Goal: Check status: Check status

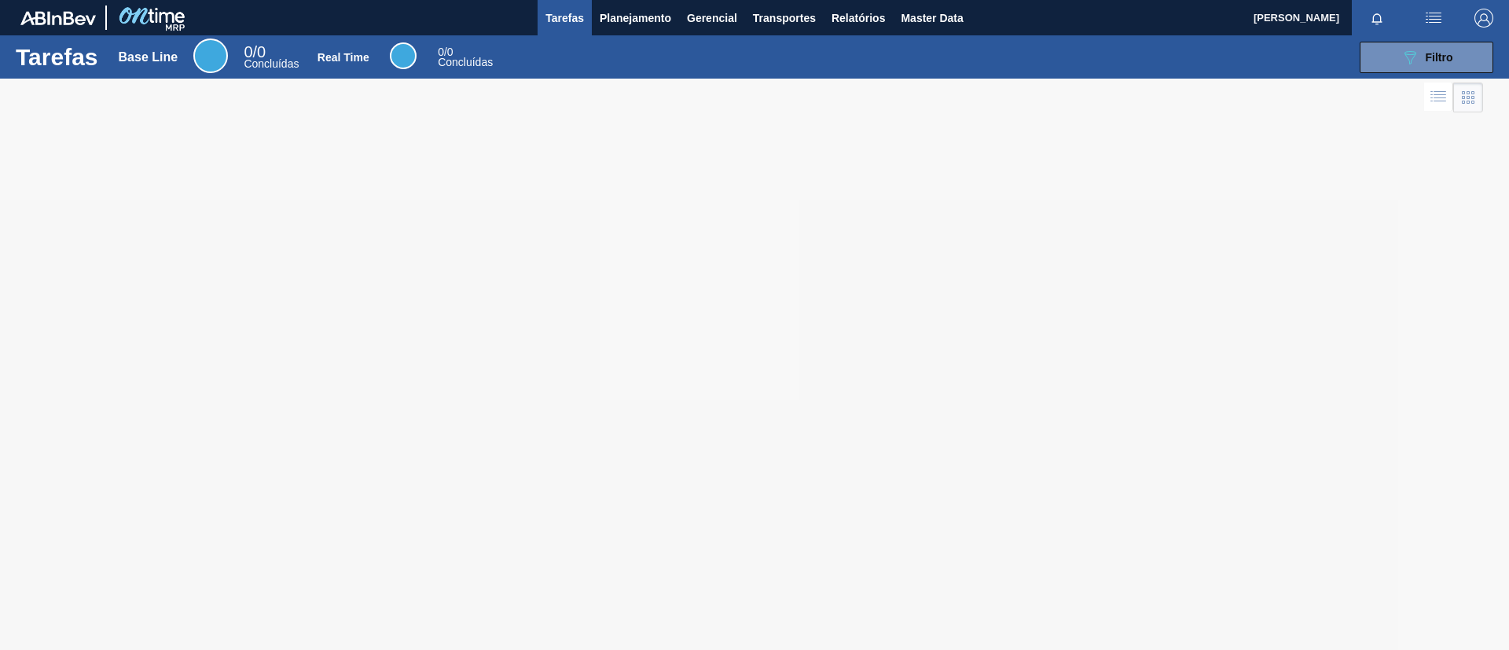
click at [617, 35] on div "Tarefas Base Line 0 / 0 Concluídas Real Time 0 / 0 Concluídas 089F7B8B-B2A5-4AF…" at bounding box center [754, 56] width 1509 height 43
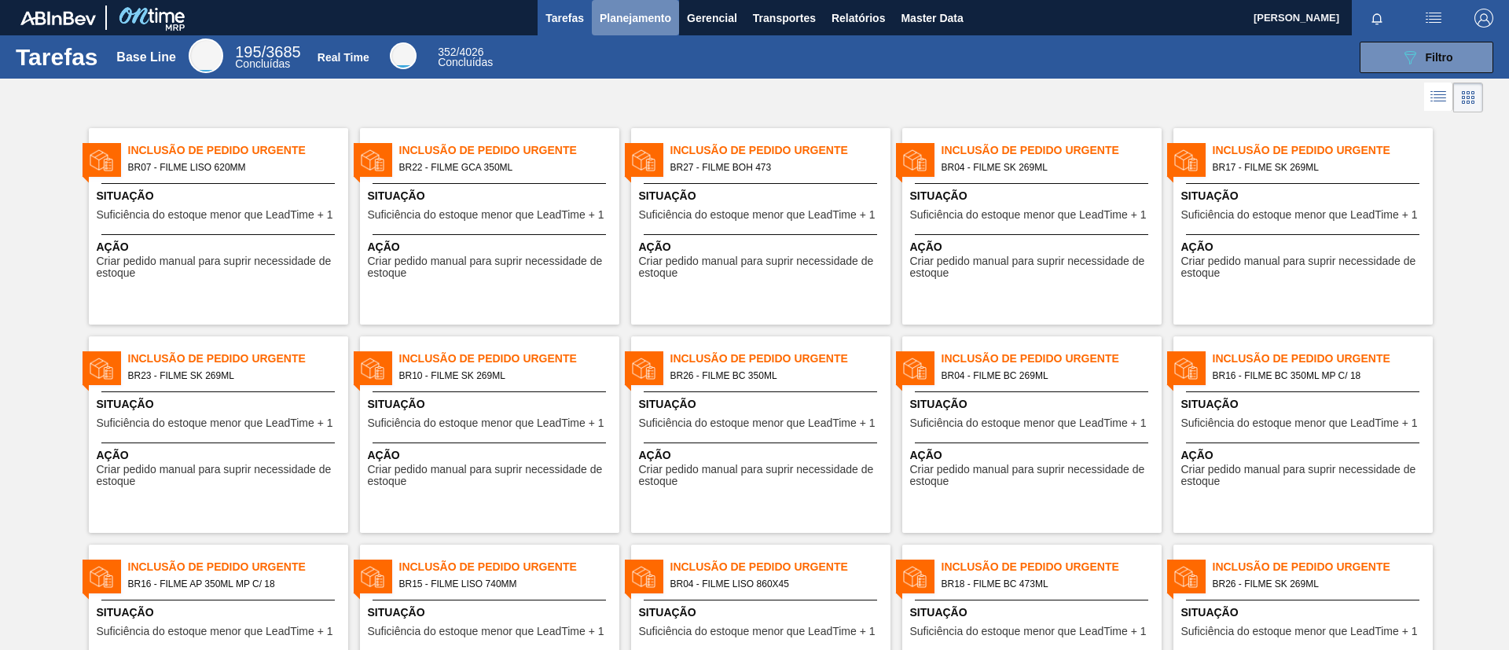
click at [623, 28] on button "Planejamento" at bounding box center [635, 17] width 87 height 35
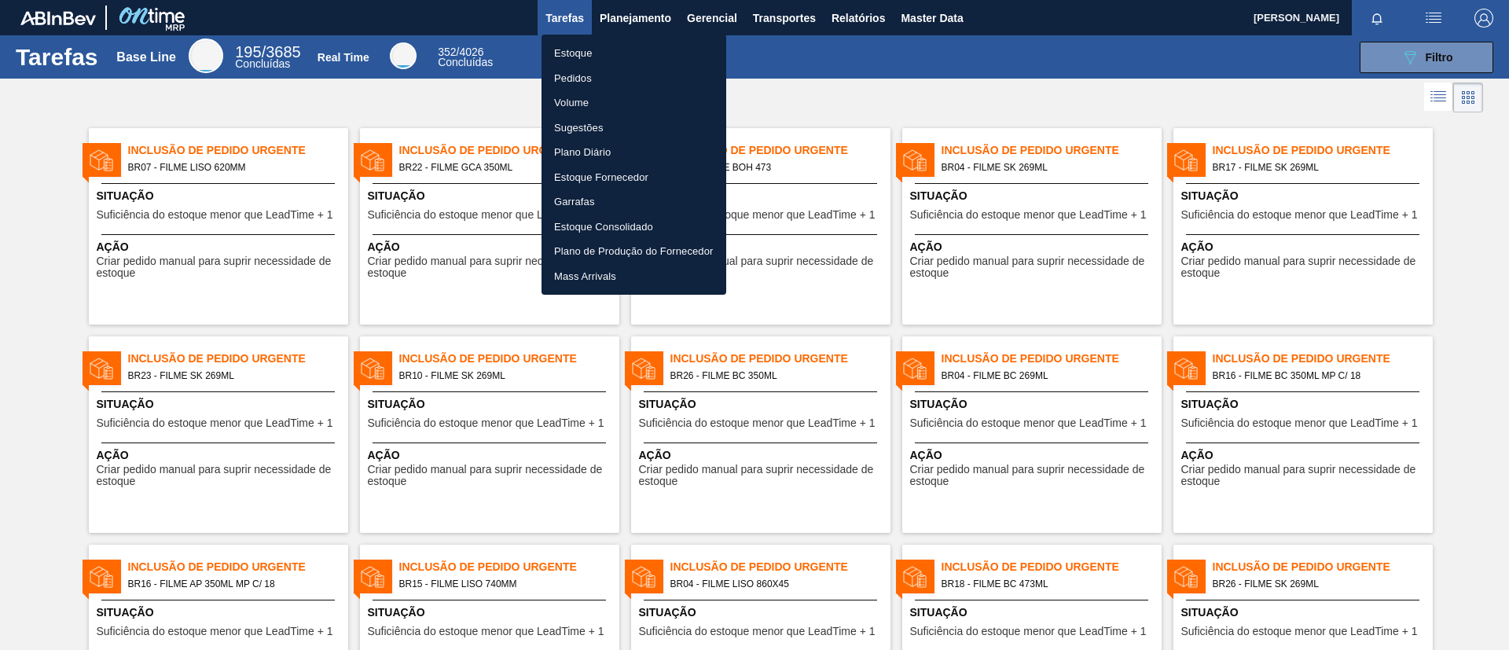
click at [629, 42] on li "Estoque" at bounding box center [634, 53] width 185 height 25
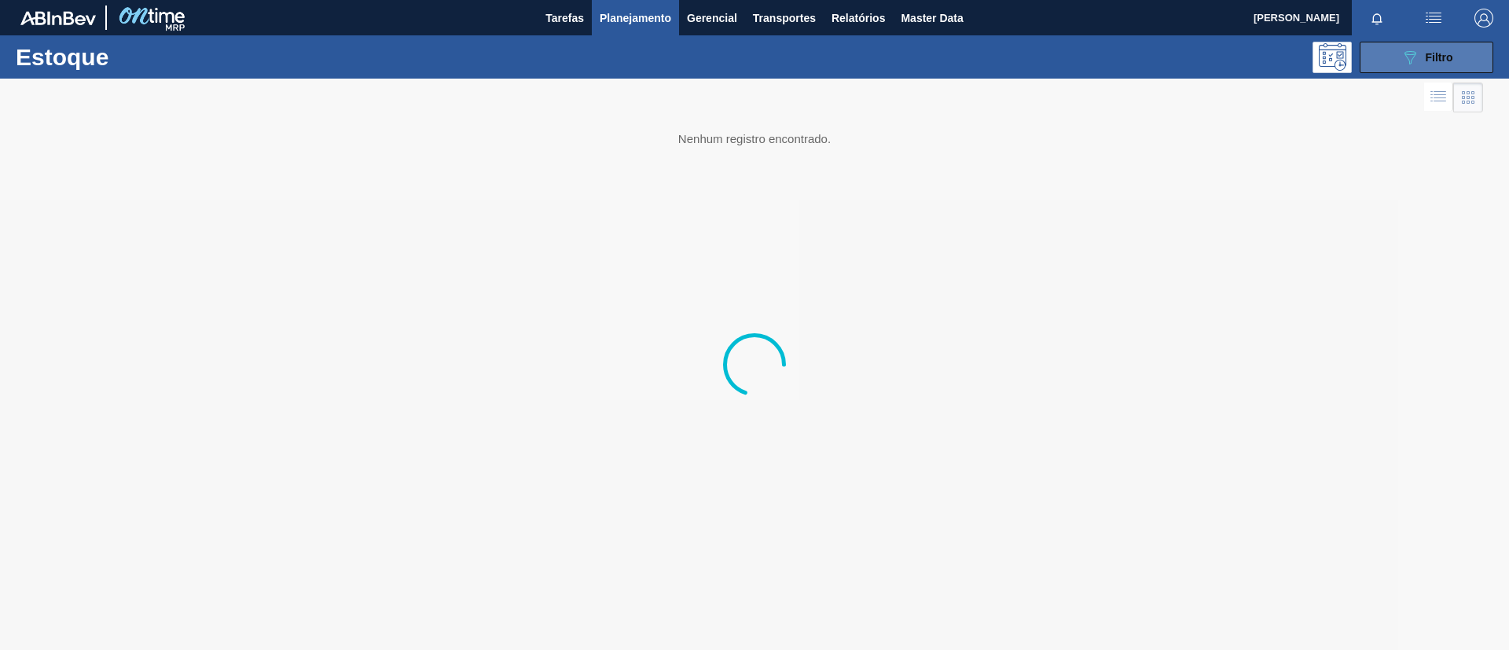
click at [1408, 64] on icon "089F7B8B-B2A5-4AFE-B5C0-19BA573D28AC" at bounding box center [1410, 57] width 19 height 19
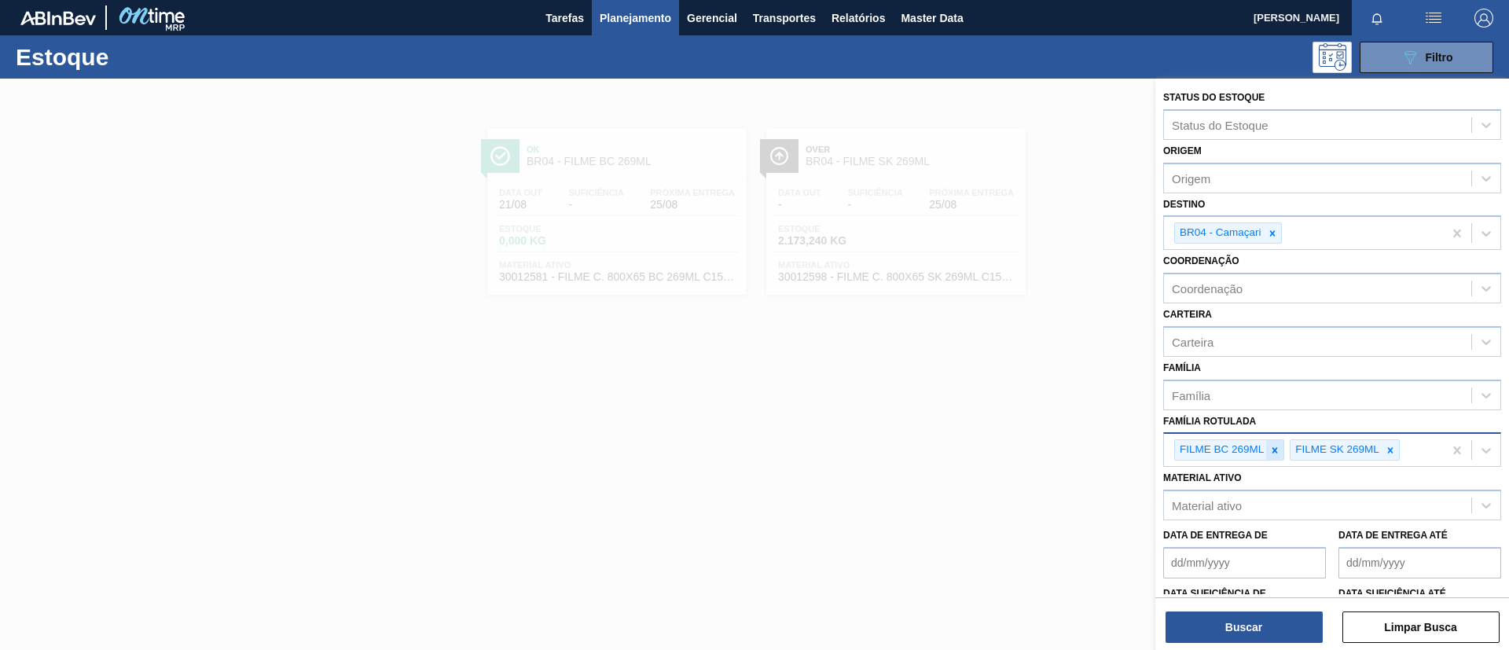
click at [1277, 450] on icon at bounding box center [1275, 450] width 11 height 11
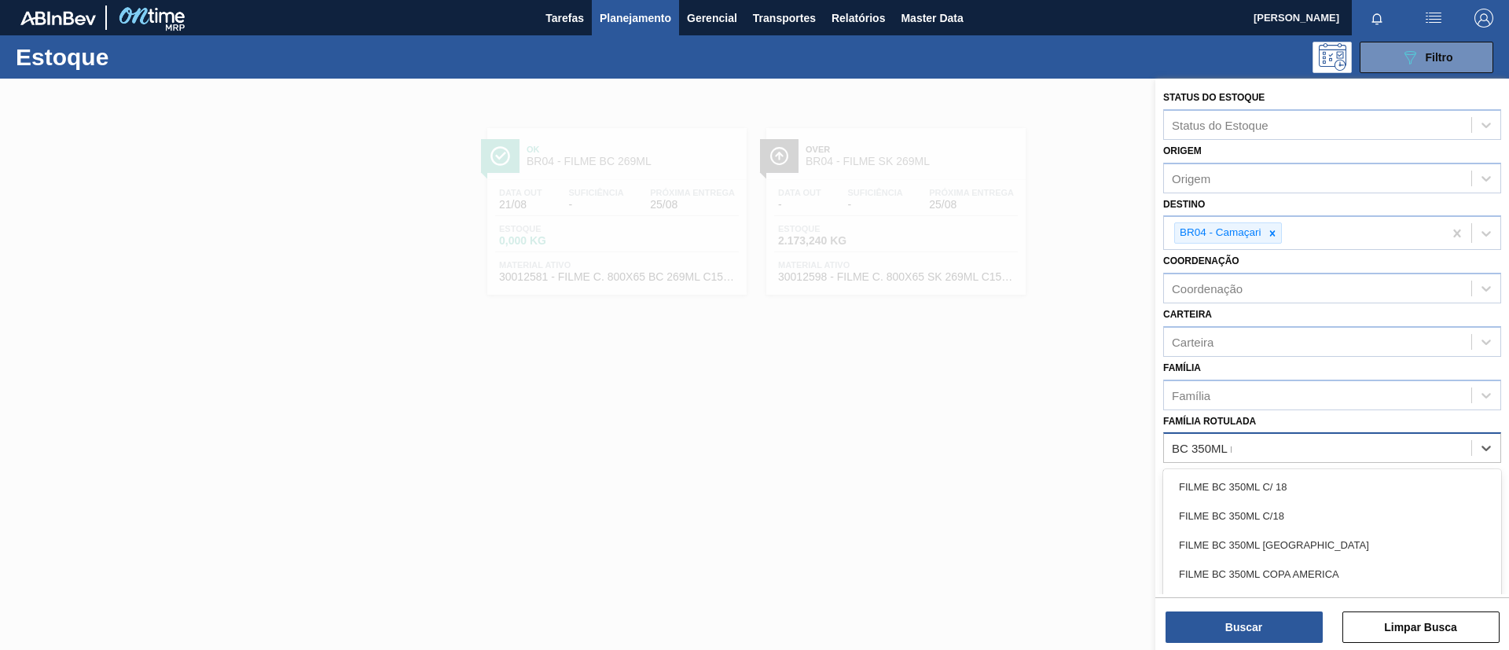
type Rotulada "BC 350ML mp"
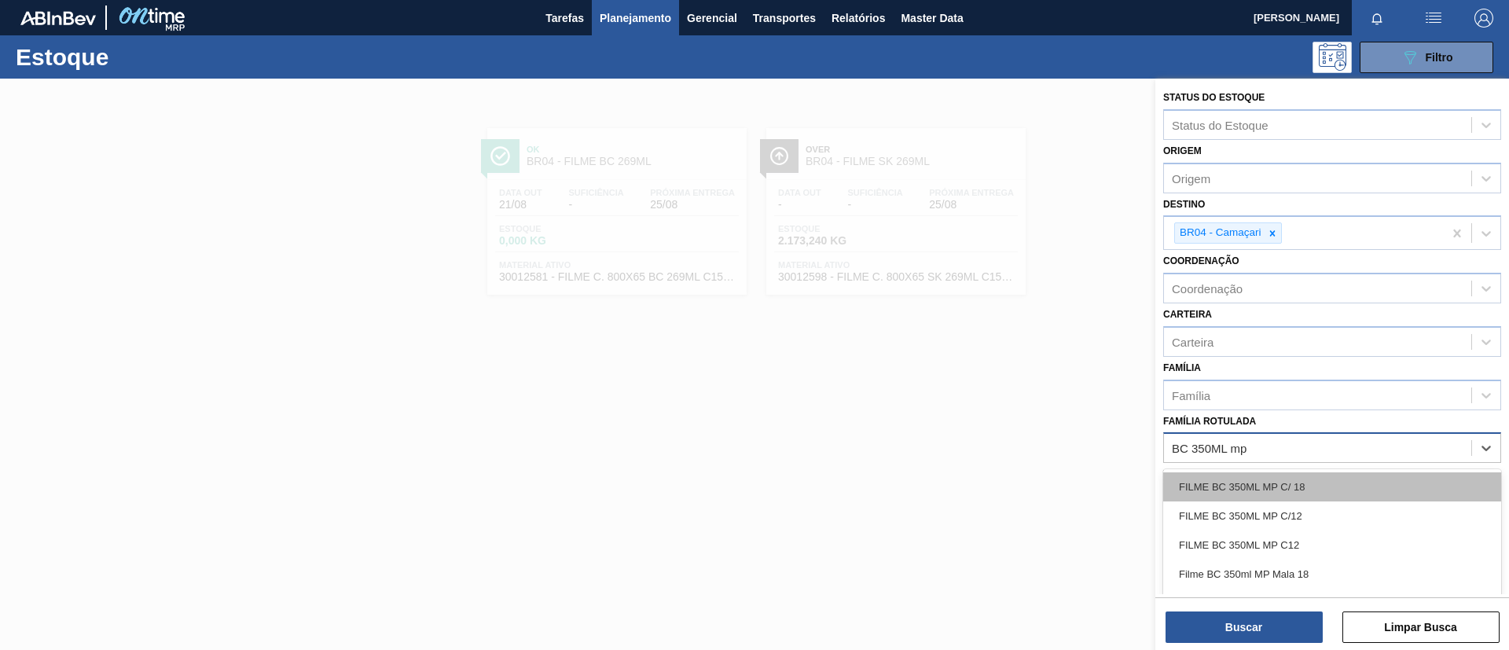
click at [1288, 493] on div "FILME BC 350ML MP C/ 18" at bounding box center [1332, 486] width 338 height 29
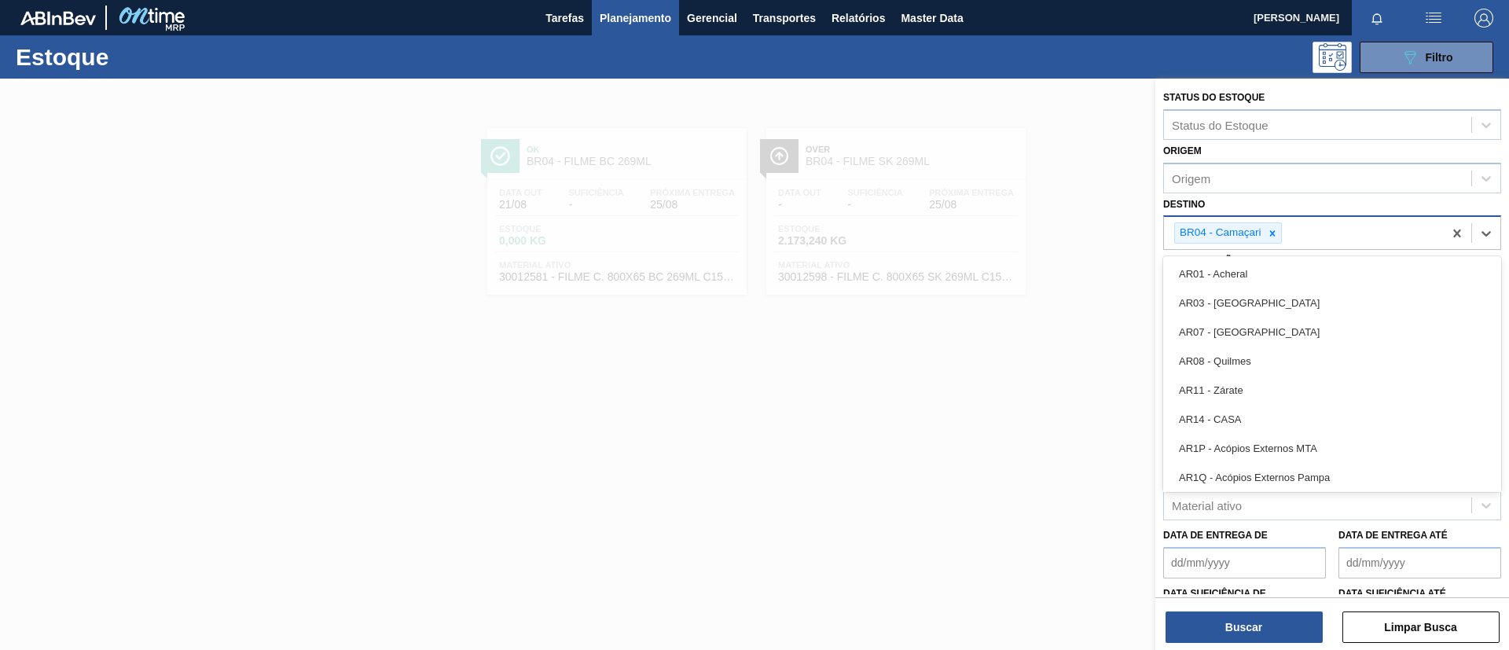
click at [1288, 238] on div "BR04 - Camaçari" at bounding box center [1303, 233] width 279 height 32
click at [1277, 238] on icon at bounding box center [1272, 233] width 11 height 11
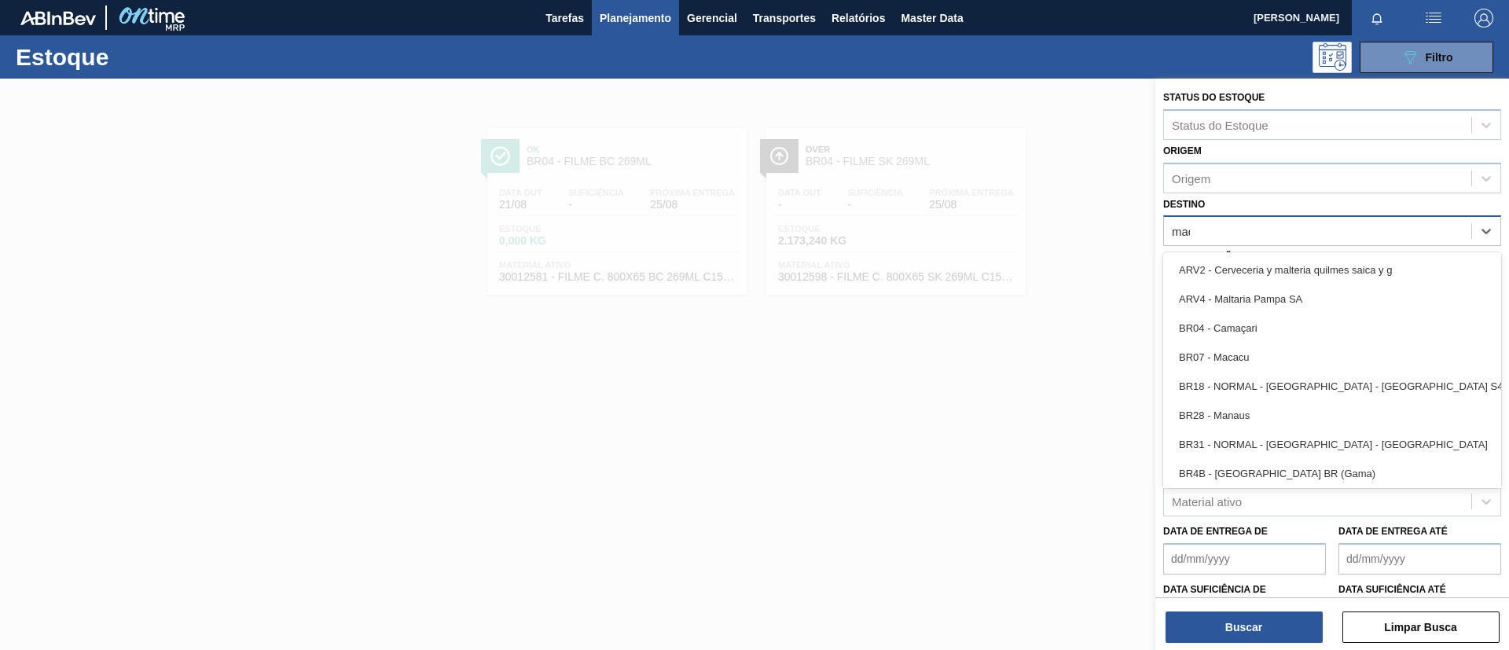
type input "maca"
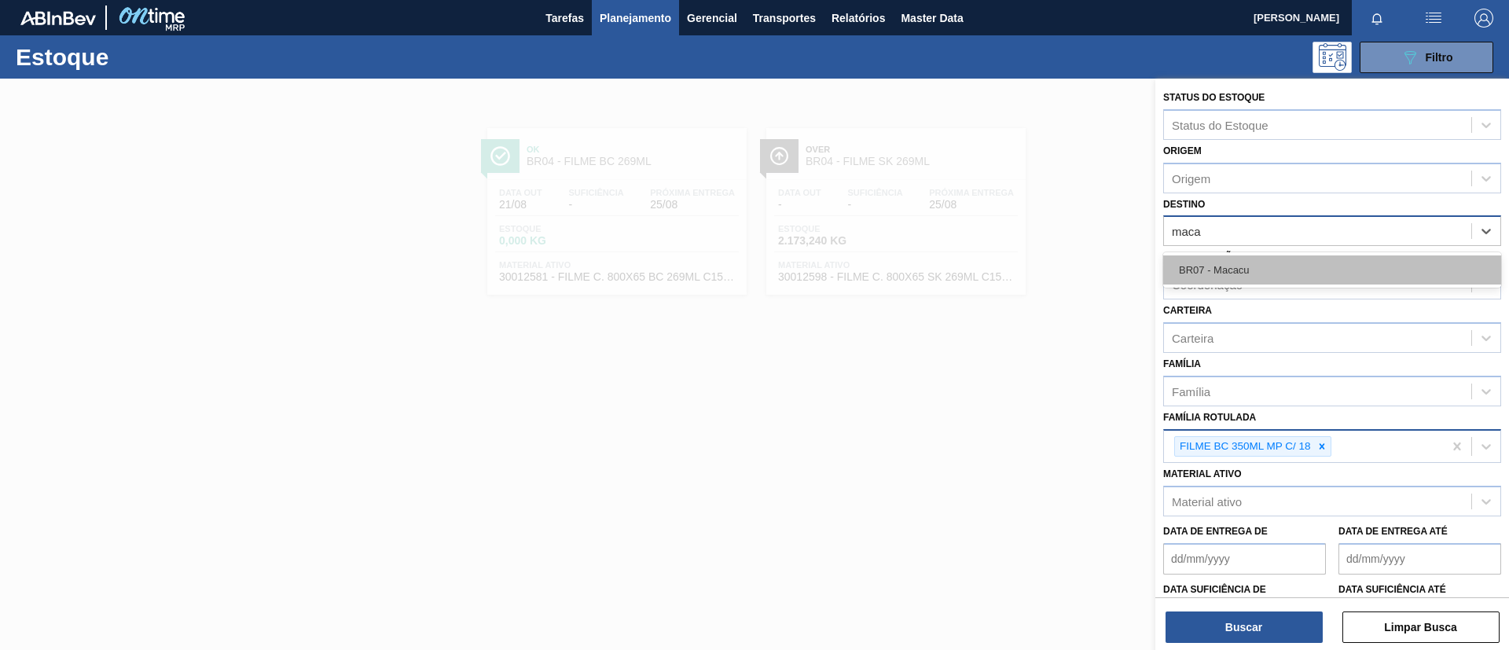
click at [1237, 270] on div "BR07 - Macacu" at bounding box center [1332, 269] width 338 height 29
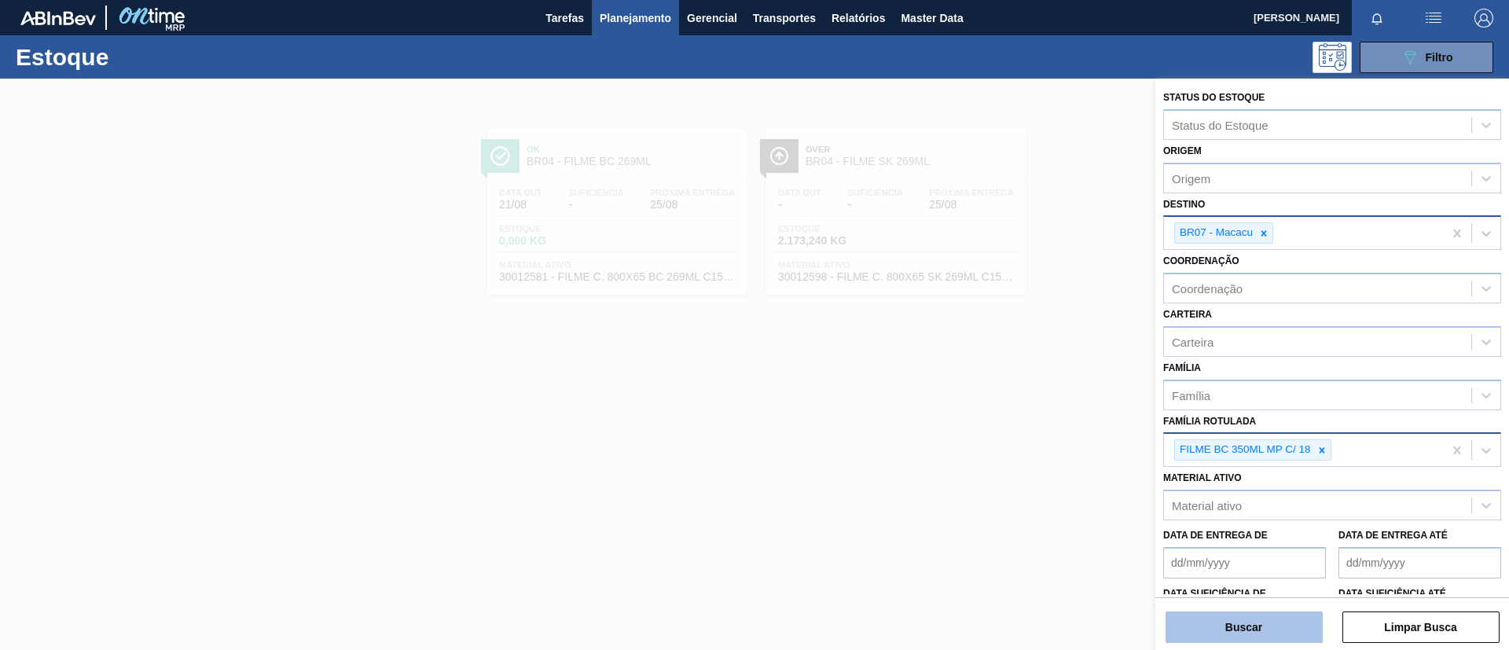
click at [1233, 629] on button "Buscar" at bounding box center [1244, 627] width 157 height 31
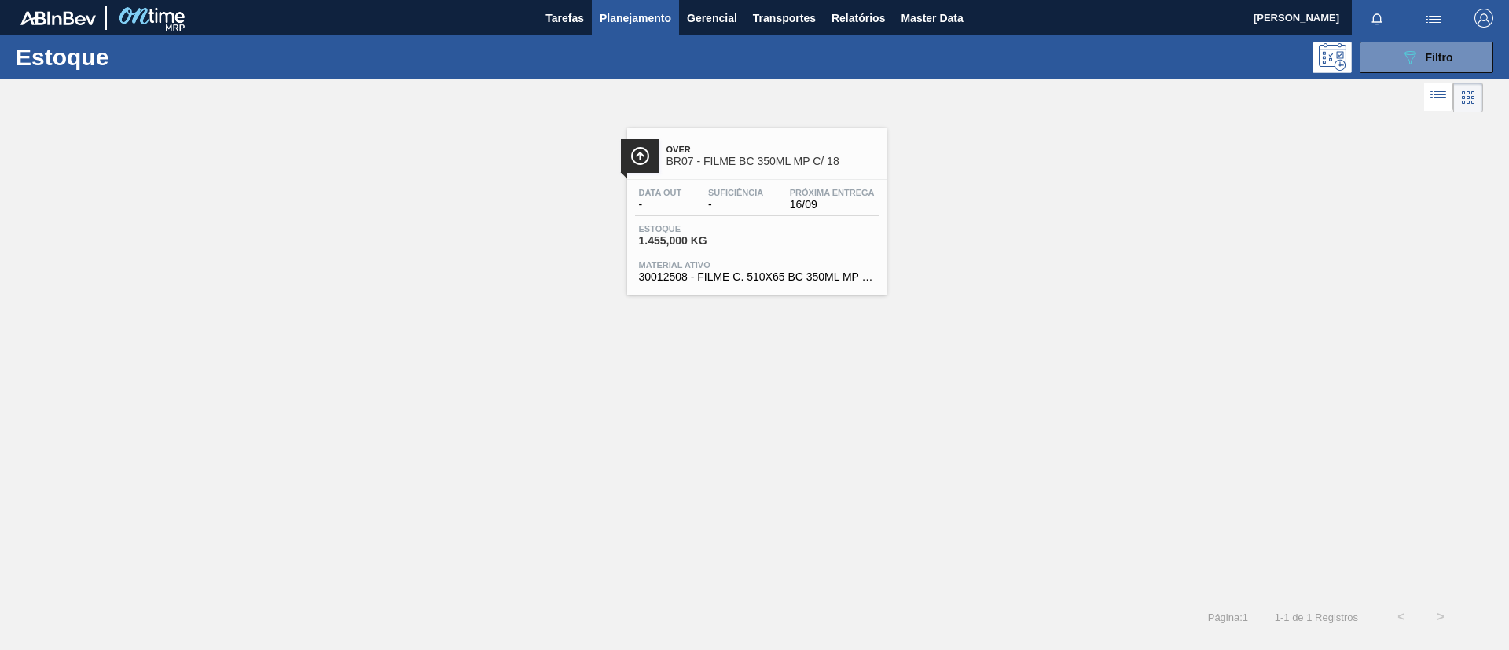
click at [794, 192] on span "Próxima Entrega" at bounding box center [832, 192] width 85 height 9
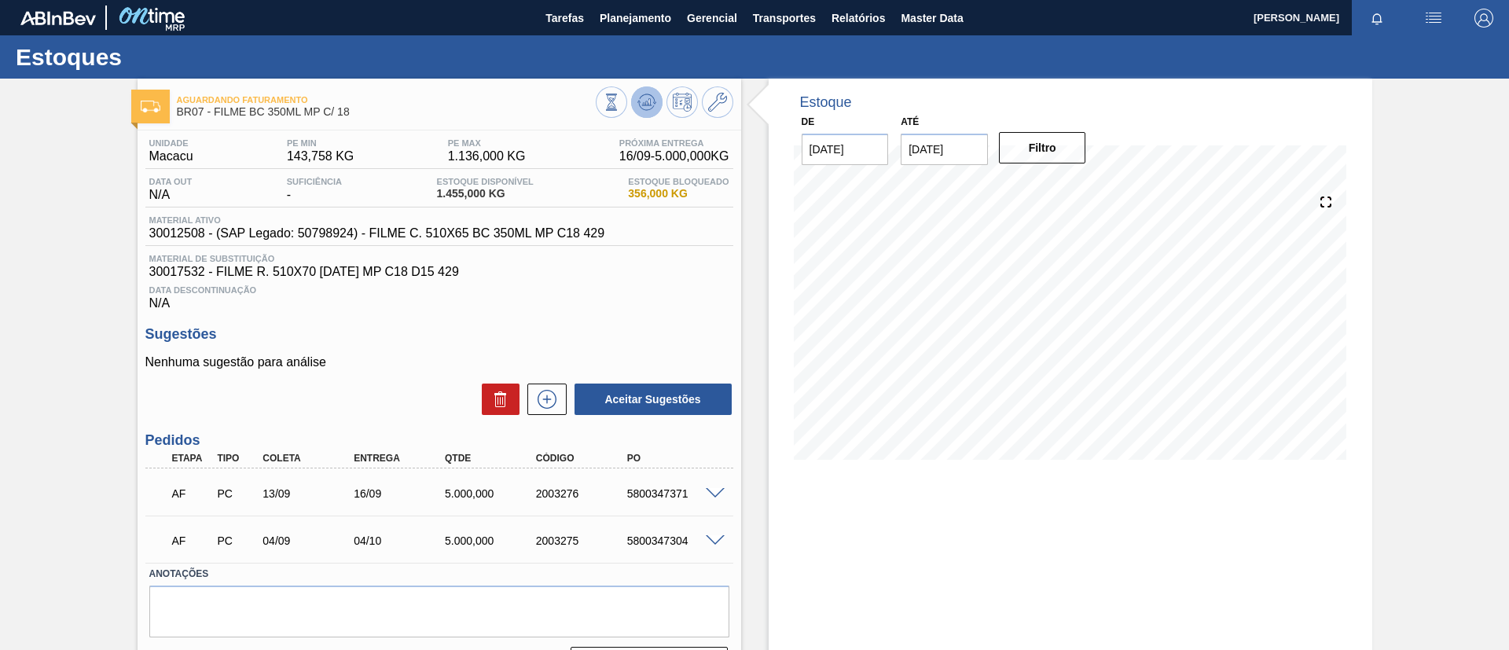
click at [620, 97] on icon at bounding box center [611, 102] width 17 height 17
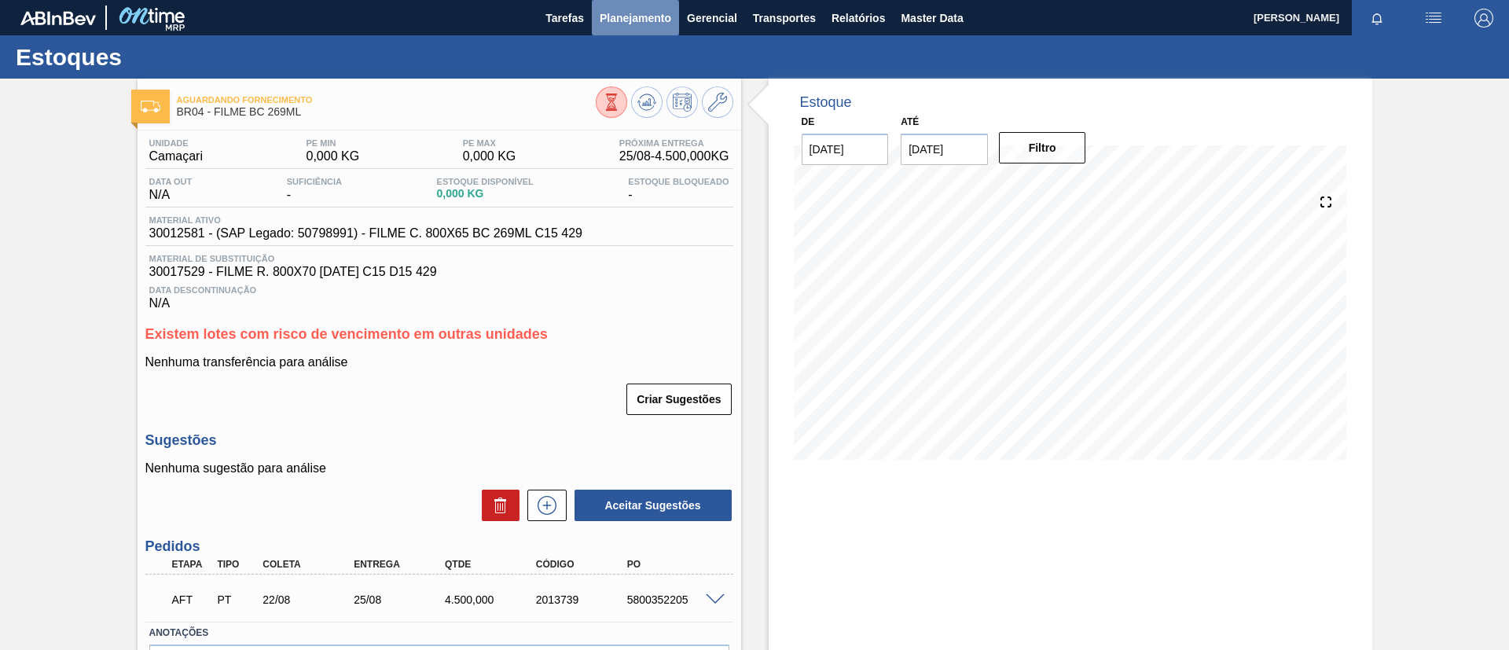
click at [635, 25] on span "Planejamento" at bounding box center [636, 18] width 72 height 19
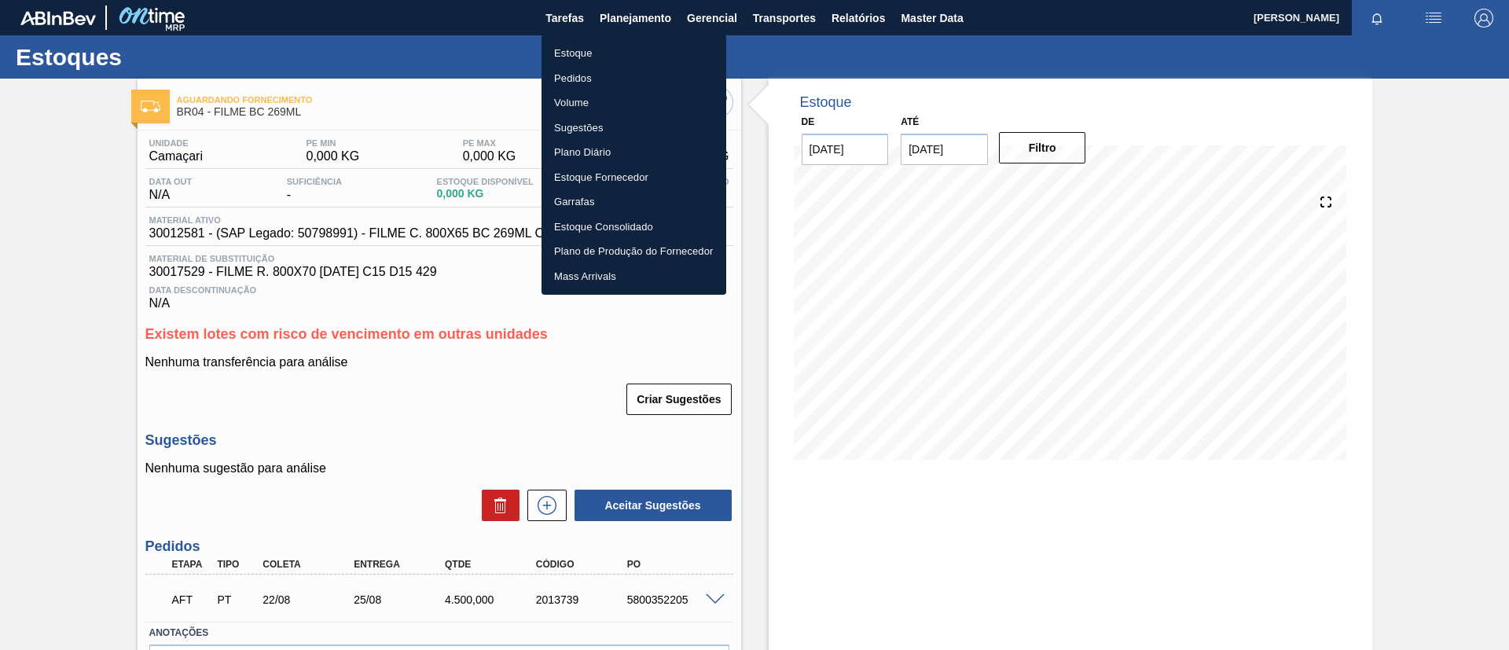
click at [639, 55] on li "Estoque" at bounding box center [634, 53] width 185 height 25
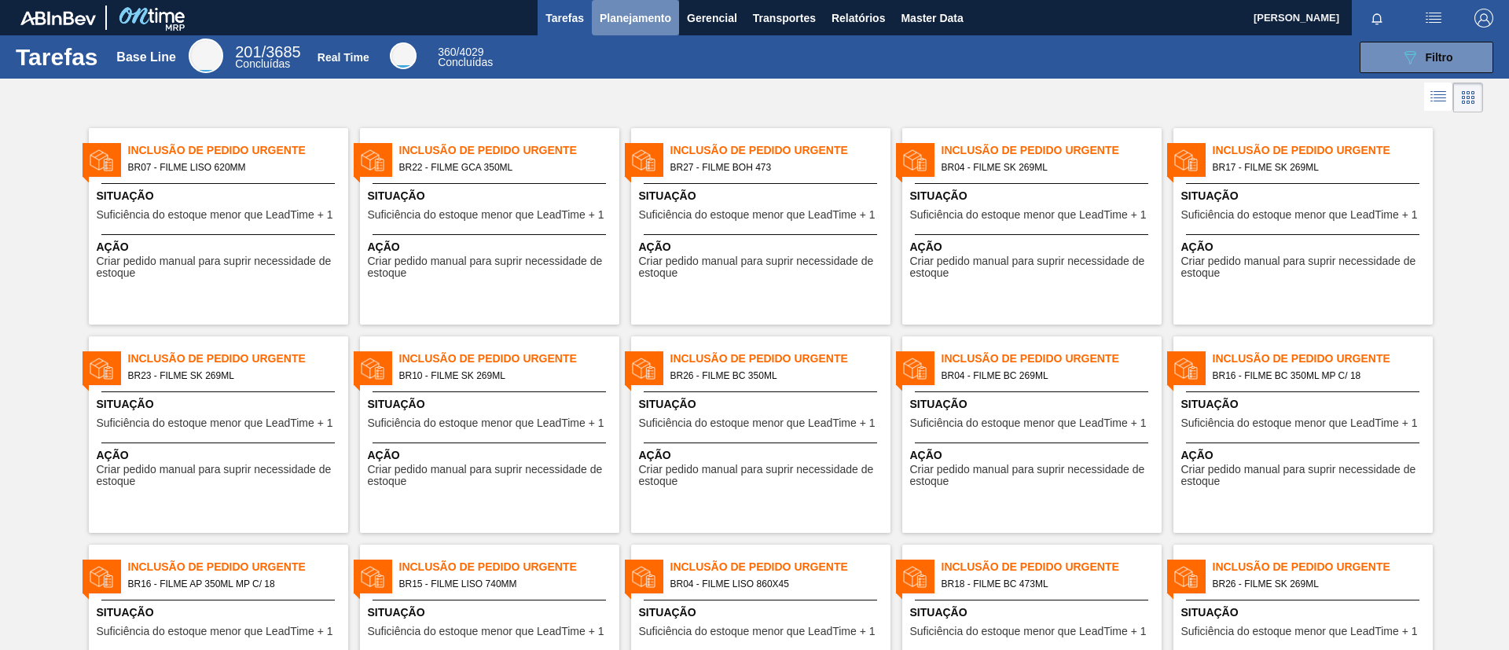
click at [619, 32] on button "Planejamento" at bounding box center [635, 17] width 87 height 35
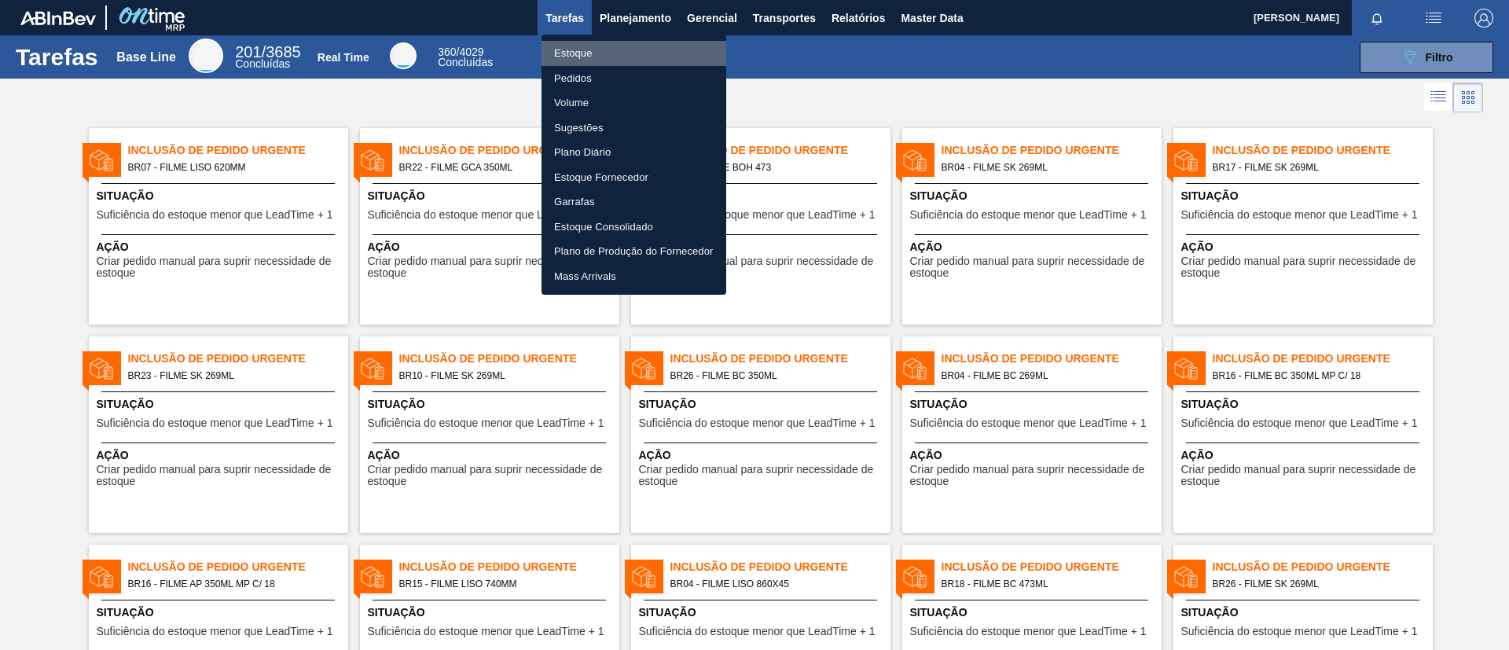
click at [625, 47] on li "Estoque" at bounding box center [634, 53] width 185 height 25
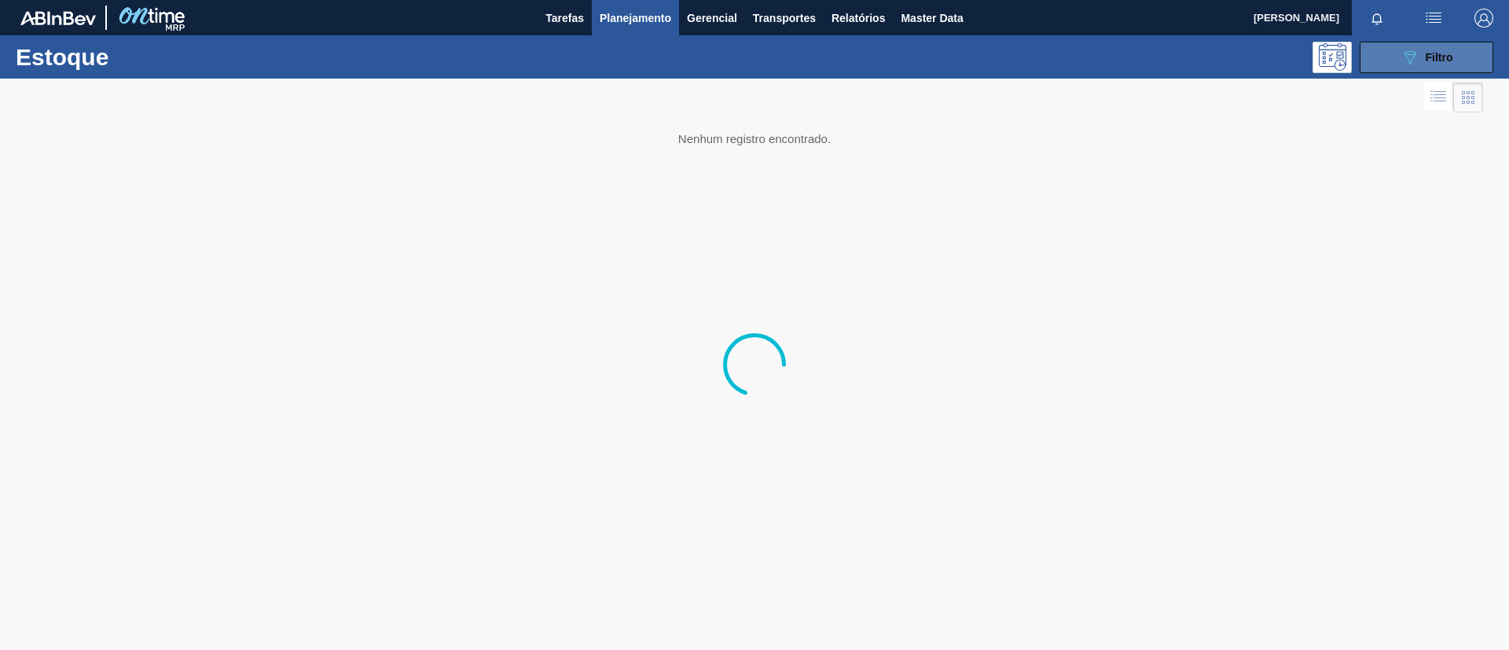
click at [1402, 57] on icon "089F7B8B-B2A5-4AFE-B5C0-19BA573D28AC" at bounding box center [1410, 57] width 19 height 19
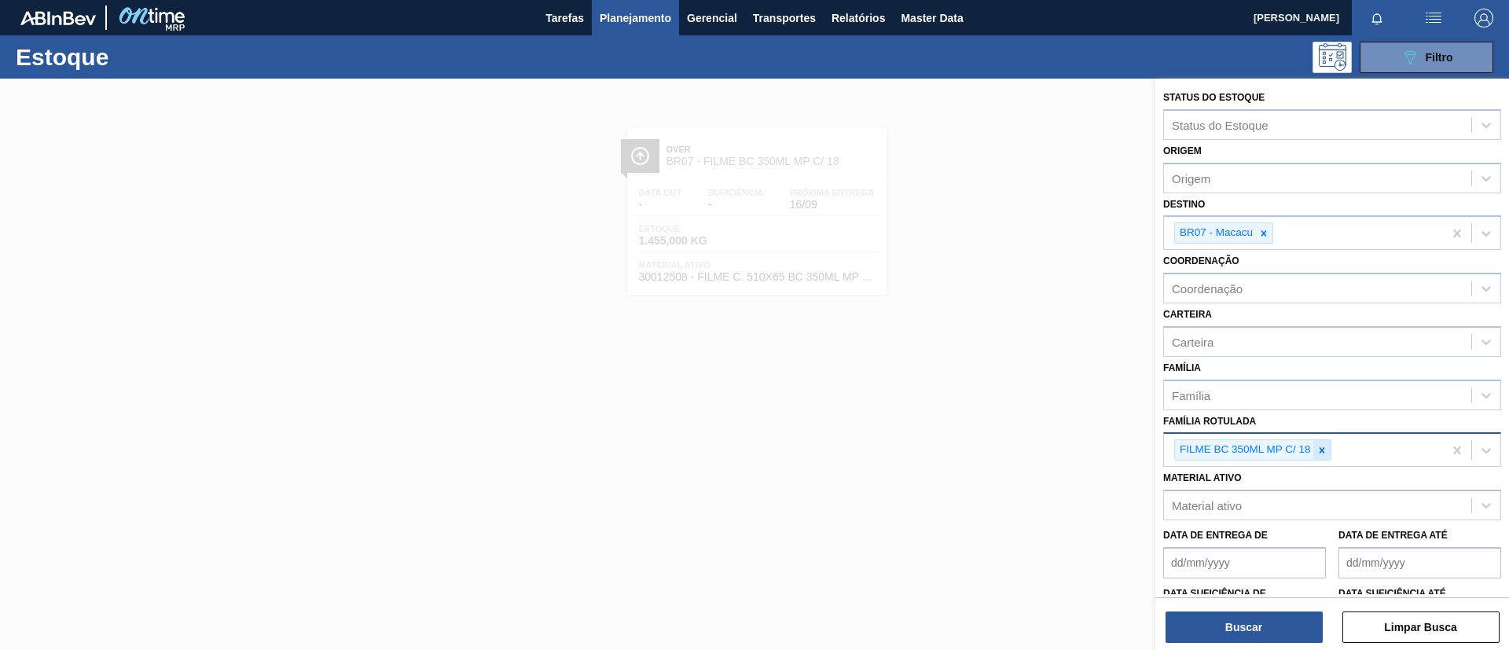
click at [1323, 452] on icon at bounding box center [1322, 450] width 6 height 6
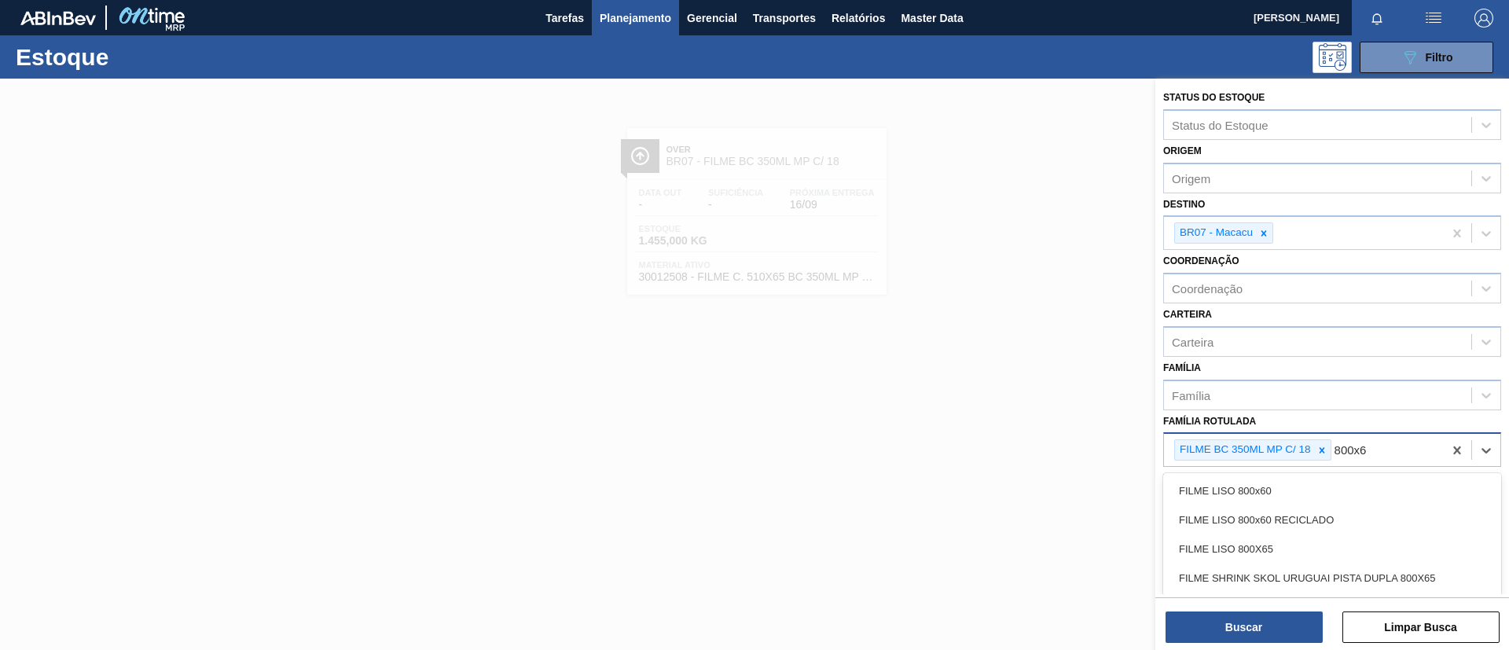
type Rotulada "800x60"
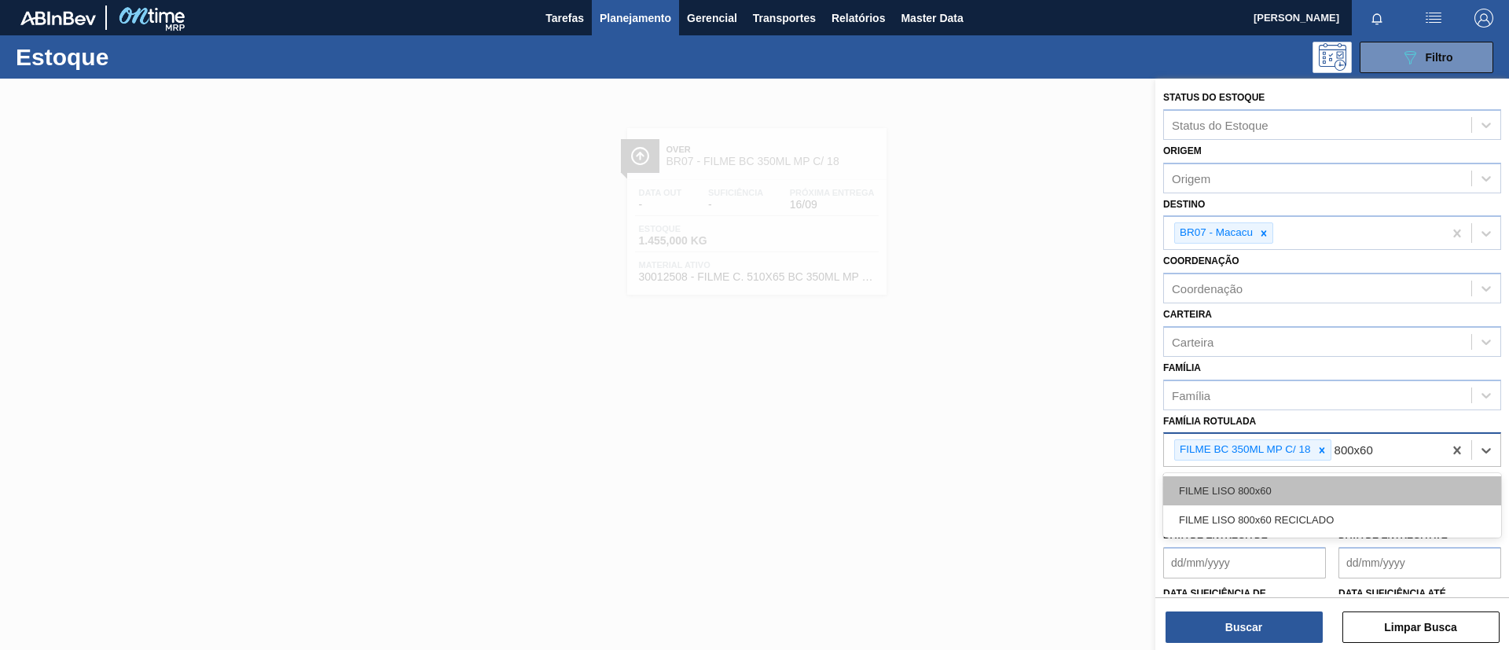
click at [1319, 478] on div "FILME LISO 800x60" at bounding box center [1332, 490] width 338 height 29
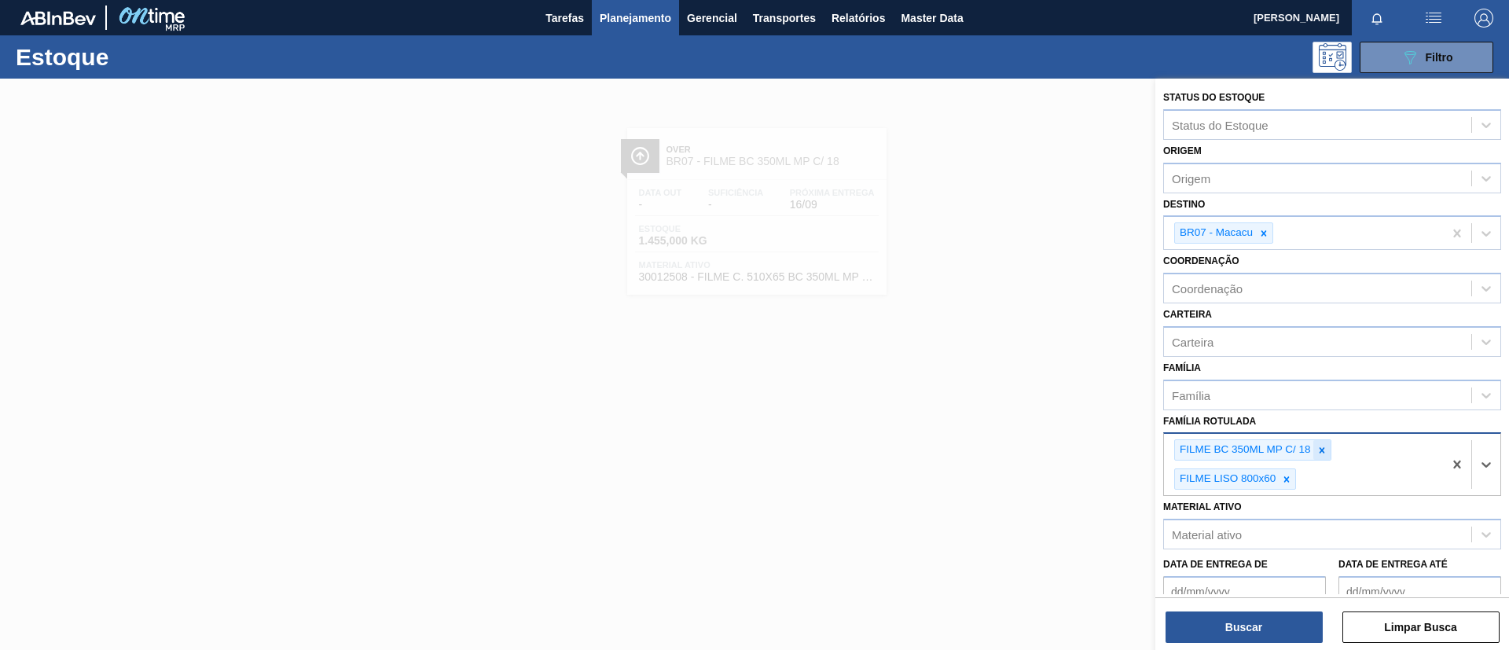
click at [1322, 451] on icon at bounding box center [1322, 450] width 6 height 6
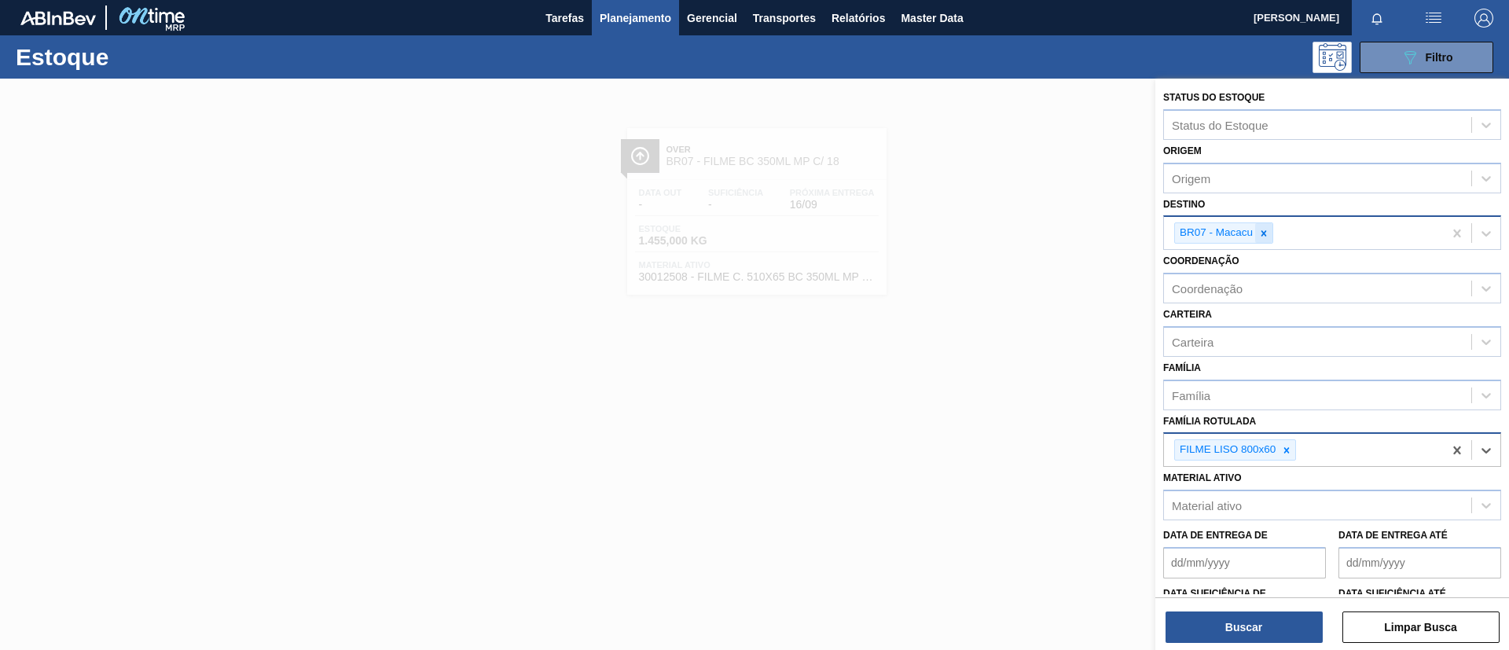
click at [1260, 230] on icon at bounding box center [1264, 233] width 11 height 11
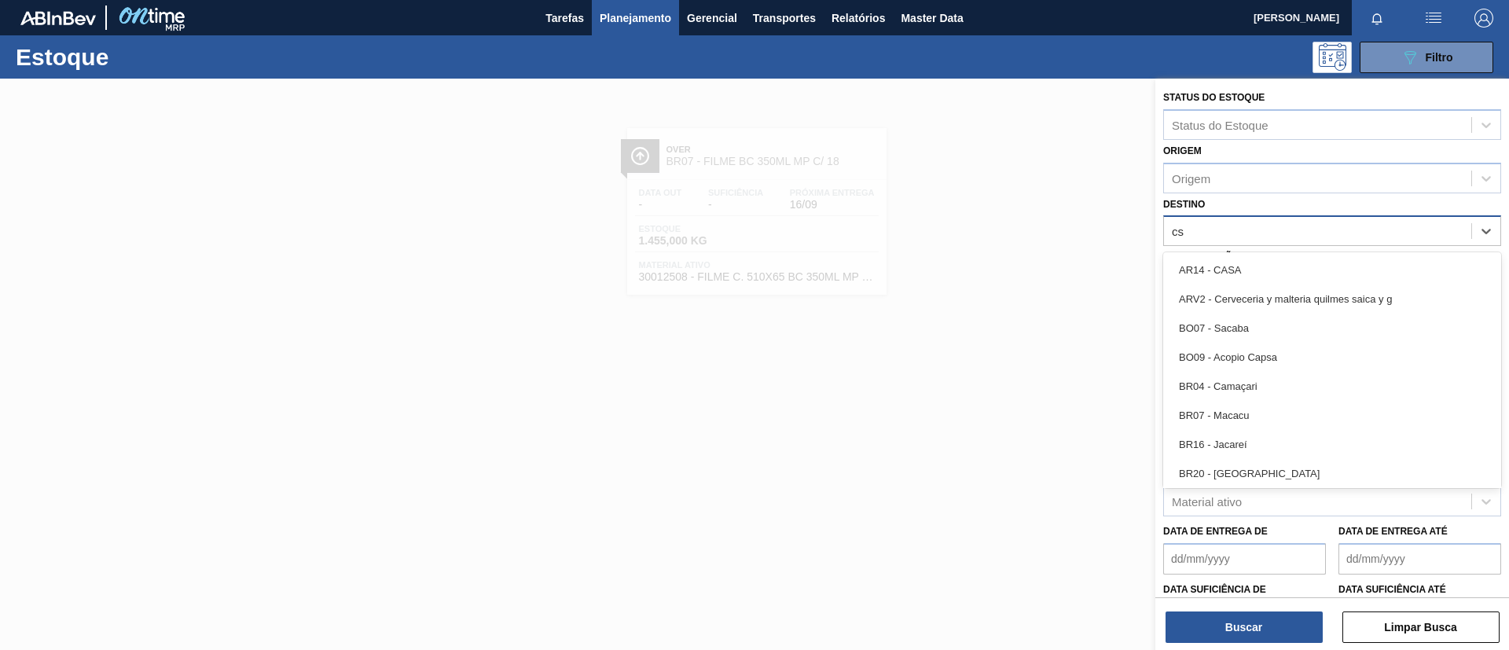
type input "c"
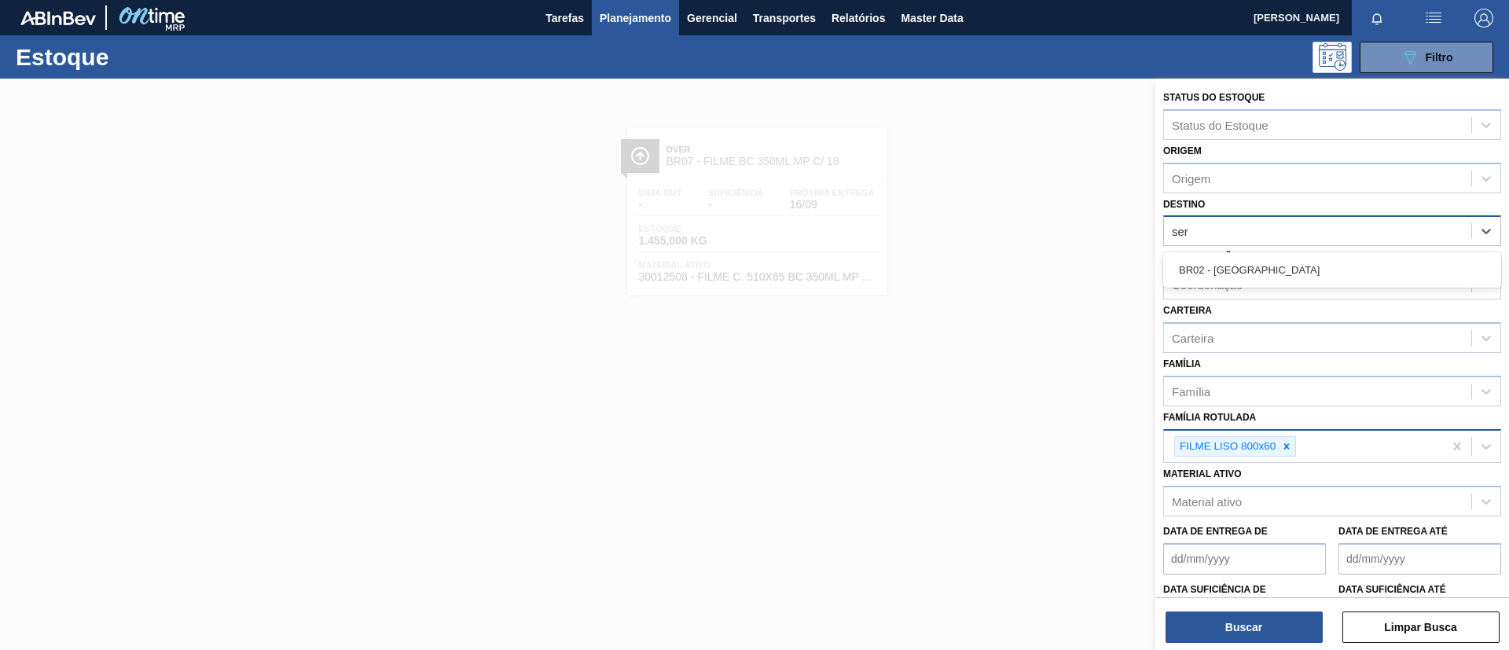
type input "serg"
drag, startPoint x: 1287, startPoint y: 274, endPoint x: 1197, endPoint y: 424, distance: 174.9
click at [1287, 275] on div "BR02 - Sergipe" at bounding box center [1332, 269] width 338 height 29
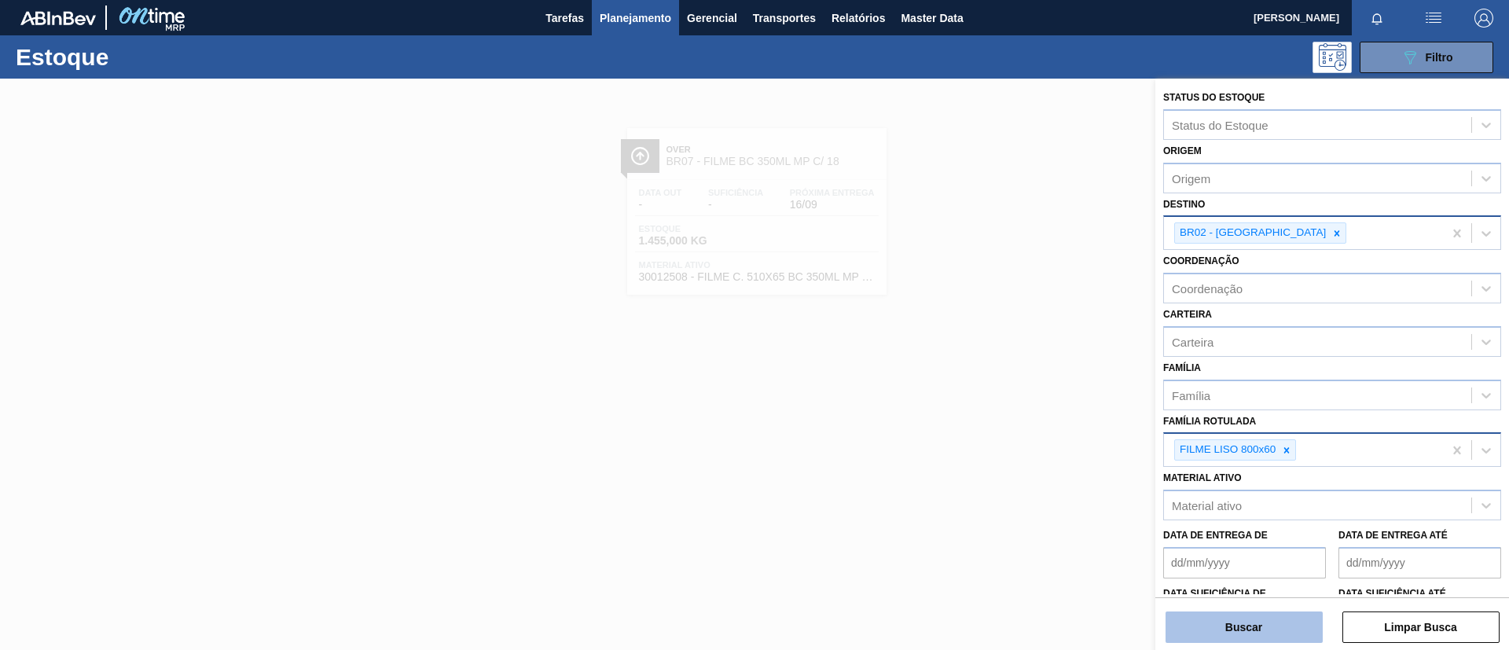
click at [1215, 639] on button "Buscar" at bounding box center [1244, 627] width 157 height 31
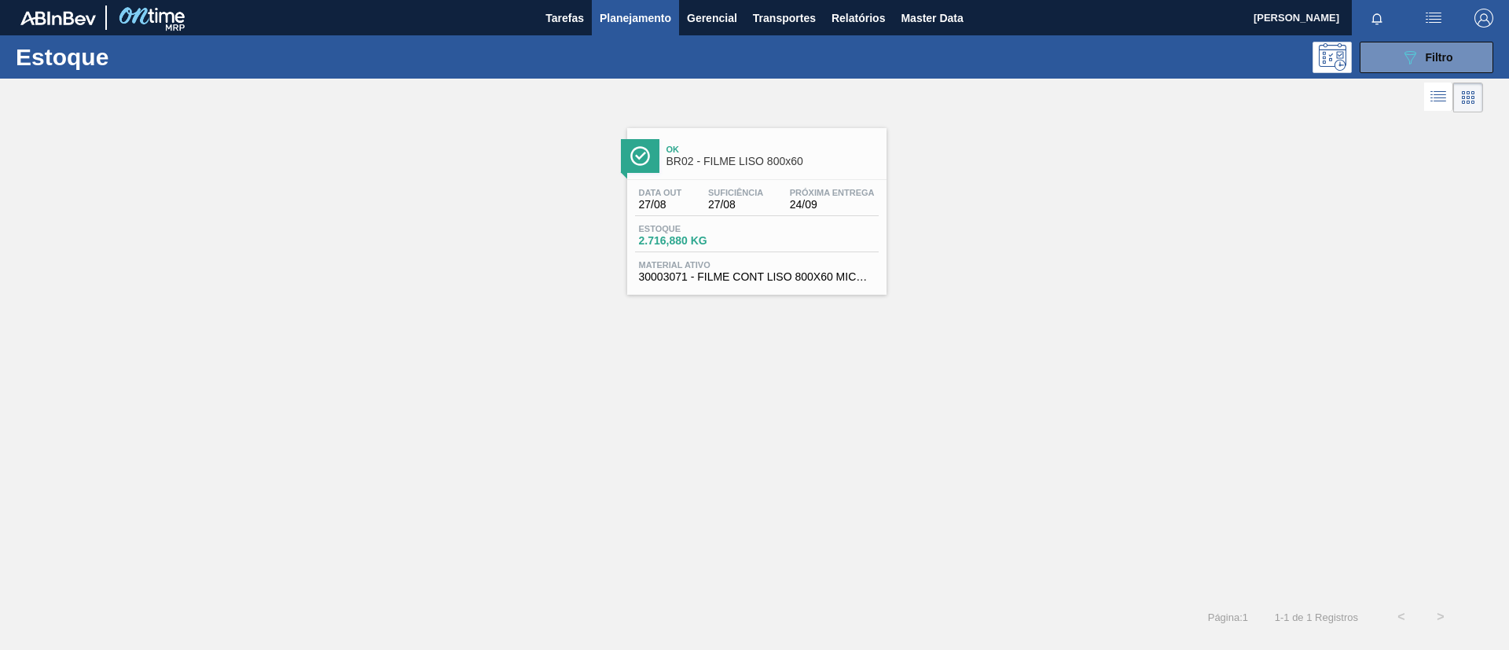
click at [804, 219] on div "Data out 27/08 Suficiência 27/08 Próxima Entrega 24/09 Estoque 2.716,880 KG Mat…" at bounding box center [756, 233] width 259 height 107
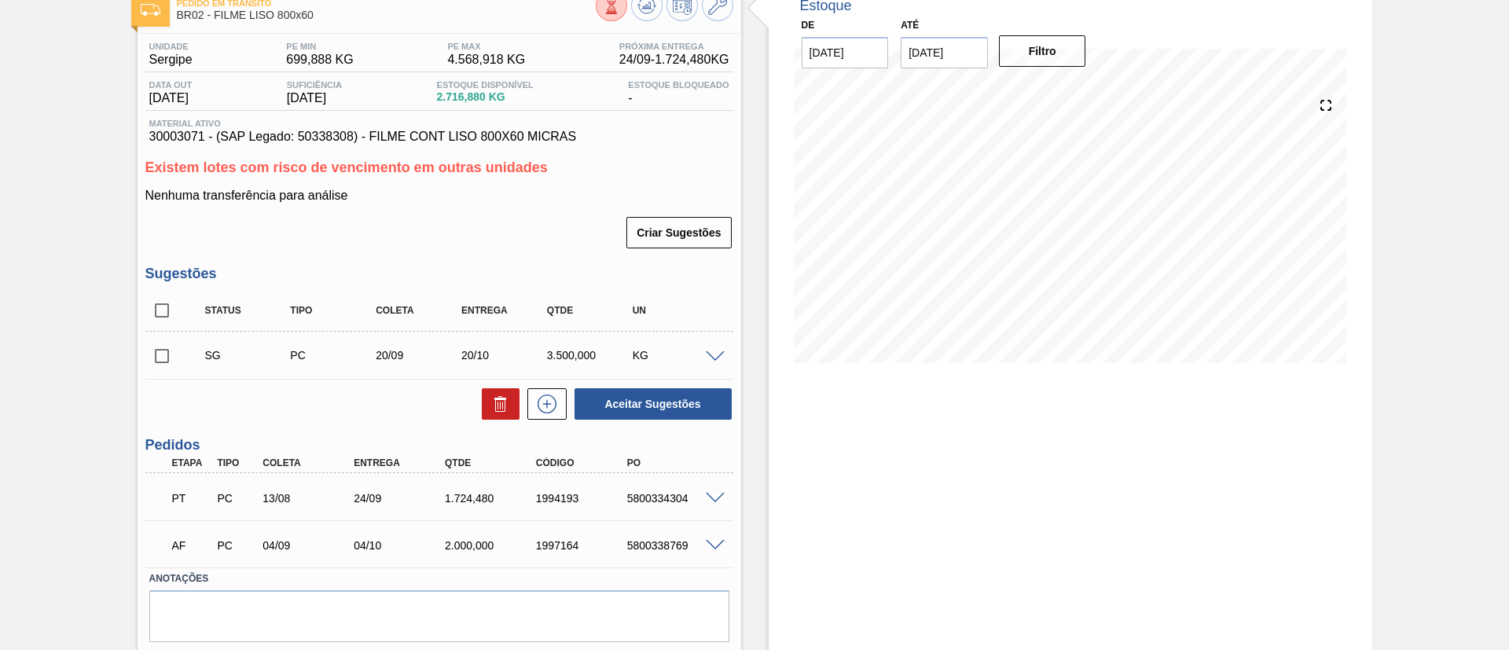
scroll to position [143, 0]
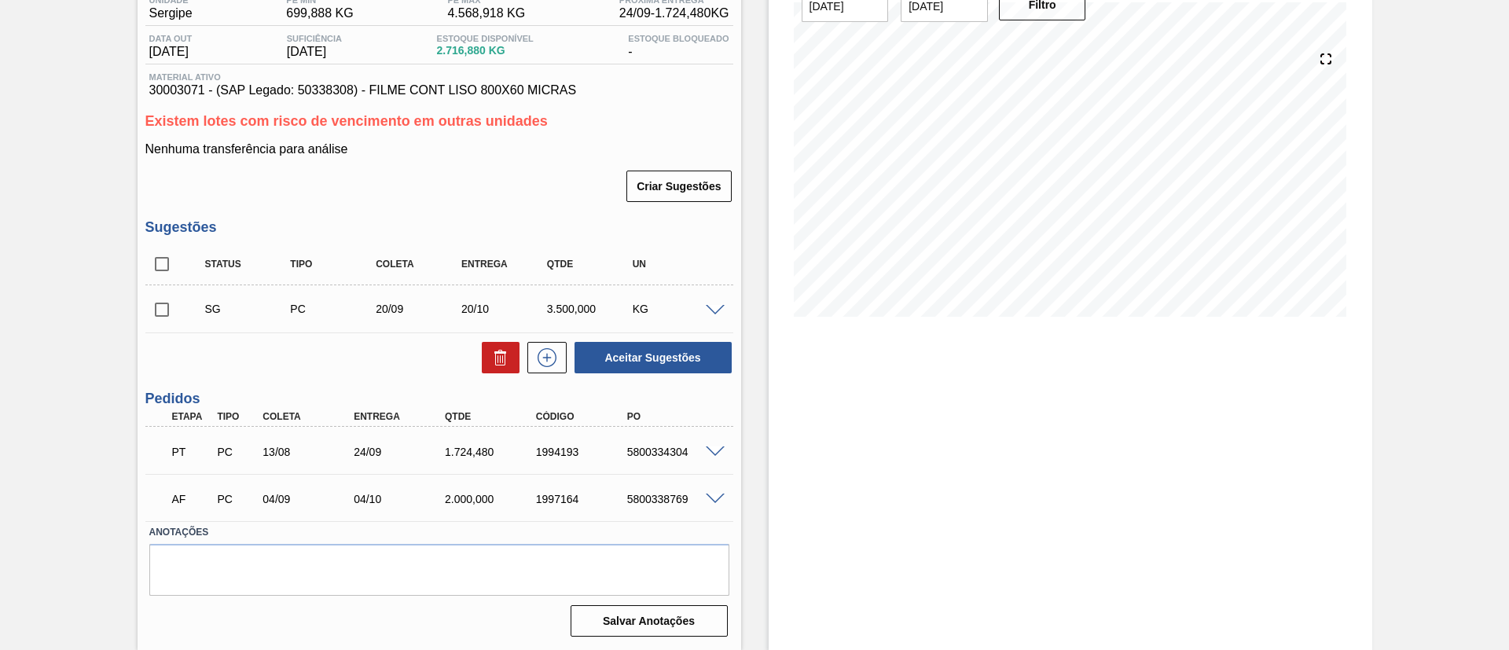
click at [720, 453] on span at bounding box center [715, 452] width 19 height 12
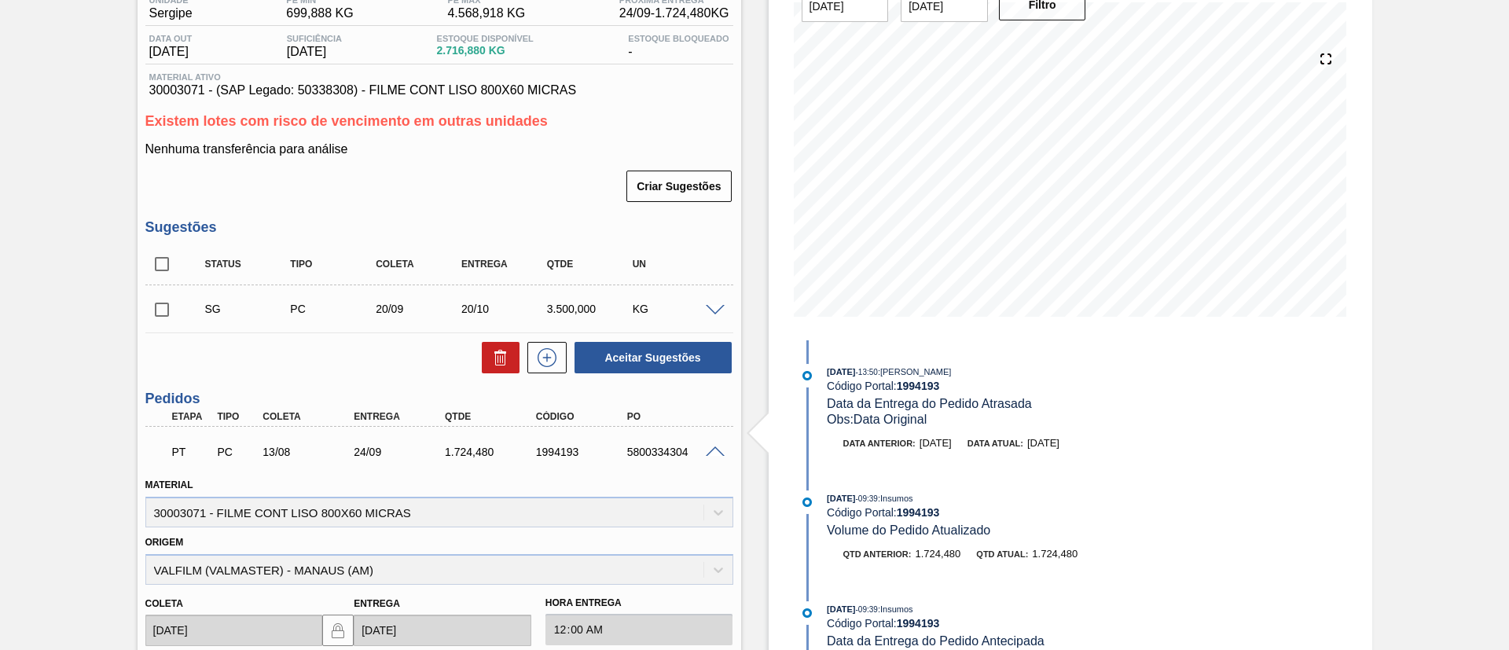
click at [718, 450] on span at bounding box center [715, 452] width 19 height 12
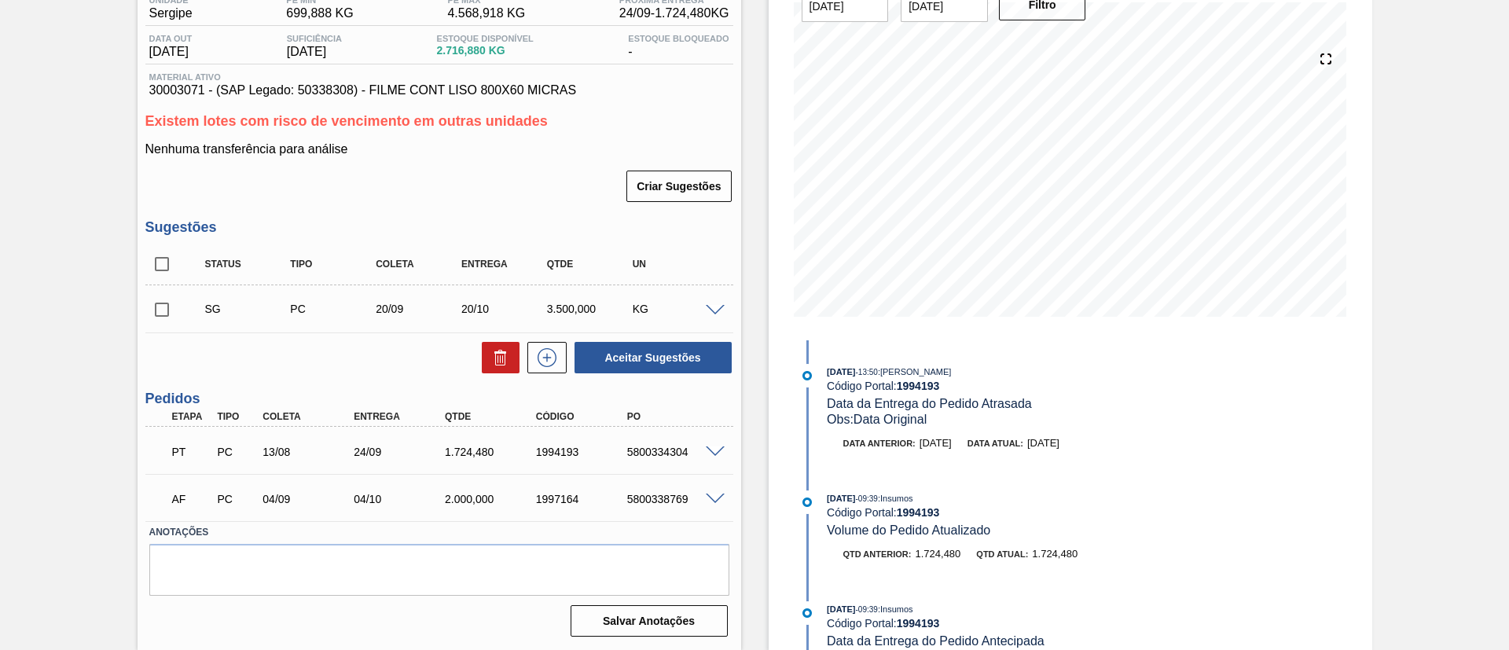
scroll to position [25, 0]
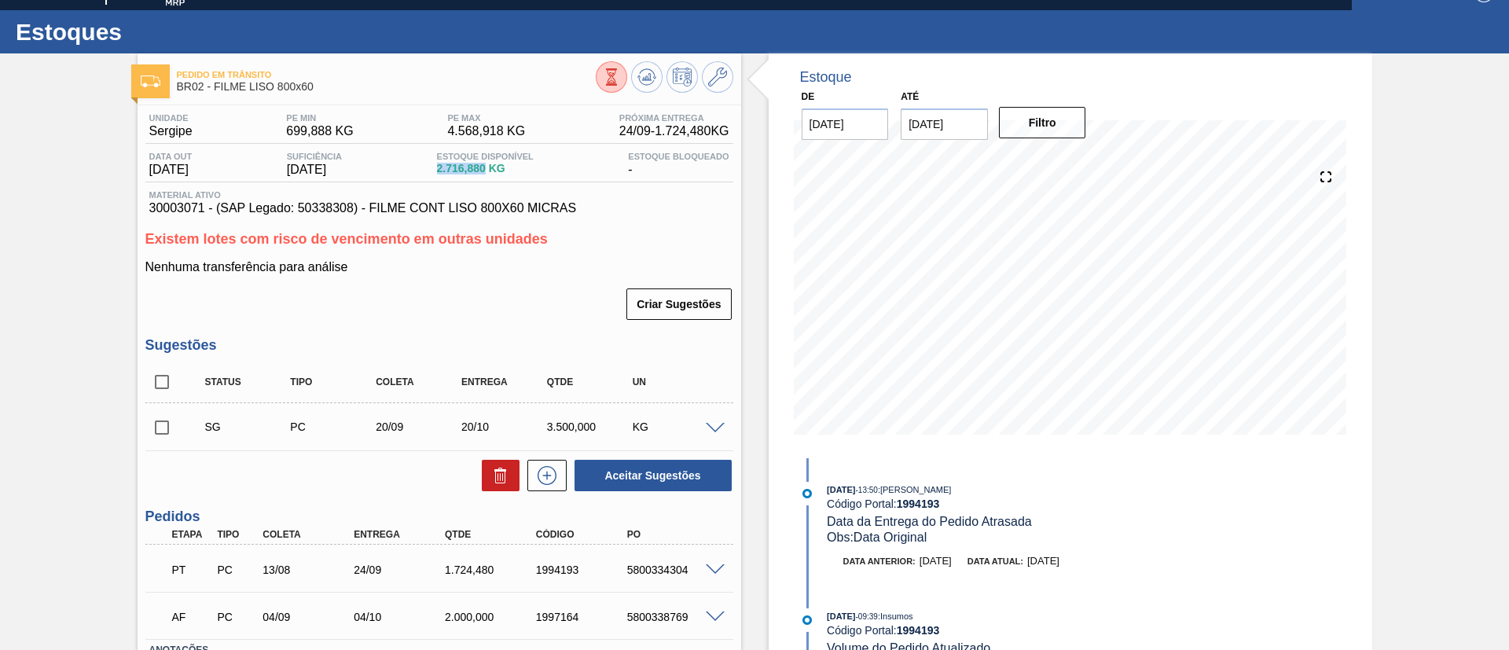
drag, startPoint x: 439, startPoint y: 170, endPoint x: 494, endPoint y: 170, distance: 55.0
click at [494, 170] on div "Data out 27/08/2025 Suficiência 27/08/2025 Estoque Disponível 2.716,880 KG Esto…" at bounding box center [439, 167] width 588 height 31
drag, startPoint x: 340, startPoint y: 554, endPoint x: 415, endPoint y: 559, distance: 75.6
click at [415, 559] on div "PT PC 13/08 24/09 1.724,480 1994193 5800334304" at bounding box center [435, 568] width 546 height 31
click at [0, 454] on div "Pedido em Trânsito BR02 - FILME LISO 800x60 Unidade Sergipe PE MIN 699,888 KG P…" at bounding box center [754, 410] width 1509 height 715
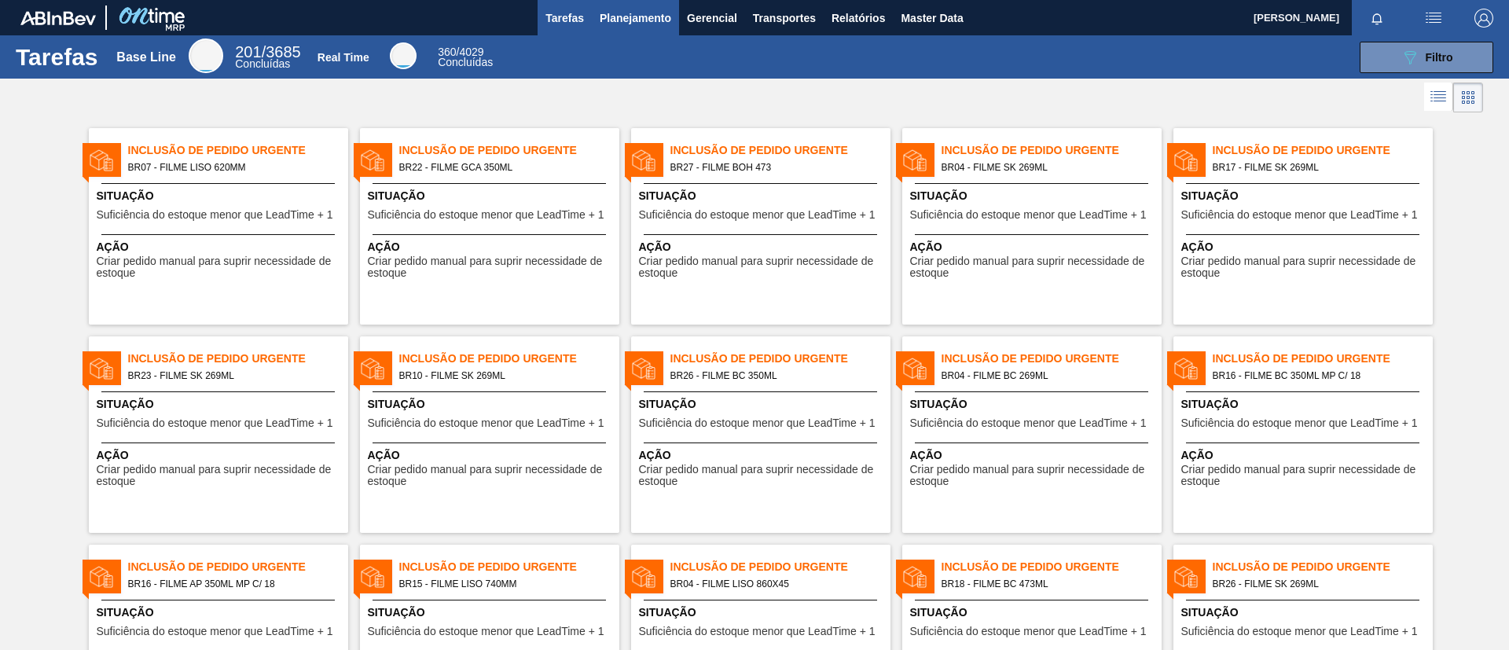
click at [630, 28] on button "Planejamento" at bounding box center [635, 17] width 87 height 35
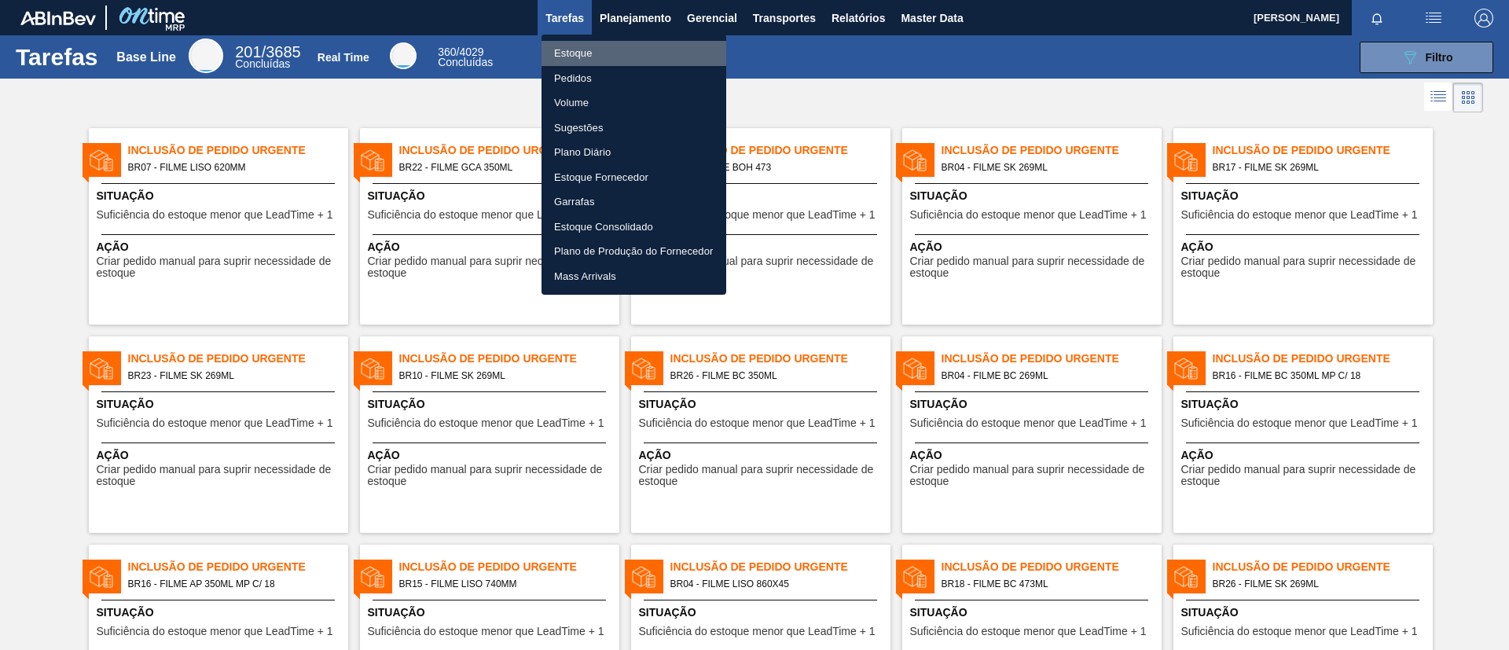
click at [636, 43] on li "Estoque" at bounding box center [634, 53] width 185 height 25
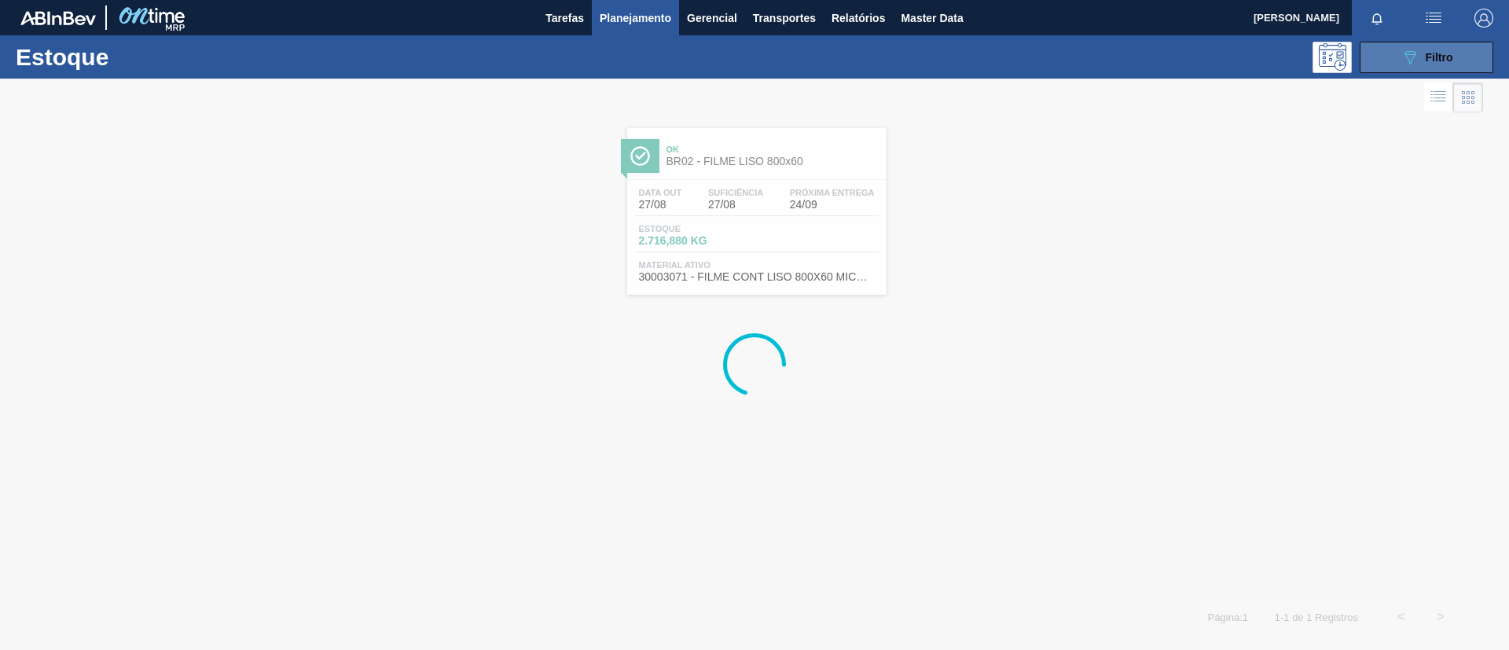
click at [1475, 57] on button "089F7B8B-B2A5-4AFE-B5C0-19BA573D28AC Filtro" at bounding box center [1427, 57] width 134 height 31
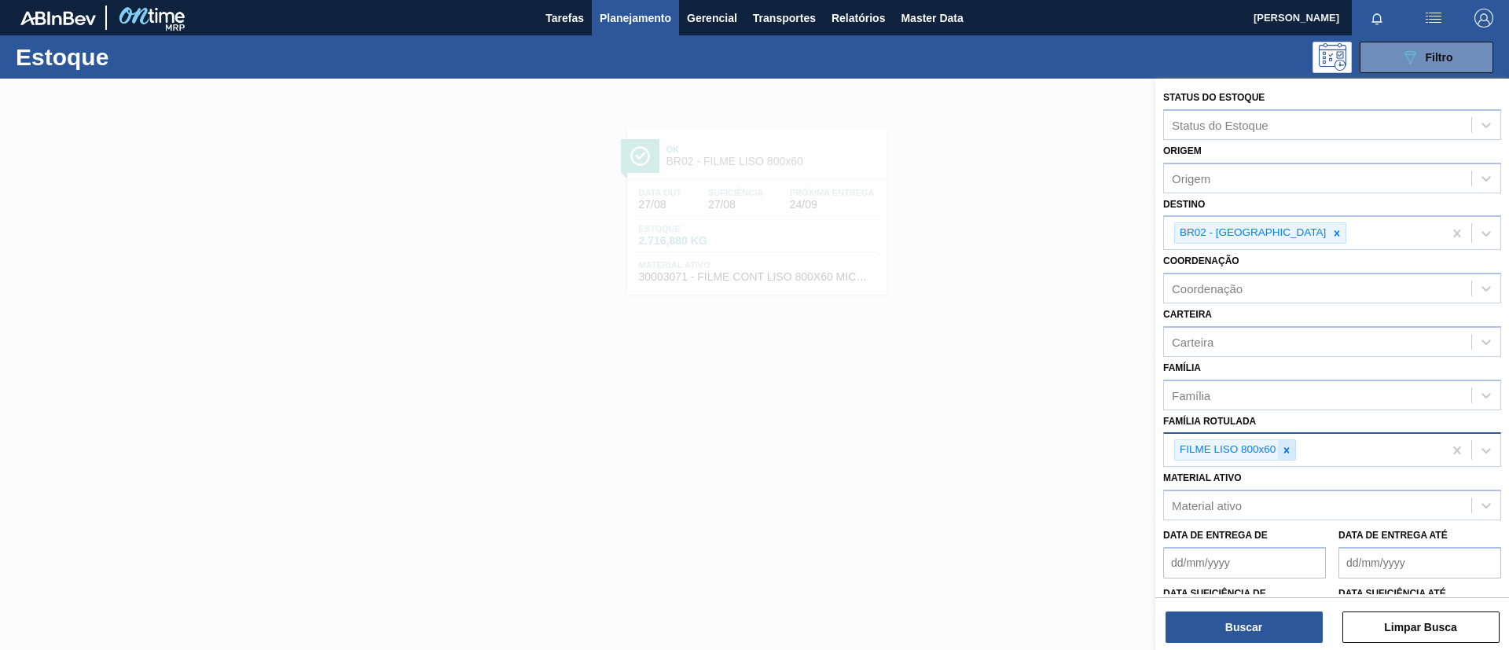
click at [1279, 458] on div at bounding box center [1286, 450] width 17 height 20
click at [1332, 233] on icon at bounding box center [1337, 233] width 11 height 11
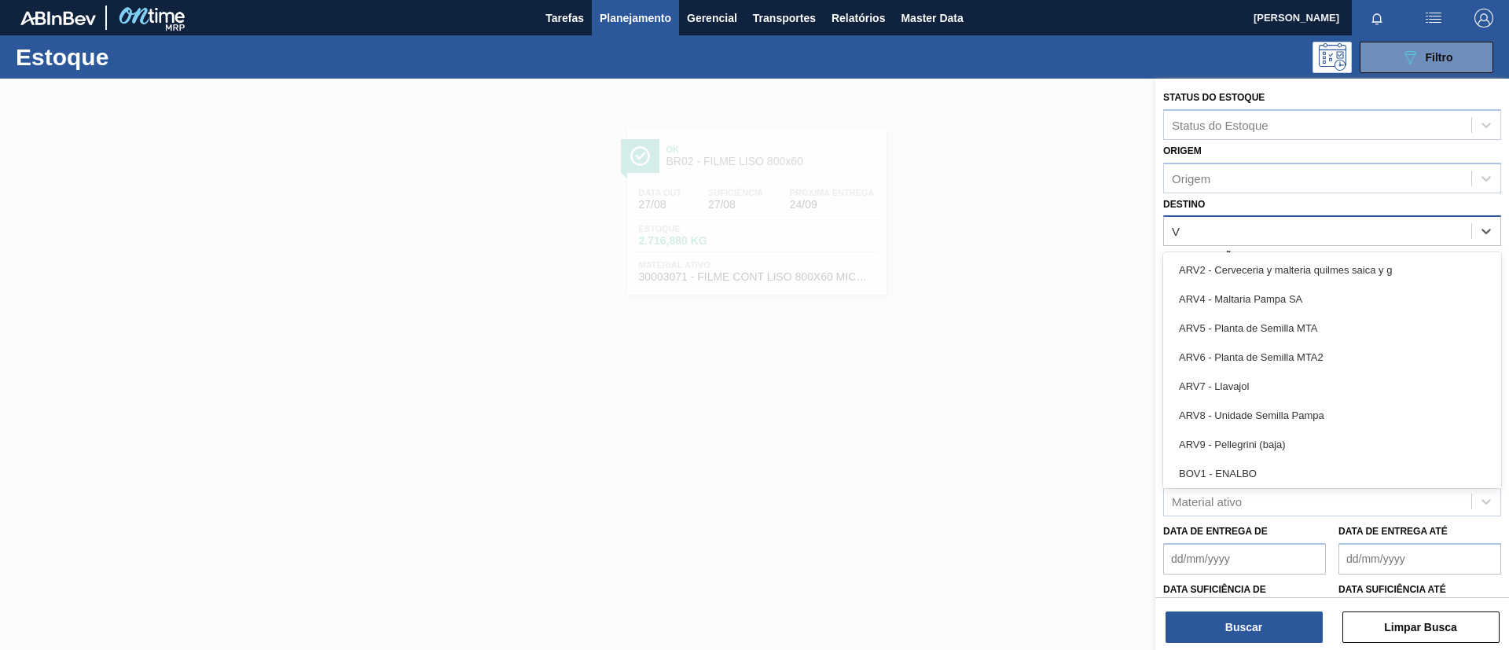
type input "VI"
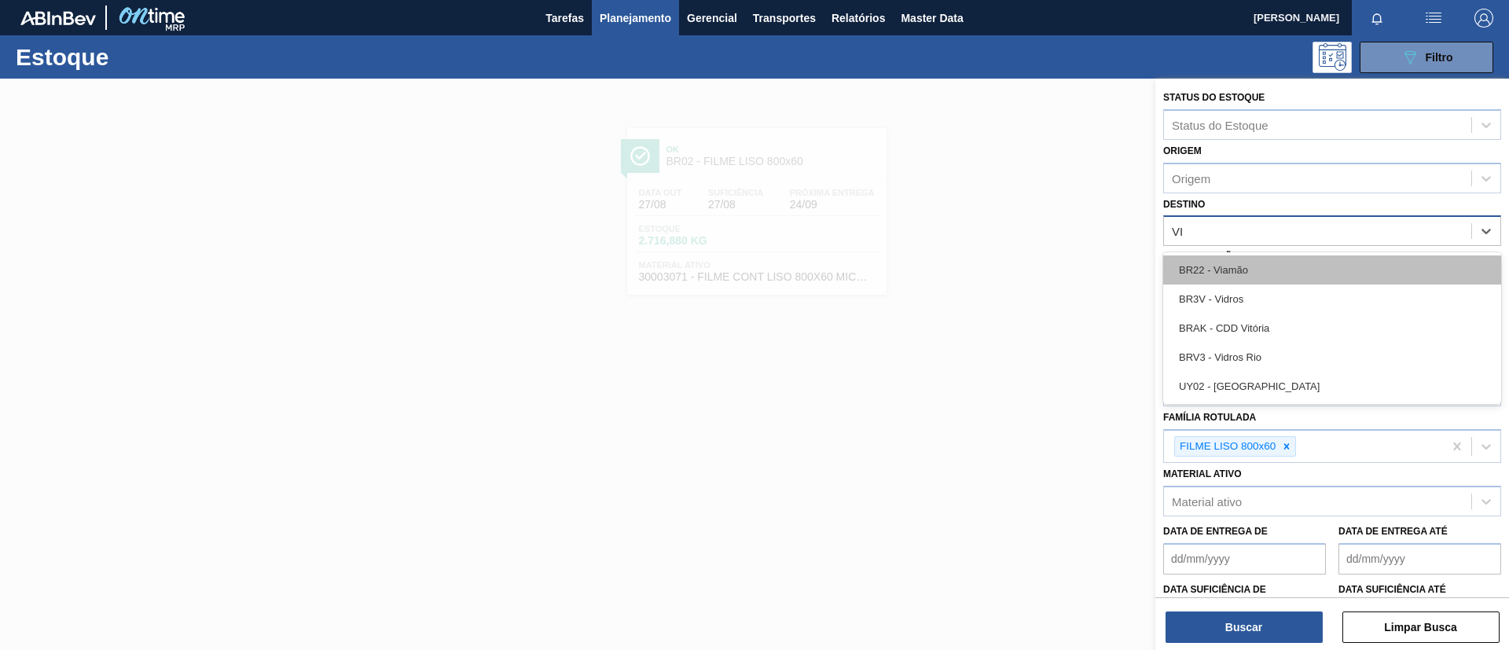
click at [1252, 276] on div "BR22 - Viamão" at bounding box center [1332, 269] width 338 height 29
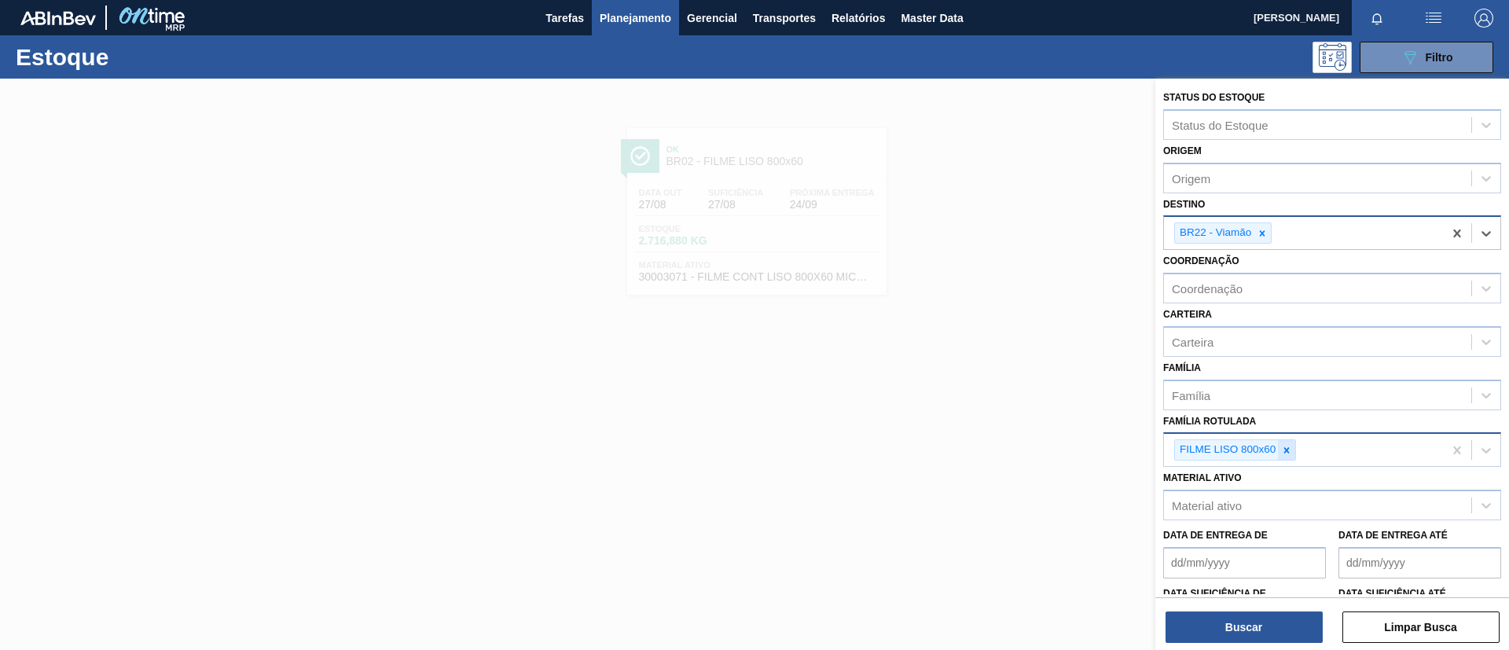
click at [1294, 444] on div at bounding box center [1286, 450] width 17 height 20
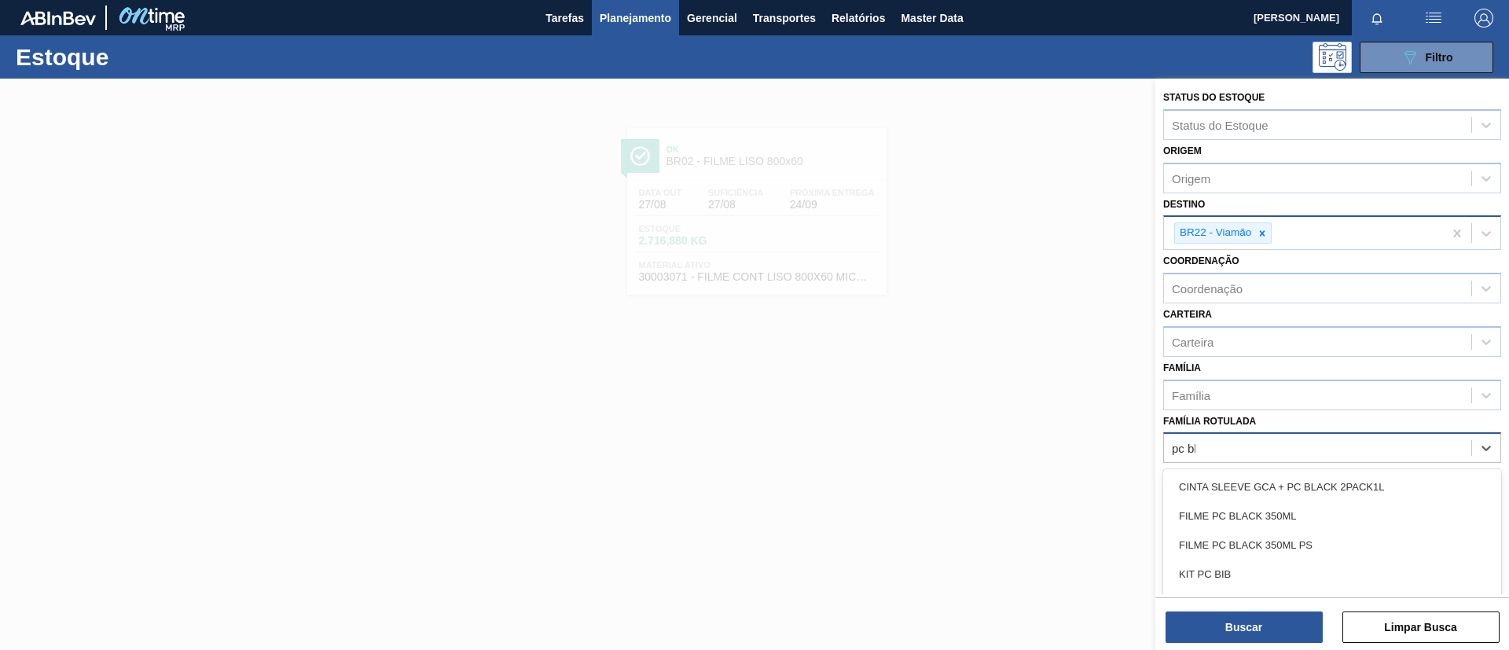
type Rotulada "pc bla"
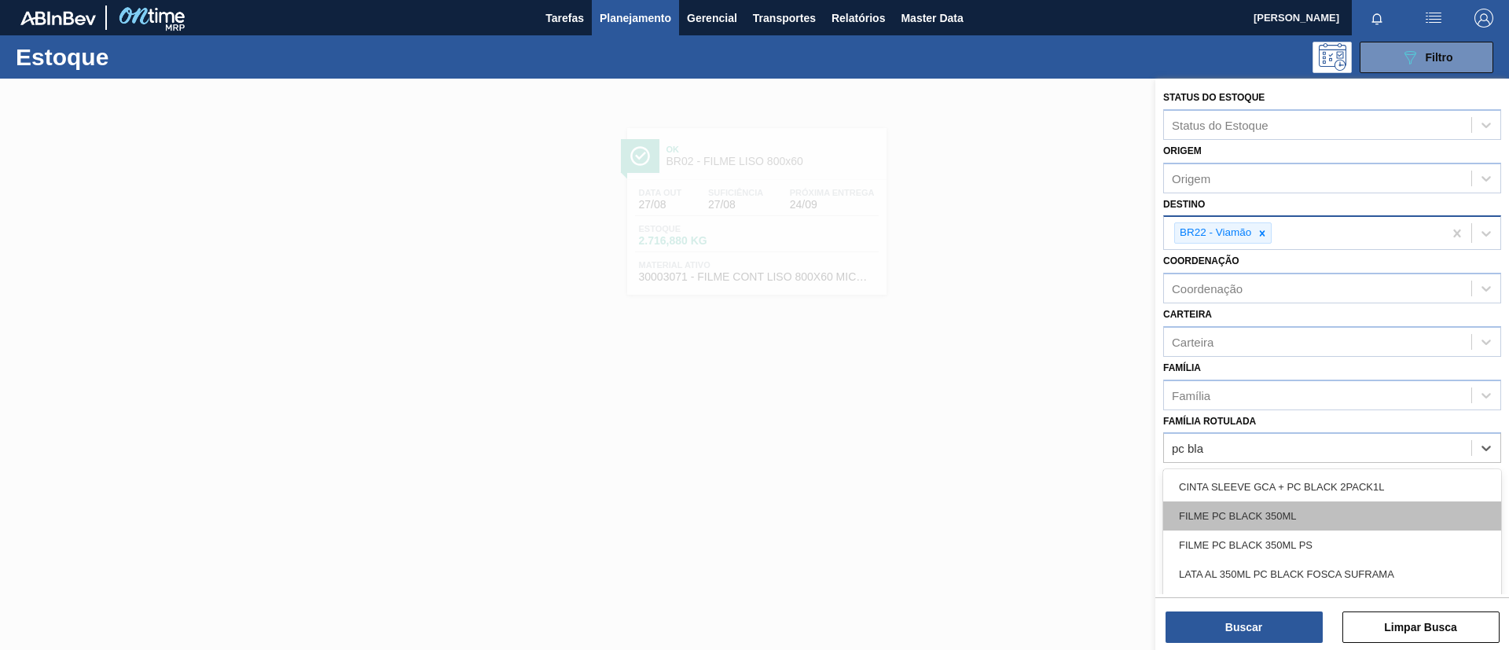
click at [1281, 507] on div "FILME PC BLACK 350ML" at bounding box center [1332, 516] width 338 height 29
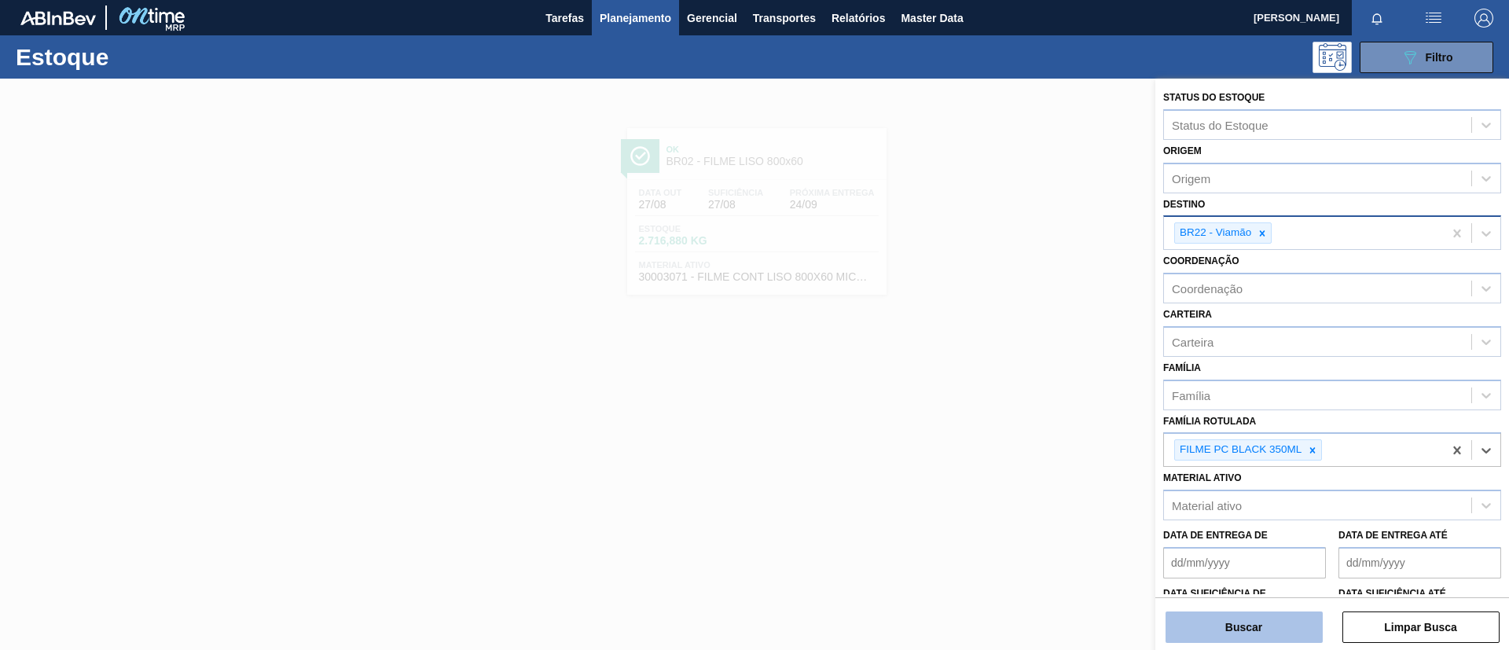
click at [1249, 622] on button "Buscar" at bounding box center [1244, 627] width 157 height 31
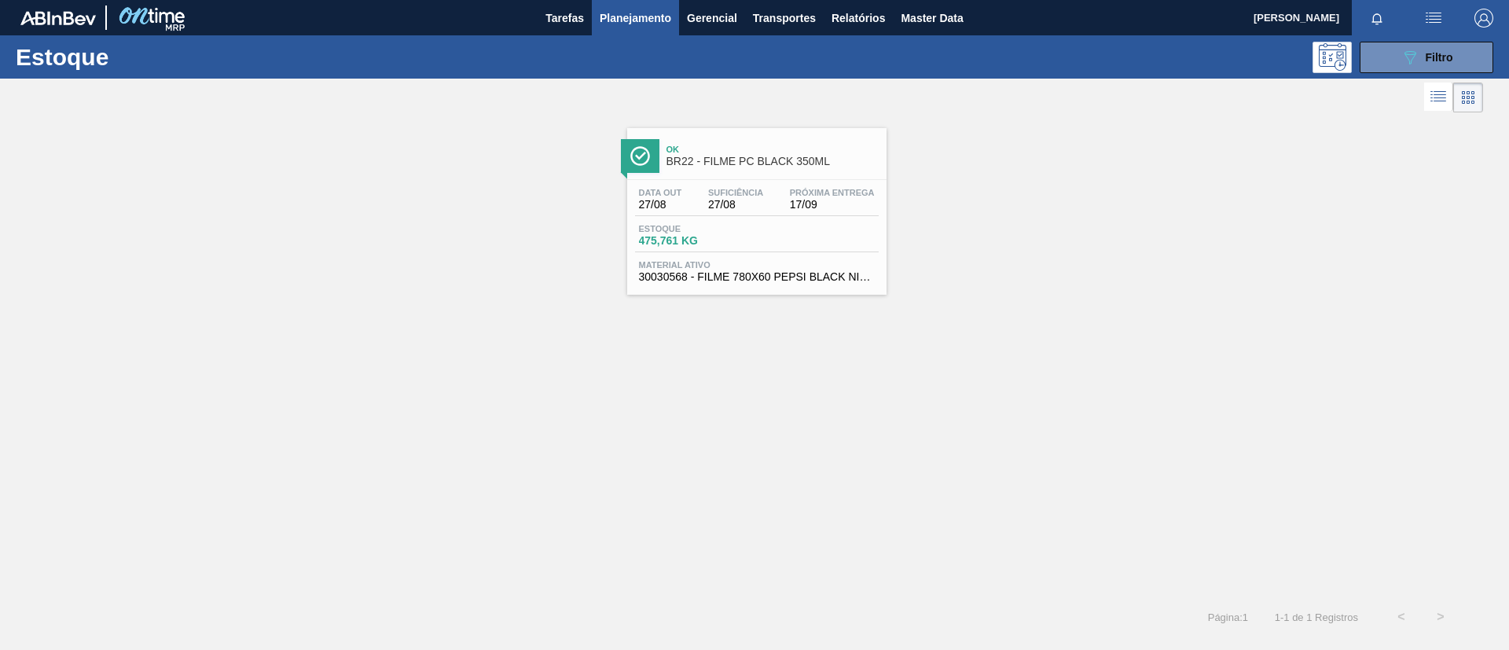
click at [798, 189] on span "Próxima Entrega" at bounding box center [832, 192] width 85 height 9
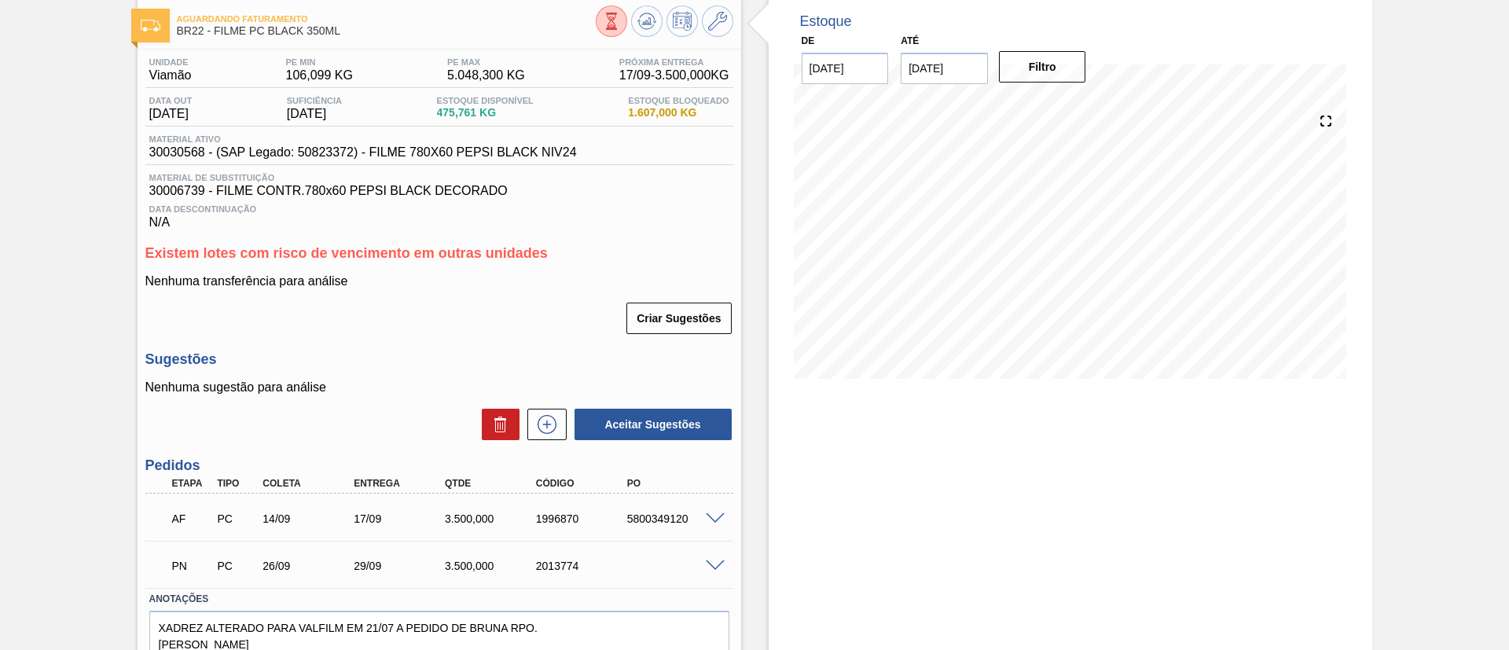
scroll to position [118, 0]
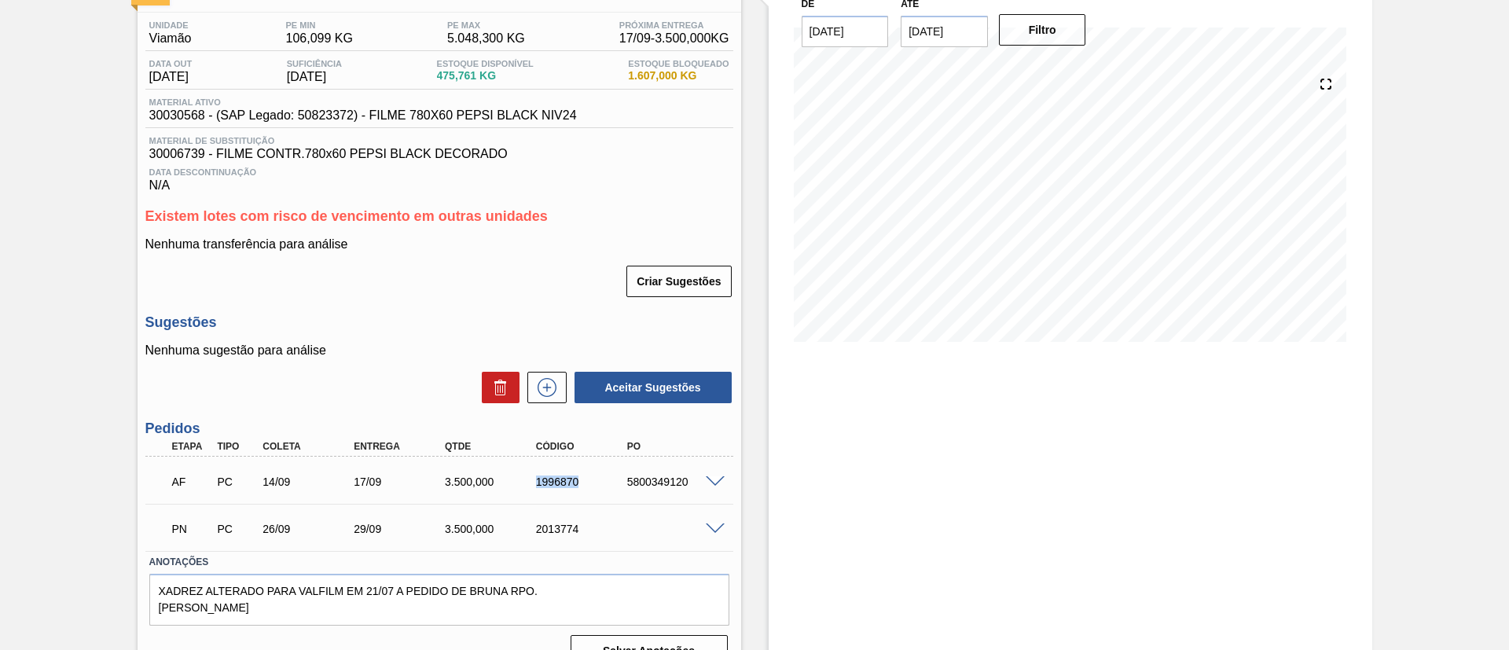
drag, startPoint x: 531, startPoint y: 479, endPoint x: 602, endPoint y: 491, distance: 71.7
click at [602, 491] on div "AF PC 14/09 17/09 3.500,000 1996870 5800349120" at bounding box center [435, 480] width 546 height 31
copy div "1996870"
click at [602, 491] on div "AF PC 14/09 17/09 3.500,000 1996870 5800349120" at bounding box center [435, 480] width 546 height 31
drag, startPoint x: 532, startPoint y: 489, endPoint x: 586, endPoint y: 473, distance: 56.5
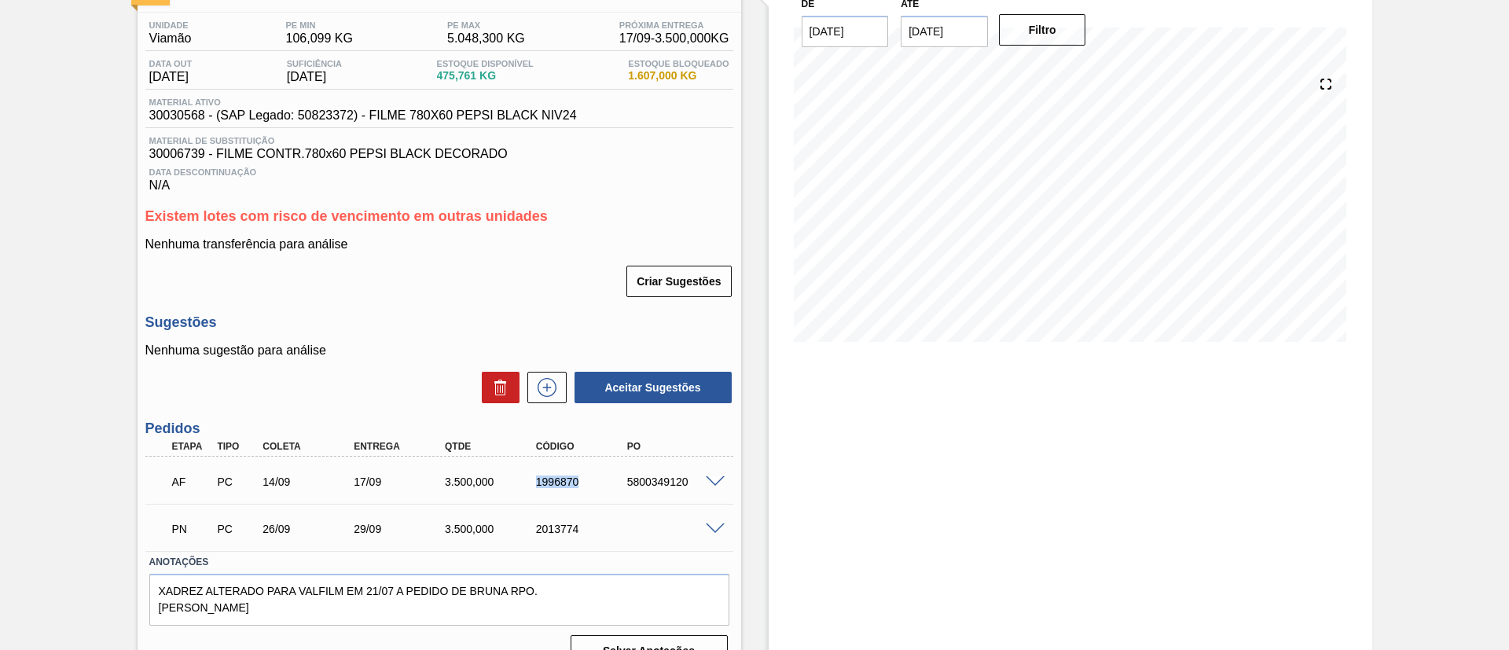
click at [590, 482] on div "AF PC 14/09 17/09 3.500,000 1996870 5800349120" at bounding box center [435, 480] width 546 height 31
copy div "1996870"
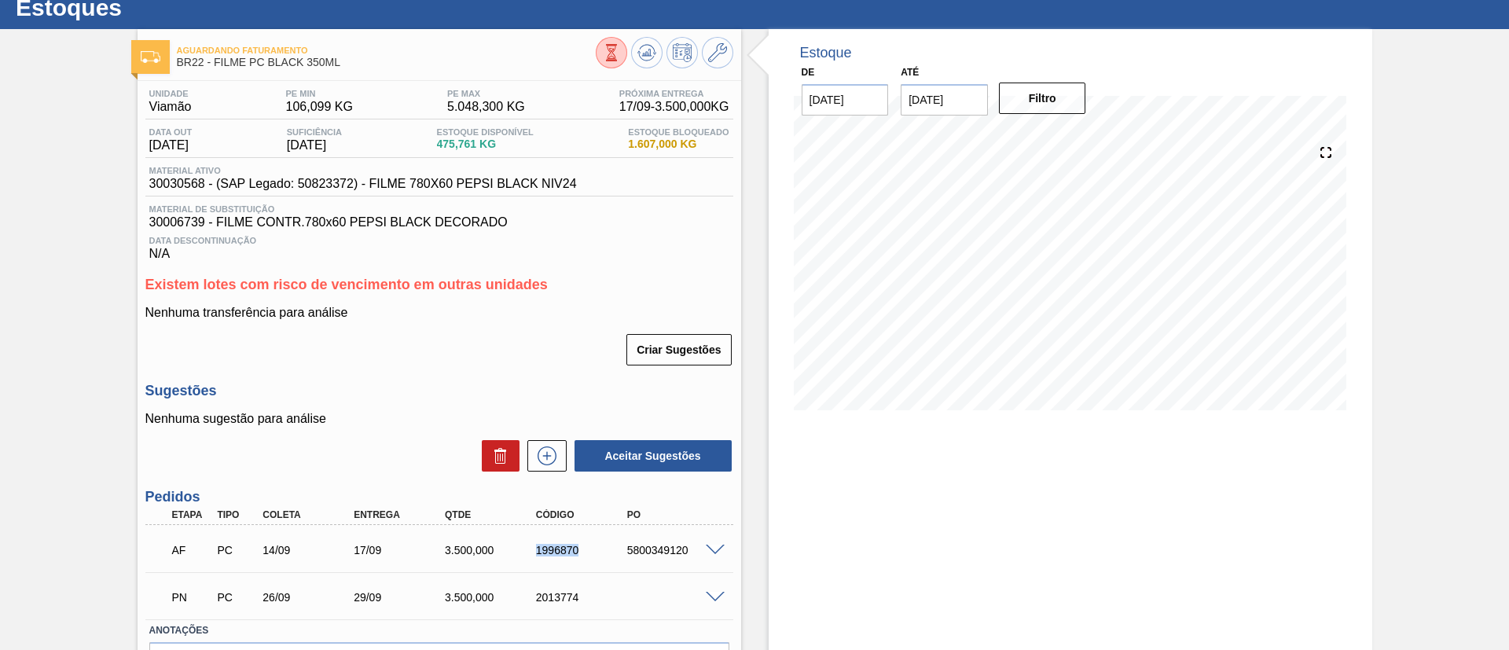
scroll to position [0, 0]
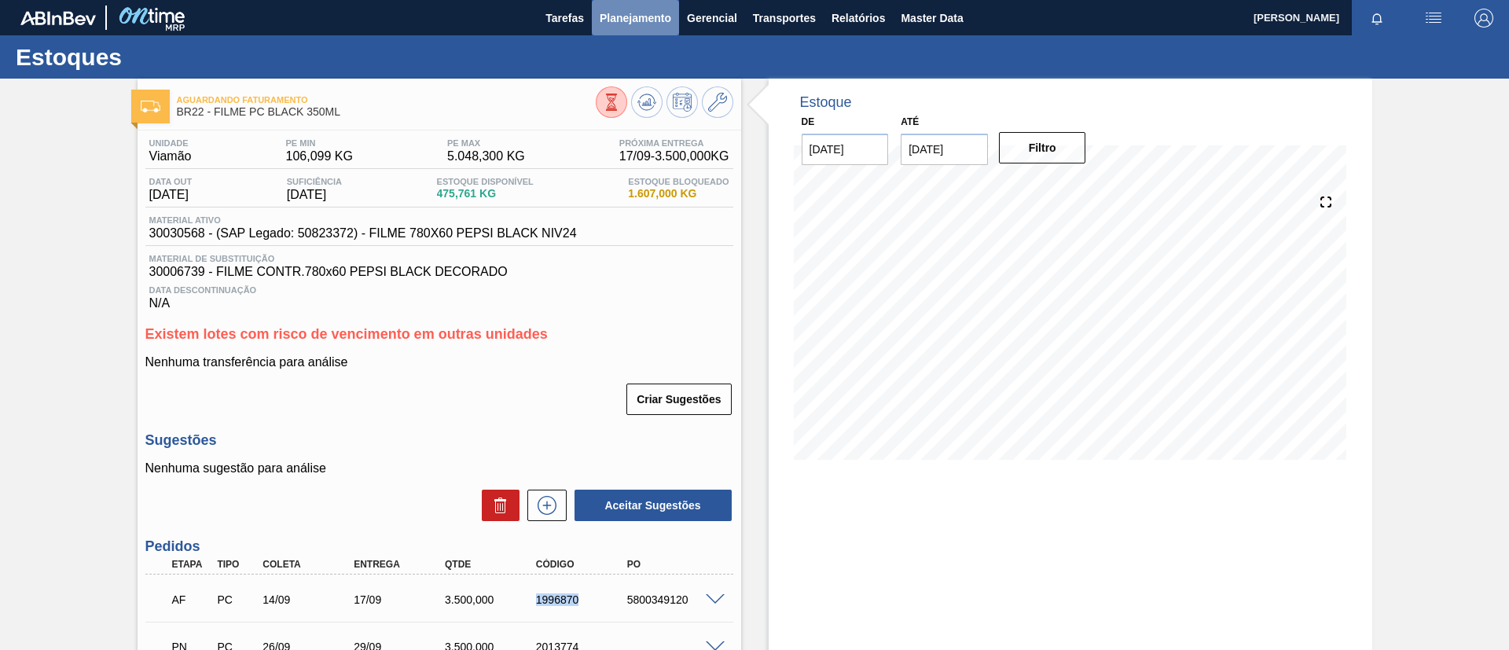
click at [600, 9] on span "Planejamento" at bounding box center [636, 18] width 72 height 19
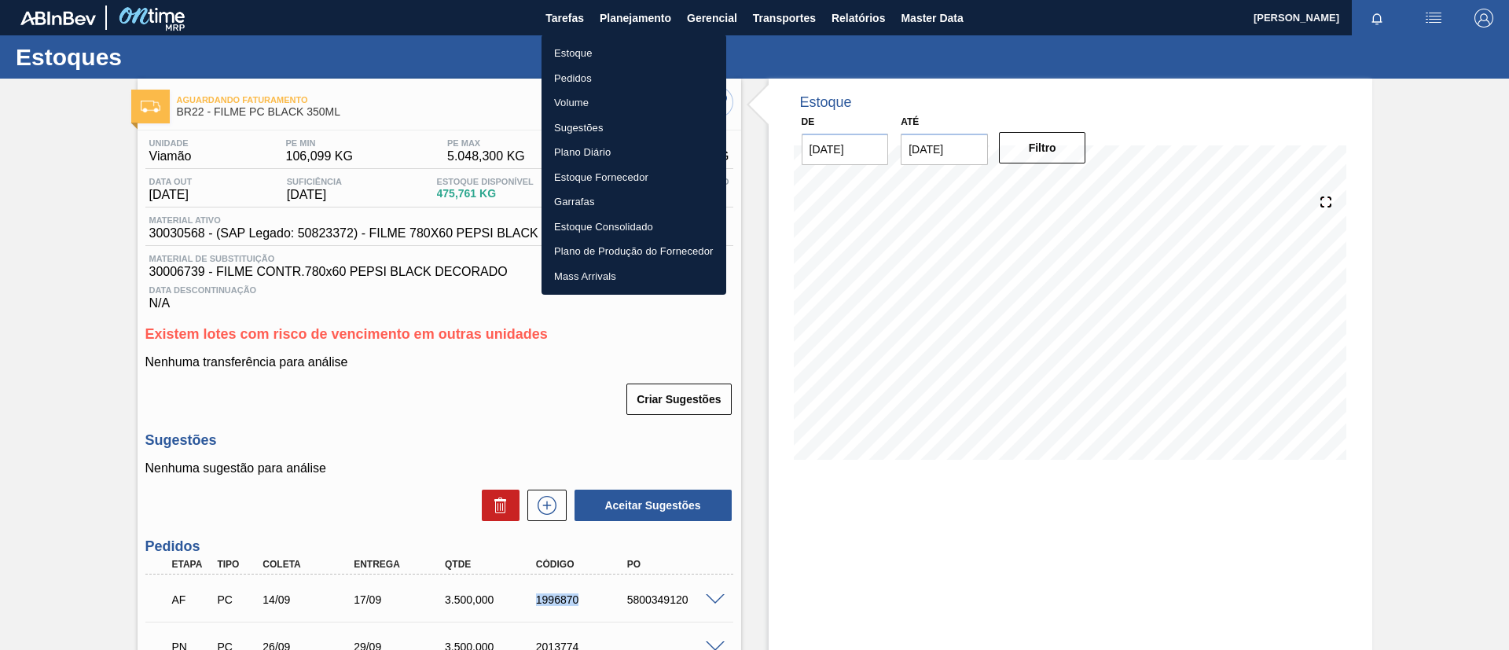
drag, startPoint x: 625, startPoint y: 40, endPoint x: 1457, endPoint y: 83, distance: 833.6
click at [625, 41] on li "Estoque" at bounding box center [634, 53] width 185 height 25
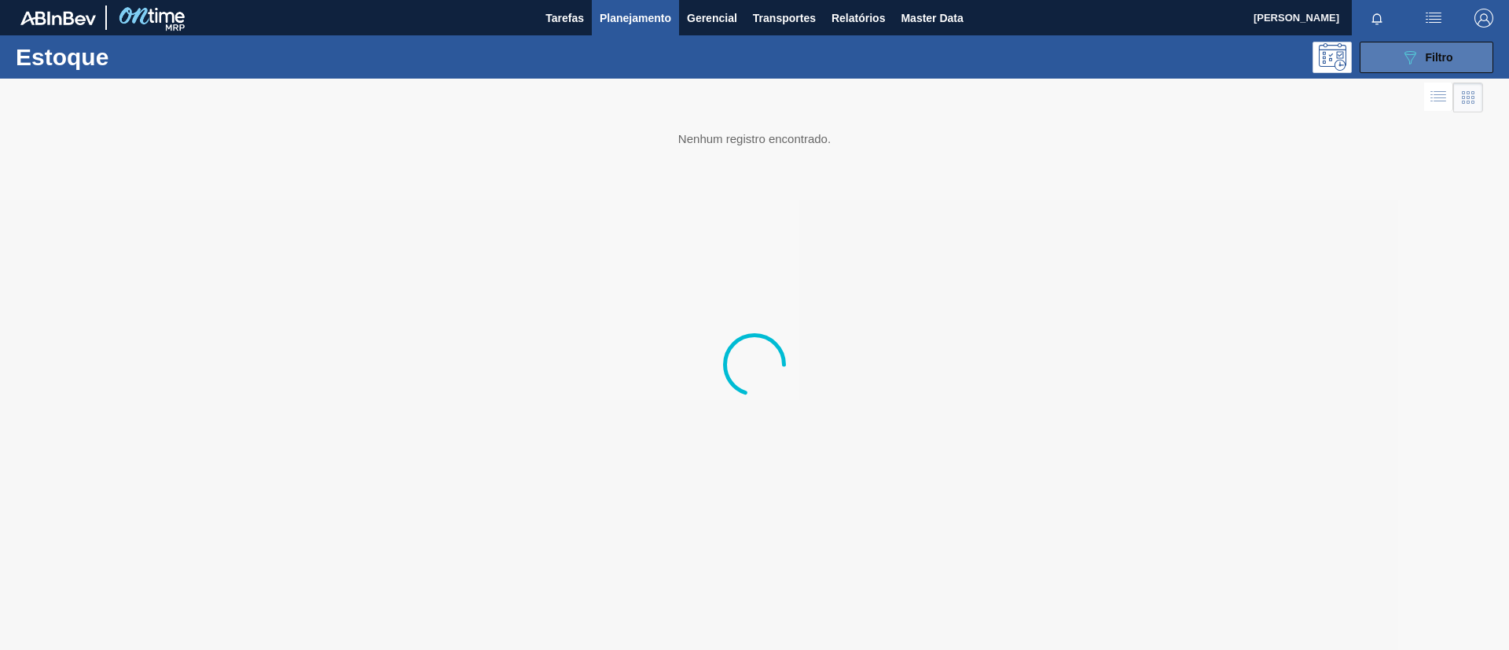
click at [1443, 58] on span "Filtro" at bounding box center [1440, 57] width 28 height 13
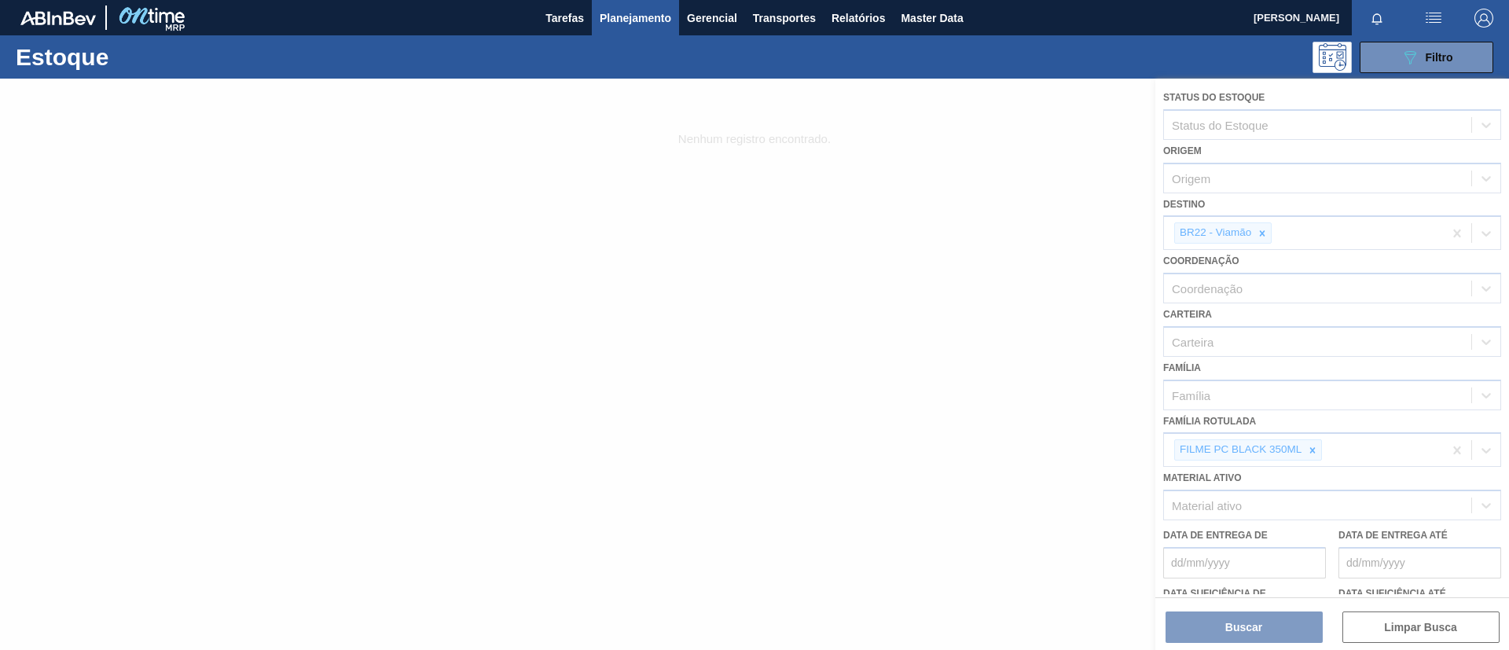
click at [1308, 447] on div at bounding box center [754, 364] width 1509 height 571
click at [1312, 450] on div at bounding box center [754, 364] width 1509 height 571
click at [1313, 450] on div at bounding box center [754, 364] width 1509 height 571
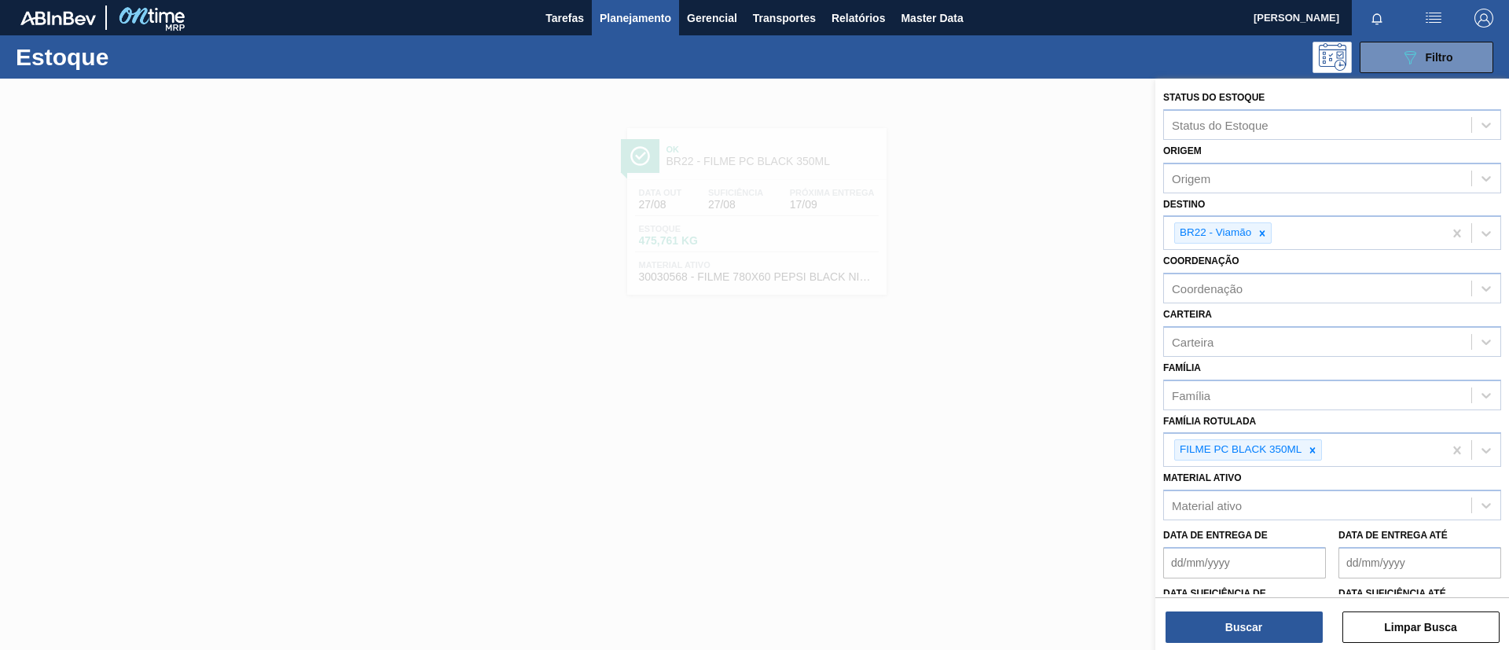
click at [1307, 447] on icon at bounding box center [1312, 450] width 11 height 11
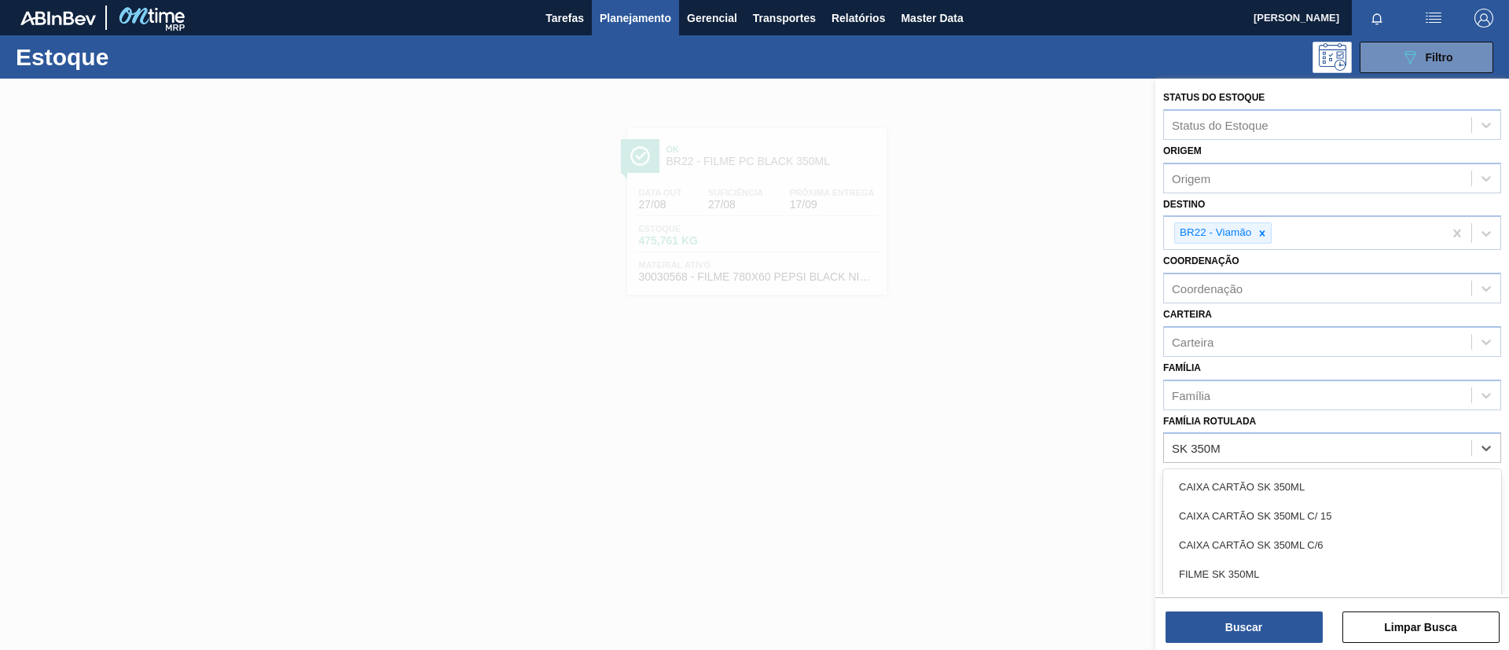
type Rotulada "SK 350ML"
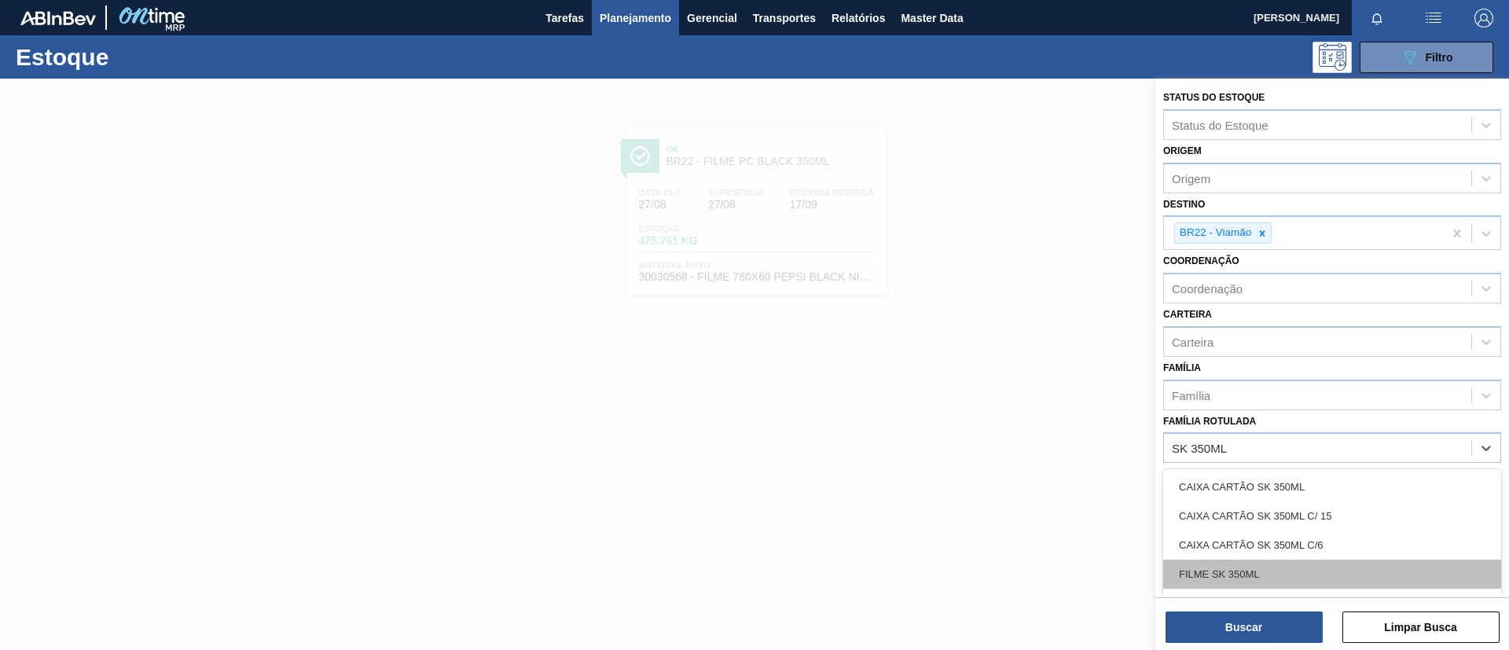
click at [1264, 575] on div "FILME SK 350ML" at bounding box center [1332, 574] width 338 height 29
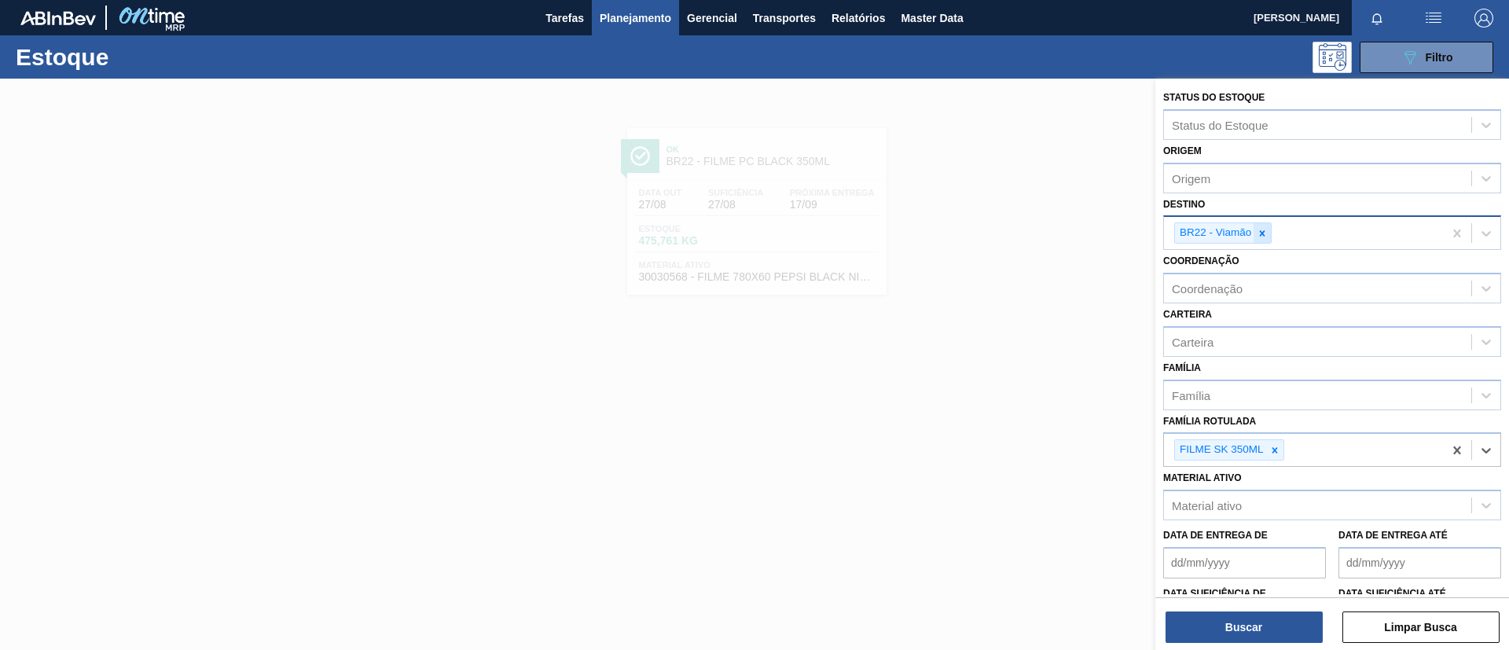
click at [1268, 242] on div at bounding box center [1262, 233] width 17 height 20
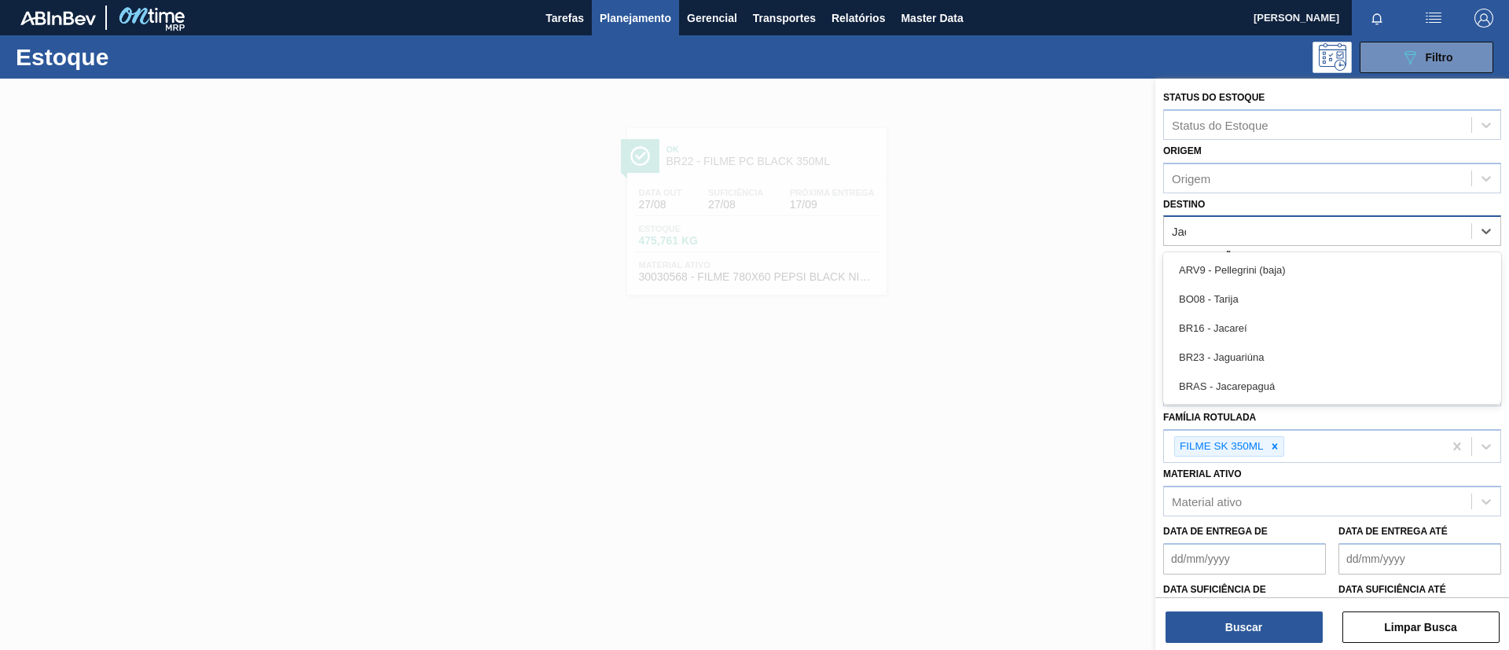
type input "Jaca"
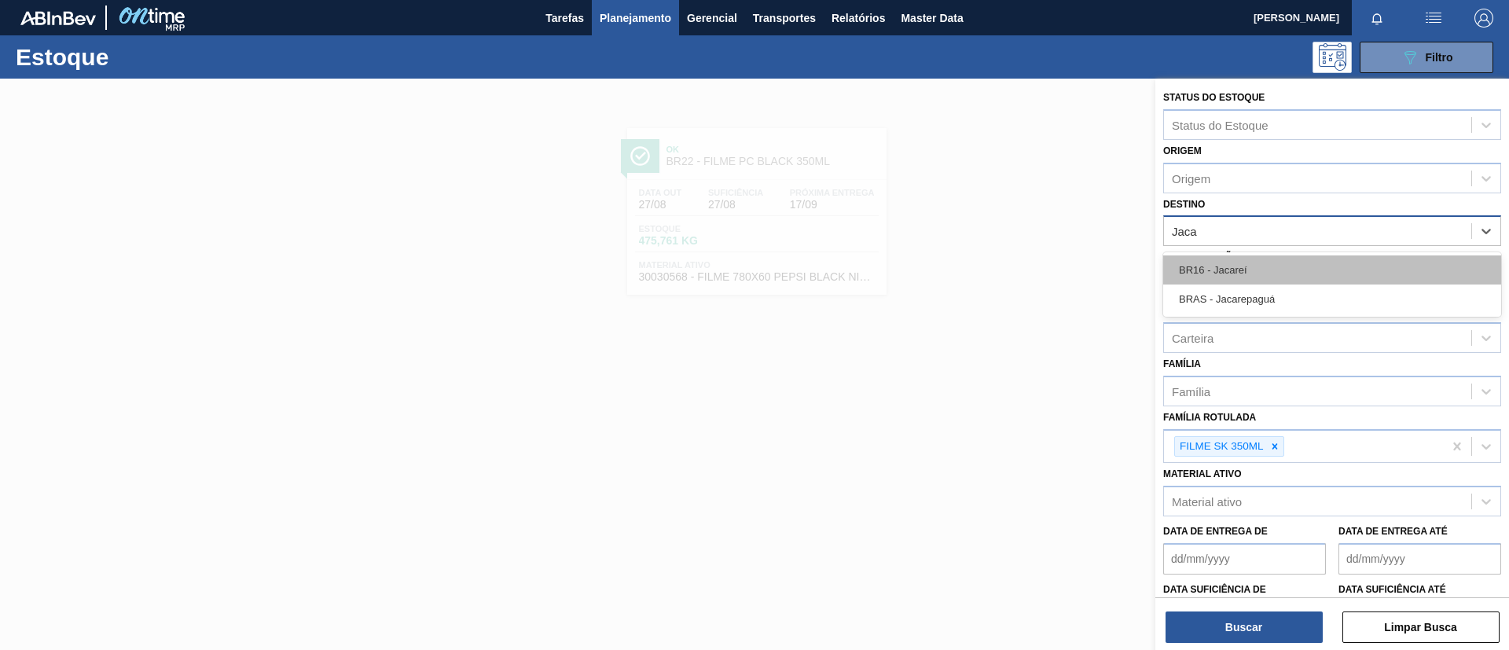
click at [1239, 264] on div "BR16 - Jacareí" at bounding box center [1332, 269] width 338 height 29
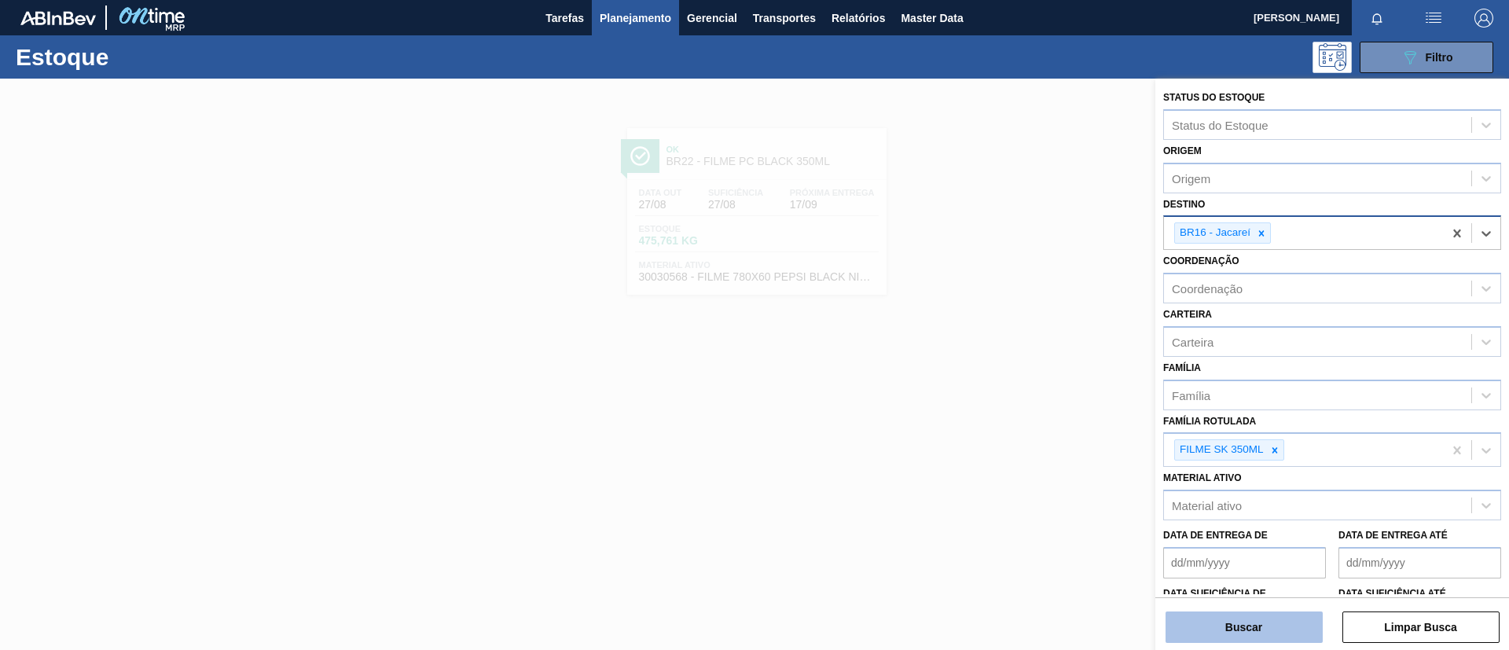
click at [1218, 628] on button "Buscar" at bounding box center [1244, 627] width 157 height 31
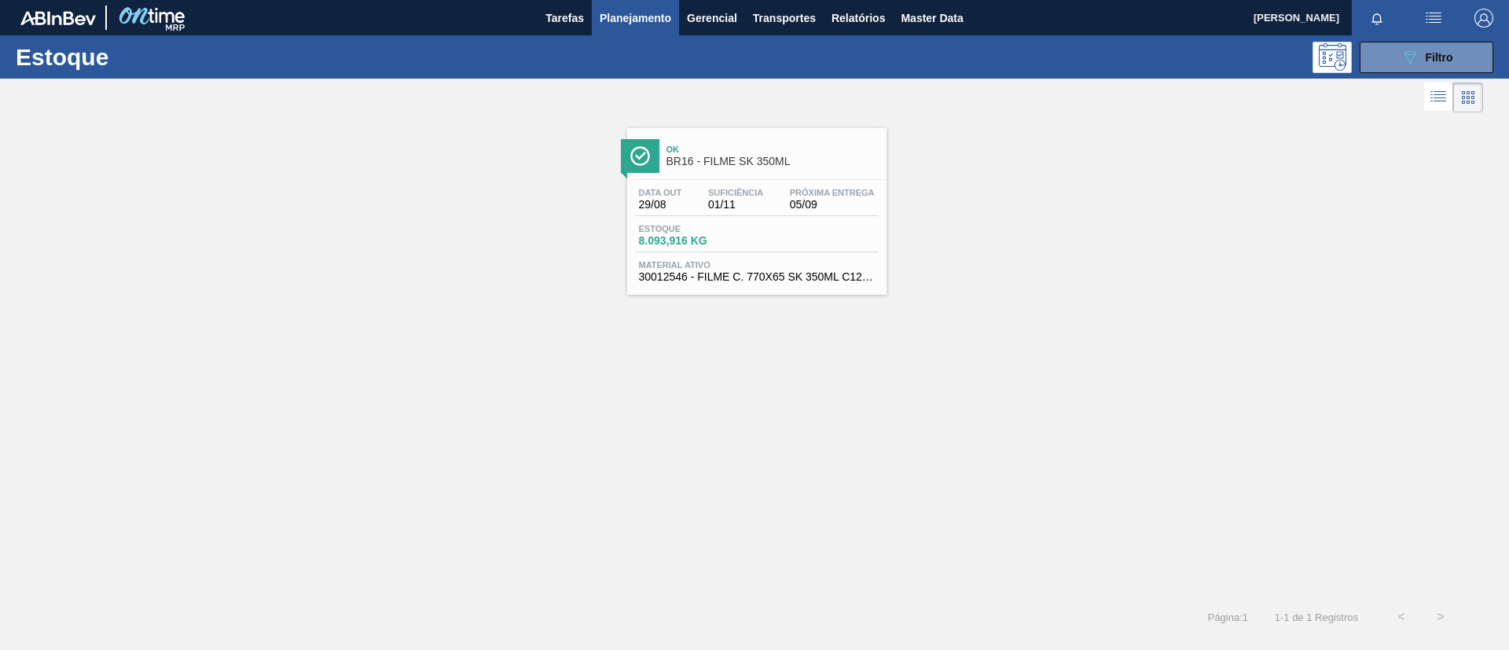
click at [814, 118] on link "Ok BR16 - FILME SK 350ML Data out 29/08 Suficiência 01/11 Próxima Entrega 05/09…" at bounding box center [755, 205] width 279 height 178
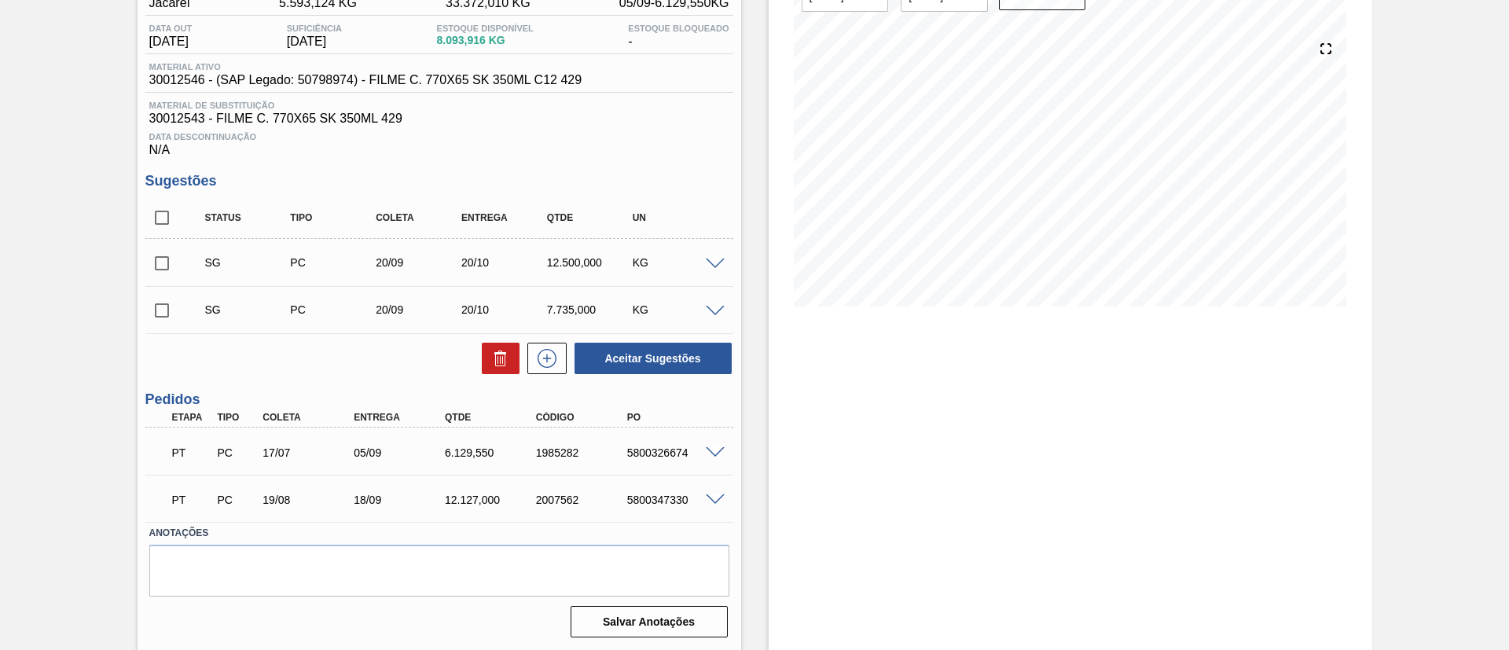
scroll to position [154, 0]
click at [716, 501] on span at bounding box center [715, 500] width 19 height 12
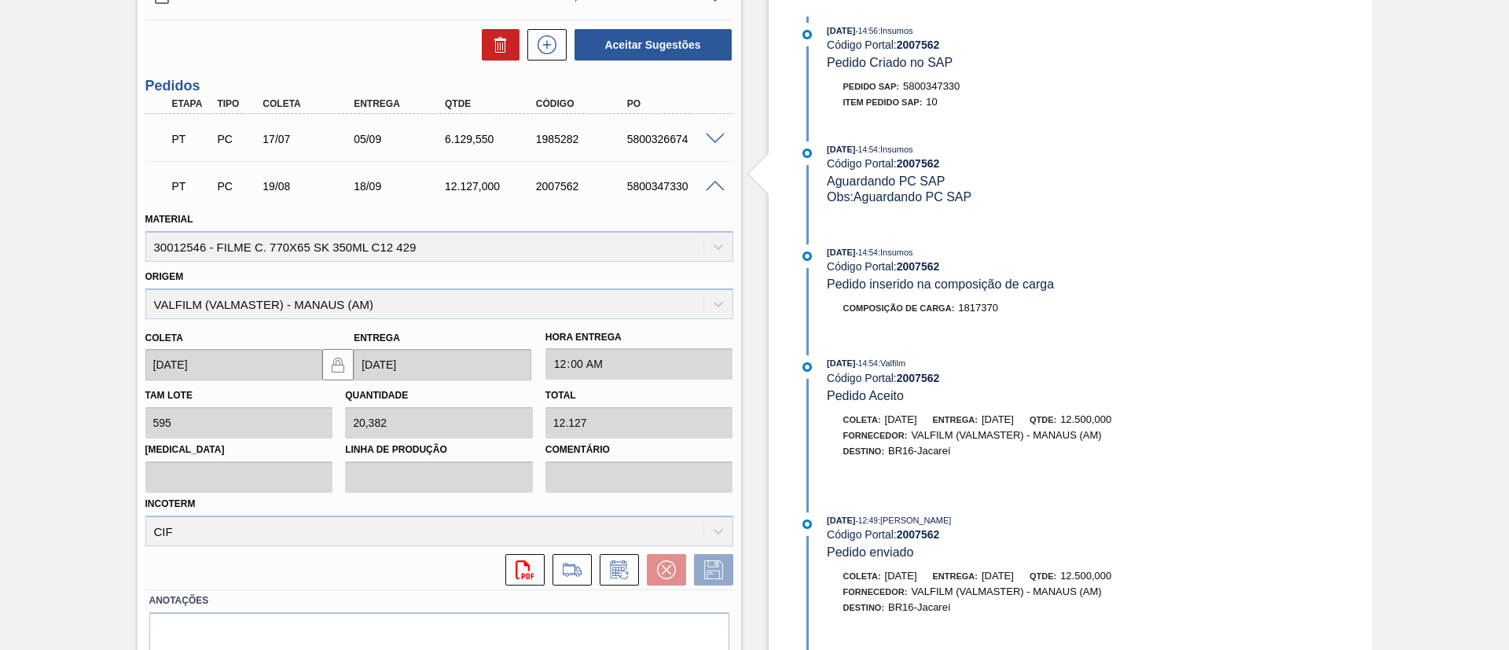
scroll to position [535, 0]
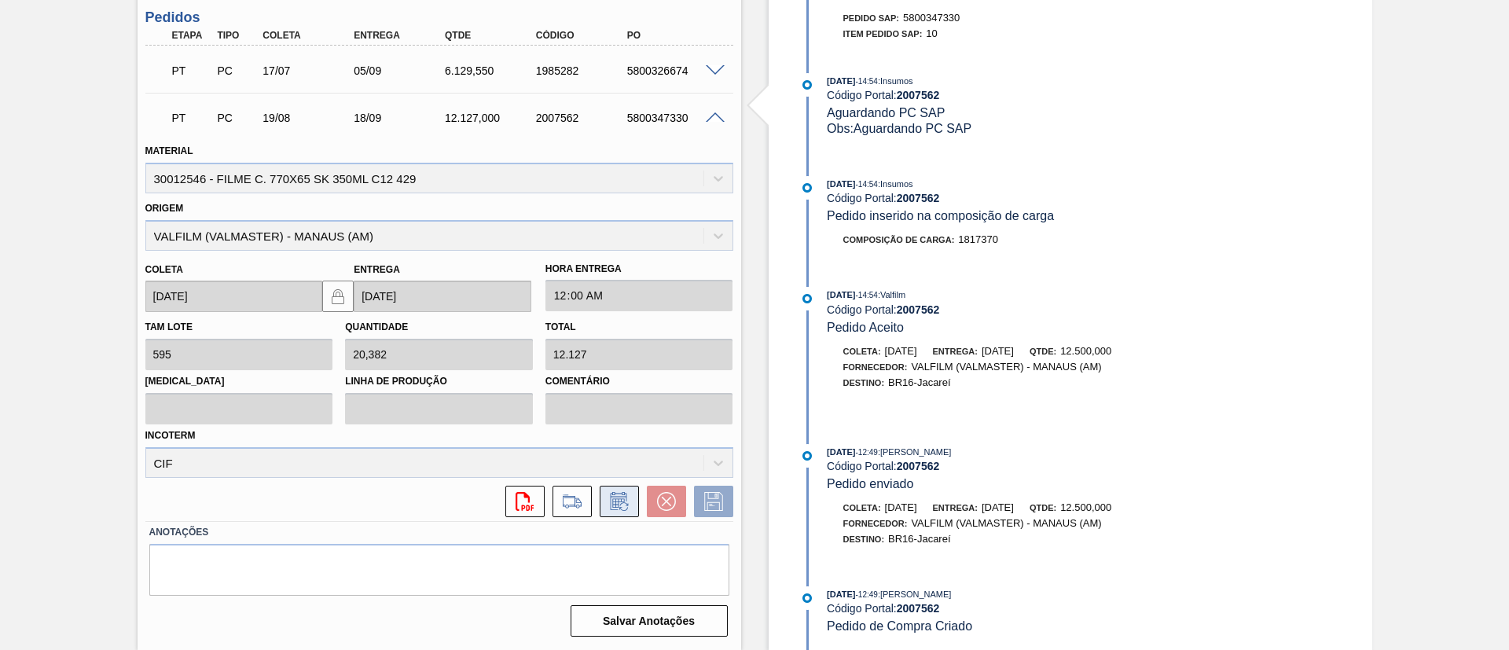
click at [610, 491] on button at bounding box center [619, 501] width 39 height 31
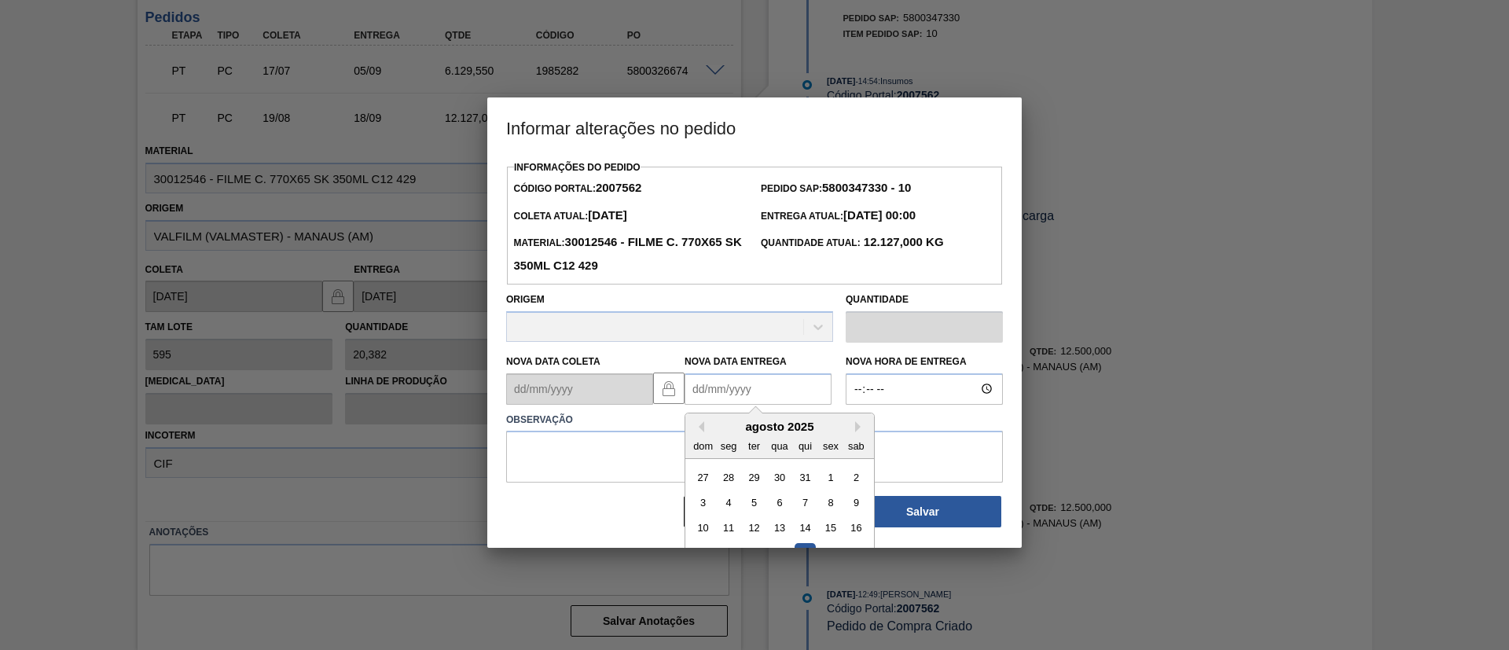
click at [696, 401] on Entrega2007562 "Nova Data Entrega" at bounding box center [758, 388] width 147 height 31
click at [859, 424] on button "Next Month" at bounding box center [860, 427] width 11 height 11
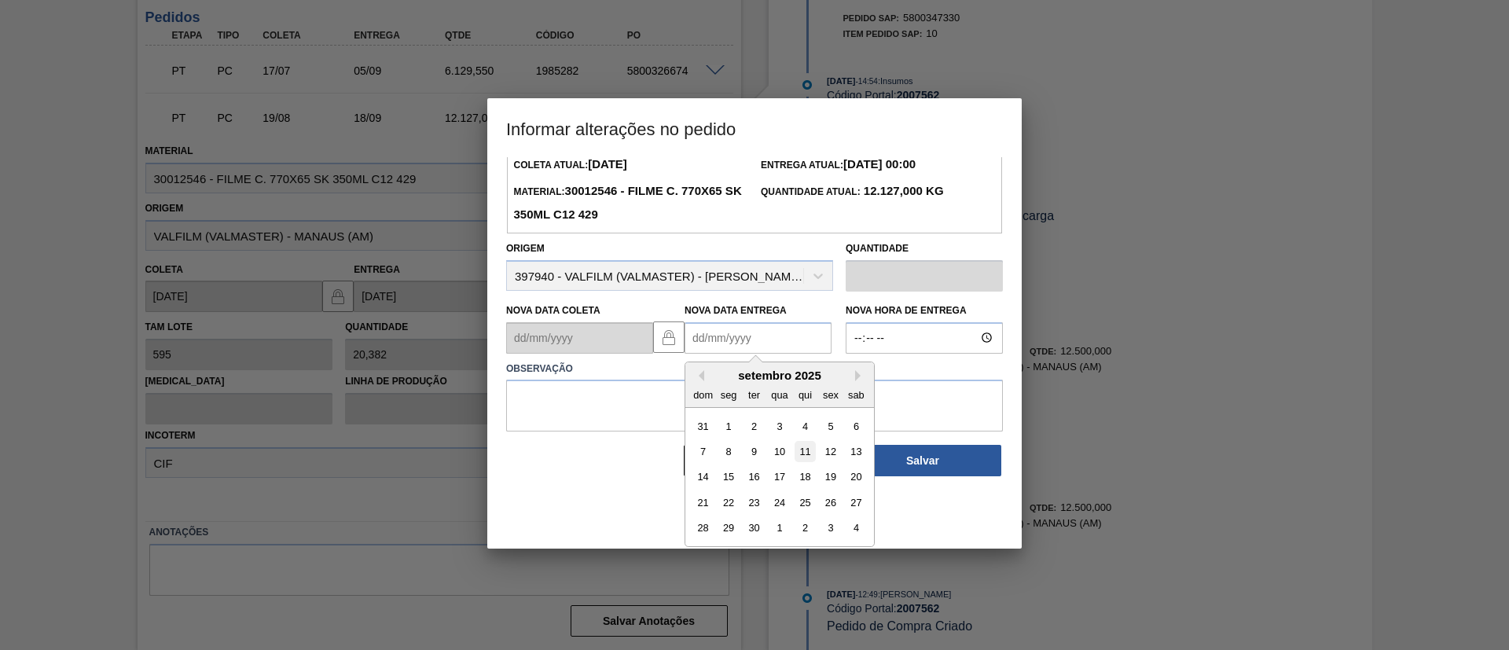
scroll to position [53, 0]
click at [862, 375] on button "Next Month" at bounding box center [860, 374] width 11 height 11
drag, startPoint x: 840, startPoint y: 454, endPoint x: 832, endPoint y: 443, distance: 14.6
click at [839, 454] on div "10" at bounding box center [830, 450] width 21 height 21
type Entrega2007562 "10/10/2025"
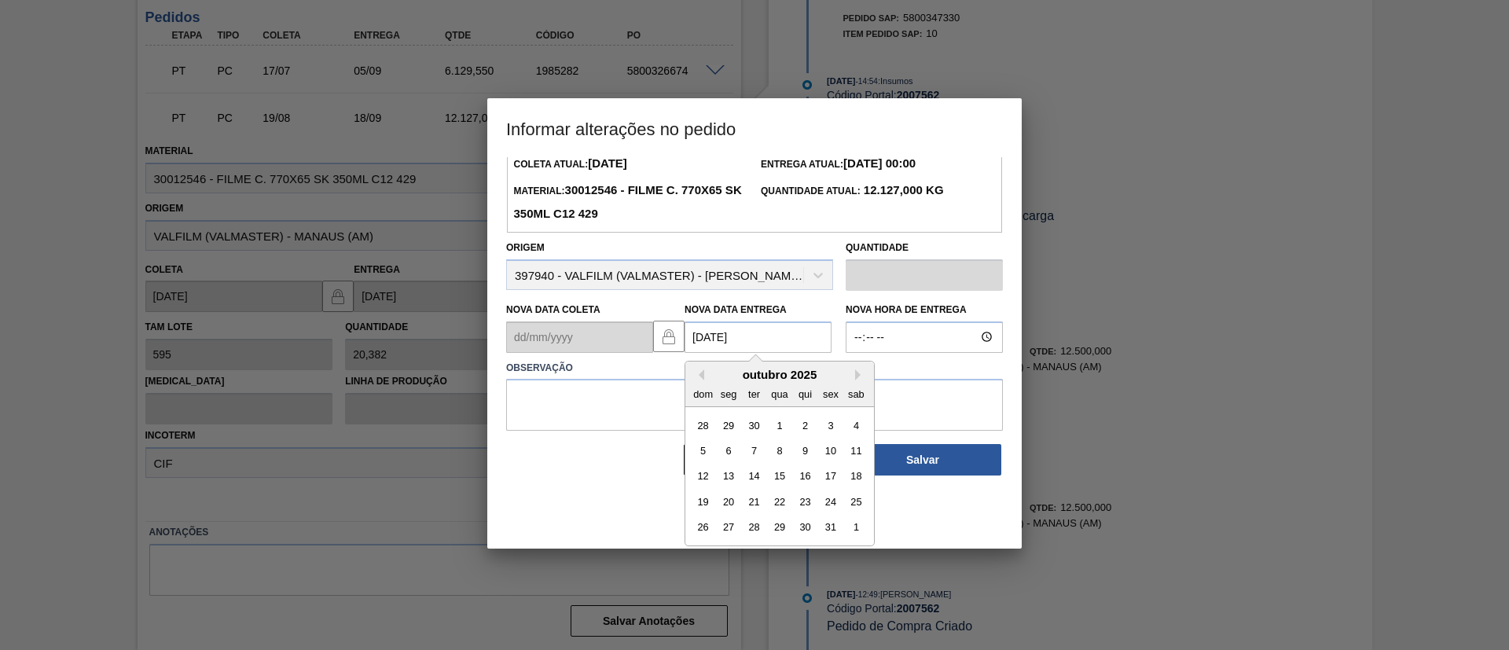
scroll to position [0, 0]
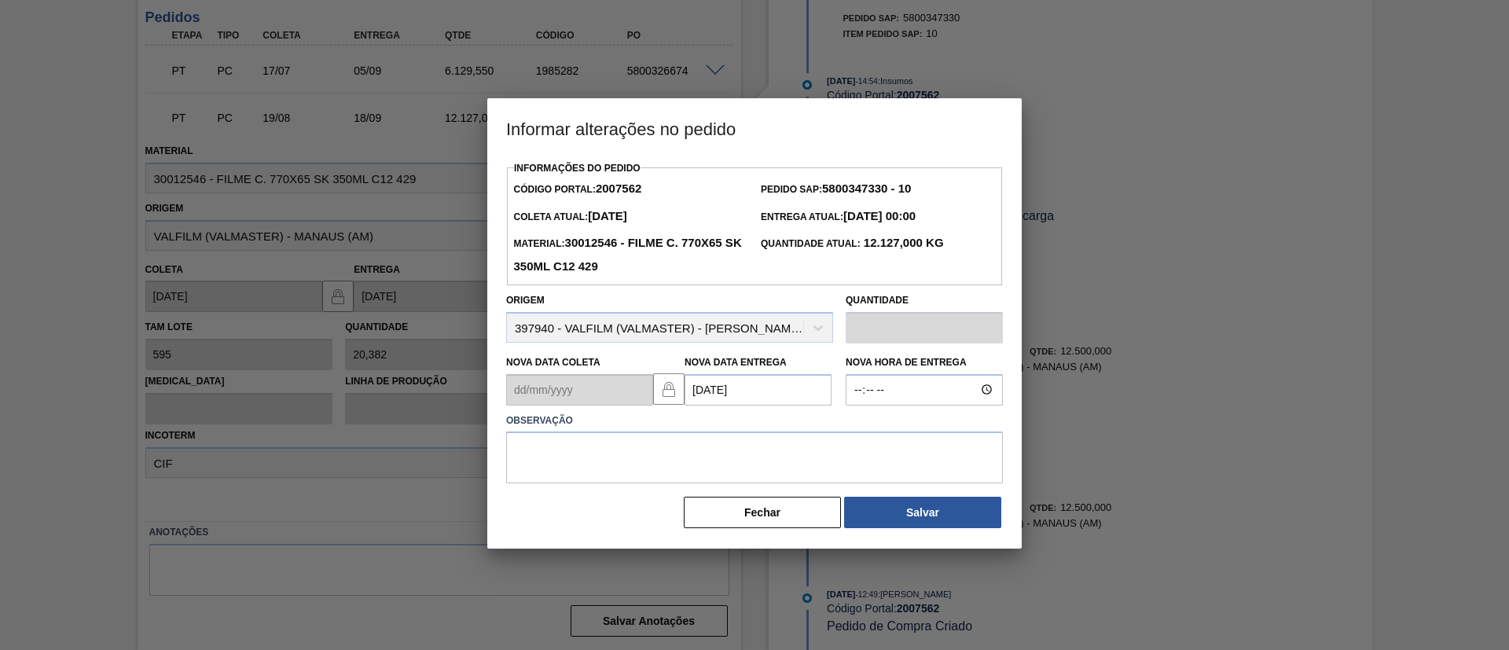
click at [828, 432] on label "Observação" at bounding box center [754, 421] width 497 height 23
click at [788, 483] on textarea at bounding box center [754, 458] width 497 height 52
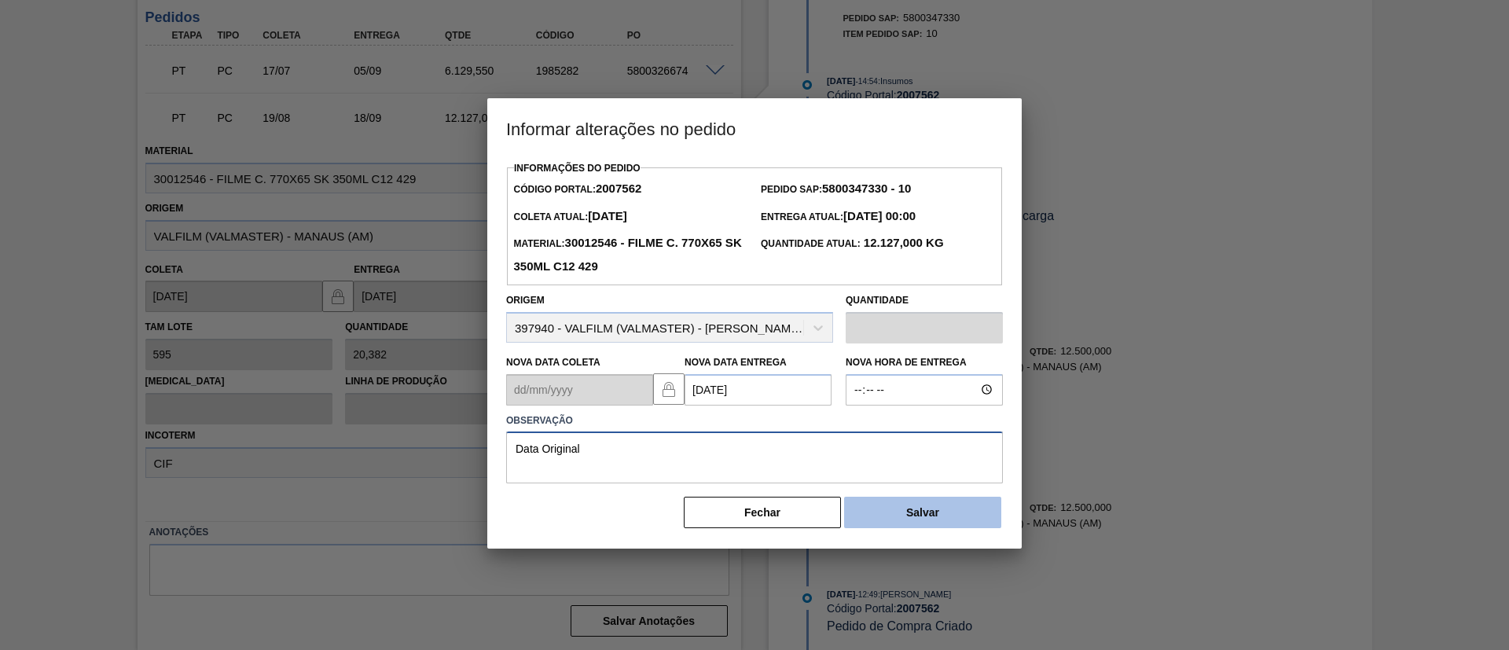
type textarea "Data Original"
click at [907, 524] on button "Salvar" at bounding box center [922, 512] width 157 height 31
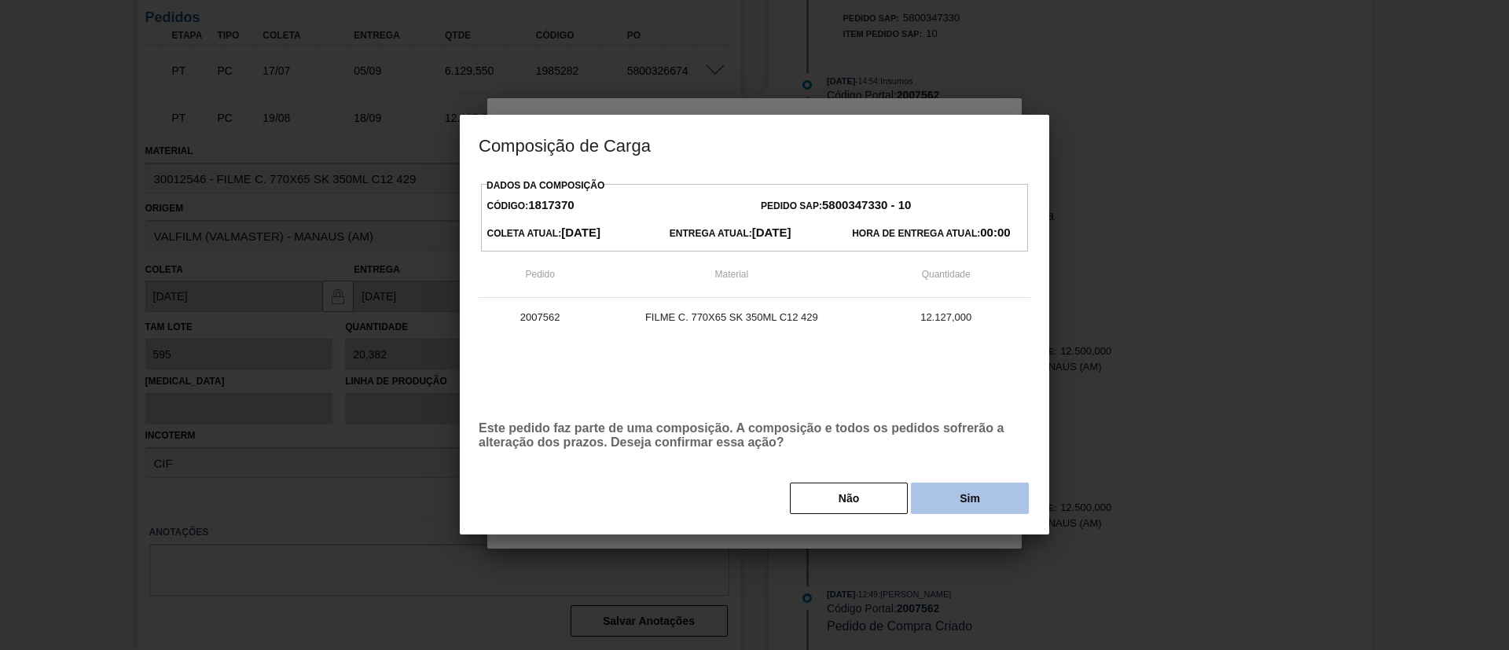
click at [938, 500] on button "Sim" at bounding box center [970, 498] width 118 height 31
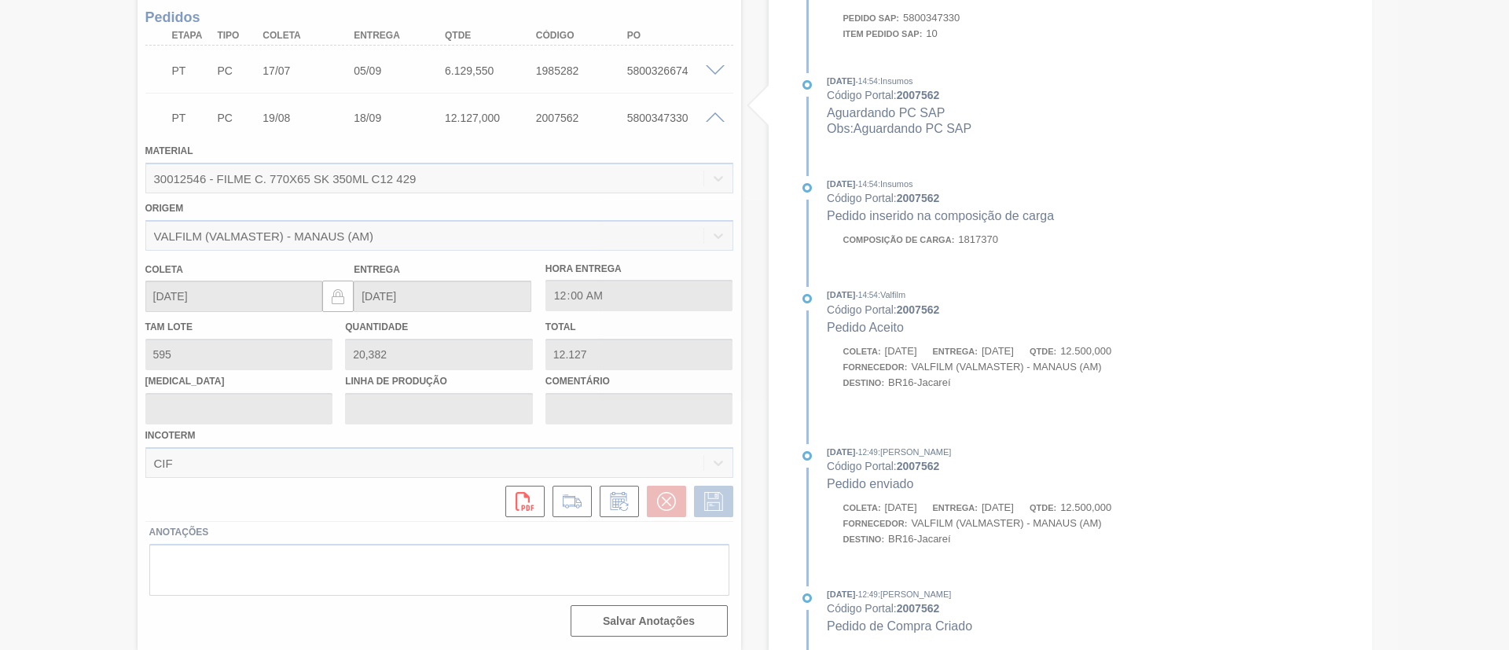
scroll to position [691, 0]
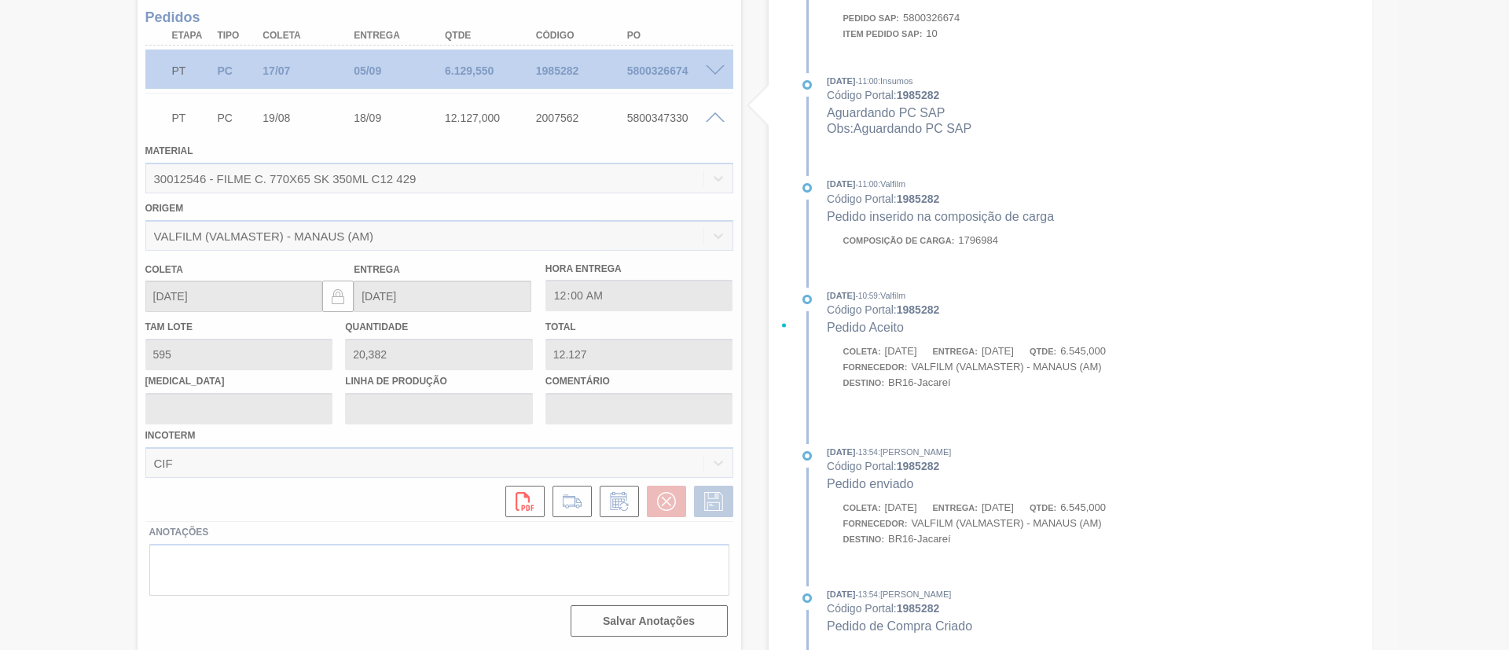
type input "Data Original"
type input "10/10/2025"
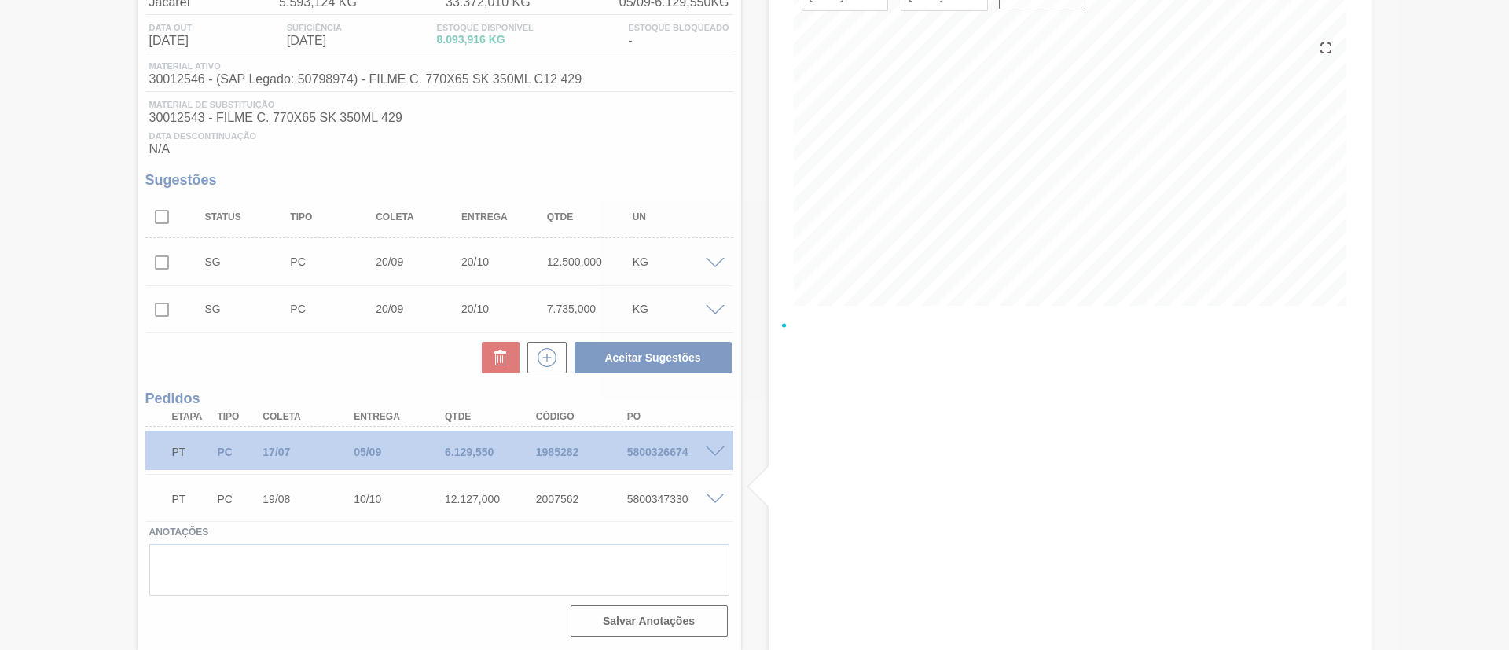
scroll to position [154, 0]
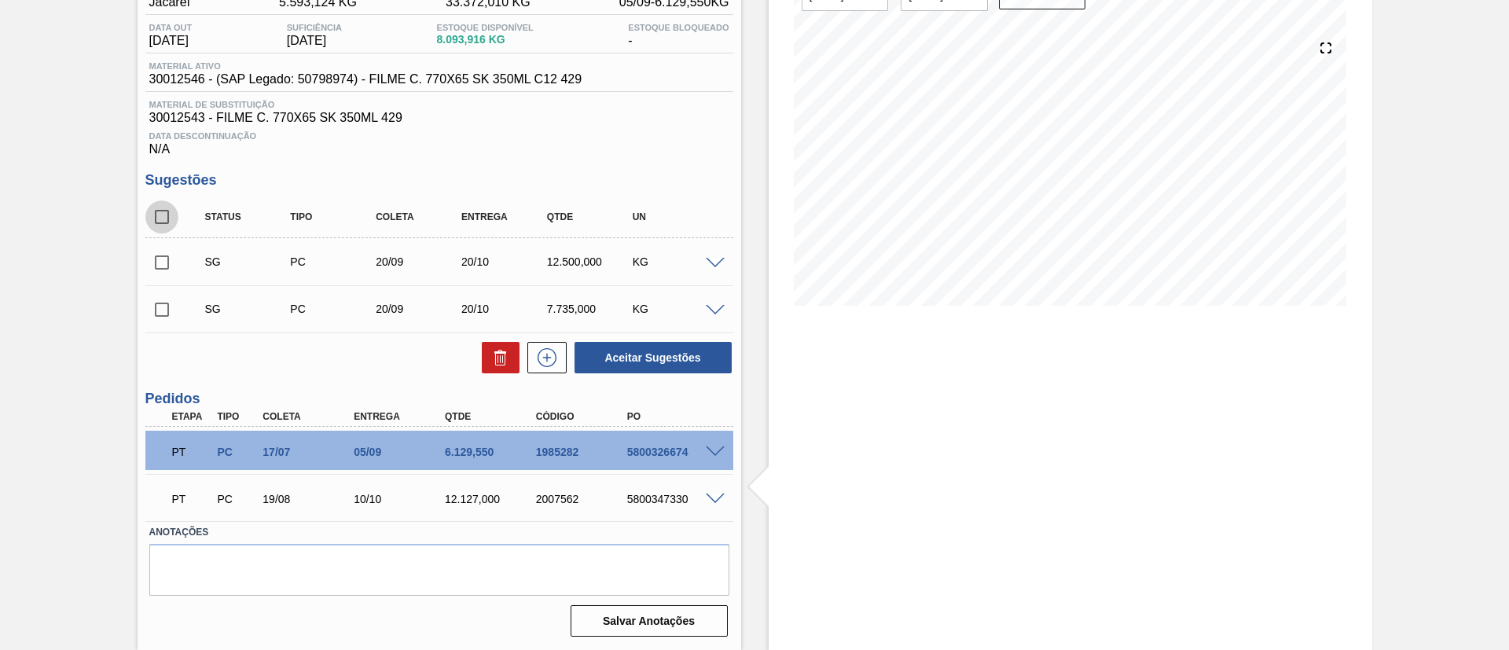
click at [149, 221] on input "checkbox" at bounding box center [161, 216] width 33 height 33
checkbox input "true"
click at [484, 367] on button at bounding box center [501, 357] width 38 height 31
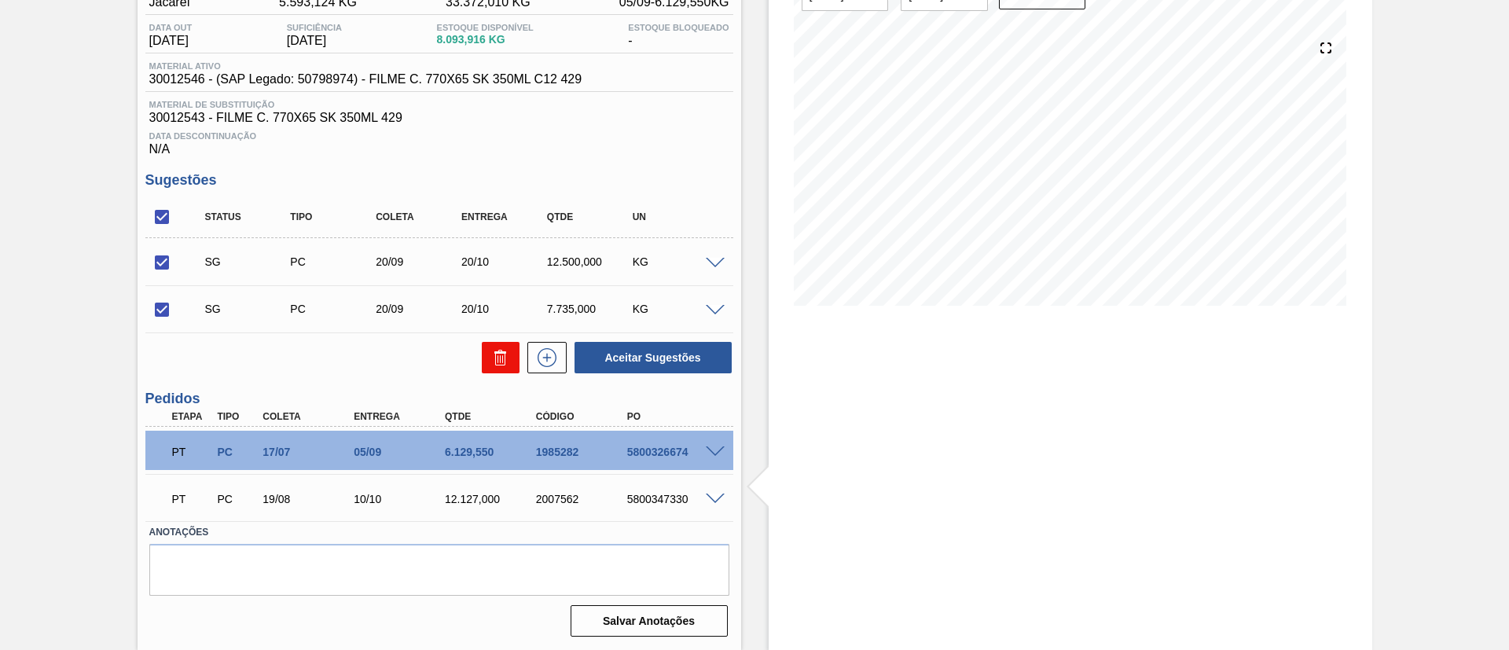
checkbox input "false"
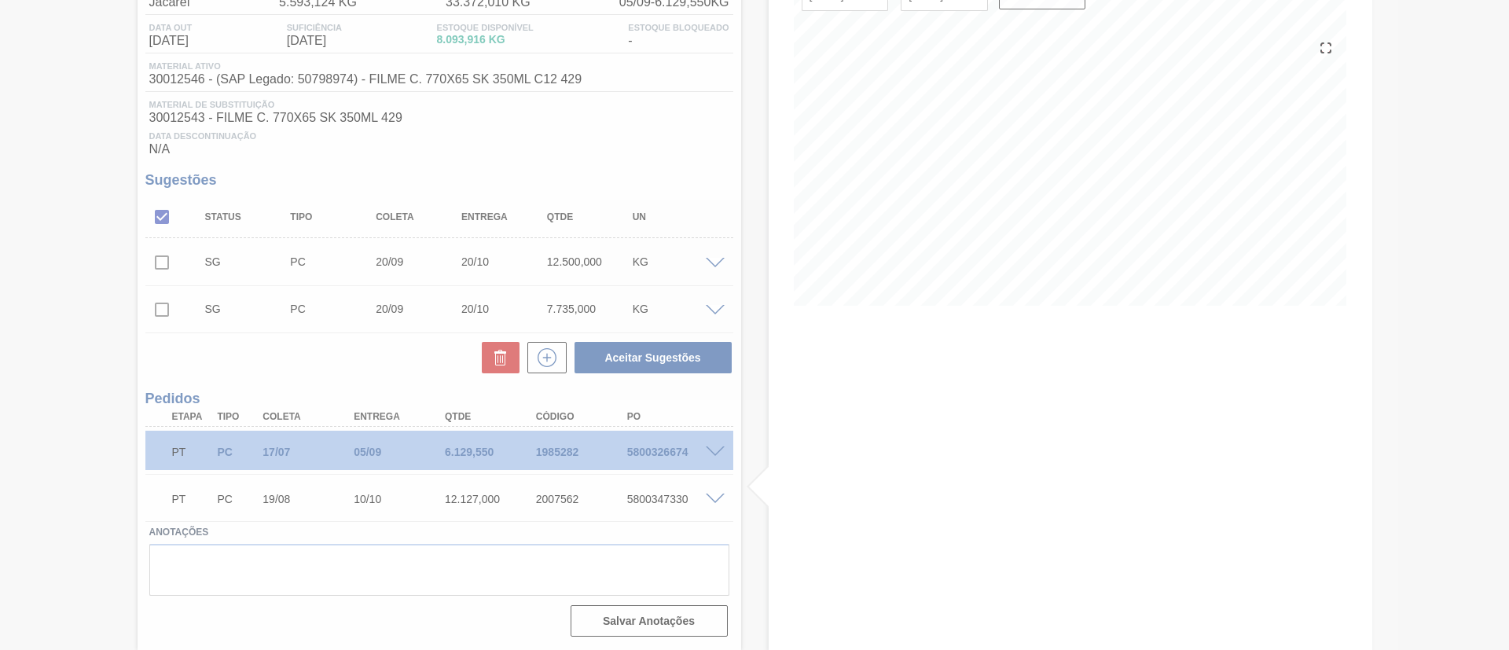
scroll to position [42, 0]
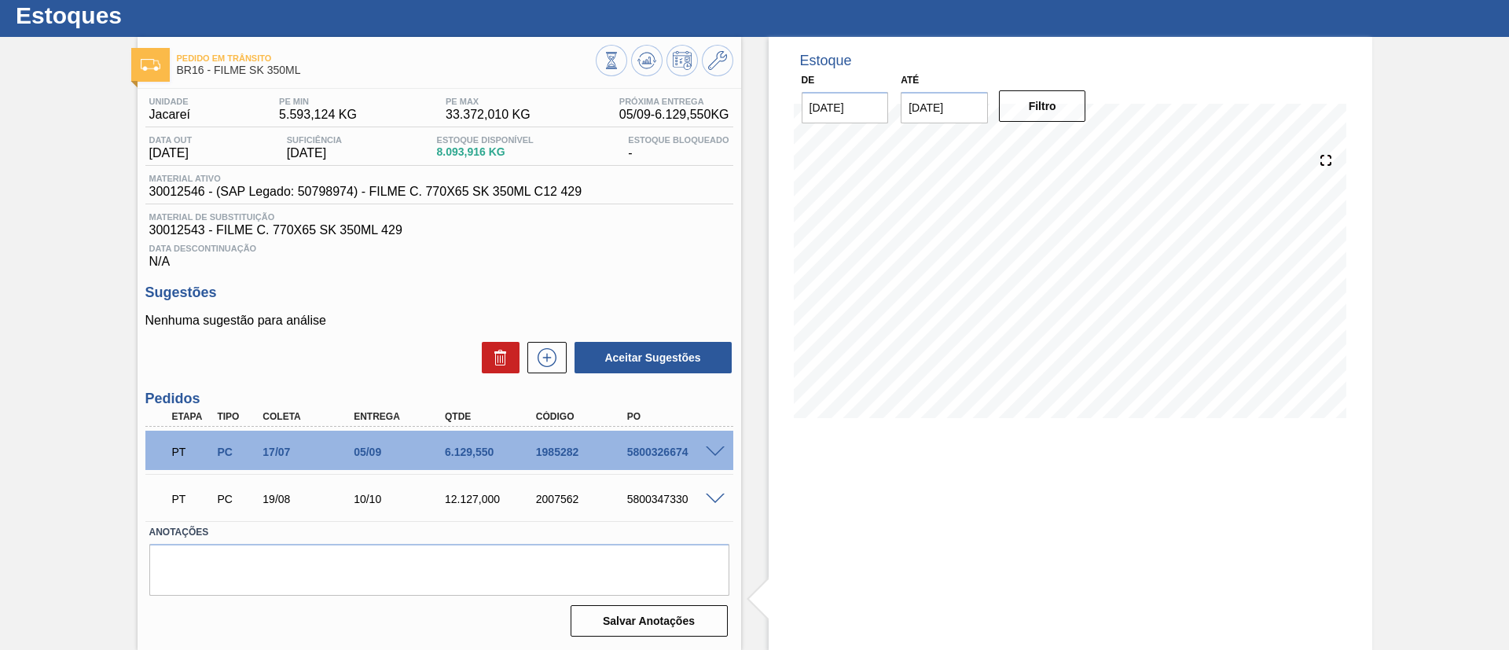
click at [634, 75] on div at bounding box center [665, 62] width 138 height 35
drag, startPoint x: 663, startPoint y: 59, endPoint x: 643, endPoint y: 67, distance: 21.2
click at [643, 67] on div at bounding box center [665, 62] width 138 height 35
click at [620, 67] on icon at bounding box center [611, 60] width 17 height 17
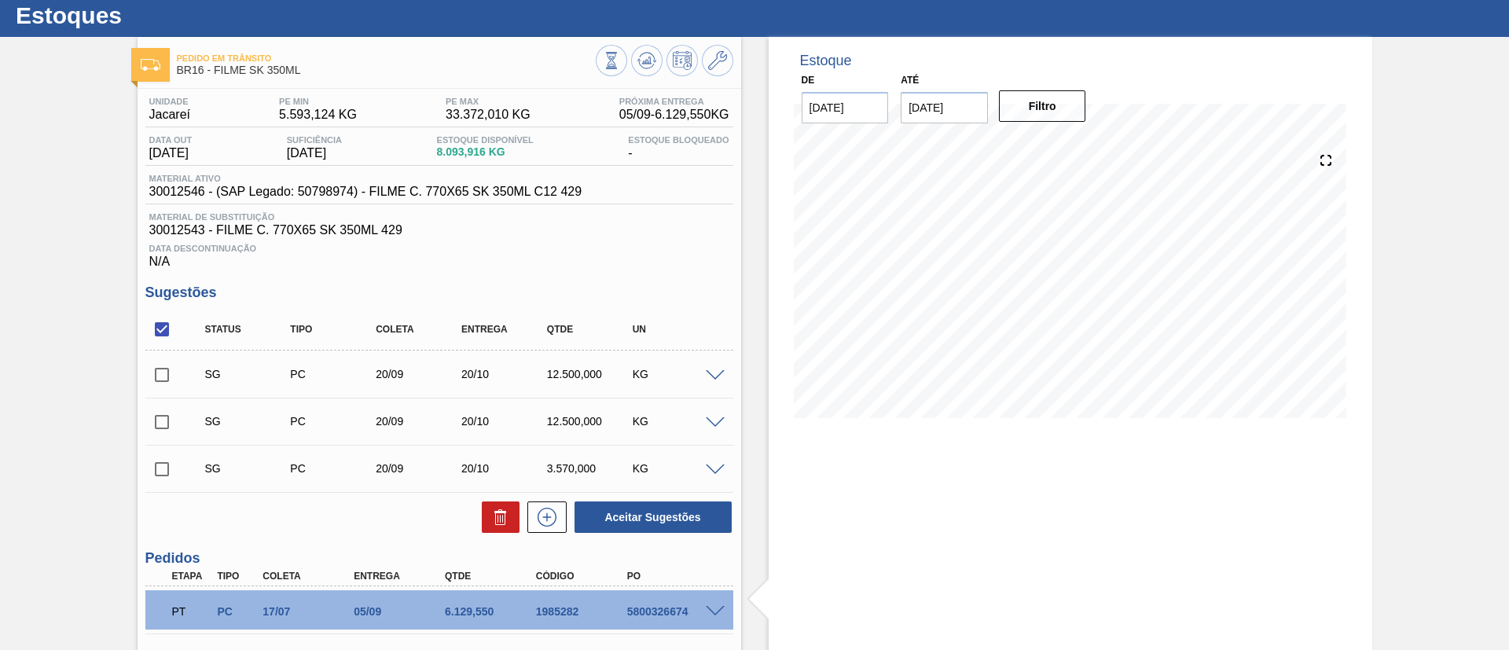
click at [167, 326] on input "checkbox" at bounding box center [161, 329] width 33 height 33
click at [167, 328] on input "checkbox" at bounding box center [161, 329] width 33 height 33
checkbox input "true"
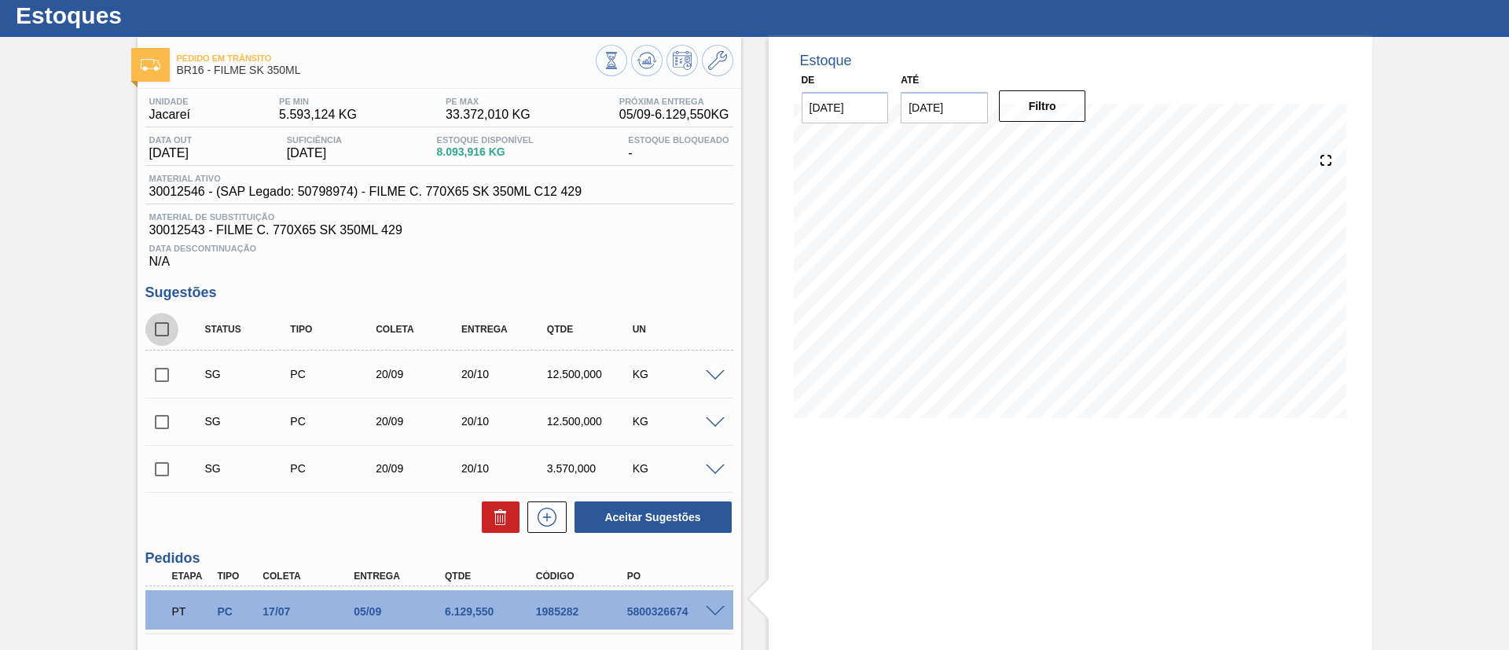
checkbox input "true"
click at [0, 0] on icon at bounding box center [0, 0] width 0 height 0
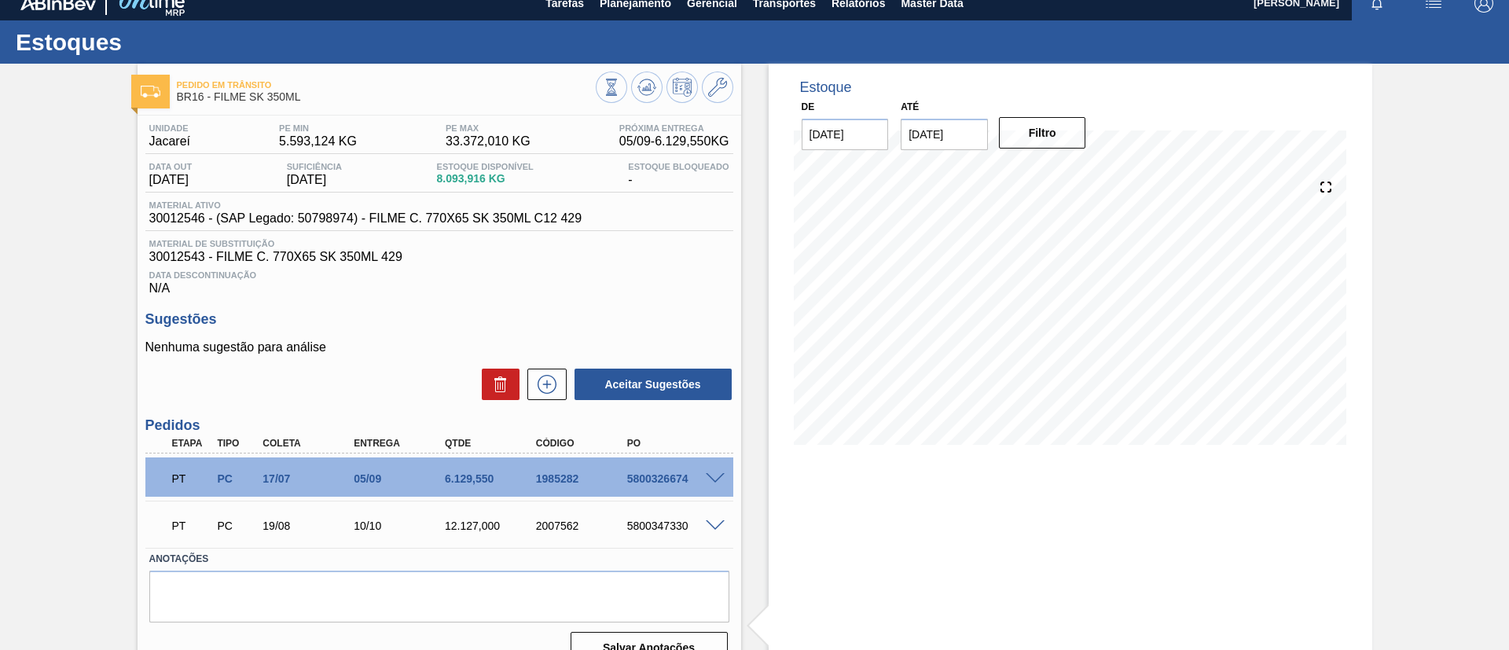
scroll to position [0, 0]
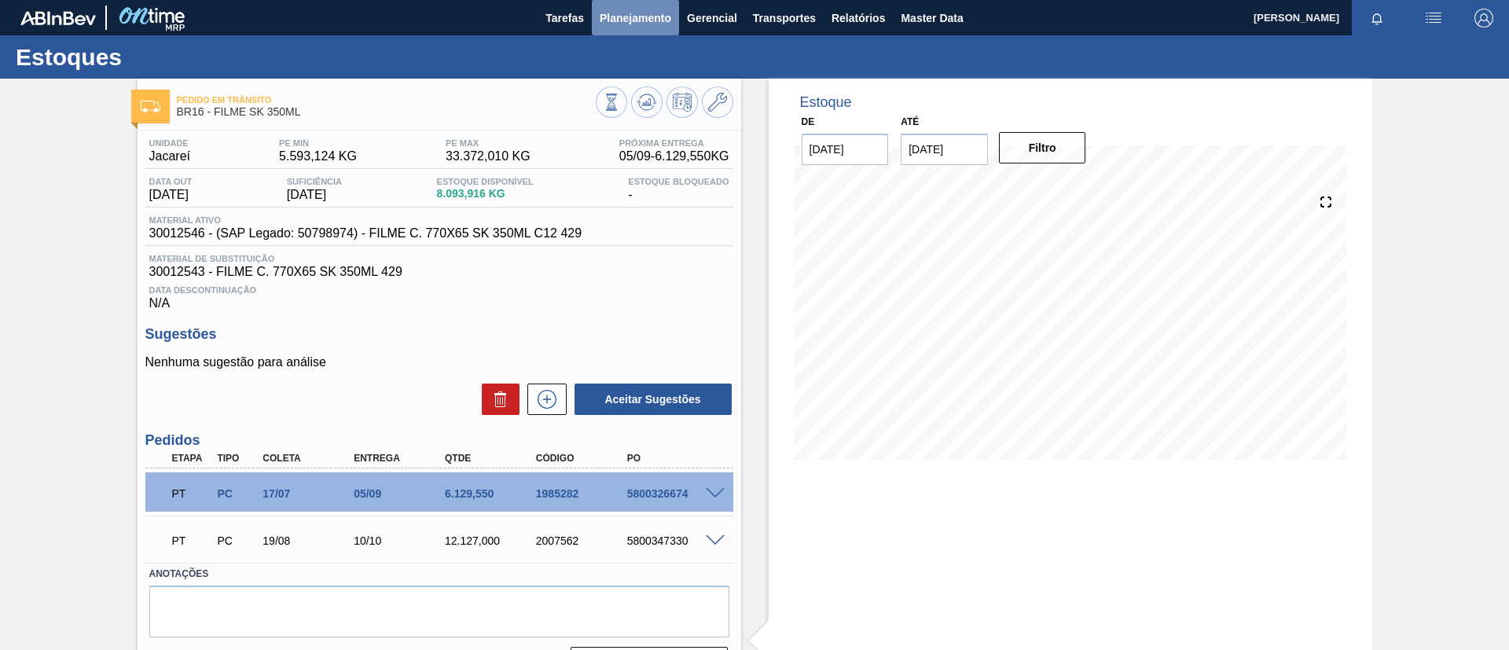
click at [626, 26] on span "Planejamento" at bounding box center [636, 18] width 72 height 19
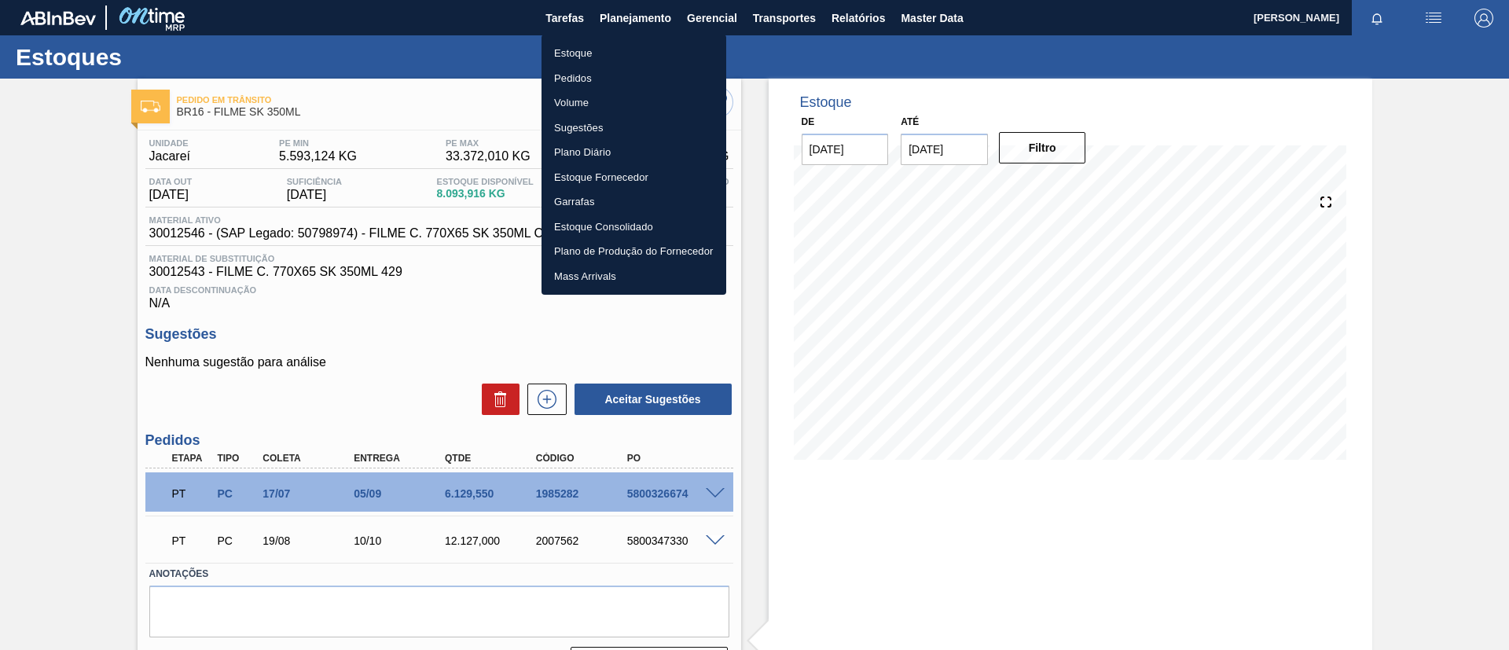
click at [623, 50] on li "Estoque" at bounding box center [634, 53] width 185 height 25
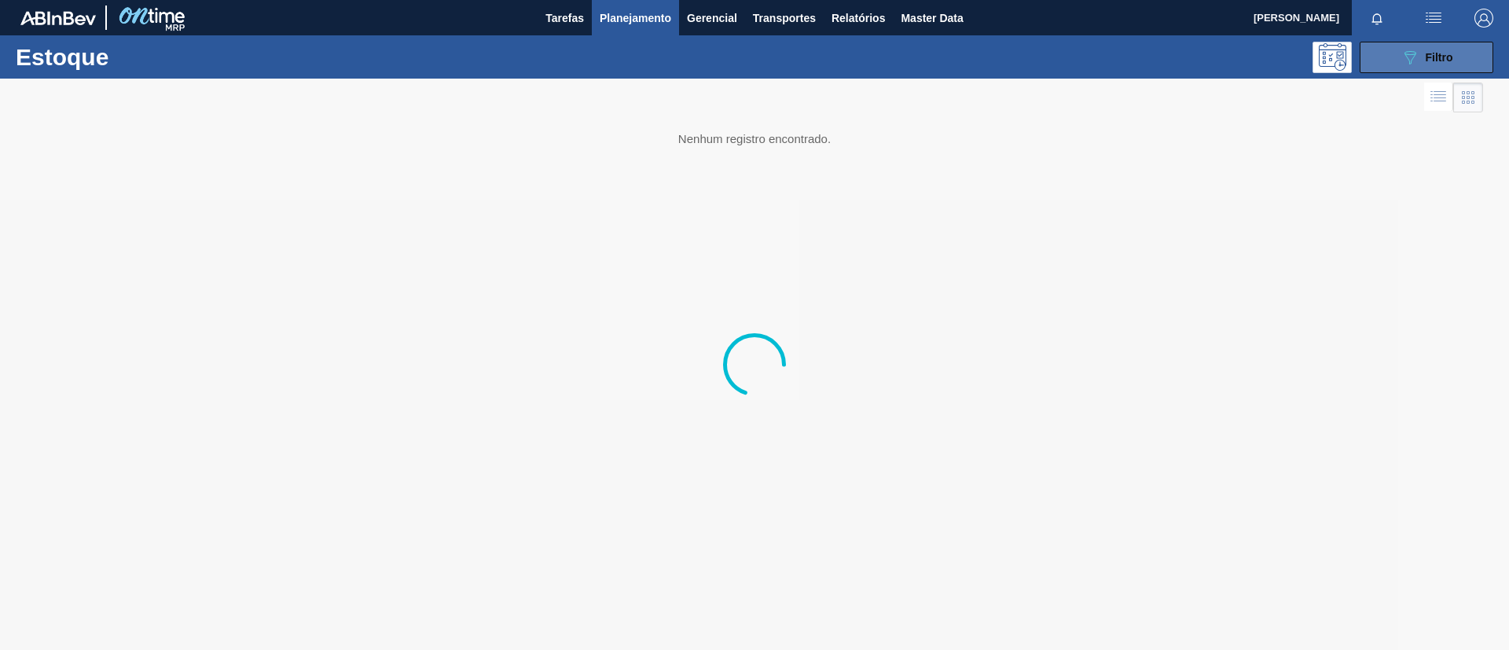
click at [1459, 71] on button "089F7B8B-B2A5-4AFE-B5C0-19BA573D28AC Filtro" at bounding box center [1427, 57] width 134 height 31
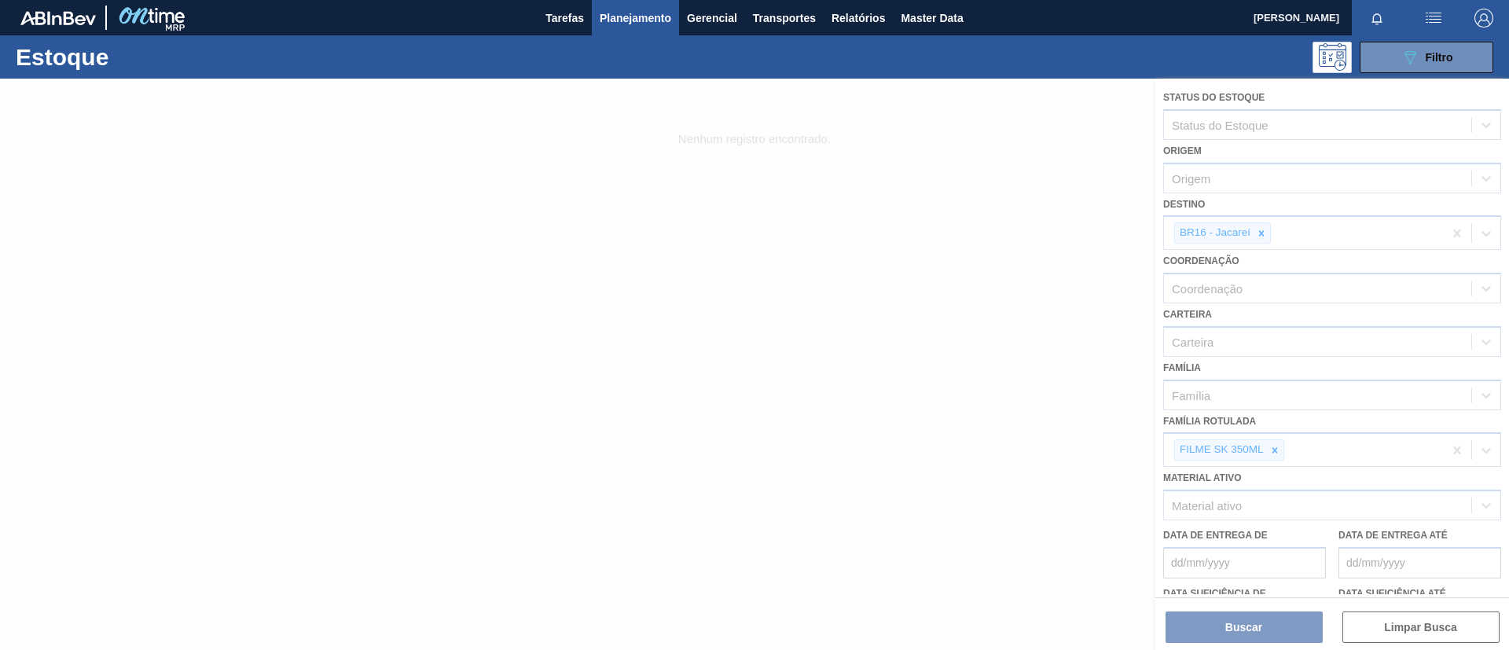
click at [1270, 449] on div at bounding box center [754, 364] width 1509 height 571
click at [1274, 452] on div at bounding box center [754, 364] width 1509 height 571
click at [1279, 455] on div at bounding box center [754, 364] width 1509 height 571
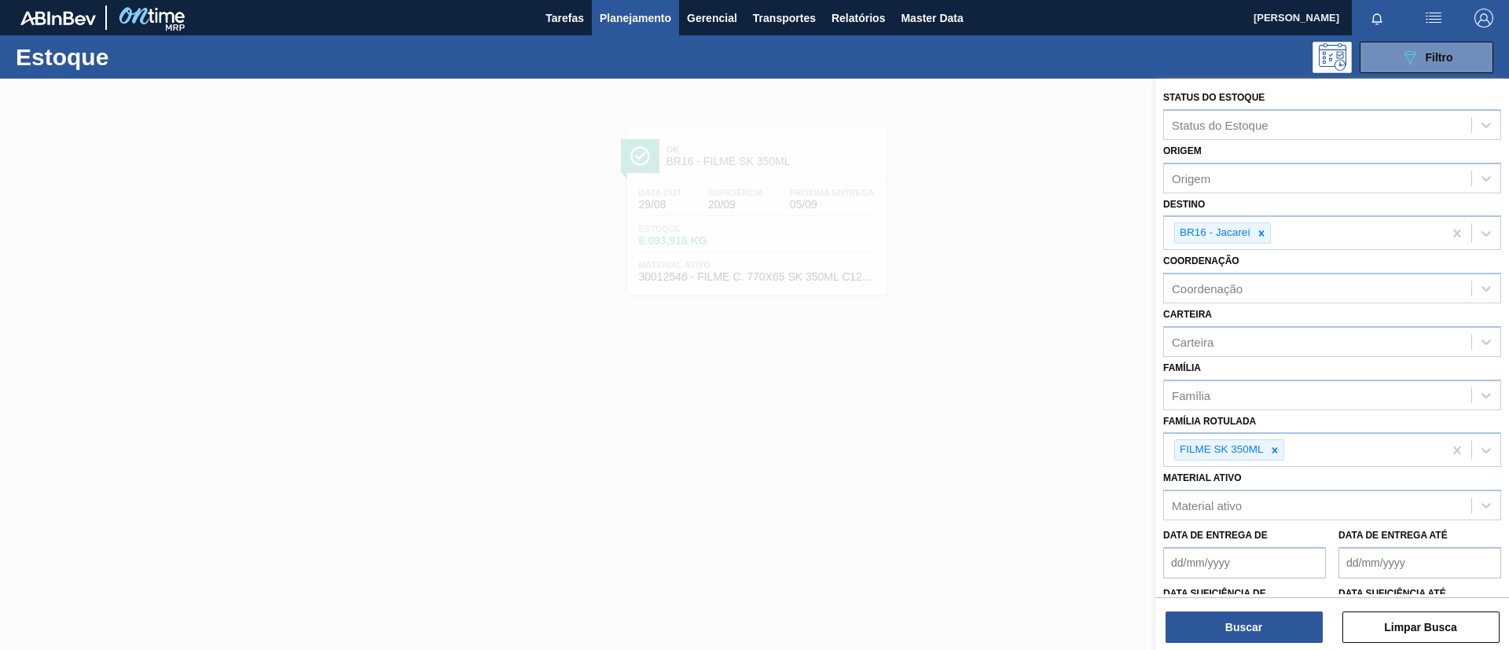
click at [1277, 454] on icon at bounding box center [1275, 450] width 11 height 11
type Rotulada "780MM"
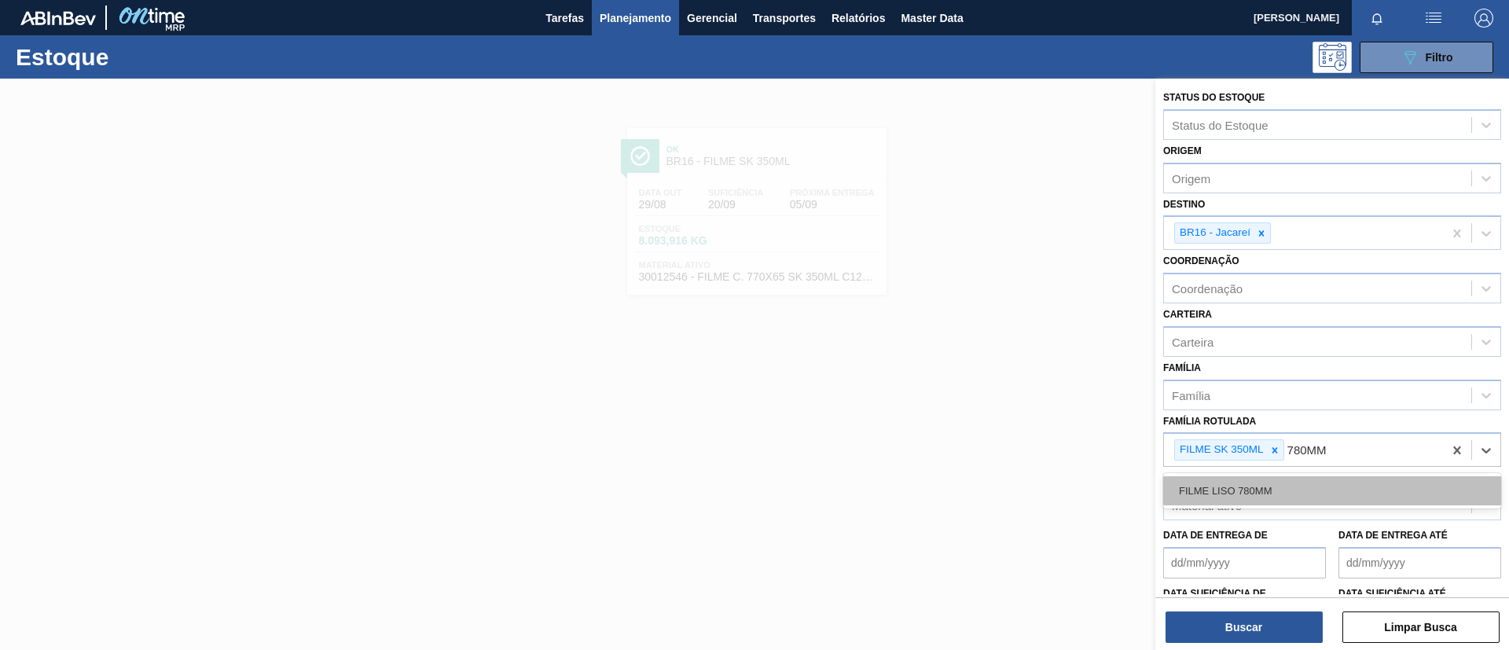
click at [1273, 492] on div "FILME LISO 780MM" at bounding box center [1332, 490] width 338 height 29
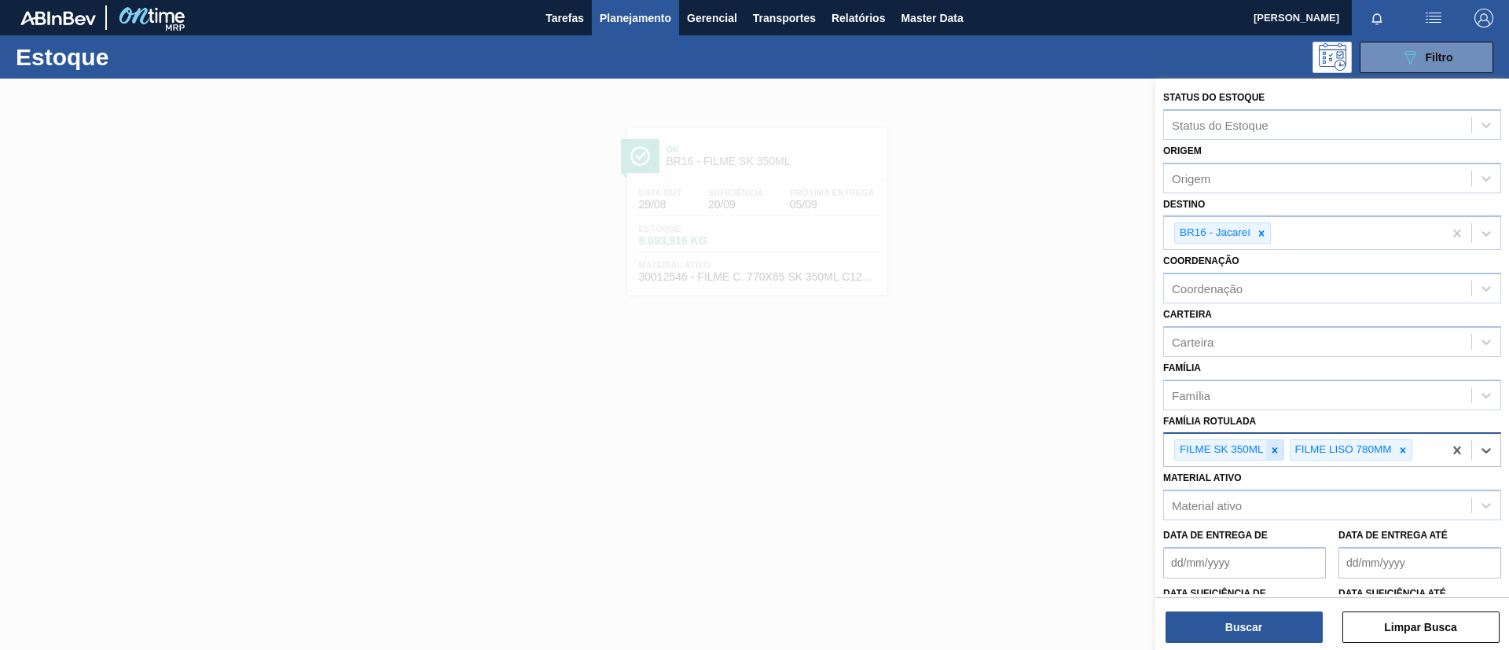
click at [1273, 454] on icon at bounding box center [1275, 450] width 11 height 11
click at [1255, 237] on div at bounding box center [1261, 233] width 17 height 20
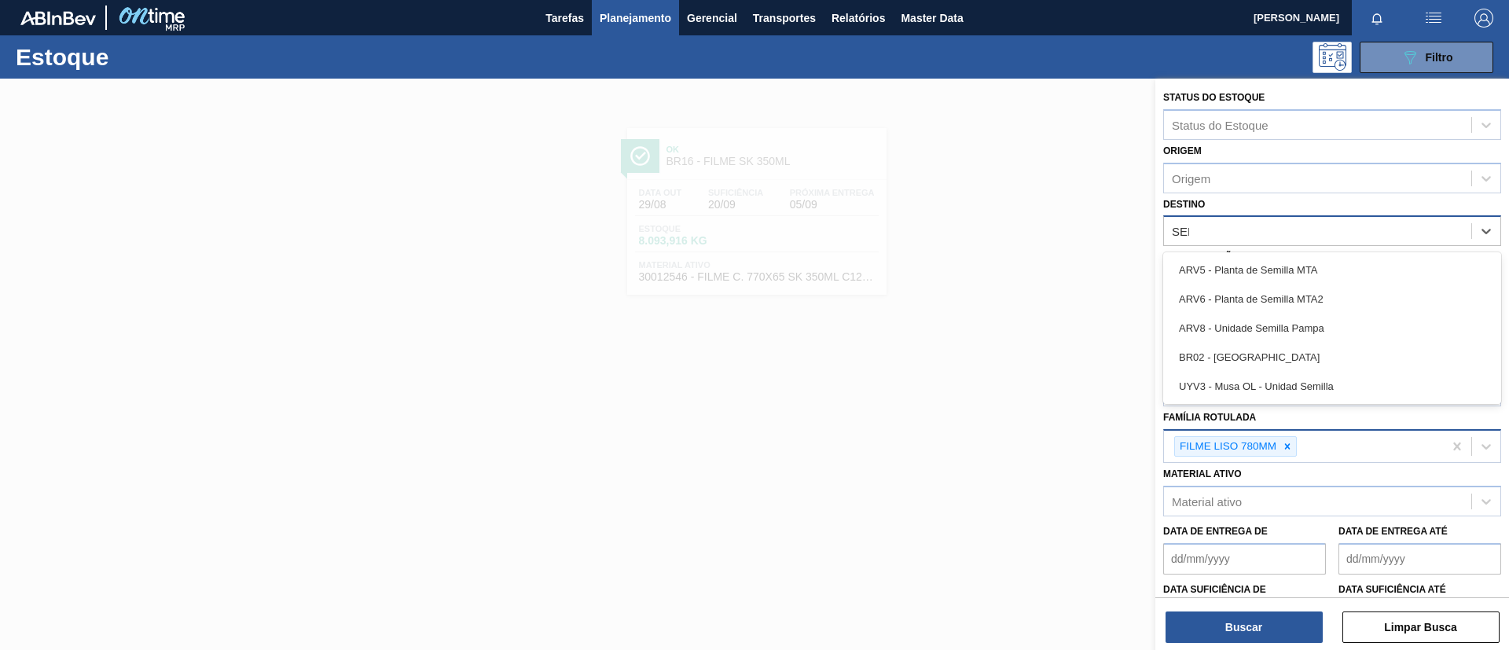
type input "SERG"
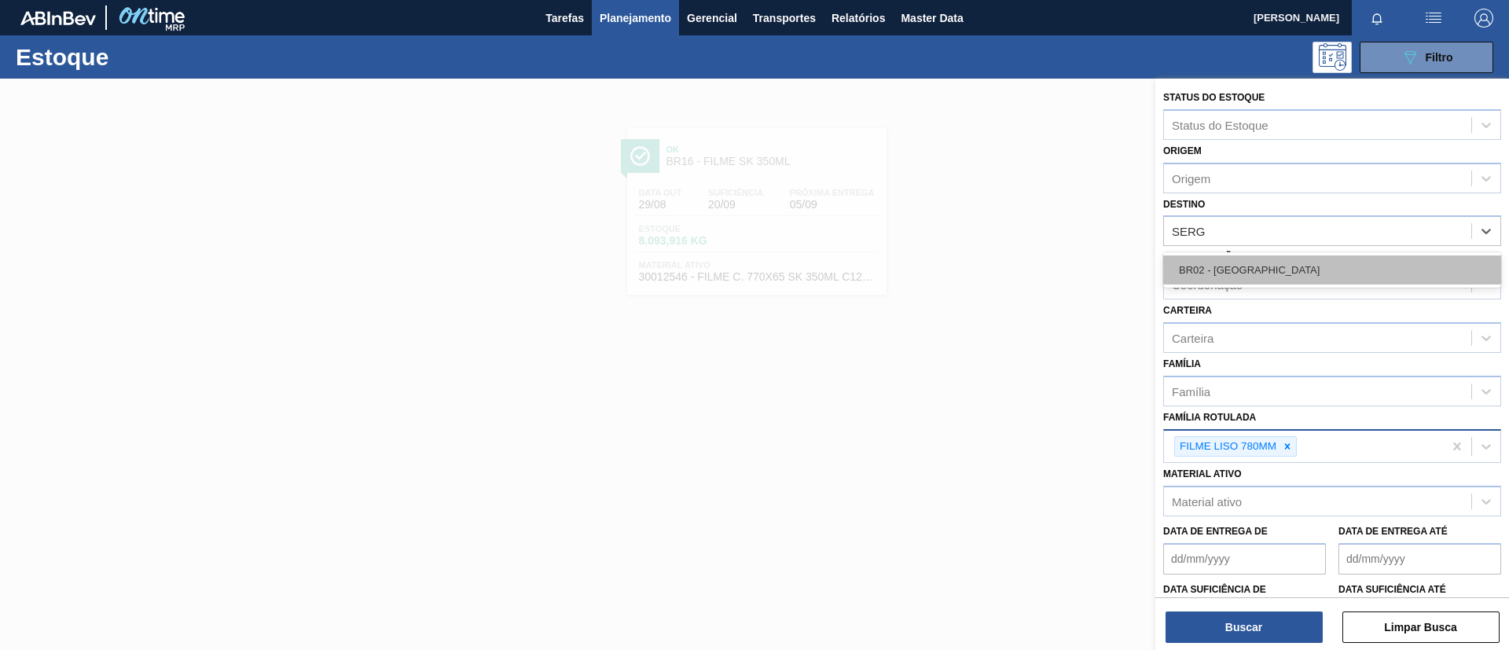
click at [1262, 265] on div "BR02 - Sergipe" at bounding box center [1332, 269] width 338 height 29
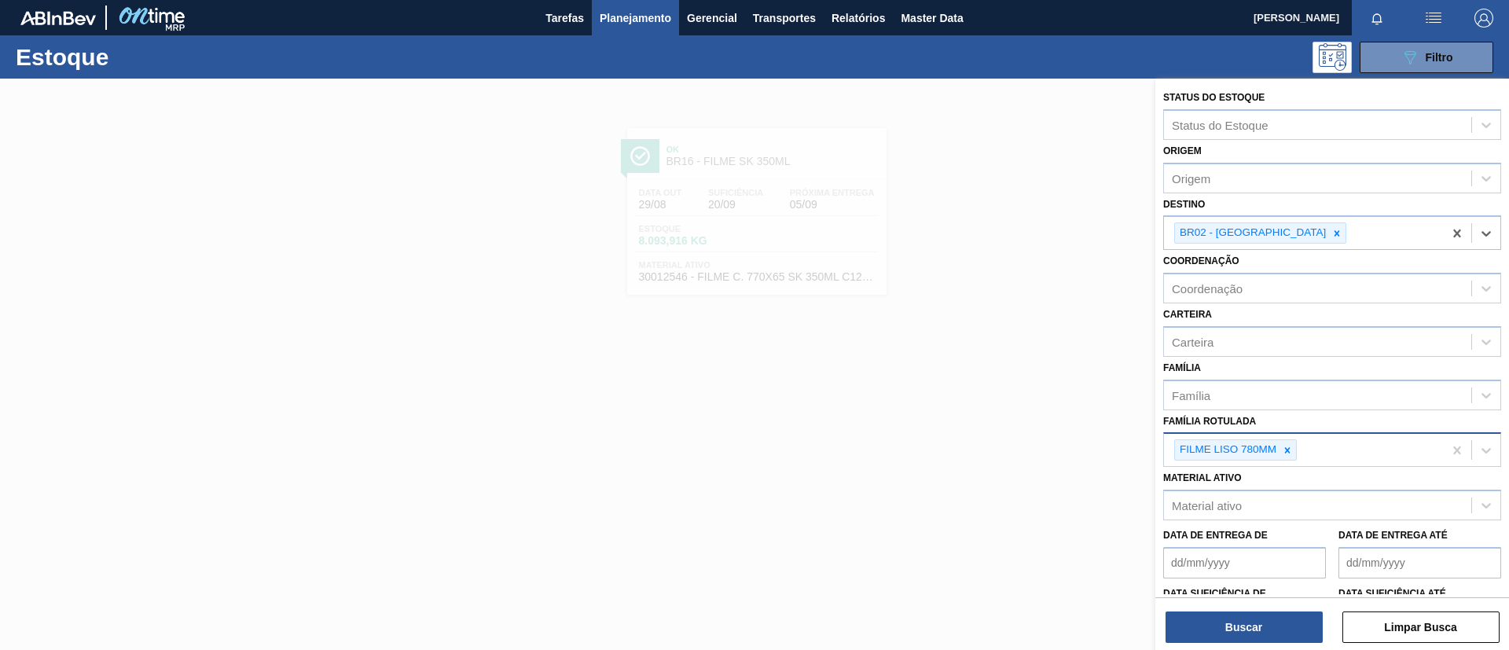
click at [1248, 603] on div "Buscar Limpar Busca" at bounding box center [1333, 619] width 354 height 44
click at [1257, 612] on button "Buscar" at bounding box center [1244, 627] width 157 height 31
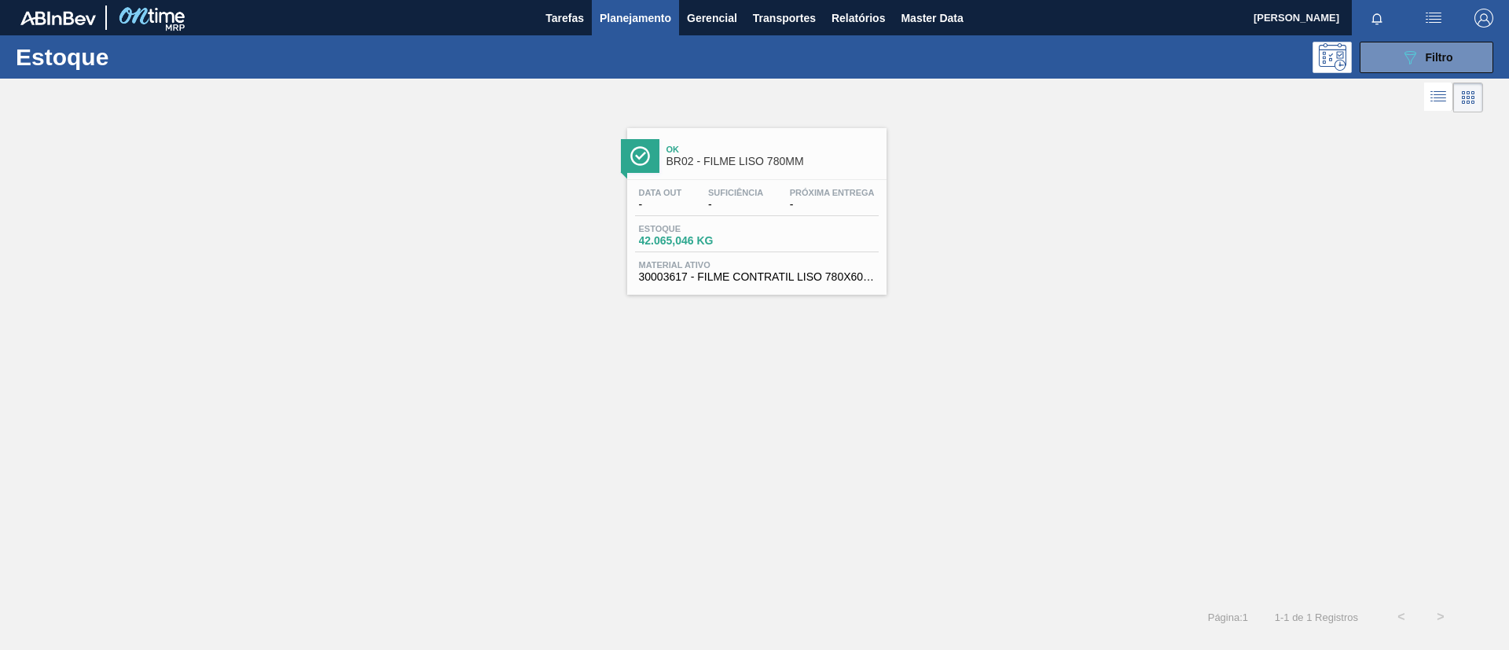
click at [818, 258] on div "Data out - Suficiência - Próxima Entrega - Estoque 42.065,046 KG Material ativo…" at bounding box center [756, 233] width 259 height 107
click at [1420, 66] on button "089F7B8B-B2A5-4AFE-B5C0-19BA573D28AC Filtro" at bounding box center [1427, 57] width 134 height 31
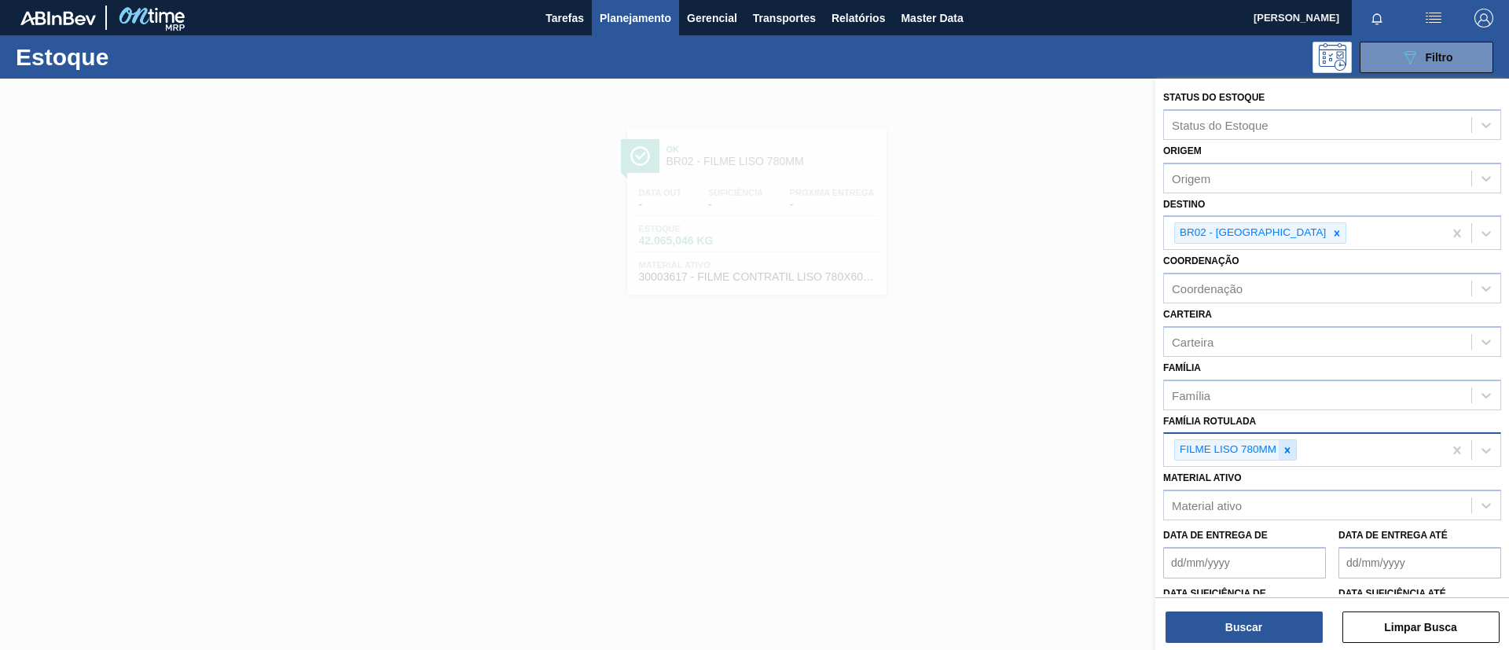
click at [1286, 440] on div at bounding box center [1287, 450] width 17 height 20
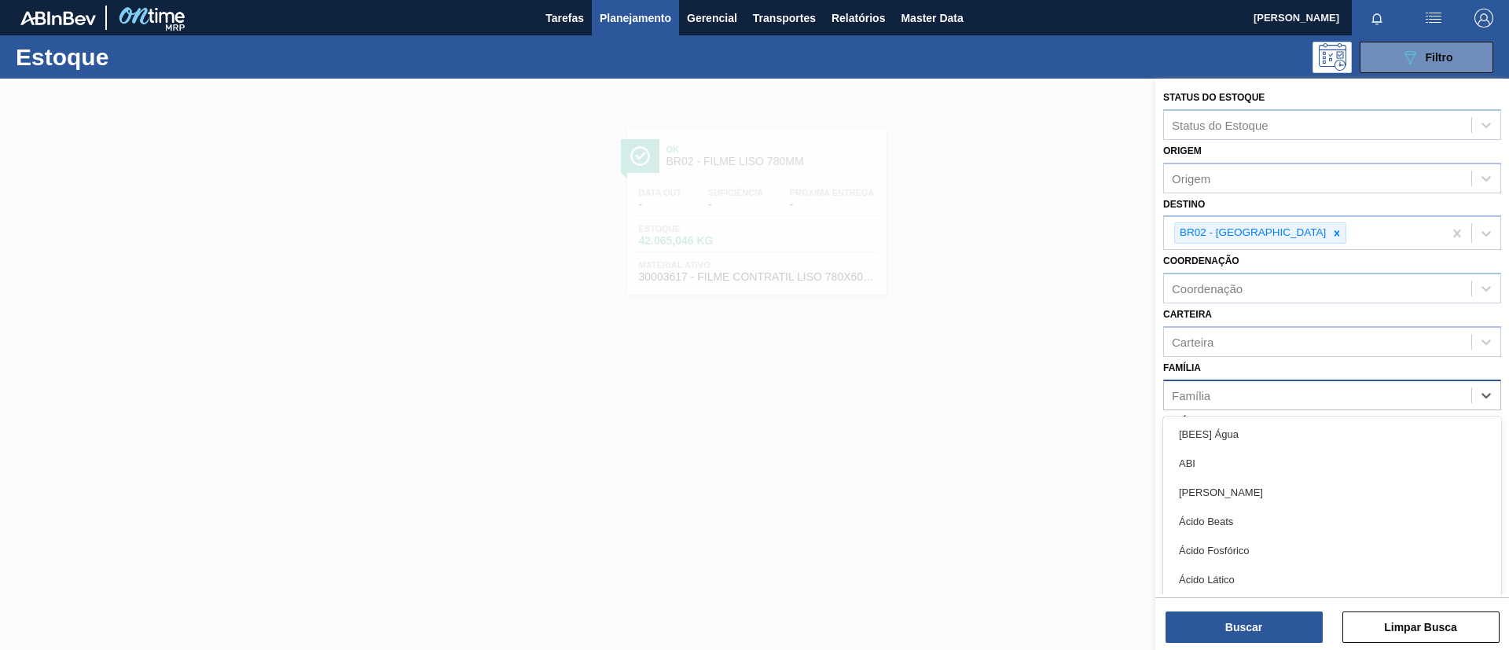
click at [1281, 408] on div "Família" at bounding box center [1332, 395] width 338 height 31
type input "lis"
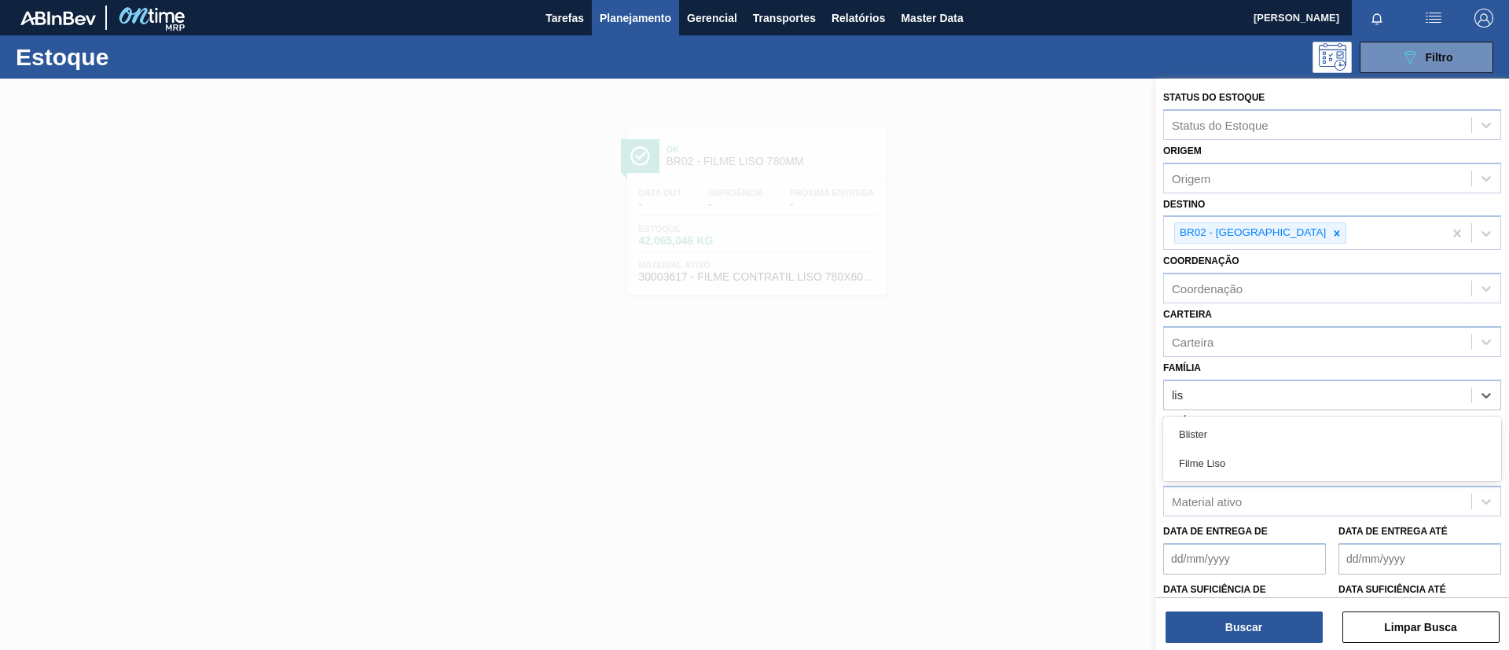
drag, startPoint x: 1260, startPoint y: 456, endPoint x: 1238, endPoint y: 593, distance: 139.3
click at [1259, 456] on div "Filme Liso" at bounding box center [1332, 463] width 338 height 29
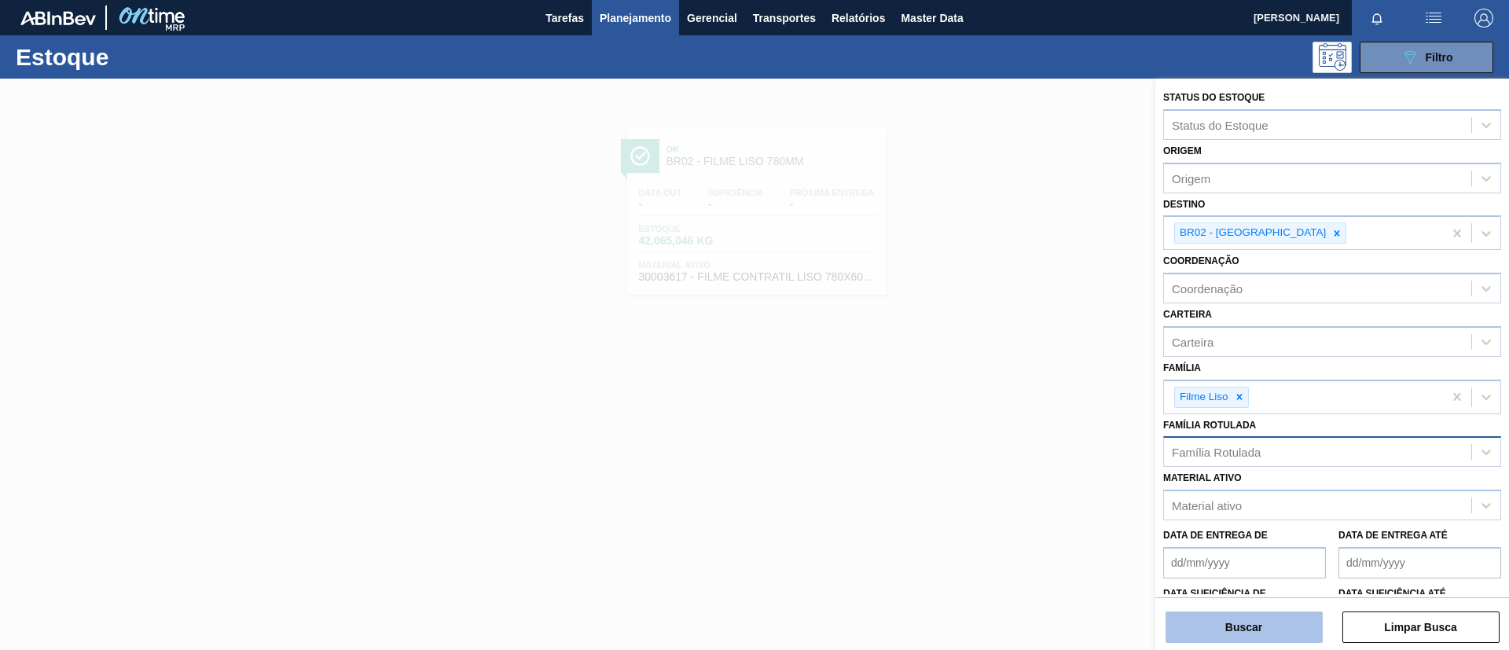
click at [1240, 627] on button "Buscar" at bounding box center [1244, 627] width 157 height 31
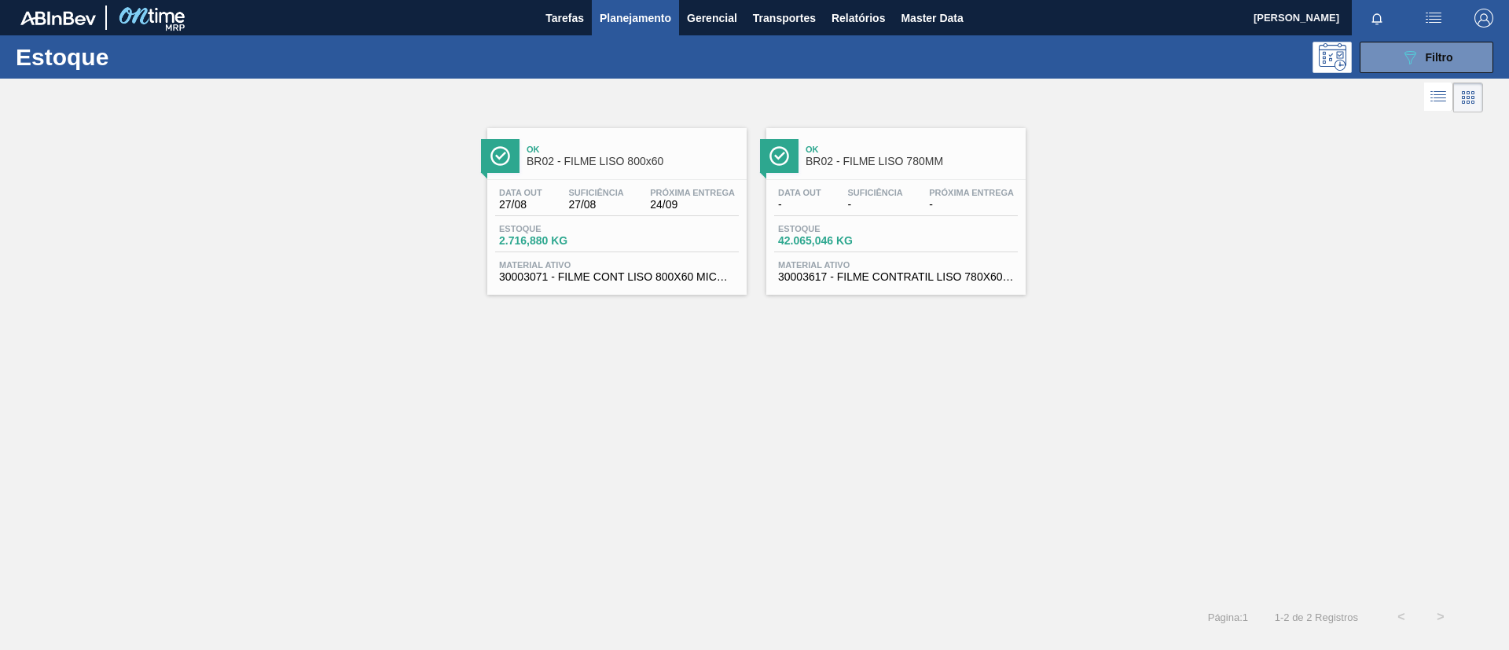
click at [880, 174] on div "Ok BR02 - FILME LISO 780MM Data out - Suficiência - Próxima Entrega - Estoque 4…" at bounding box center [895, 211] width 259 height 167
click at [1443, 67] on button "089F7B8B-B2A5-4AFE-B5C0-19BA573D28AC Filtro" at bounding box center [1427, 57] width 134 height 31
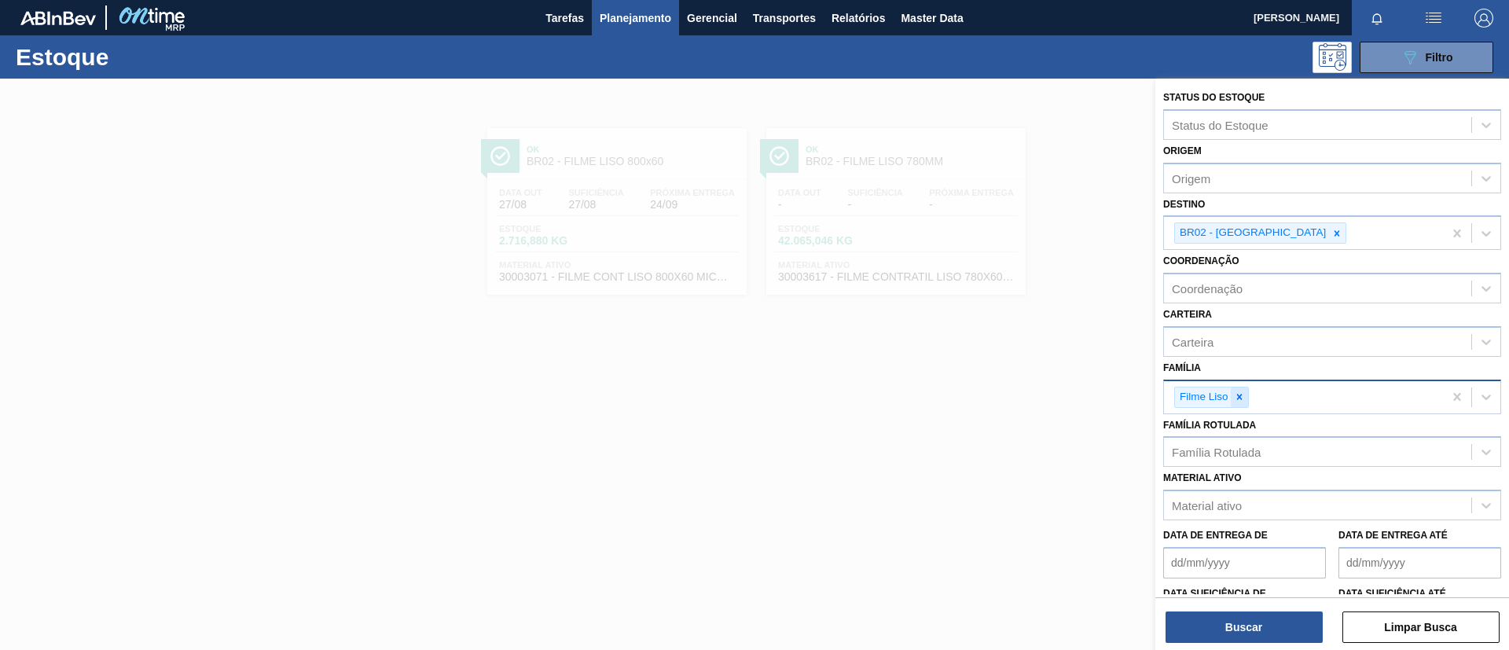
click at [1244, 398] on icon at bounding box center [1239, 396] width 11 height 11
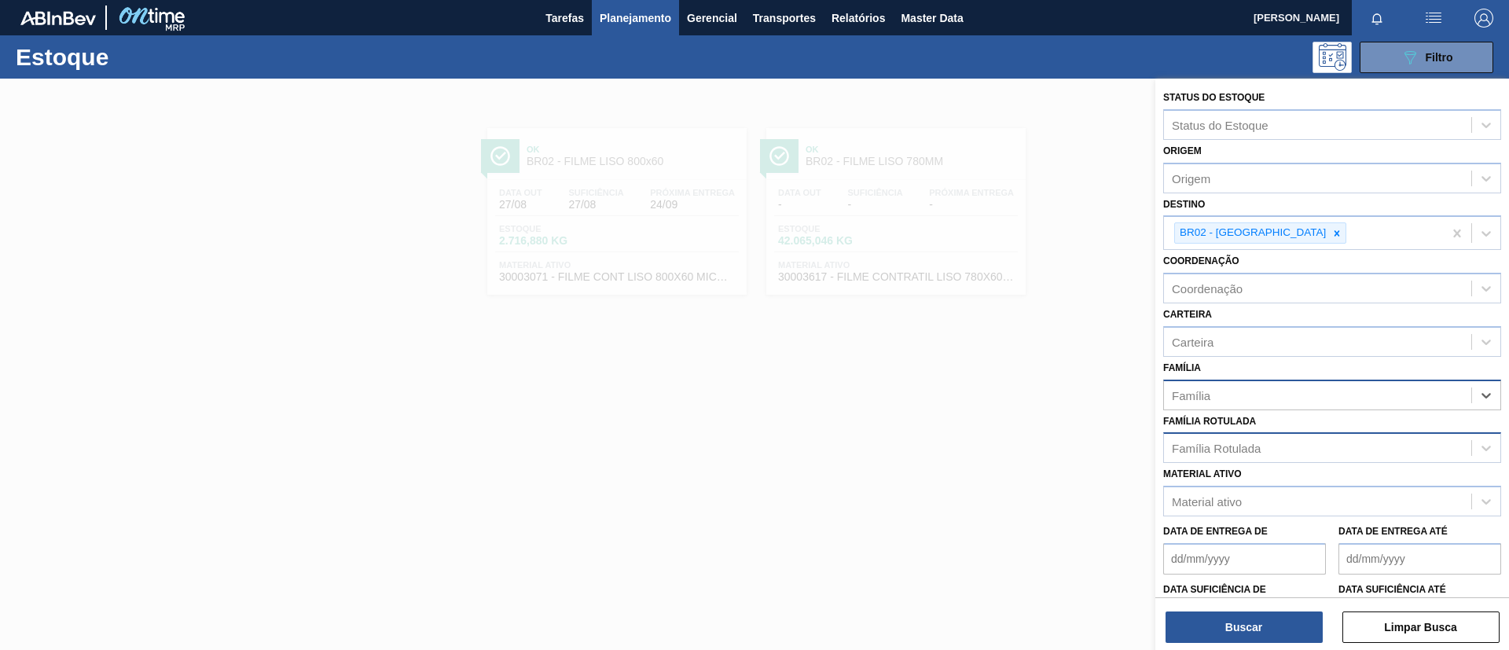
click at [1255, 450] on div "Família Rotulada" at bounding box center [1216, 448] width 89 height 13
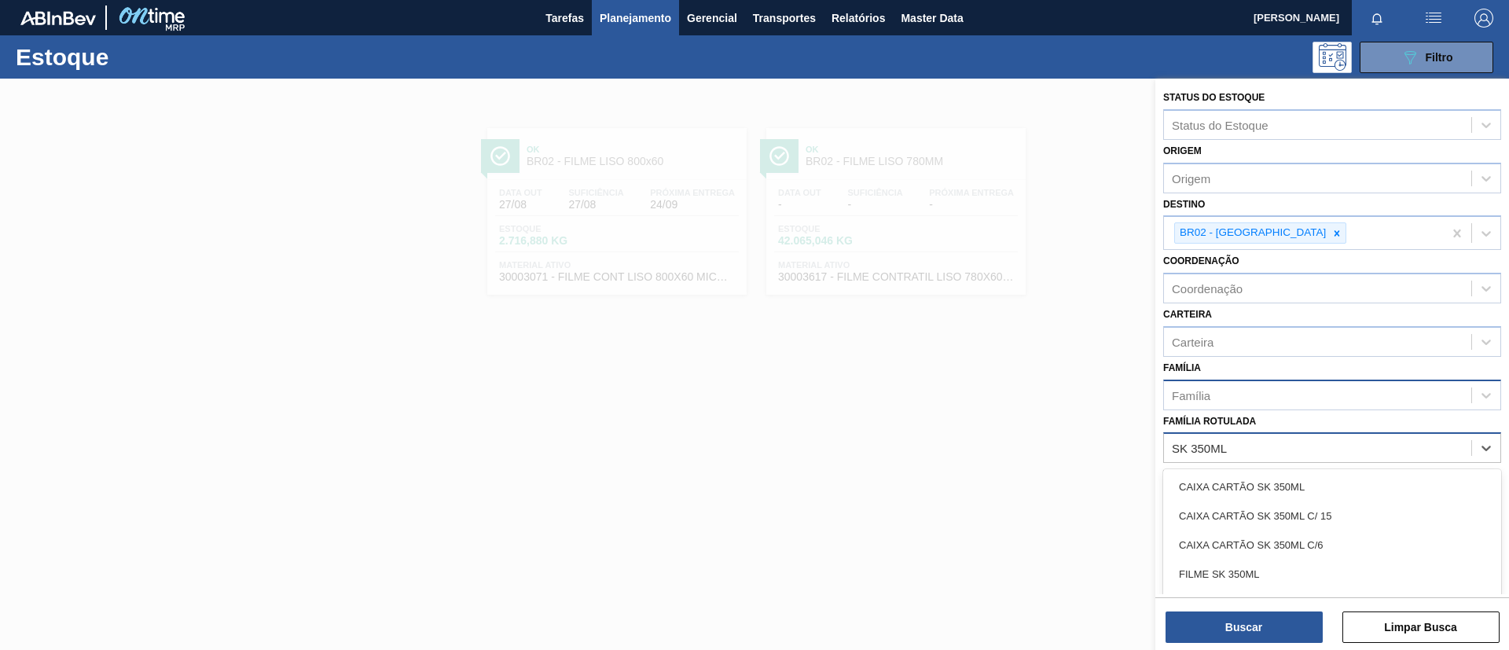
type Rotulada "SK 350ML MP"
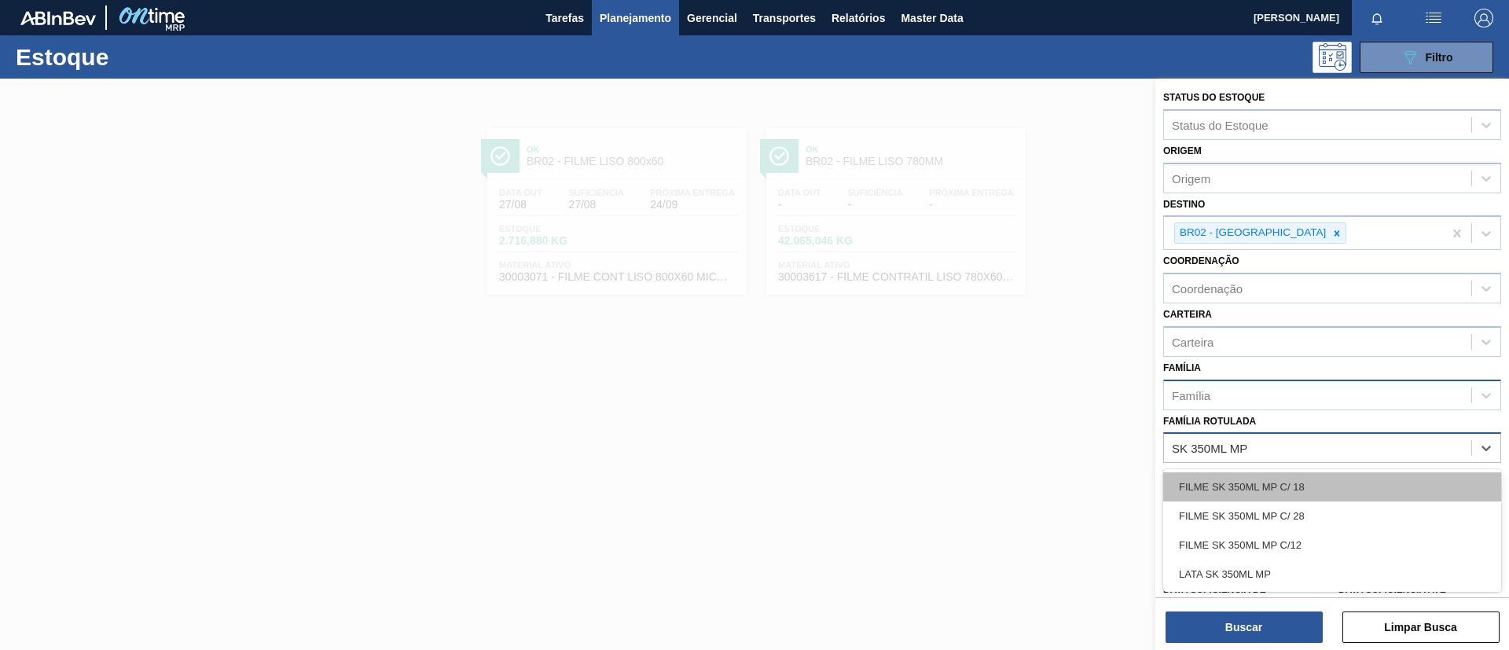
click at [1309, 478] on div "FILME SK 350ML MP C/ 18" at bounding box center [1332, 486] width 338 height 29
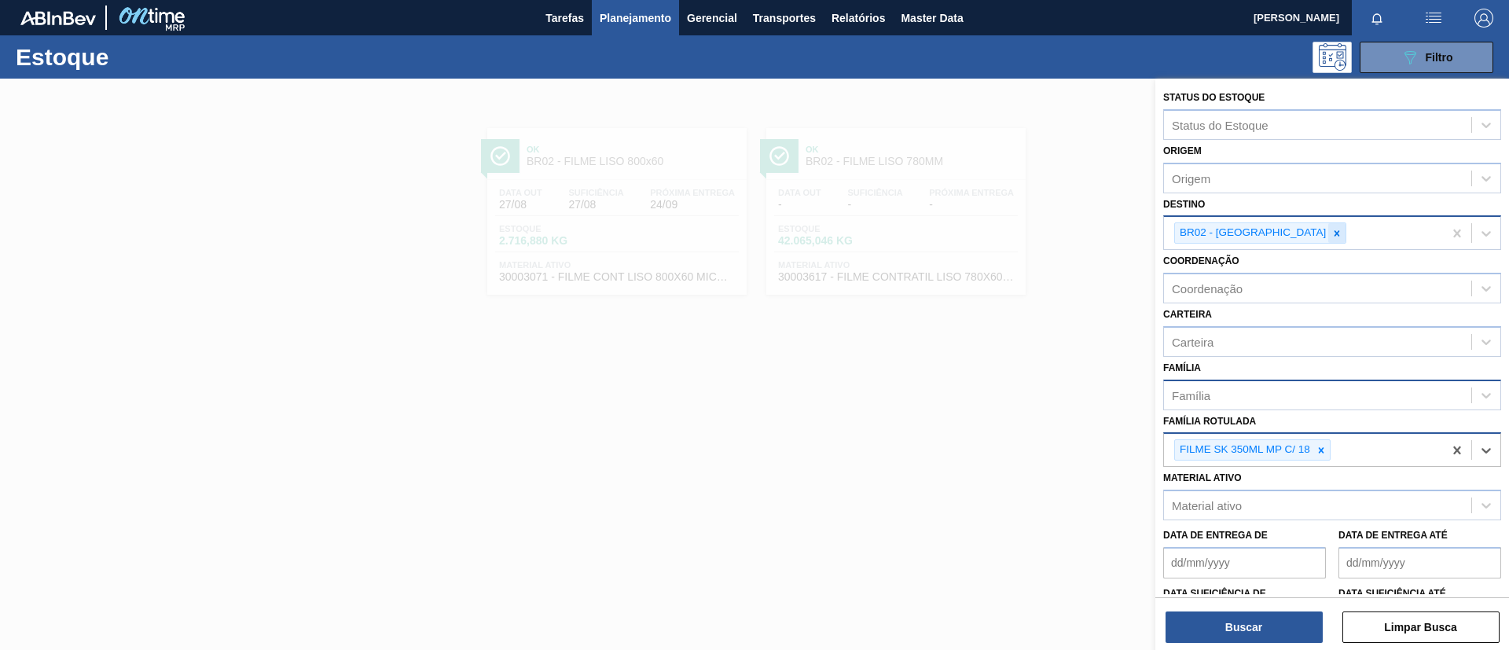
click at [1335, 233] on icon at bounding box center [1338, 233] width 6 height 6
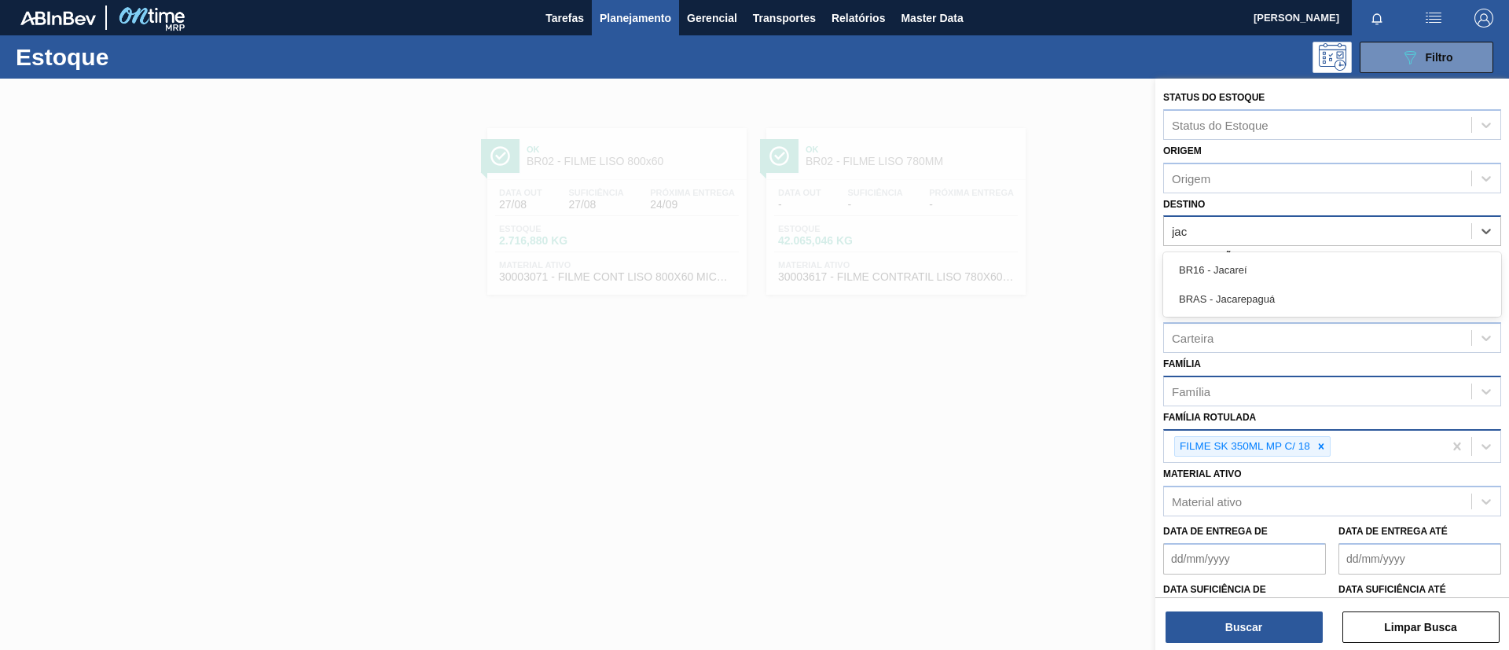
type input "jaca"
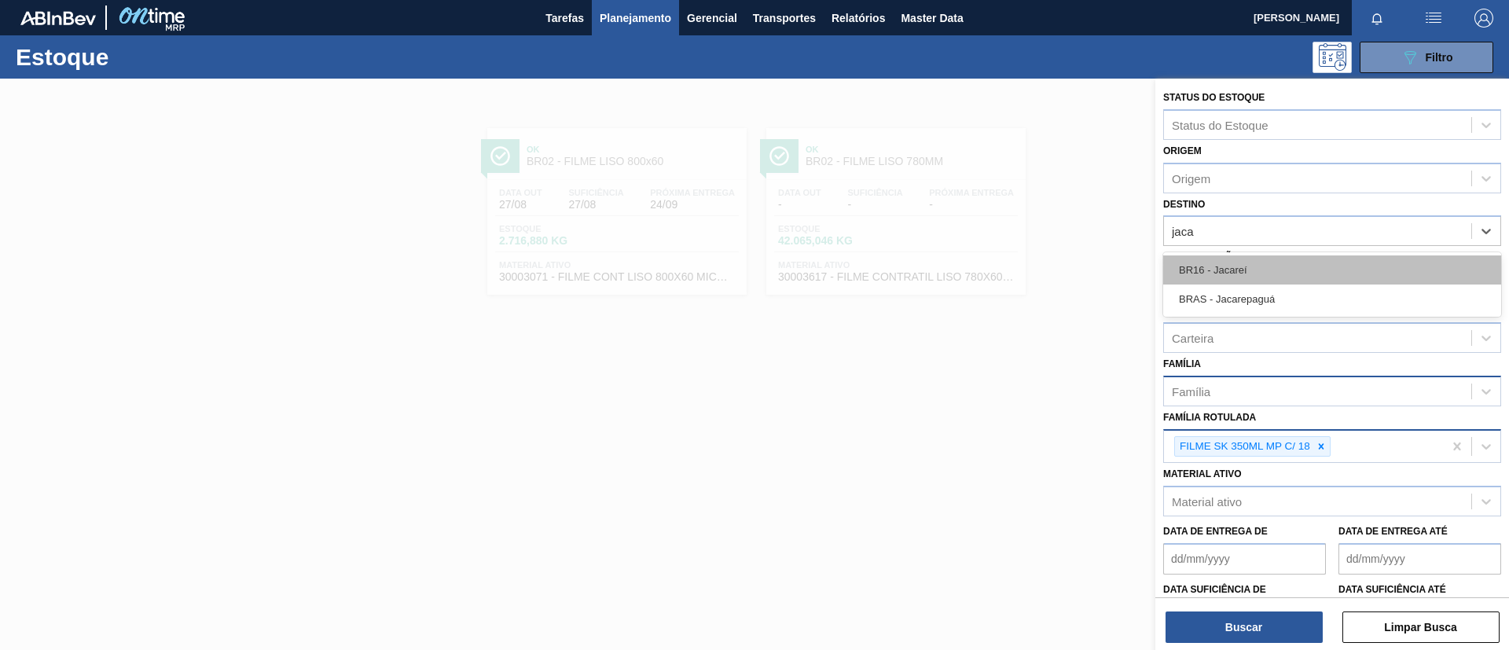
click at [1291, 255] on div "BR16 - Jacareí" at bounding box center [1332, 269] width 338 height 29
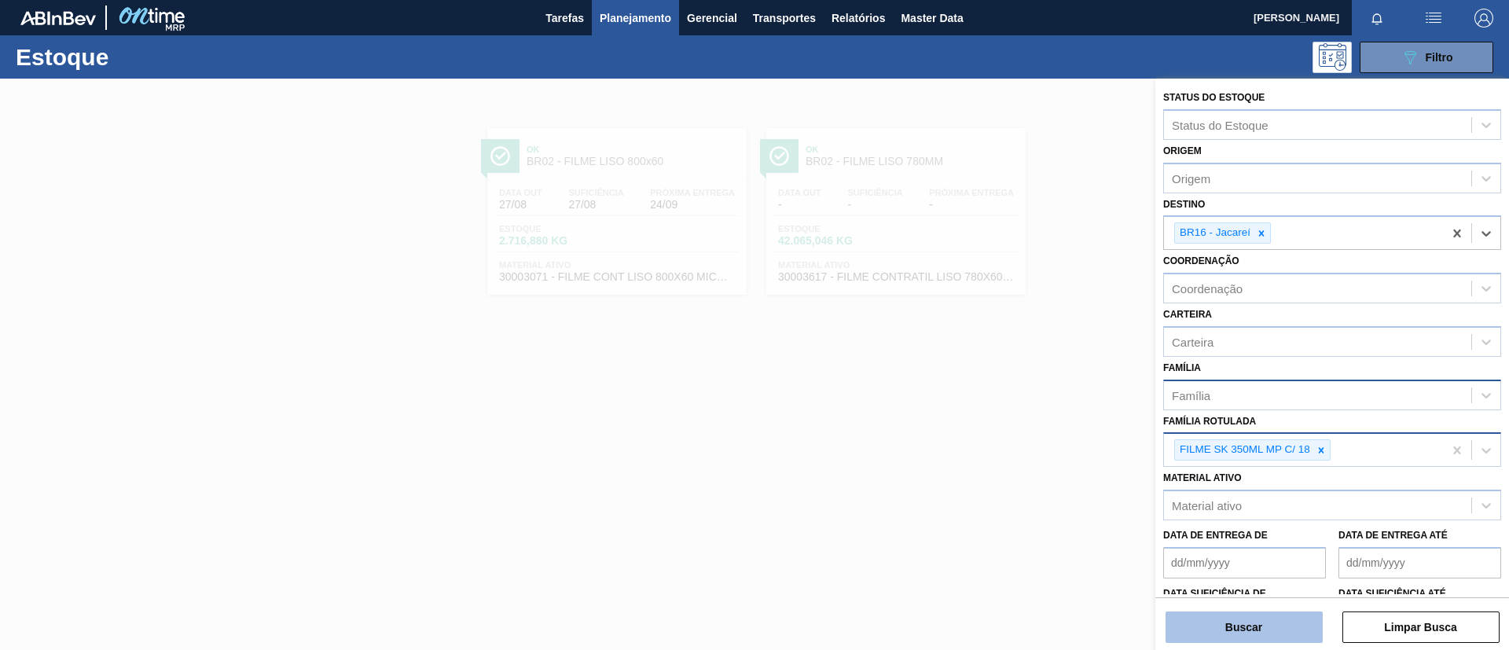
click at [1252, 623] on button "Buscar" at bounding box center [1244, 627] width 157 height 31
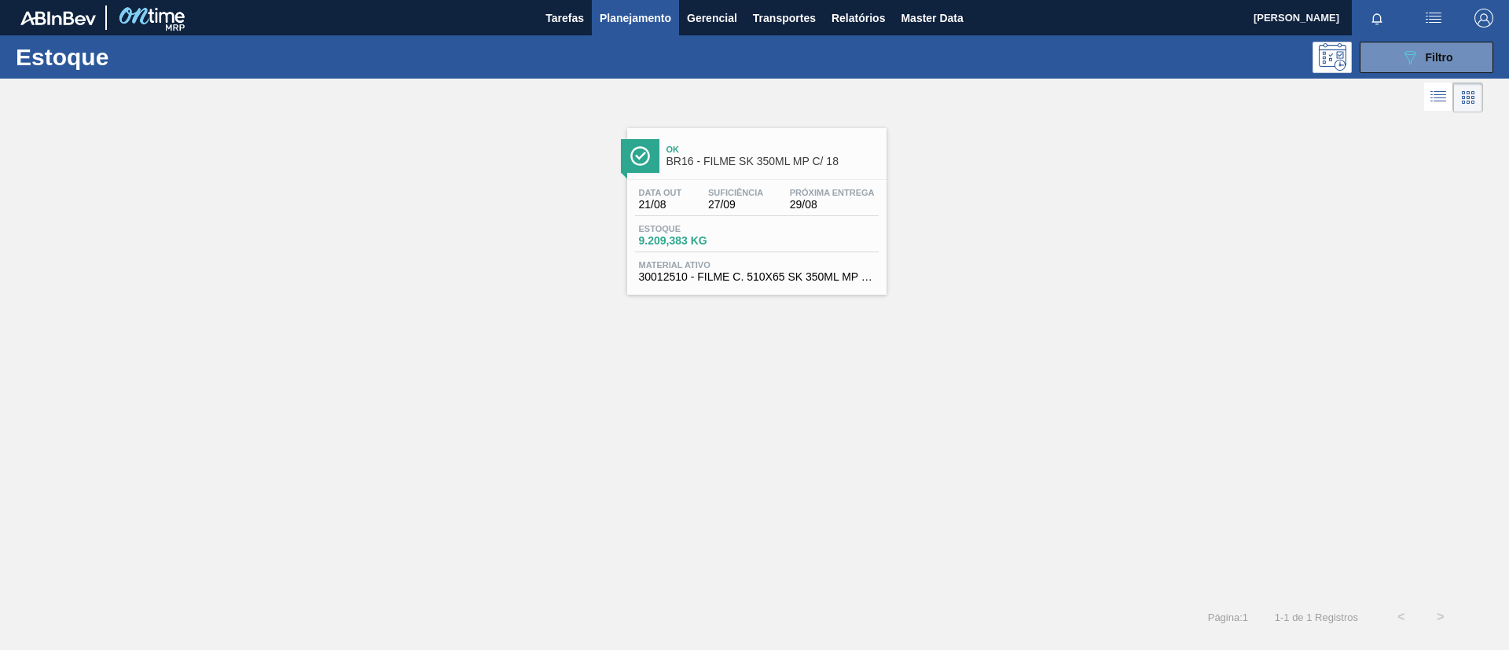
click at [750, 189] on span "Suficiência" at bounding box center [735, 192] width 55 height 9
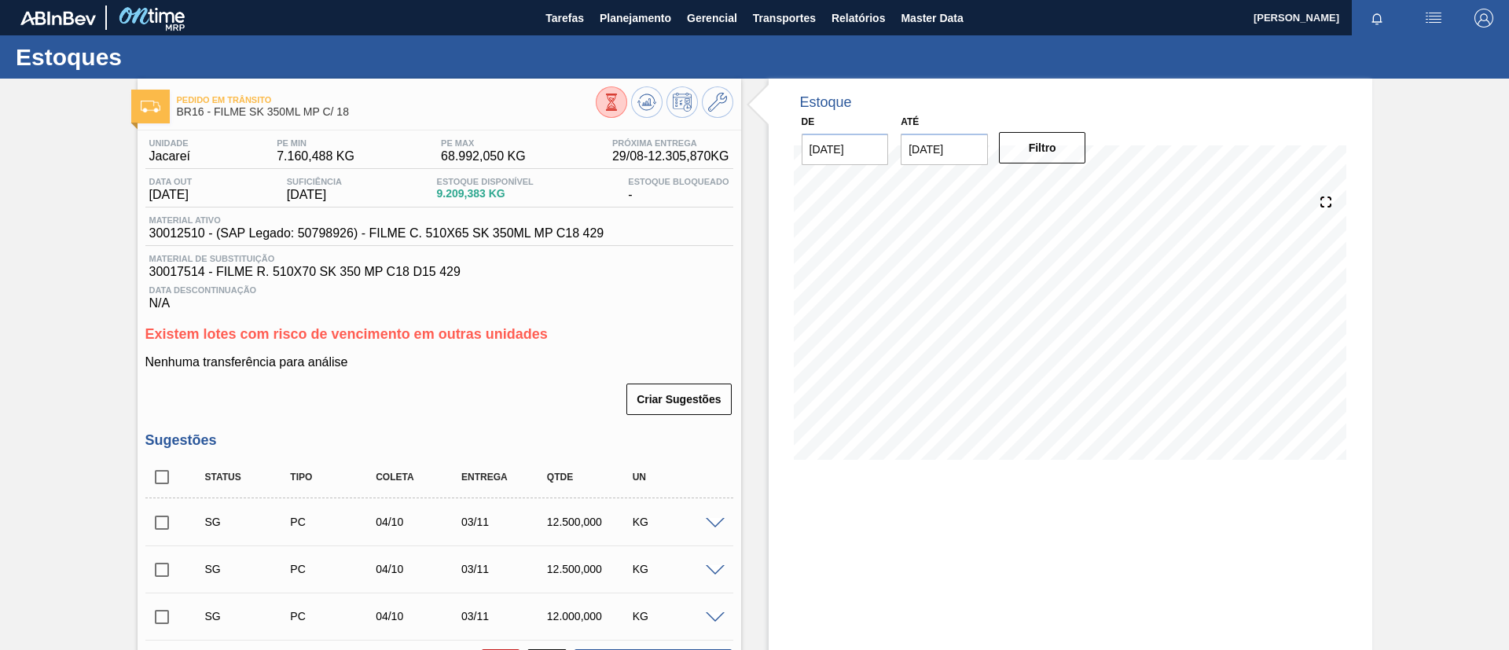
scroll to position [355, 0]
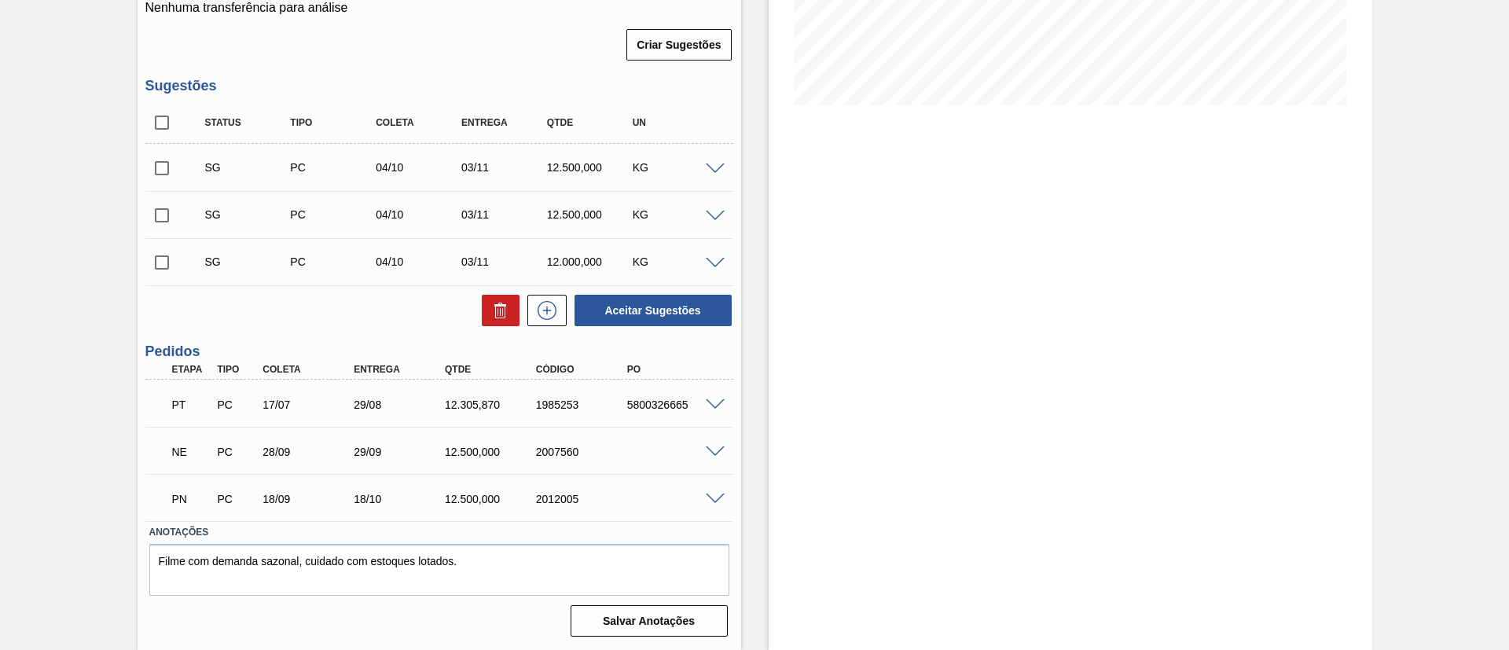
click at [710, 402] on span at bounding box center [715, 405] width 19 height 12
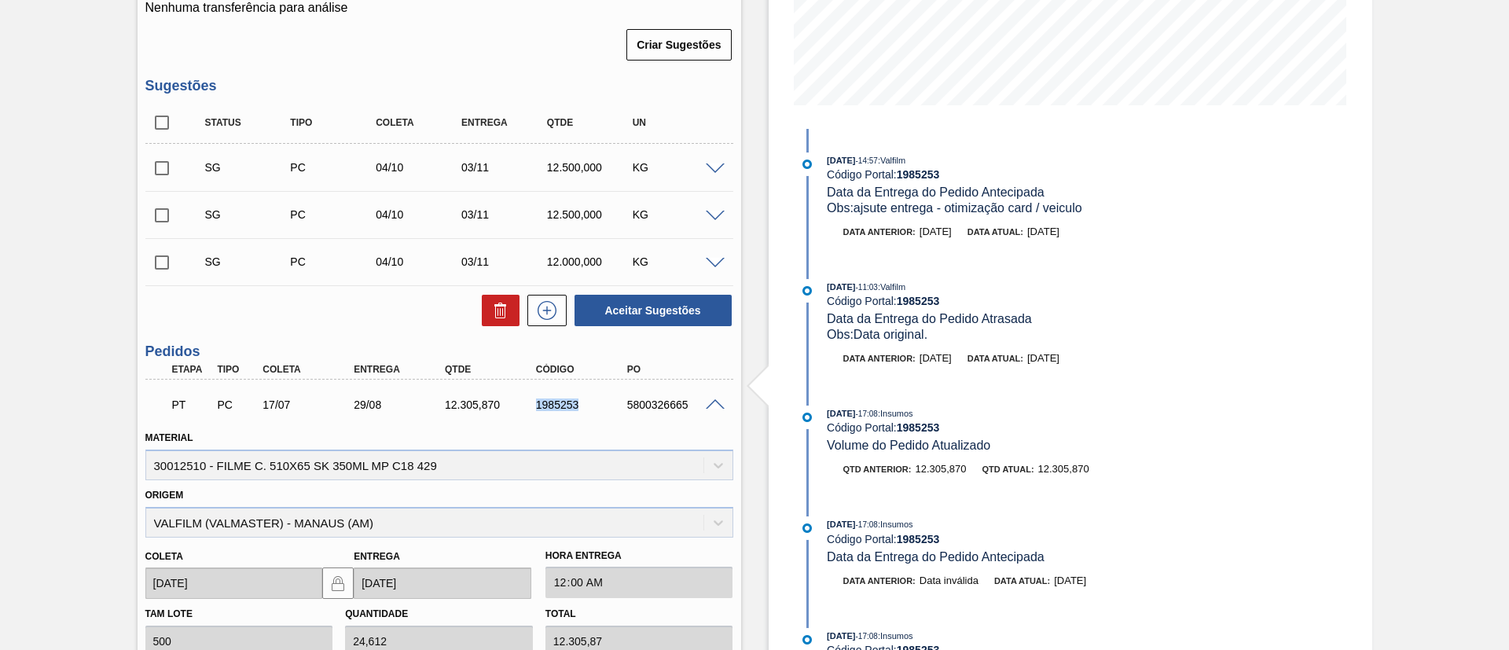
drag, startPoint x: 528, startPoint y: 406, endPoint x: 617, endPoint y: 409, distance: 88.9
click at [617, 409] on div "PT PC 17/07 29/08 12.305,870 1985253 5800326665" at bounding box center [435, 403] width 546 height 31
copy div "1985253"
click at [0, 369] on div "Pedido em Trânsito BR16 - FILME SK 350ML MP C/ 18 Unidade Jacareí PE MIN 7.160,…" at bounding box center [754, 377] width 1509 height 1307
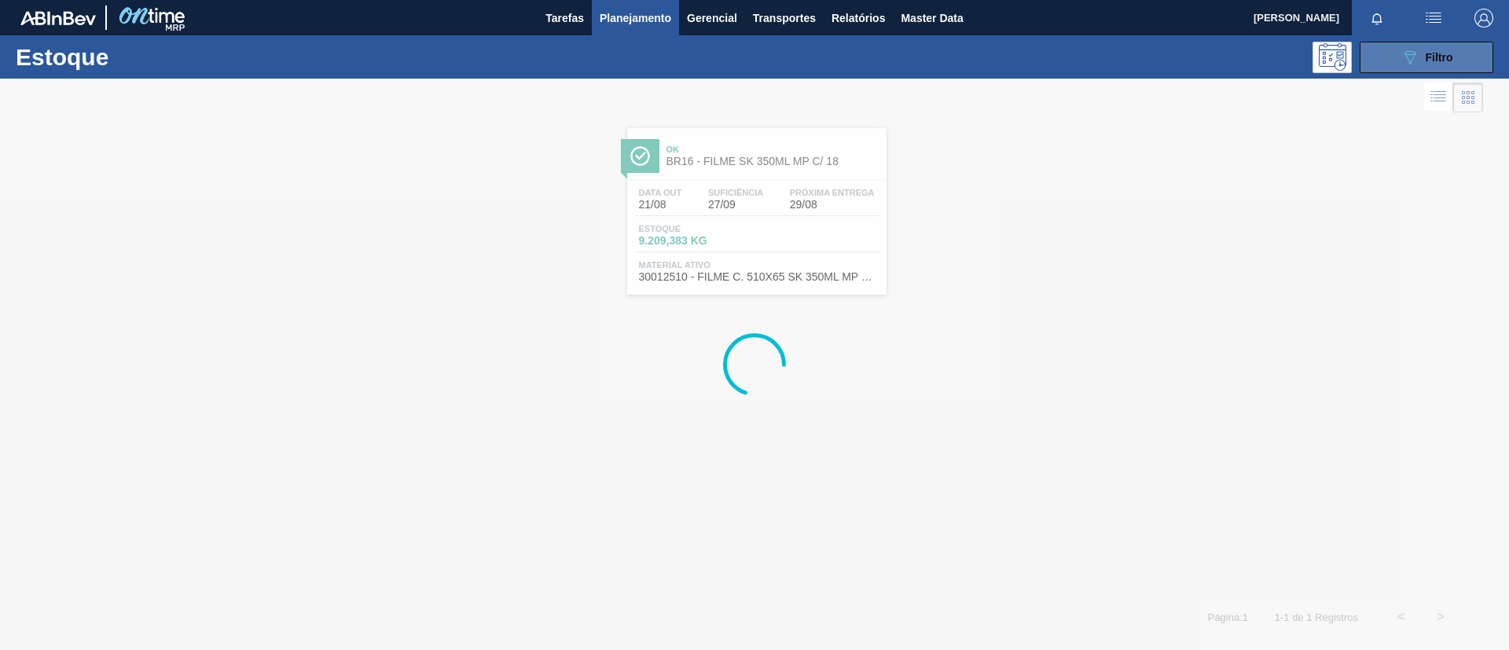
click at [1417, 49] on icon "089F7B8B-B2A5-4AFE-B5C0-19BA573D28AC" at bounding box center [1410, 57] width 19 height 19
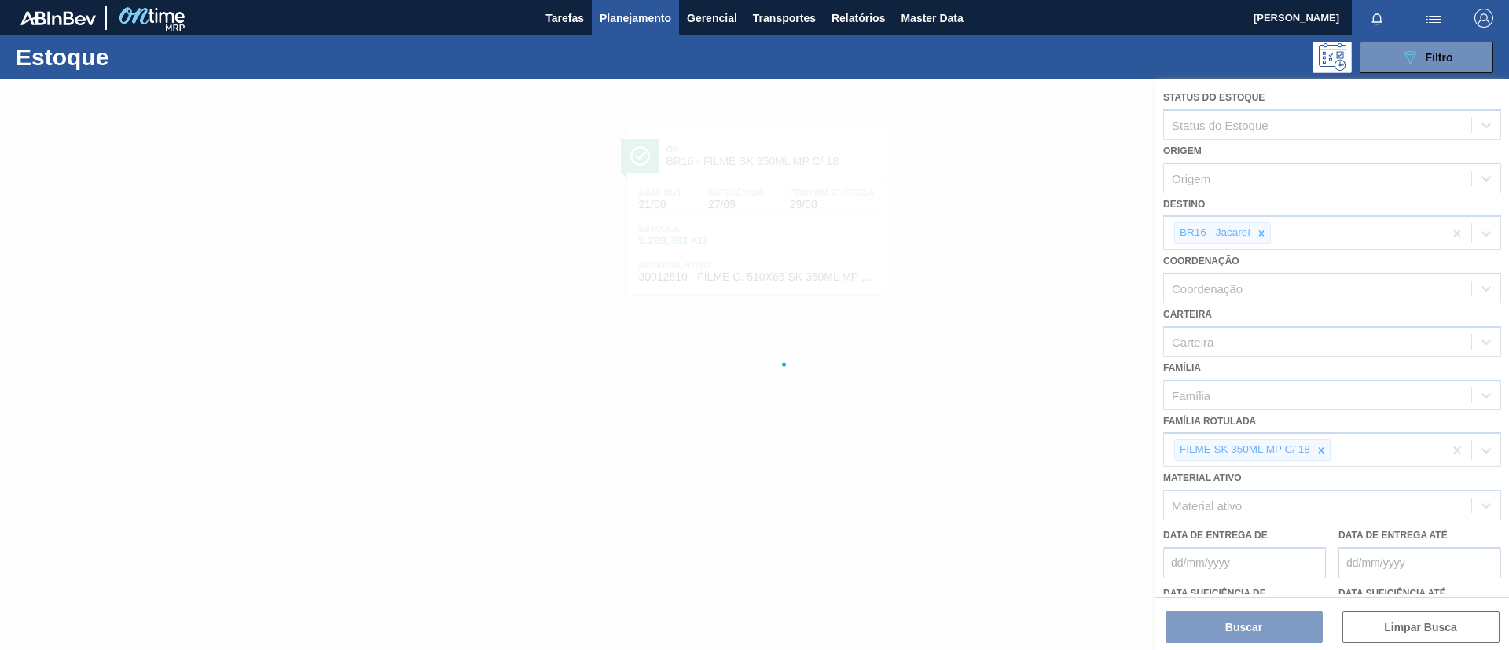
click at [1327, 443] on div at bounding box center [754, 364] width 1509 height 571
click at [1327, 449] on div at bounding box center [754, 364] width 1509 height 571
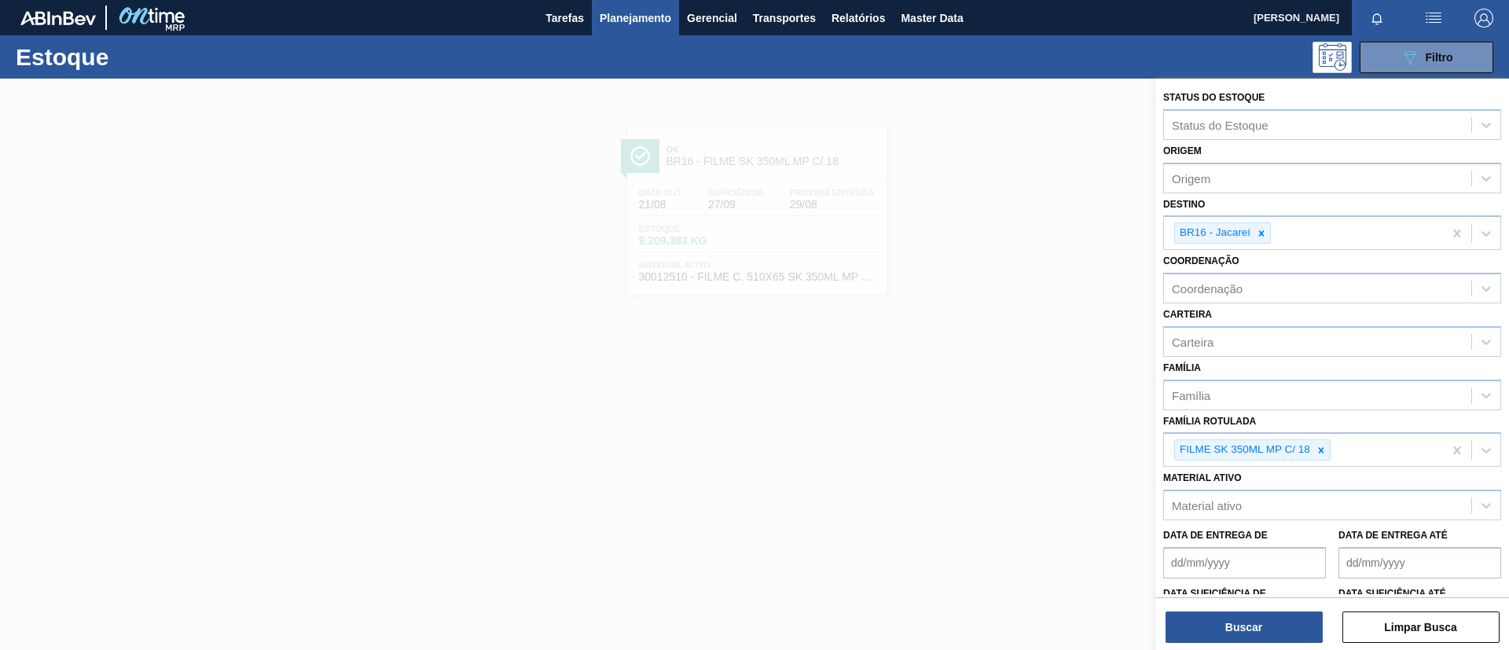
click at [1325, 450] on icon at bounding box center [1321, 450] width 11 height 11
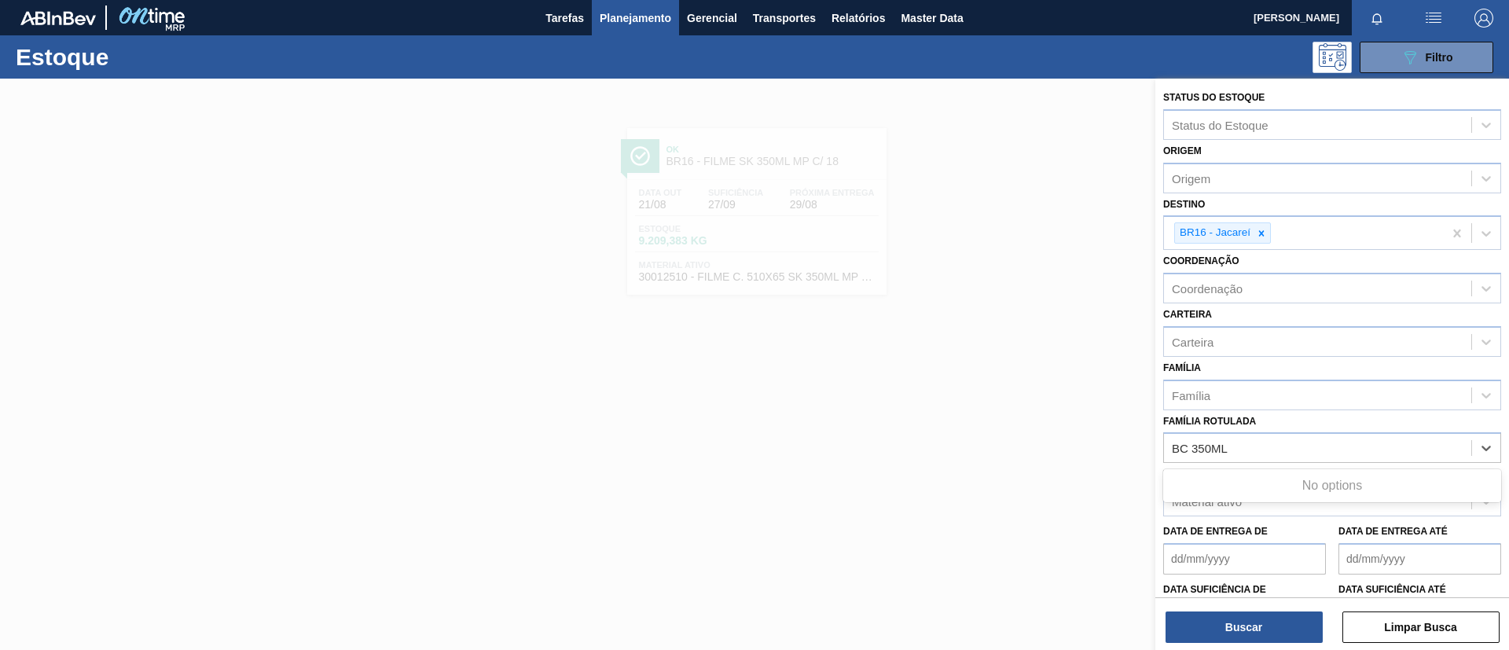
type Rotulada "BC 350ML MP"
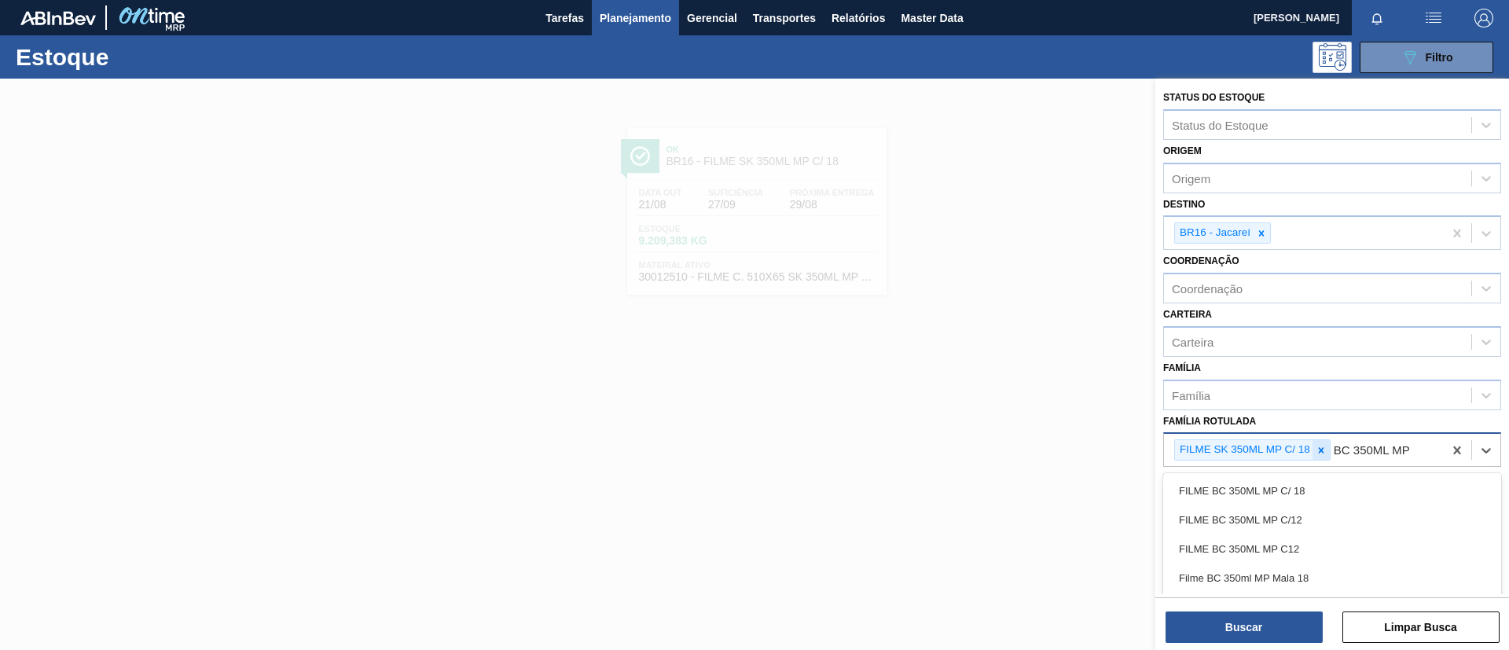
drag, startPoint x: 1339, startPoint y: 489, endPoint x: 1321, endPoint y: 454, distance: 40.1
click at [1339, 484] on div "FILME BC 350ML MP C/ 18" at bounding box center [1332, 490] width 338 height 29
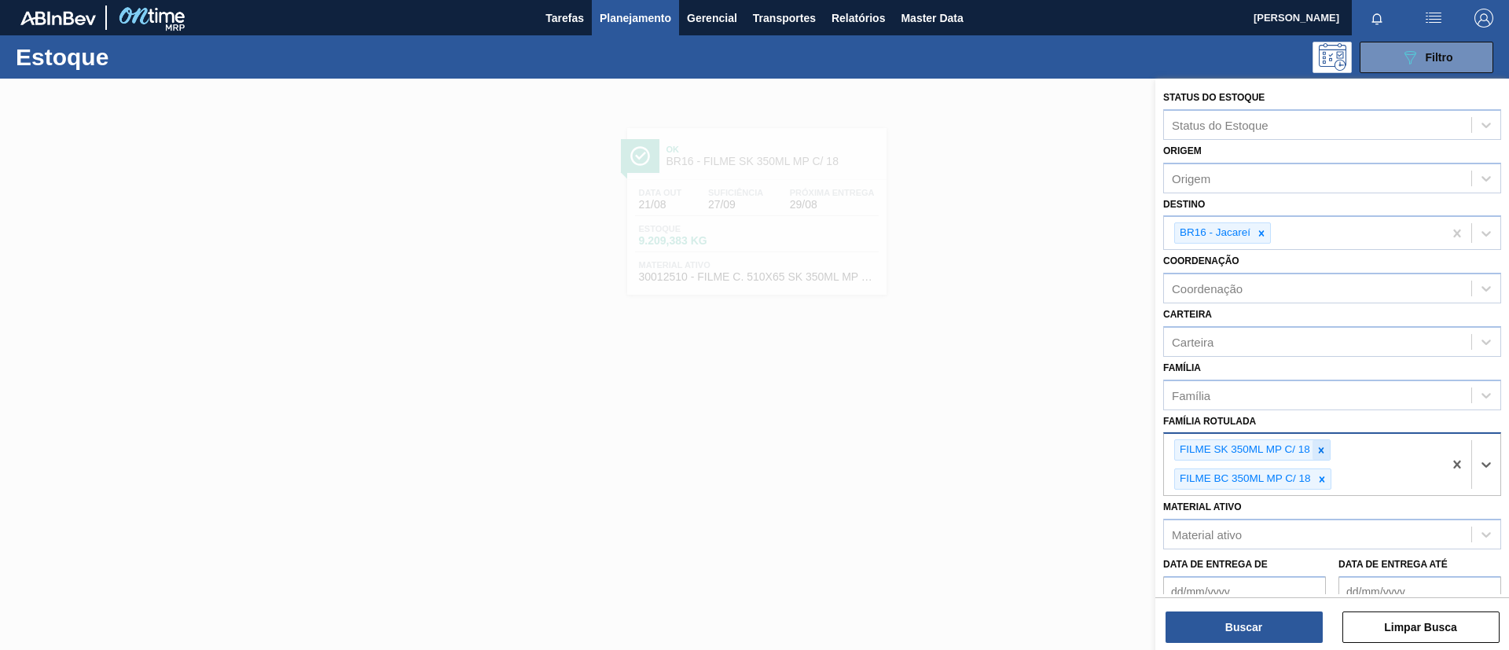
click at [1318, 449] on icon at bounding box center [1321, 450] width 11 height 11
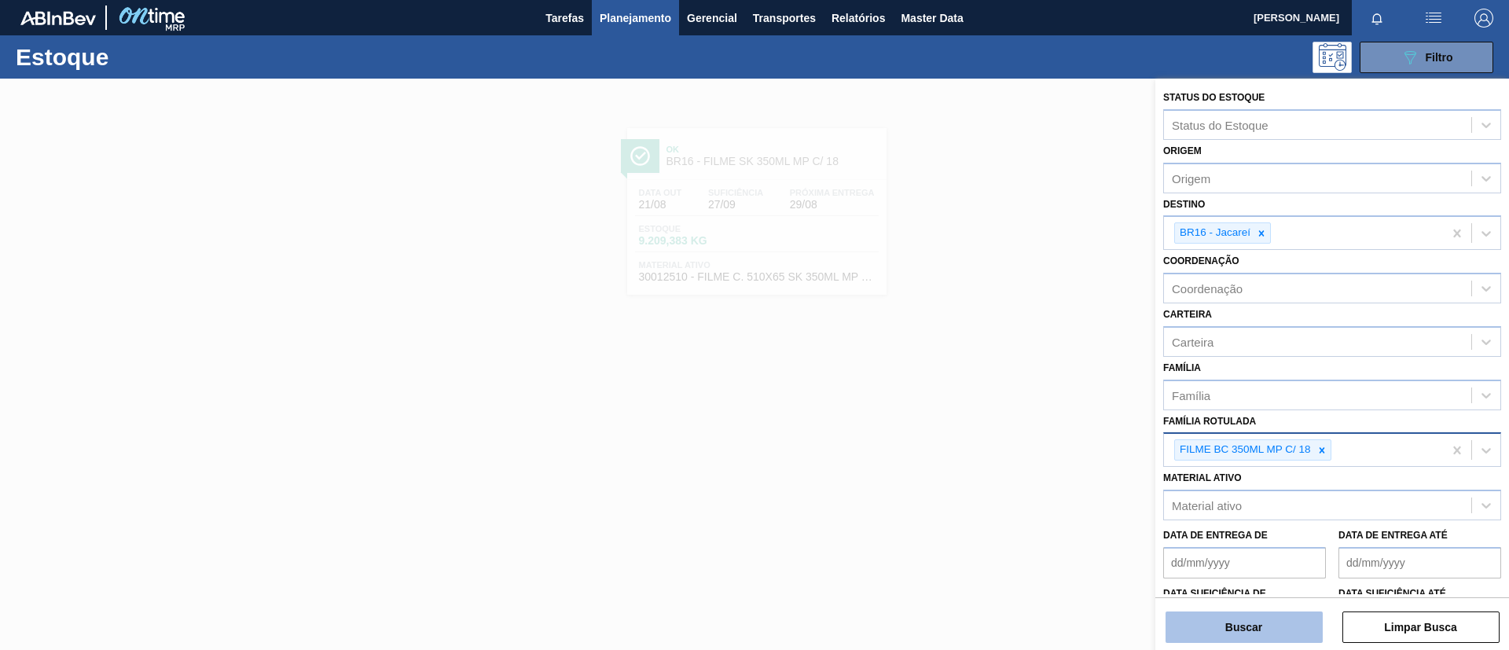
click at [1256, 625] on button "Buscar" at bounding box center [1244, 627] width 157 height 31
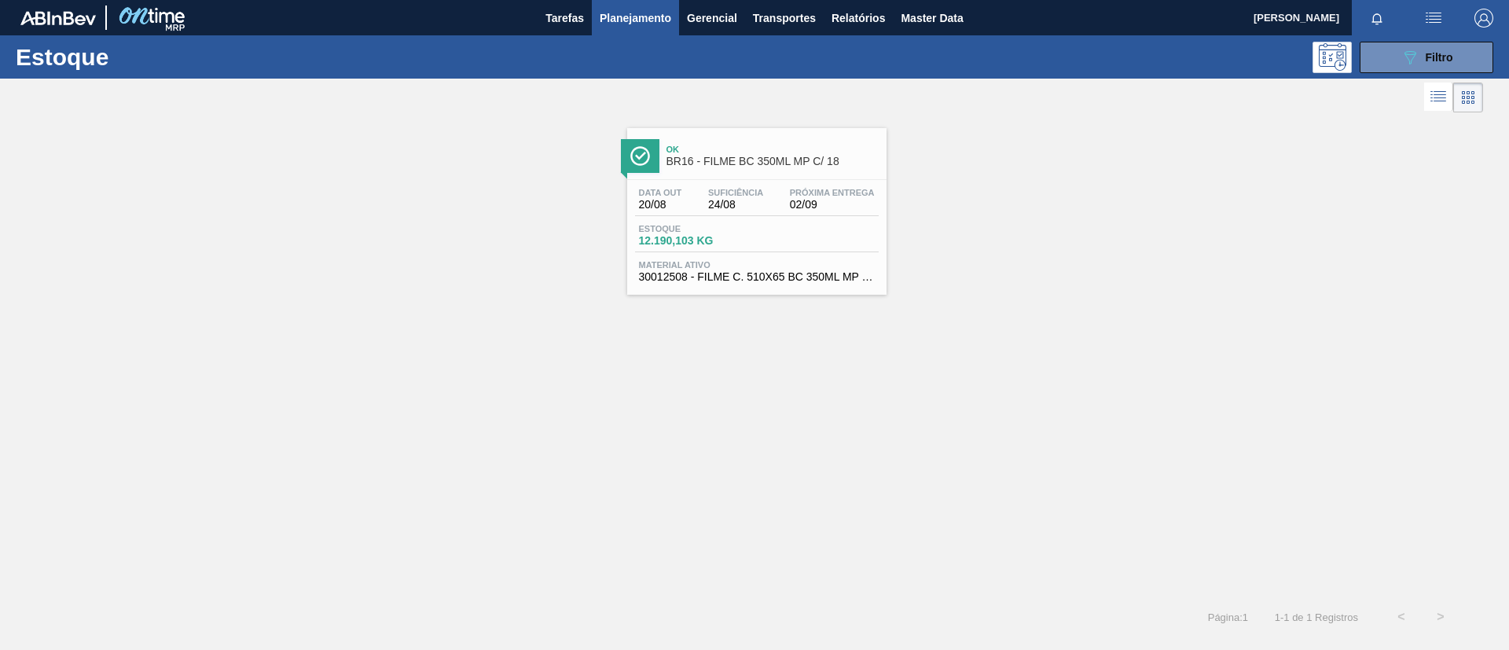
click at [762, 182] on div "Data out 20/08 Suficiência 24/08 Próxima Entrega 02/09 Estoque 12.190,103 KG Ma…" at bounding box center [756, 233] width 259 height 107
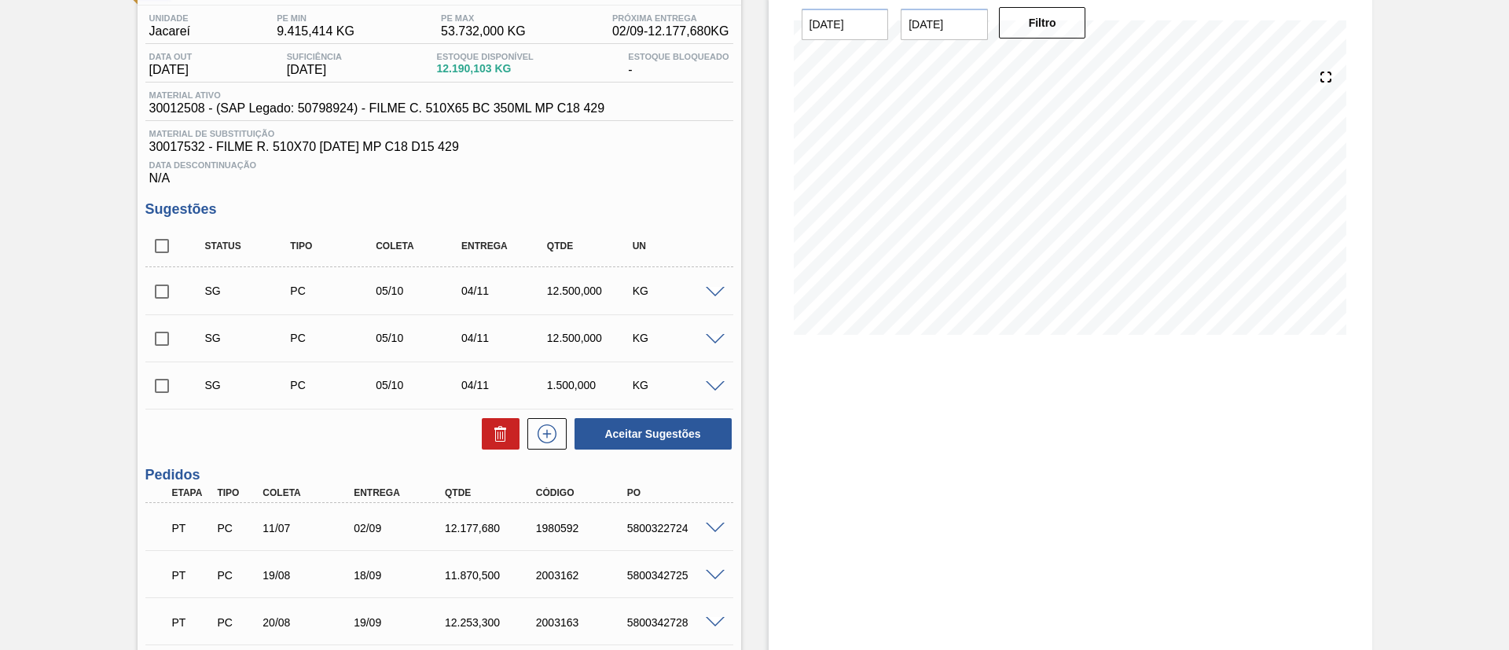
scroll to position [236, 0]
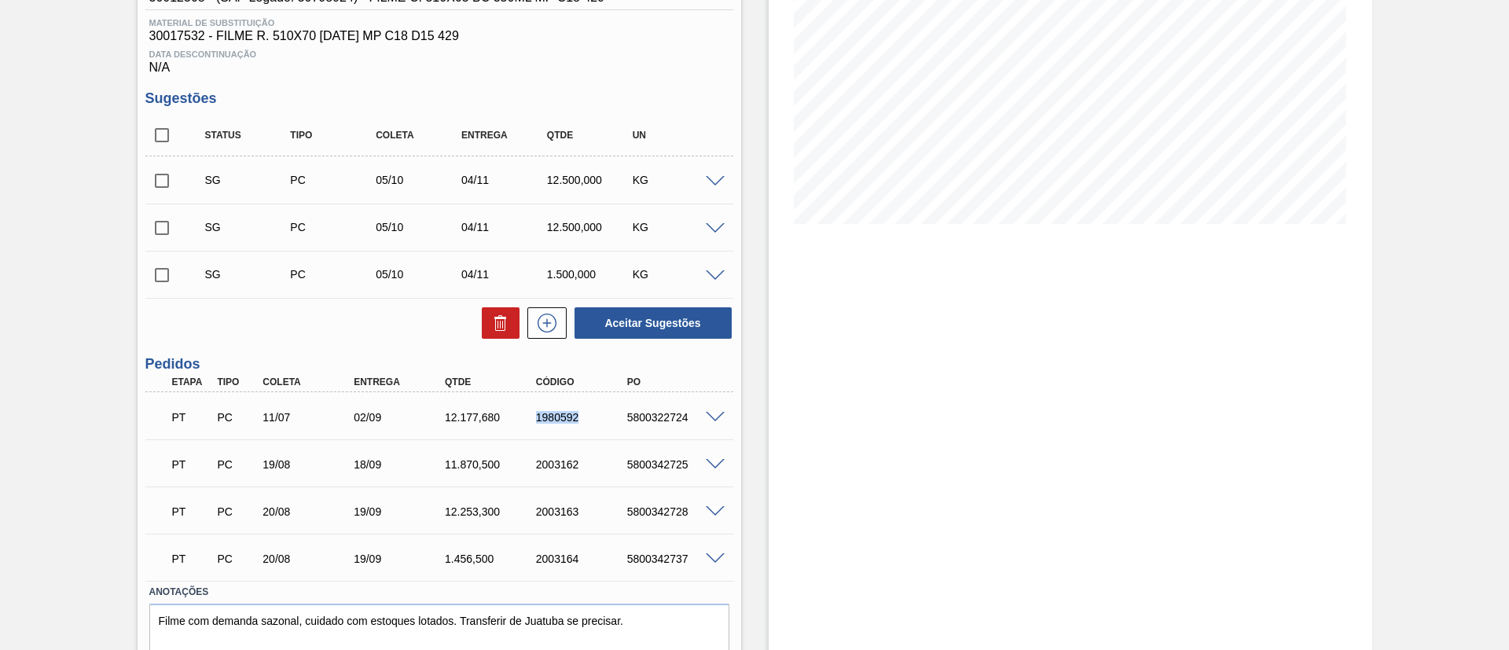
drag, startPoint x: 519, startPoint y: 421, endPoint x: 608, endPoint y: 429, distance: 90.0
click at [608, 429] on div "PT PC 11/07 02/09 12.177,680 1980592 5800322724" at bounding box center [435, 415] width 546 height 31
copy div "1980592"
click at [0, 292] on div "Pedido em Trânsito BR16 - FILME BC 350ML MP C/ 18 Unidade Jacareí PE MIN 9.415,…" at bounding box center [754, 276] width 1509 height 867
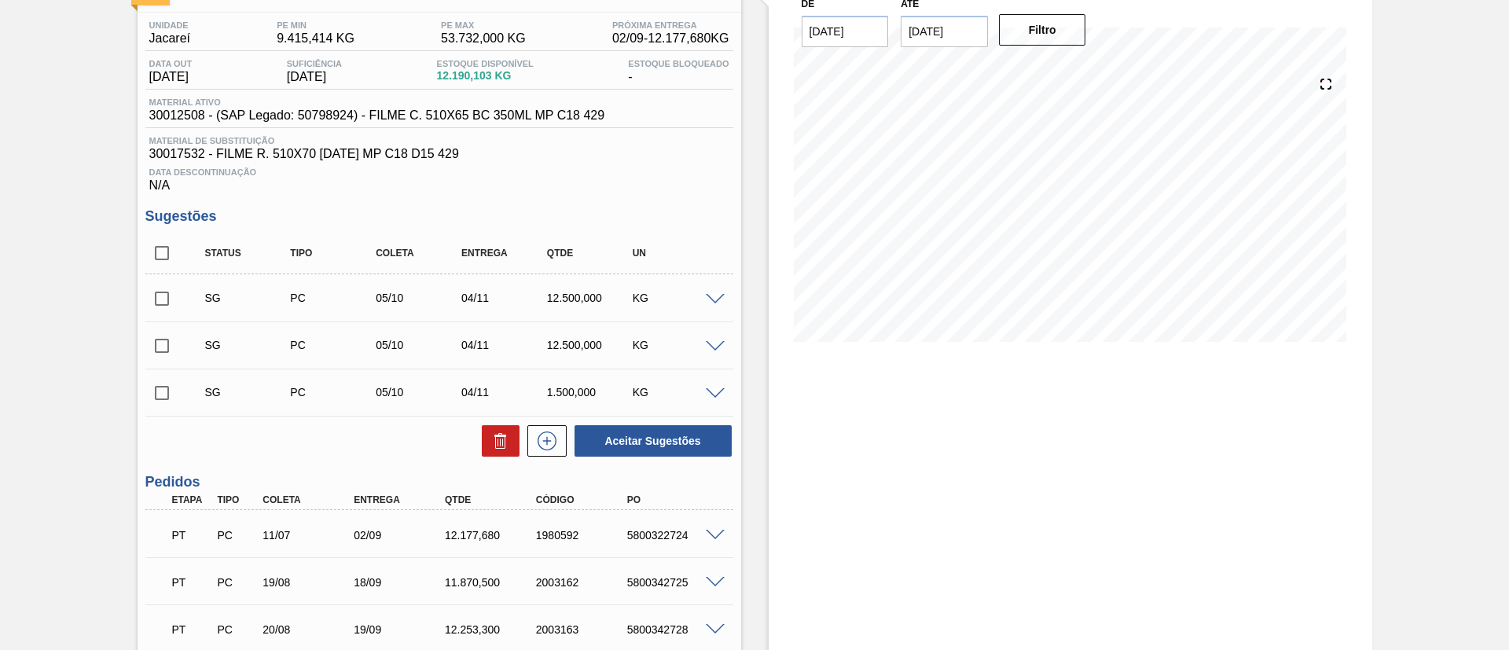
scroll to position [0, 0]
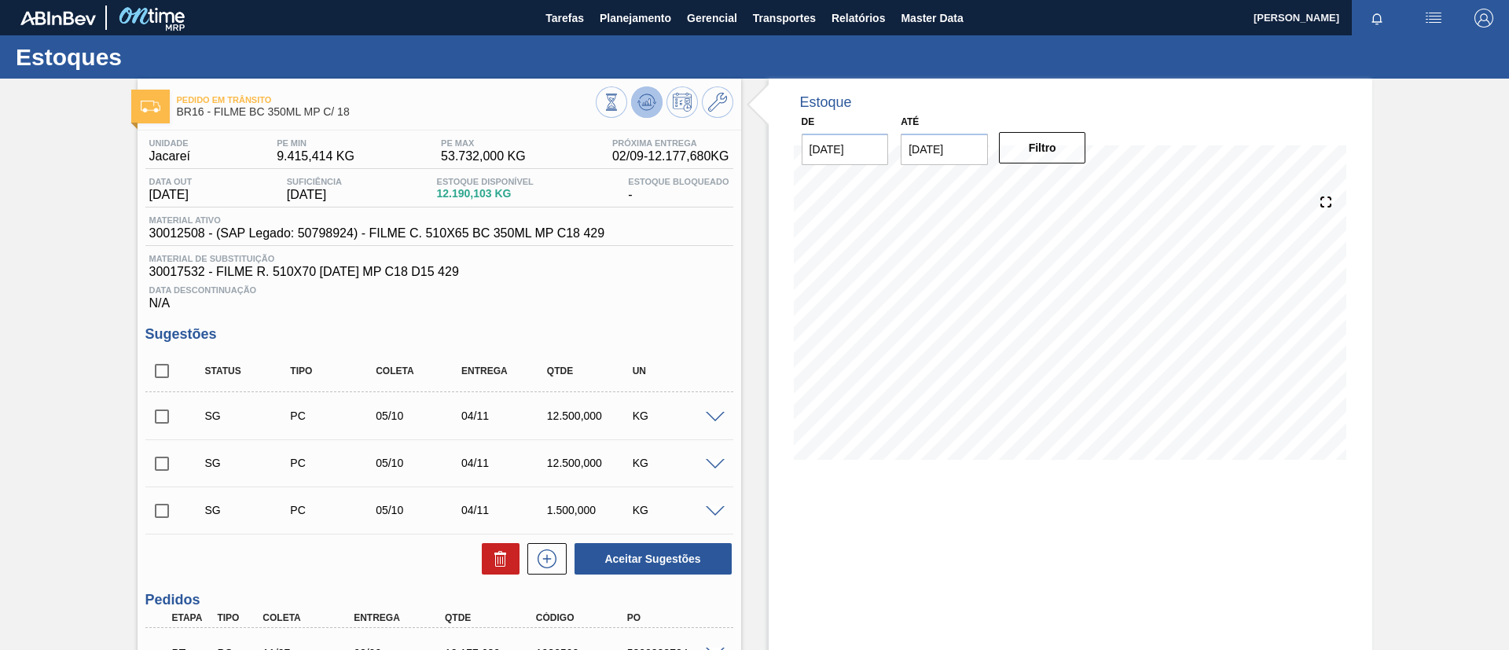
click at [620, 94] on icon at bounding box center [611, 102] width 17 height 17
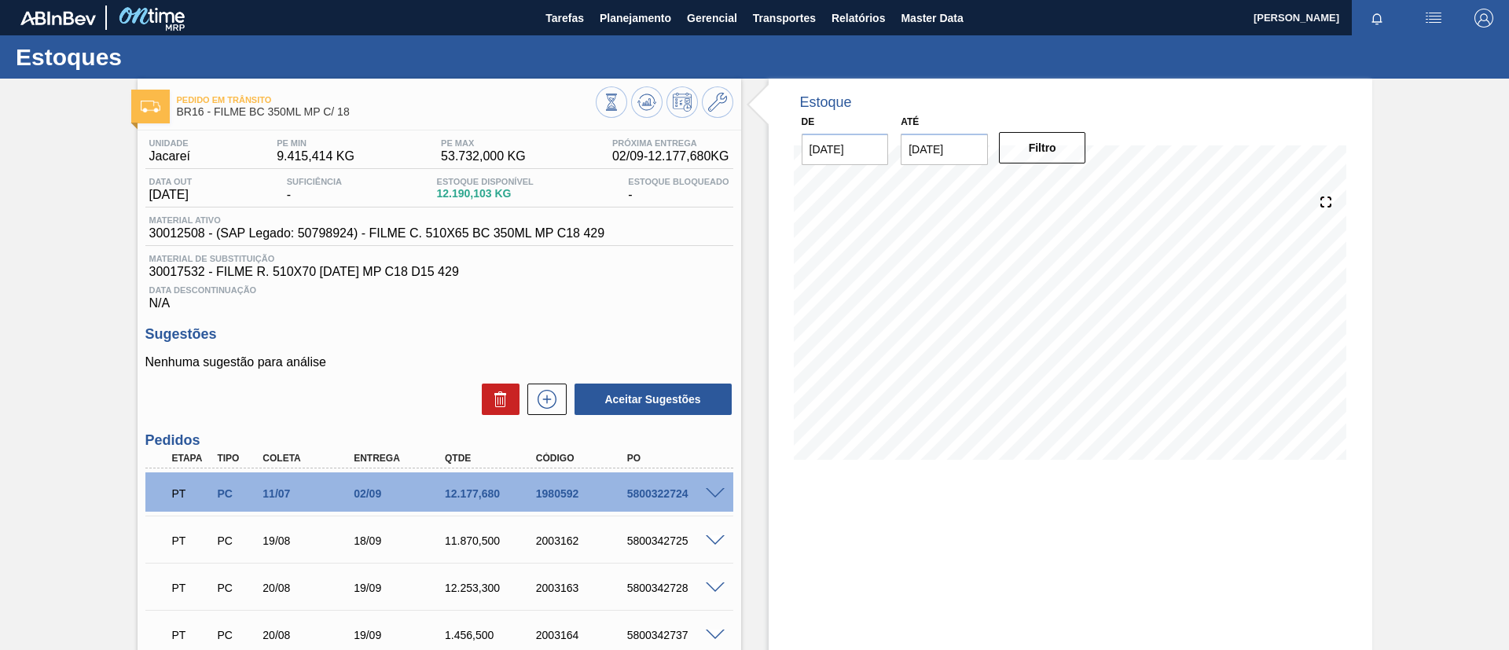
click at [869, 646] on div "Estoque De 21/08/2025 Até 29/01/2026 Filtro" at bounding box center [1071, 432] width 604 height 707
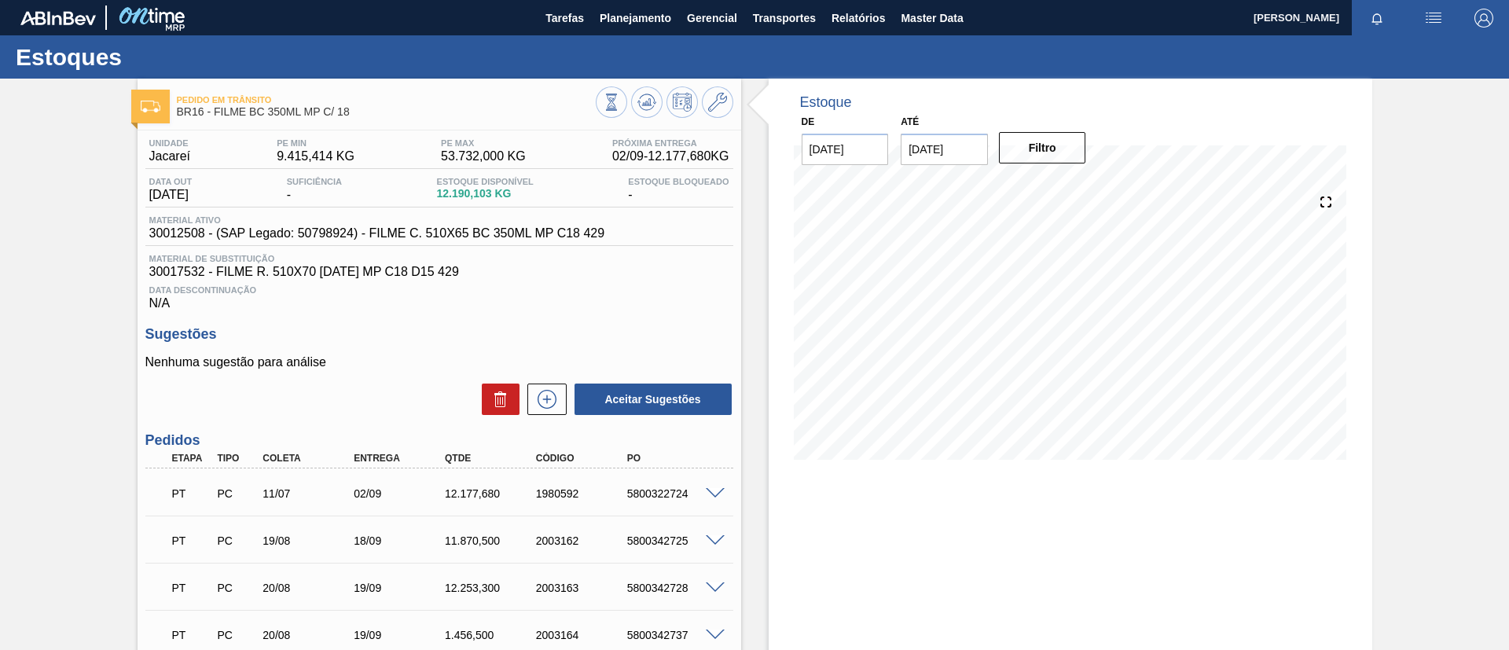
click at [84, 204] on div "Pedido em Trânsito BR16 - FILME BC 350ML MP C/ 18 Unidade Jacareí PE MIN 9.415,…" at bounding box center [754, 432] width 1509 height 707
click at [579, 30] on button "Tarefas" at bounding box center [565, 17] width 54 height 35
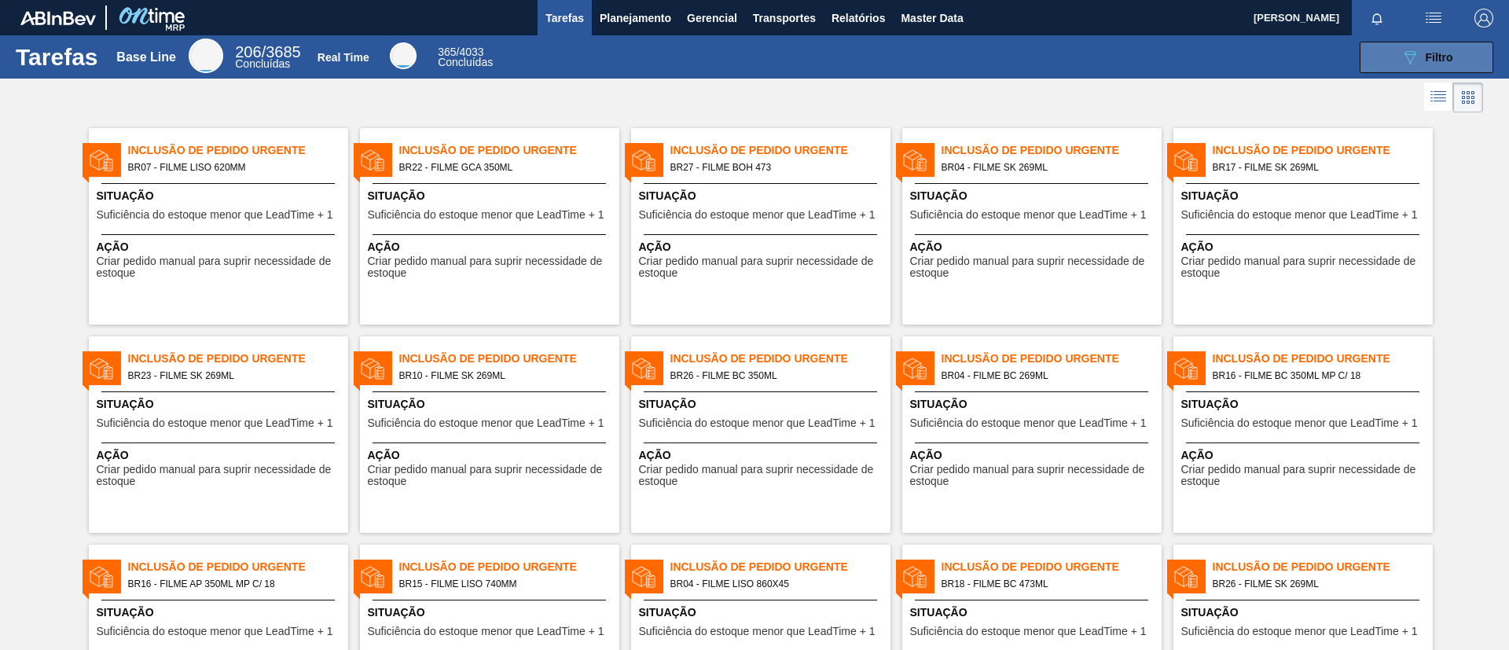
click at [1433, 61] on span "Filtro" at bounding box center [1440, 57] width 28 height 13
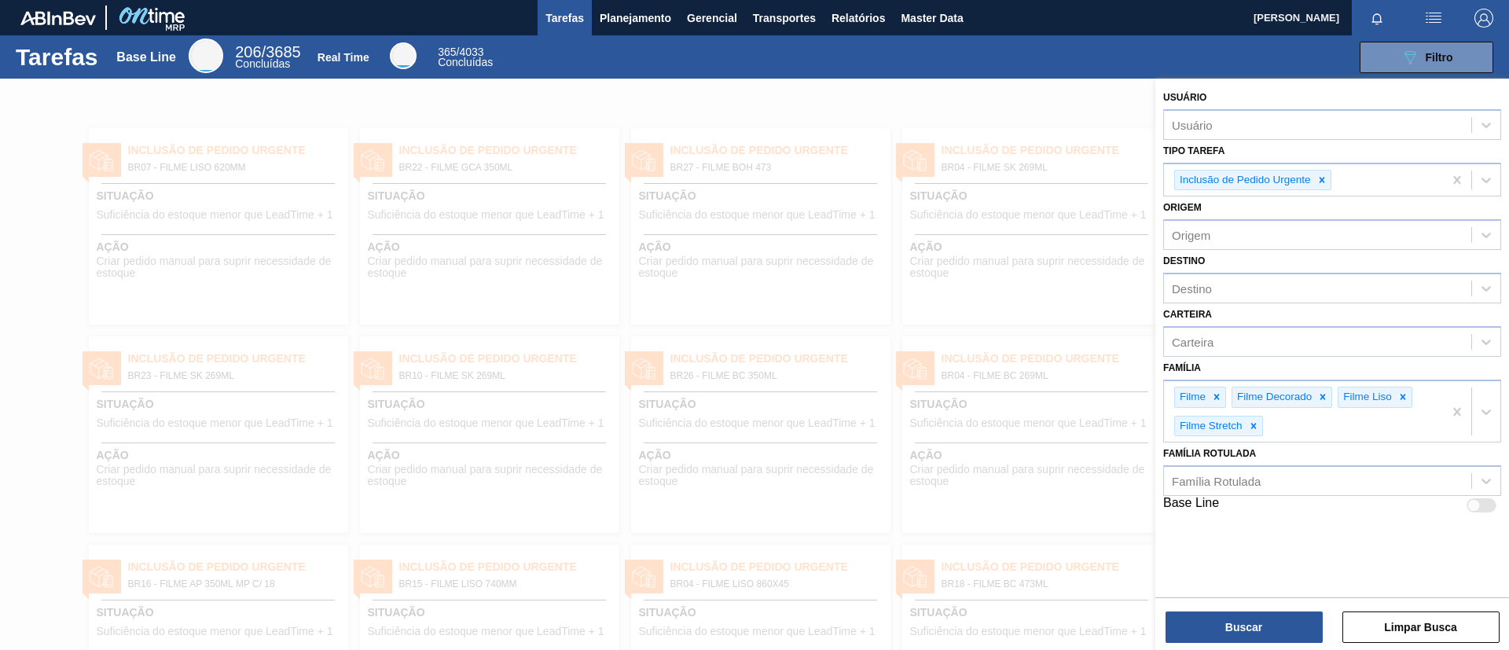
click at [872, 354] on div at bounding box center [754, 404] width 1509 height 650
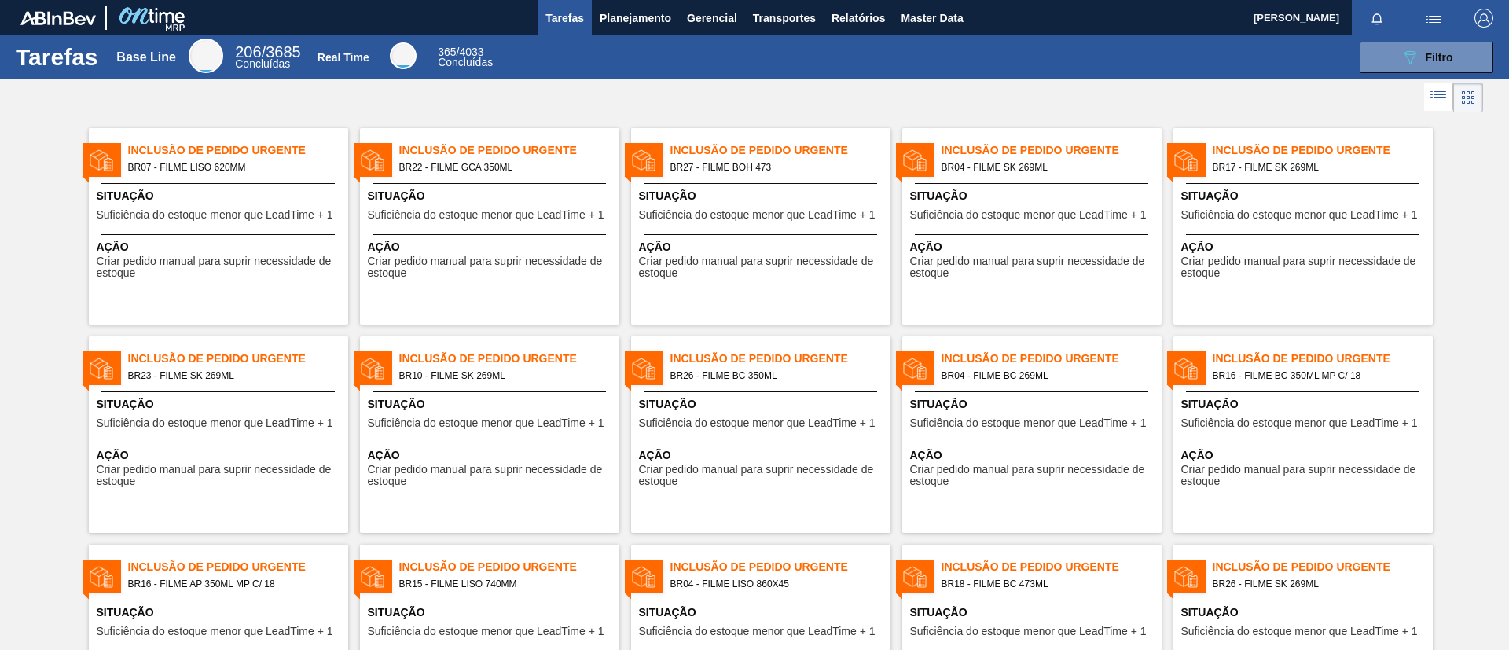
click at [219, 160] on span "BR07 - FILME LISO 620MM" at bounding box center [232, 167] width 208 height 17
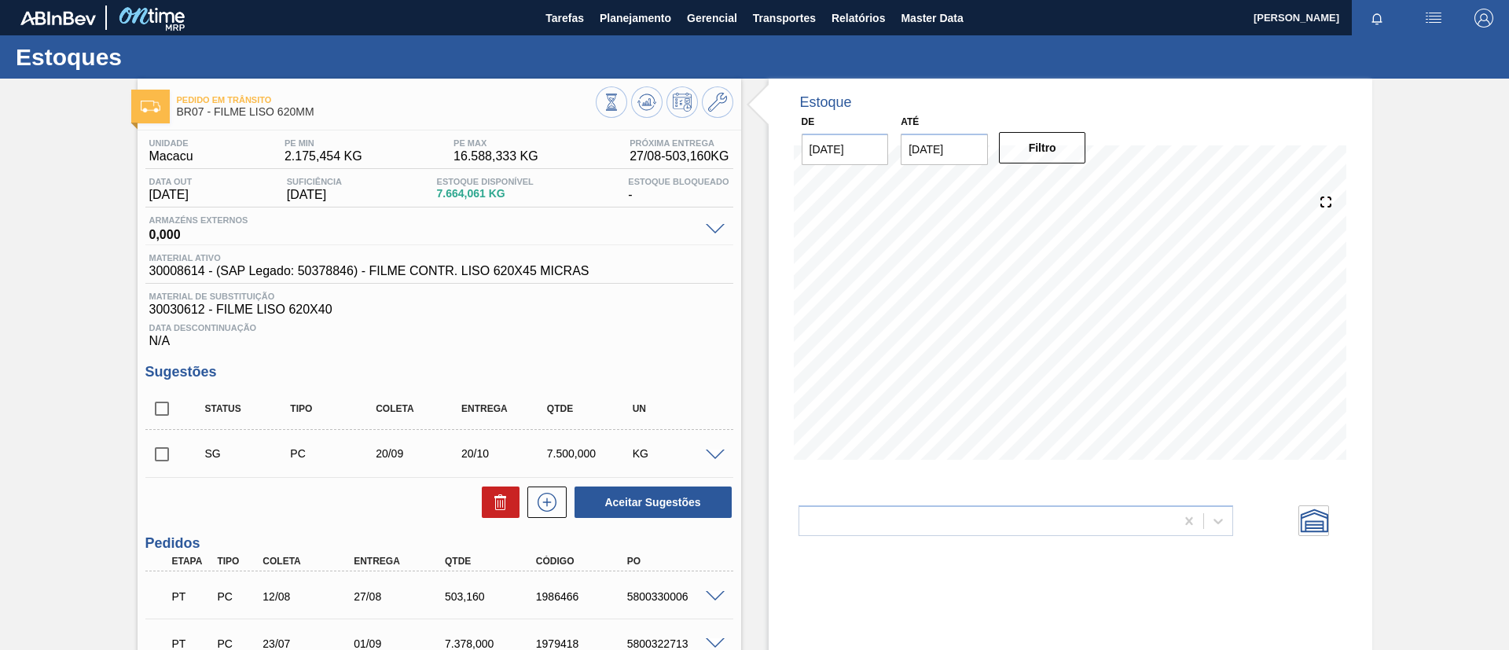
scroll to position [118, 0]
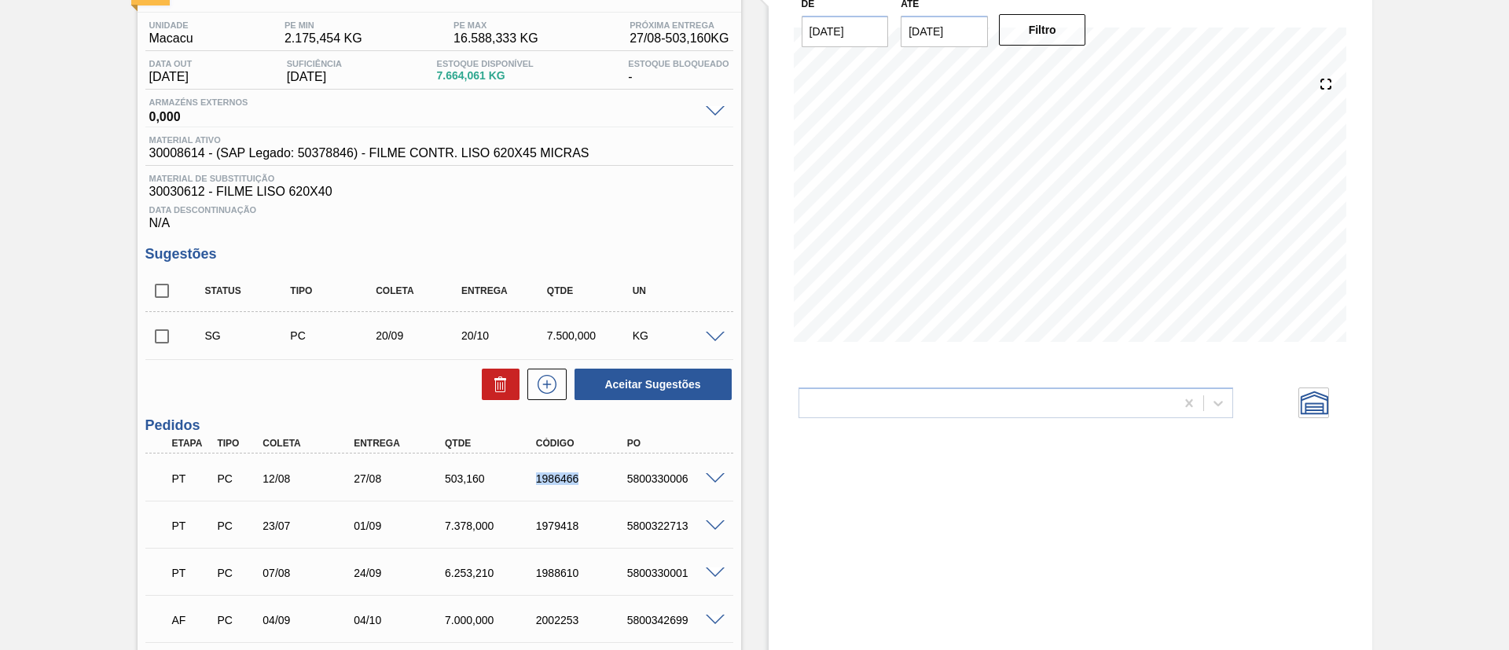
drag, startPoint x: 520, startPoint y: 474, endPoint x: 601, endPoint y: 476, distance: 80.2
click at [601, 476] on div "PT PC 12/08 27/08 503,160 1986466 5800330006" at bounding box center [435, 476] width 546 height 31
copy div "1986466"
click at [706, 474] on span at bounding box center [715, 479] width 19 height 12
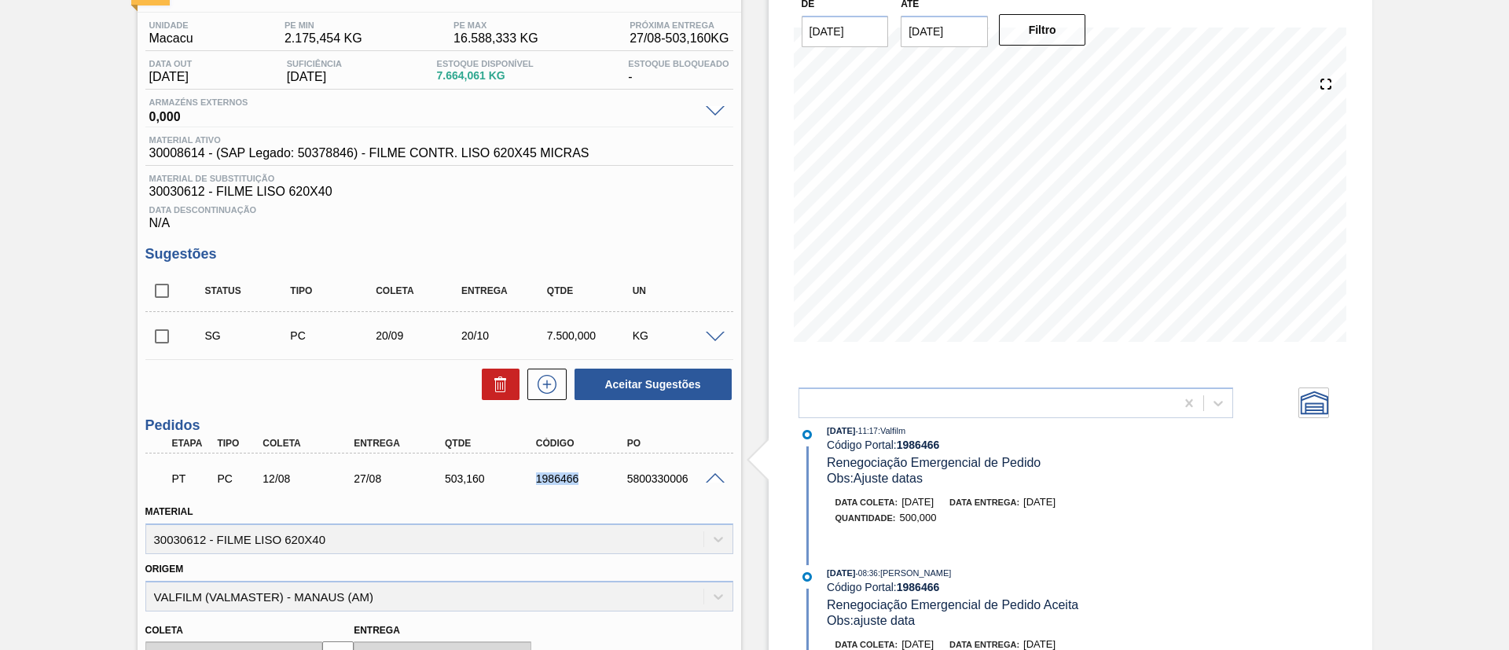
drag, startPoint x: 569, startPoint y: 482, endPoint x: 598, endPoint y: 483, distance: 29.1
click at [598, 483] on div "1986466" at bounding box center [571, 478] width 91 height 13
copy div "1986466"
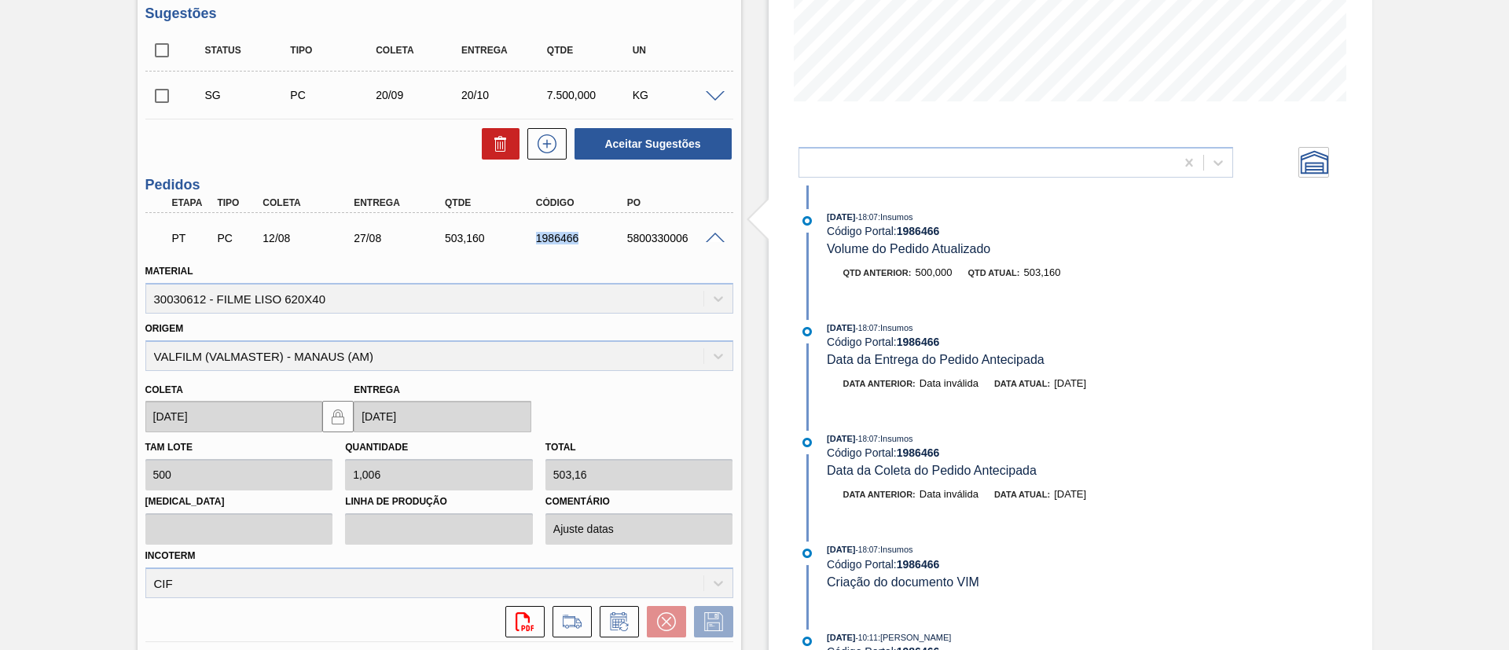
scroll to position [322, 0]
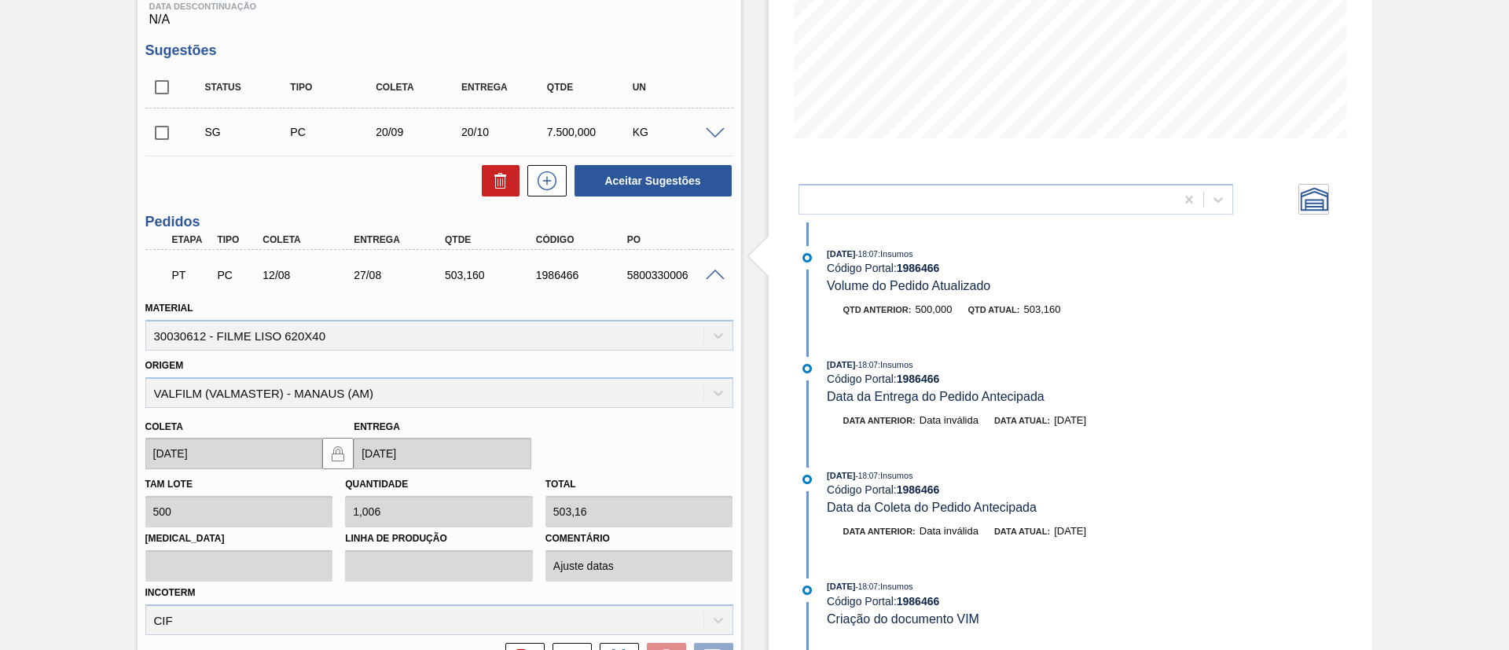
click at [719, 277] on span at bounding box center [715, 276] width 19 height 12
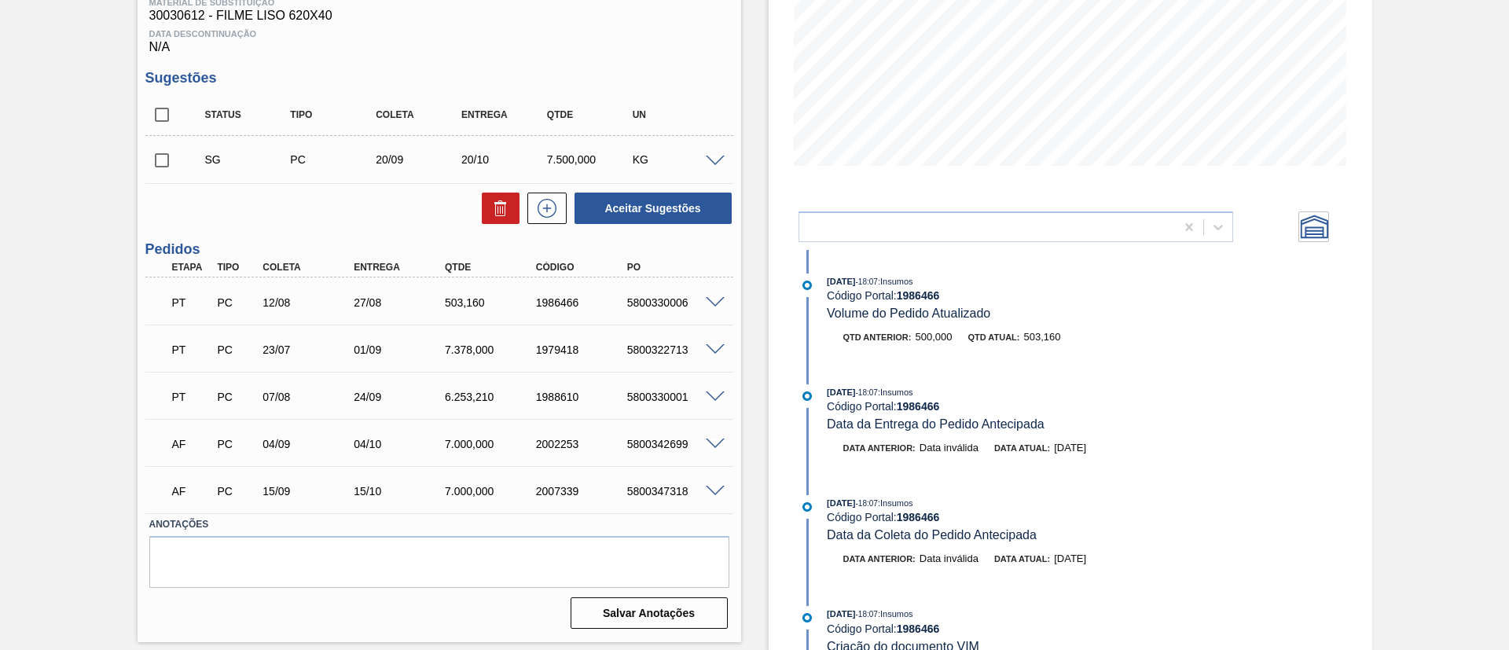
scroll to position [294, 0]
click at [718, 345] on span at bounding box center [715, 350] width 19 height 12
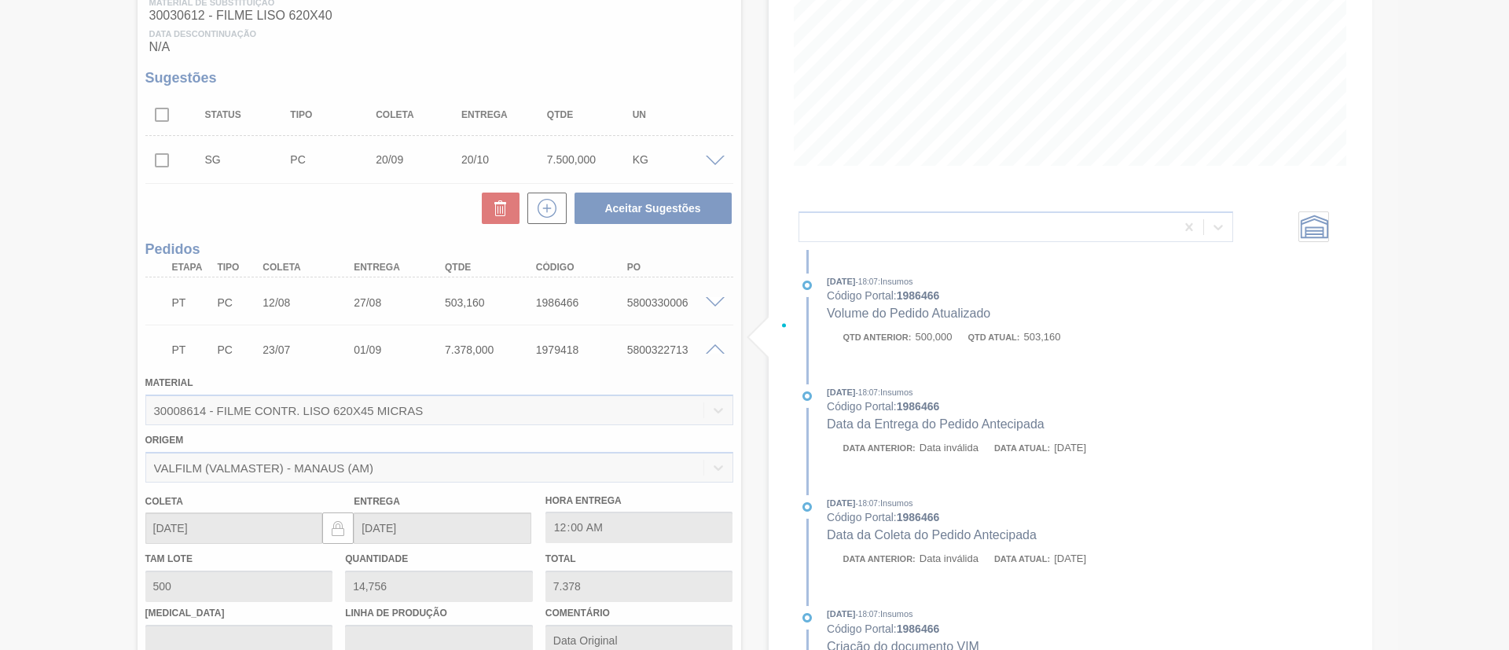
scroll to position [322, 0]
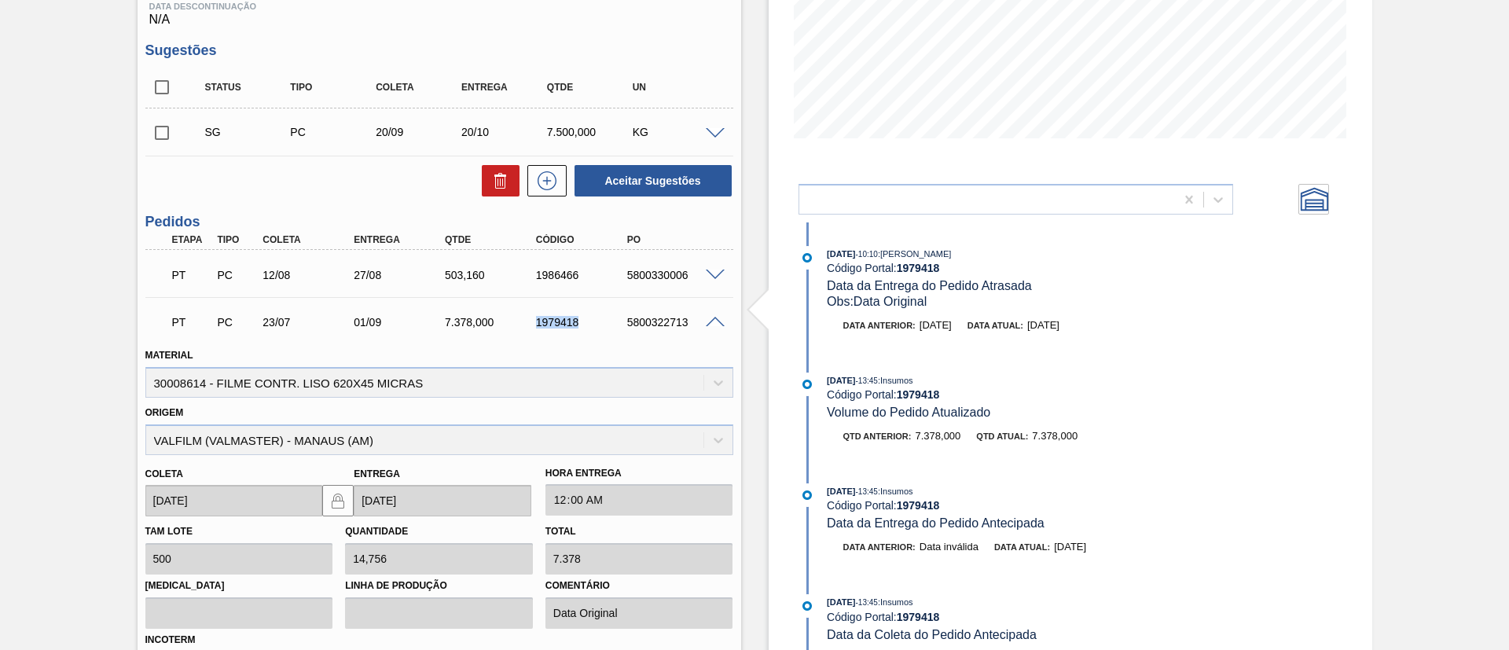
drag, startPoint x: 530, startPoint y: 325, endPoint x: 597, endPoint y: 328, distance: 66.9
click at [597, 328] on div "1979418" at bounding box center [571, 322] width 91 height 13
copy div "1979418"
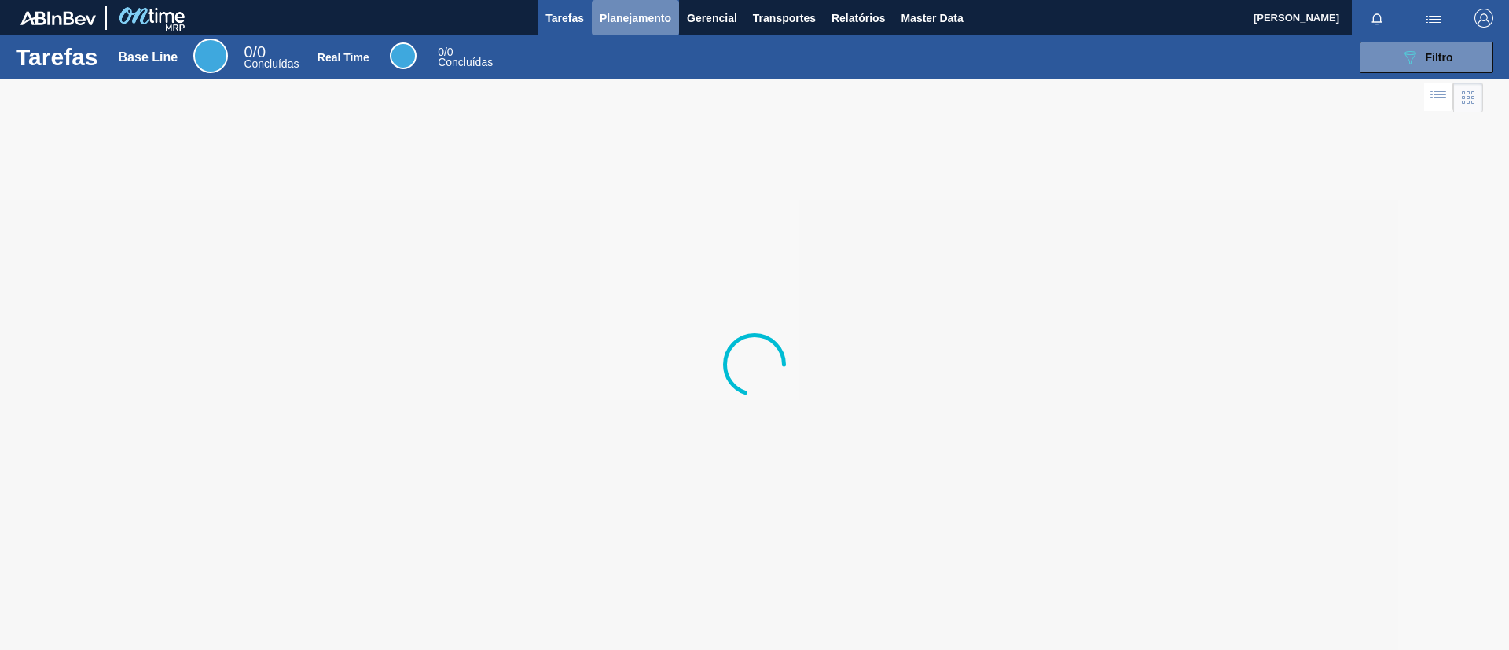
click at [612, 27] on button "Planejamento" at bounding box center [635, 17] width 87 height 35
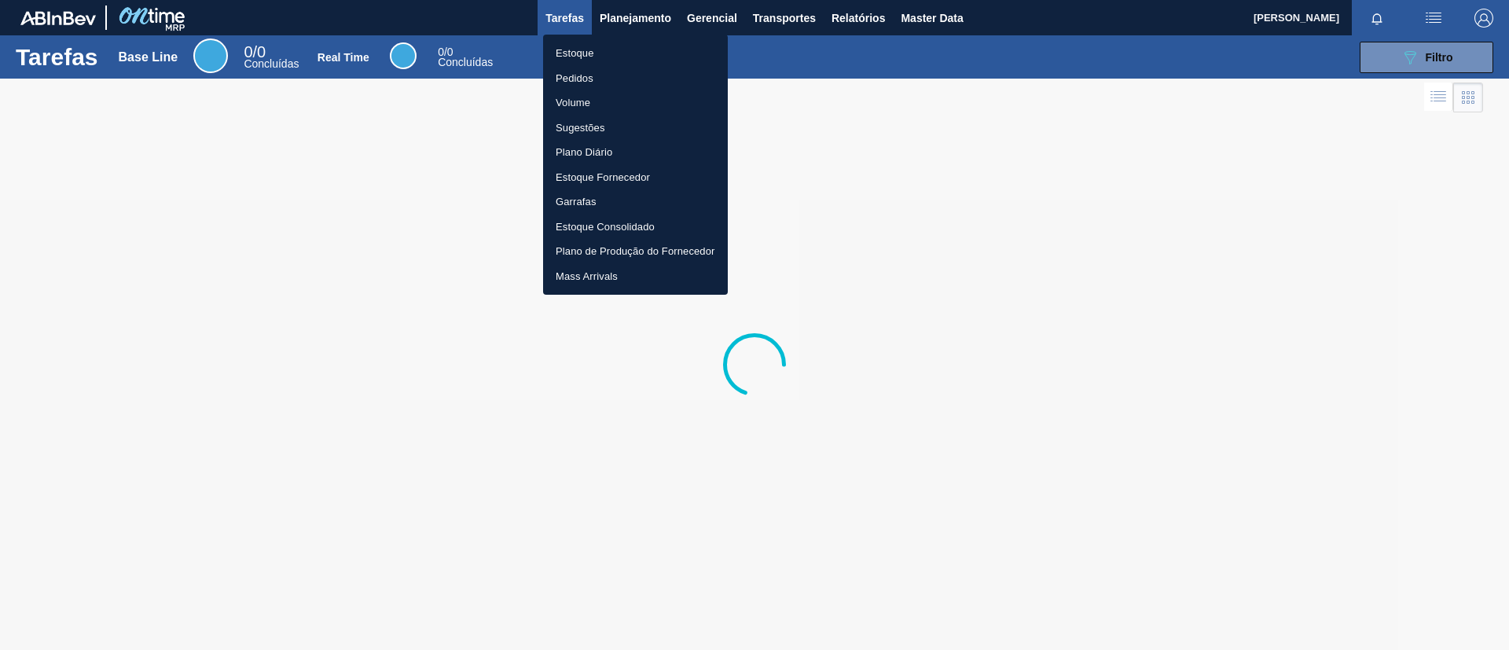
click at [553, 73] on li "Pedidos" at bounding box center [635, 78] width 185 height 25
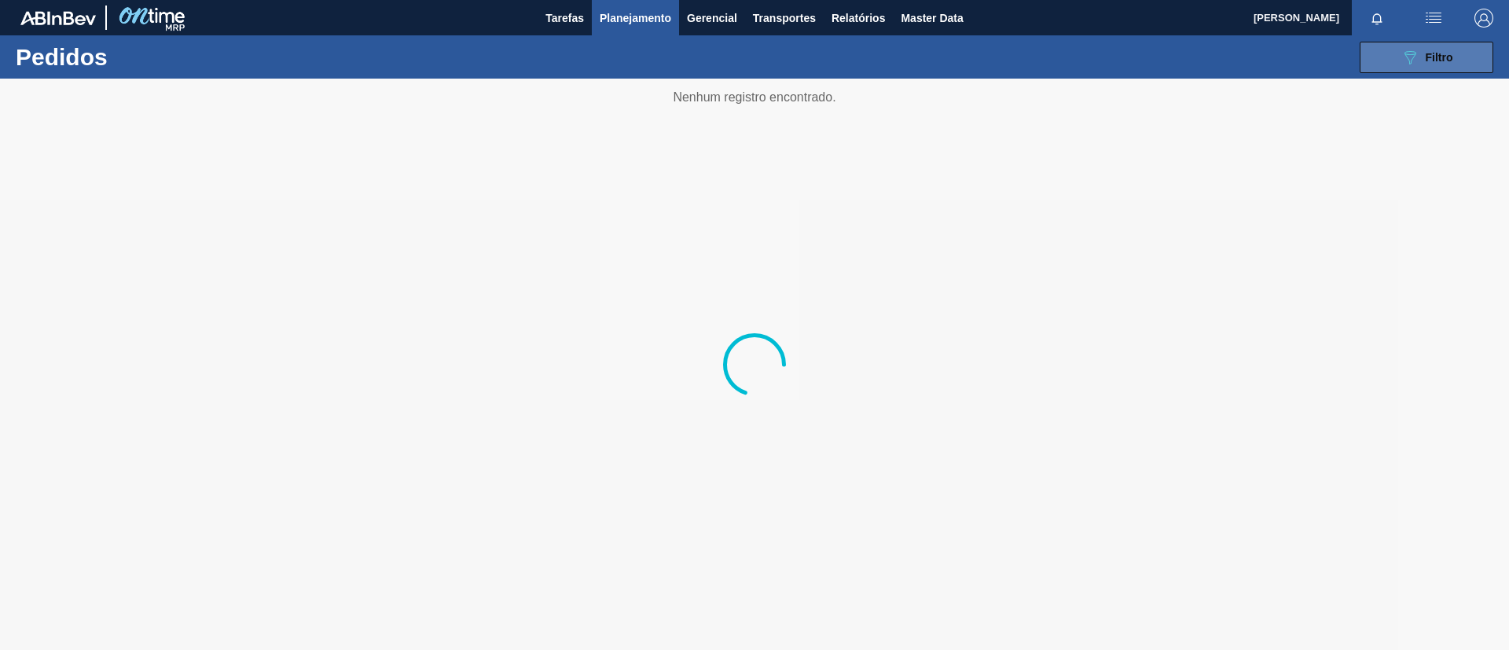
click at [1429, 51] on span "Filtro" at bounding box center [1440, 57] width 28 height 13
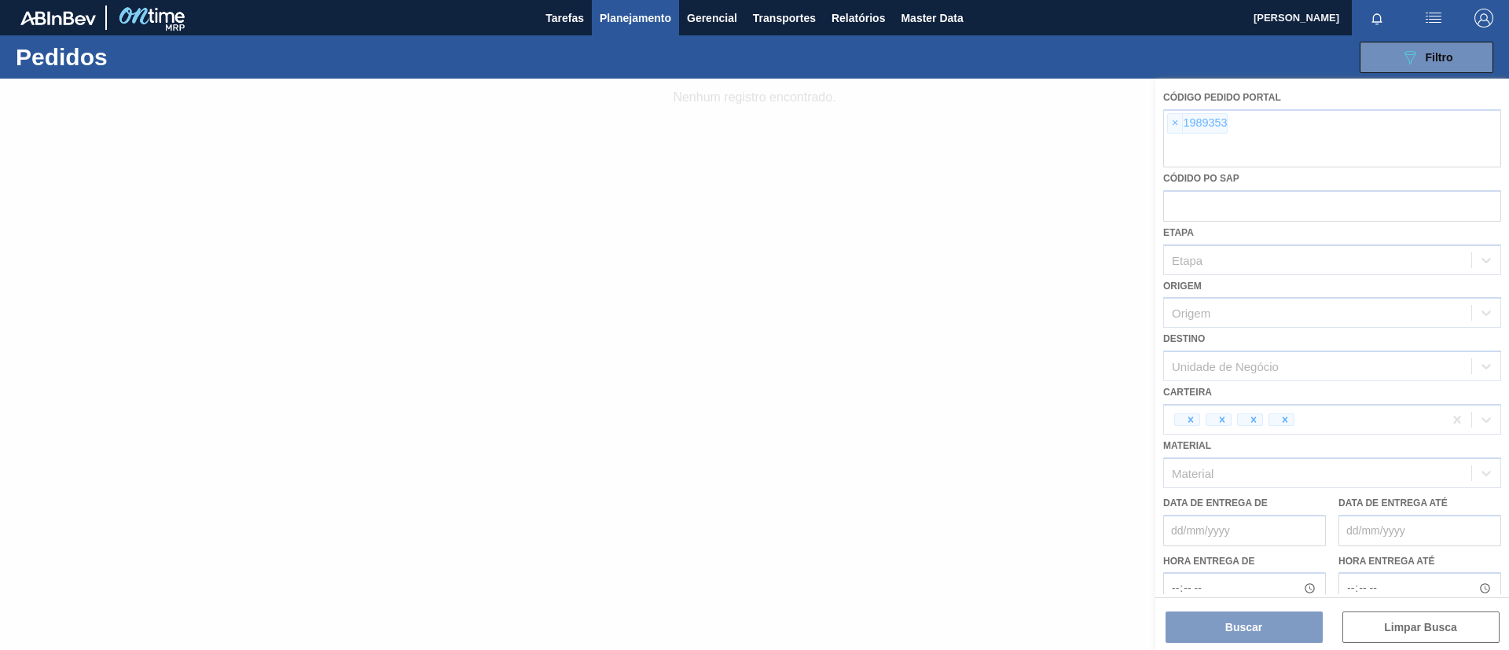
click at [1174, 125] on div at bounding box center [754, 364] width 1509 height 571
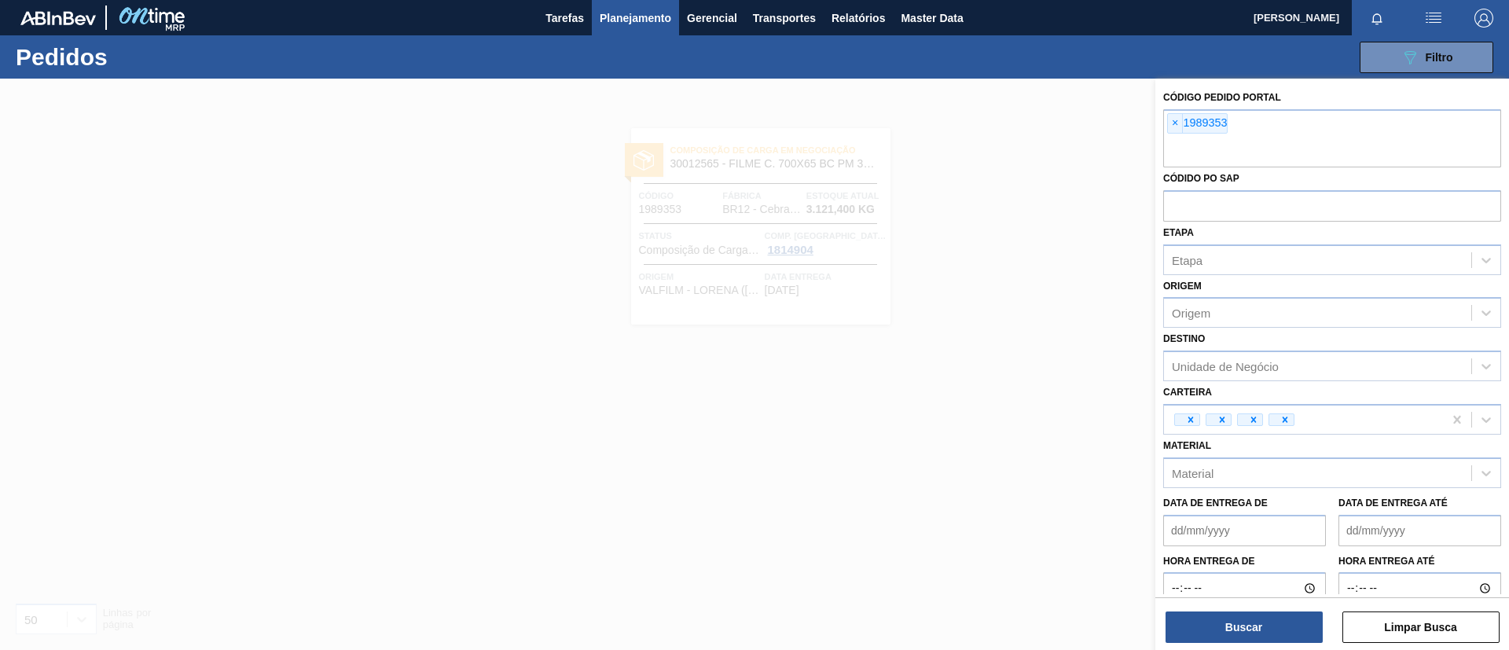
click at [1174, 125] on span "×" at bounding box center [1175, 123] width 15 height 19
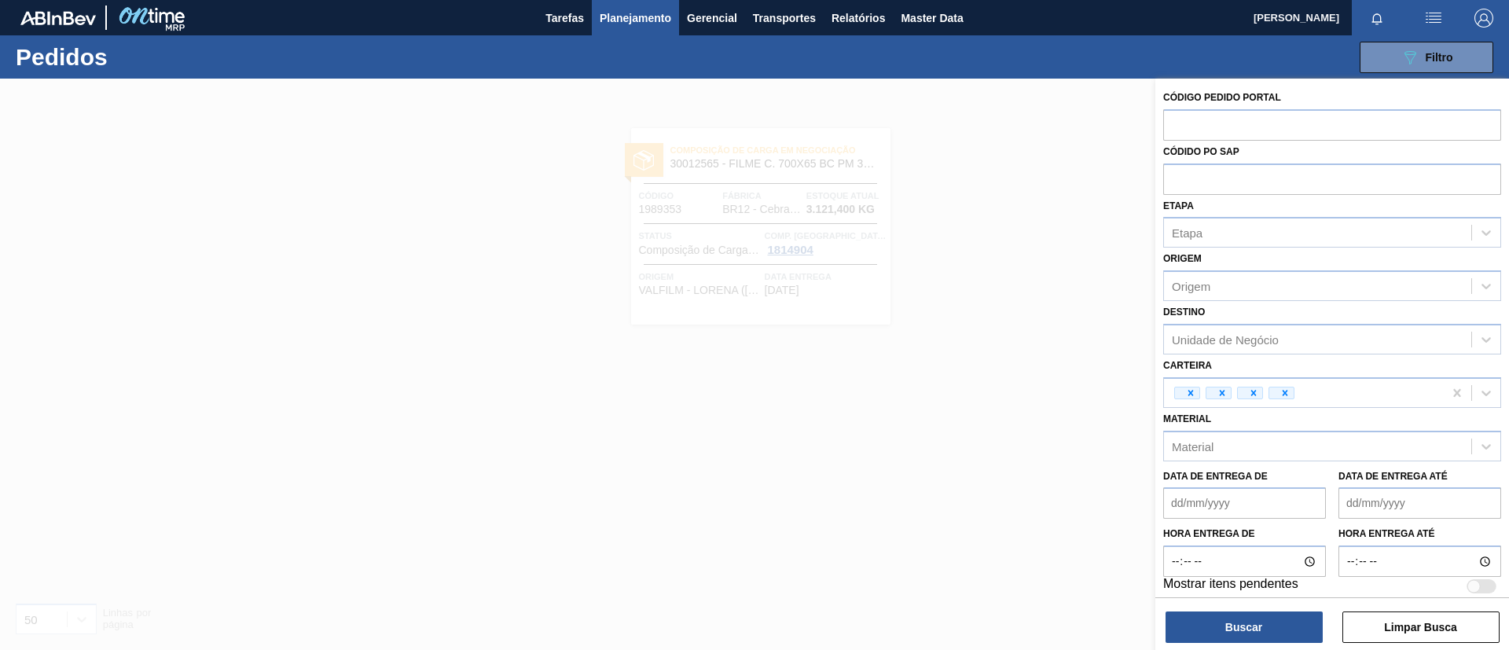
paste input "1988539"
type input "1988539"
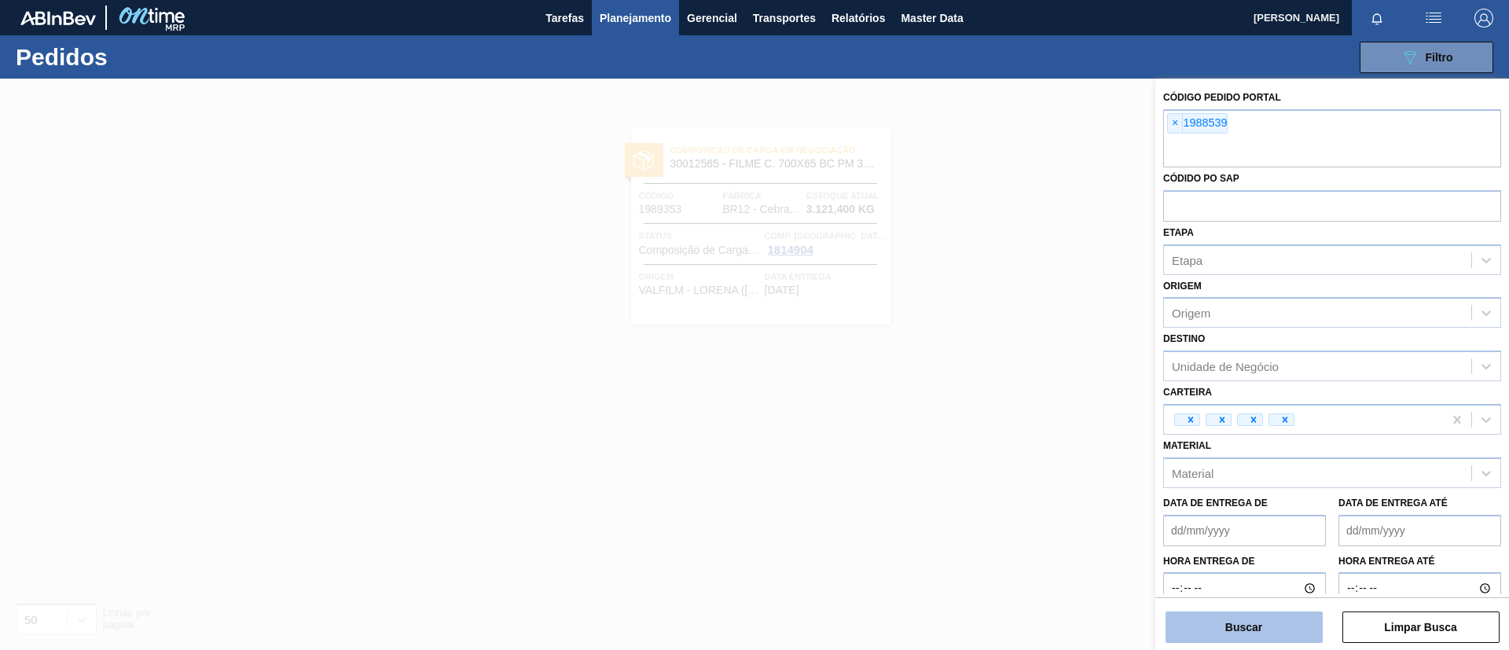
click at [1236, 612] on button "Buscar" at bounding box center [1244, 627] width 157 height 31
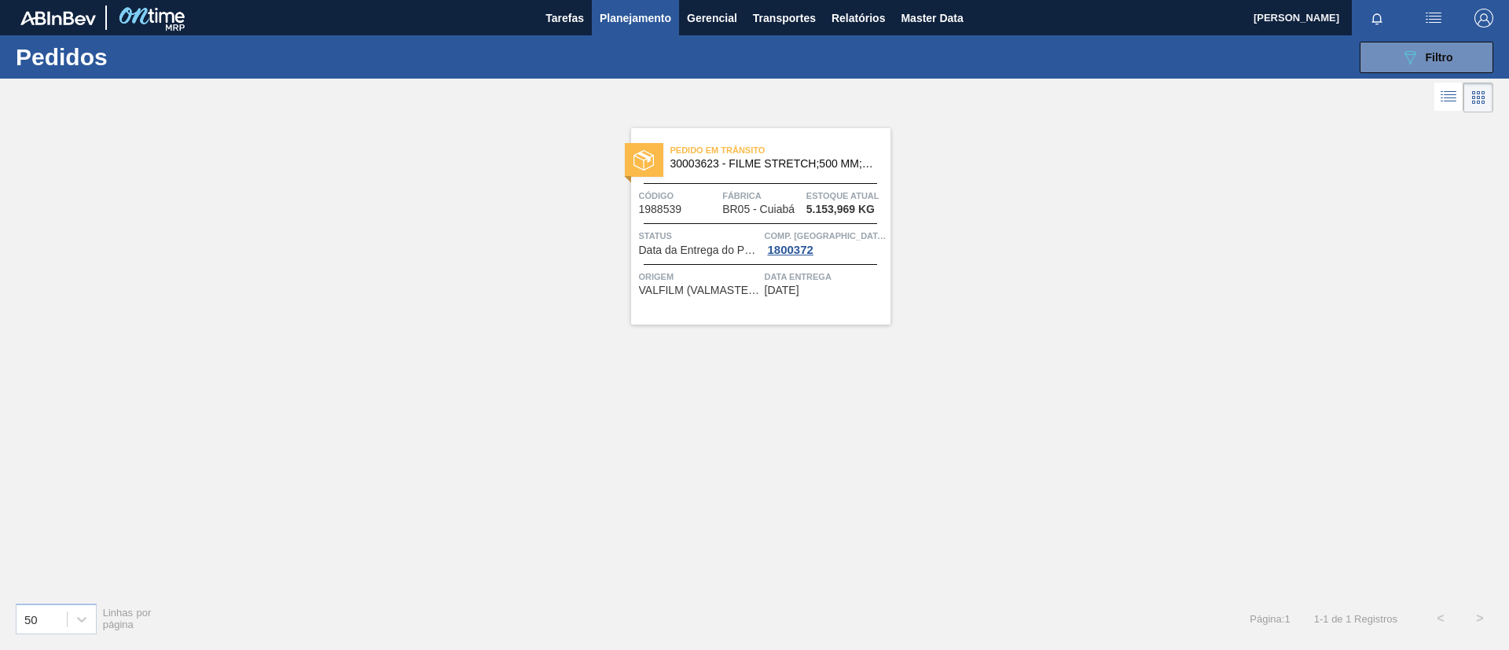
click at [748, 169] on span "30003623 - FILME STRETCH;500 MM;23 MICRA;;HISTRETCH" at bounding box center [775, 164] width 208 height 12
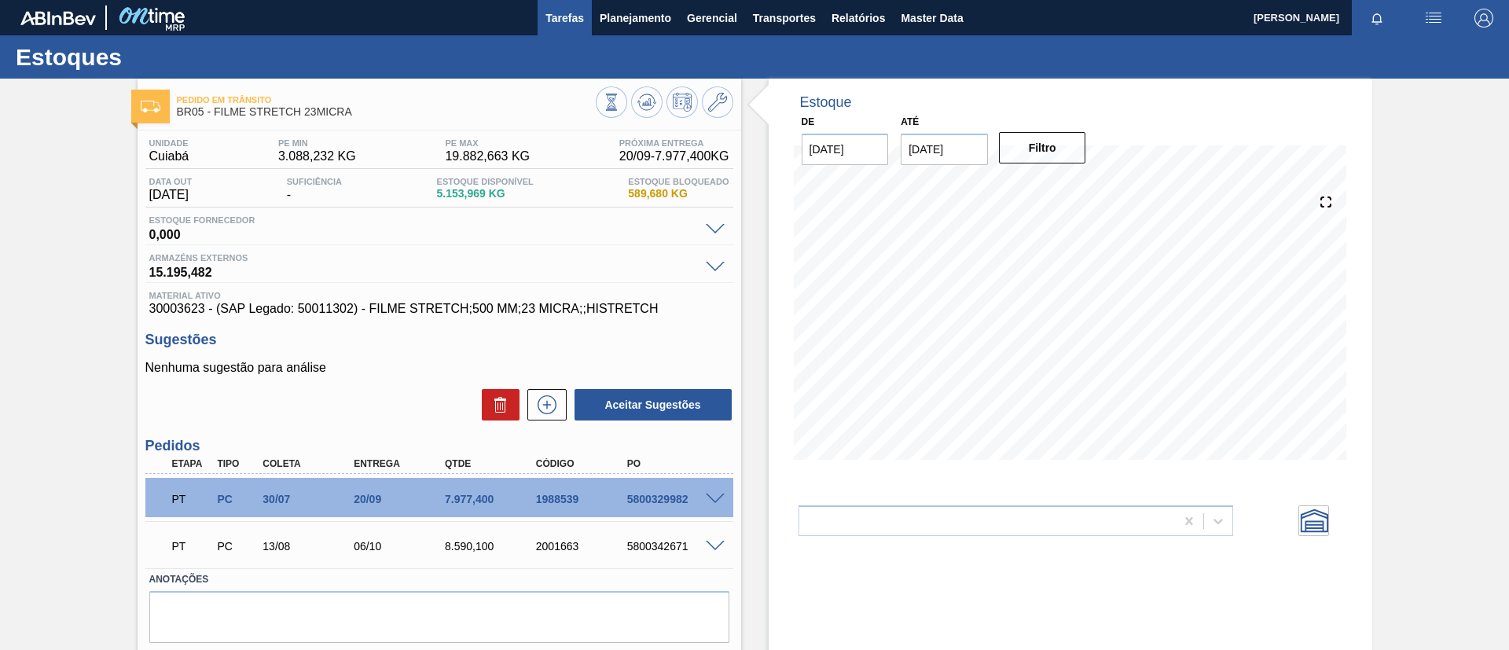
click at [549, 9] on span "Tarefas" at bounding box center [565, 18] width 39 height 19
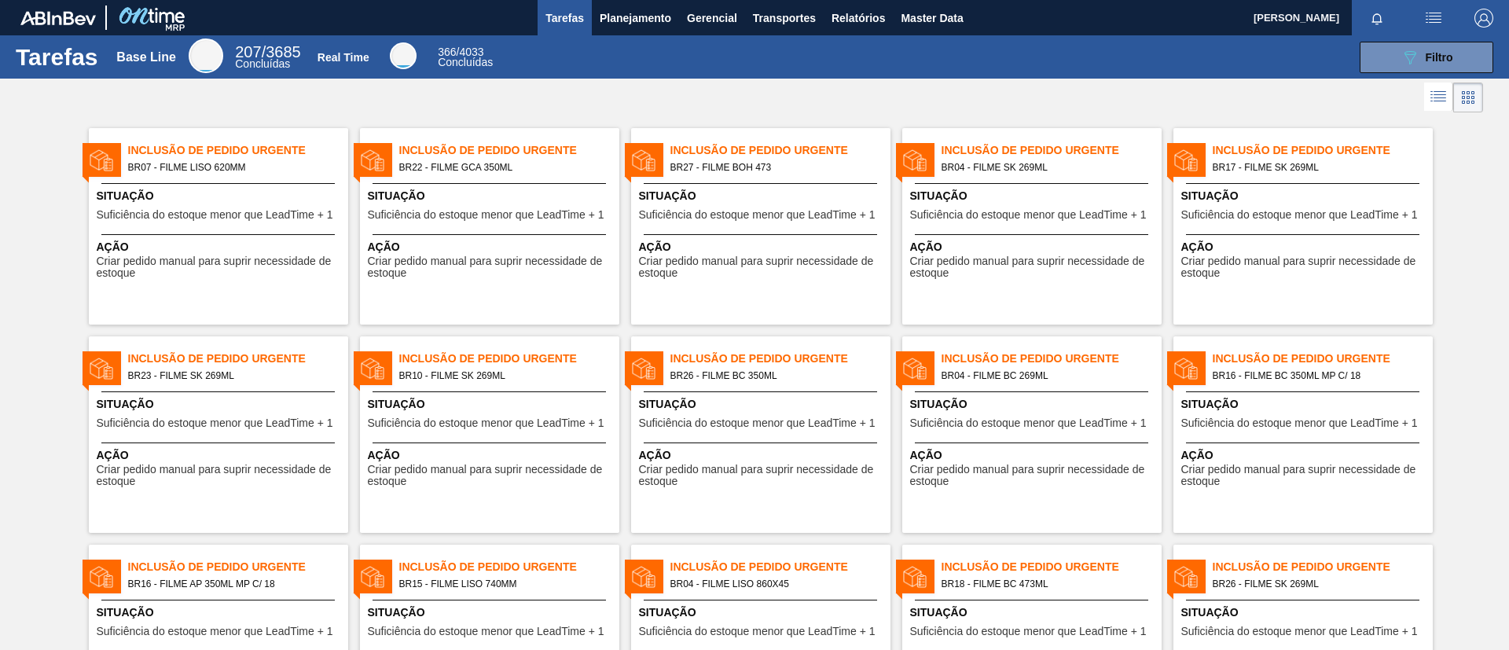
click at [488, 150] on span "Inclusão de Pedido Urgente" at bounding box center [509, 150] width 220 height 17
click at [781, 150] on span "Inclusão de Pedido Urgente" at bounding box center [781, 150] width 220 height 17
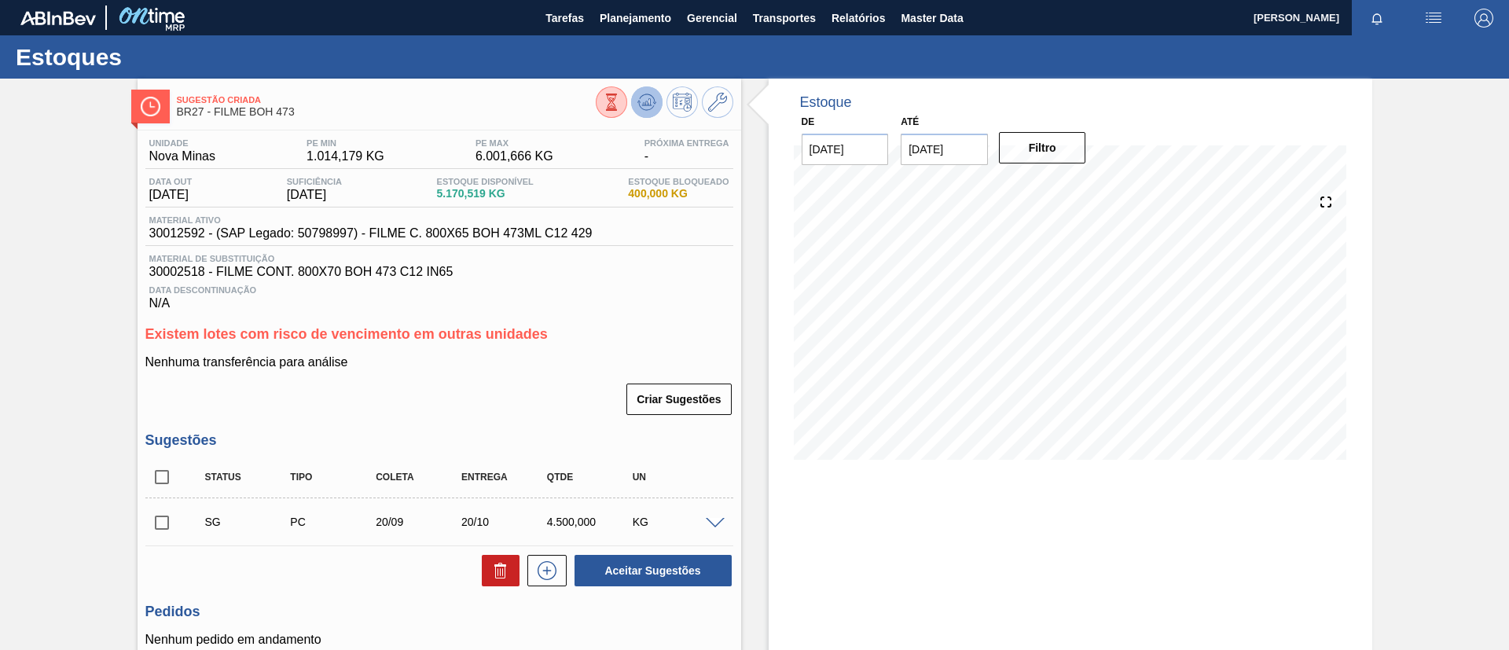
click at [656, 101] on button at bounding box center [646, 101] width 31 height 31
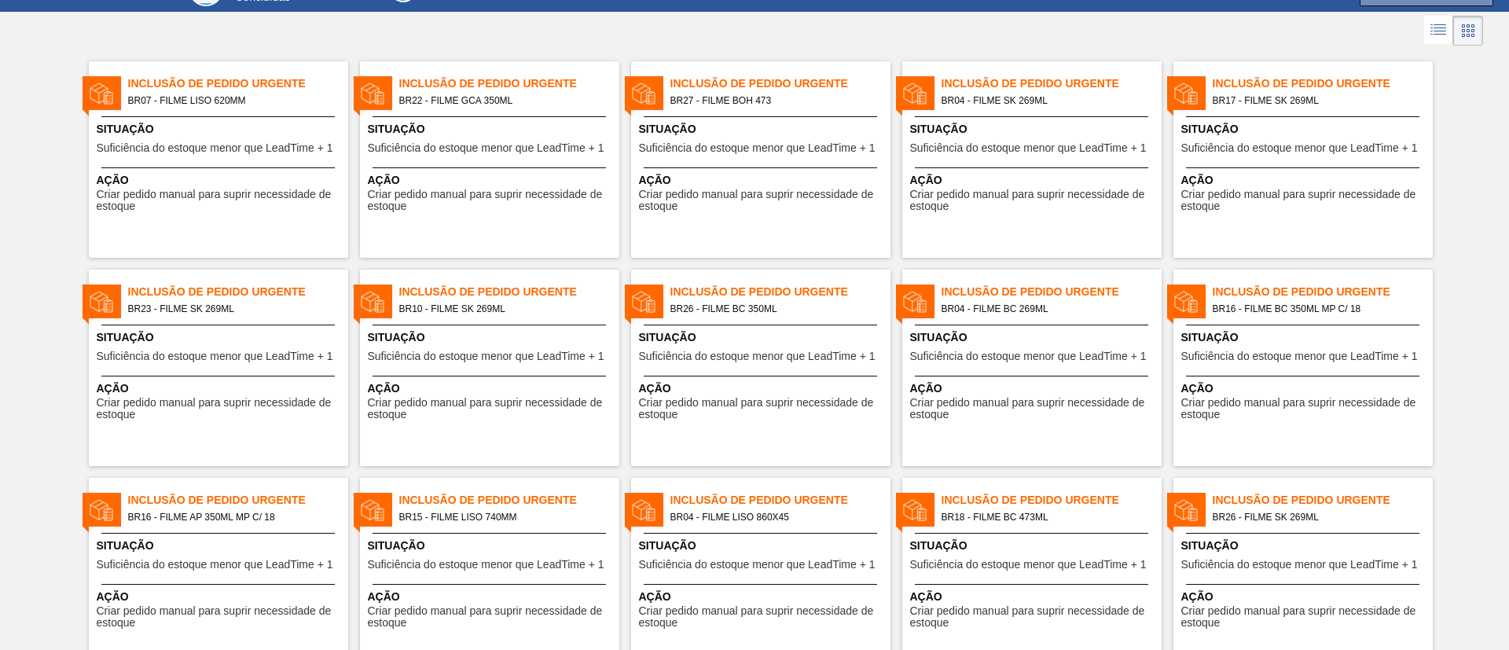
scroll to position [118, 0]
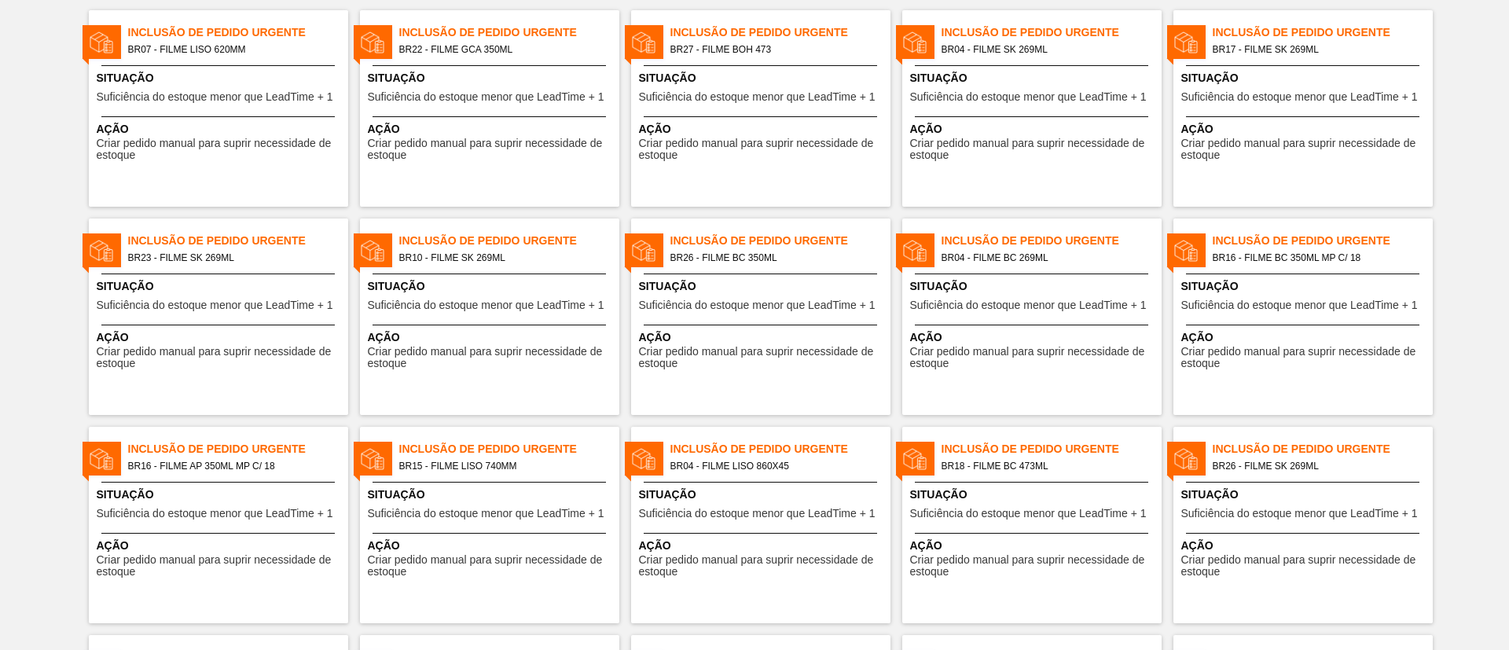
click at [1079, 61] on div "Inclusão de Pedido Urgente BR04 - FILME SK 269ML Situação Suficiência do estoqu…" at bounding box center [1031, 108] width 259 height 197
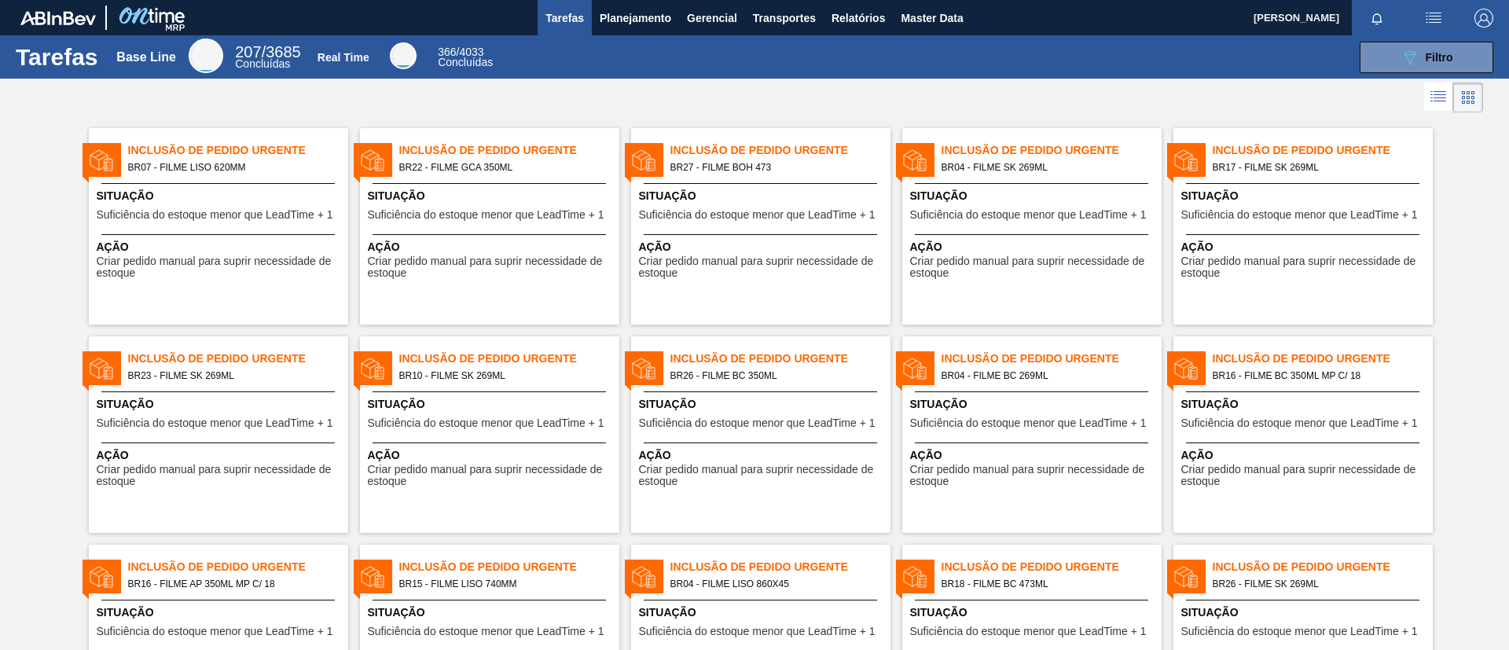
click at [1240, 170] on span "BR17 - FILME SK 269ML" at bounding box center [1317, 167] width 208 height 17
drag, startPoint x: 1036, startPoint y: 379, endPoint x: 1346, endPoint y: 359, distance: 310.3
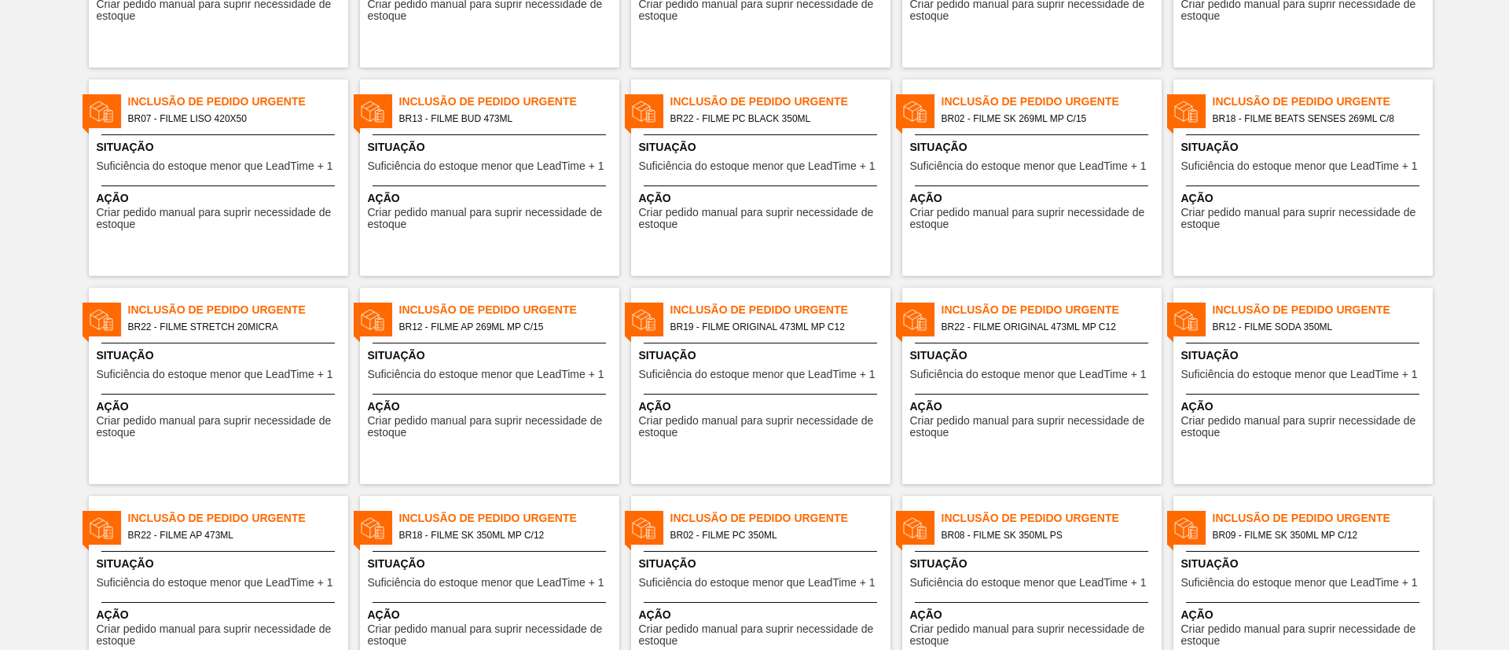
scroll to position [1141, 0]
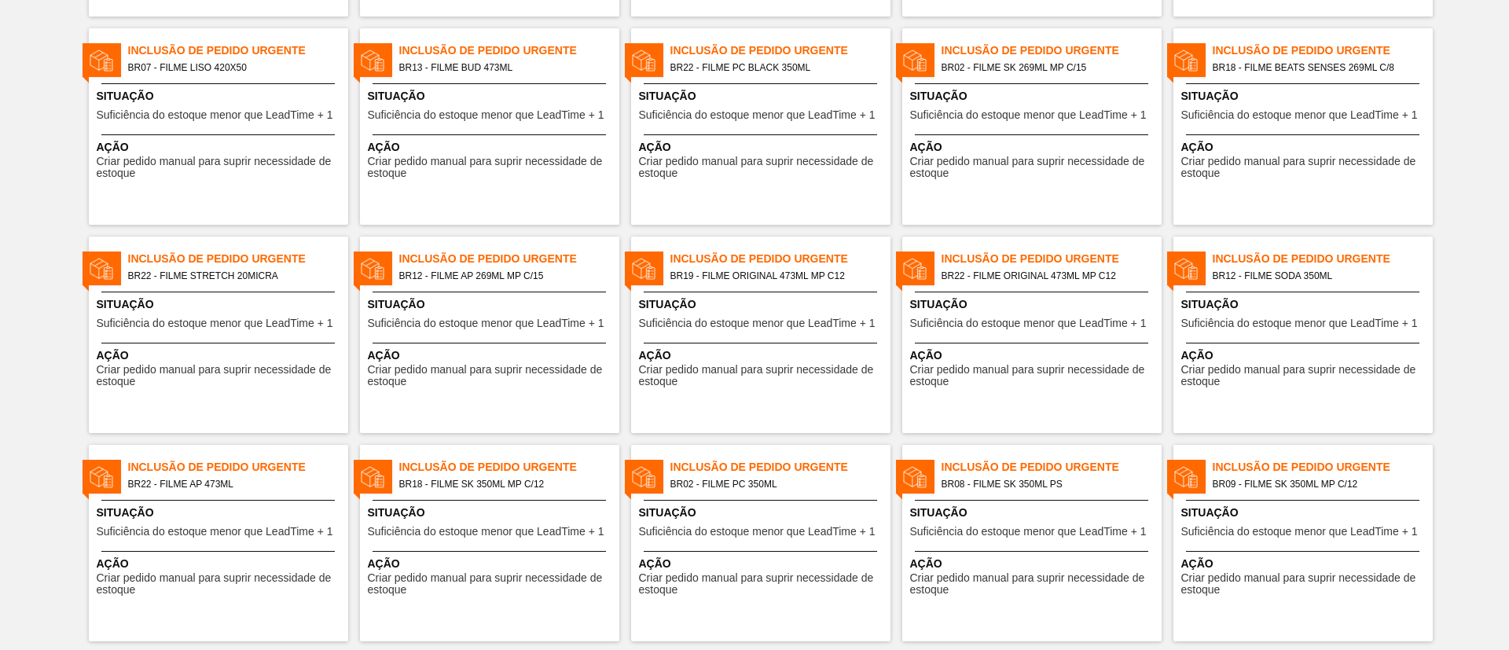
drag, startPoint x: 716, startPoint y: 278, endPoint x: 0, endPoint y: 274, distance: 716.1
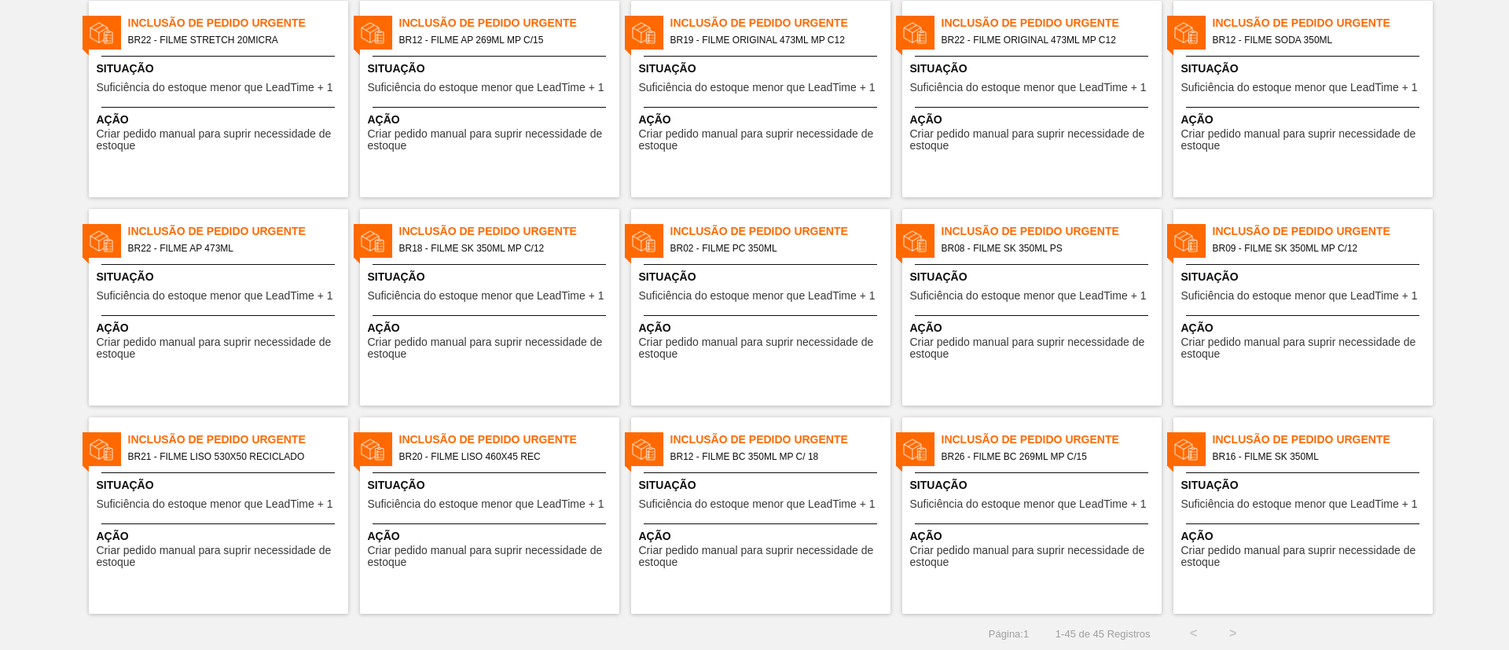
scroll to position [1380, 0]
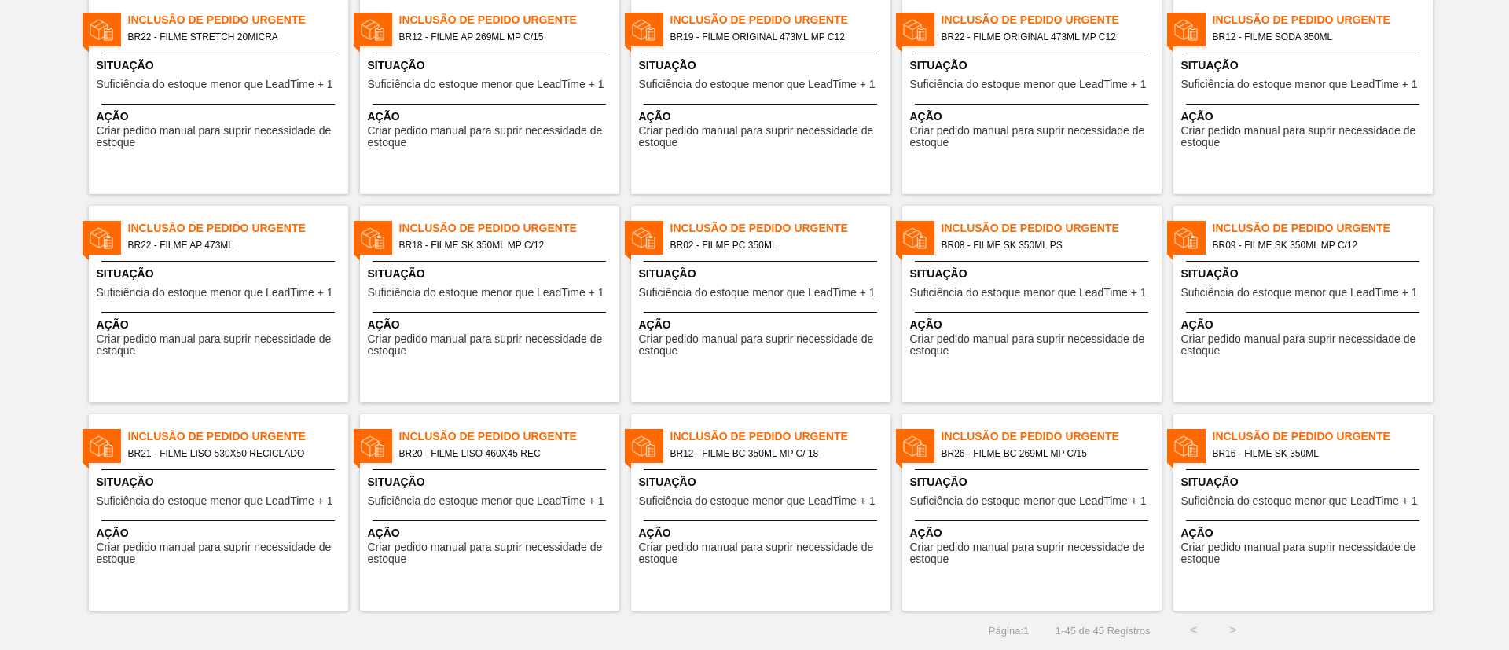
drag, startPoint x: 191, startPoint y: 446, endPoint x: 17, endPoint y: 424, distance: 175.9
drag, startPoint x: 252, startPoint y: 233, endPoint x: 35, endPoint y: 241, distance: 217.1
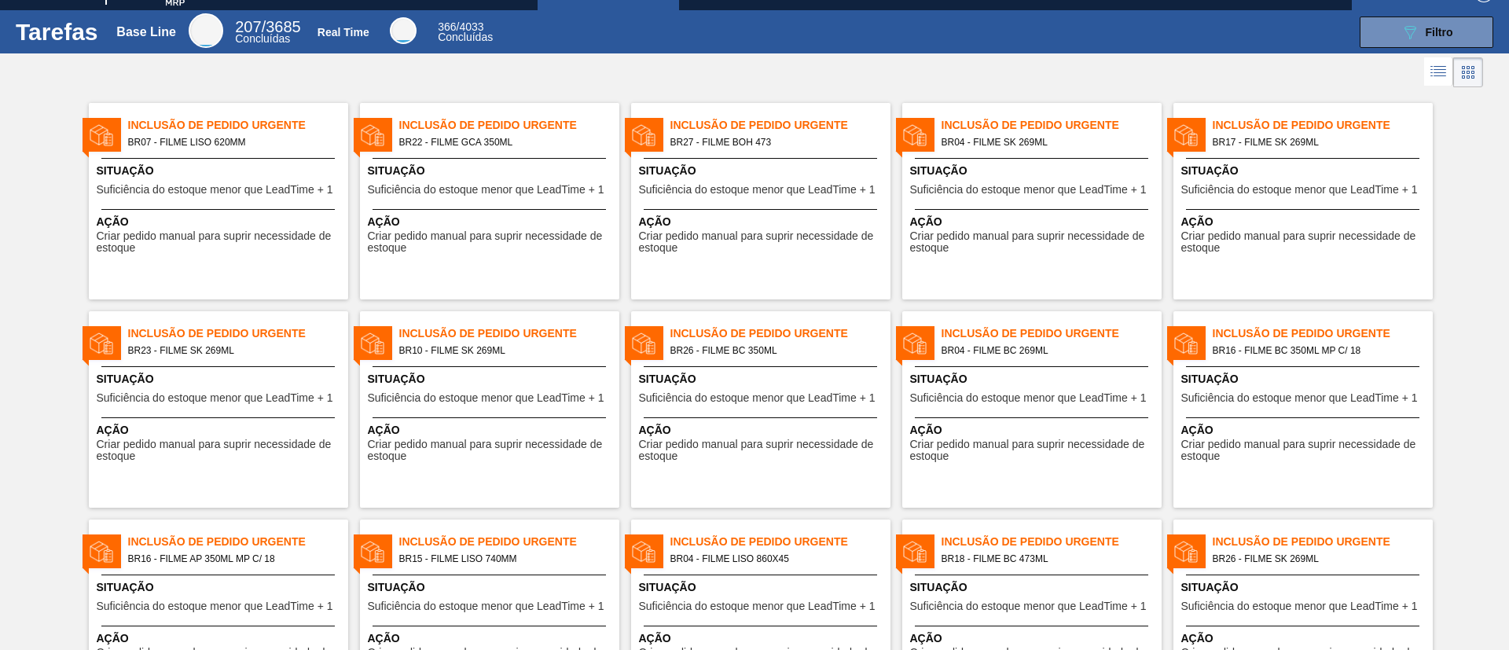
scroll to position [0, 0]
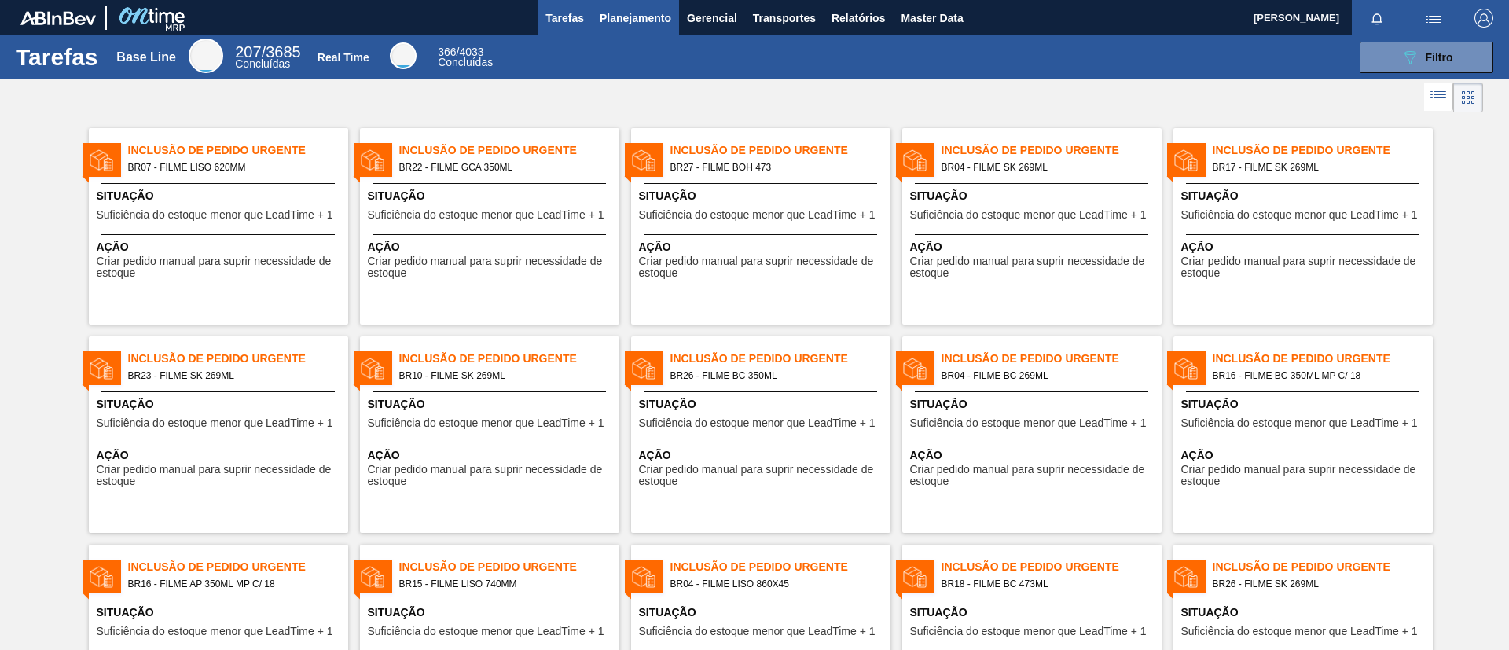
click at [605, 12] on span "Planejamento" at bounding box center [636, 18] width 72 height 19
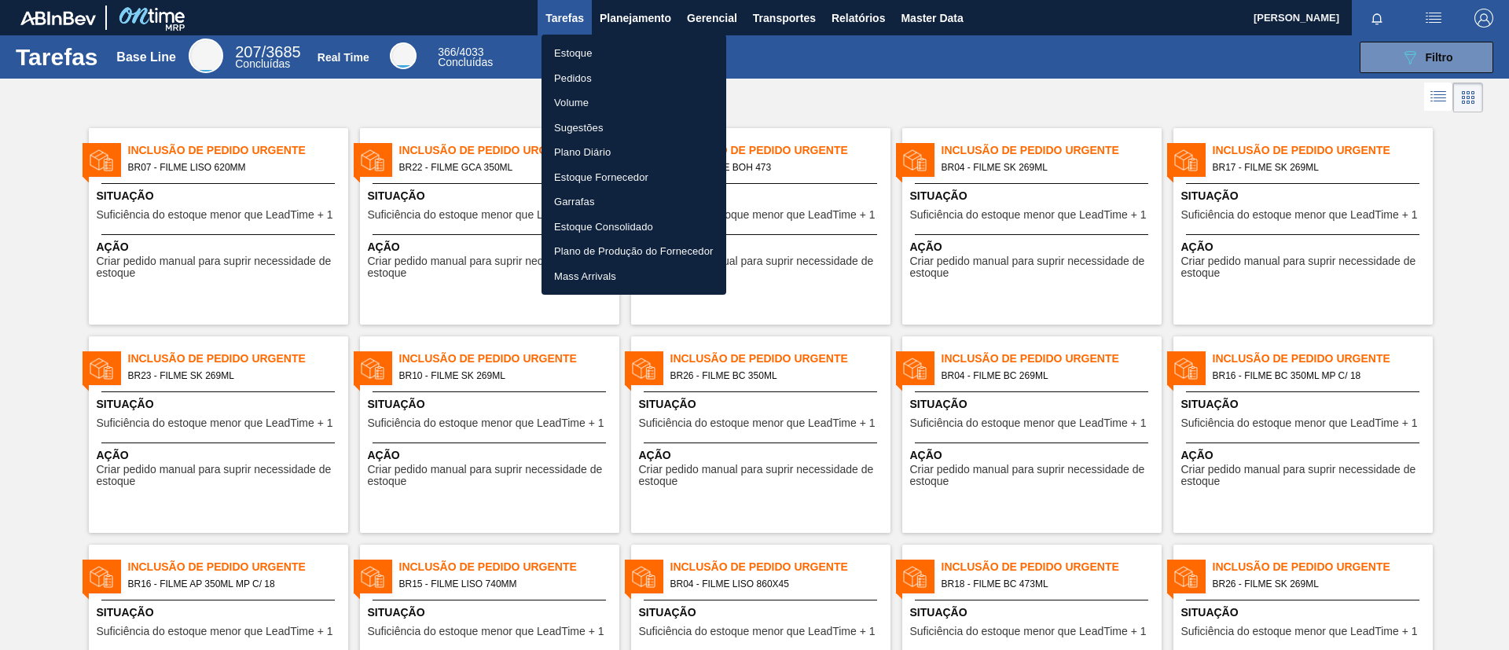
click at [622, 82] on li "Pedidos" at bounding box center [634, 78] width 185 height 25
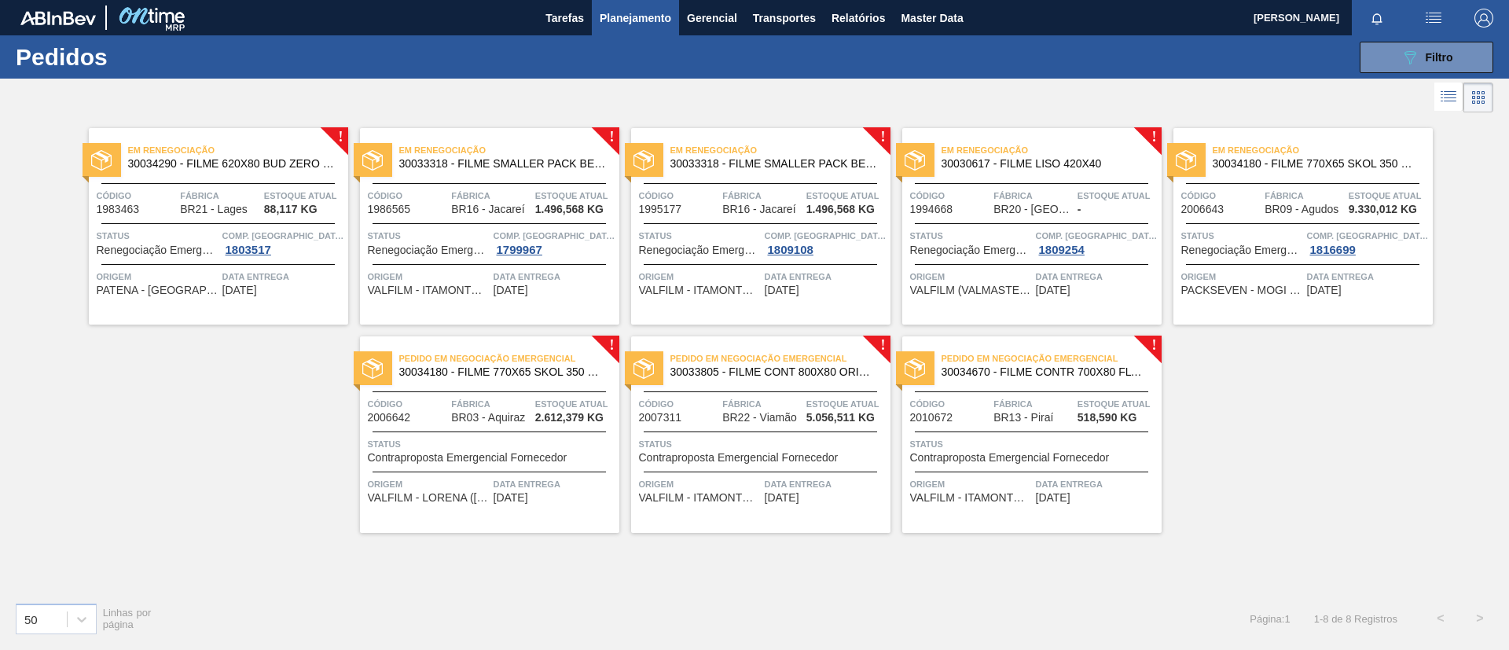
click at [1424, 72] on div "089F7B8B-B2A5-4AFE-B5C0-19BA573D28AC Filtro Código Pedido Portal Códido PO SAP …" at bounding box center [876, 57] width 1251 height 47
click at [1418, 65] on button "089F7B8B-B2A5-4AFE-B5C0-19BA573D28AC Filtro" at bounding box center [1427, 57] width 134 height 31
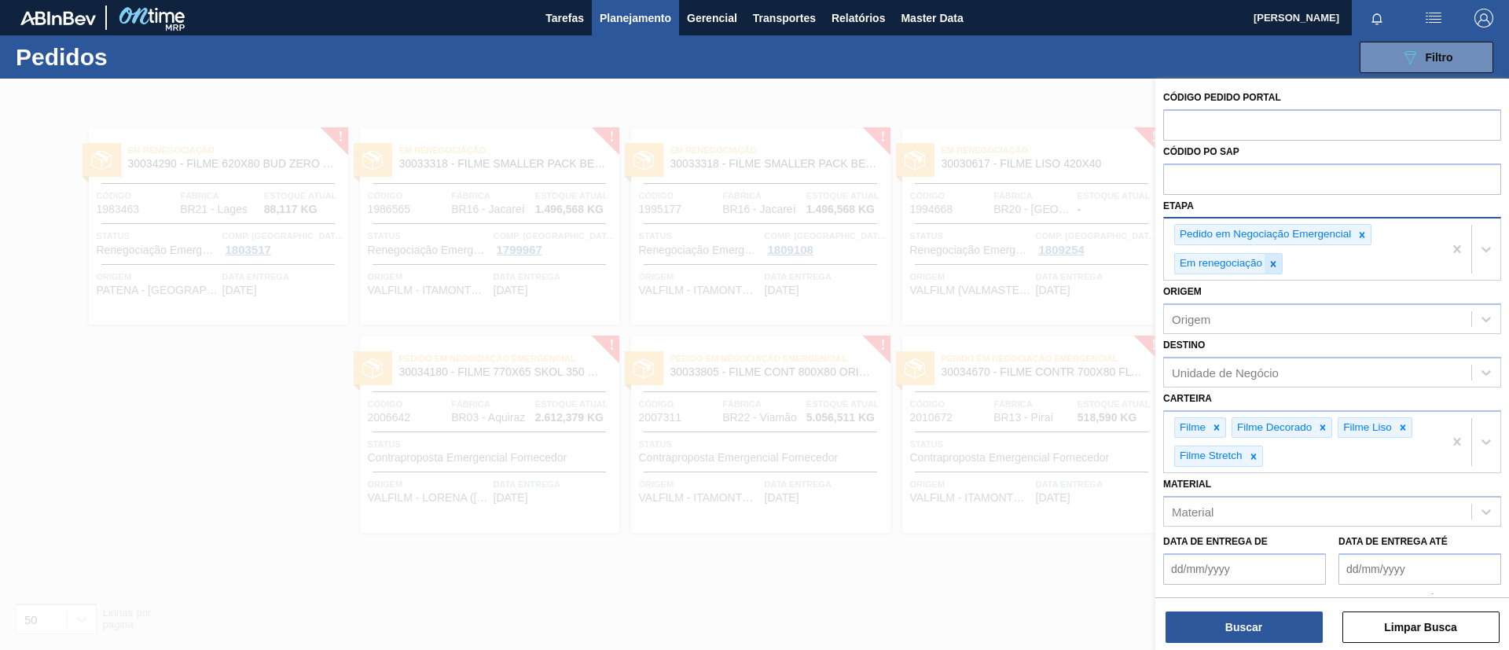
click at [1277, 271] on div at bounding box center [1273, 264] width 17 height 20
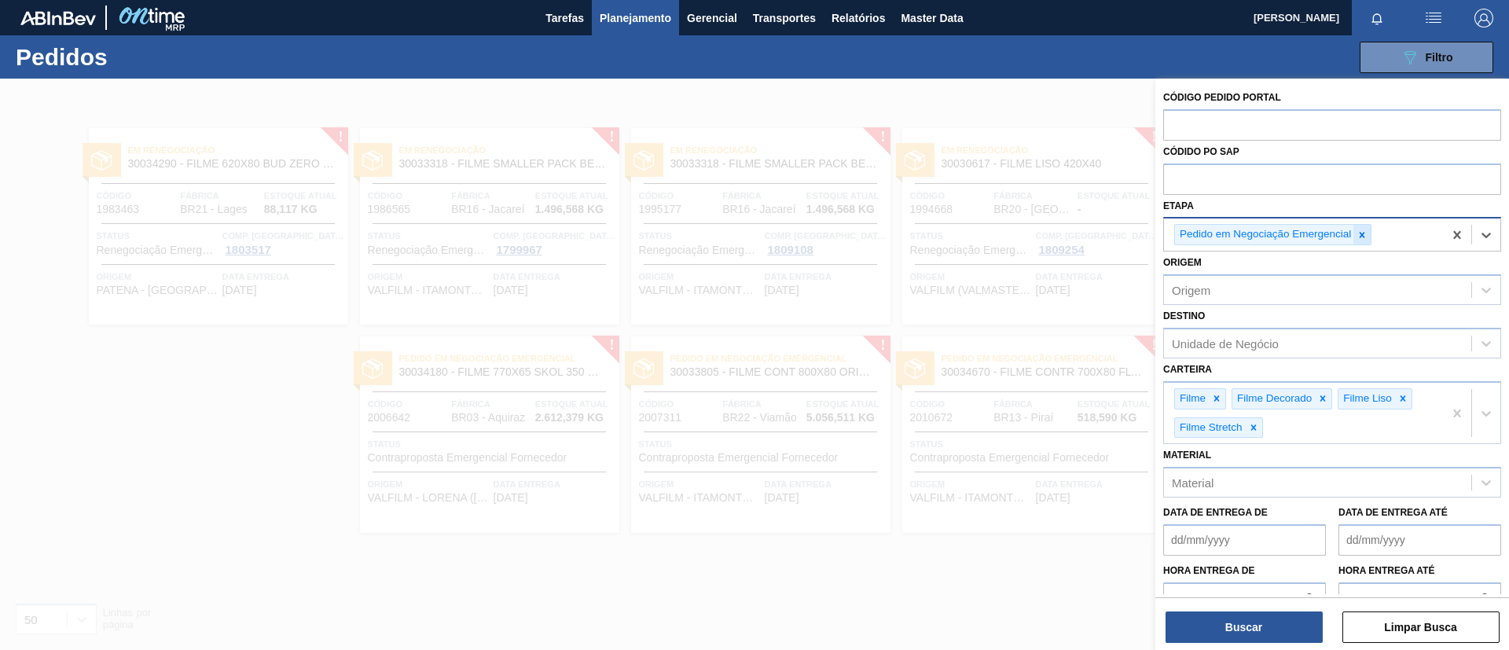
click at [1362, 236] on icon at bounding box center [1363, 235] width 6 height 6
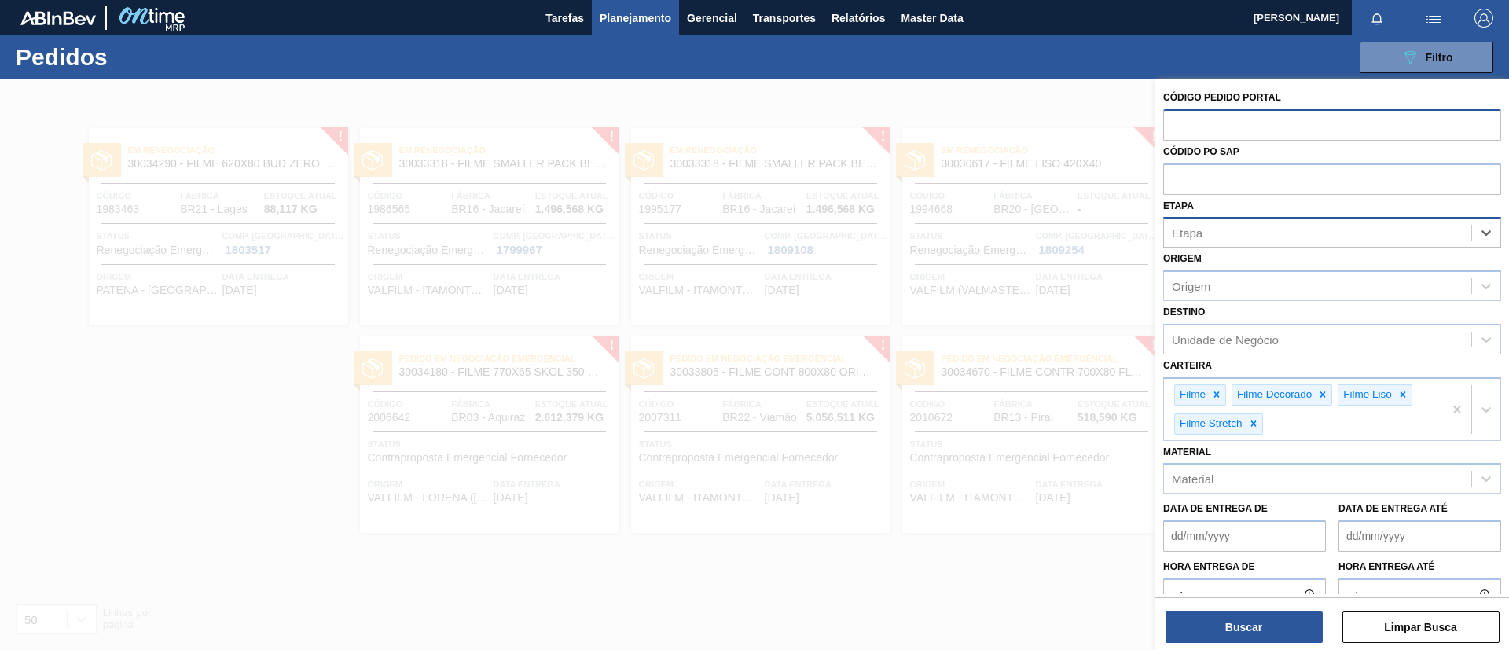
click at [1233, 124] on input "text" at bounding box center [1332, 124] width 338 height 30
type input "1989353"
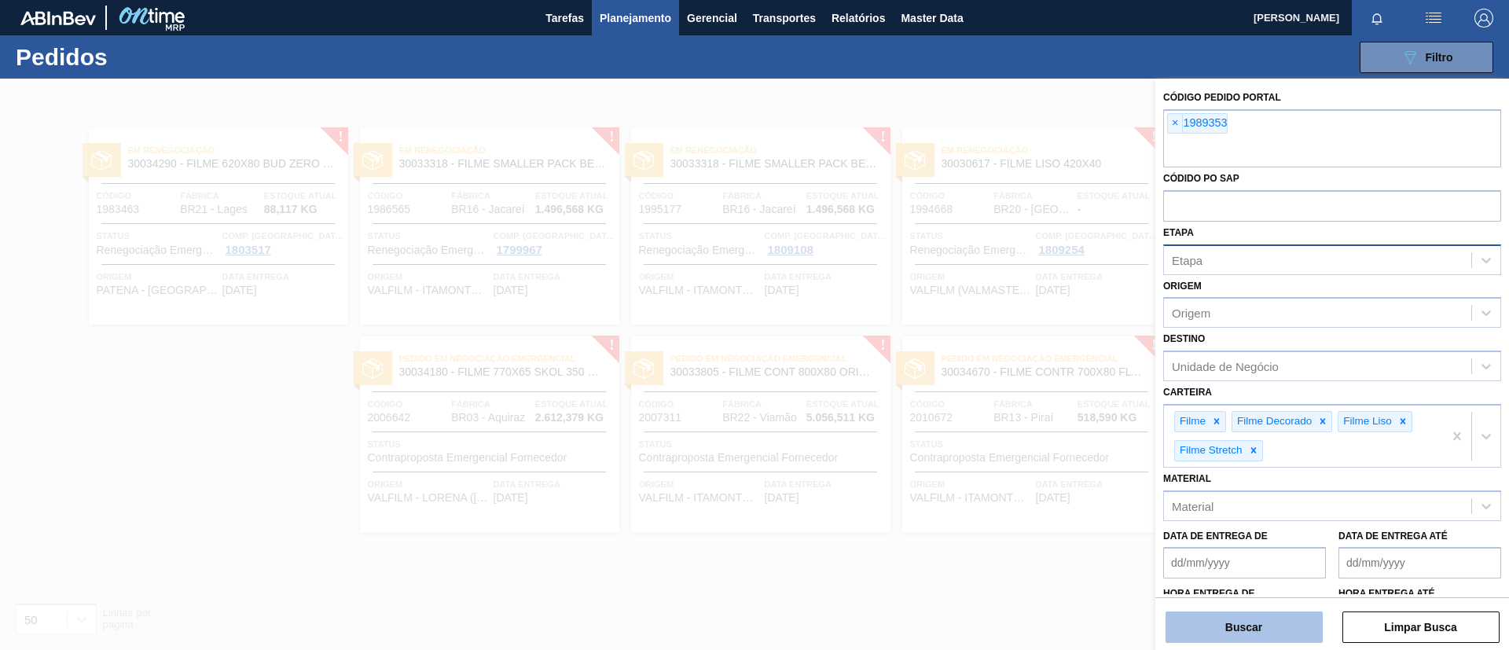
click at [1258, 618] on button "Buscar" at bounding box center [1244, 627] width 157 height 31
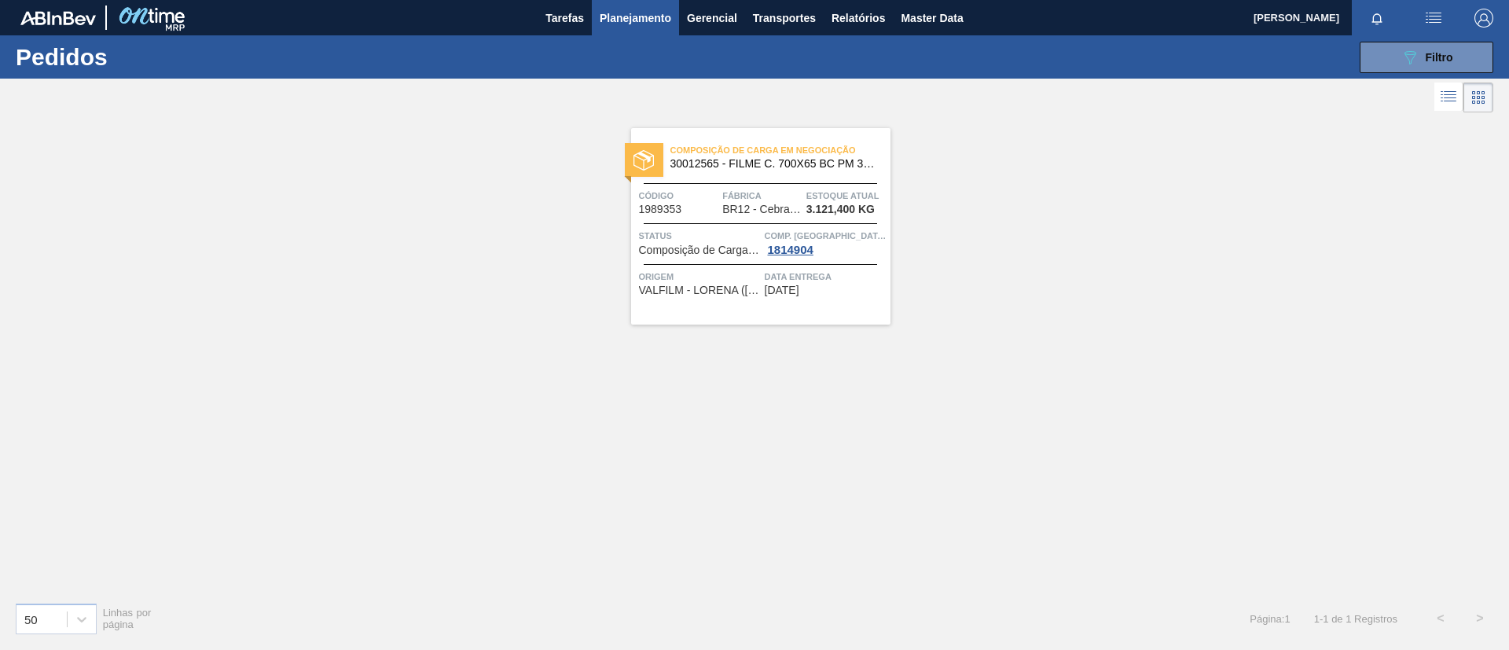
click at [755, 161] on span "30012565 - FILME C. 700X65 BC PM 350ML SLK C12 429" at bounding box center [775, 164] width 208 height 12
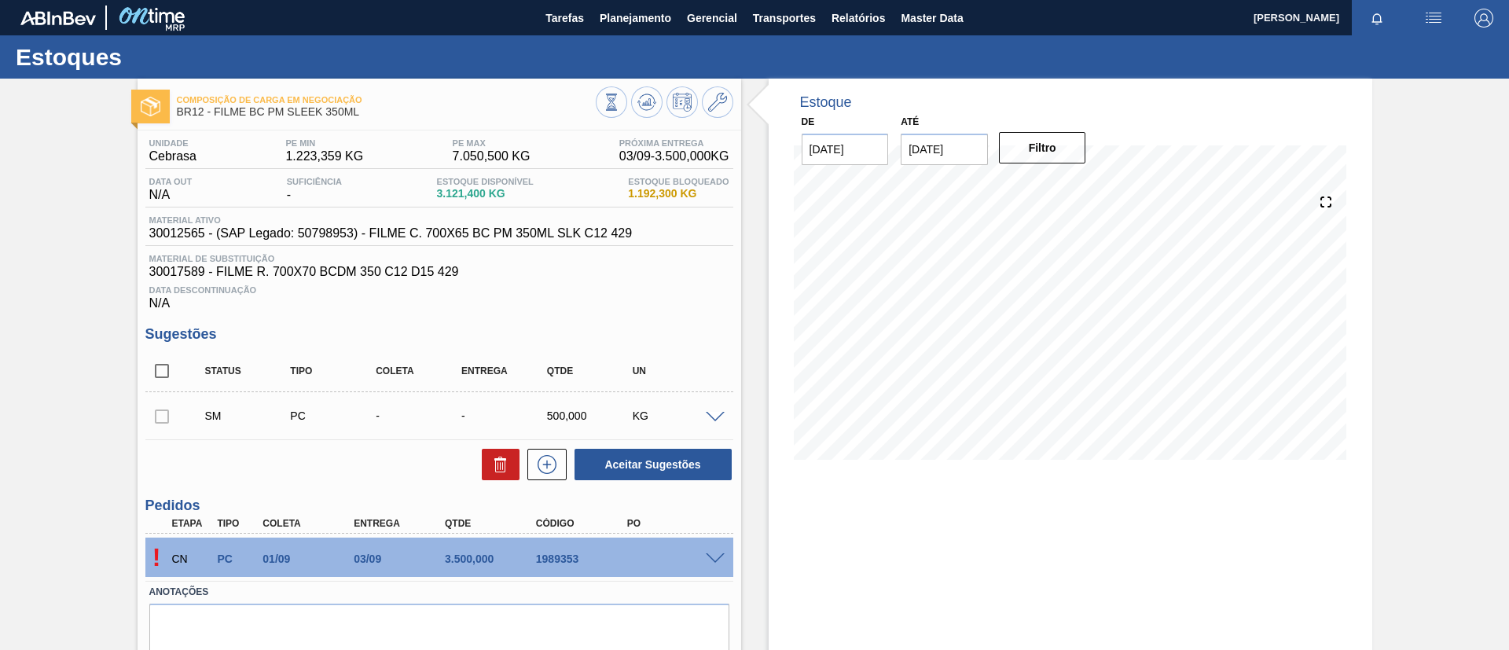
click at [703, 564] on div "CN PC 01/09 03/09 3.500,000 1989353" at bounding box center [435, 557] width 546 height 31
click at [711, 560] on span at bounding box center [715, 559] width 19 height 12
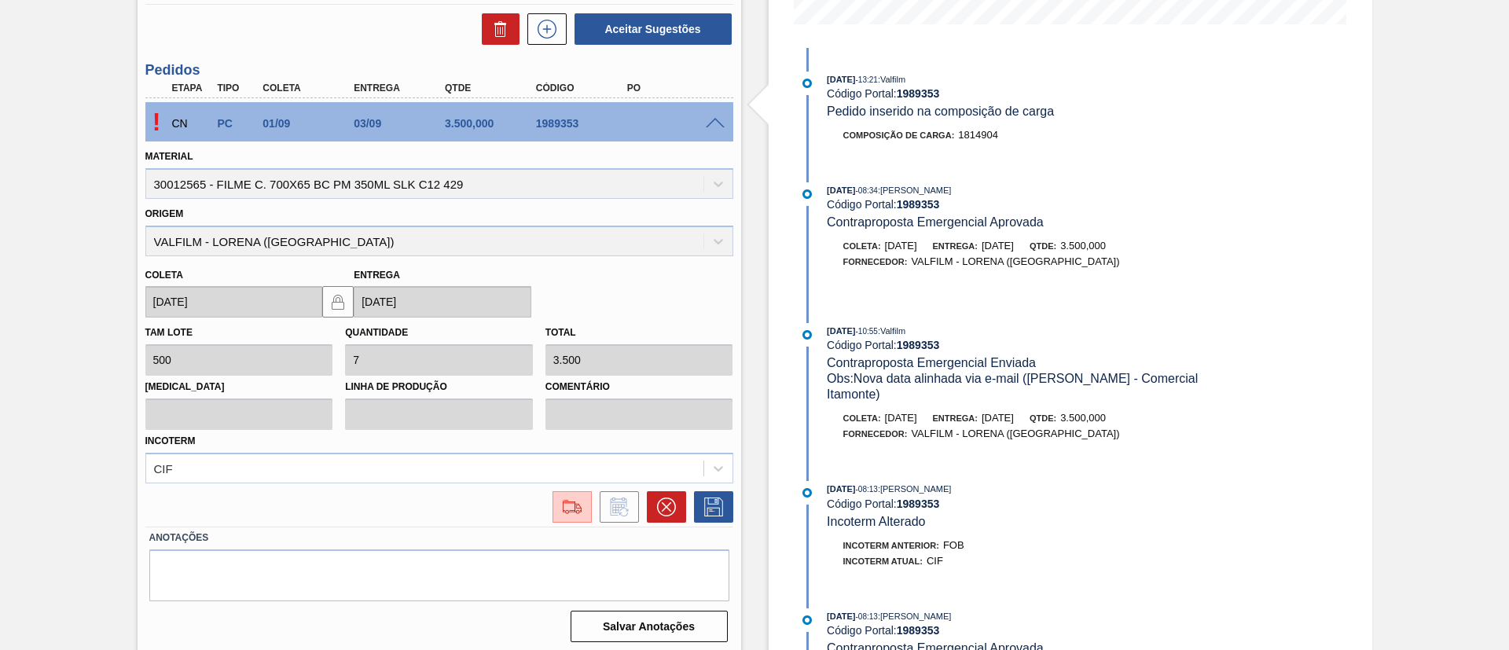
scroll to position [441, 0]
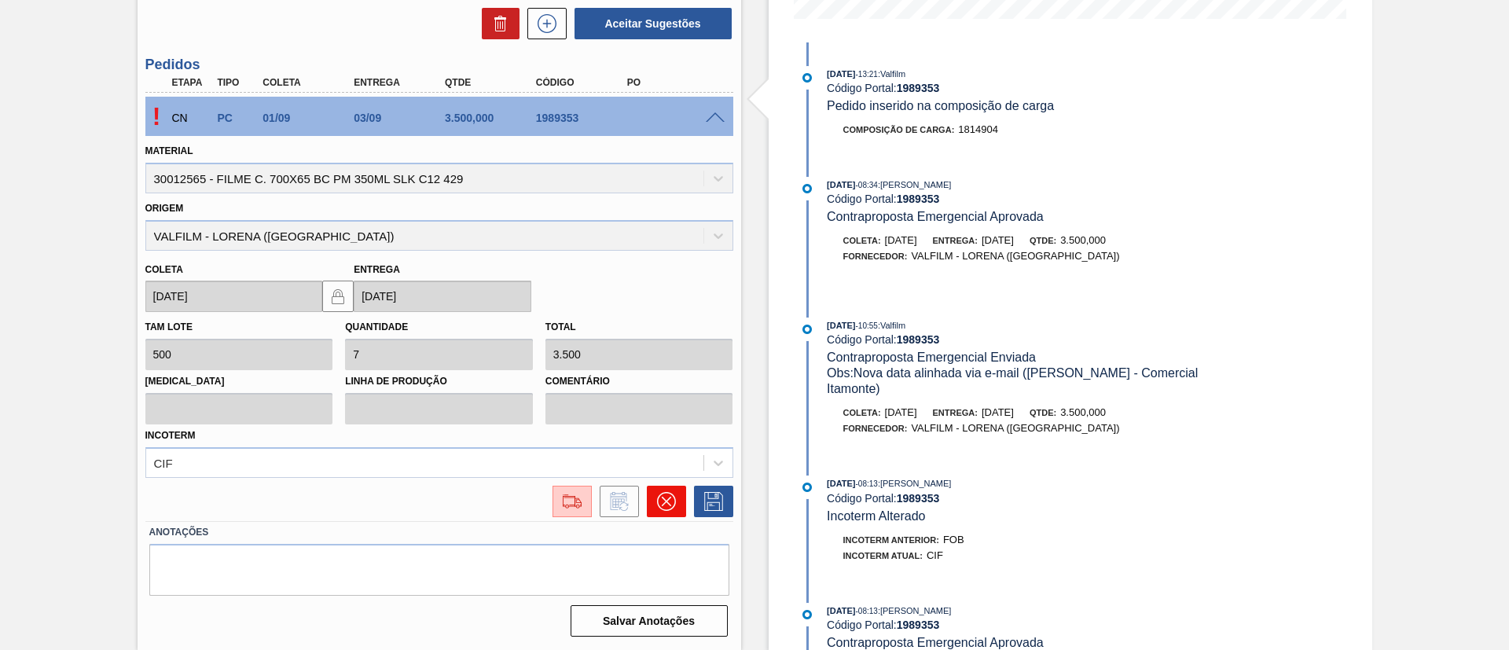
click at [651, 497] on button at bounding box center [666, 501] width 39 height 31
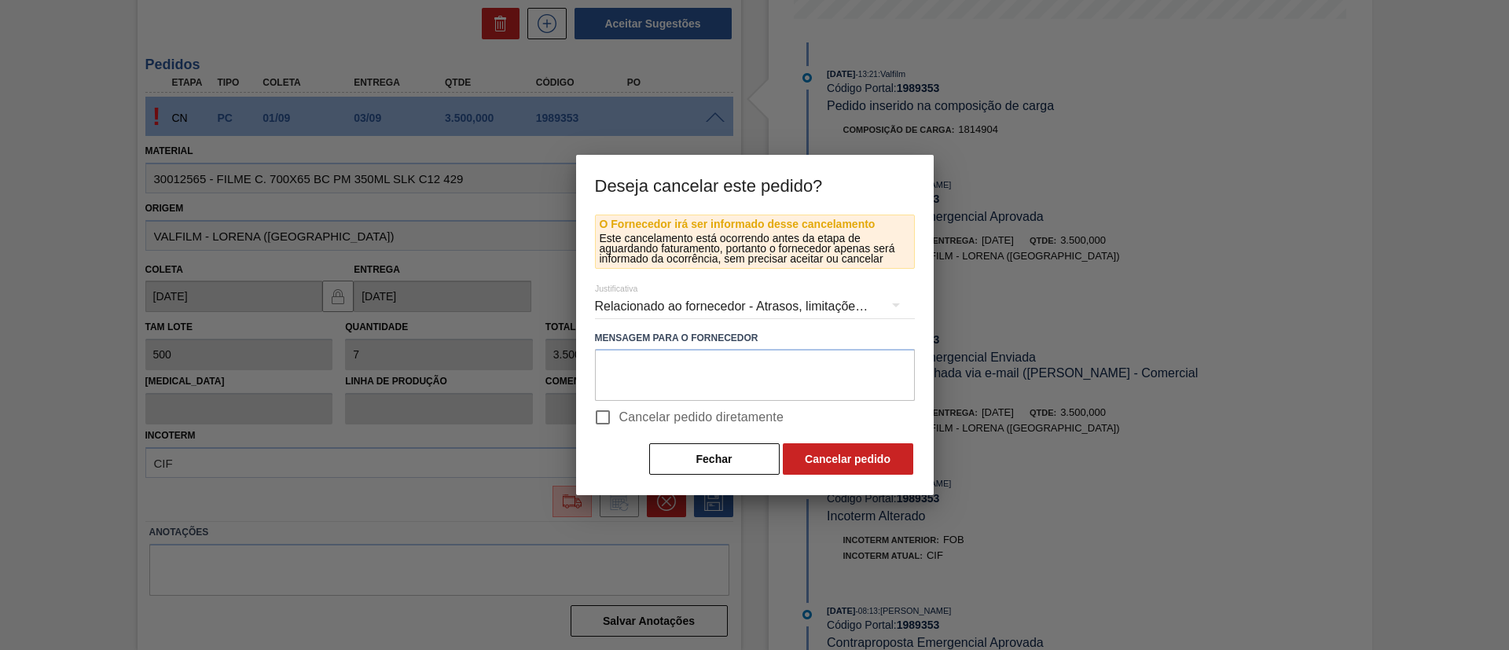
click at [707, 424] on span "Cancelar pedido diretamente" at bounding box center [701, 417] width 165 height 19
click at [619, 424] on input "Cancelar pedido diretamente" at bounding box center [602, 417] width 33 height 33
checkbox input "true"
click at [801, 386] on textarea at bounding box center [755, 375] width 320 height 52
type textarea "Cancelamento alinhado por wpp"
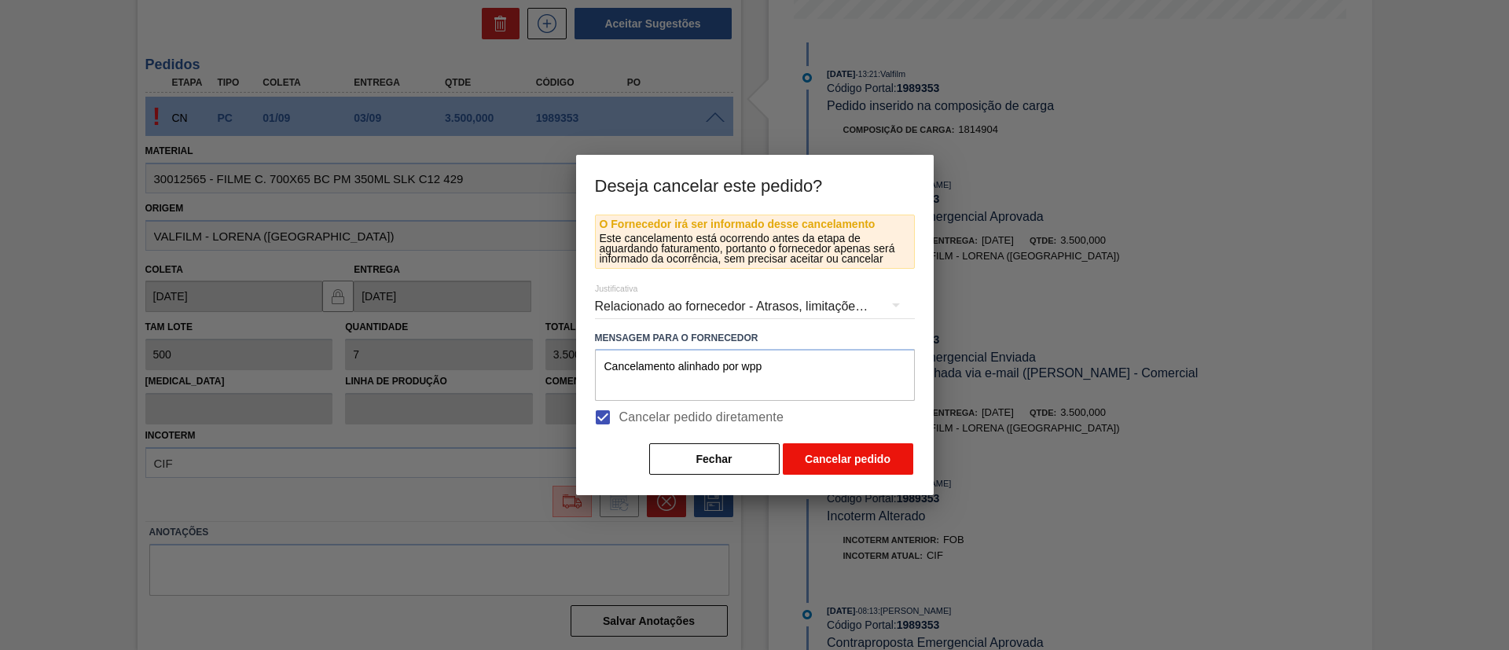
click at [832, 450] on button "Cancelar pedido" at bounding box center [848, 458] width 130 height 31
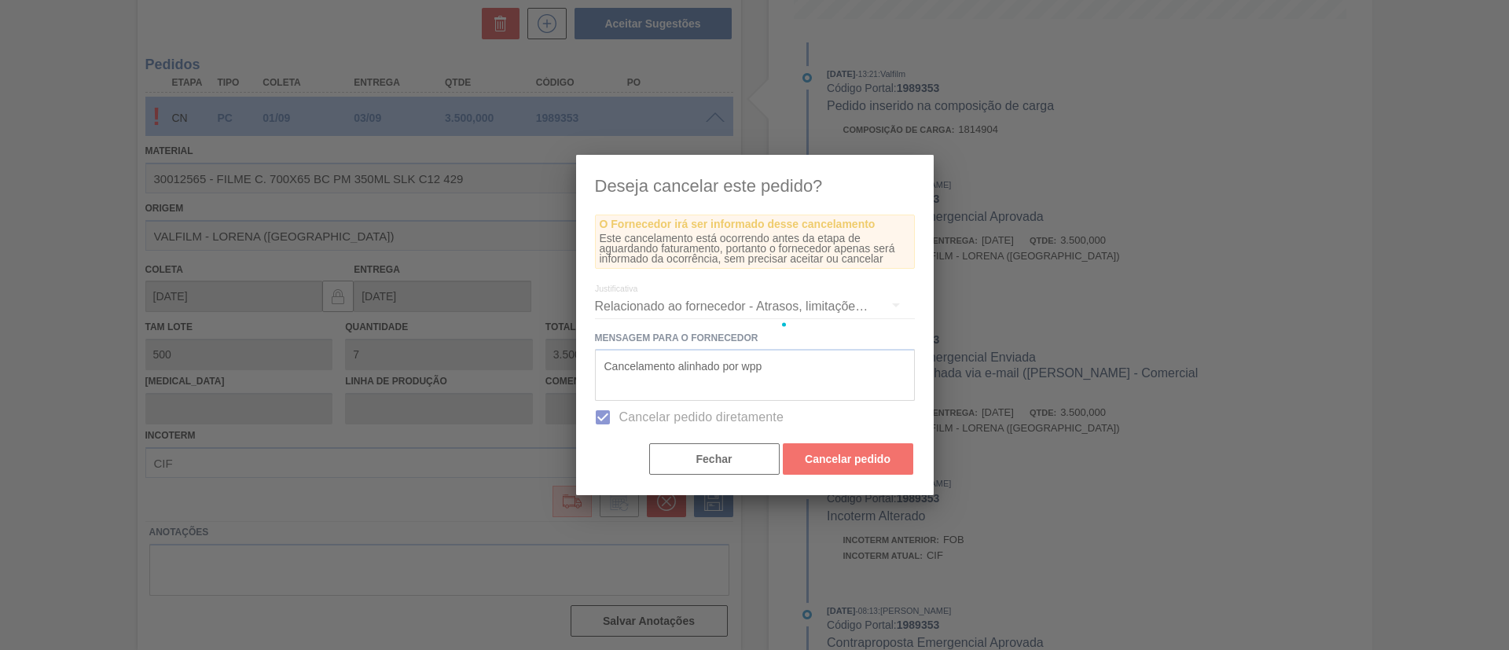
scroll to position [32, 0]
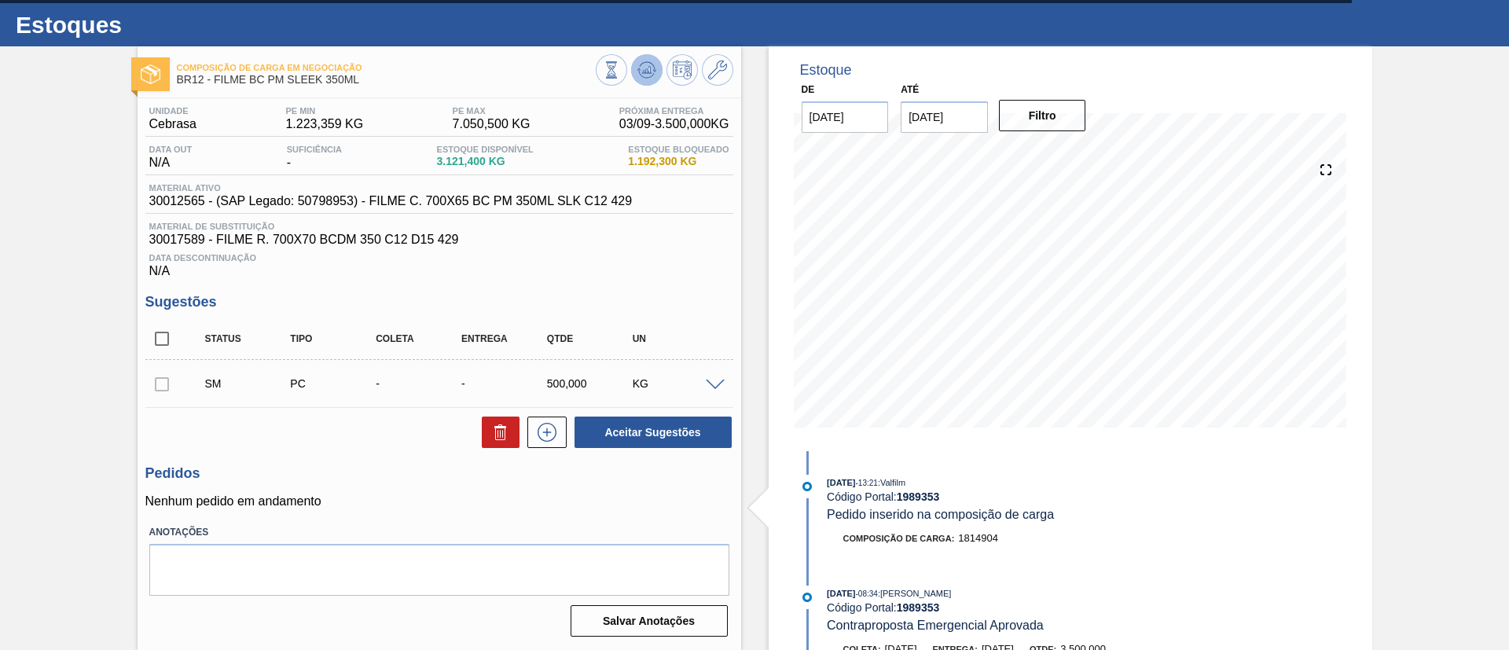
click at [645, 70] on icon at bounding box center [646, 71] width 2 height 4
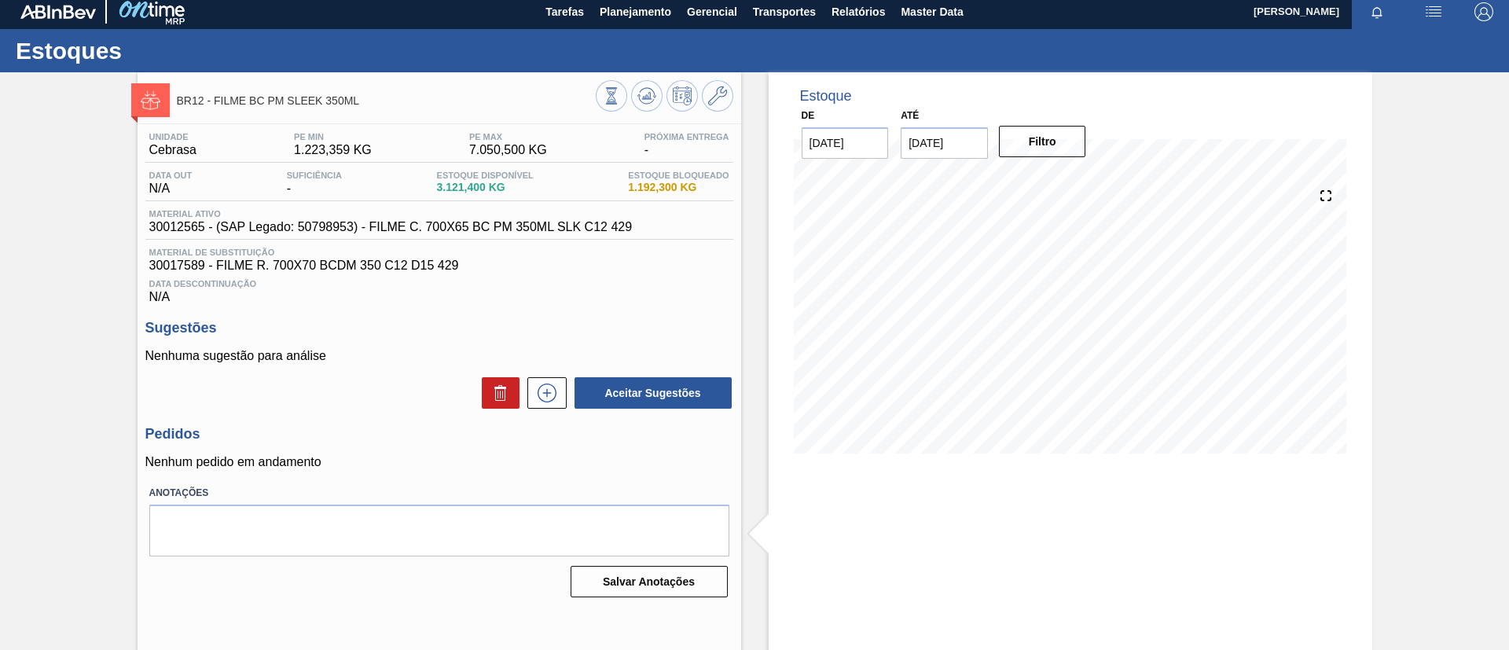
scroll to position [0, 0]
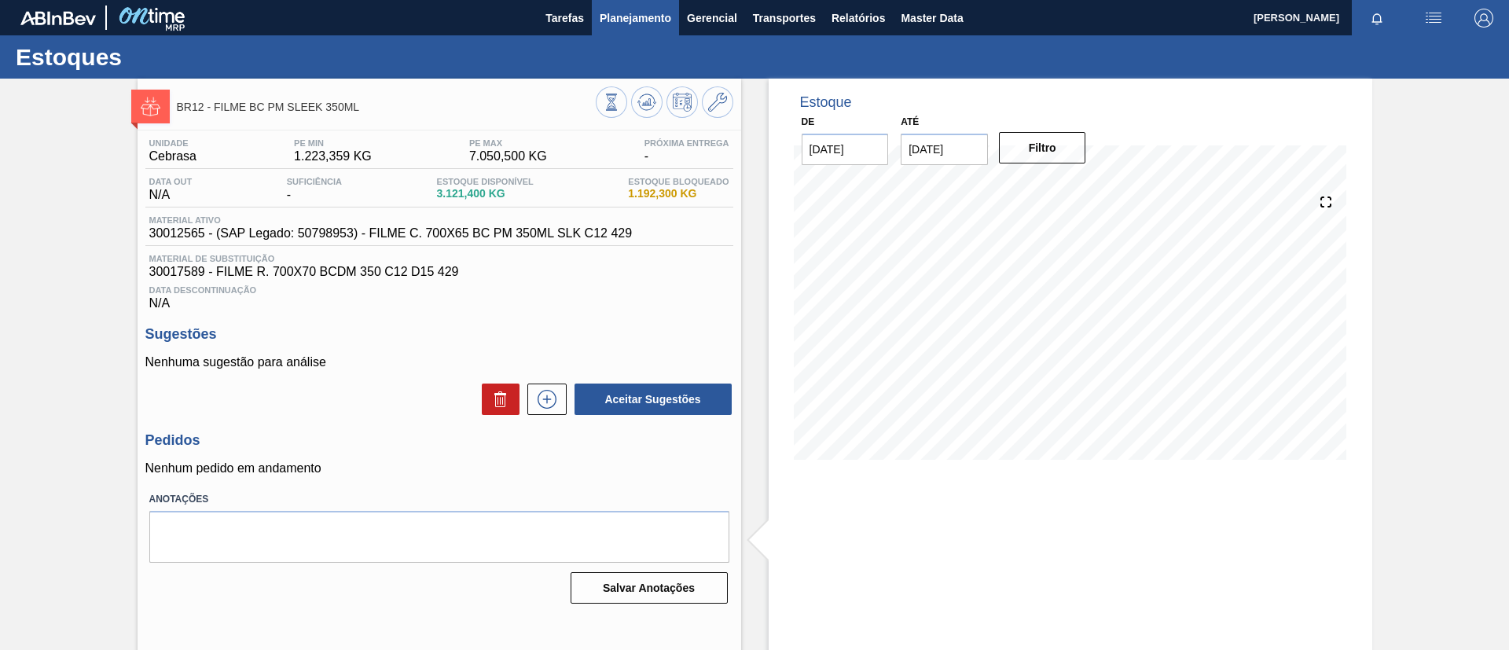
click at [634, 20] on span "Planejamento" at bounding box center [636, 18] width 72 height 19
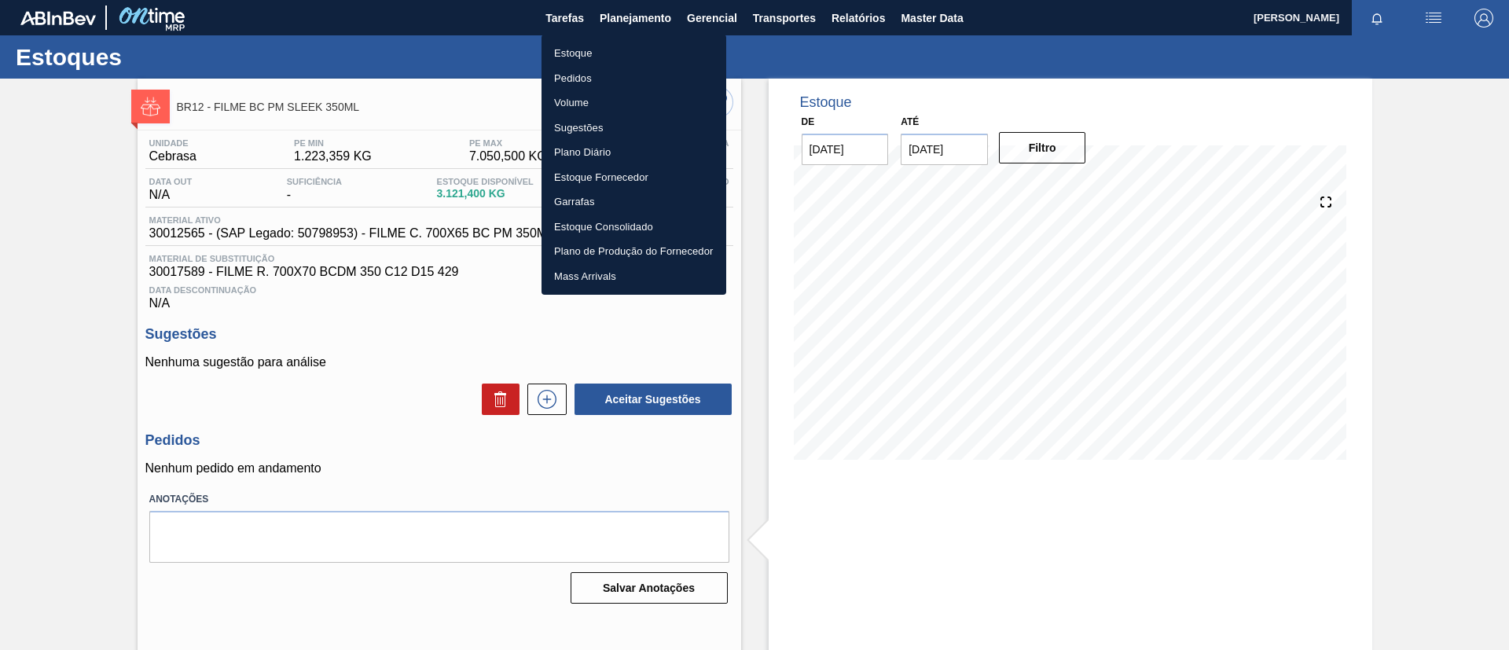
click at [625, 48] on li "Estoque" at bounding box center [634, 53] width 185 height 25
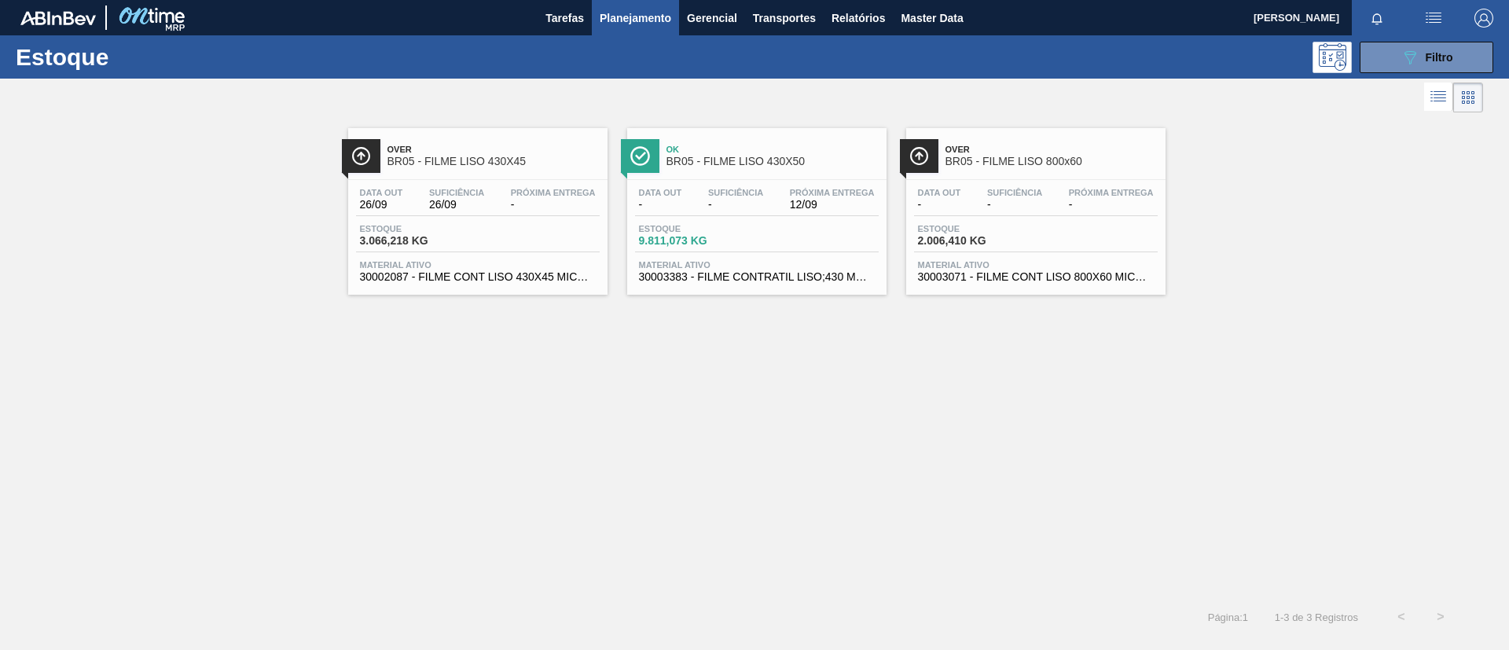
click at [689, 362] on div "Over BR05 - FILME LISO 430X45 Data out 26/09 Suficiência 26/09 Próxima Entrega …" at bounding box center [754, 356] width 1509 height 481
click at [1398, 57] on button "089F7B8B-B2A5-4AFE-B5C0-19BA573D28AC Filtro" at bounding box center [1427, 57] width 134 height 31
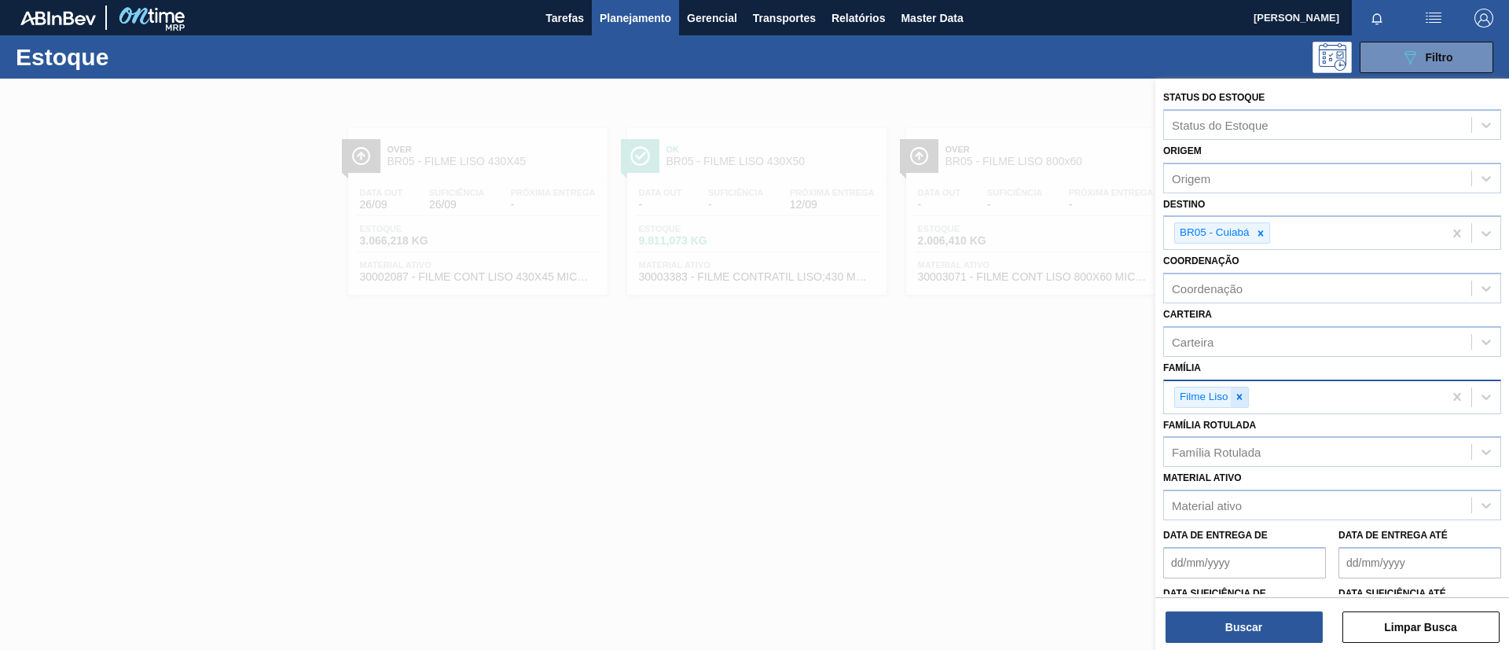
click at [1244, 403] on div at bounding box center [1239, 398] width 17 height 20
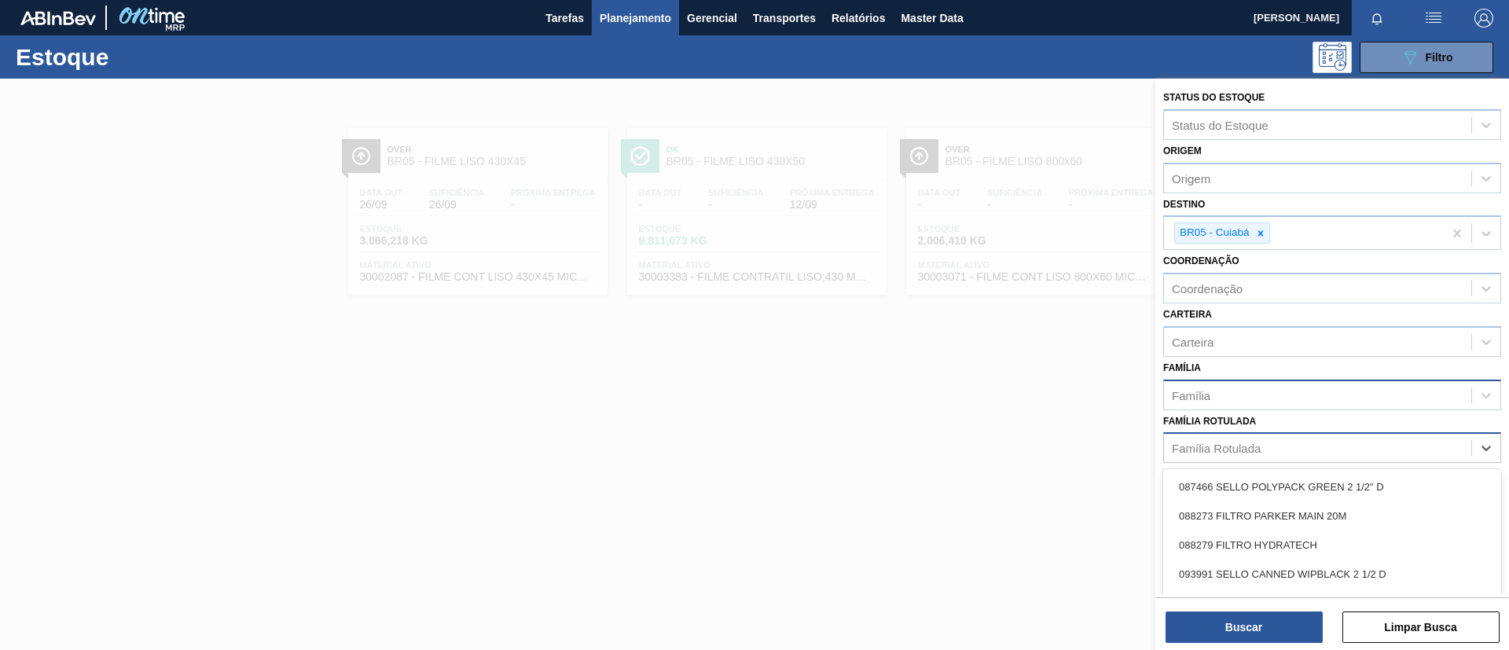
click at [1246, 459] on div "Família Rotulada" at bounding box center [1317, 448] width 307 height 23
type Rotulada "530x50"
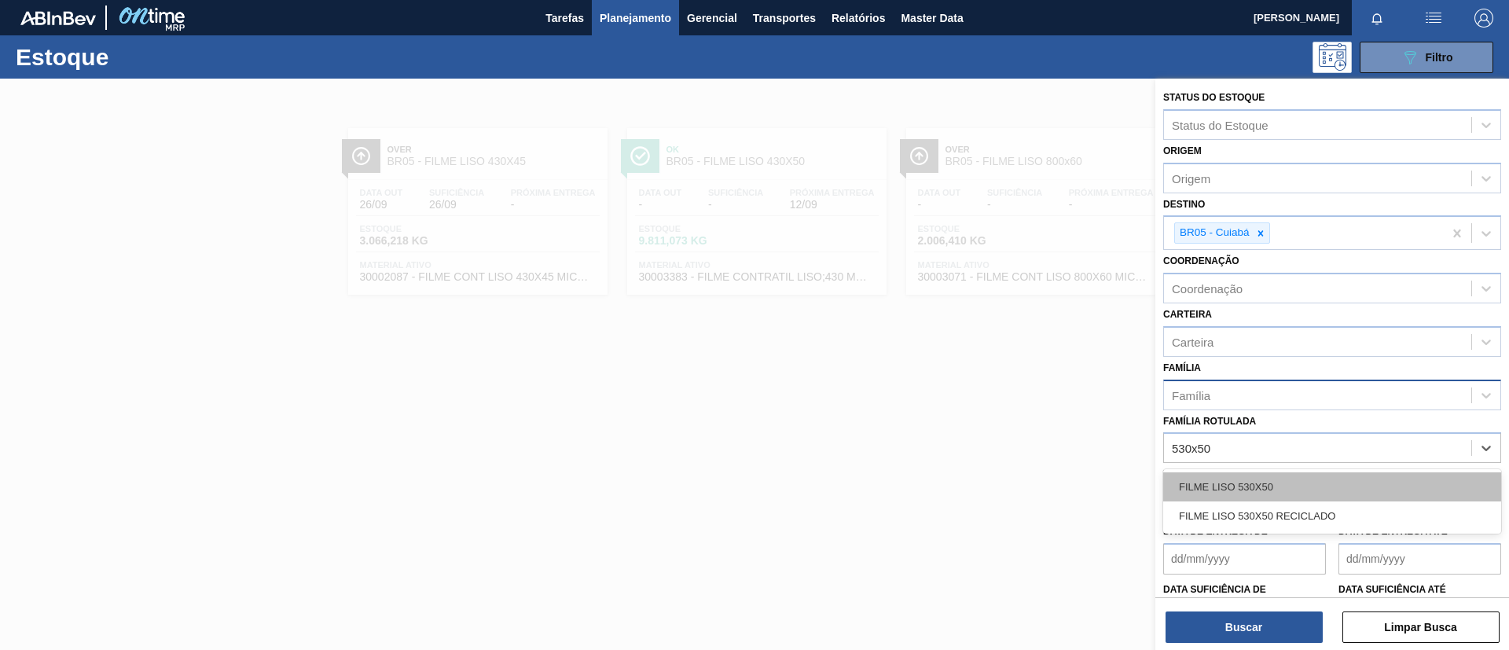
click at [1270, 480] on div "FILME LISO 530X50" at bounding box center [1332, 486] width 338 height 29
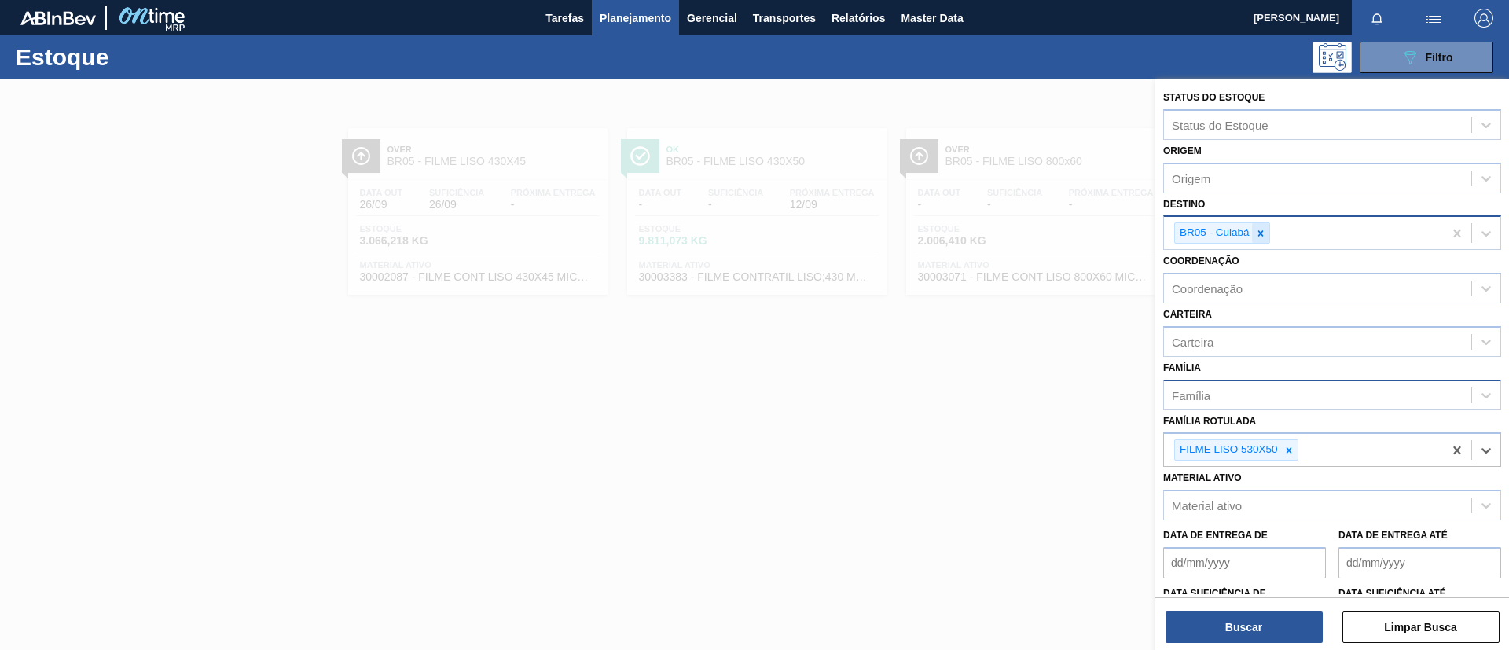
click at [1265, 233] on icon at bounding box center [1260, 233] width 11 height 11
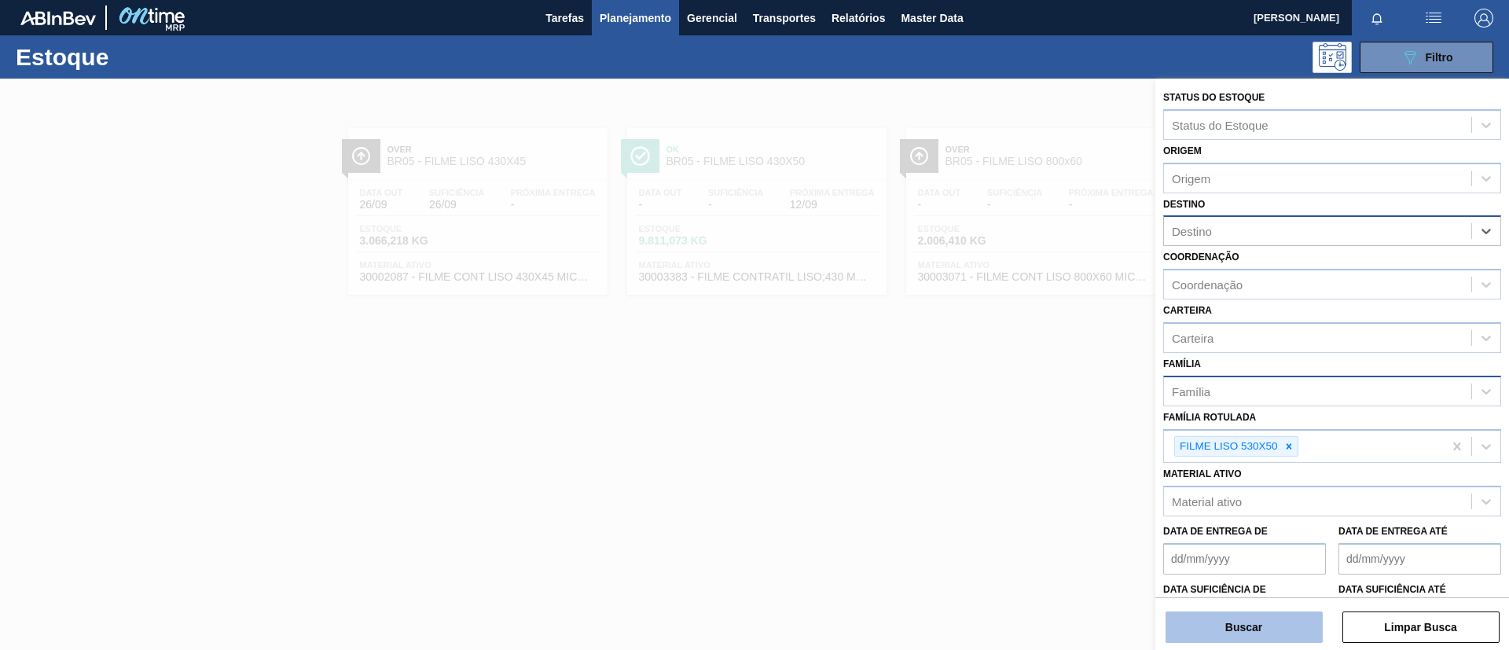
click at [1268, 628] on button "Buscar" at bounding box center [1244, 627] width 157 height 31
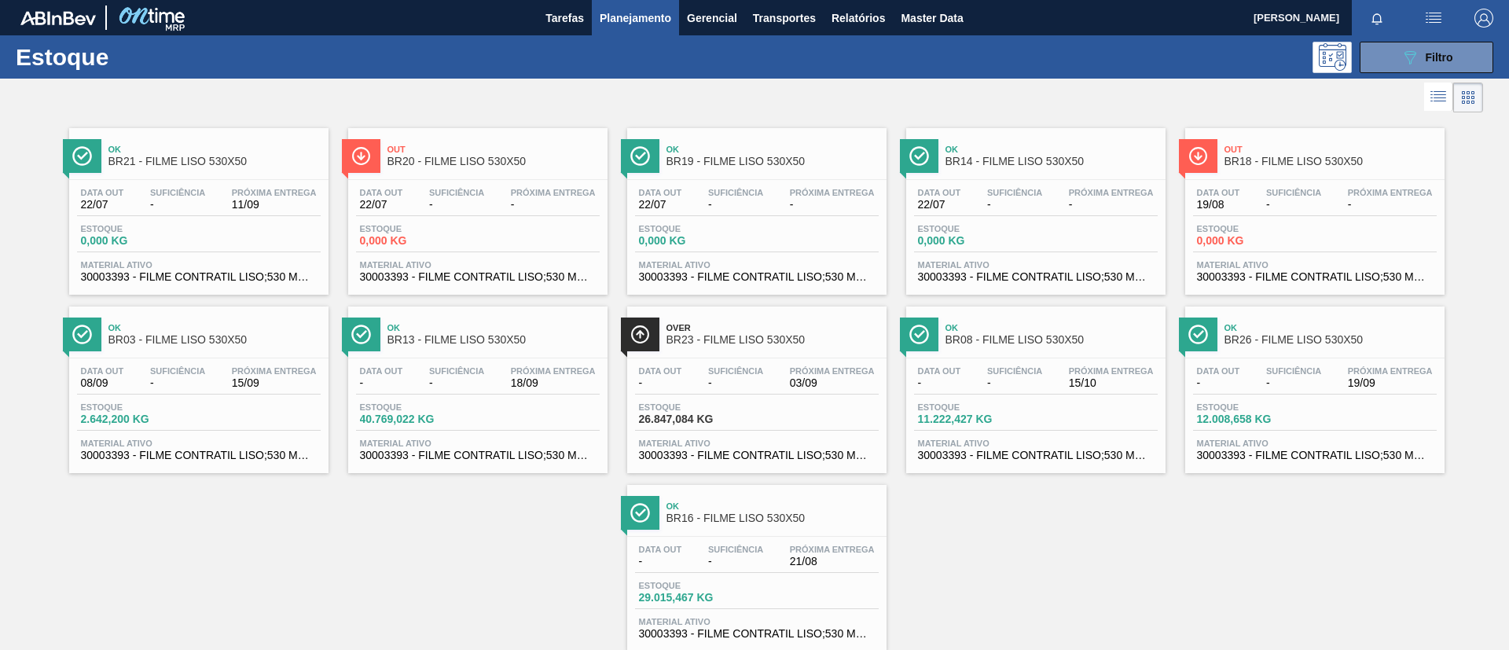
click at [739, 329] on span "Over" at bounding box center [773, 327] width 212 height 9
click at [1417, 34] on main "Tarefas Planejamento Gerencial Transportes Relatórios Master Data TOMAS SIMOES …" at bounding box center [754, 325] width 1509 height 650
click at [1416, 49] on icon "089F7B8B-B2A5-4AFE-B5C0-19BA573D28AC" at bounding box center [1410, 57] width 19 height 19
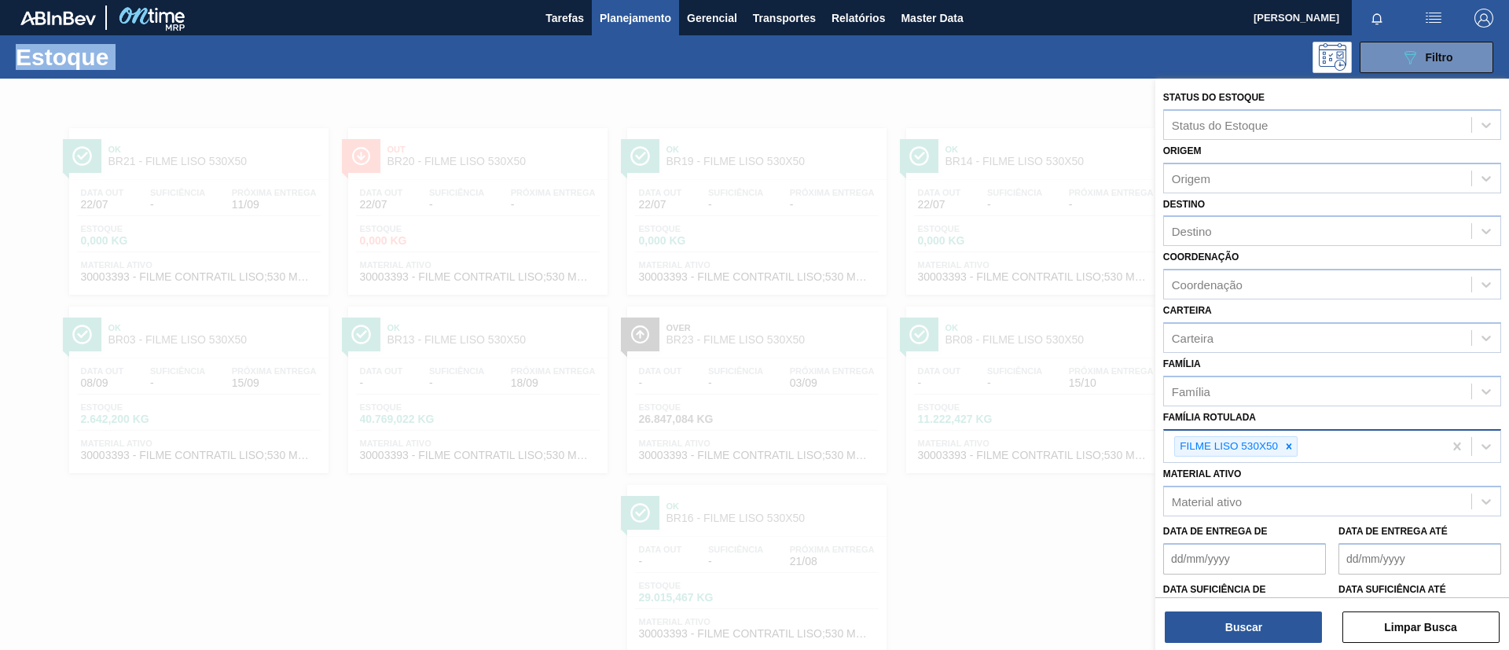
click at [1289, 450] on div at bounding box center [1289, 447] width 17 height 20
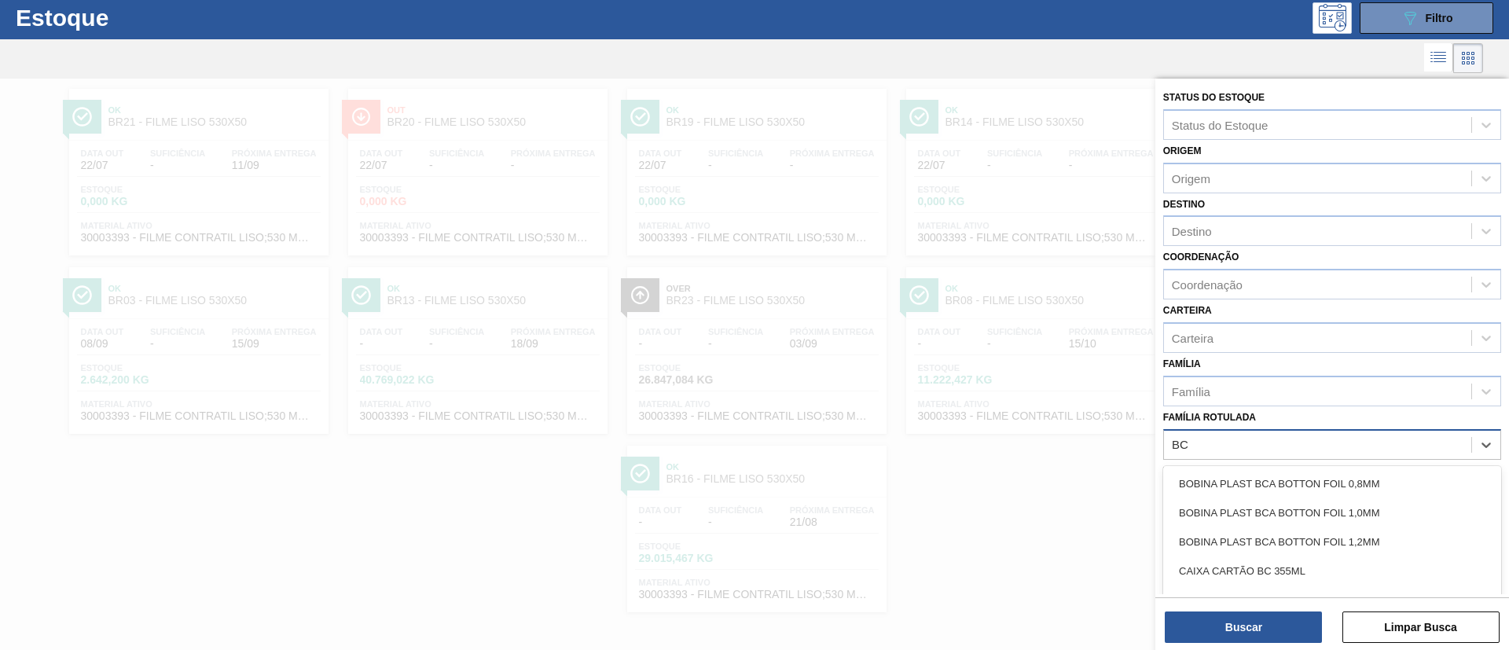
scroll to position [41, 0]
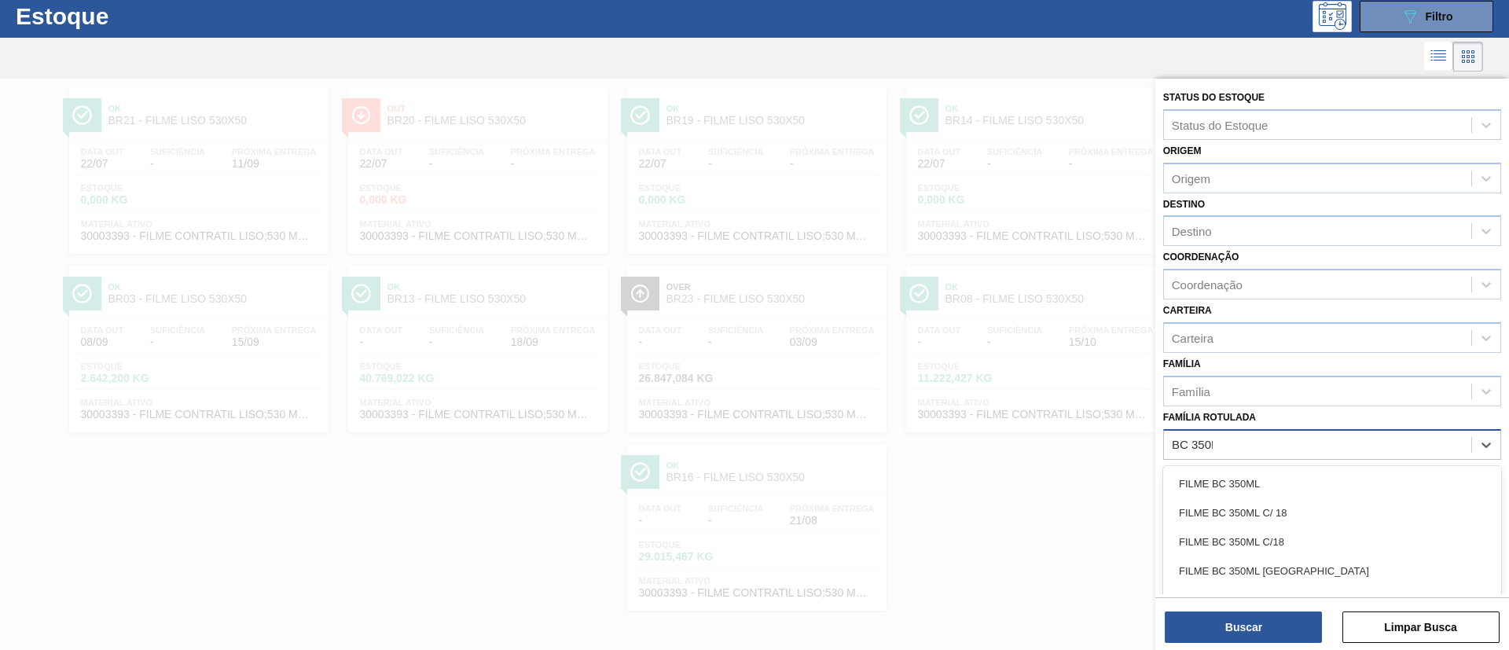
type Rotulada "BC 350ML"
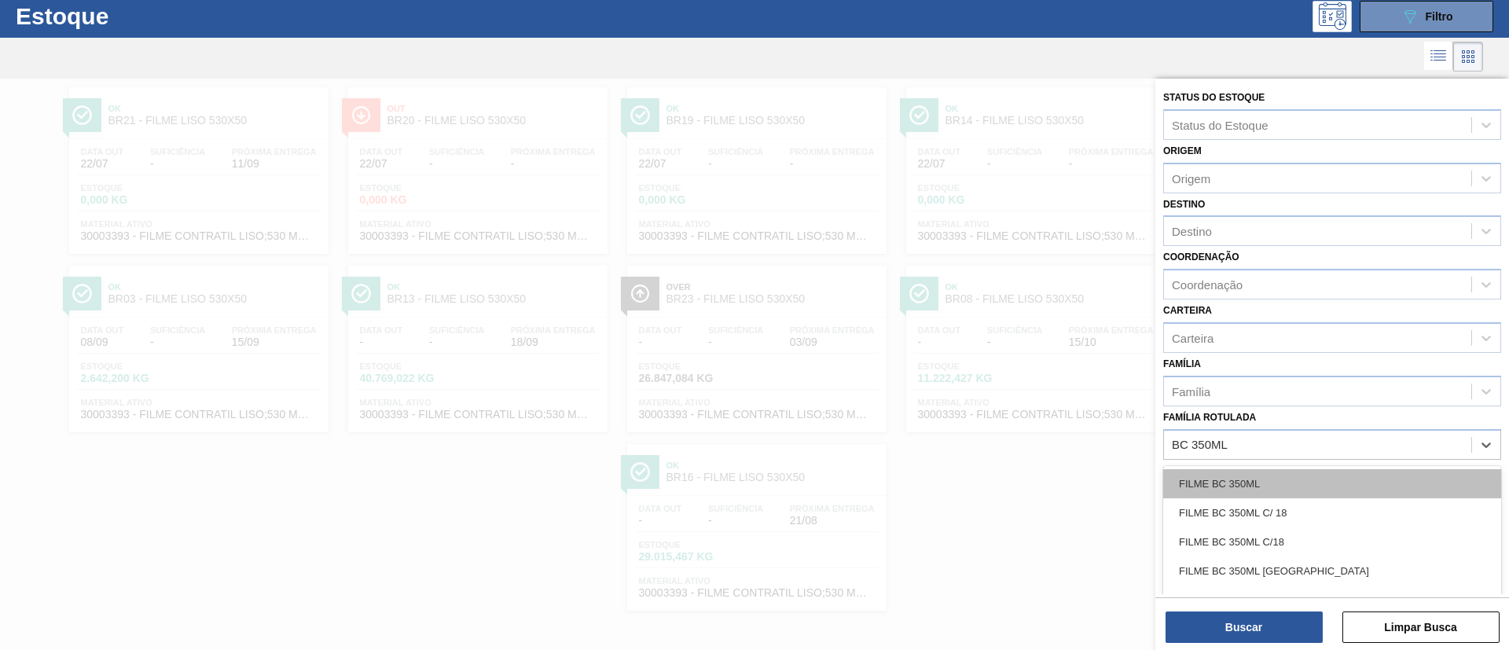
click at [1310, 476] on div "FILME BC 350ML" at bounding box center [1332, 483] width 338 height 29
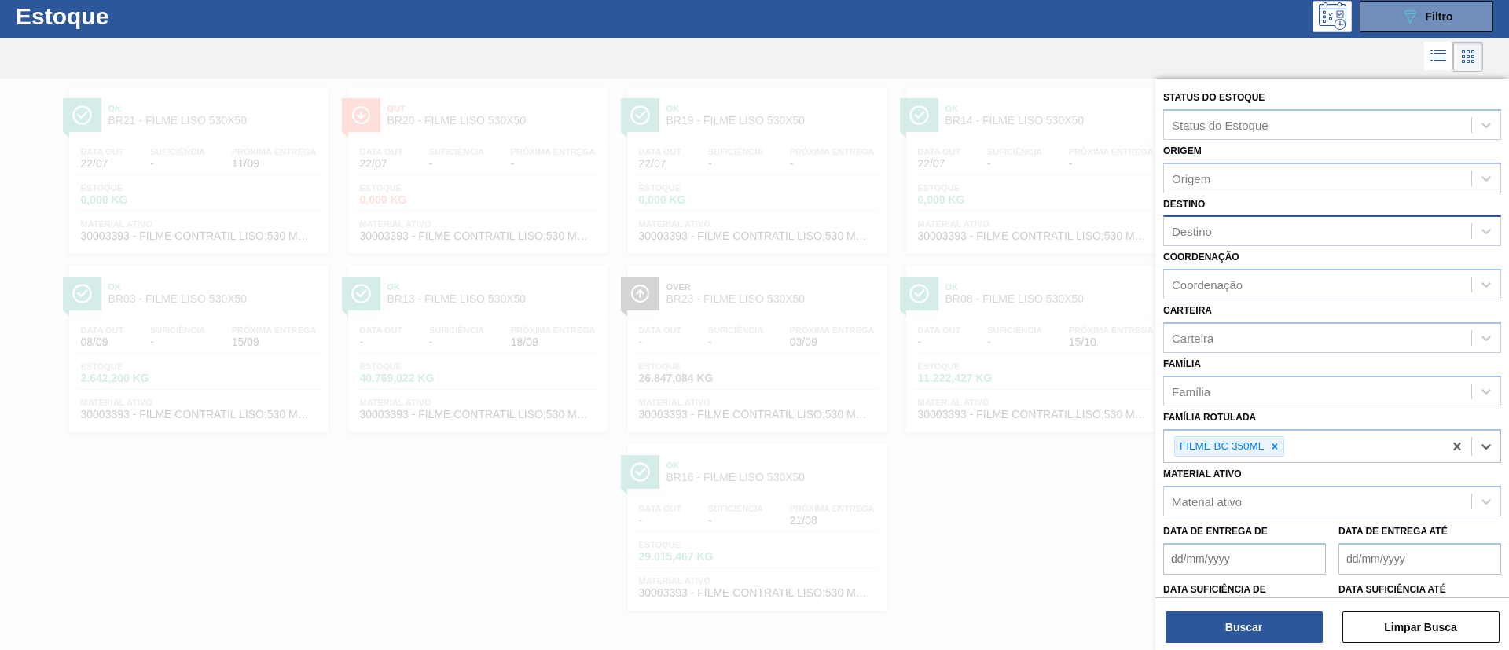
click at [1271, 233] on div "Destino" at bounding box center [1317, 231] width 307 height 23
type input "ponta"
click at [1291, 270] on div "BR24 - Ponta Grossa" at bounding box center [1332, 269] width 338 height 29
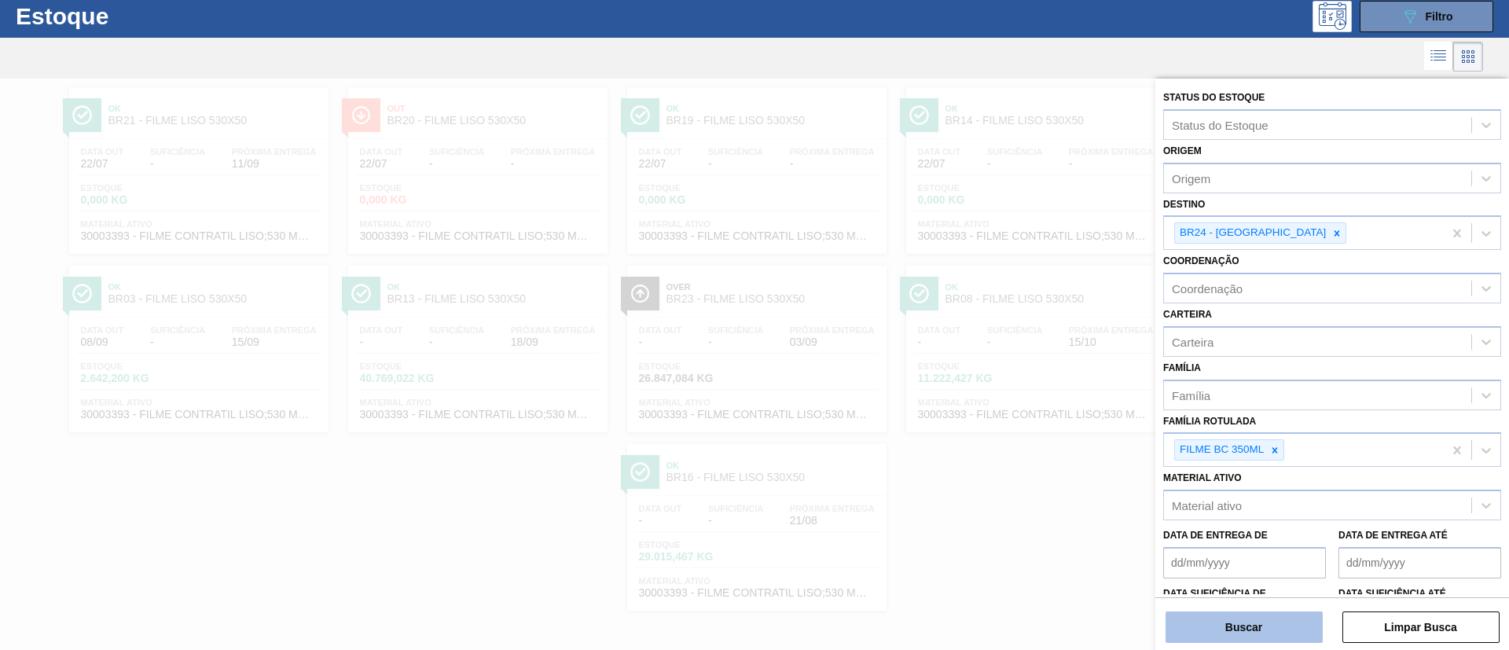
click at [1241, 618] on button "Buscar" at bounding box center [1244, 627] width 157 height 31
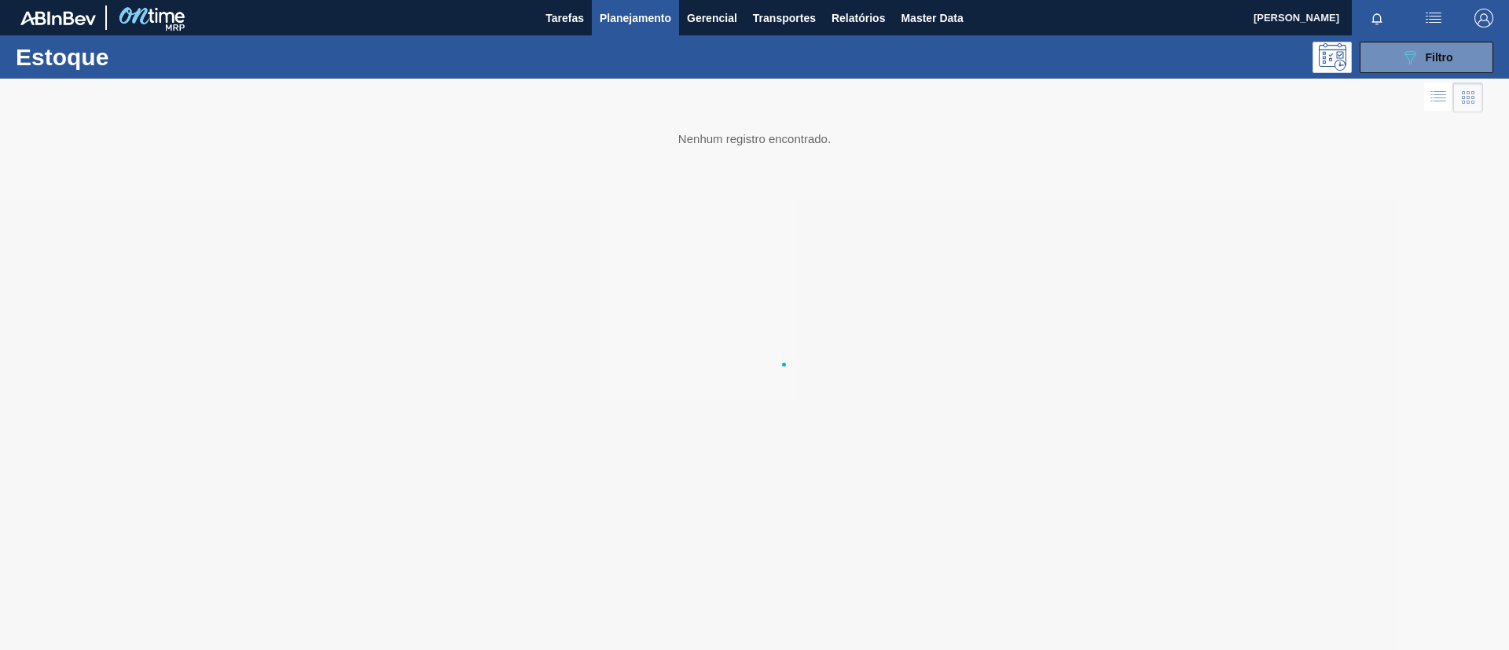
scroll to position [0, 0]
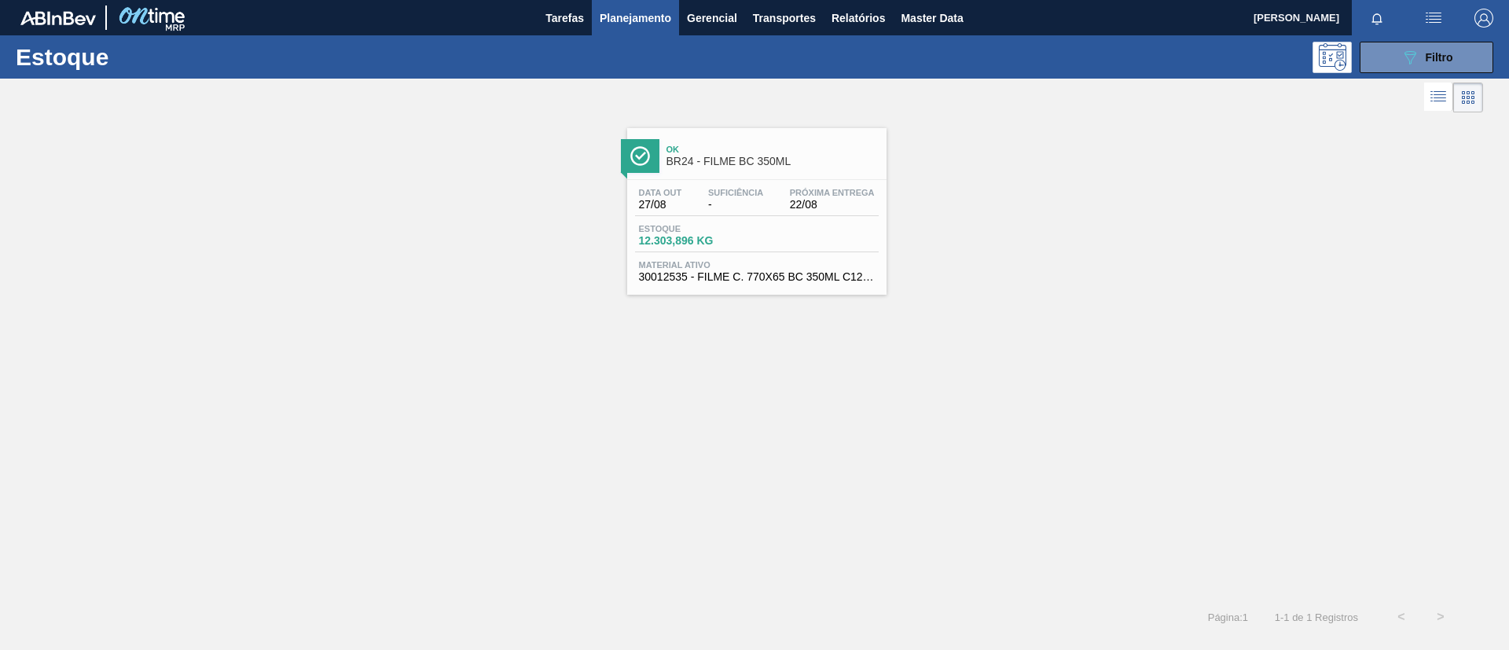
click at [1239, 613] on span "Página : 1" at bounding box center [1228, 618] width 40 height 12
click at [748, 117] on link "Ok BR24 - FILME BC 350ML Data out 27/08 Suficiência - Próxima Entrega 22/08 Est…" at bounding box center [755, 205] width 279 height 178
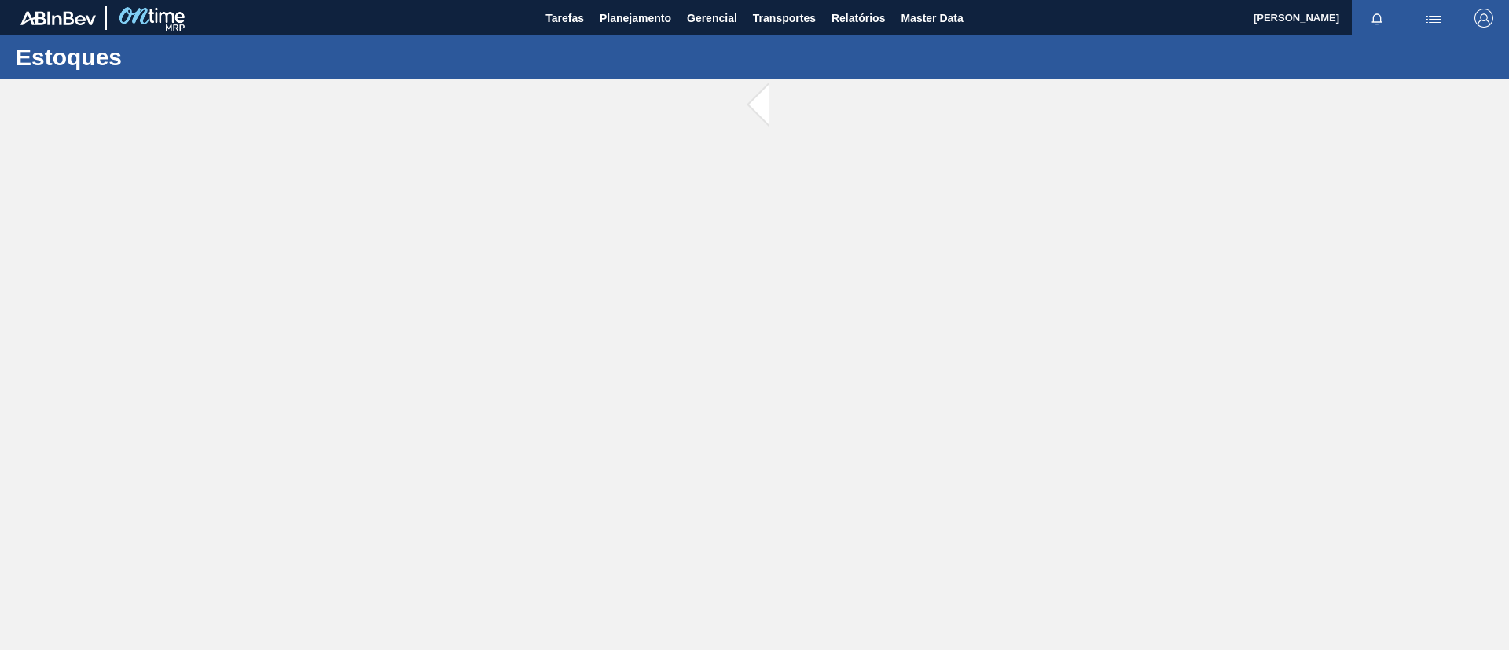
click at [760, 151] on main "Tarefas Planejamento Gerencial Transportes Relatórios Master Data TOMAS SIMOES …" at bounding box center [754, 325] width 1509 height 650
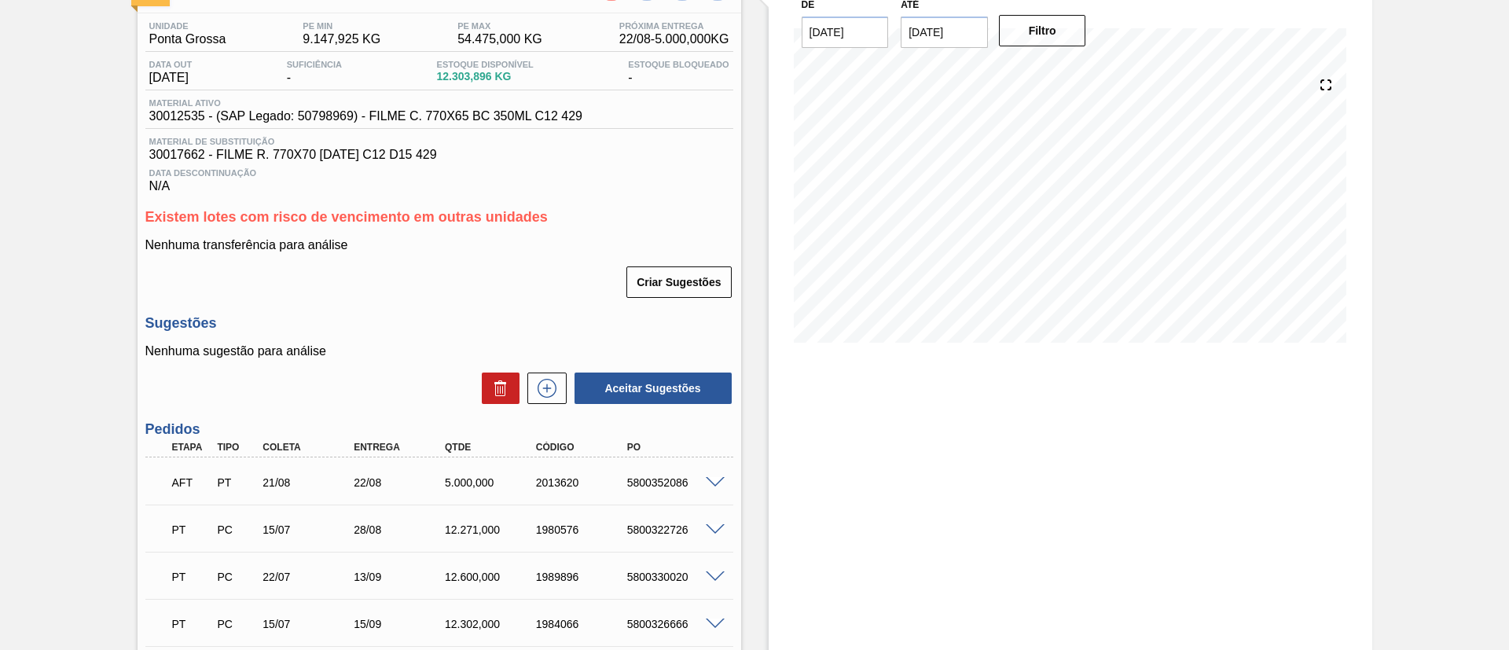
scroll to position [118, 0]
click at [702, 481] on div at bounding box center [717, 481] width 31 height 12
click at [712, 483] on span at bounding box center [715, 482] width 19 height 12
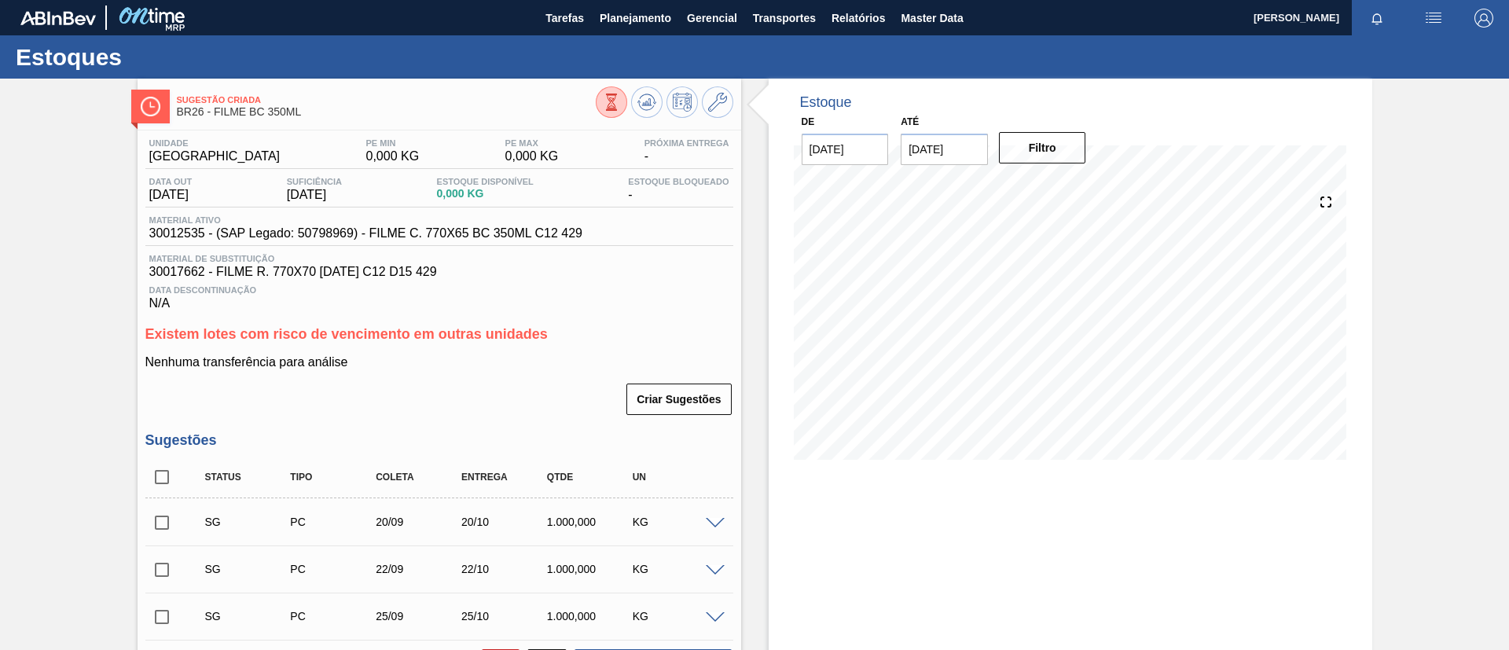
click at [161, 480] on input "checkbox" at bounding box center [161, 477] width 33 height 33
checkbox input "true"
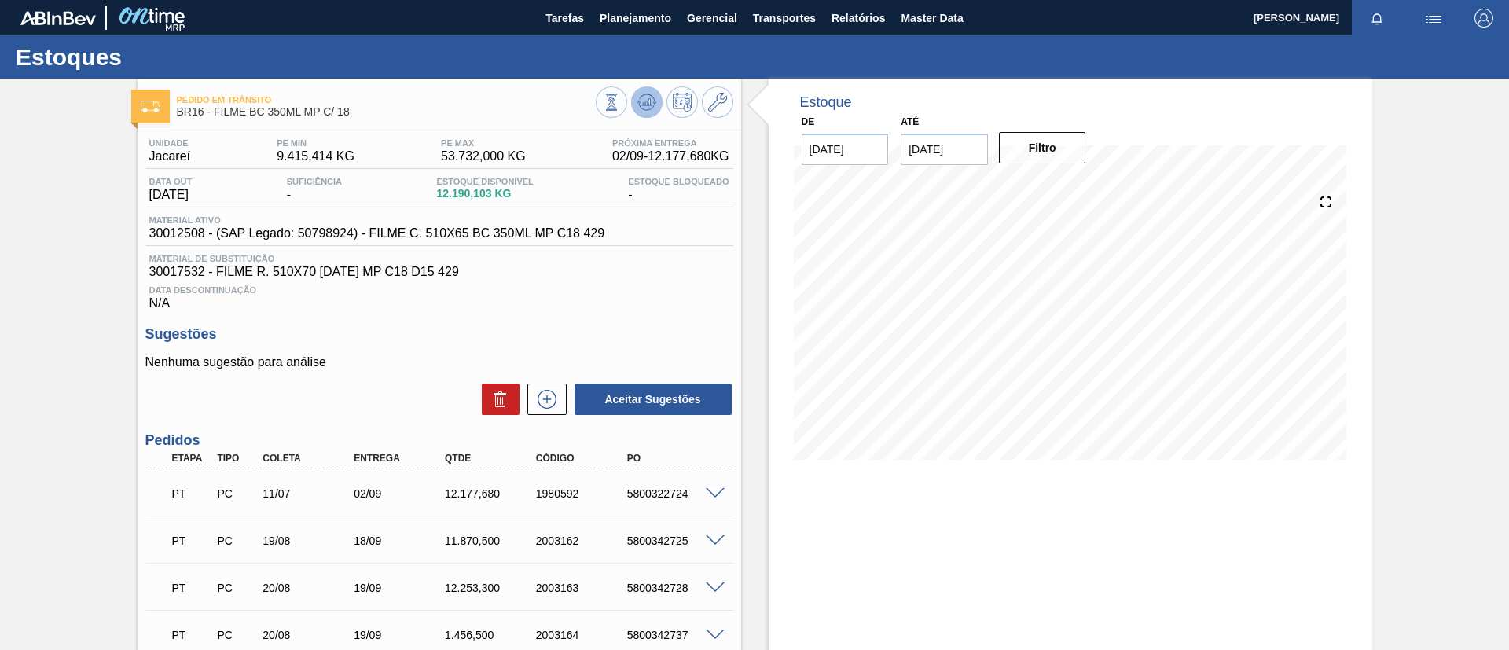
click at [620, 97] on icon at bounding box center [611, 102] width 17 height 17
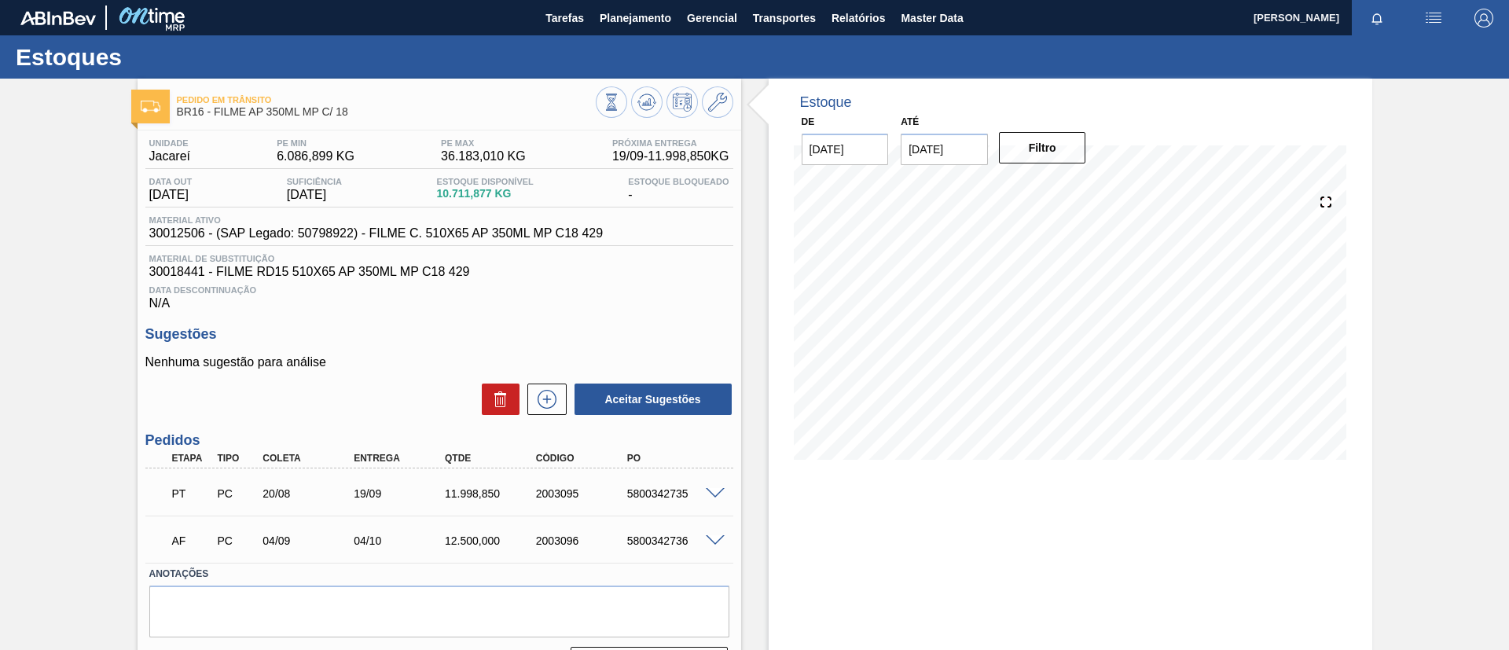
click at [662, 98] on div at bounding box center [665, 103] width 138 height 35
click at [656, 96] on button at bounding box center [646, 101] width 31 height 31
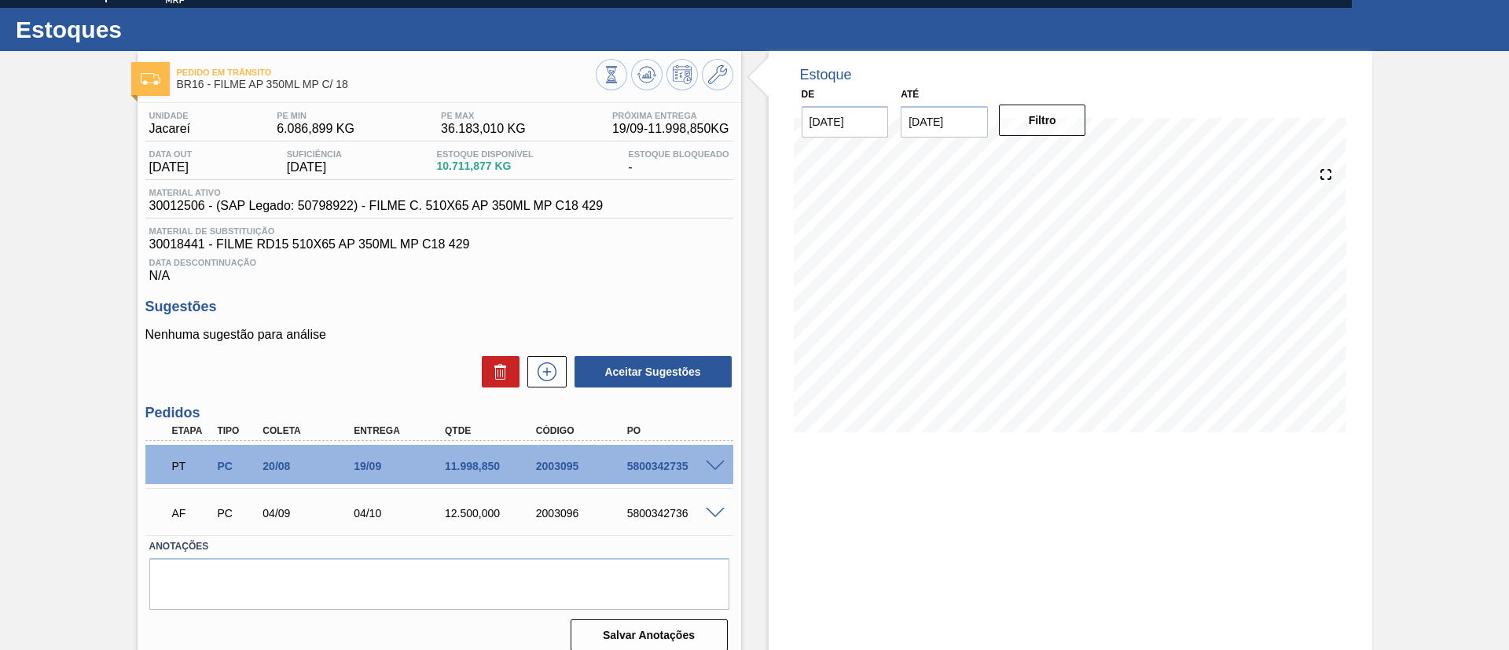
scroll to position [42, 0]
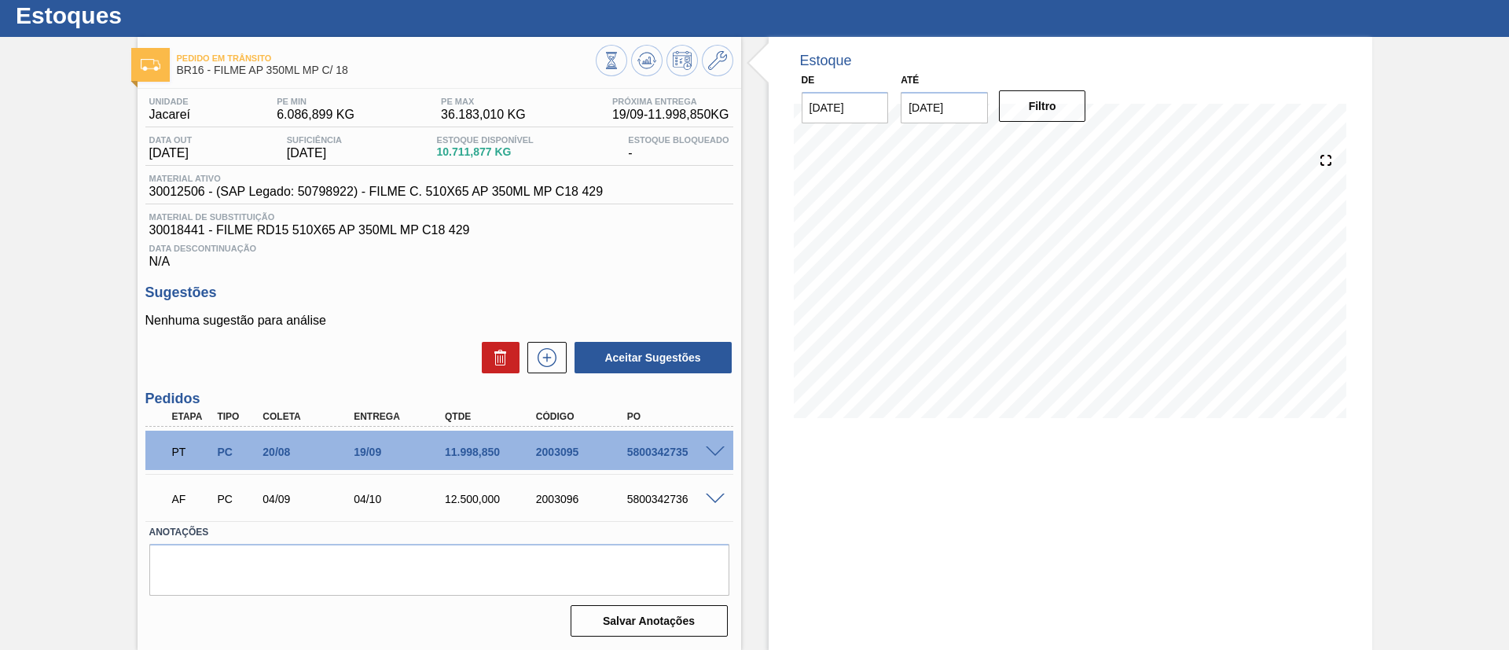
click at [715, 445] on div at bounding box center [717, 451] width 31 height 12
click at [715, 448] on span at bounding box center [715, 452] width 19 height 12
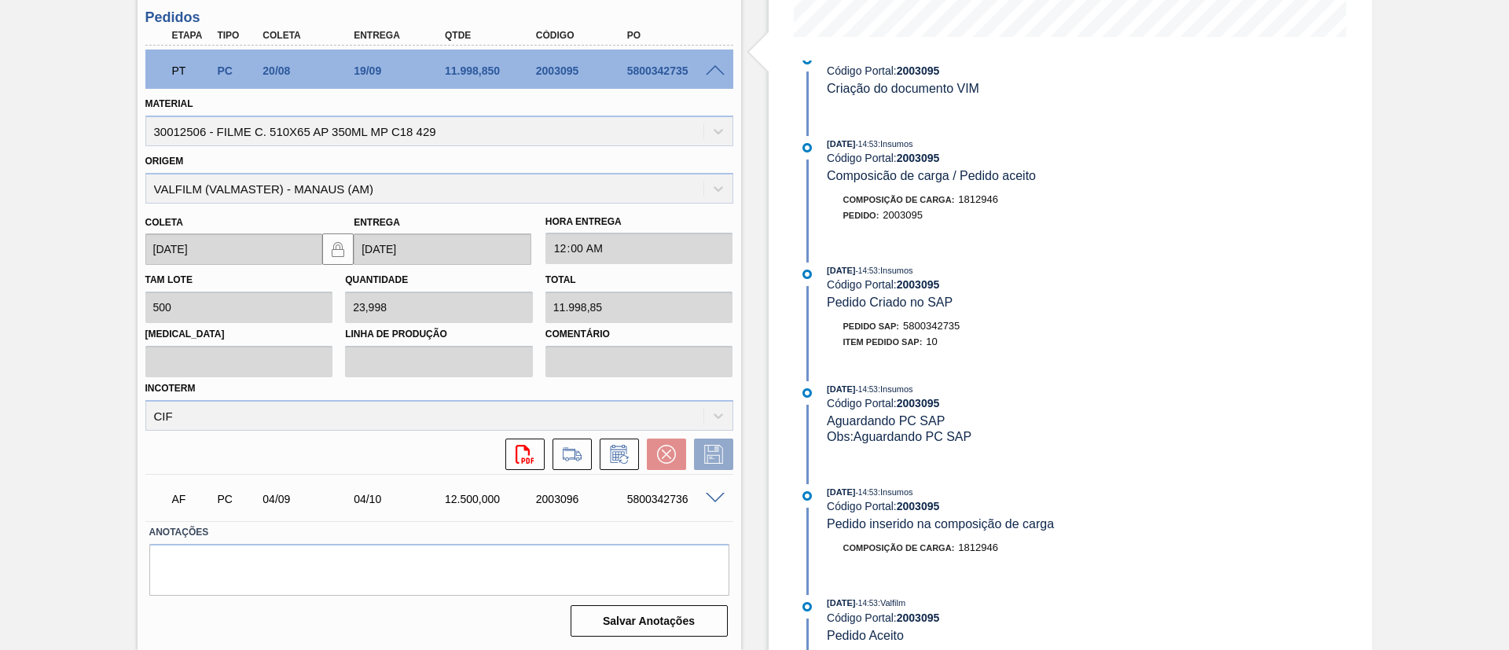
scroll to position [677, 0]
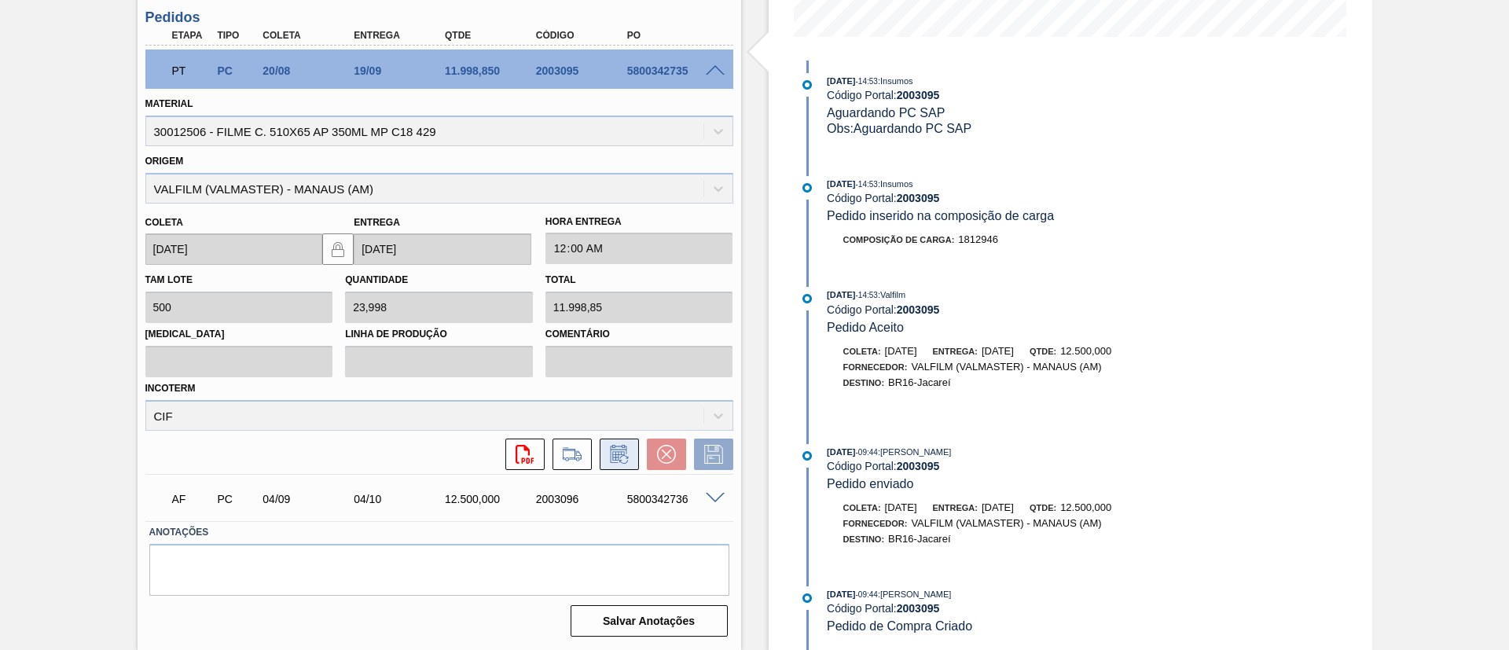
click at [618, 447] on icon at bounding box center [619, 454] width 25 height 19
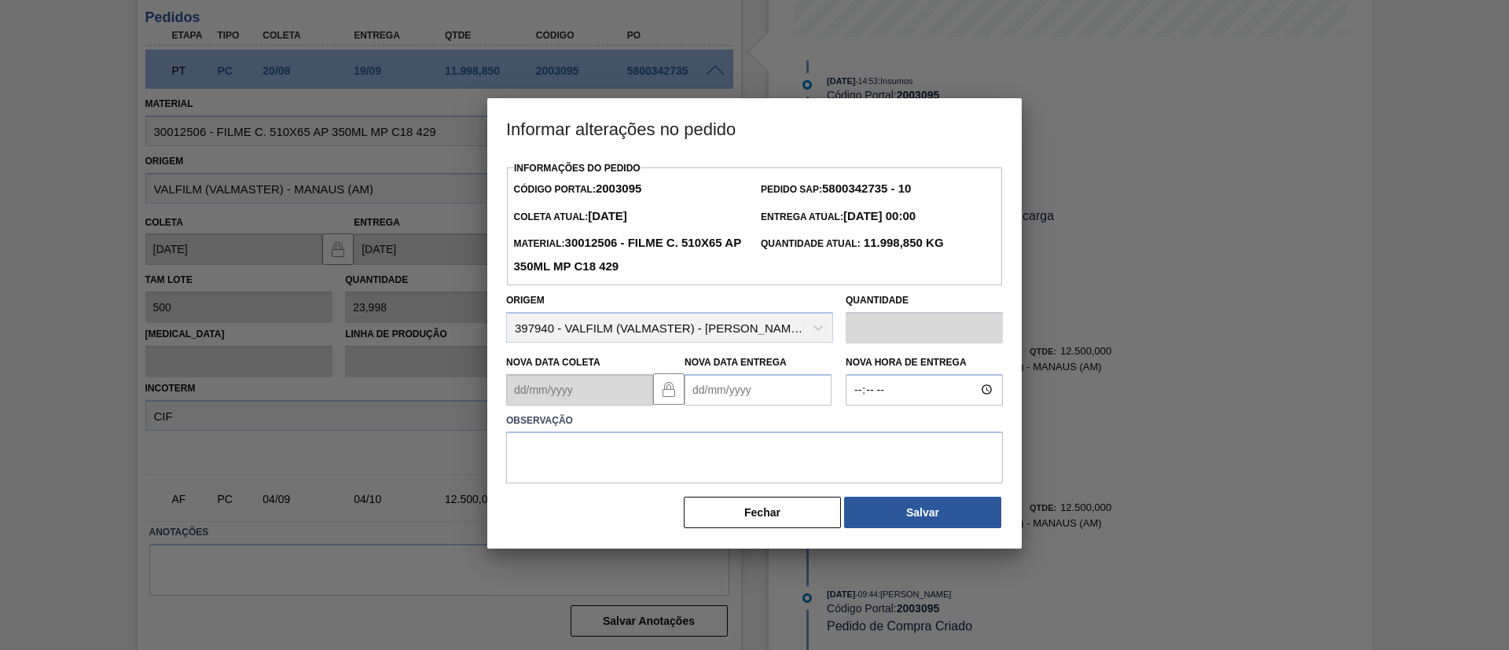
click at [774, 406] on Entrega2003095 "Nova Data Entrega" at bounding box center [758, 389] width 147 height 31
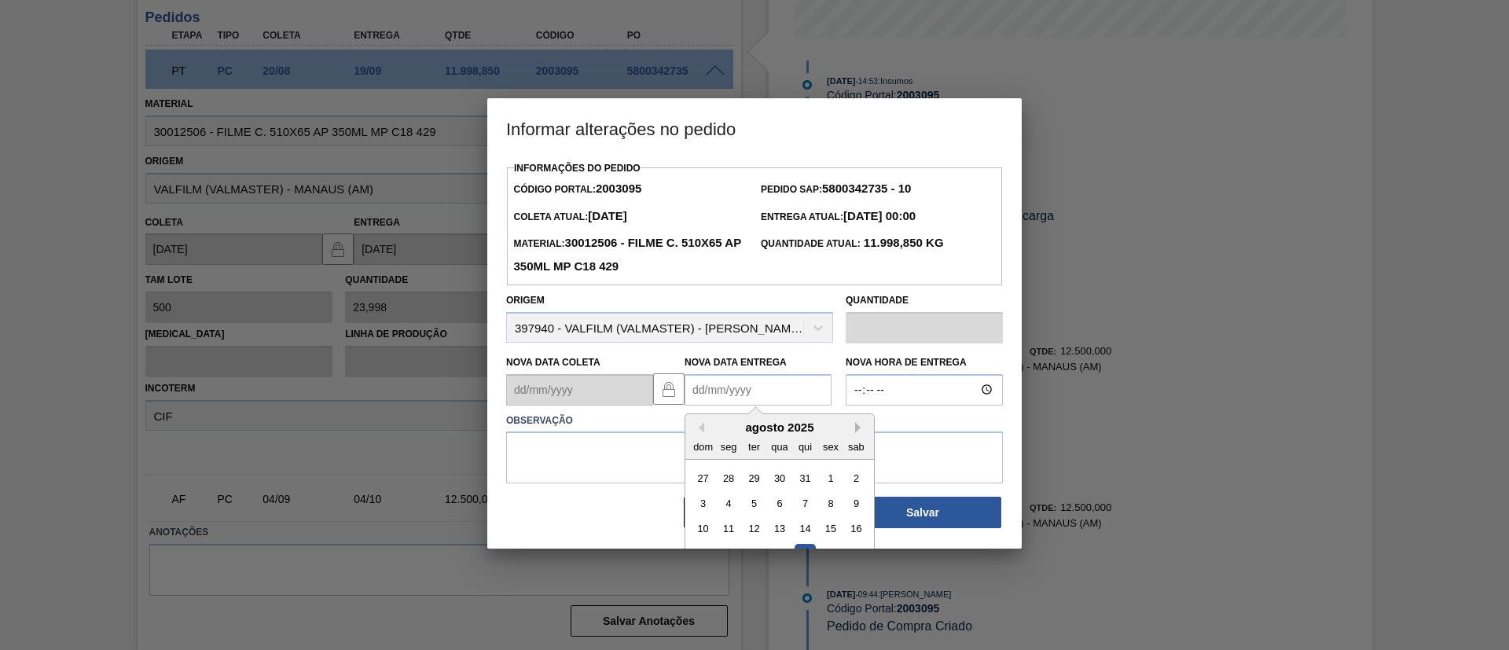
click at [861, 427] on button "Next Month" at bounding box center [860, 427] width 11 height 11
click at [818, 481] on div "28 29 30 1 2 3 4" at bounding box center [779, 477] width 178 height 25
click at [830, 477] on div "3" at bounding box center [830, 477] width 21 height 21
type Entrega2003095 "03/10/2025"
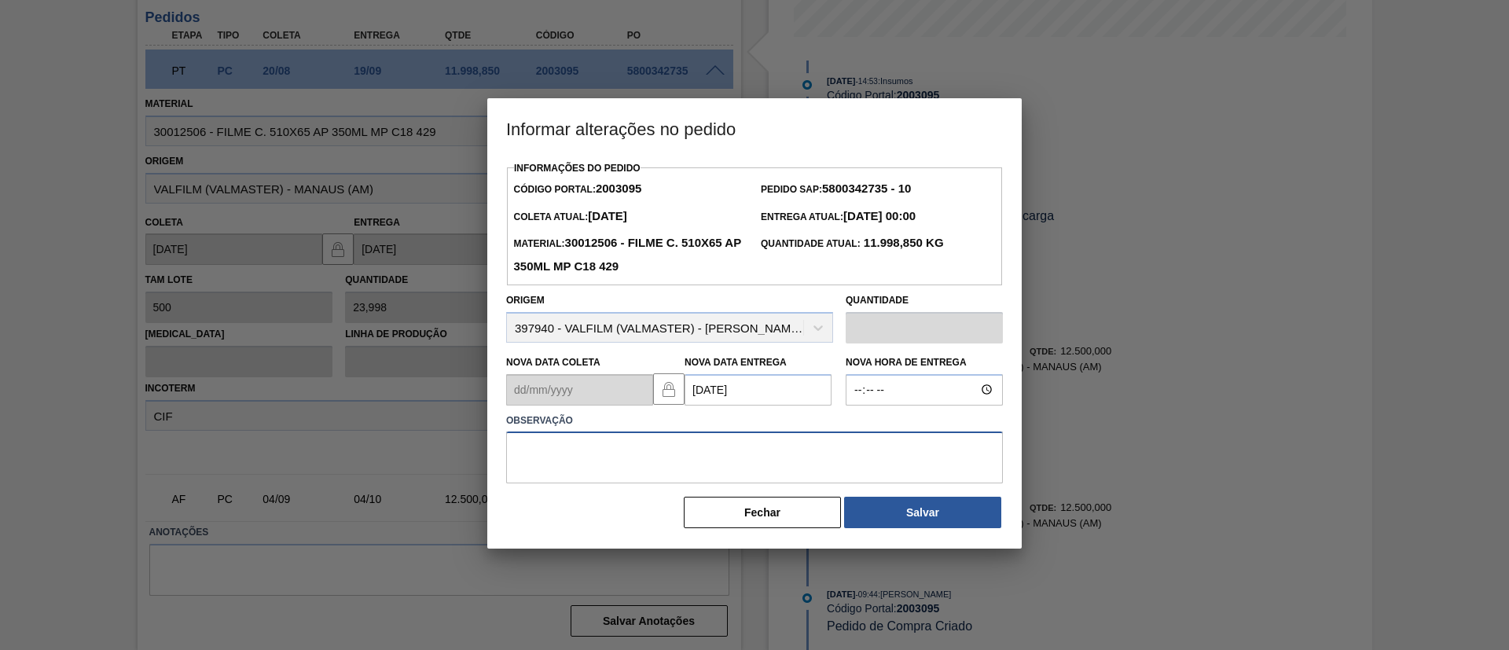
click at [824, 472] on textarea at bounding box center [754, 458] width 497 height 52
type textarea "Data Original"
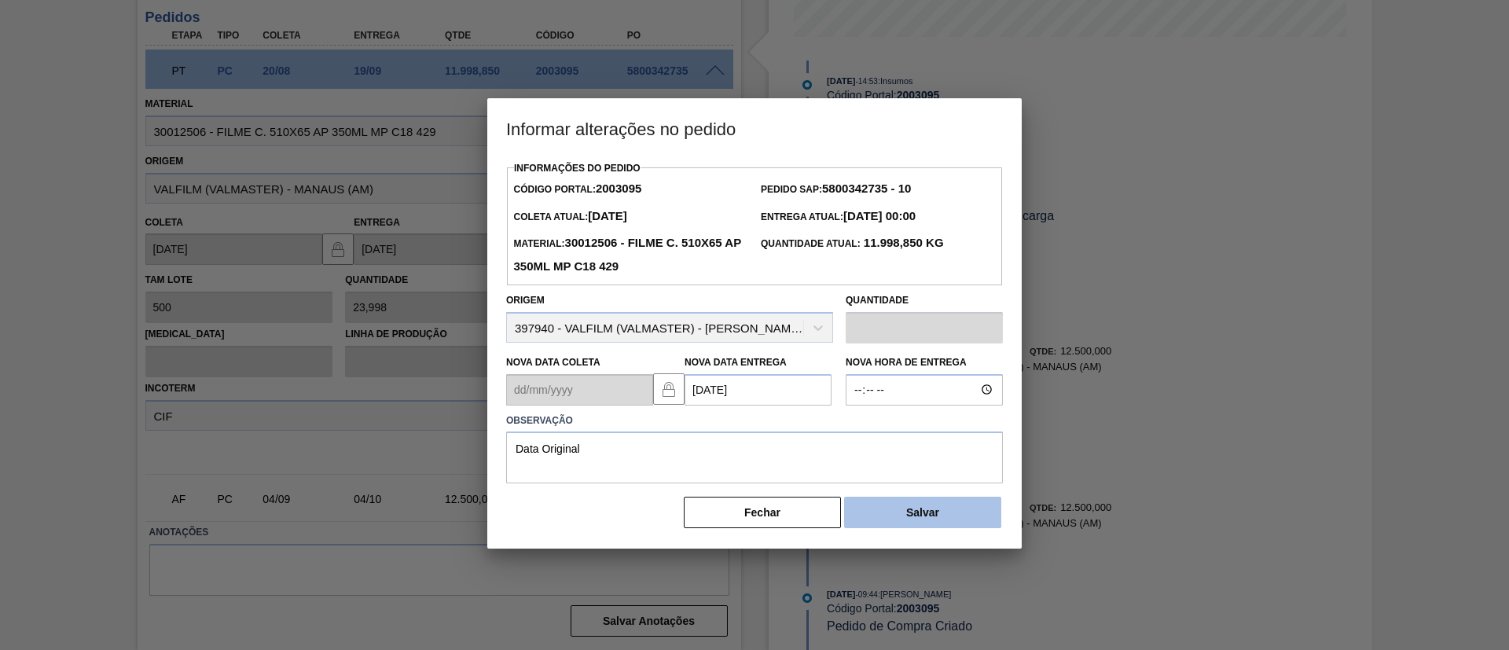
click at [900, 524] on button "Salvar" at bounding box center [922, 512] width 157 height 31
click at [968, 515] on button "Salvar" at bounding box center [922, 512] width 157 height 31
click at [954, 505] on button "Salvar" at bounding box center [922, 512] width 157 height 31
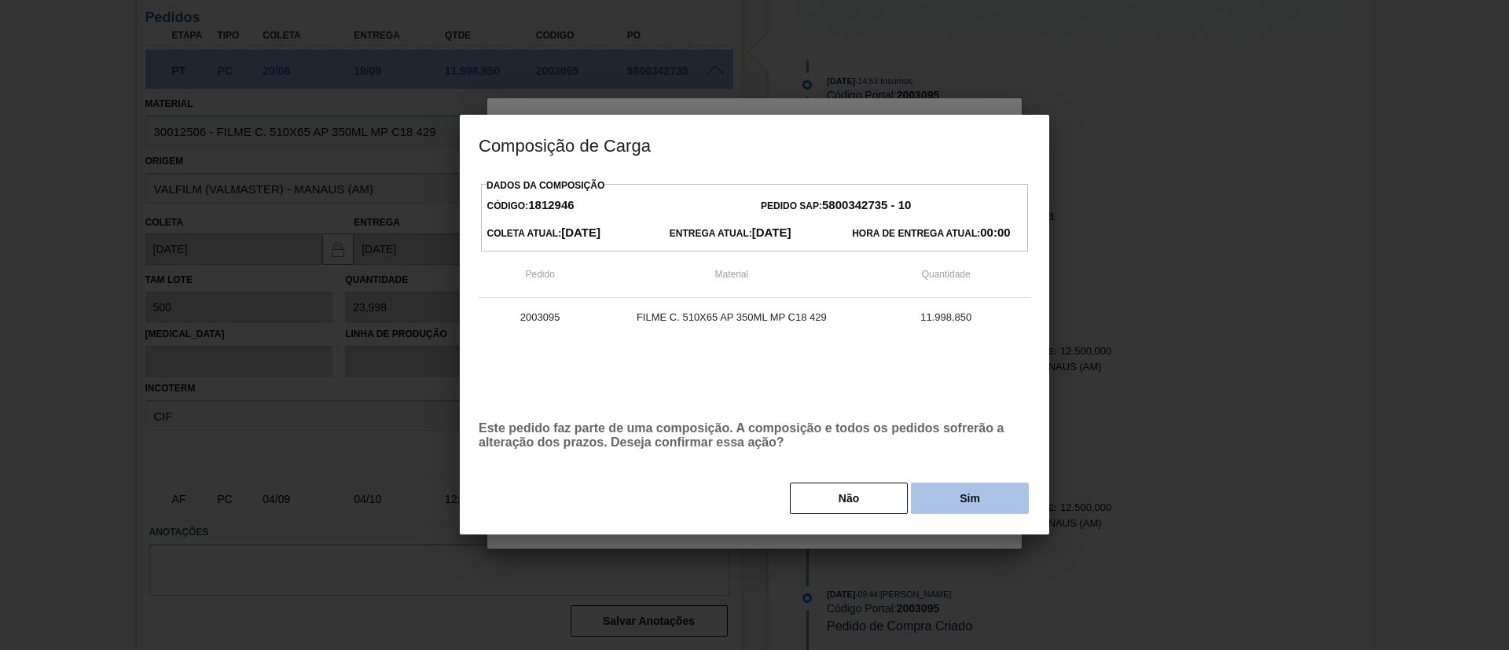
click at [980, 510] on button "Sim" at bounding box center [970, 498] width 118 height 31
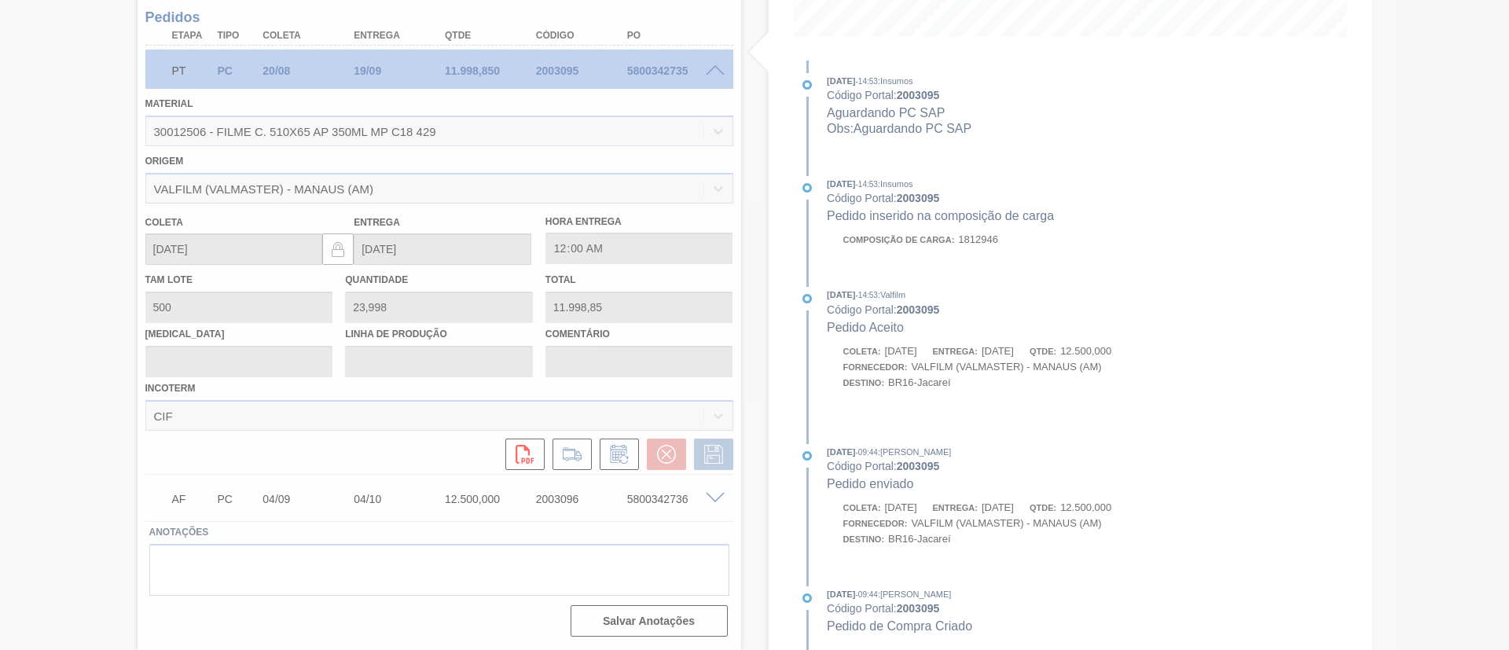
scroll to position [803, 0]
type input "Data Original"
type input "03/10/2025"
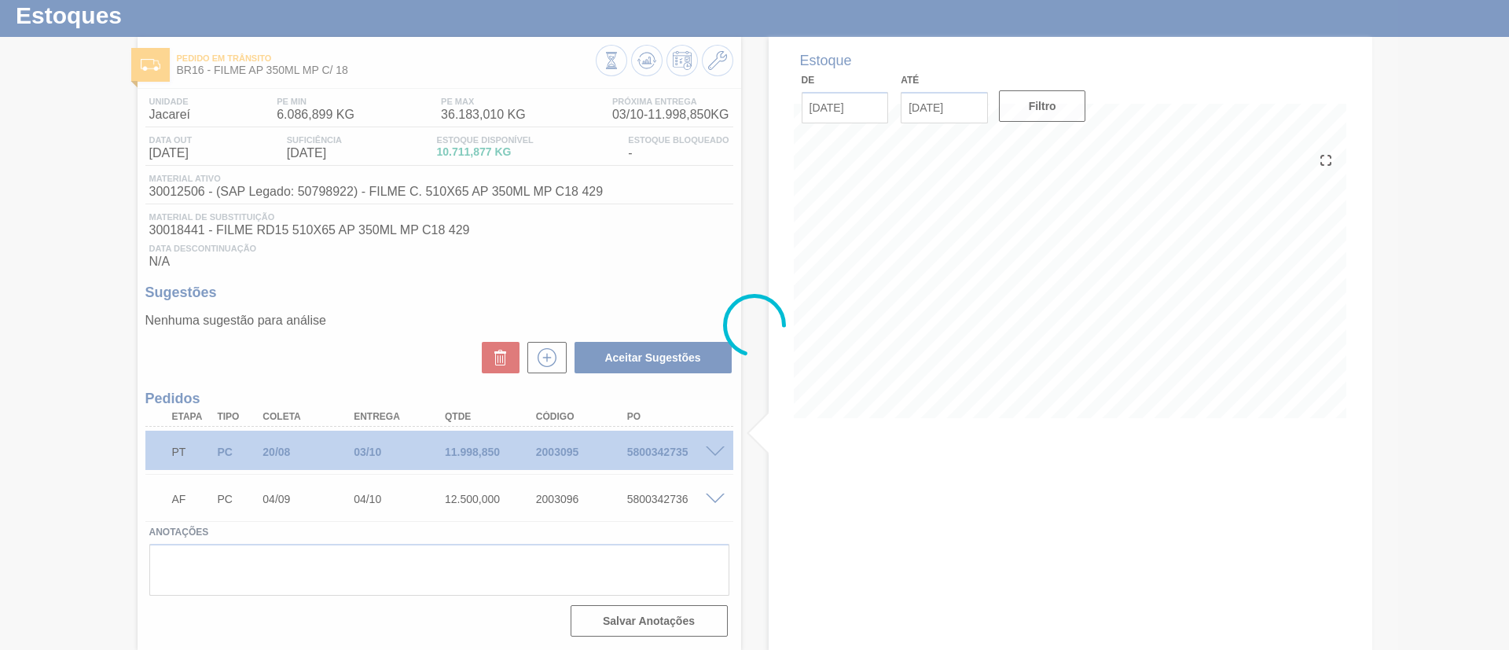
scroll to position [42, 0]
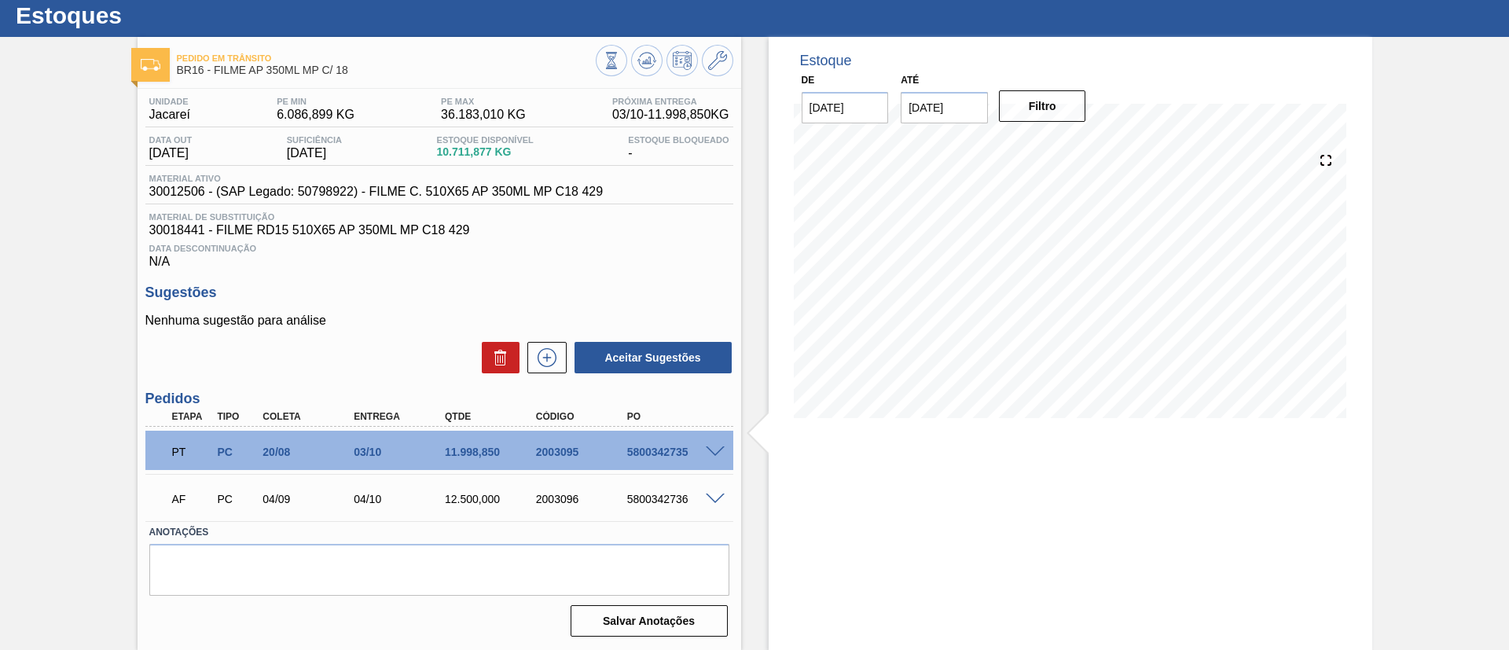
click at [6, 176] on div "Pedido em Trânsito BR16 - FILME AP 350ML MP C/ 18 Unidade Jacareí PE MIN 6.086,…" at bounding box center [754, 343] width 1509 height 613
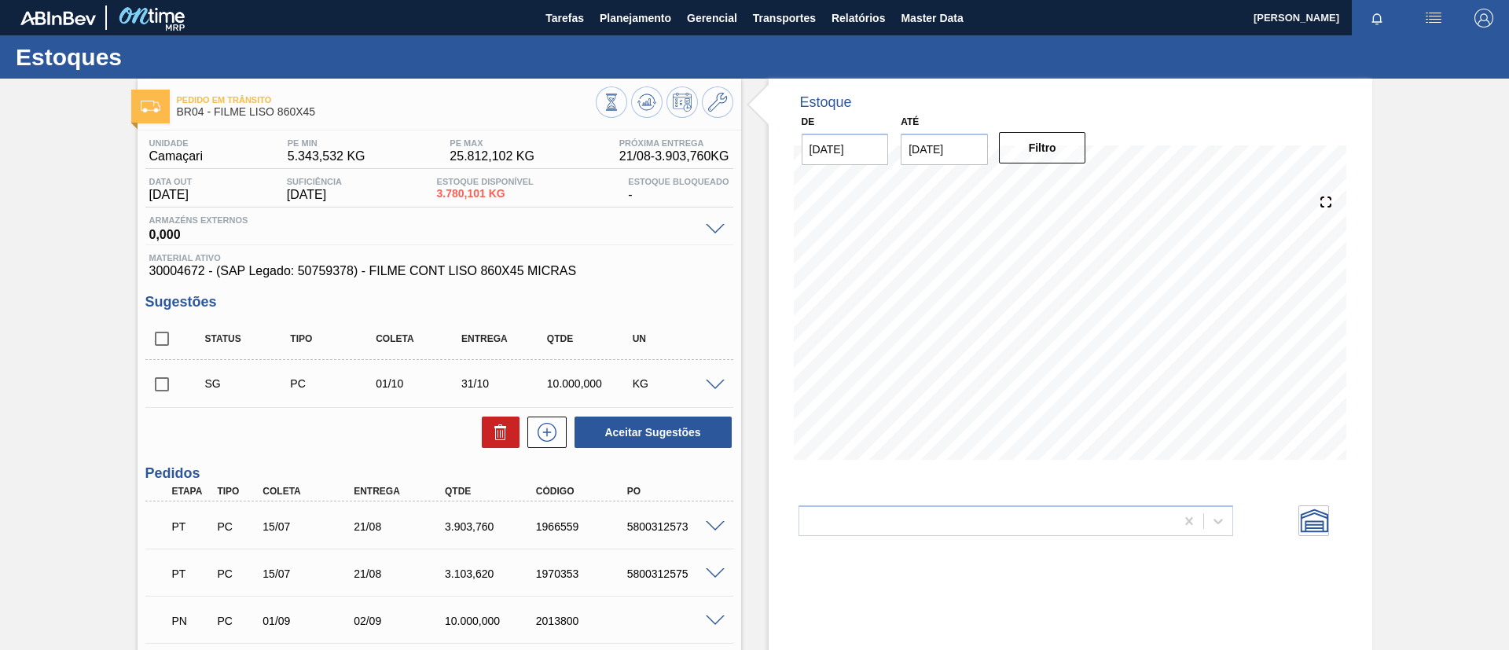
click at [712, 380] on span at bounding box center [715, 386] width 19 height 12
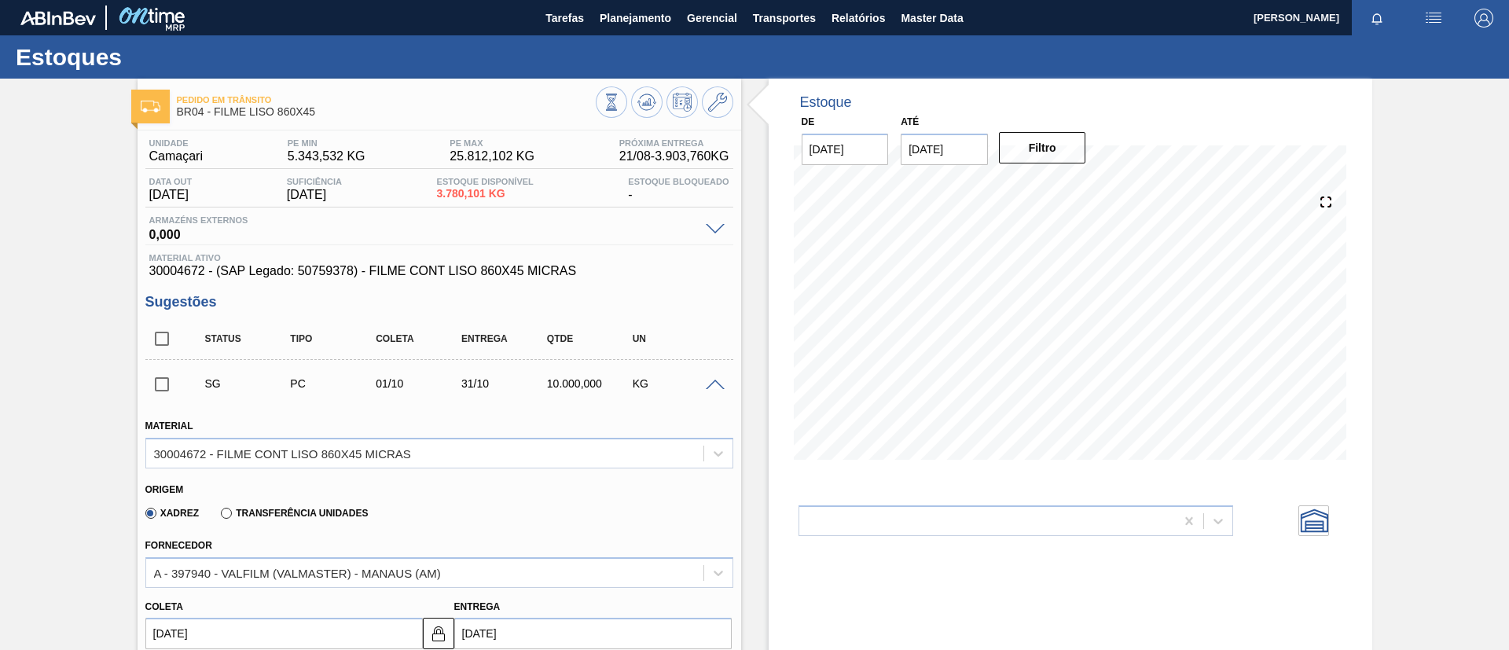
click at [712, 380] on span at bounding box center [715, 386] width 19 height 12
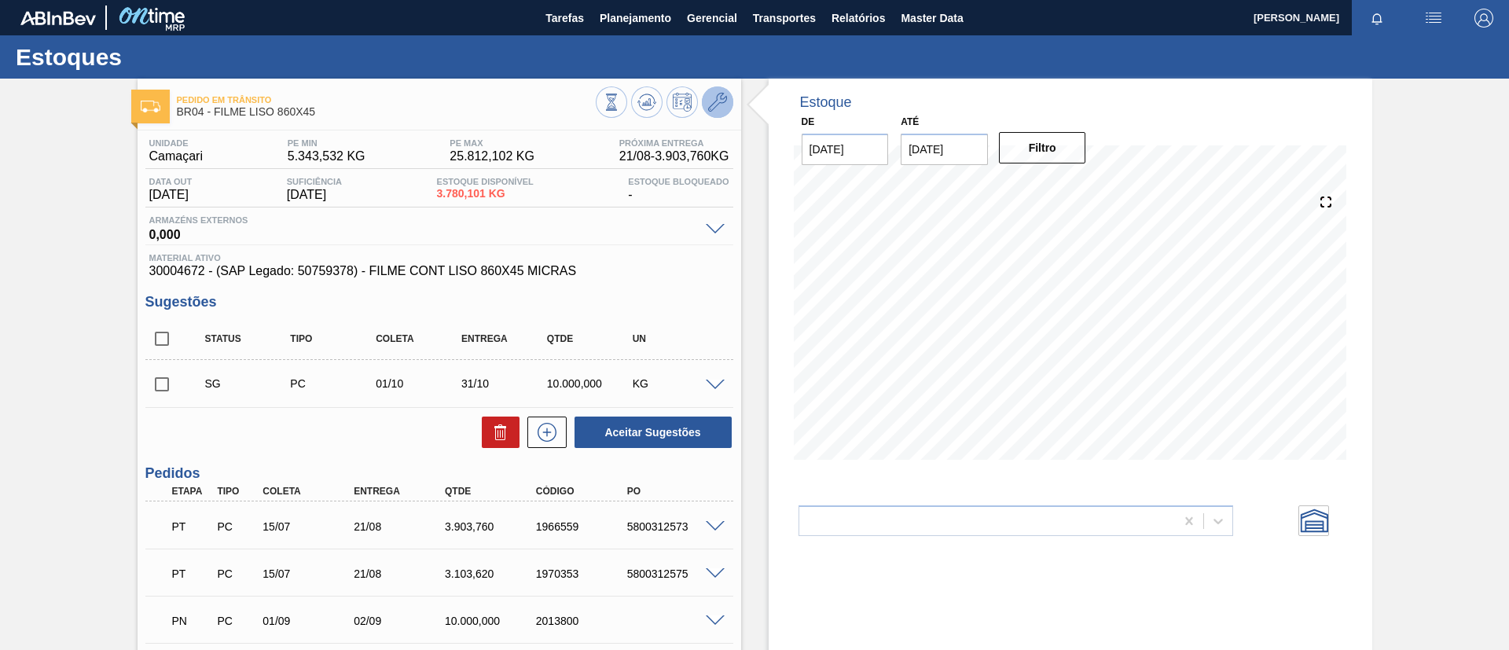
click at [723, 103] on icon at bounding box center [717, 102] width 19 height 19
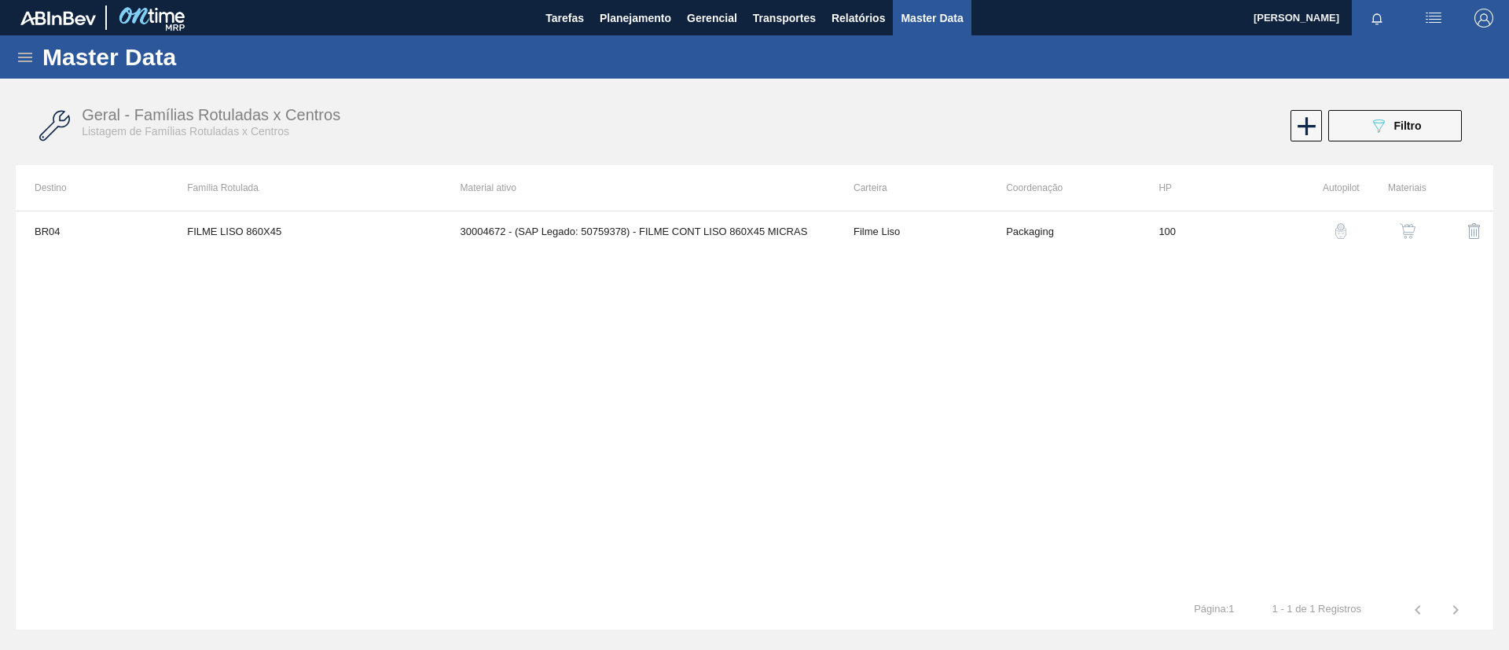
click at [1405, 234] on img "button" at bounding box center [1408, 231] width 16 height 16
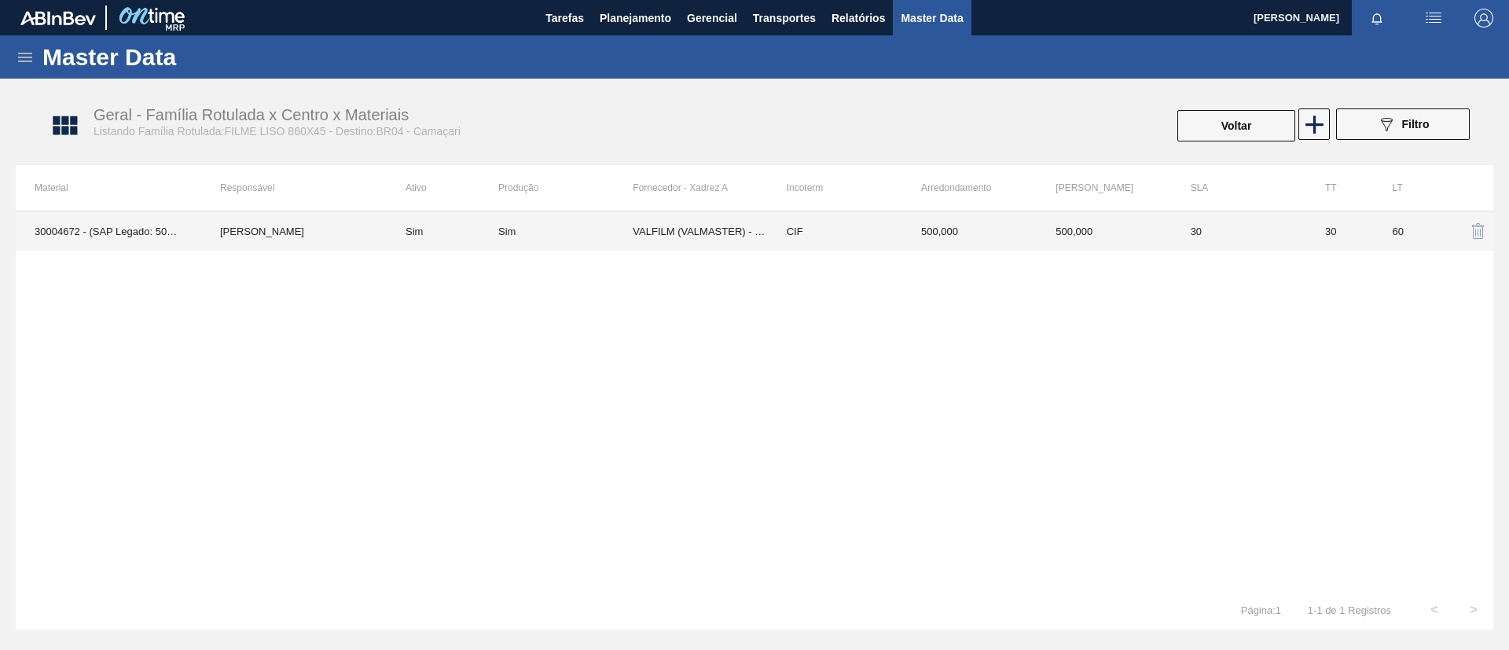
click at [504, 226] on div "Sim" at bounding box center [506, 232] width 17 height 12
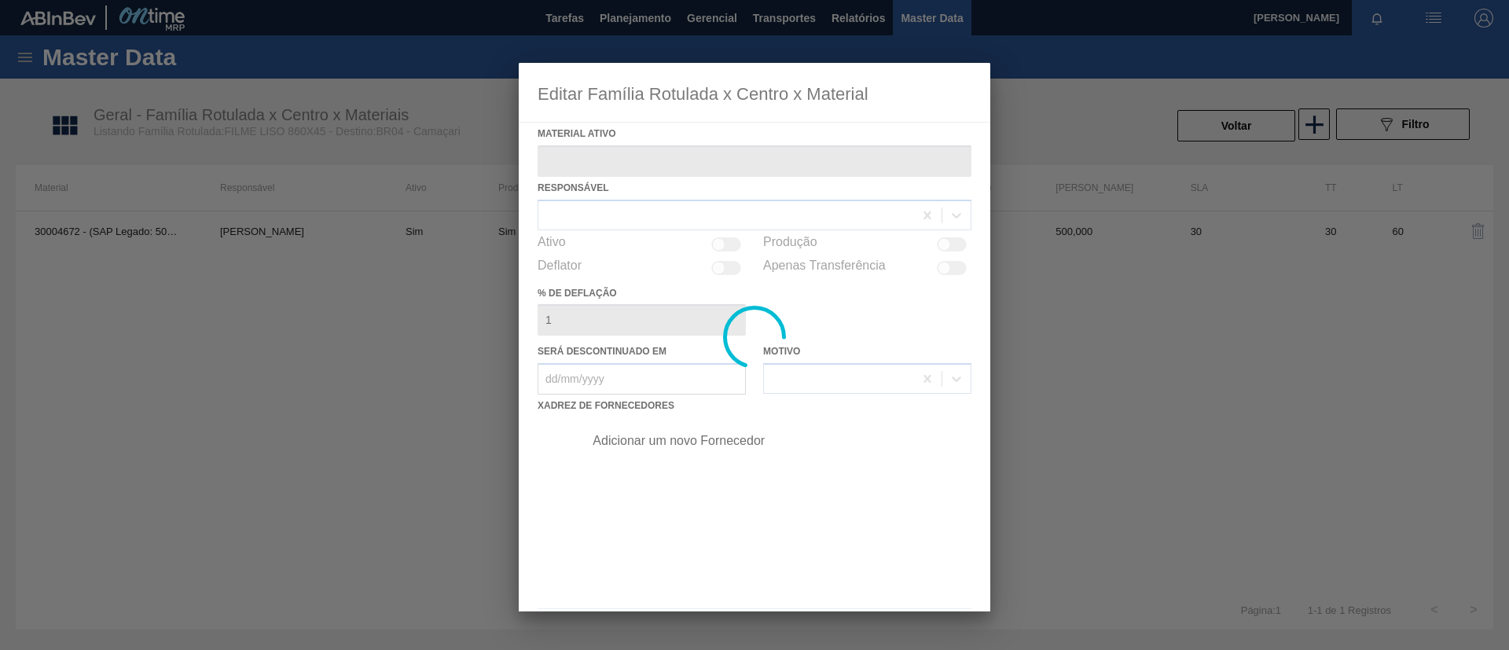
type ativo "30004672 - (SAP Legado: 50759378) - FILME CONT LISO 860X45 MICRAS"
checkbox input "true"
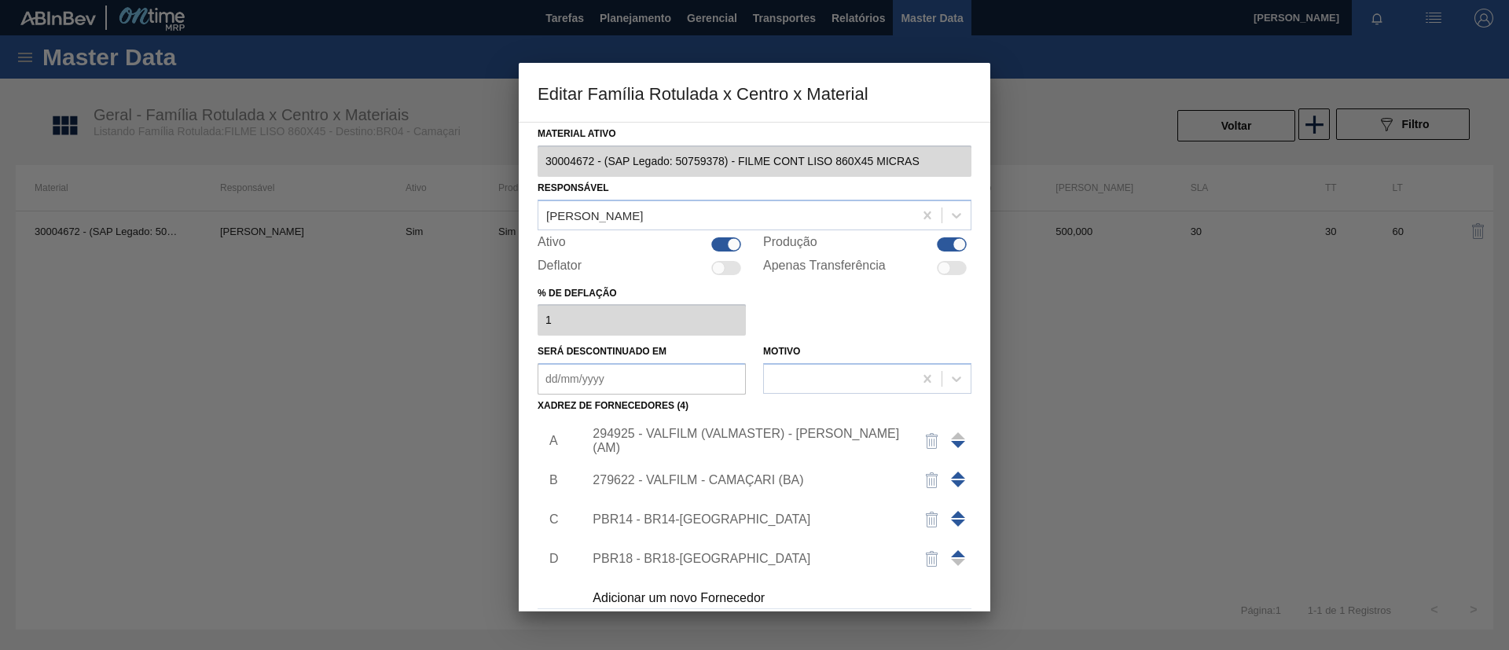
click at [689, 433] on div "294925 - VALFILM (VALMASTER) - MANAUS (AM)" at bounding box center [747, 441] width 308 height 28
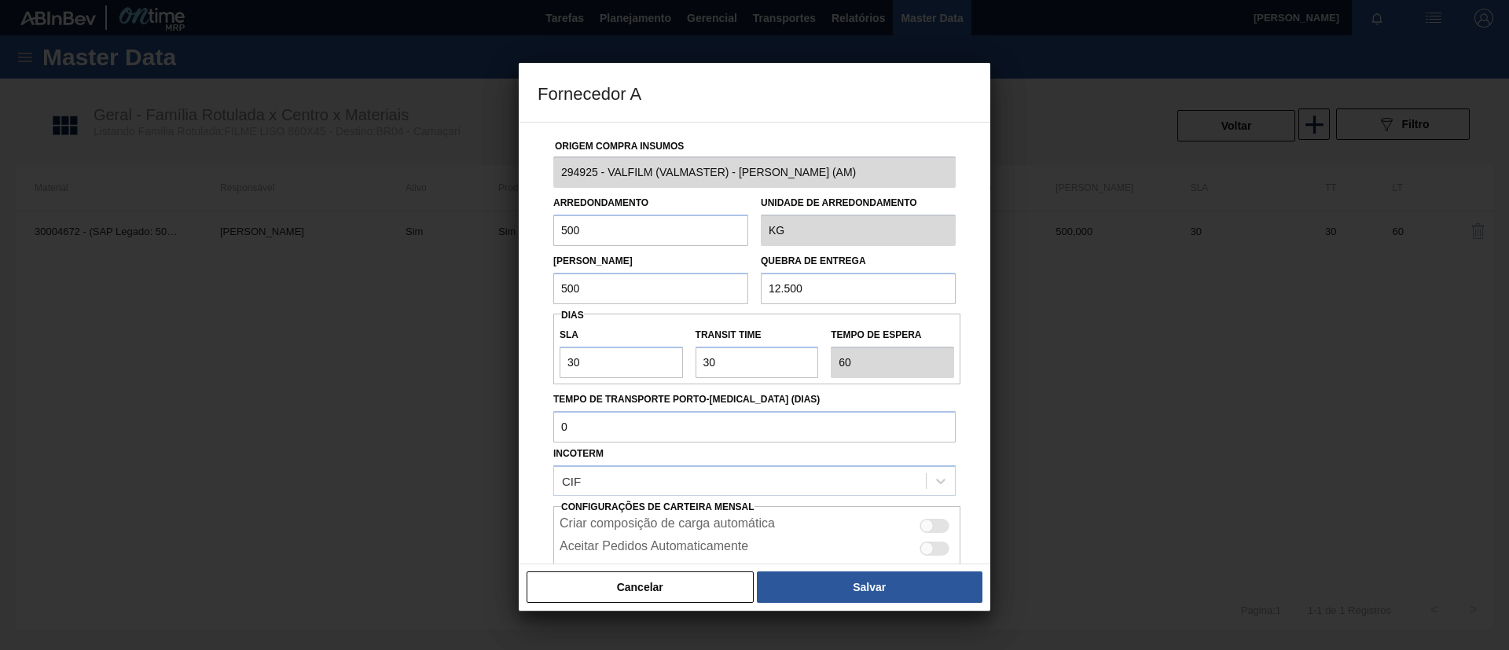
click at [811, 568] on div "Cancelar Salvar" at bounding box center [755, 587] width 472 height 47
click at [819, 571] on button "Salvar" at bounding box center [870, 586] width 226 height 31
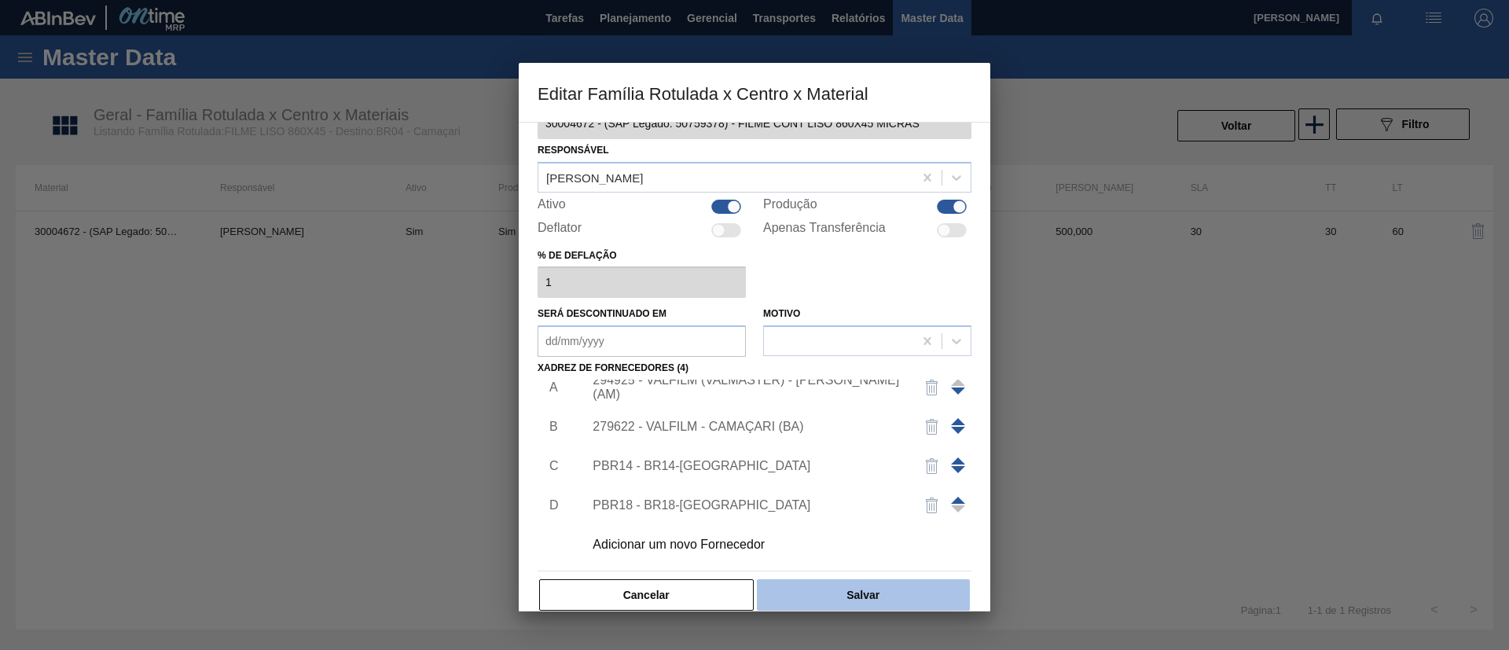
scroll to position [58, 0]
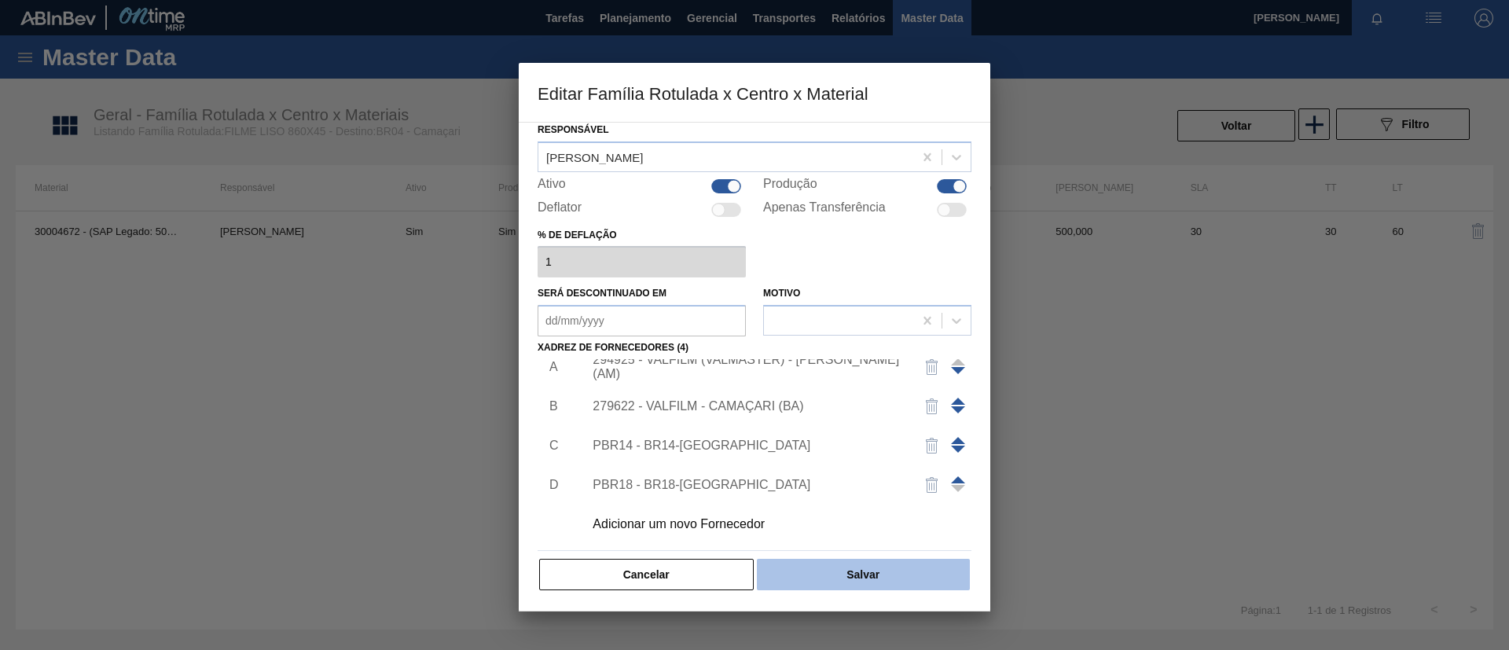
click at [887, 569] on button "Salvar" at bounding box center [863, 574] width 213 height 31
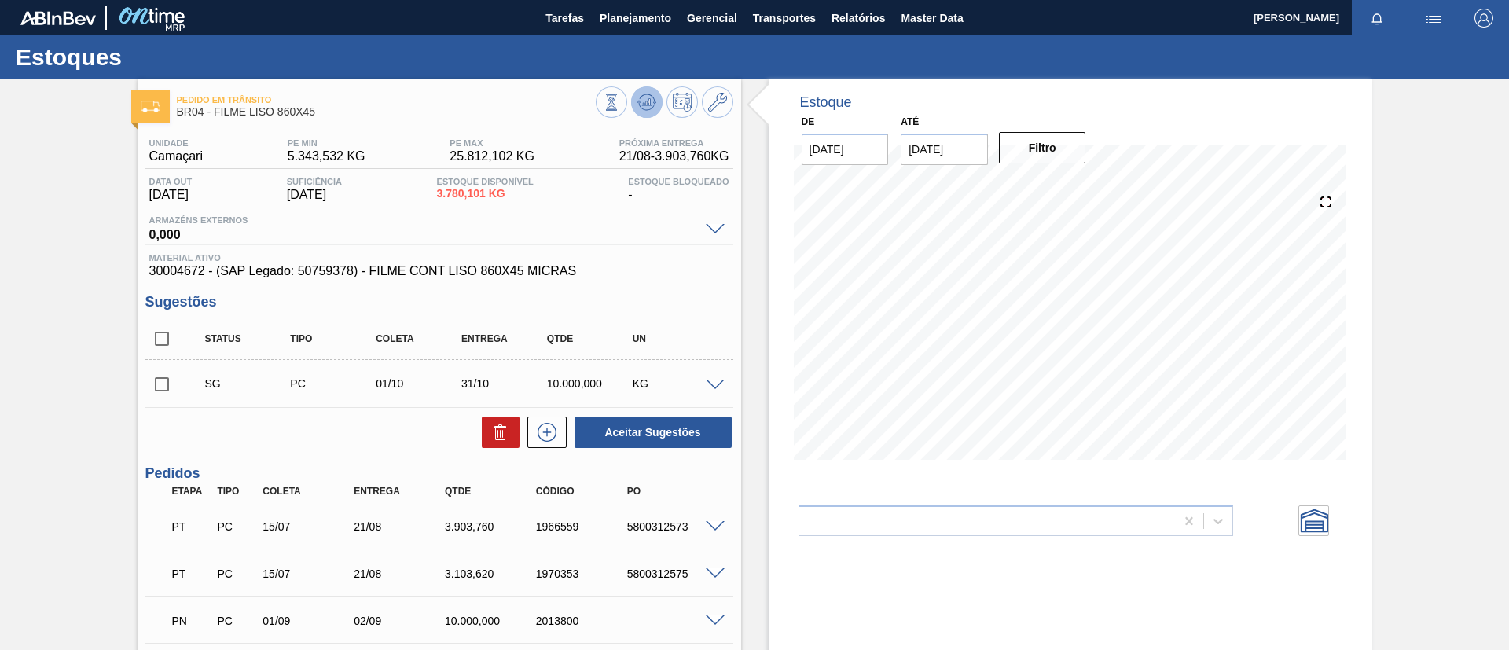
click at [639, 114] on button at bounding box center [646, 101] width 31 height 31
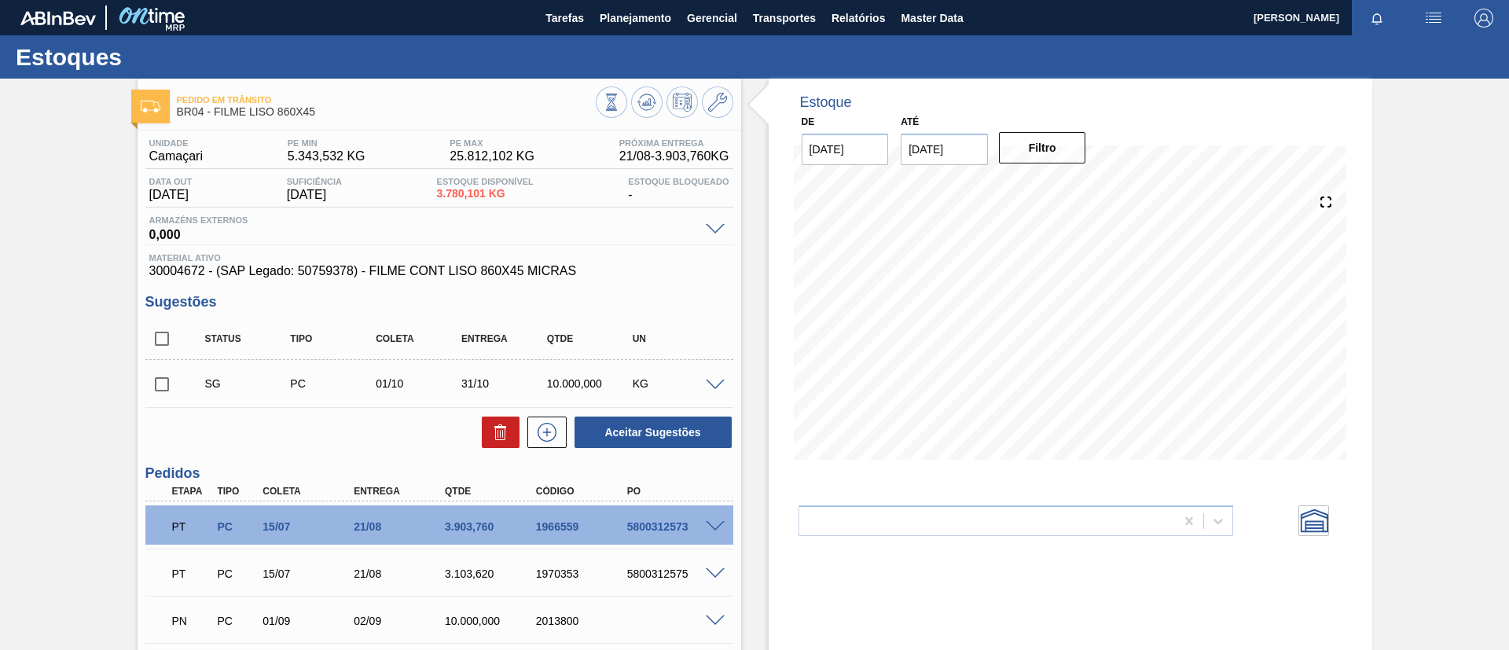
click at [3, 291] on div "Pedido em Trânsito BR04 - FILME LISO 860X45 Unidade Camaçari PE MIN 5.343,532 K…" at bounding box center [754, 520] width 1509 height 882
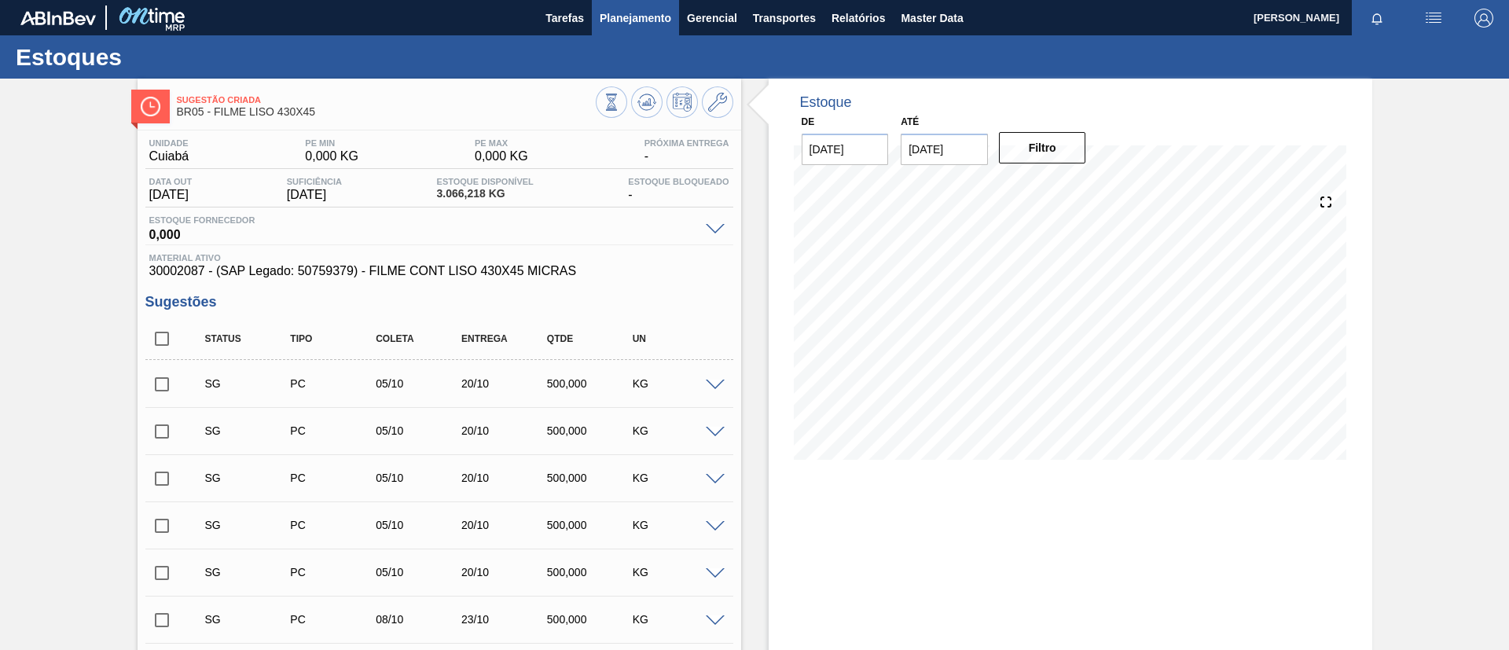
click at [634, 30] on button "Planejamento" at bounding box center [635, 17] width 87 height 35
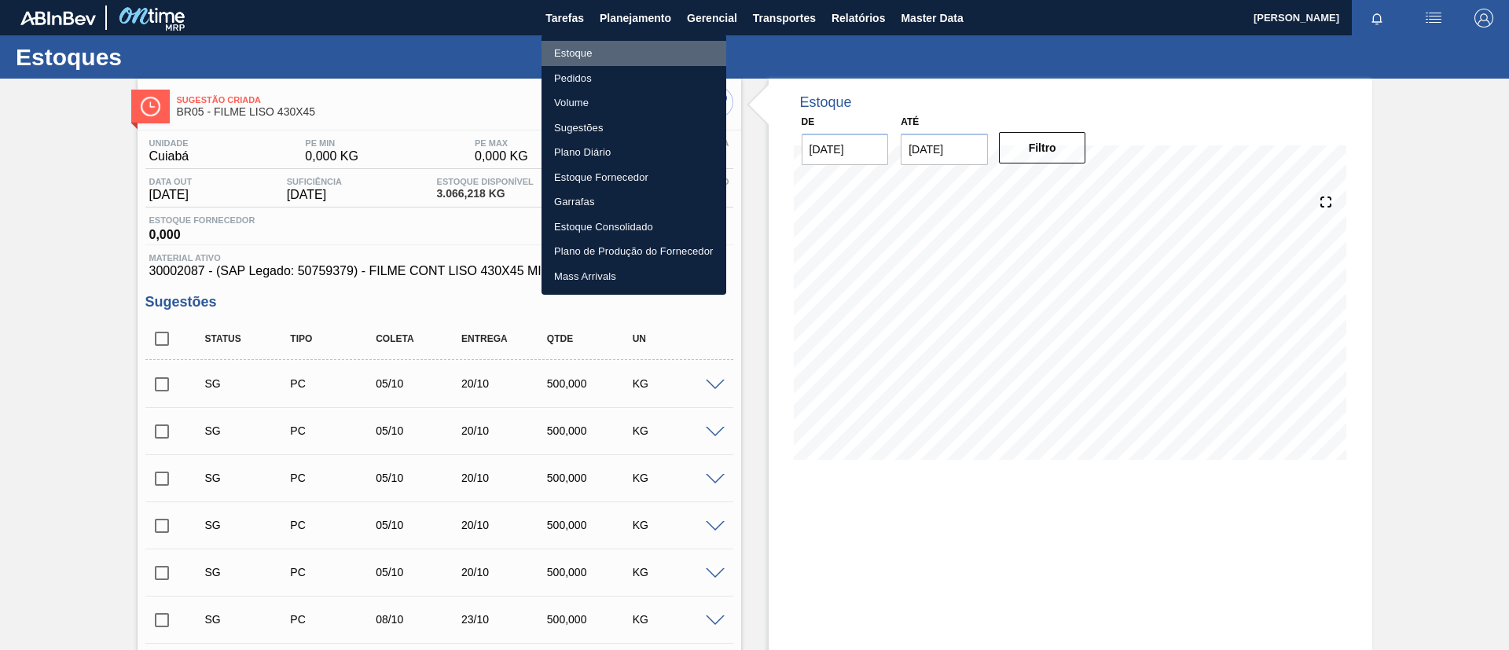
click at [627, 54] on li "Estoque" at bounding box center [634, 53] width 185 height 25
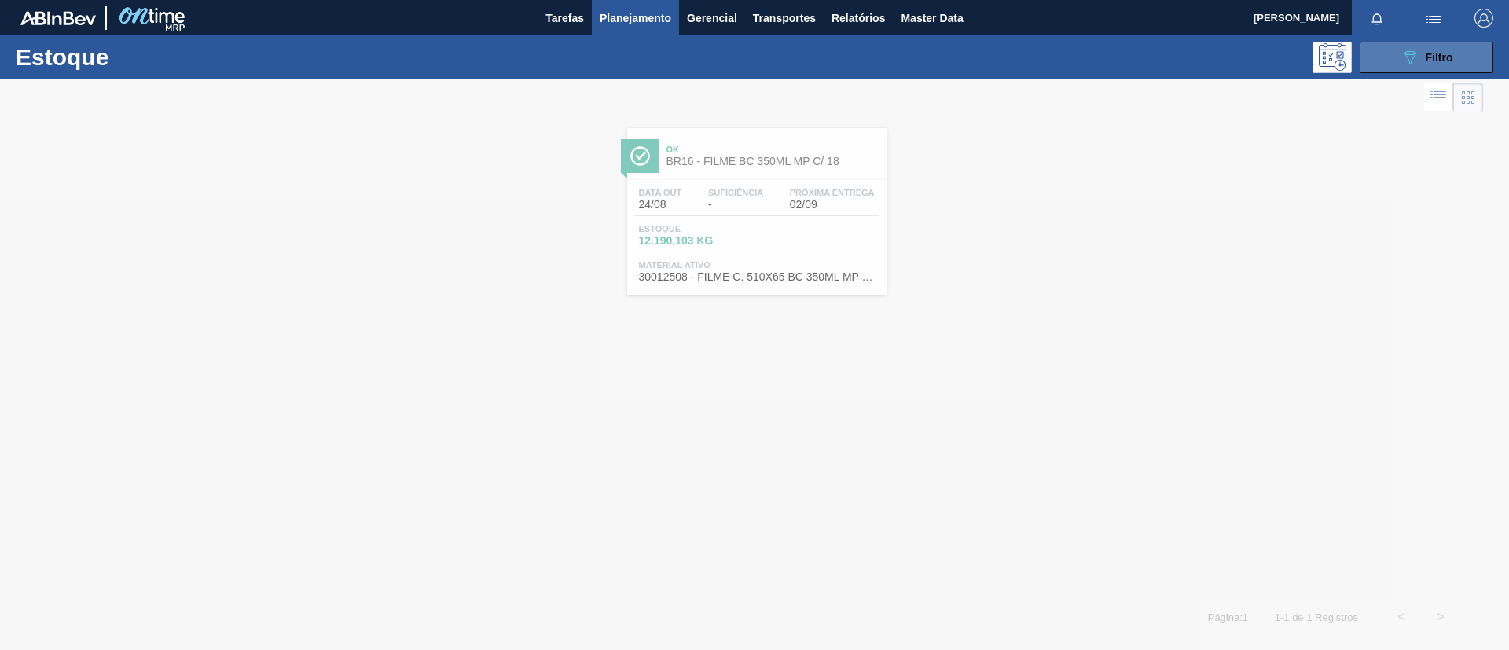
click at [1375, 61] on button "089F7B8B-B2A5-4AFE-B5C0-19BA573D28AC Filtro" at bounding box center [1427, 57] width 134 height 31
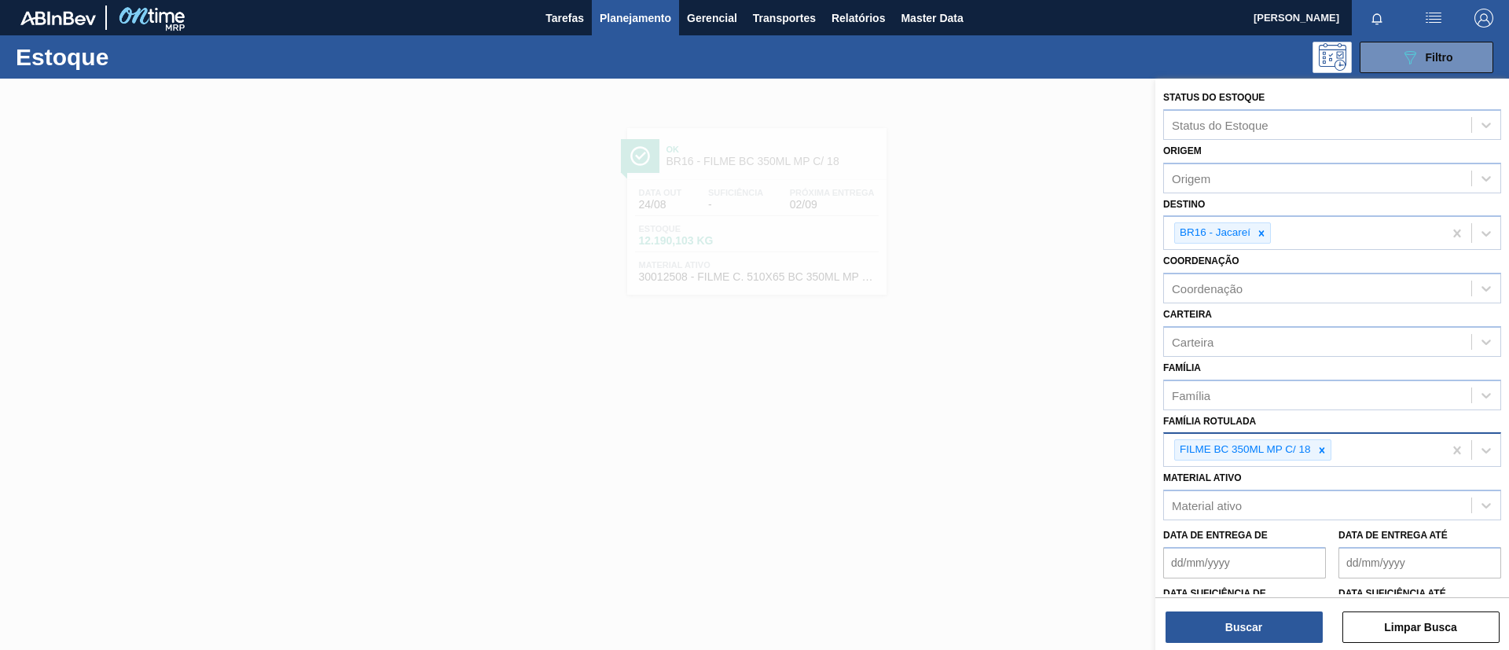
click at [1321, 456] on div at bounding box center [1322, 450] width 17 height 20
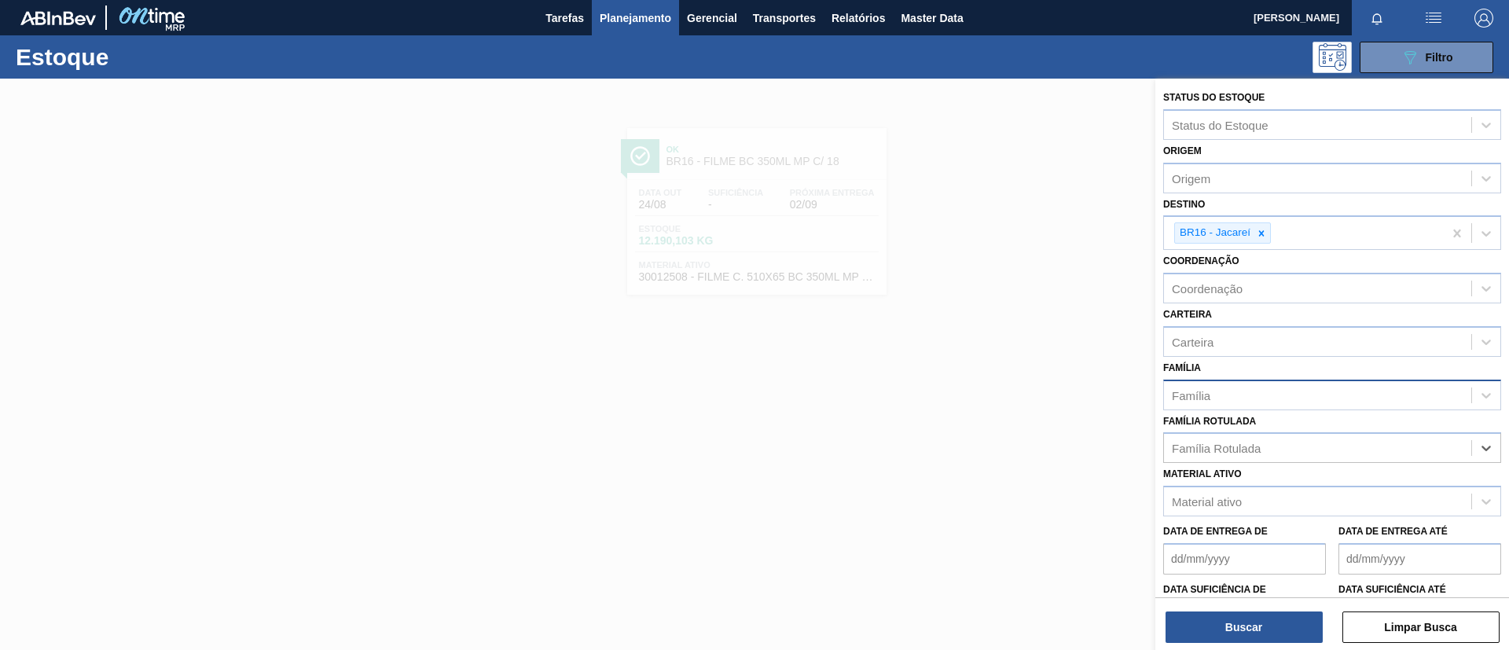
click at [1265, 402] on div "Família" at bounding box center [1317, 395] width 307 height 23
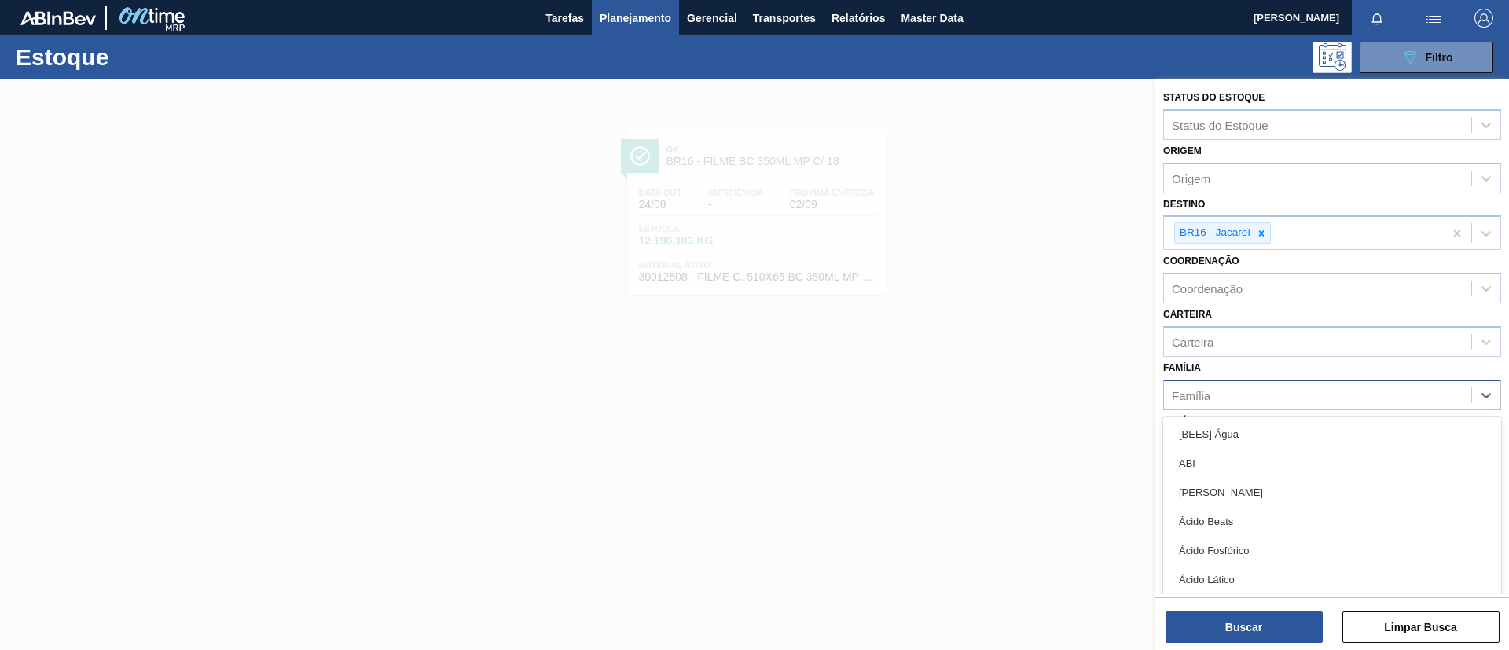
click at [1265, 402] on div "Família" at bounding box center [1317, 395] width 307 height 23
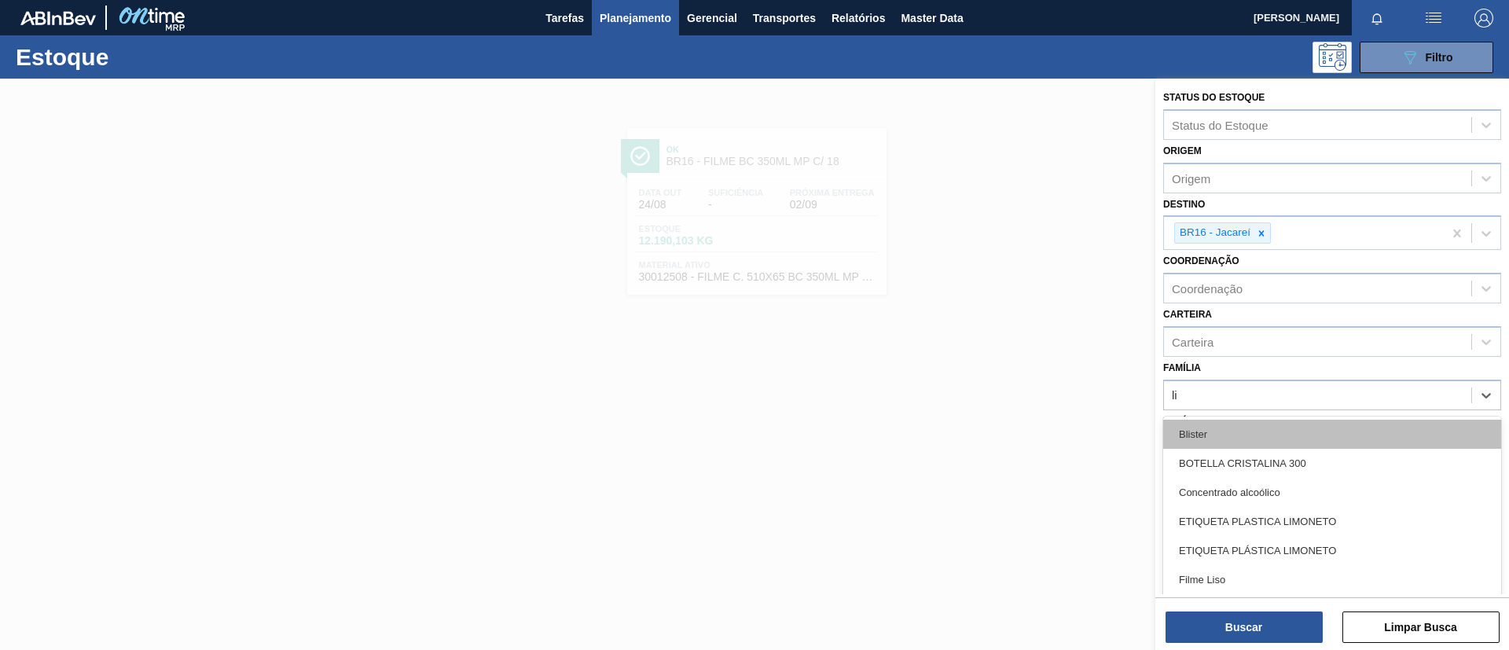
type input "lis"
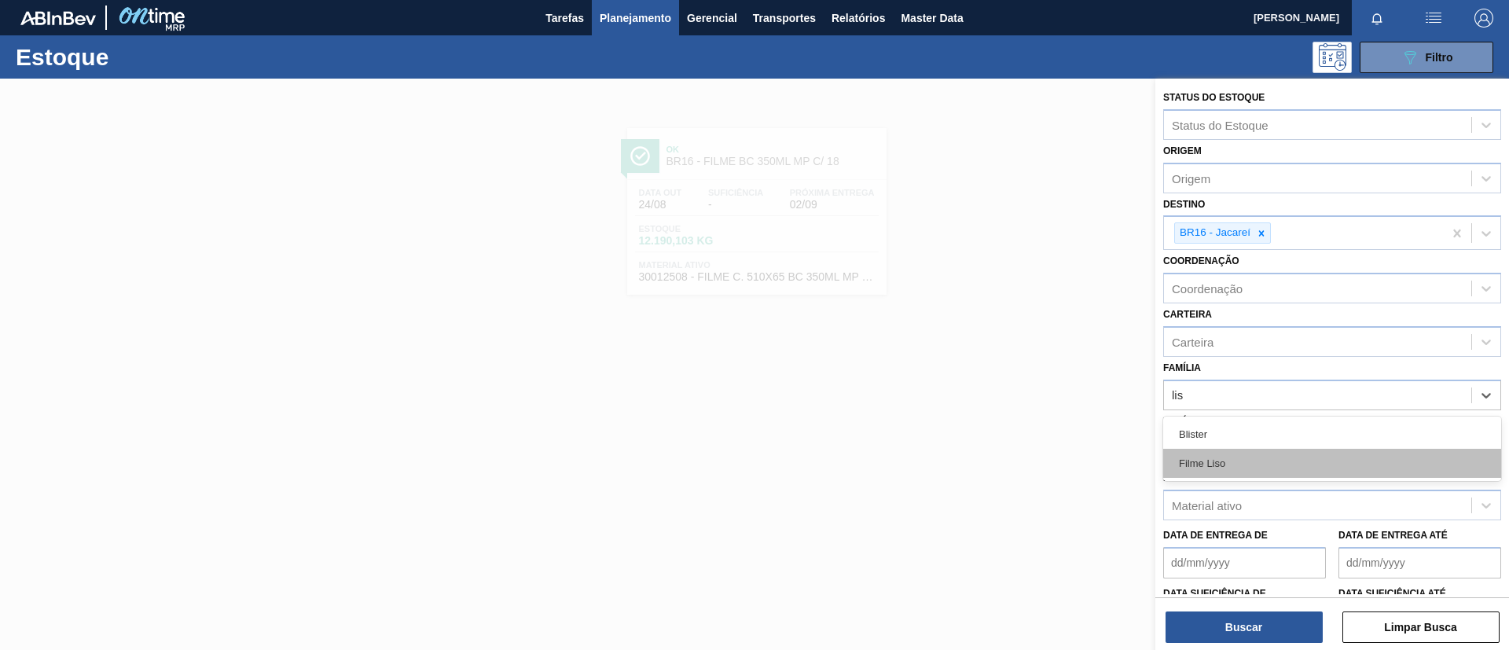
click at [1275, 463] on div "Filme Liso" at bounding box center [1332, 463] width 338 height 29
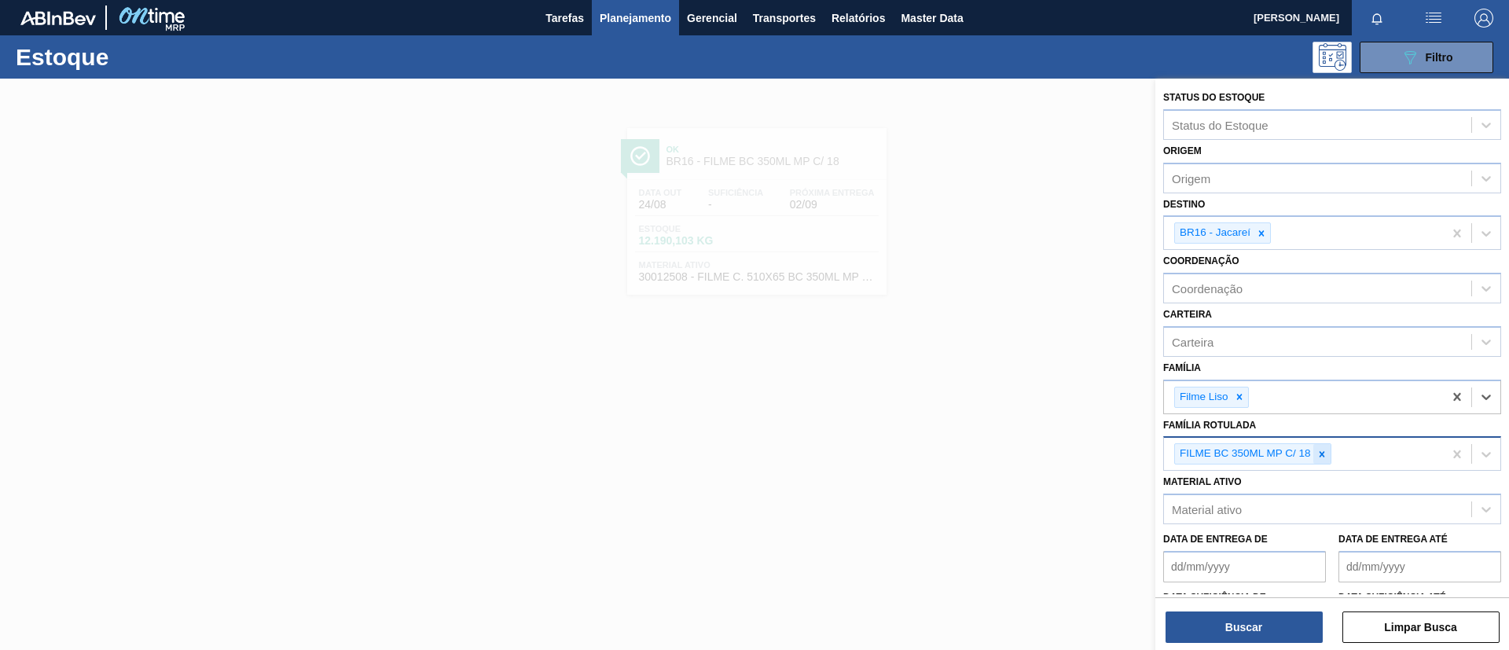
click at [1321, 461] on div at bounding box center [1322, 454] width 17 height 20
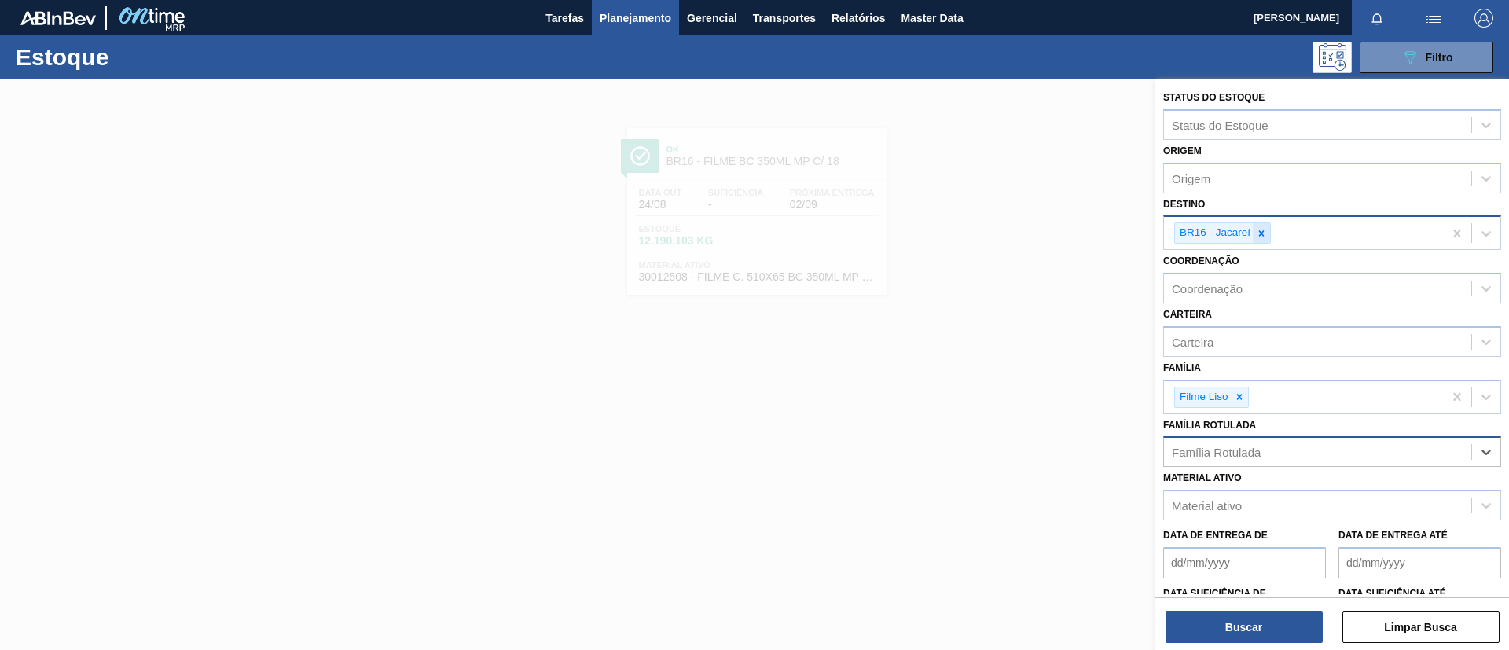
click at [1260, 237] on icon at bounding box center [1261, 233] width 11 height 11
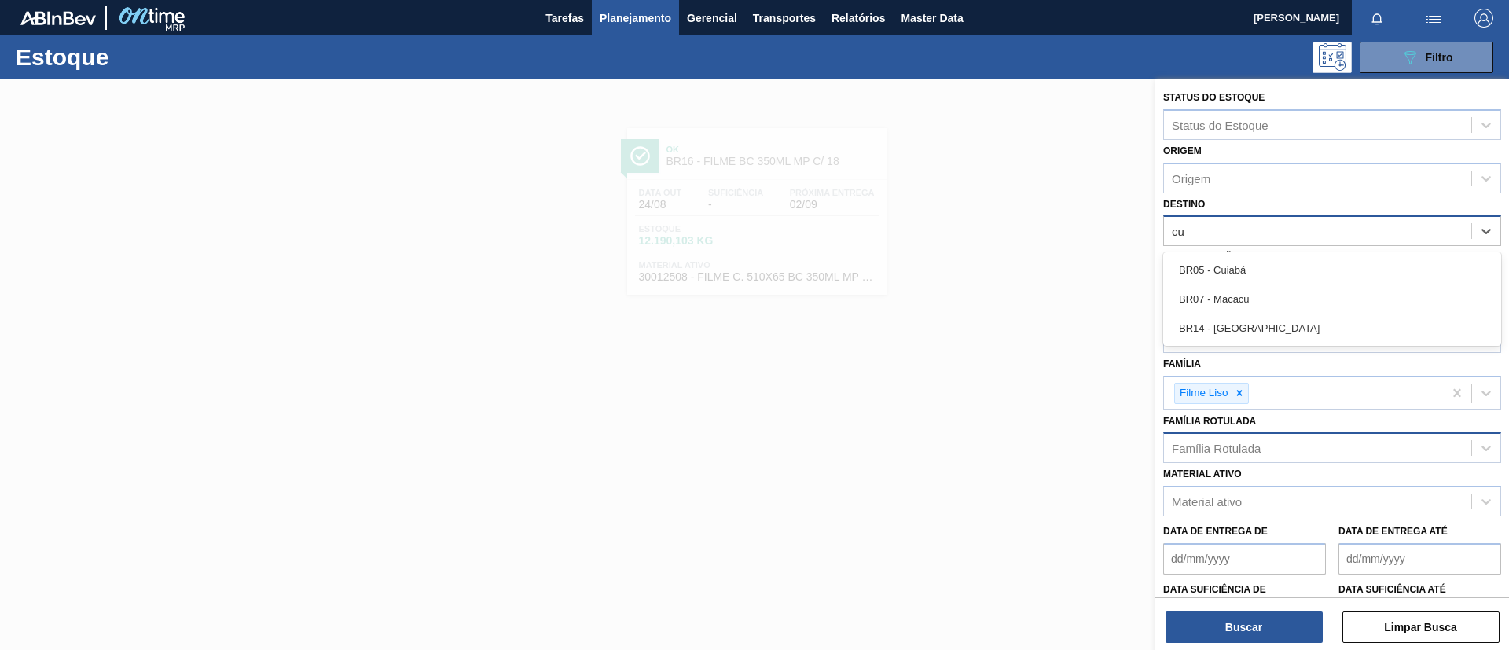
type input "cui"
drag, startPoint x: 1276, startPoint y: 270, endPoint x: 1229, endPoint y: 465, distance: 200.6
click at [1275, 270] on div "BR05 - Cuiabá" at bounding box center [1332, 269] width 338 height 29
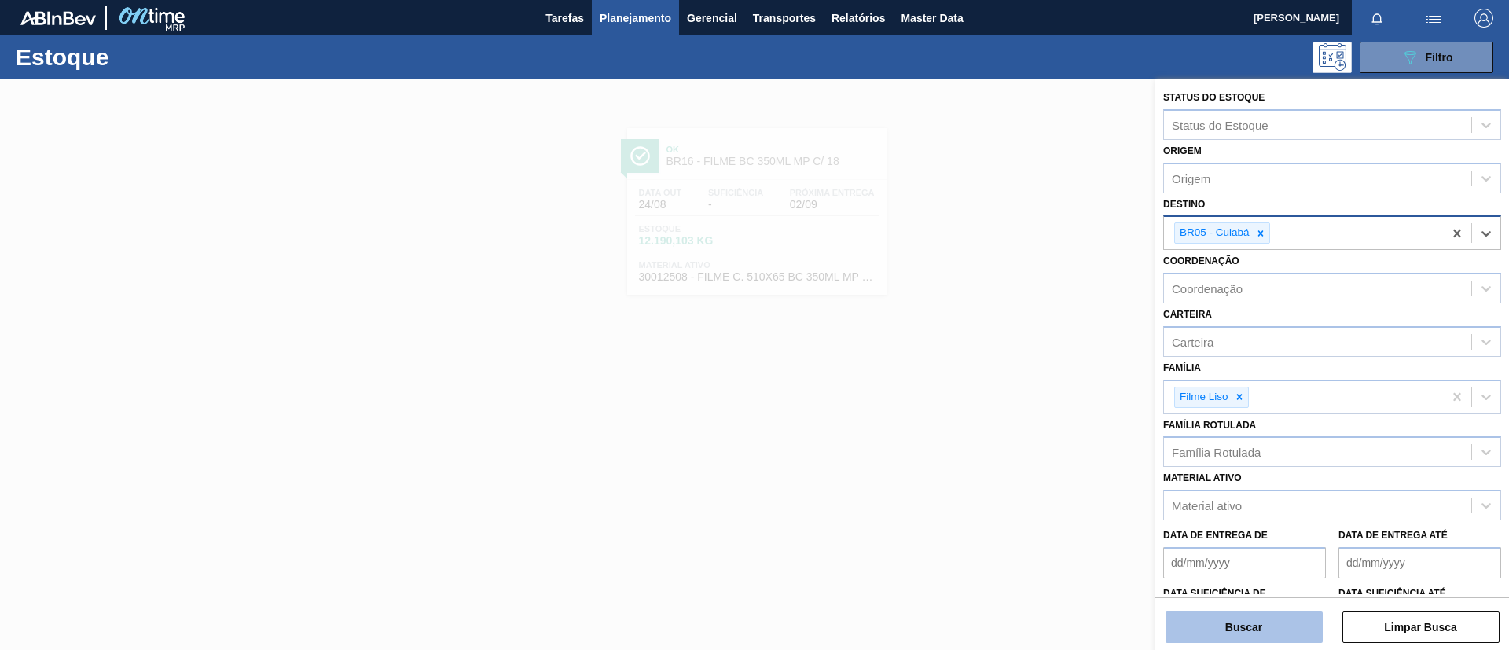
click at [1232, 631] on button "Buscar" at bounding box center [1244, 627] width 157 height 31
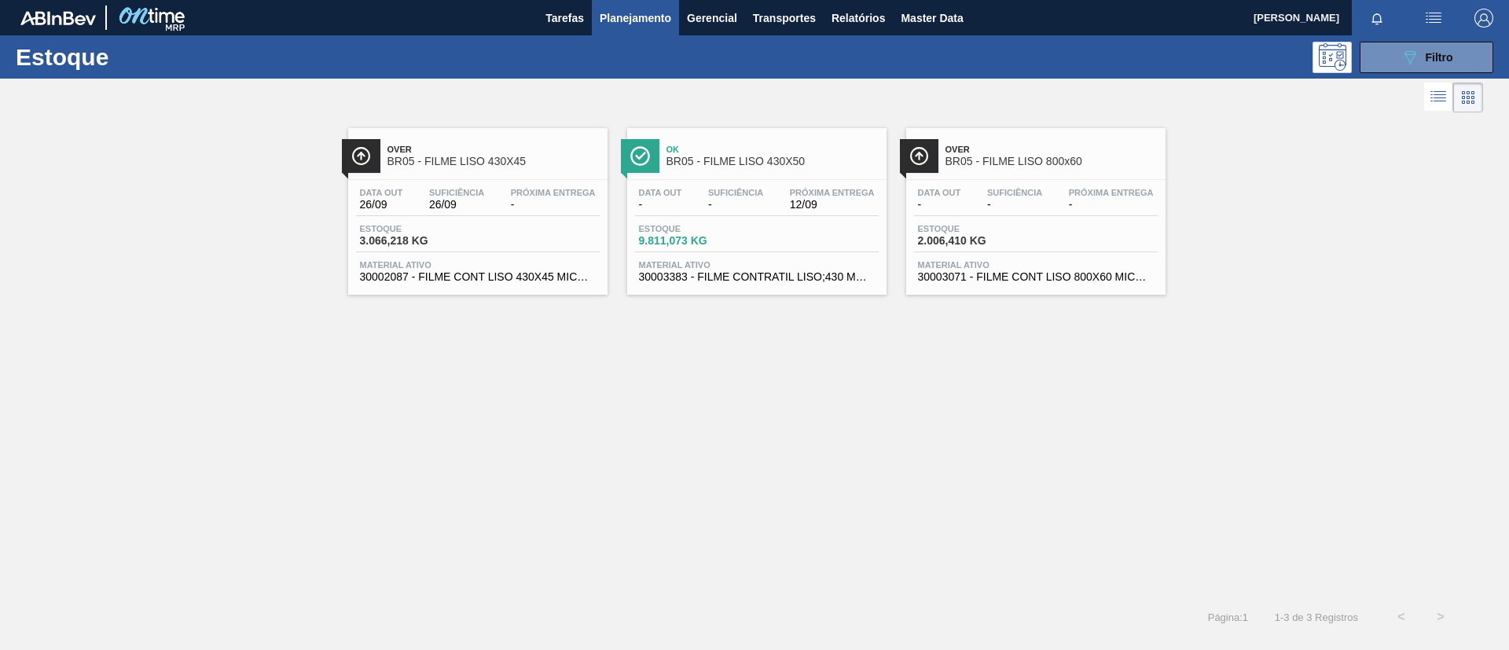
click at [744, 214] on div "Data out - Suficiência - Próxima Entrega 12/09" at bounding box center [757, 202] width 244 height 28
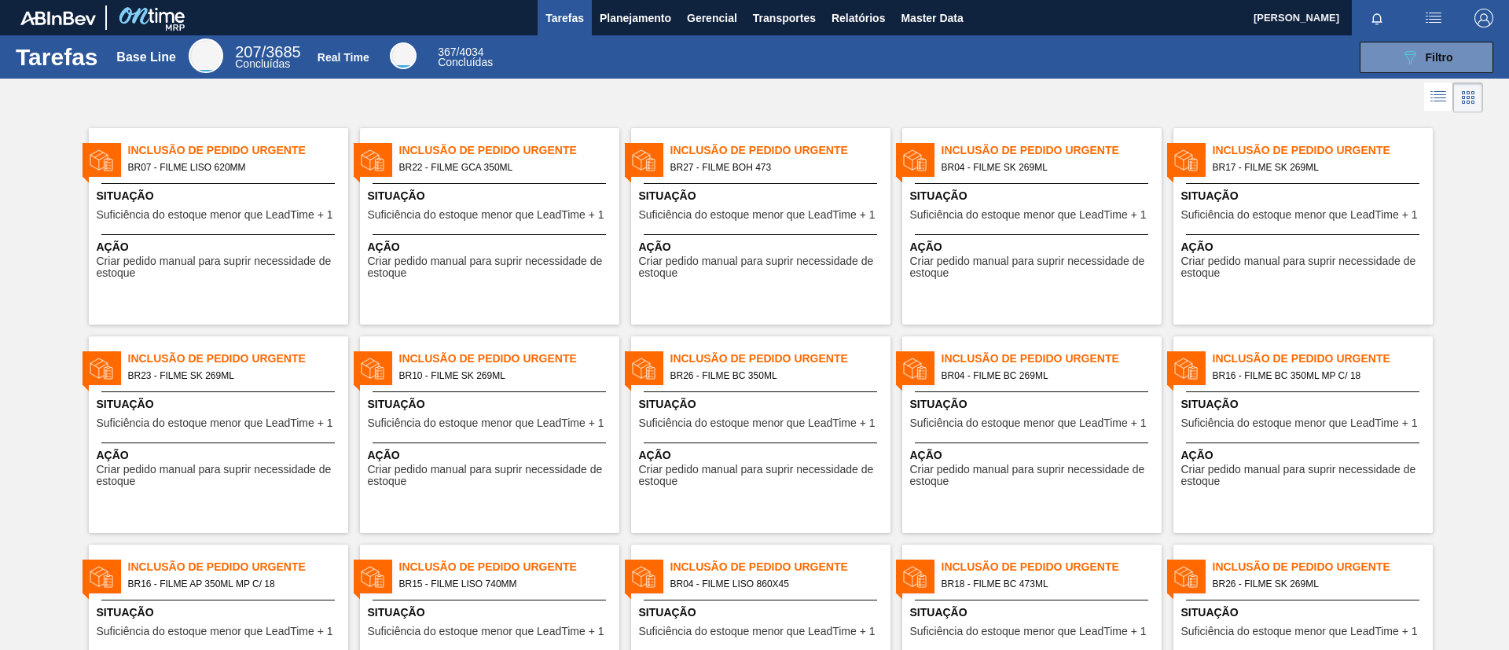
click at [608, 36] on div "Tarefas Base Line 207 / 3685 Concluídas Real Time 367 / 4034 Concluídas 089F7B8…" at bounding box center [754, 56] width 1509 height 43
click at [618, 24] on span "Planejamento" at bounding box center [636, 18] width 72 height 19
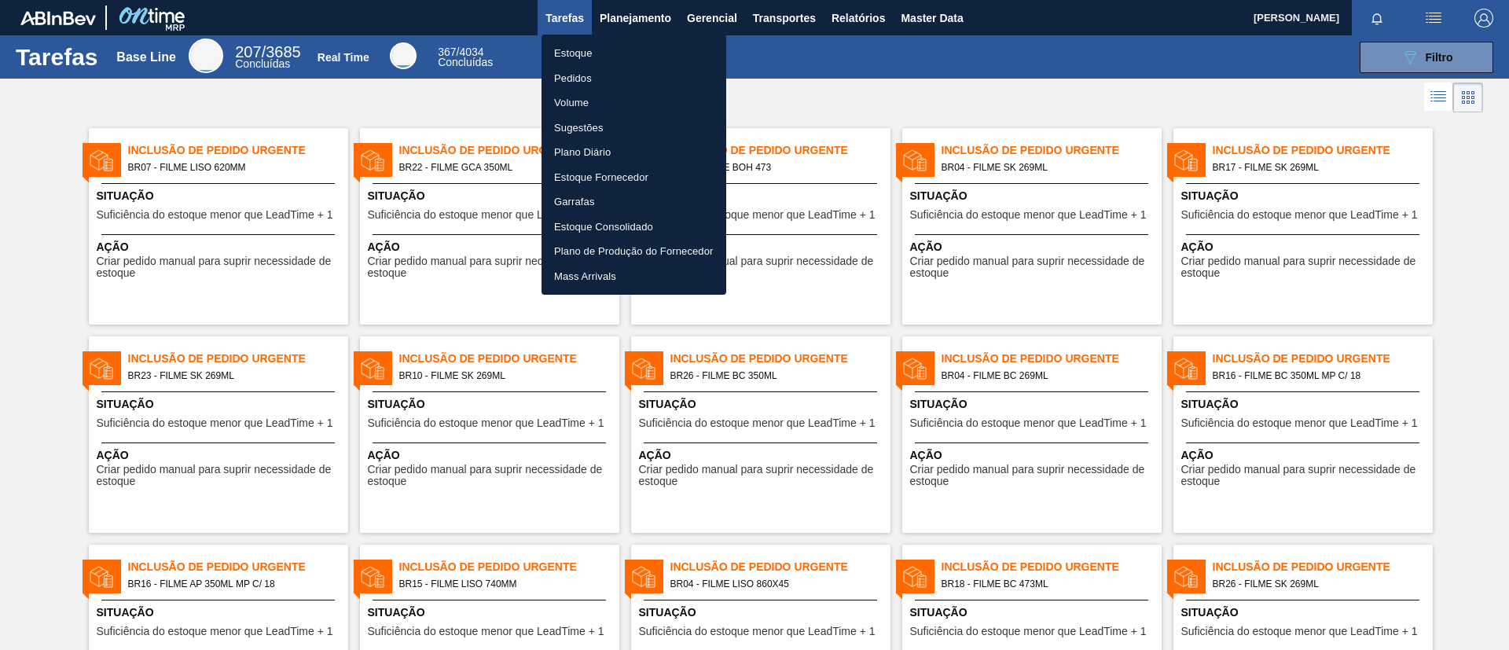
click at [611, 68] on li "Pedidos" at bounding box center [634, 78] width 185 height 25
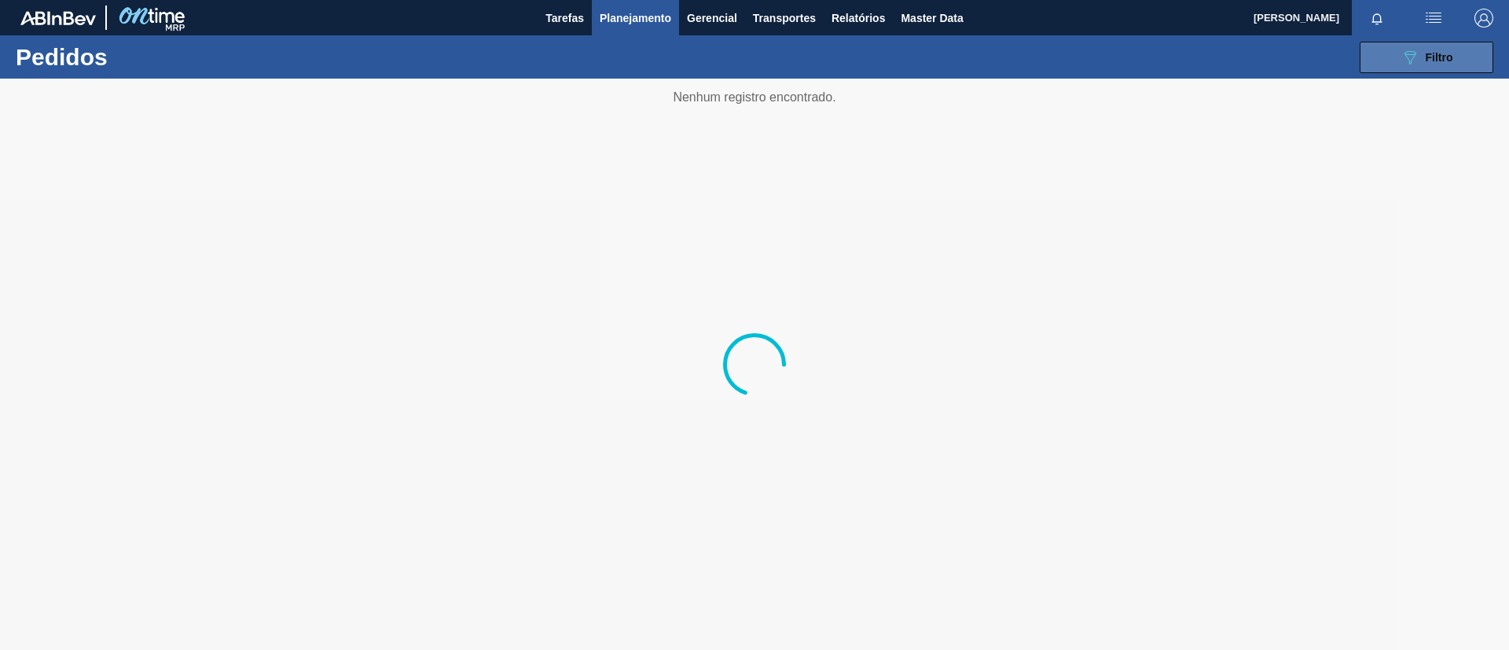
click at [1401, 61] on icon "089F7B8B-B2A5-4AFE-B5C0-19BA573D28AC" at bounding box center [1410, 57] width 19 height 19
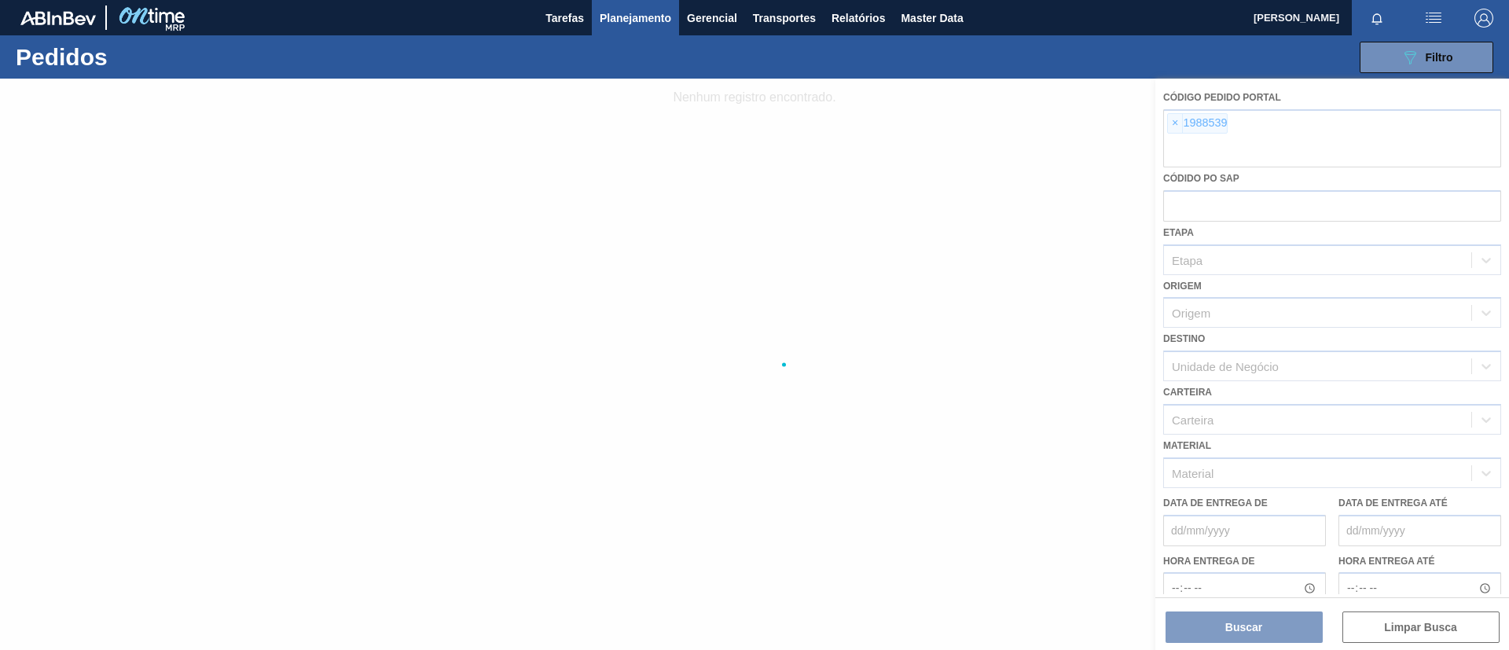
click at [1175, 127] on div at bounding box center [754, 364] width 1509 height 571
click at [1174, 125] on div at bounding box center [754, 364] width 1509 height 571
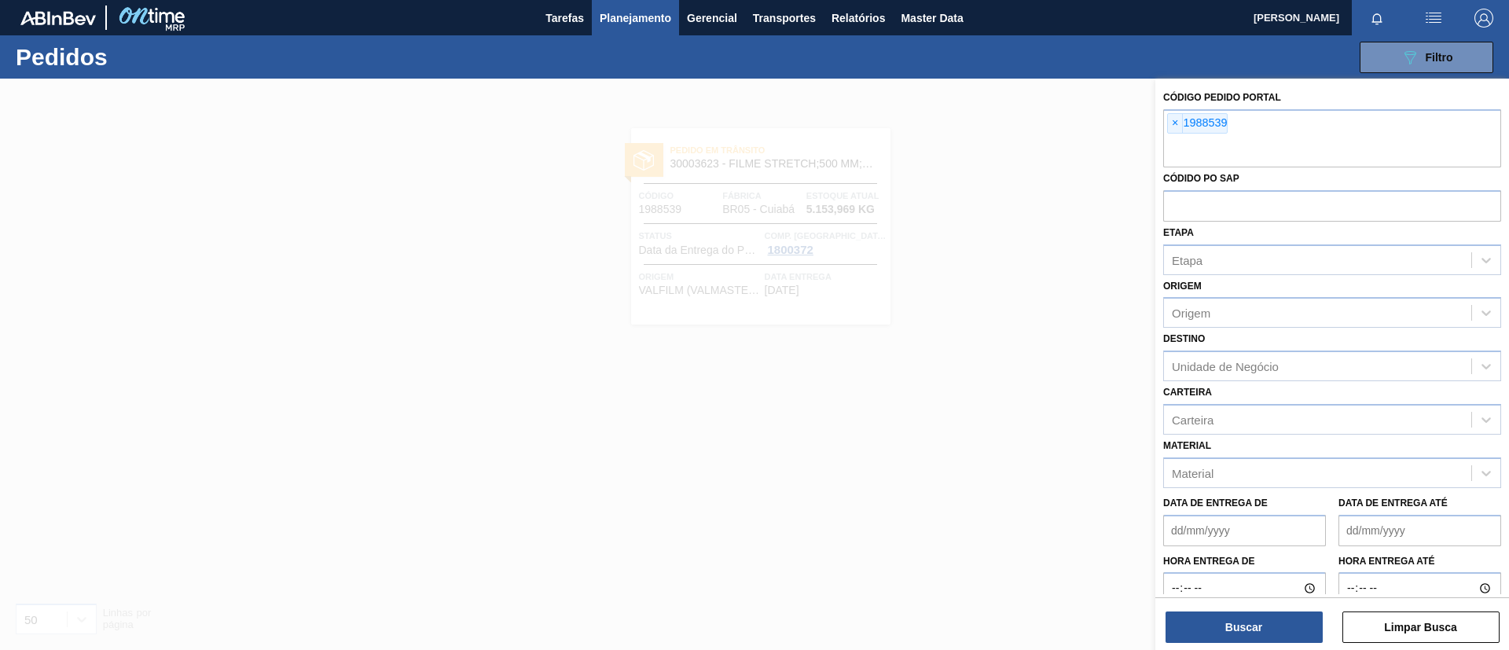
click at [1174, 125] on span "×" at bounding box center [1175, 123] width 15 height 19
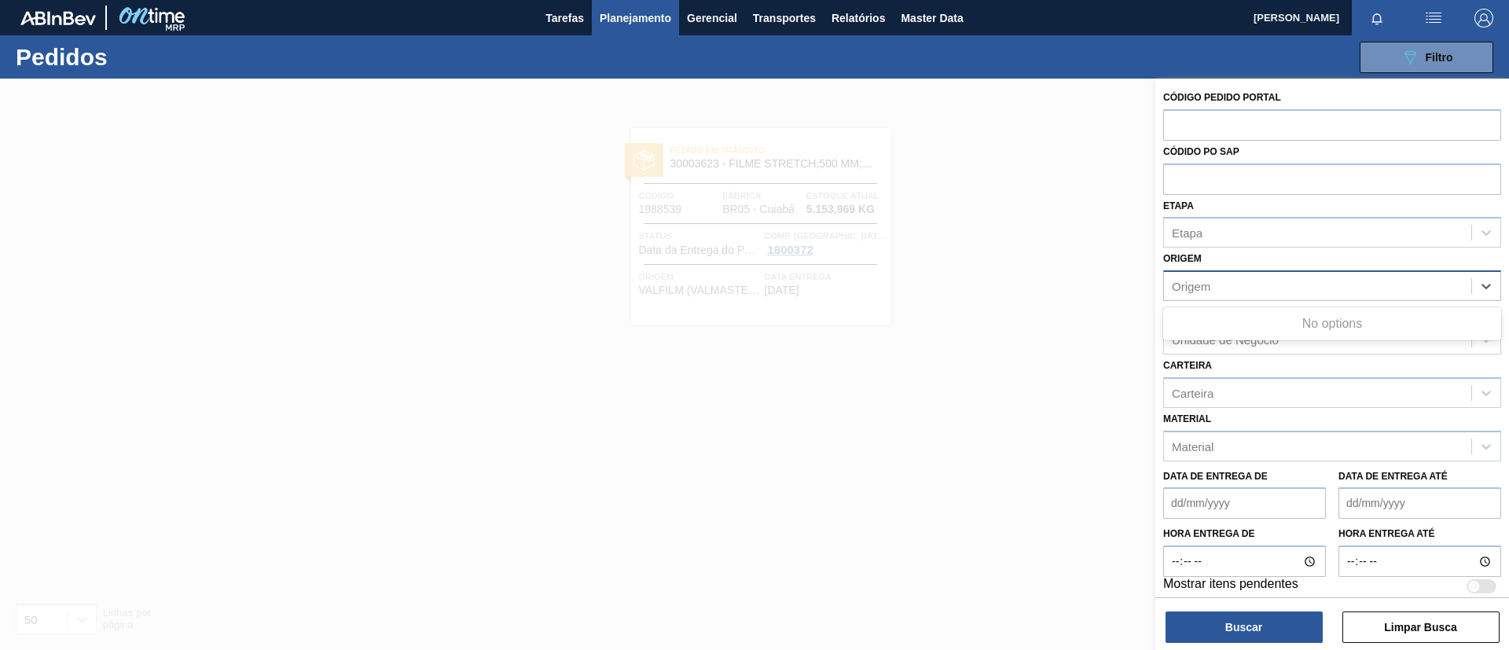
click at [1204, 292] on div "Origem" at bounding box center [1191, 286] width 39 height 13
click at [1226, 228] on div "Etapa" at bounding box center [1317, 233] width 307 height 23
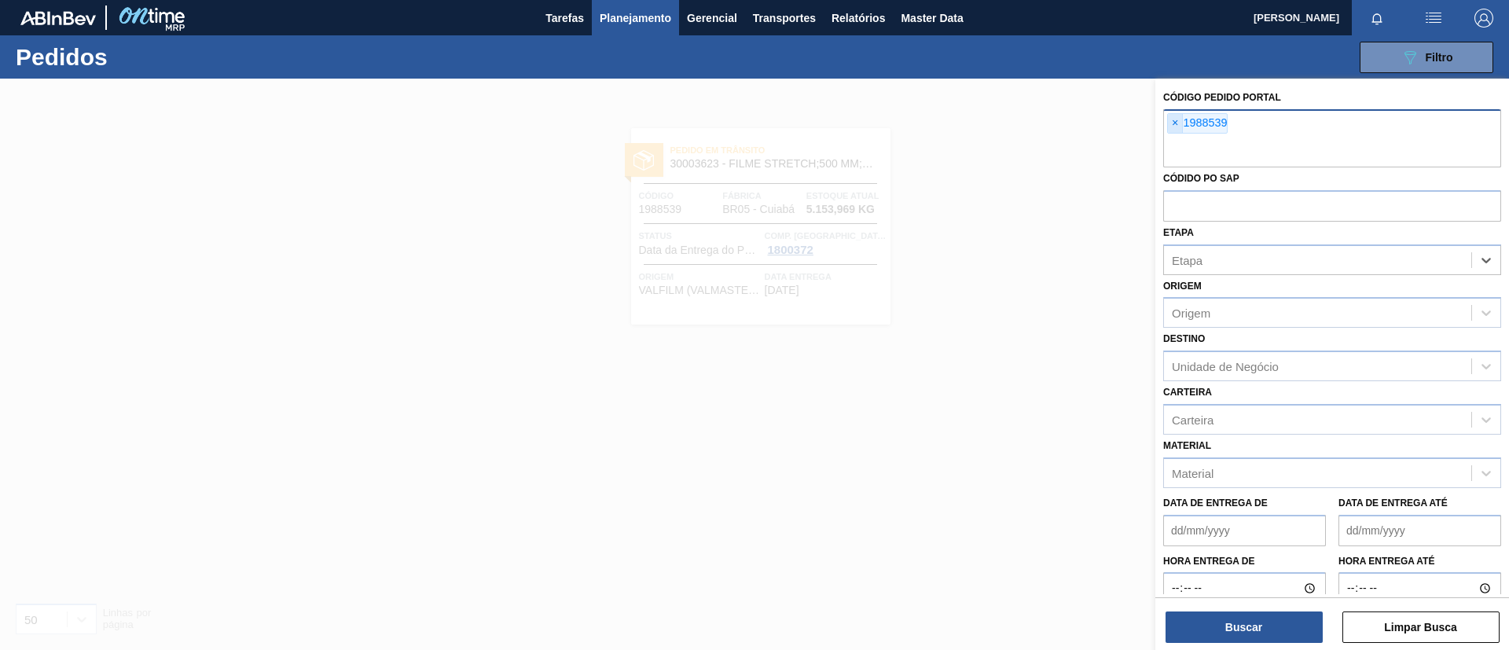
click at [1170, 122] on span "×" at bounding box center [1175, 123] width 15 height 19
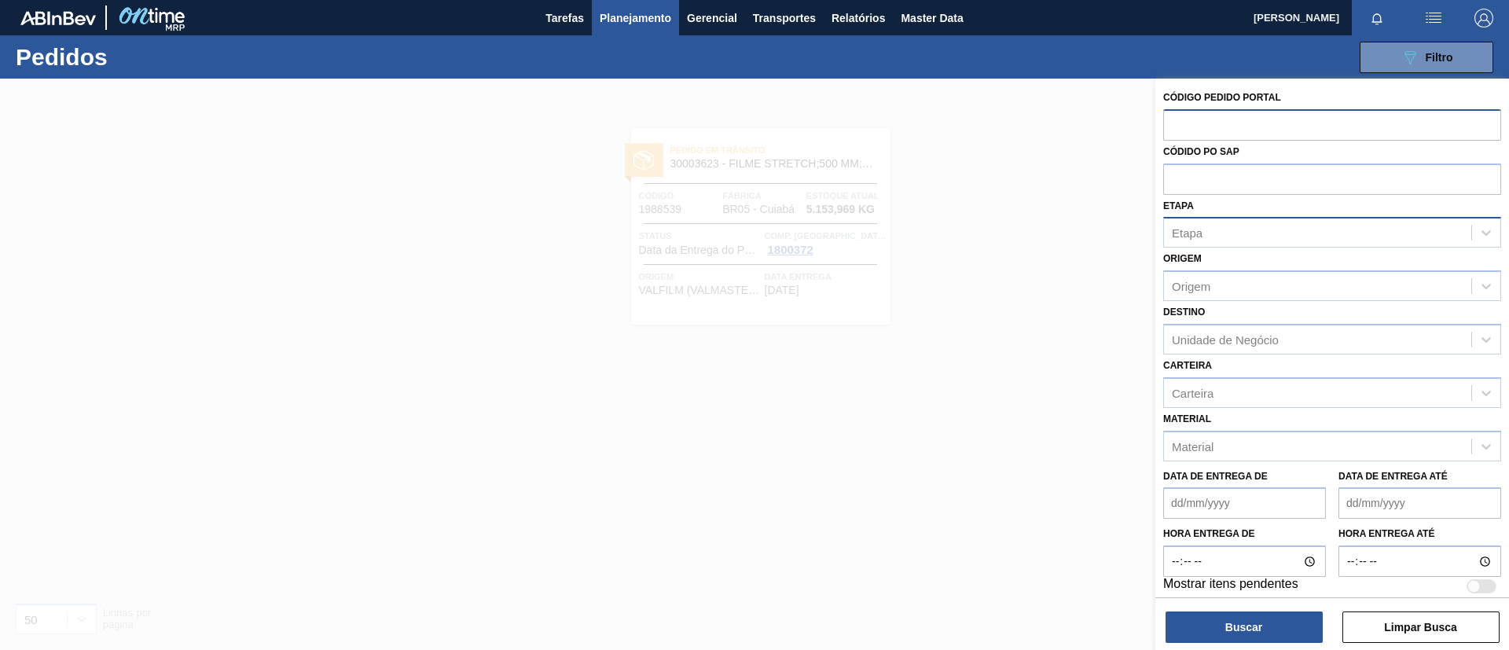
click at [1204, 243] on div "Etapa" at bounding box center [1317, 233] width 307 height 23
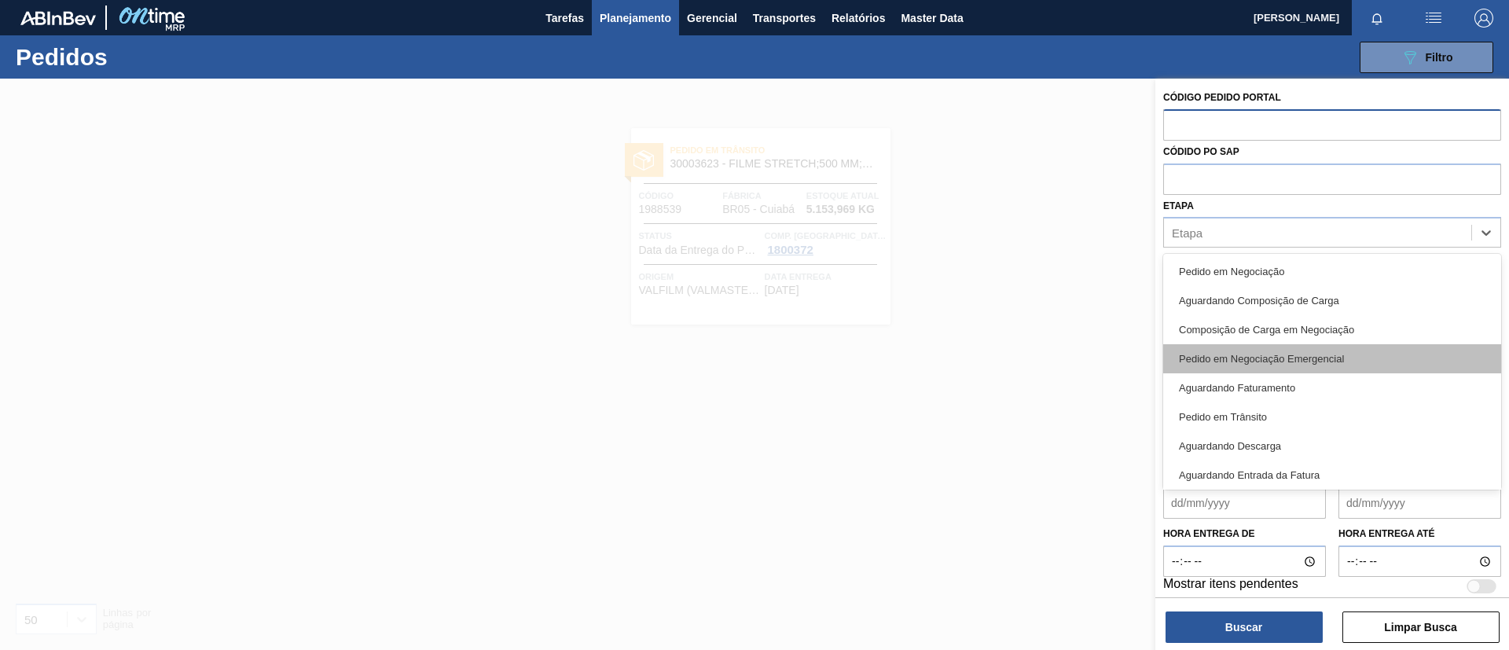
click at [1306, 371] on div "Pedido em Negociação Emergencial" at bounding box center [1332, 358] width 338 height 29
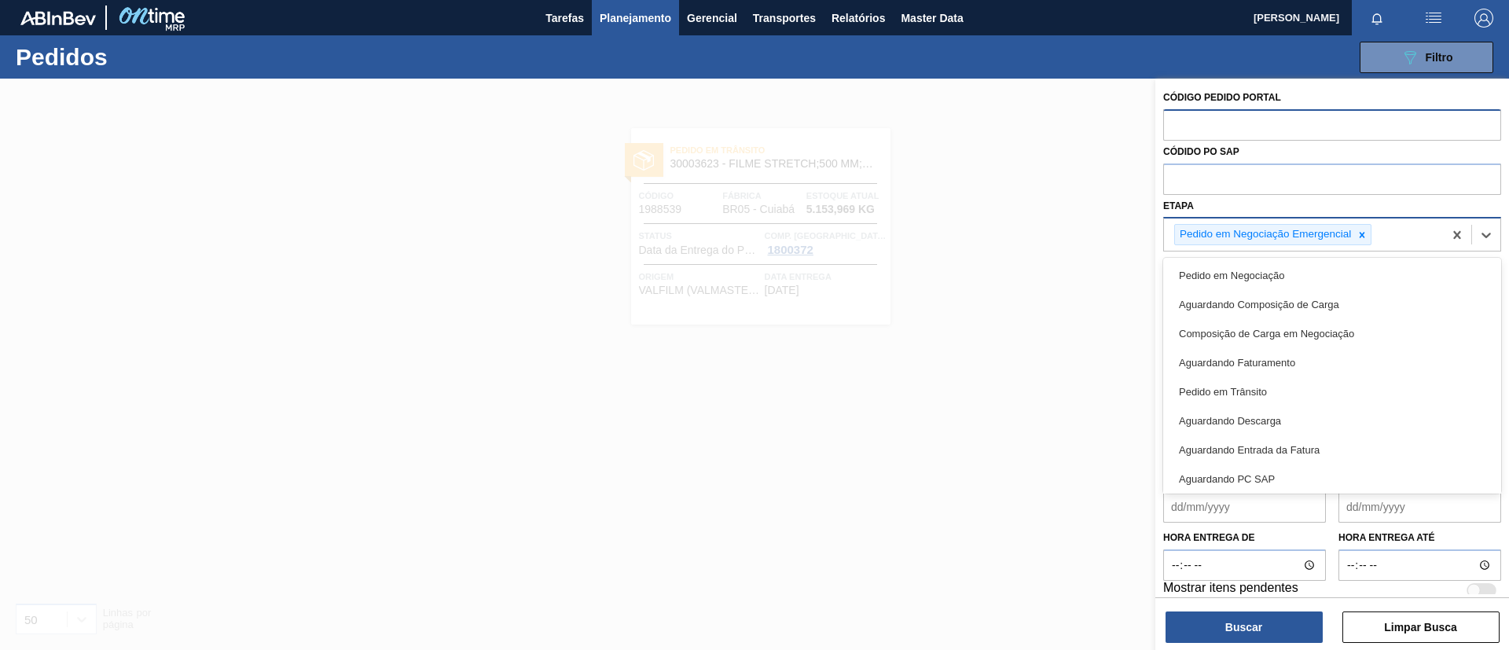
click at [1387, 250] on div "Pedido em Negociação Emergencial" at bounding box center [1303, 235] width 279 height 32
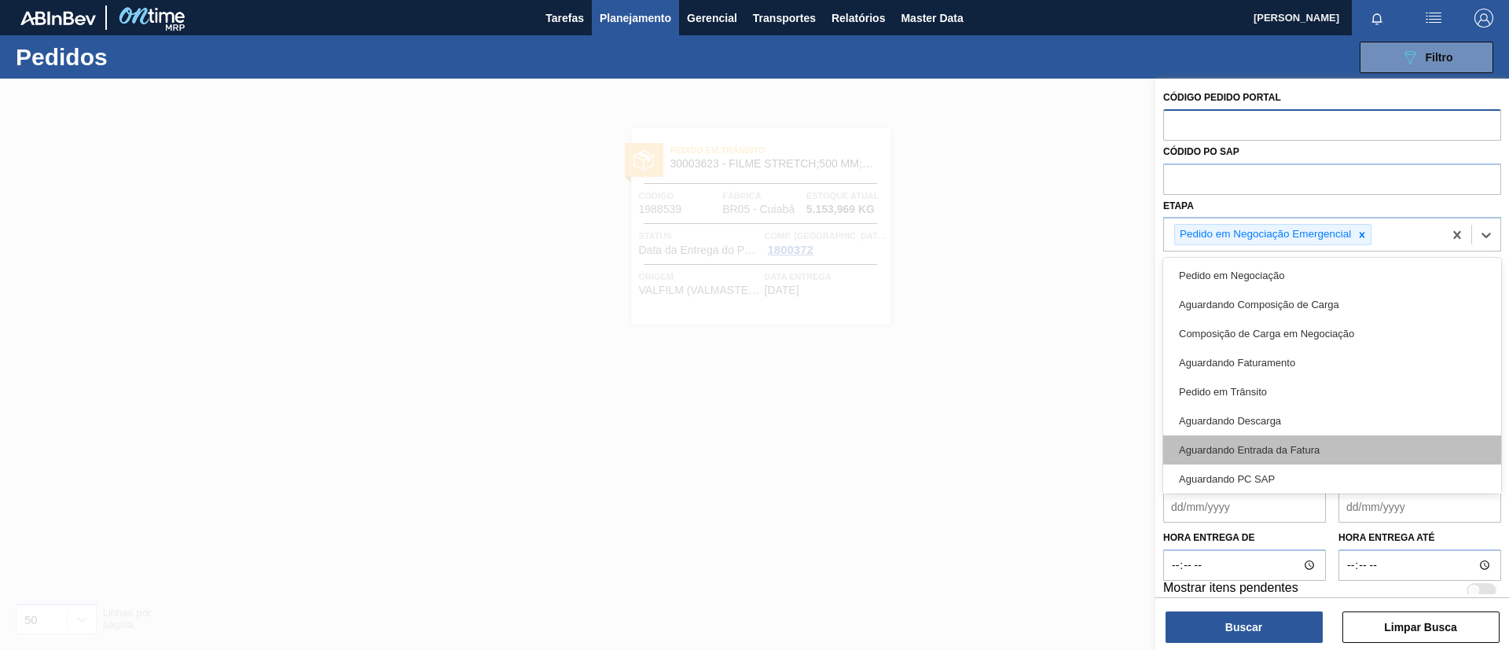
scroll to position [178, 0]
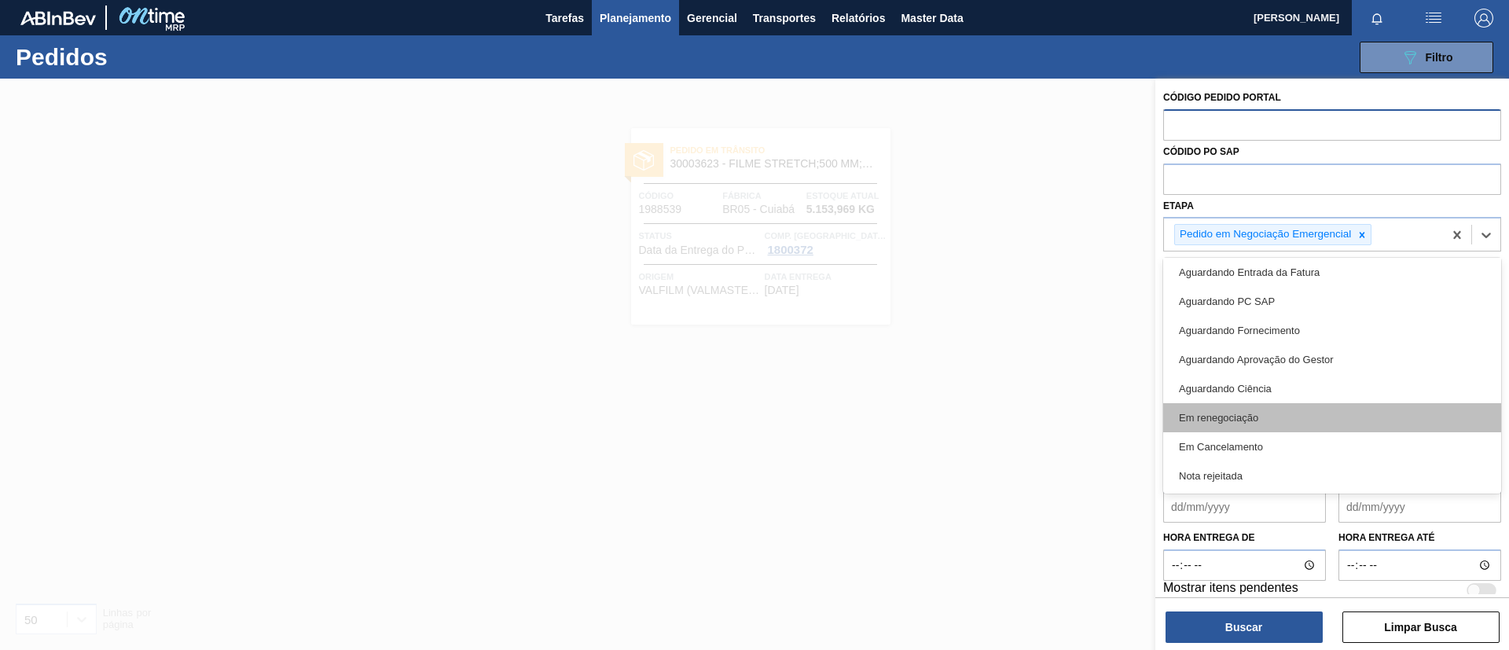
click at [1299, 423] on div "Em renegociação" at bounding box center [1332, 417] width 338 height 29
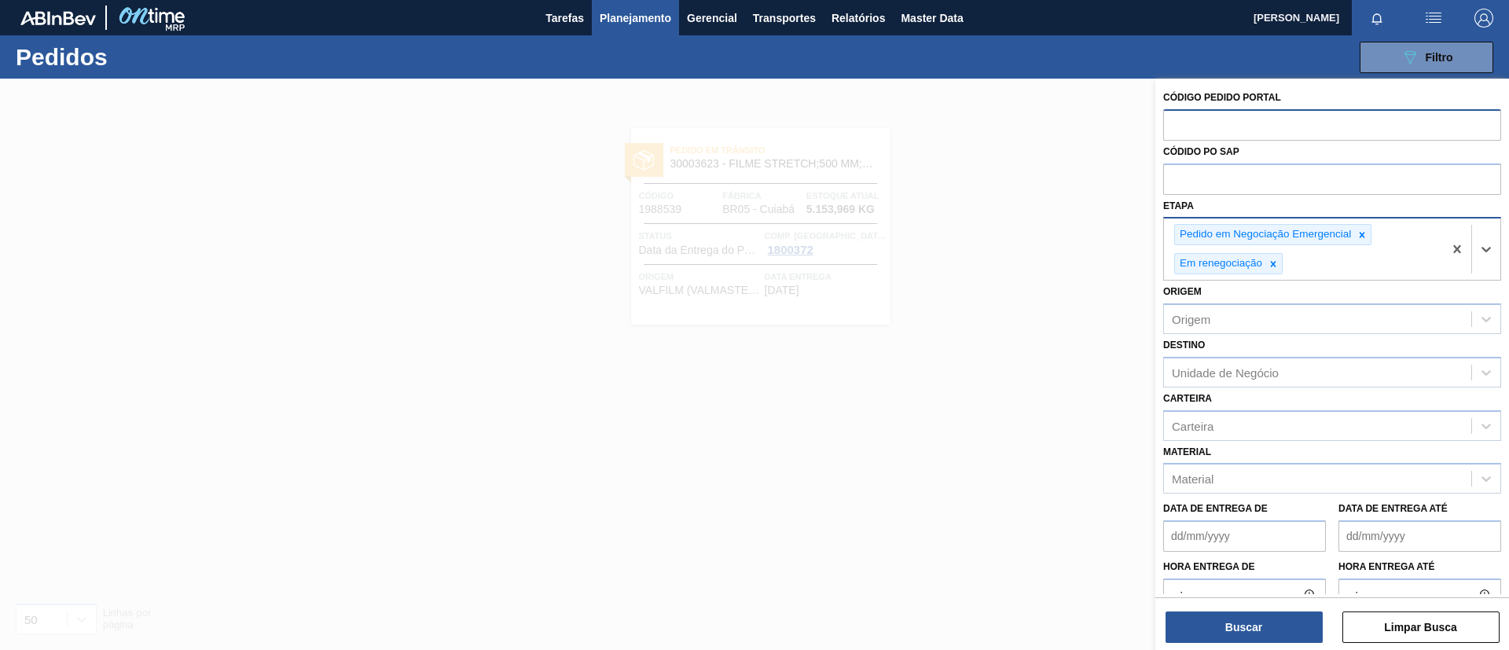
click at [1333, 271] on div "Pedido em Negociação Emergencial Em renegociação" at bounding box center [1303, 249] width 279 height 61
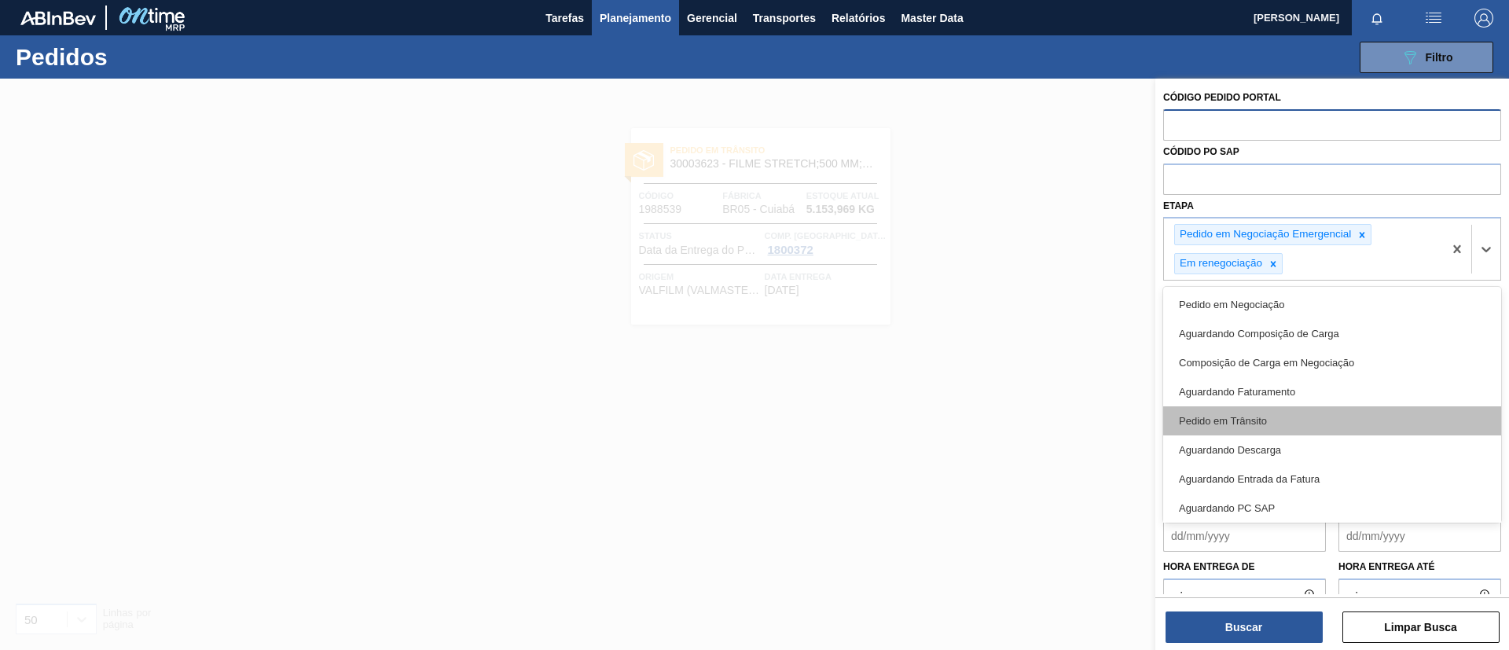
scroll to position [149, 0]
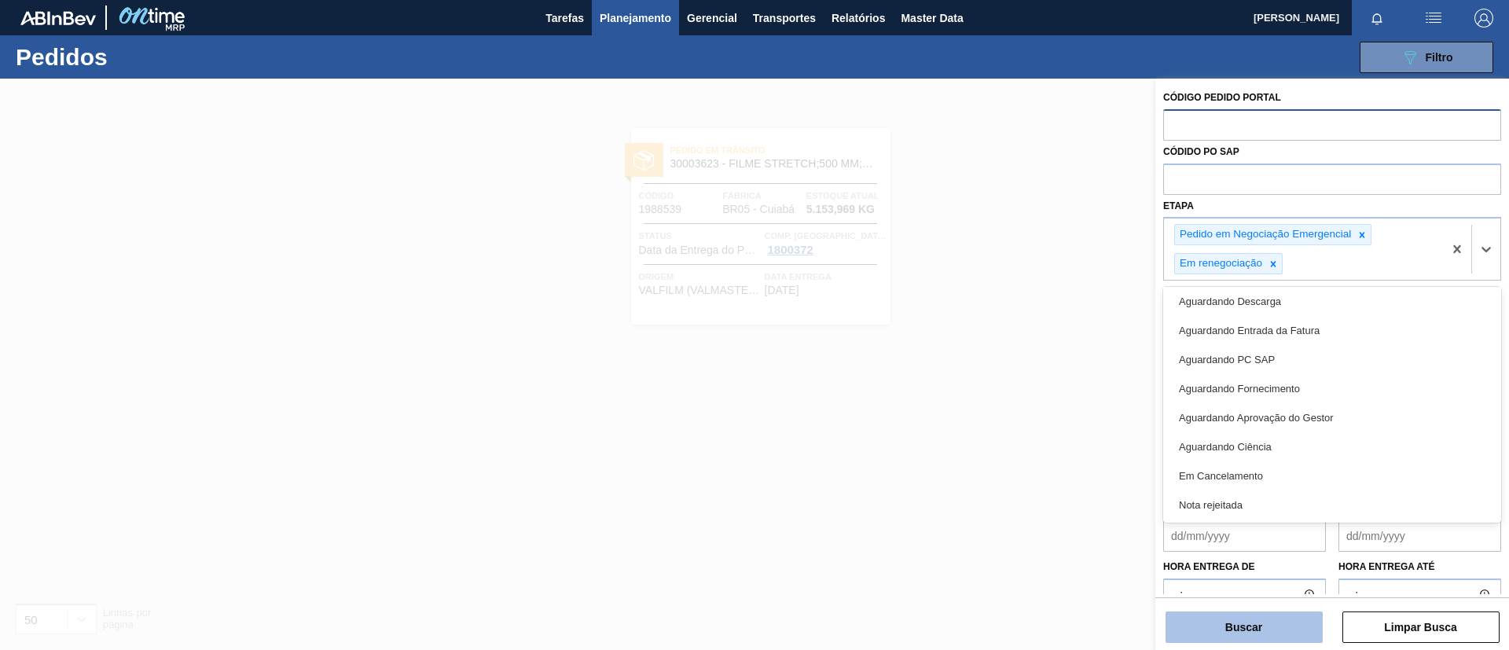
click at [1253, 616] on button "Buscar" at bounding box center [1244, 627] width 157 height 31
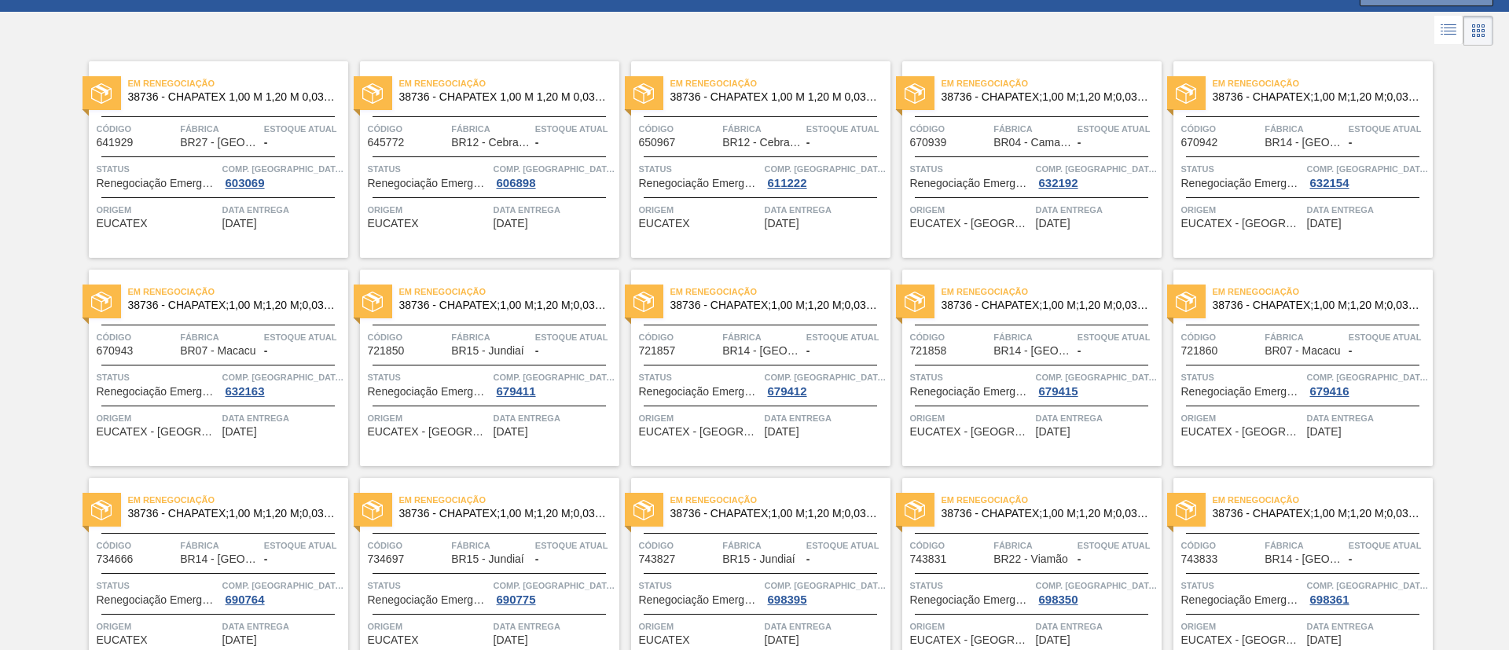
scroll to position [0, 0]
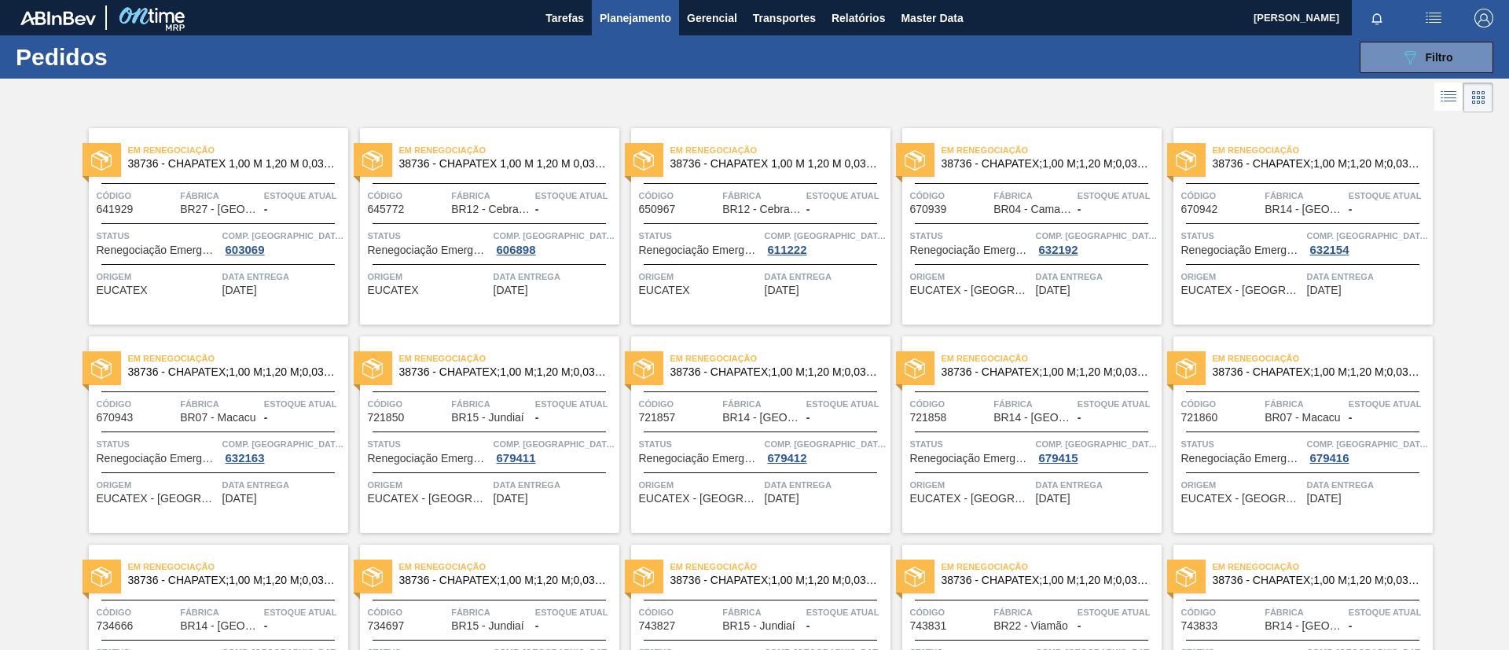
drag, startPoint x: 1423, startPoint y: 54, endPoint x: 1295, endPoint y: 268, distance: 248.9
click at [1426, 54] on span "Filtro" at bounding box center [1440, 57] width 28 height 13
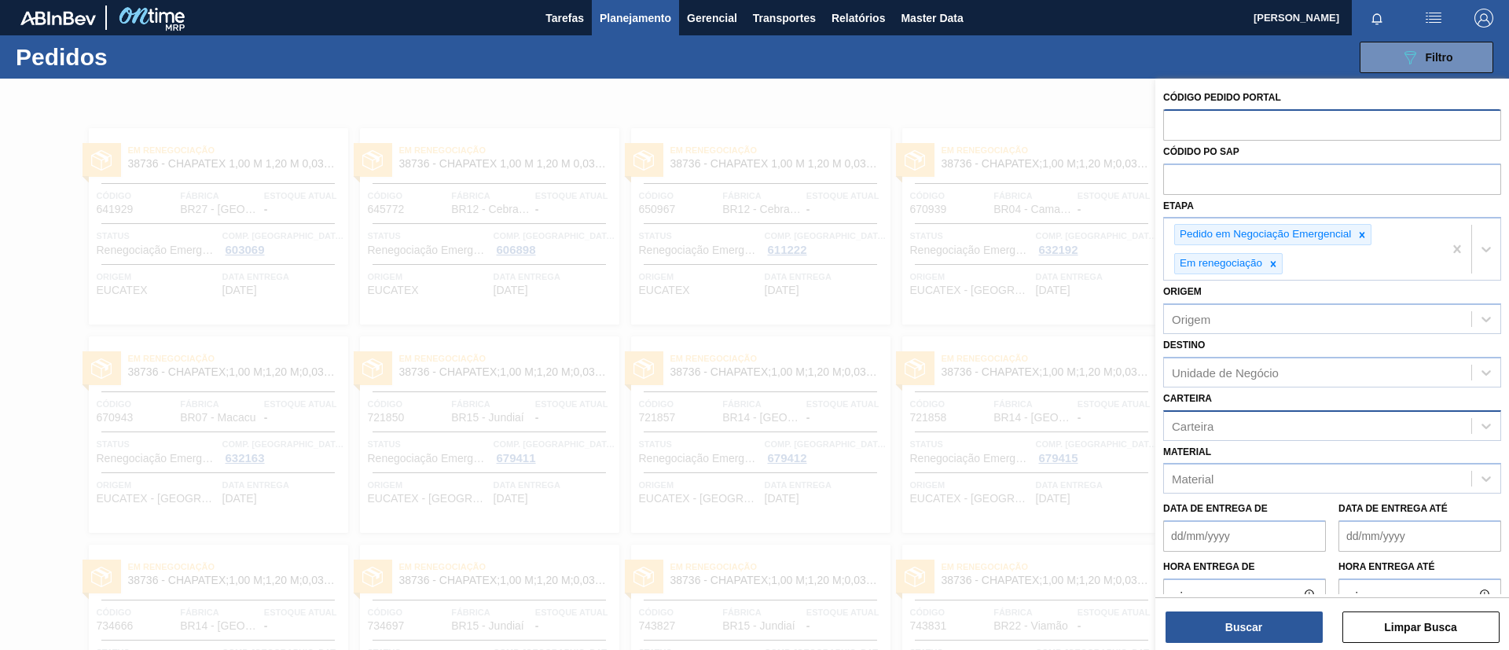
click at [1253, 427] on div "Carteira" at bounding box center [1317, 425] width 307 height 23
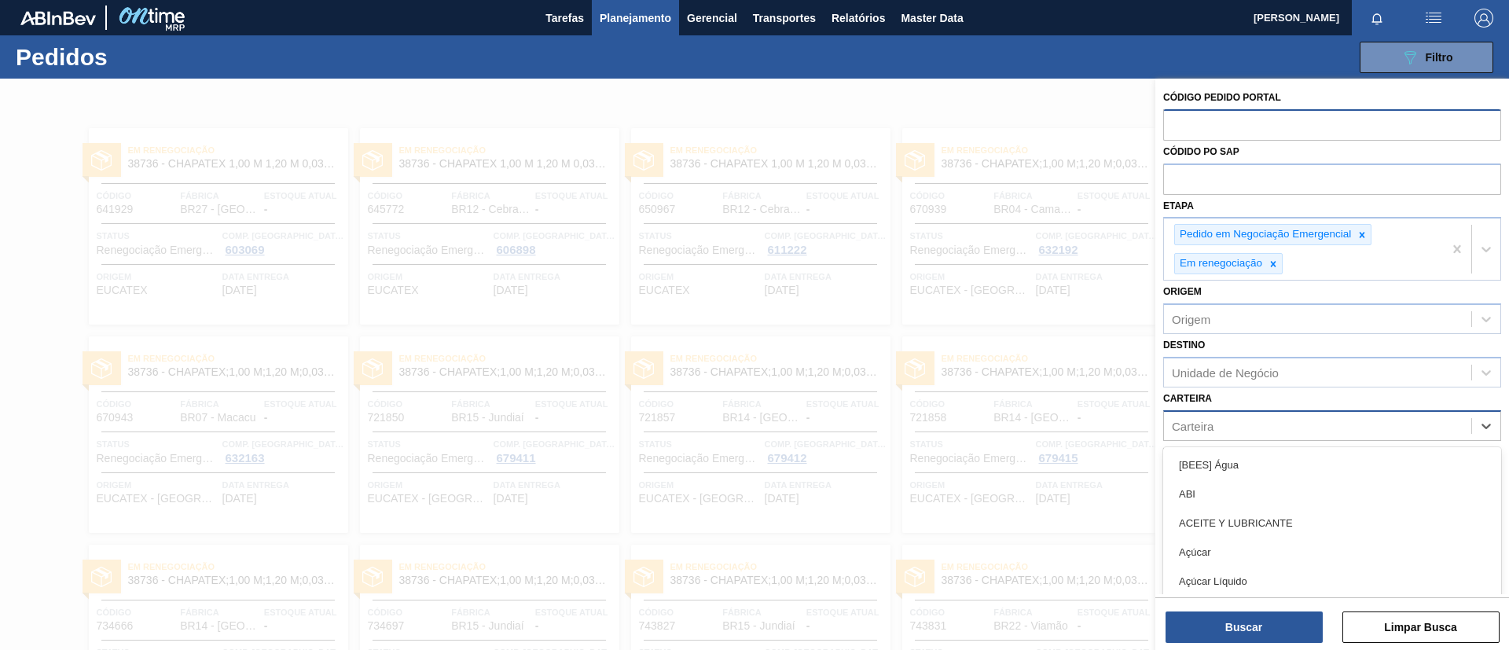
scroll to position [39, 0]
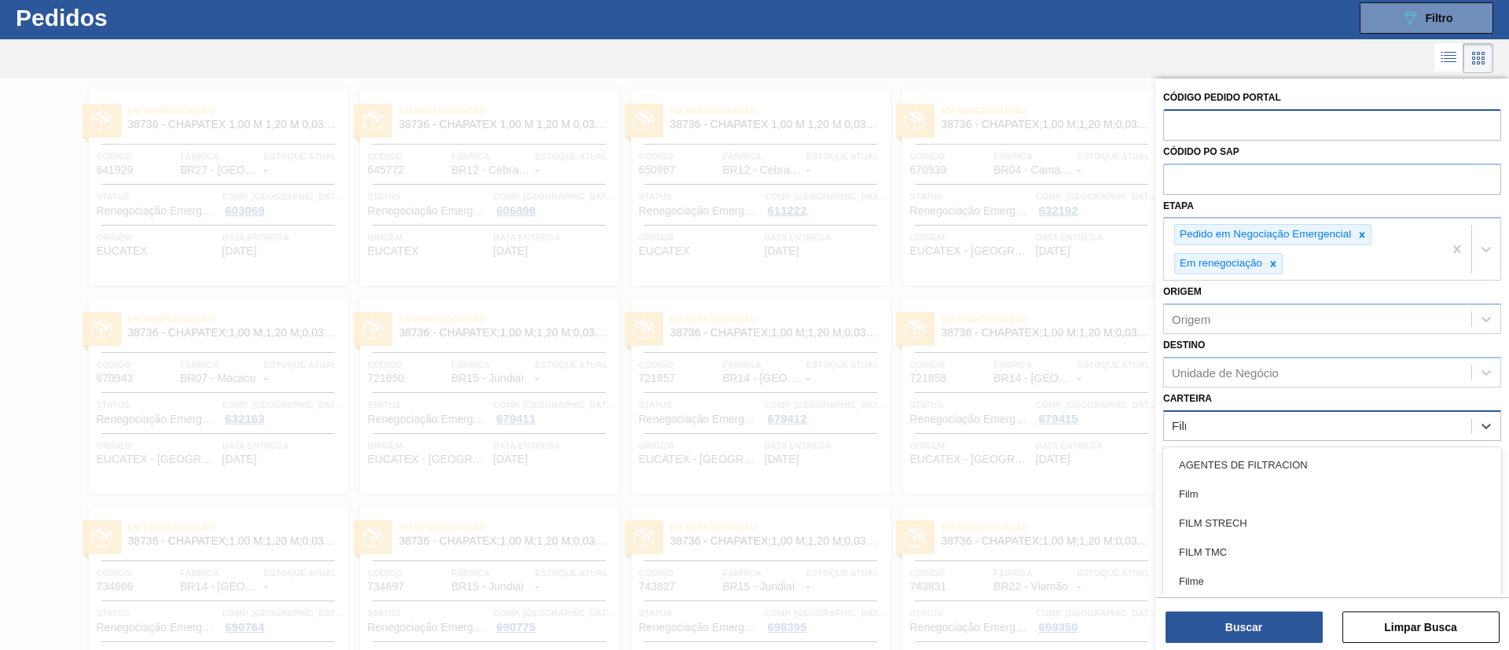
type input "Filme"
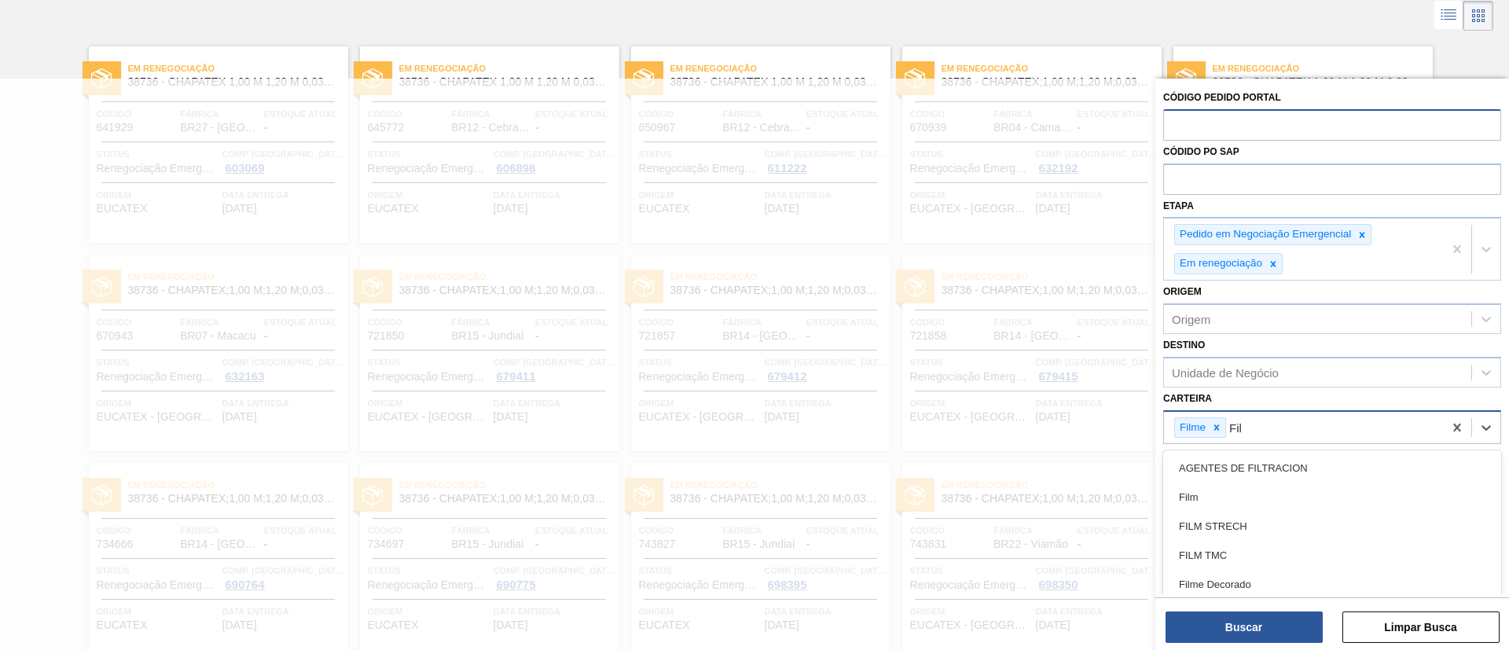
type input "Filme"
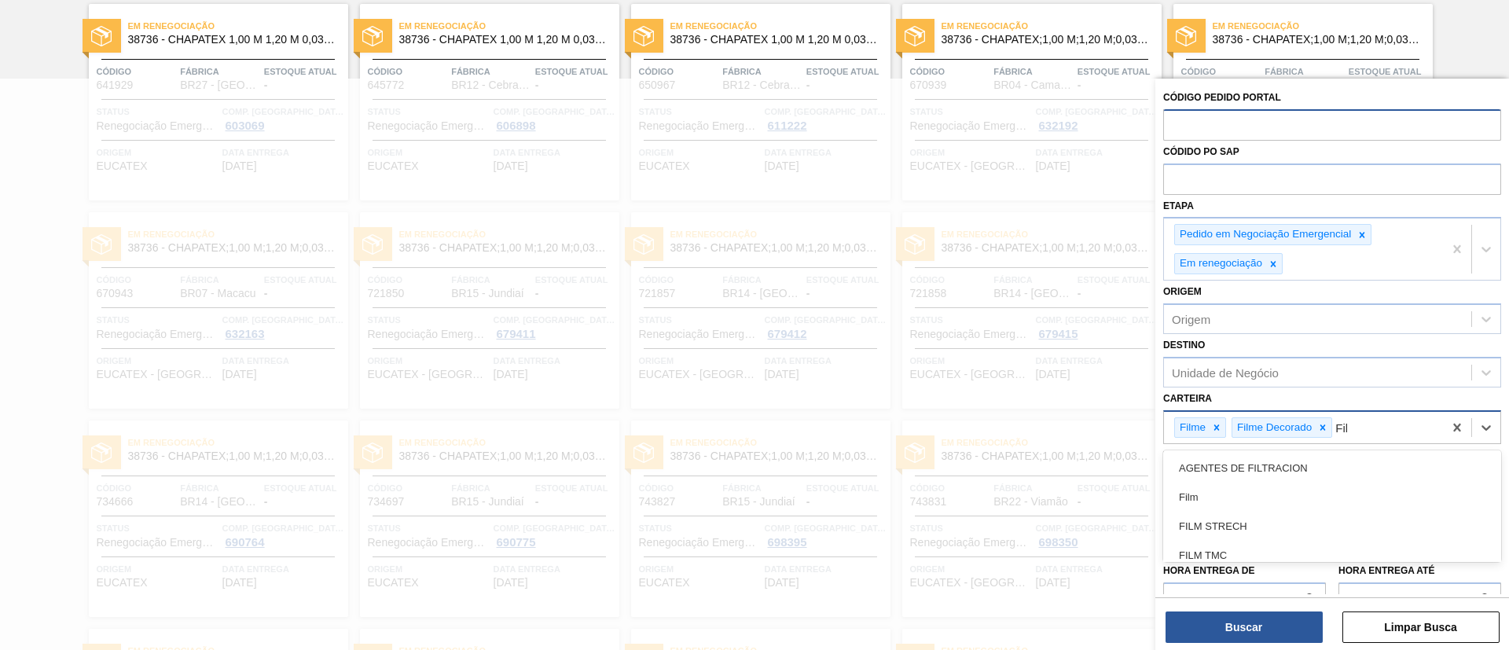
type input "Filme"
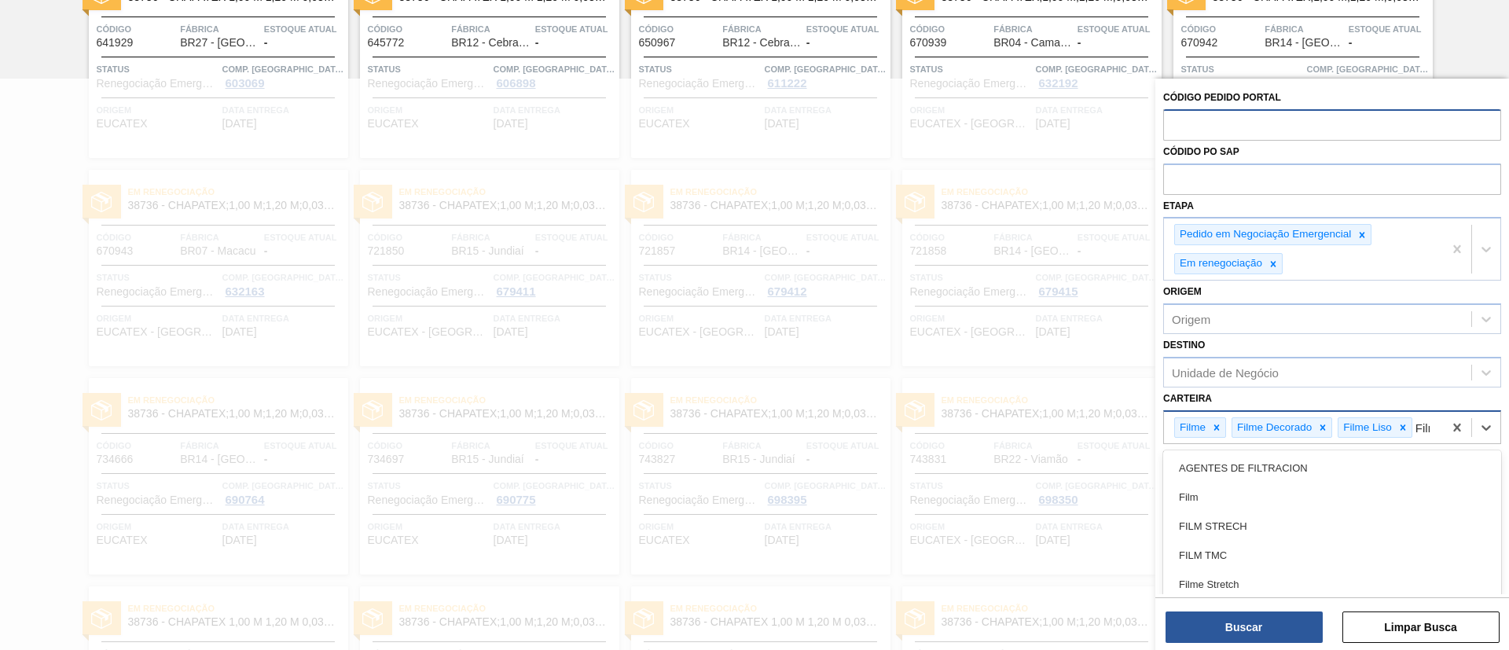
type input "Filme"
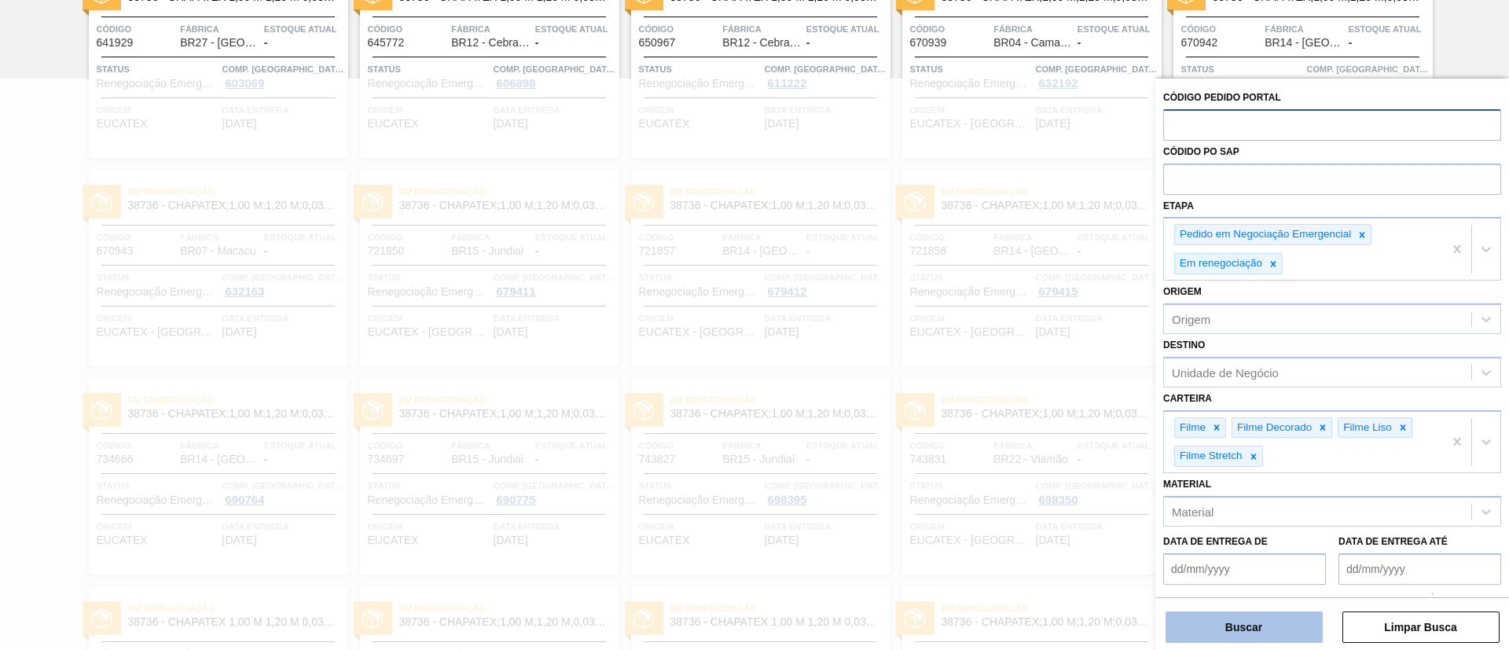
click at [1295, 623] on button "Buscar" at bounding box center [1244, 627] width 157 height 31
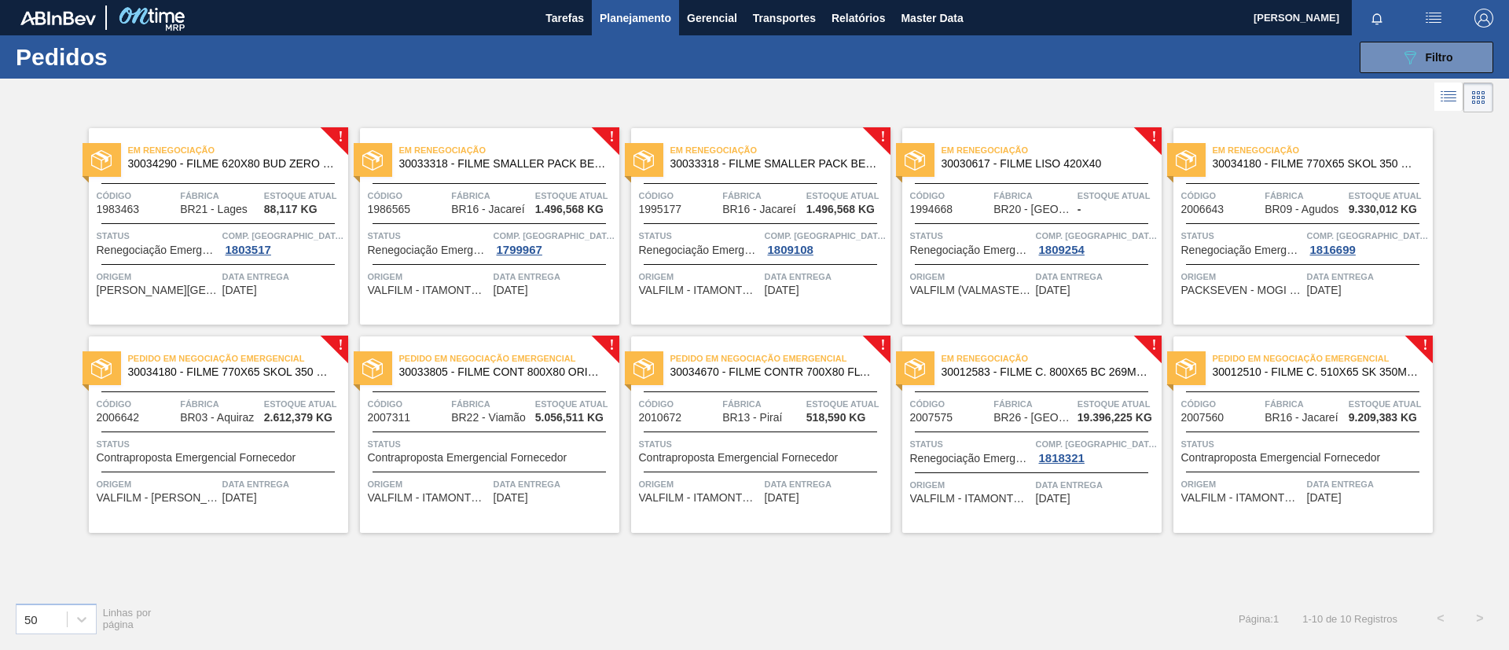
scroll to position [0, 0]
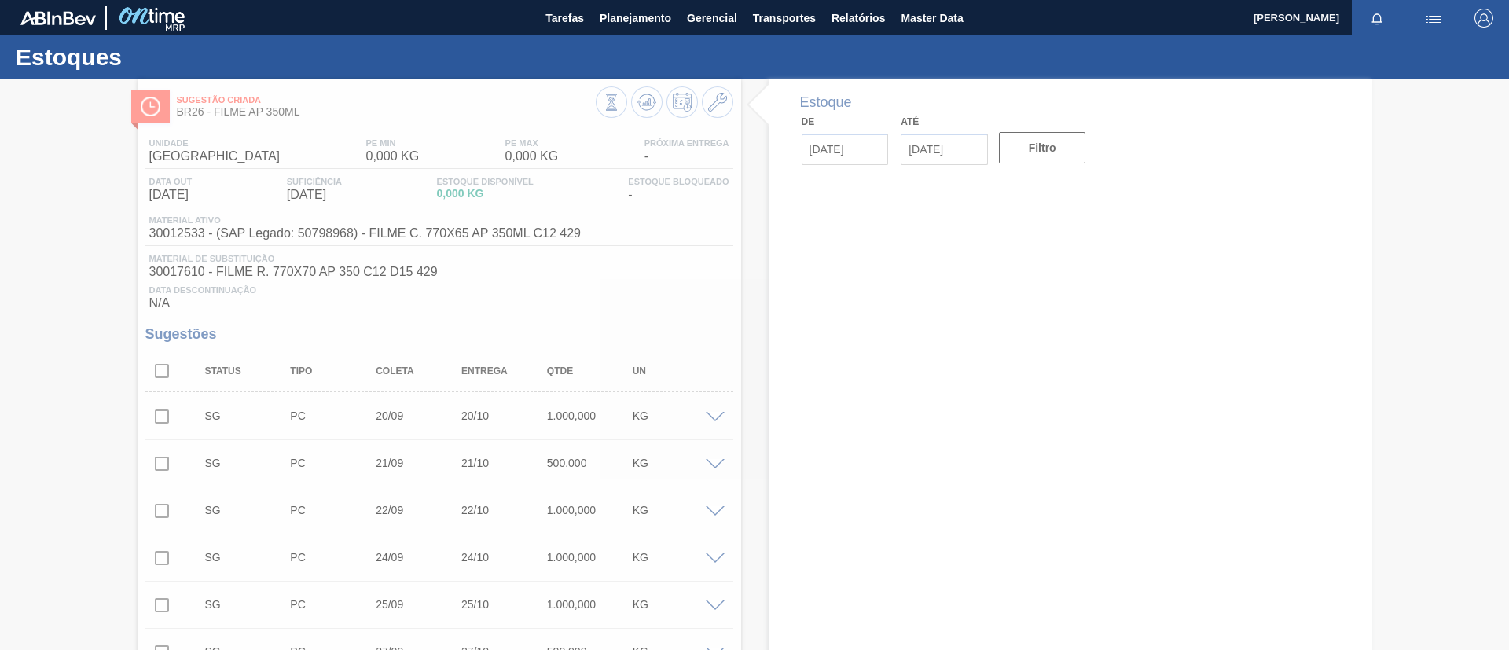
type input "[DATE]"
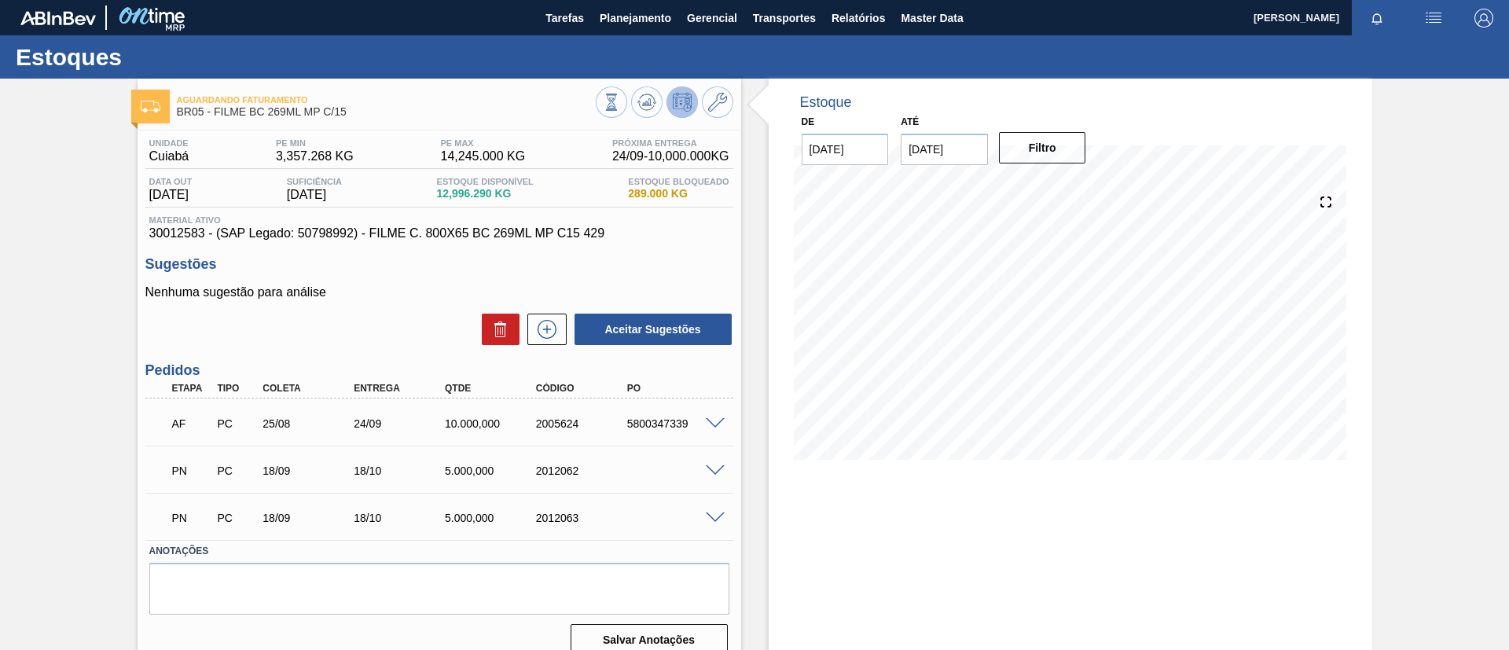
click at [715, 469] on span at bounding box center [715, 471] width 19 height 12
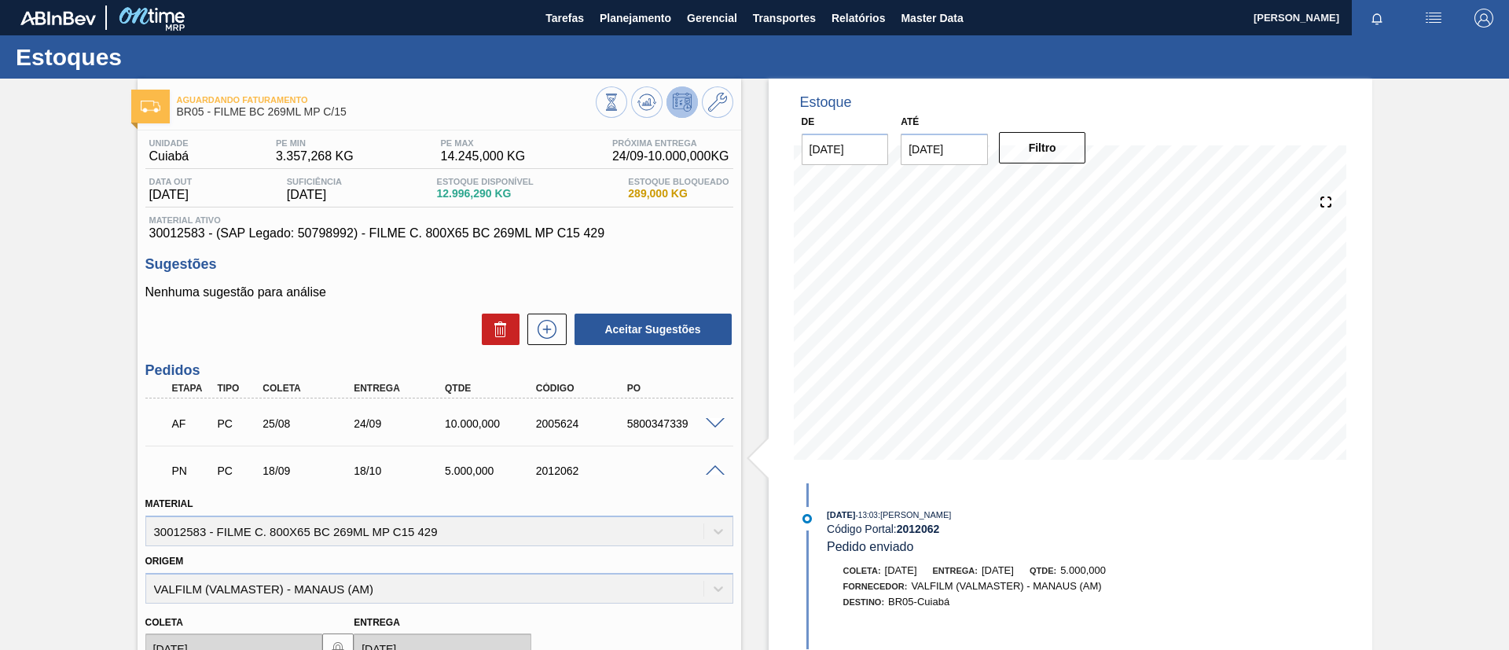
click at [715, 469] on span at bounding box center [715, 471] width 19 height 12
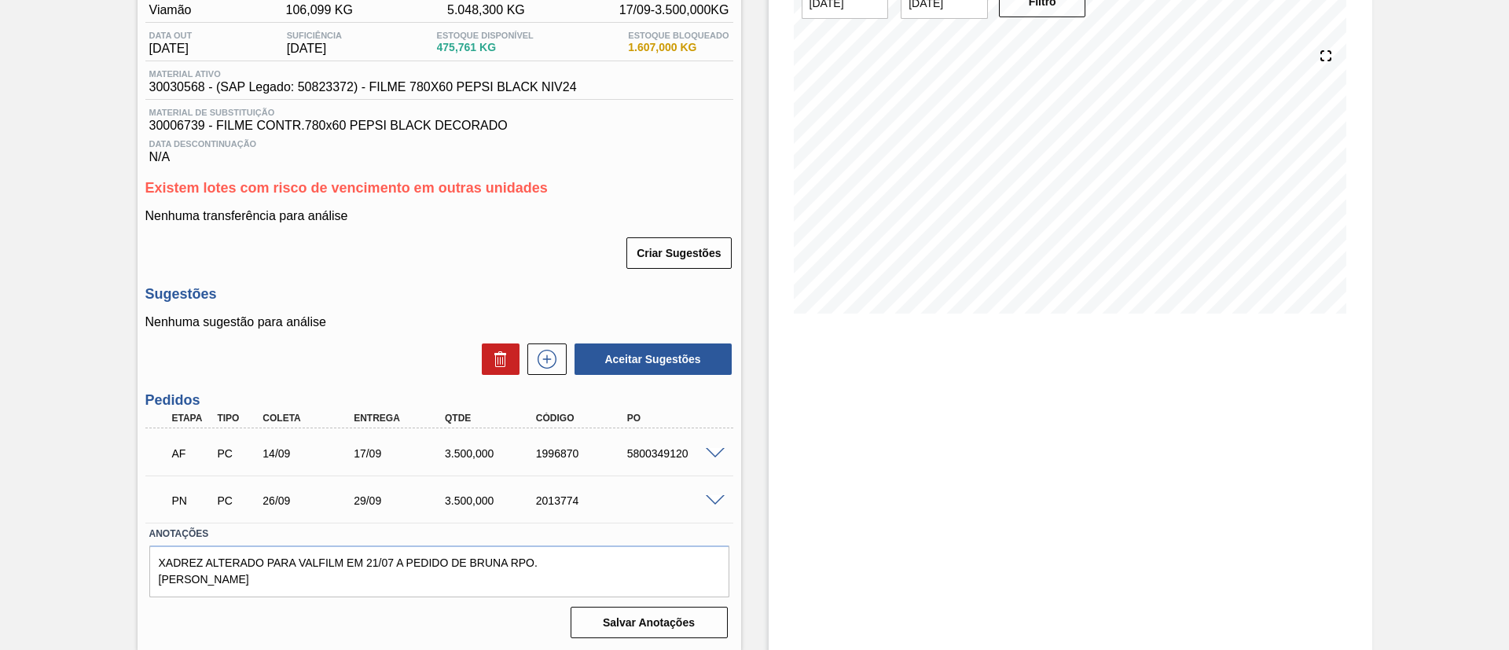
scroll to position [148, 0]
click at [714, 446] on span at bounding box center [715, 452] width 19 height 12
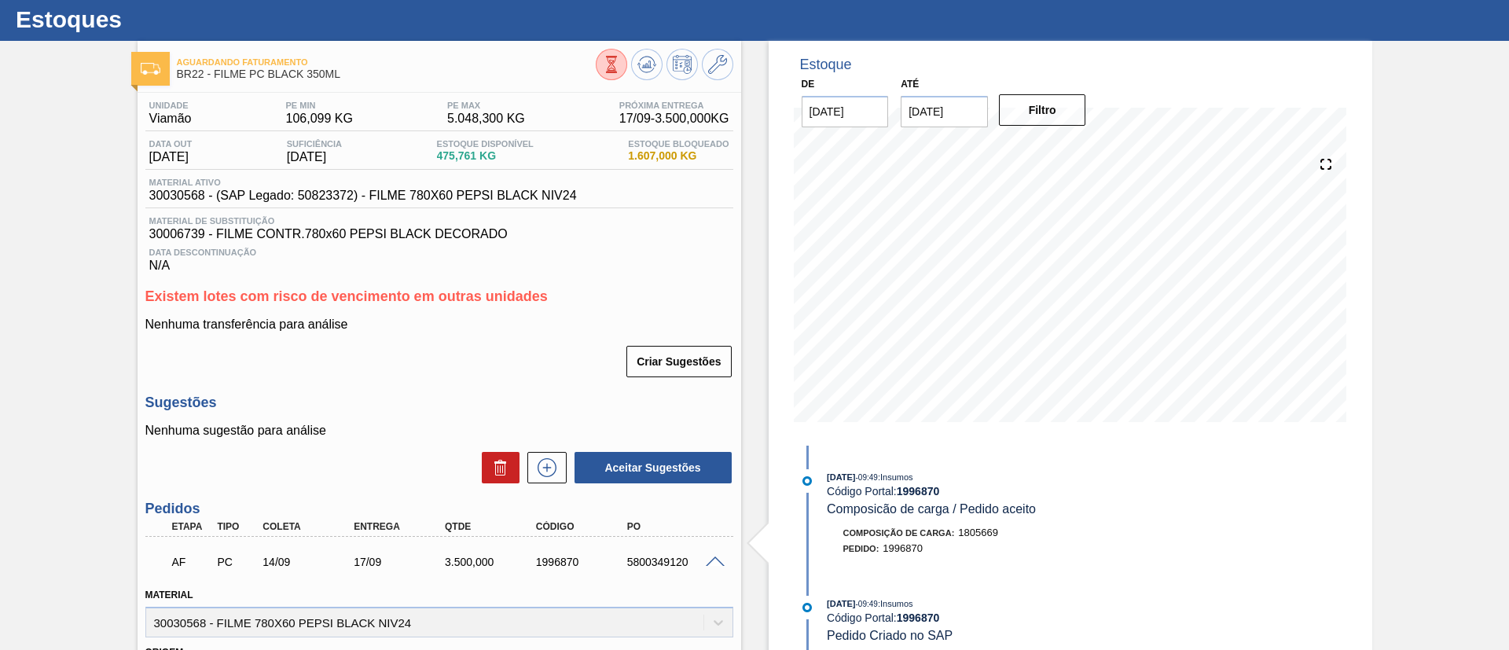
scroll to position [0, 0]
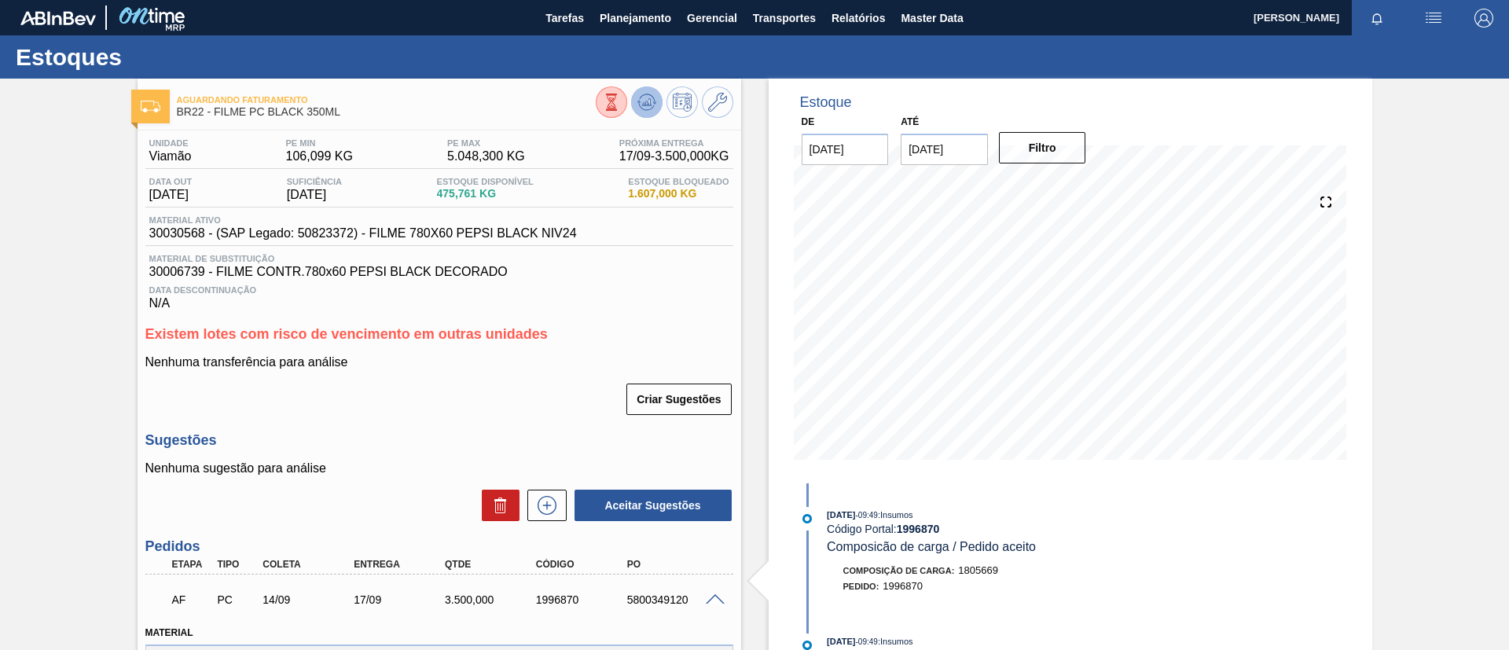
click at [636, 90] on button at bounding box center [646, 101] width 31 height 31
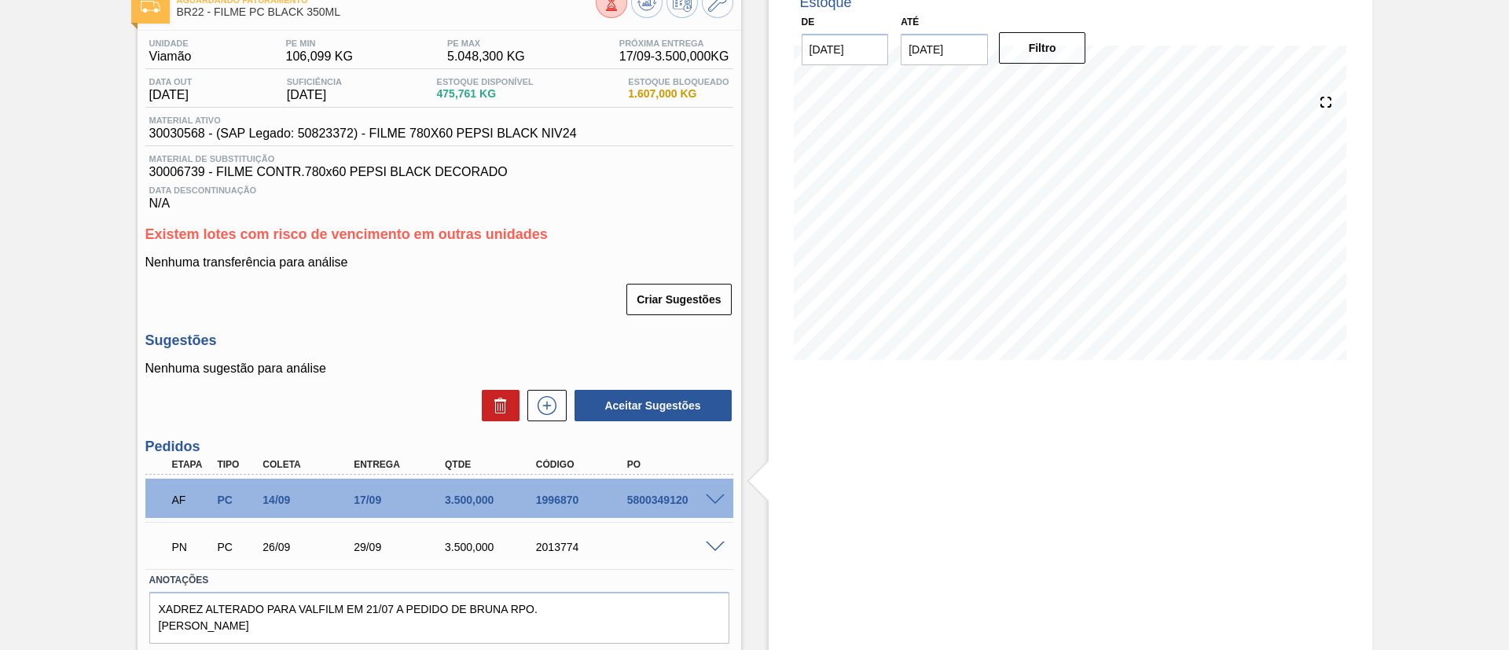
scroll to position [118, 0]
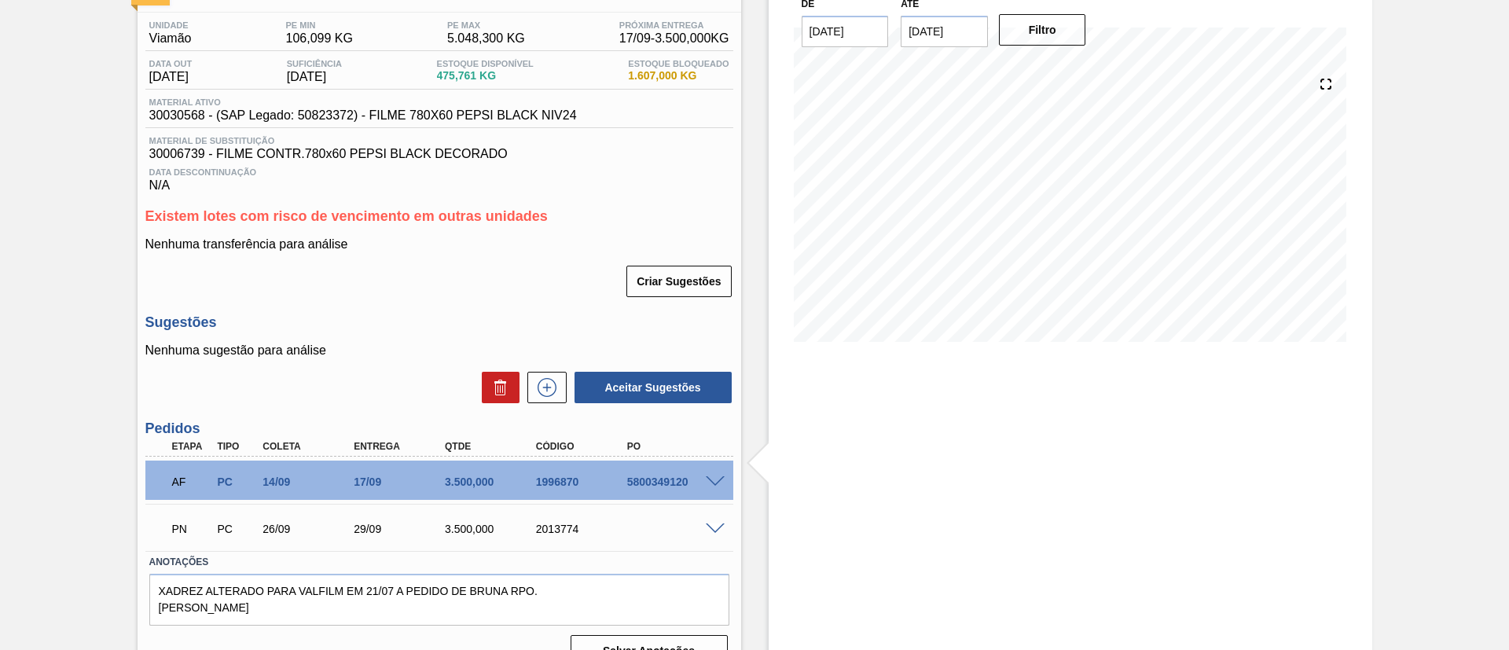
click at [714, 483] on span at bounding box center [715, 482] width 19 height 12
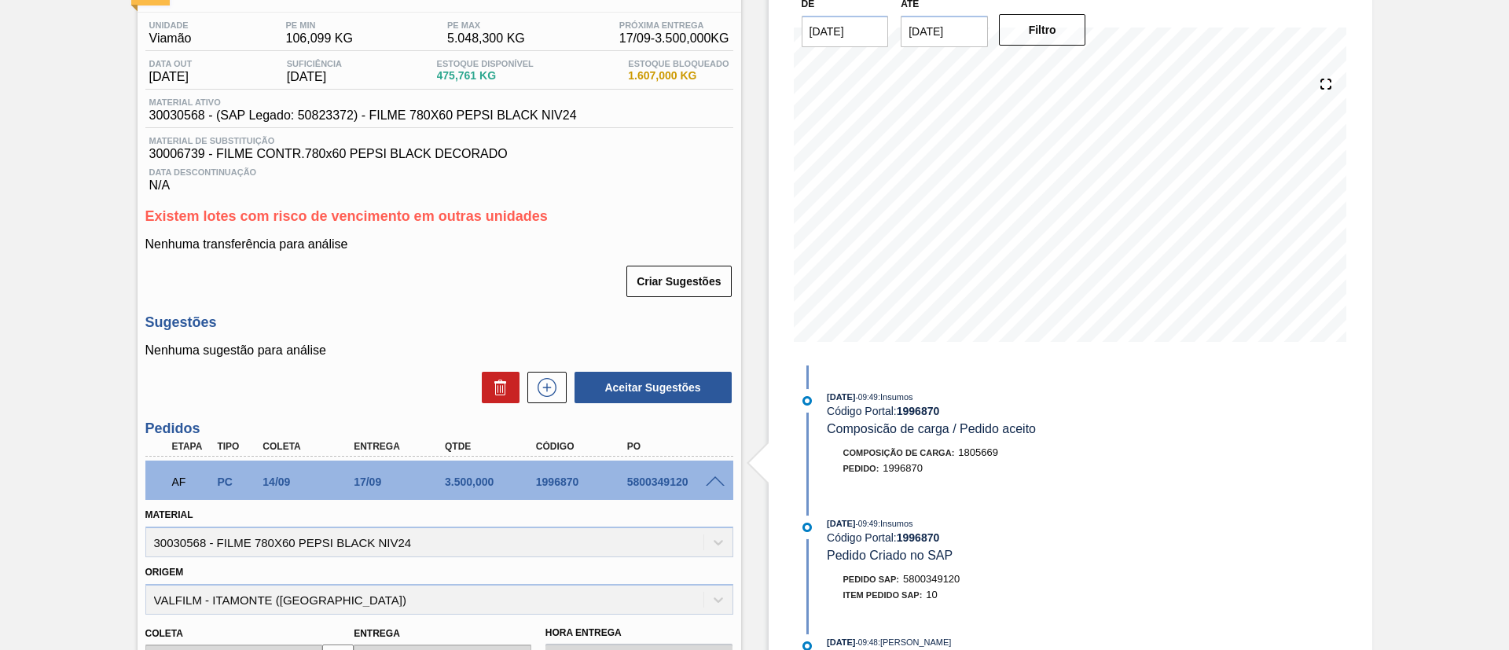
click at [714, 483] on span at bounding box center [715, 482] width 19 height 12
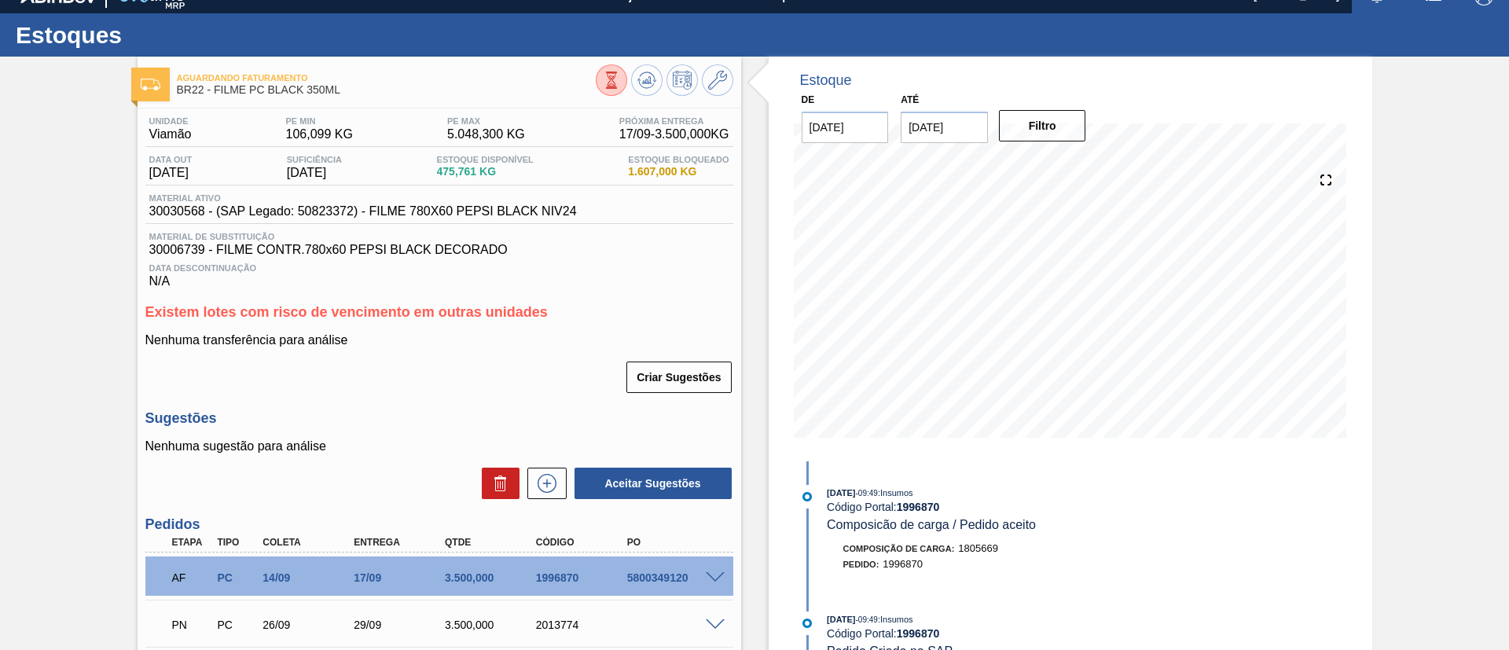
scroll to position [0, 0]
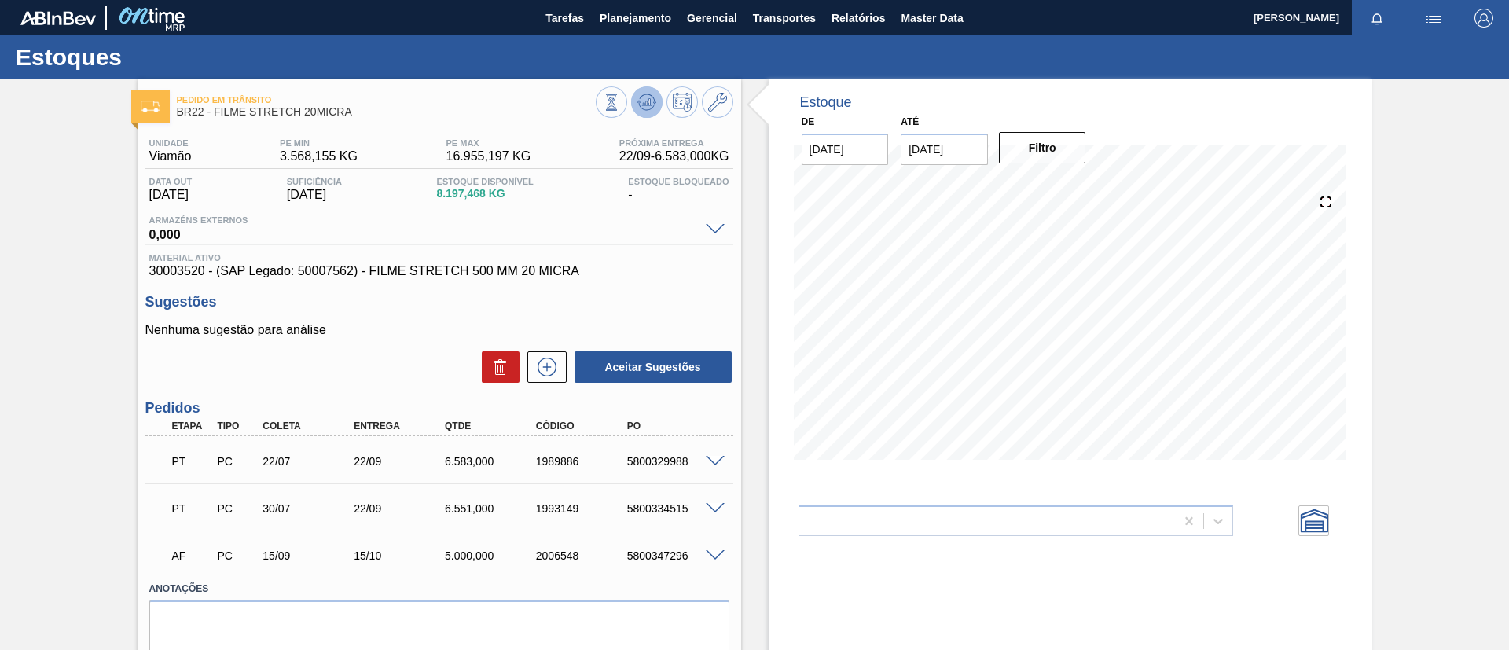
click at [632, 99] on button at bounding box center [646, 101] width 31 height 31
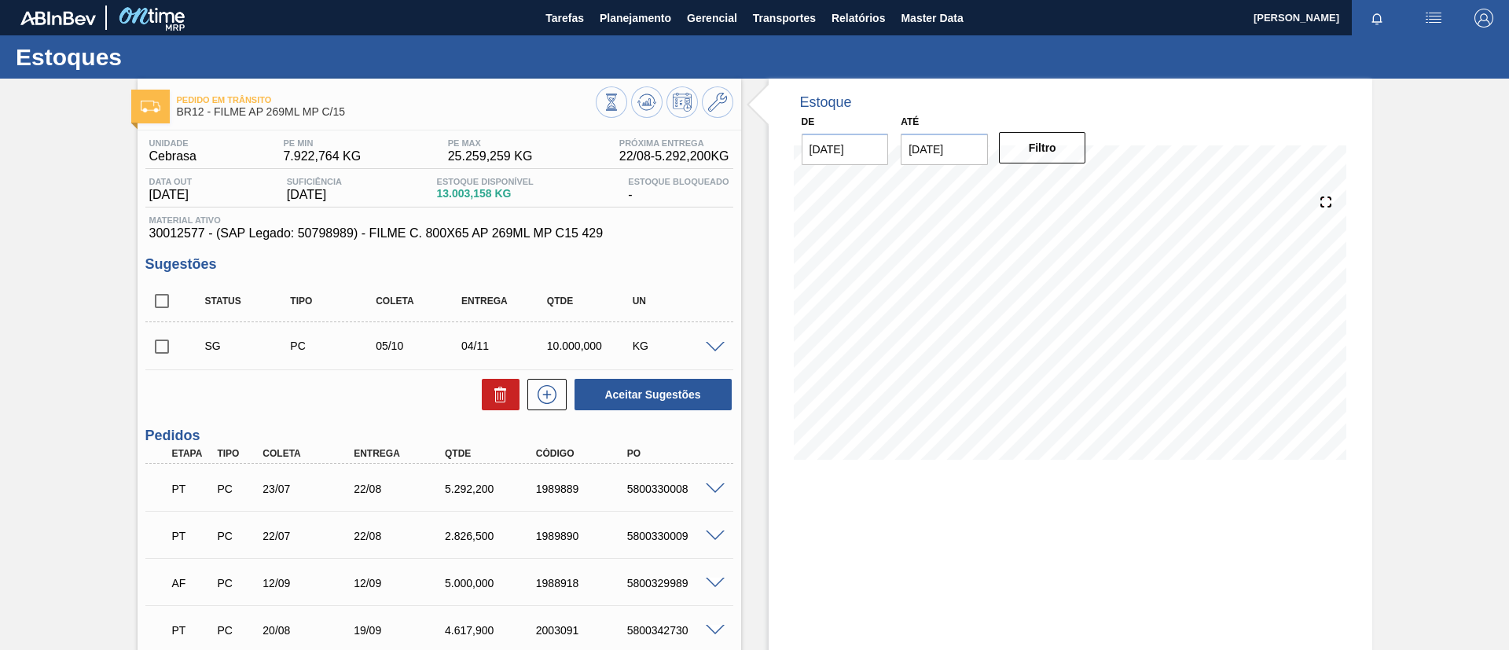
scroll to position [118, 0]
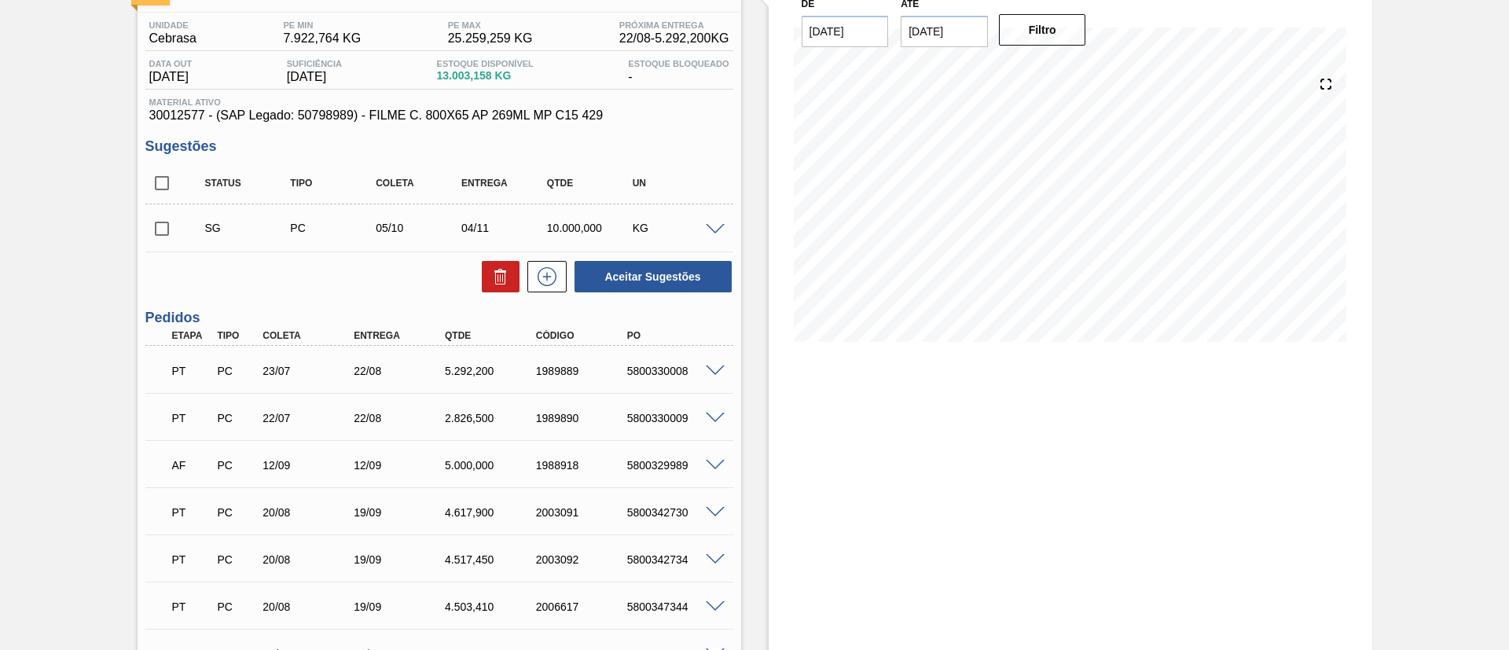
click at [718, 405] on div "PT PC 22/07 22/08 2.826,500 1989890 5800330009" at bounding box center [439, 416] width 588 height 39
click at [718, 417] on span at bounding box center [715, 419] width 19 height 12
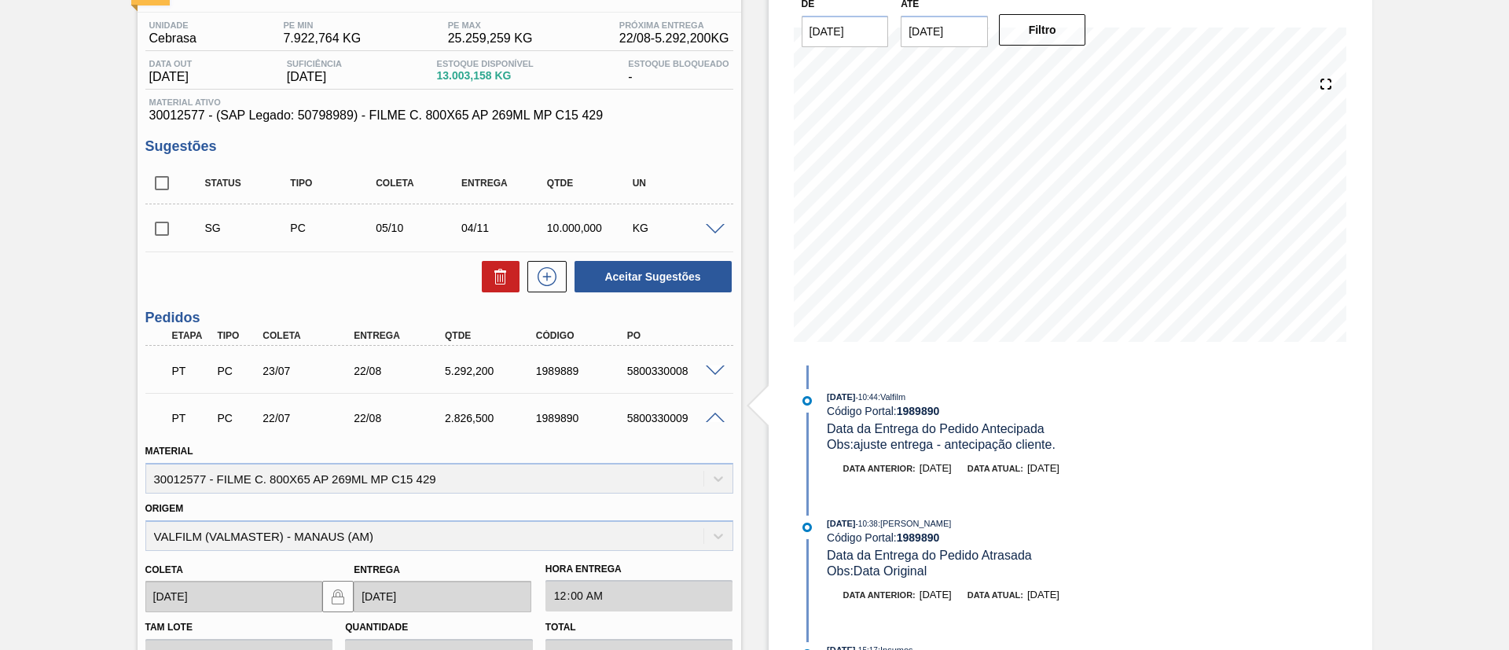
click at [711, 413] on span at bounding box center [715, 419] width 19 height 12
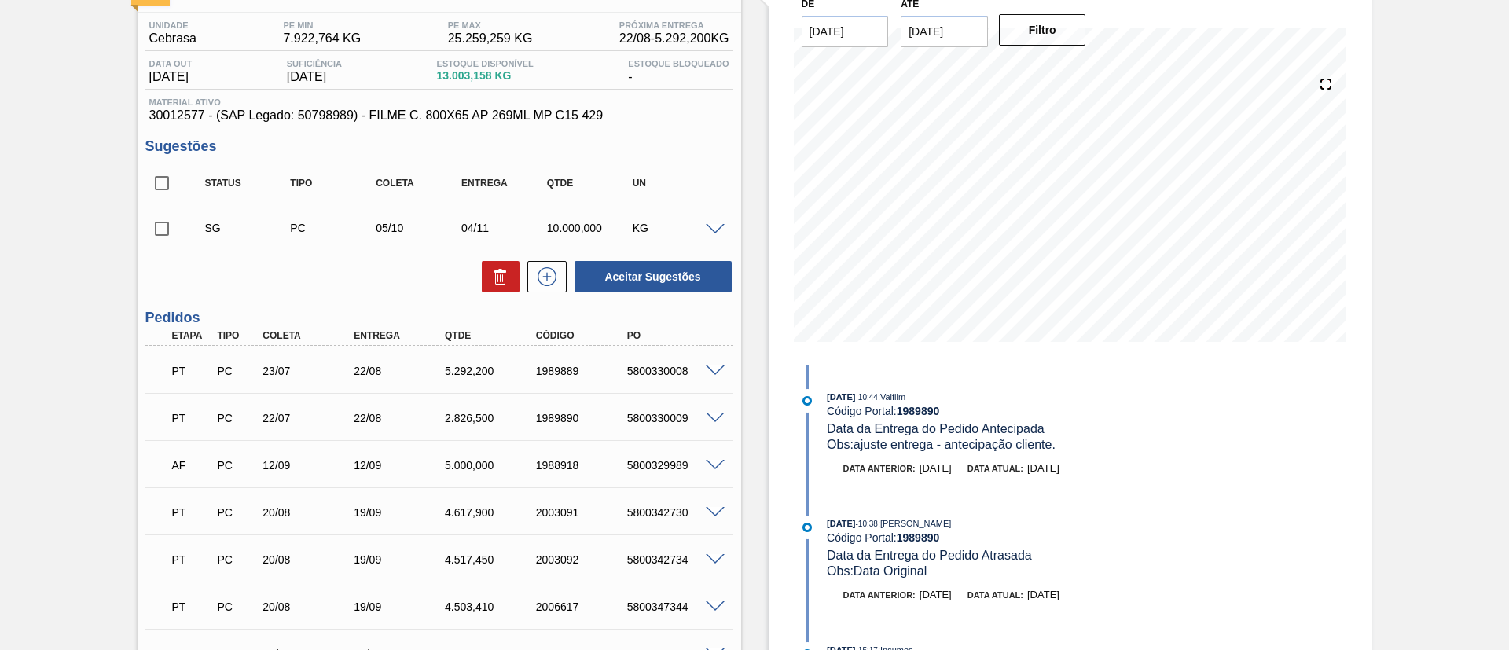
scroll to position [236, 0]
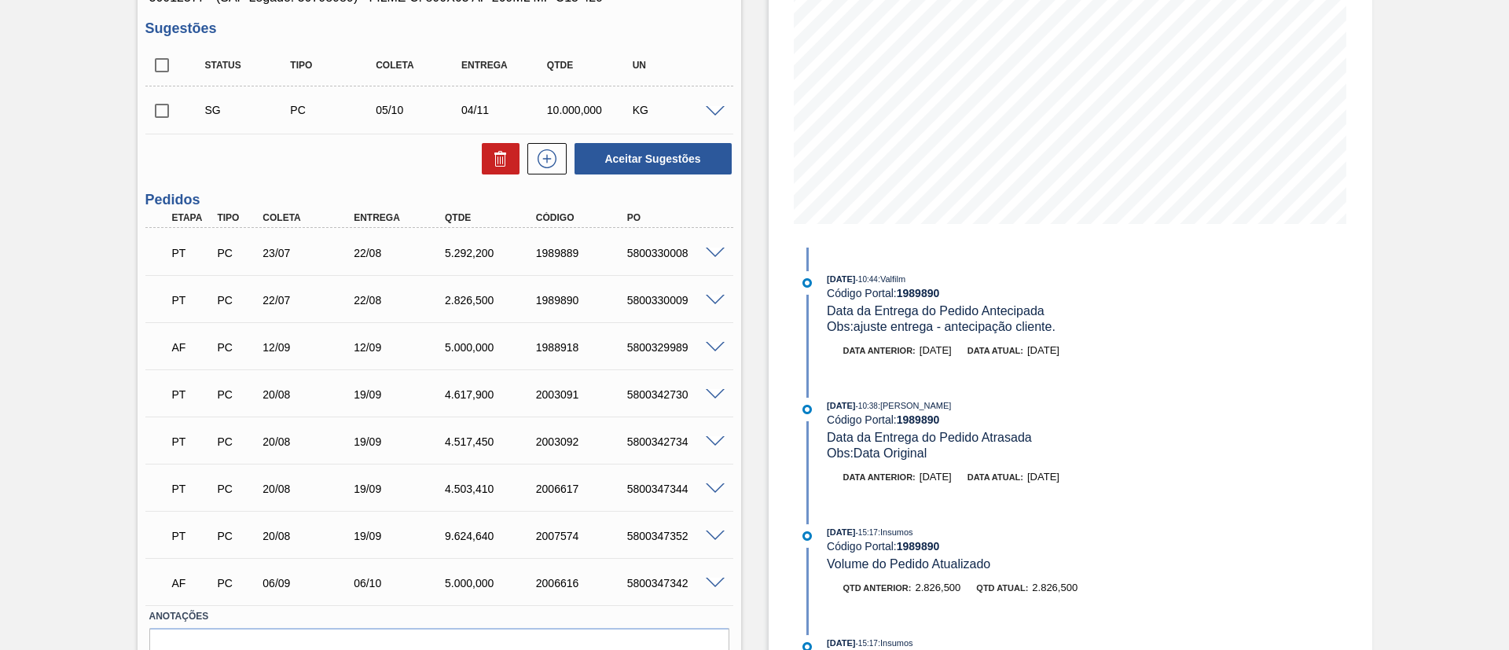
click at [709, 394] on span at bounding box center [715, 395] width 19 height 12
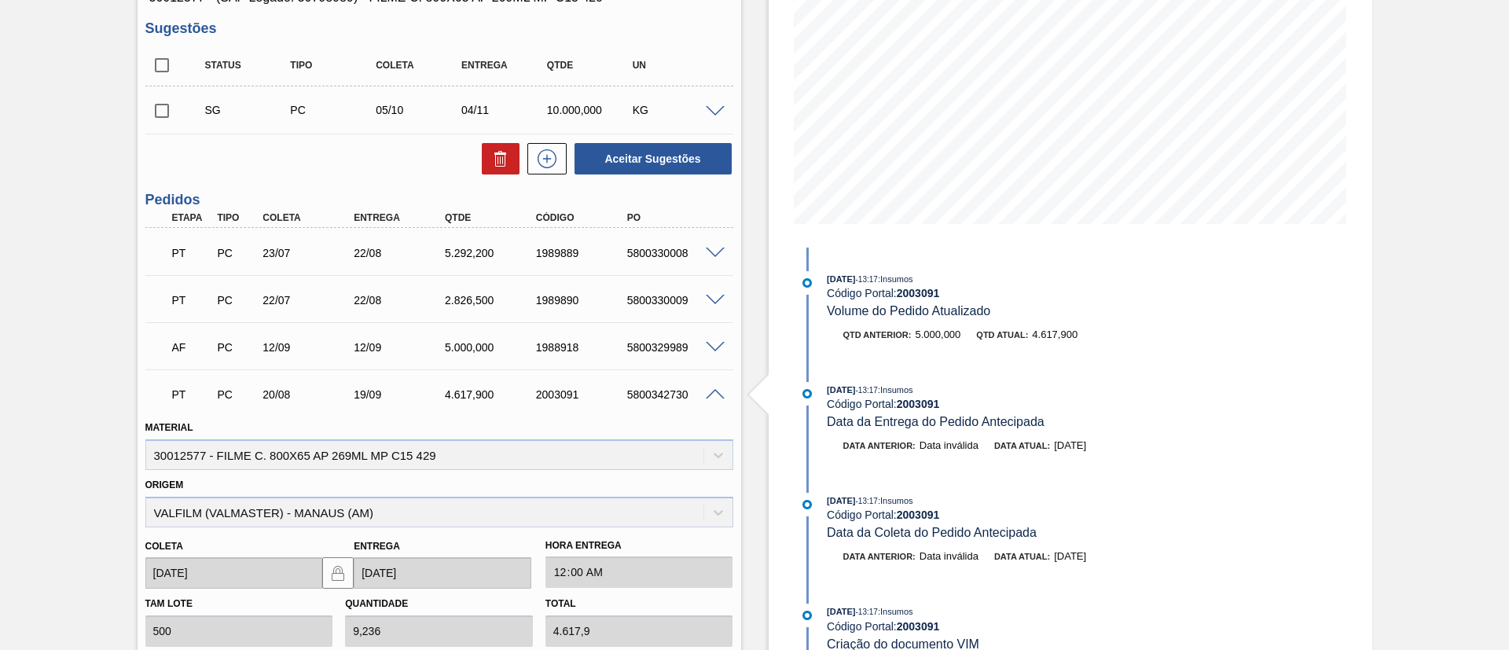
click at [707, 347] on span at bounding box center [715, 348] width 19 height 12
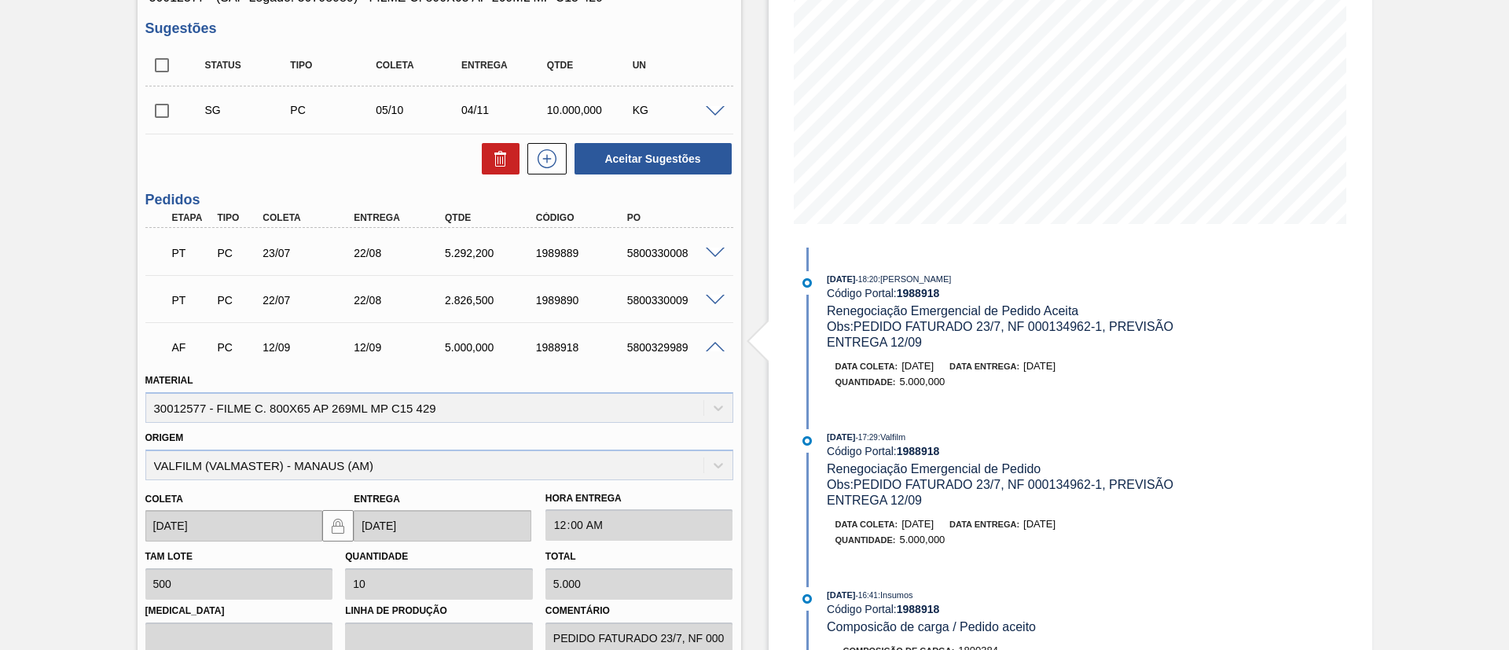
click at [707, 347] on span at bounding box center [715, 348] width 19 height 12
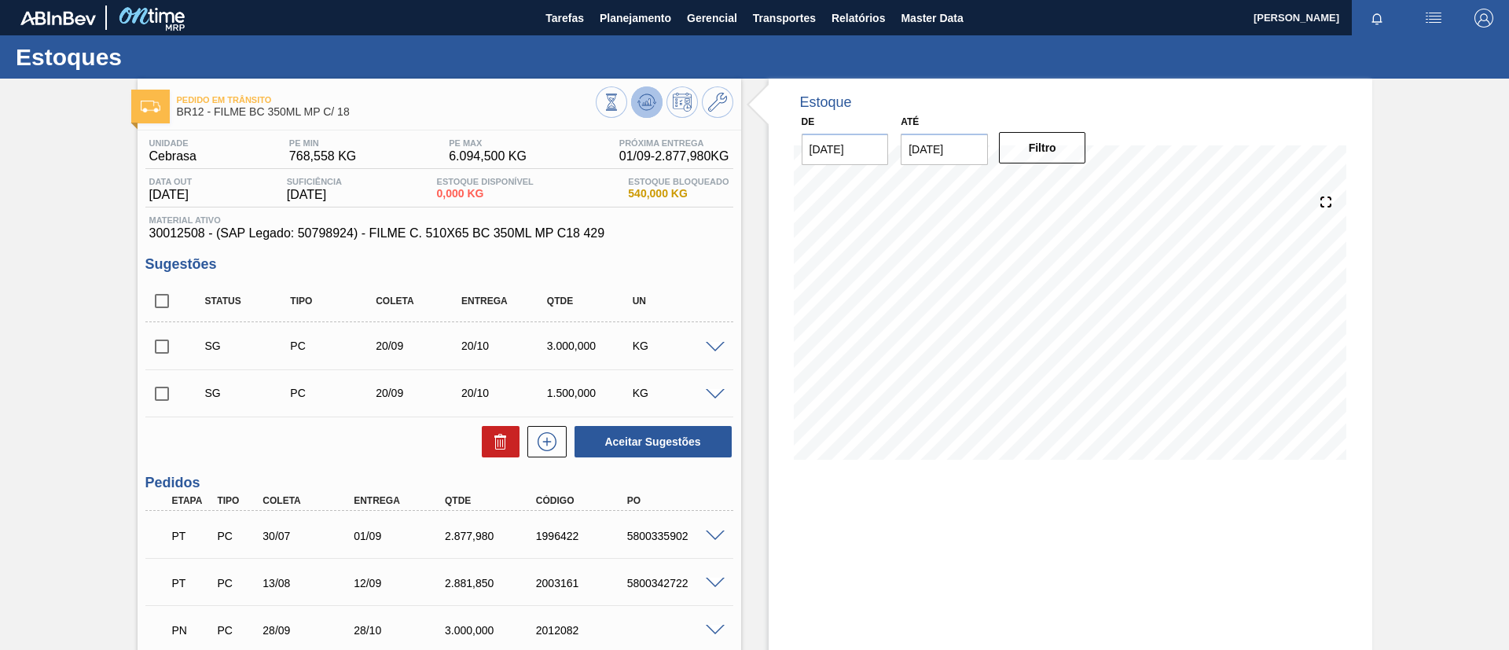
click at [655, 112] on button at bounding box center [646, 101] width 31 height 31
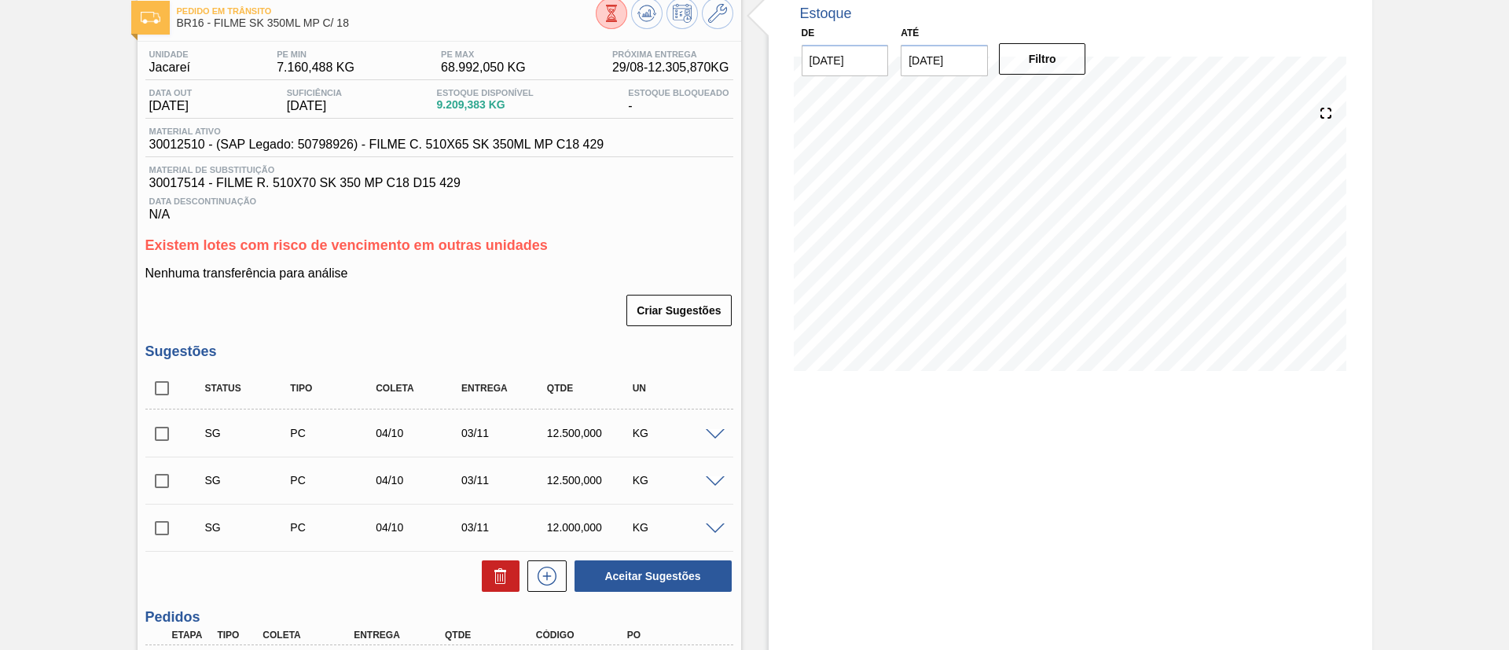
scroll to position [355, 0]
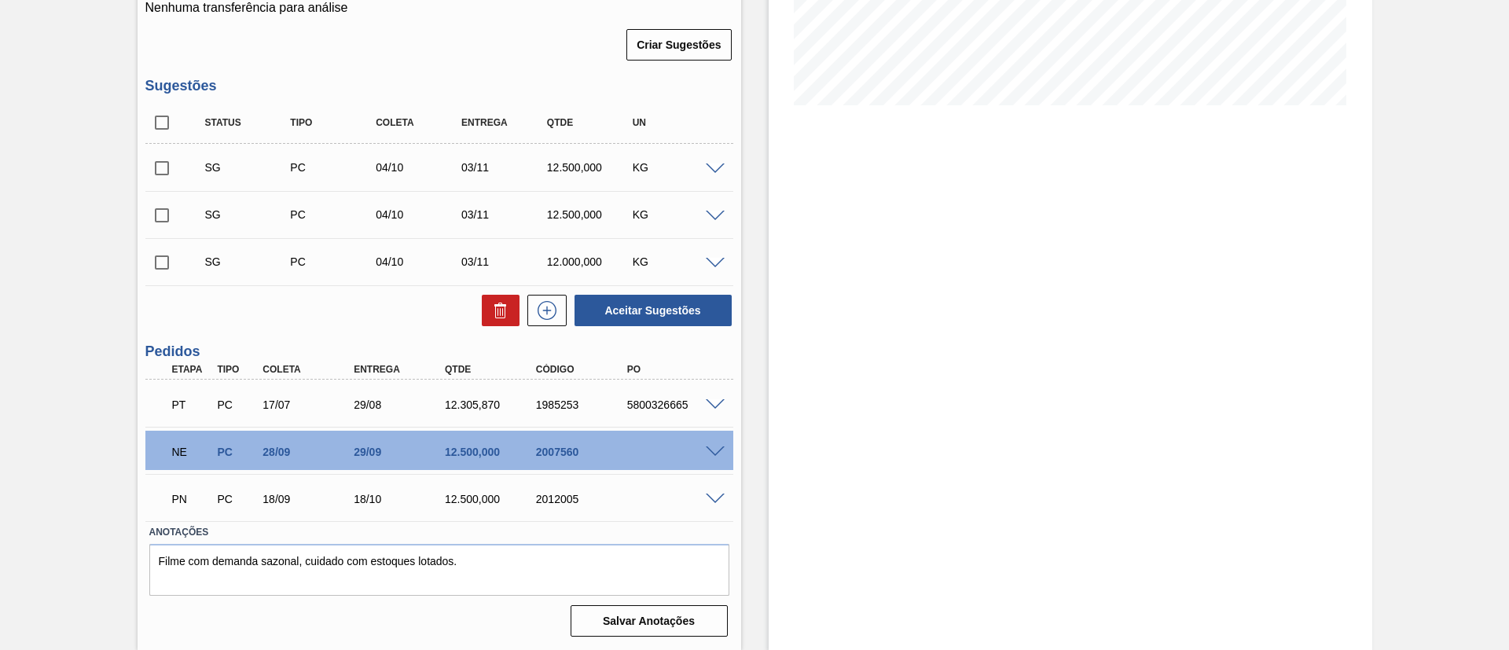
click at [715, 451] on span at bounding box center [715, 452] width 19 height 12
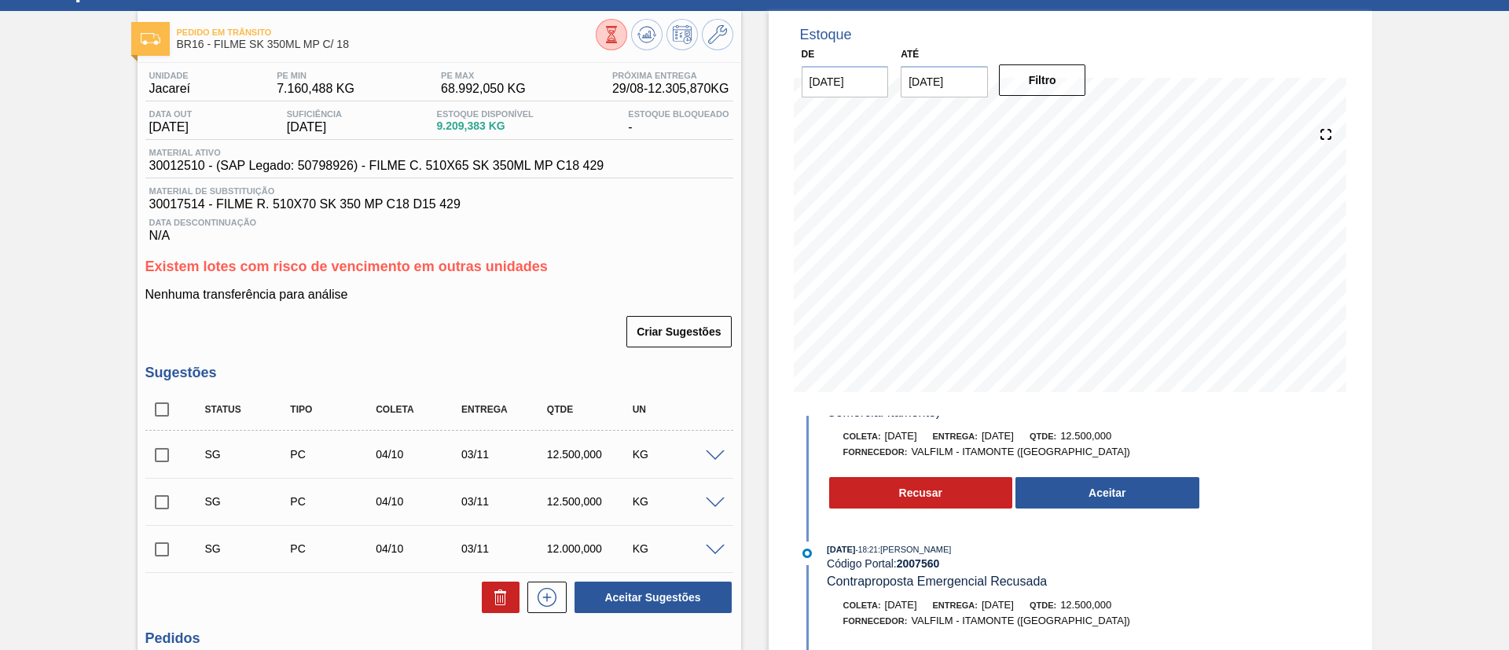
scroll to position [119, 0]
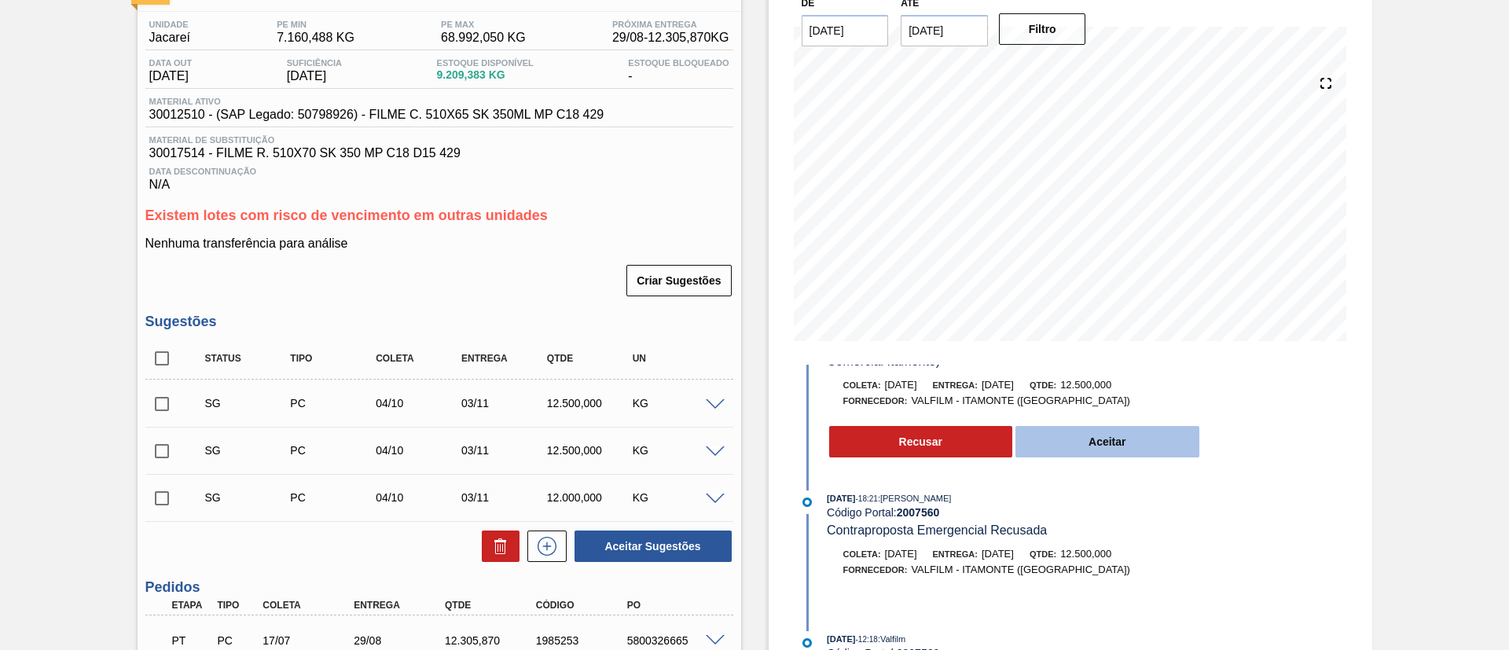
click at [1089, 439] on button "Aceitar" at bounding box center [1108, 441] width 184 height 31
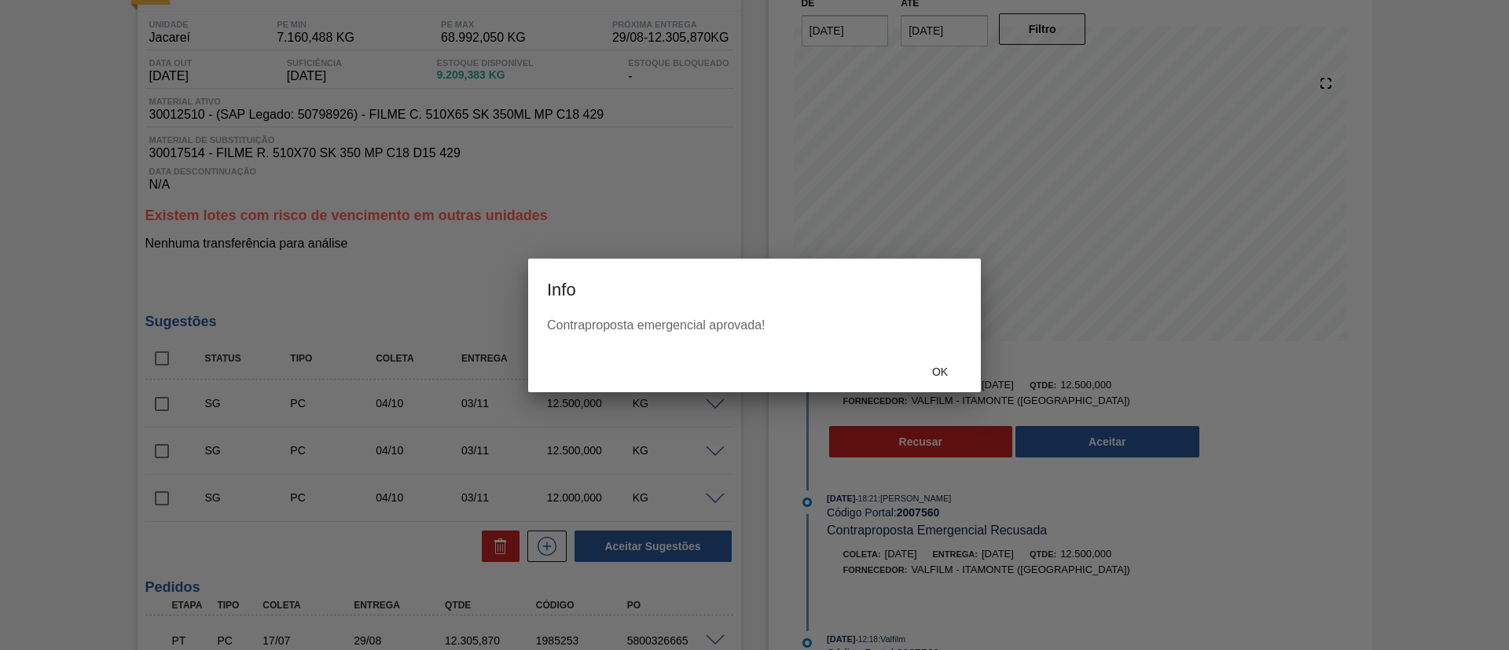
click at [899, 363] on div "Ok" at bounding box center [754, 371] width 453 height 41
click at [932, 368] on span "Ok" at bounding box center [940, 372] width 41 height 13
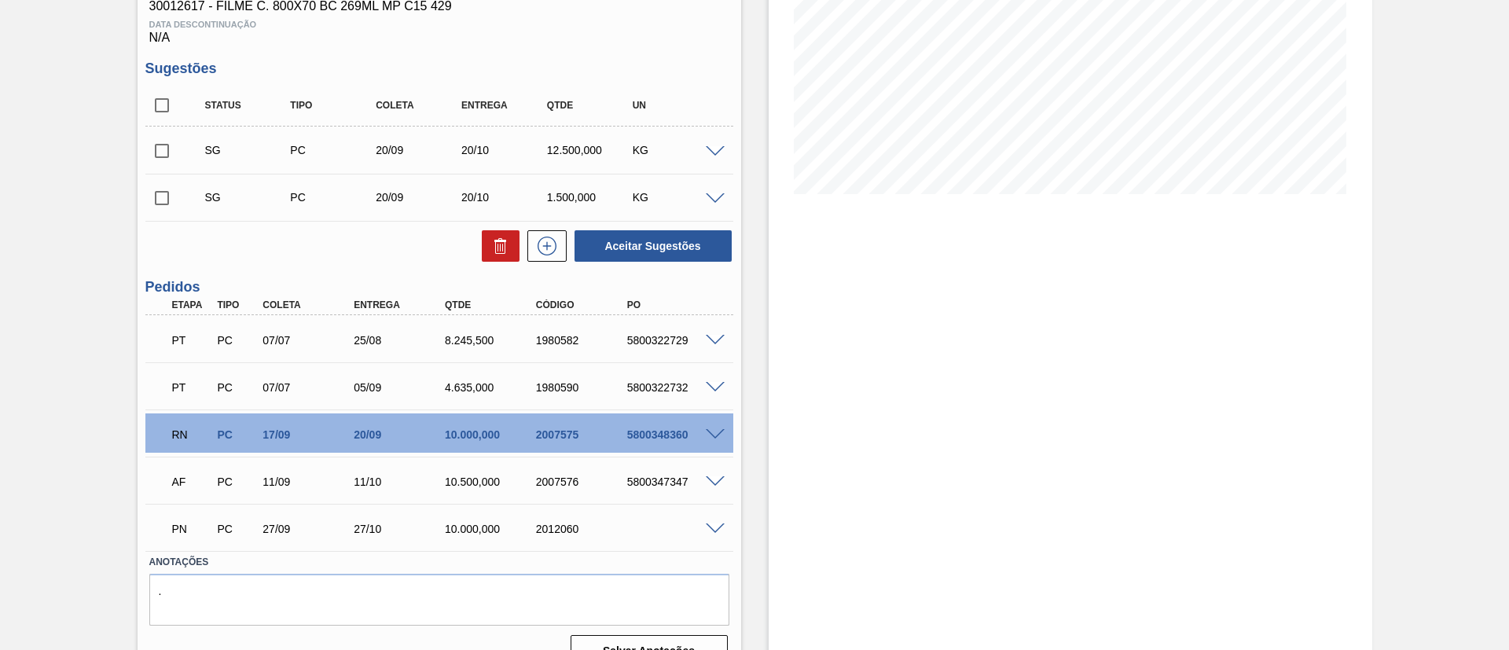
scroll to position [296, 0]
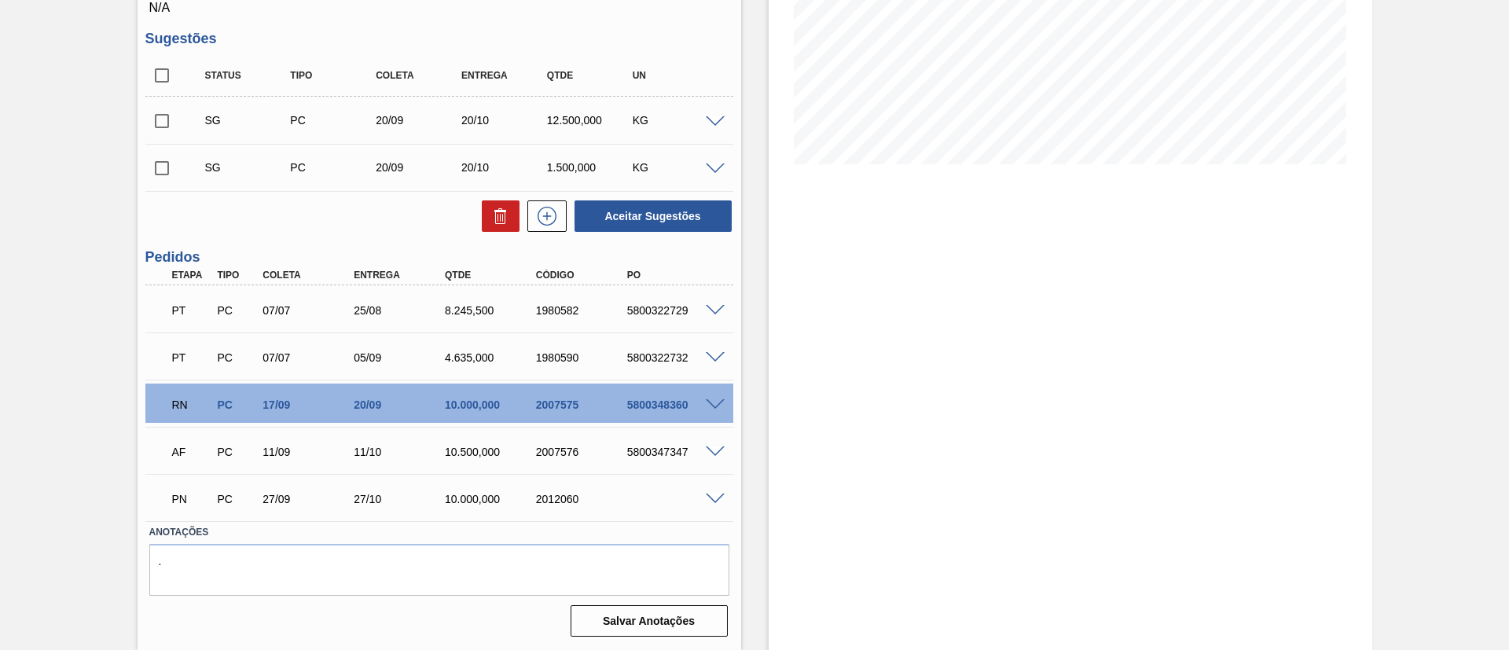
click at [710, 401] on span at bounding box center [715, 405] width 19 height 12
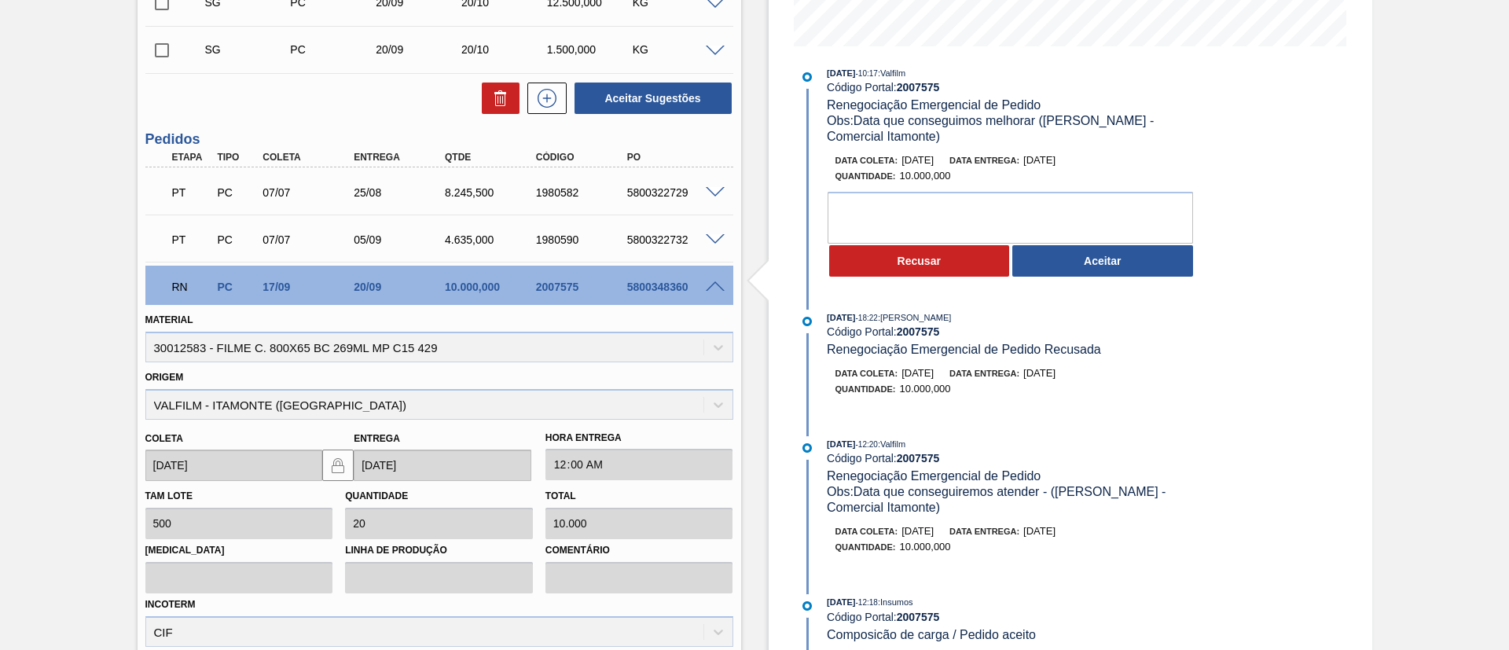
scroll to position [0, 0]
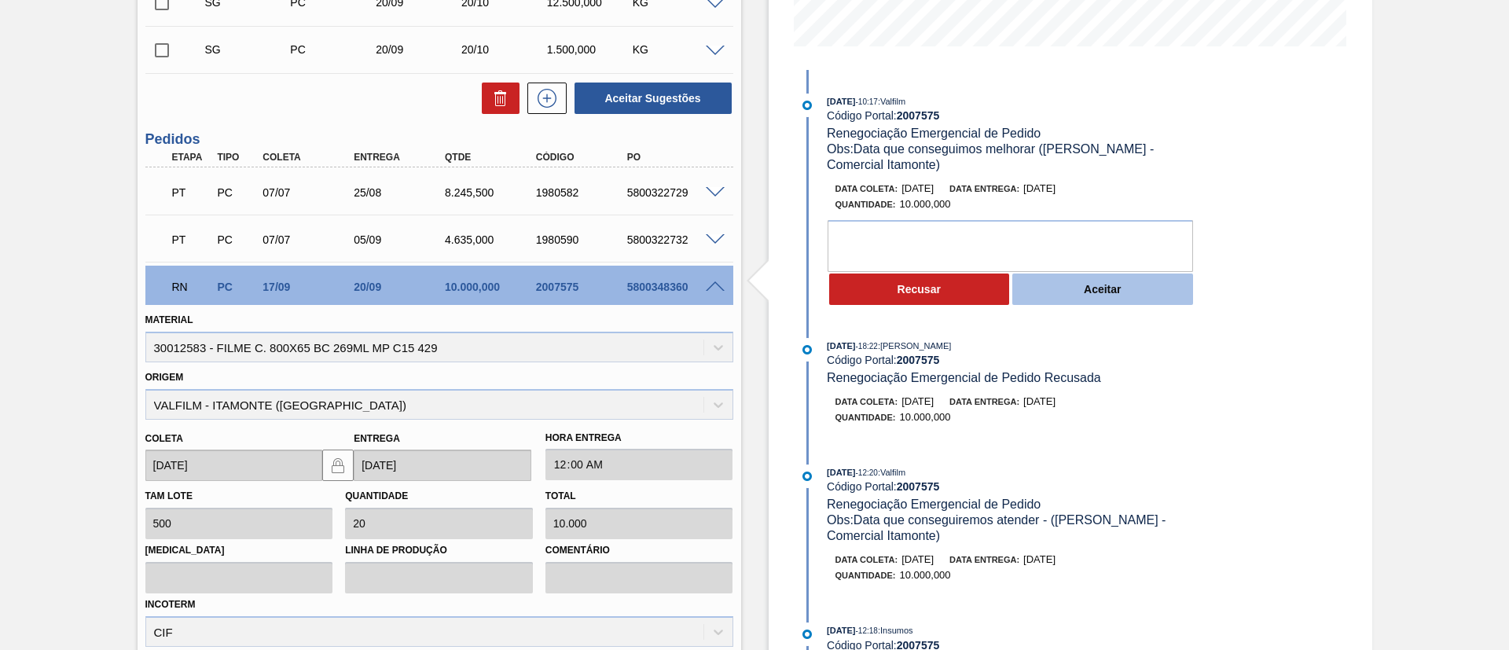
click at [1120, 299] on button "Aceitar" at bounding box center [1102, 289] width 181 height 31
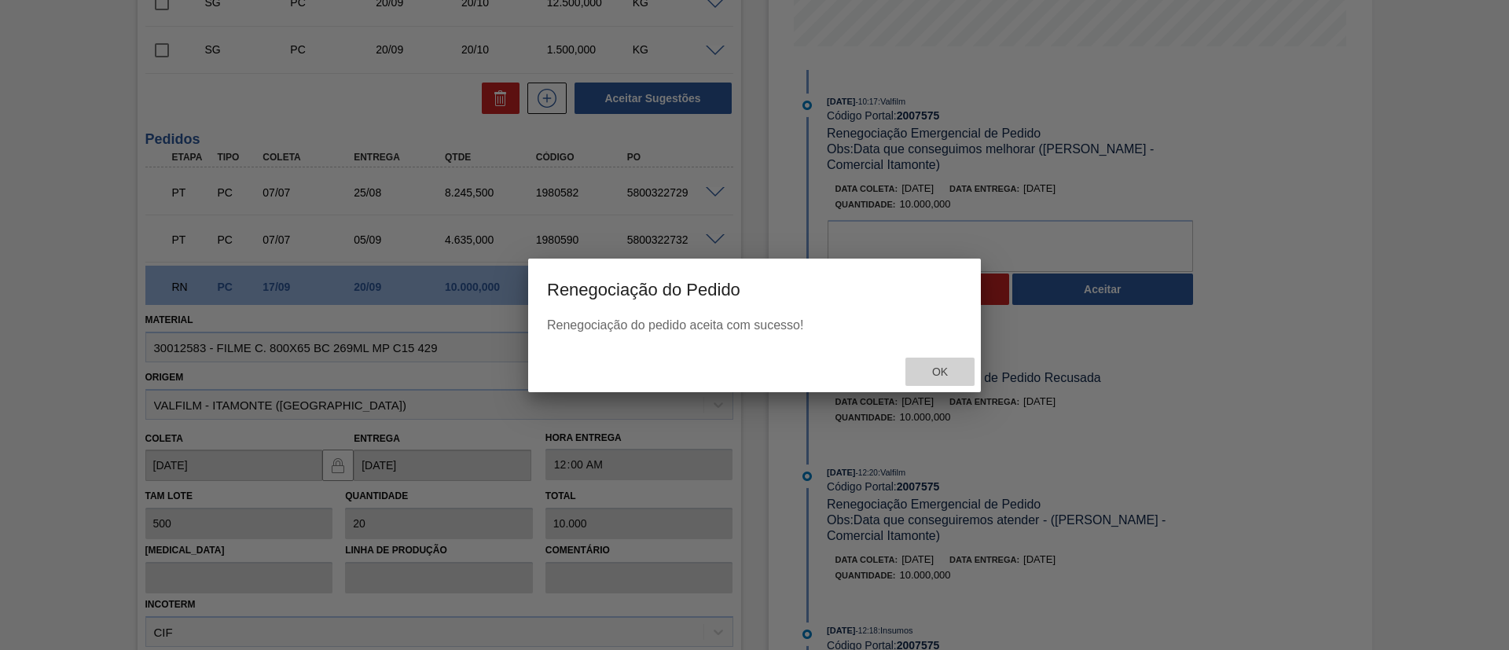
click at [947, 381] on div "Ok" at bounding box center [940, 372] width 69 height 29
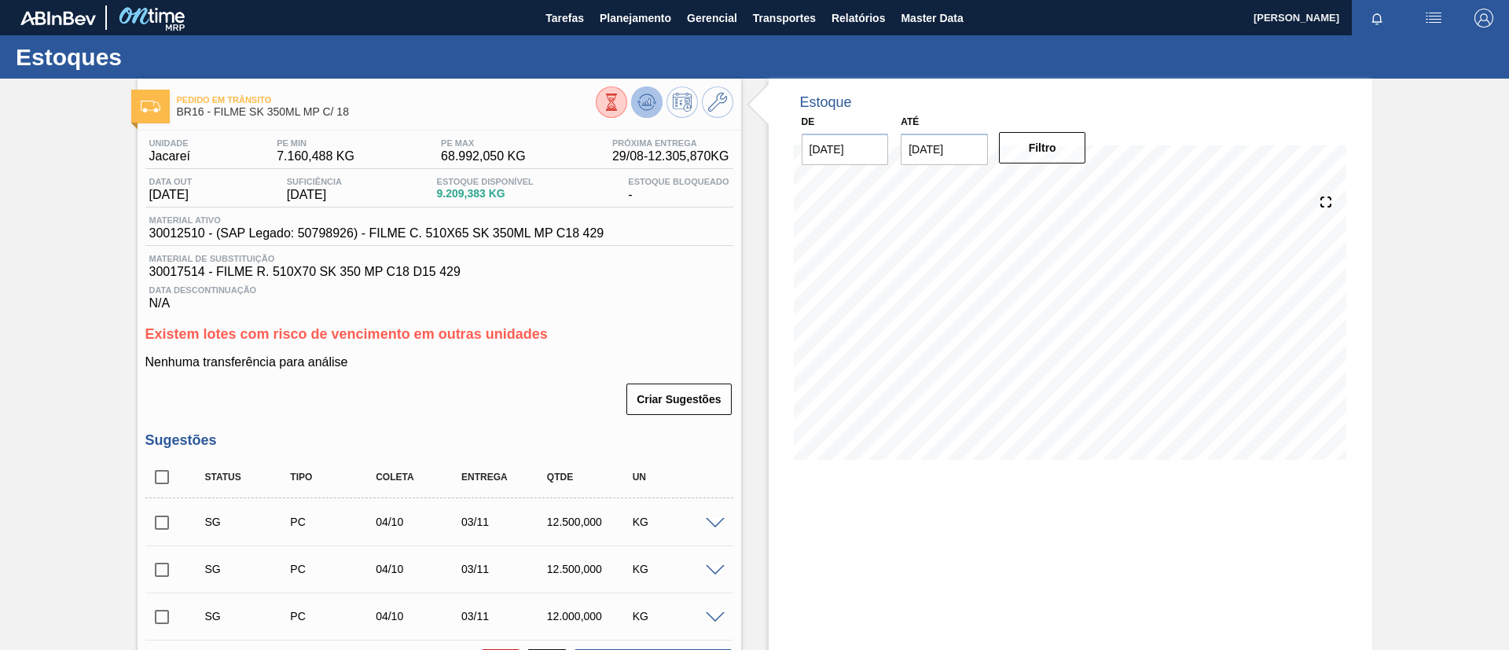
click at [620, 96] on icon at bounding box center [611, 102] width 17 height 17
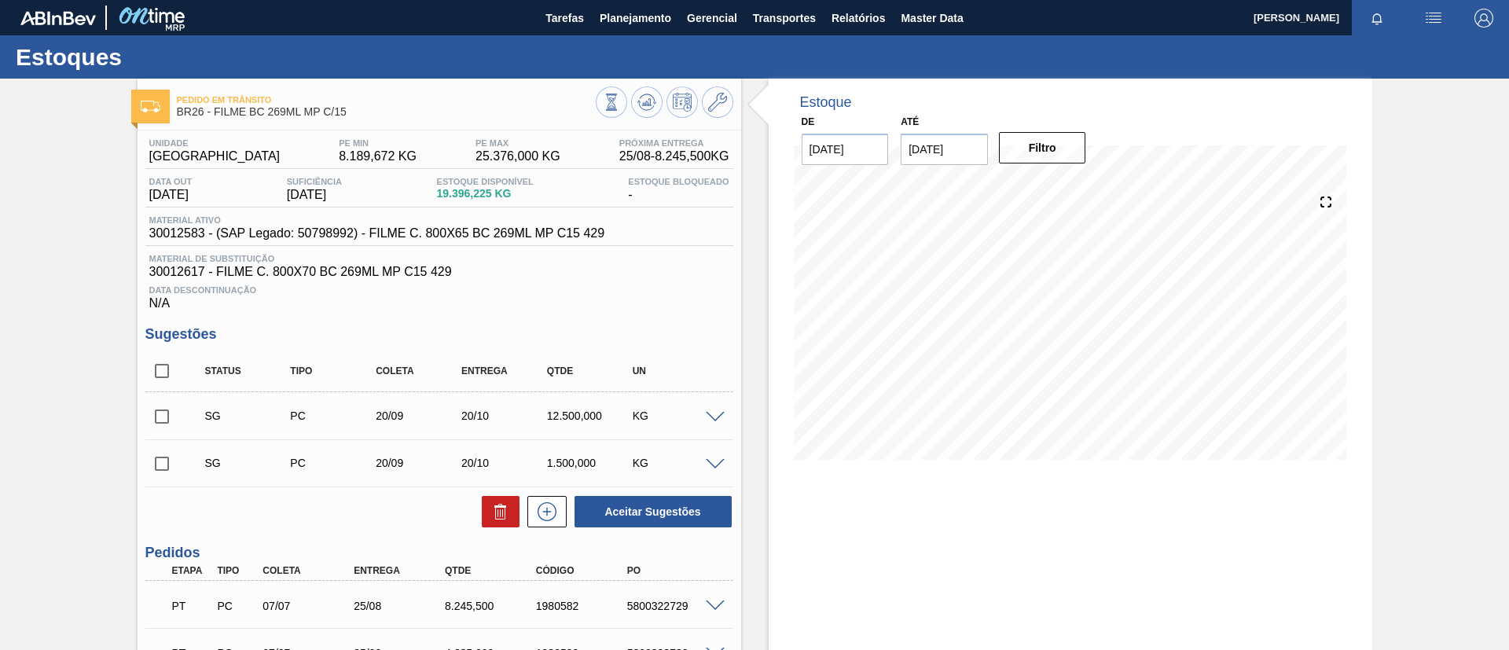
click at [642, 81] on div "Pedido [PERSON_NAME] BR26 - FILME BC 269ML MP C/15" at bounding box center [440, 100] width 604 height 43
click at [646, 89] on button at bounding box center [646, 101] width 31 height 31
click at [717, 419] on span at bounding box center [715, 418] width 19 height 12
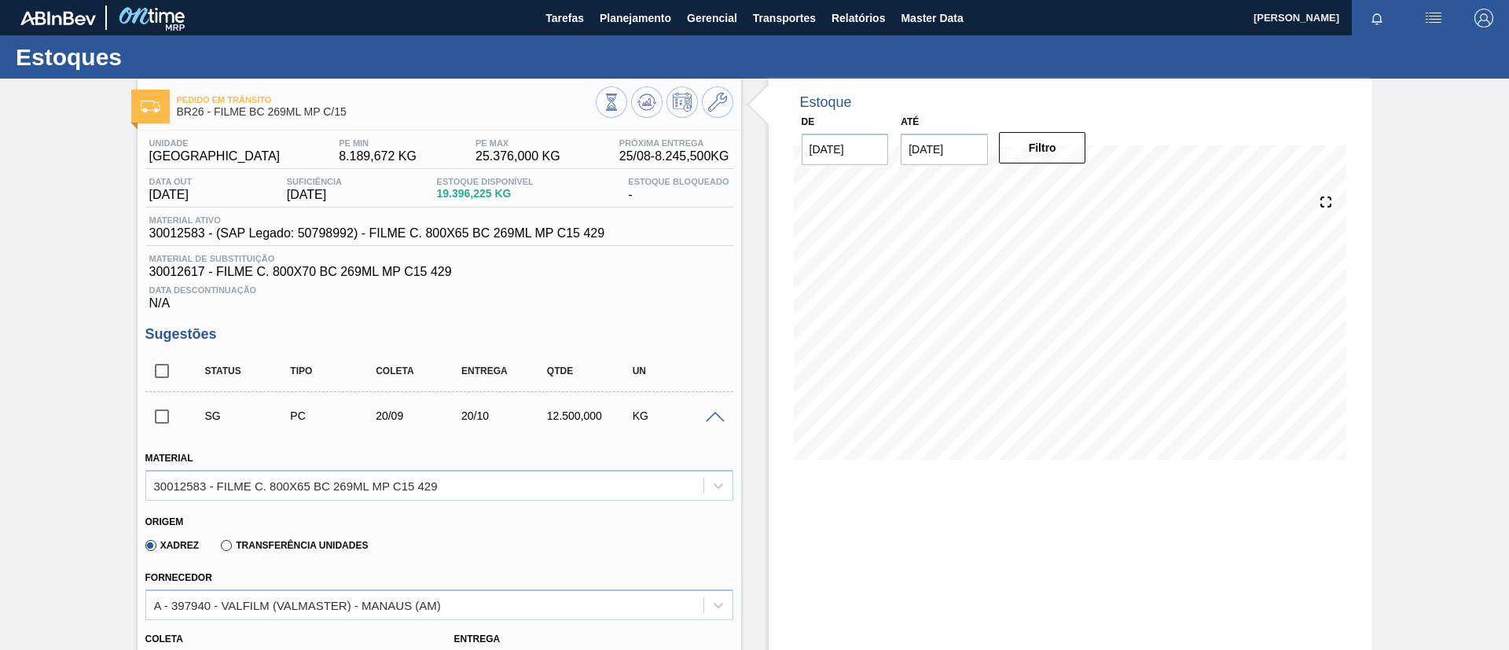
click at [718, 420] on span at bounding box center [715, 418] width 19 height 12
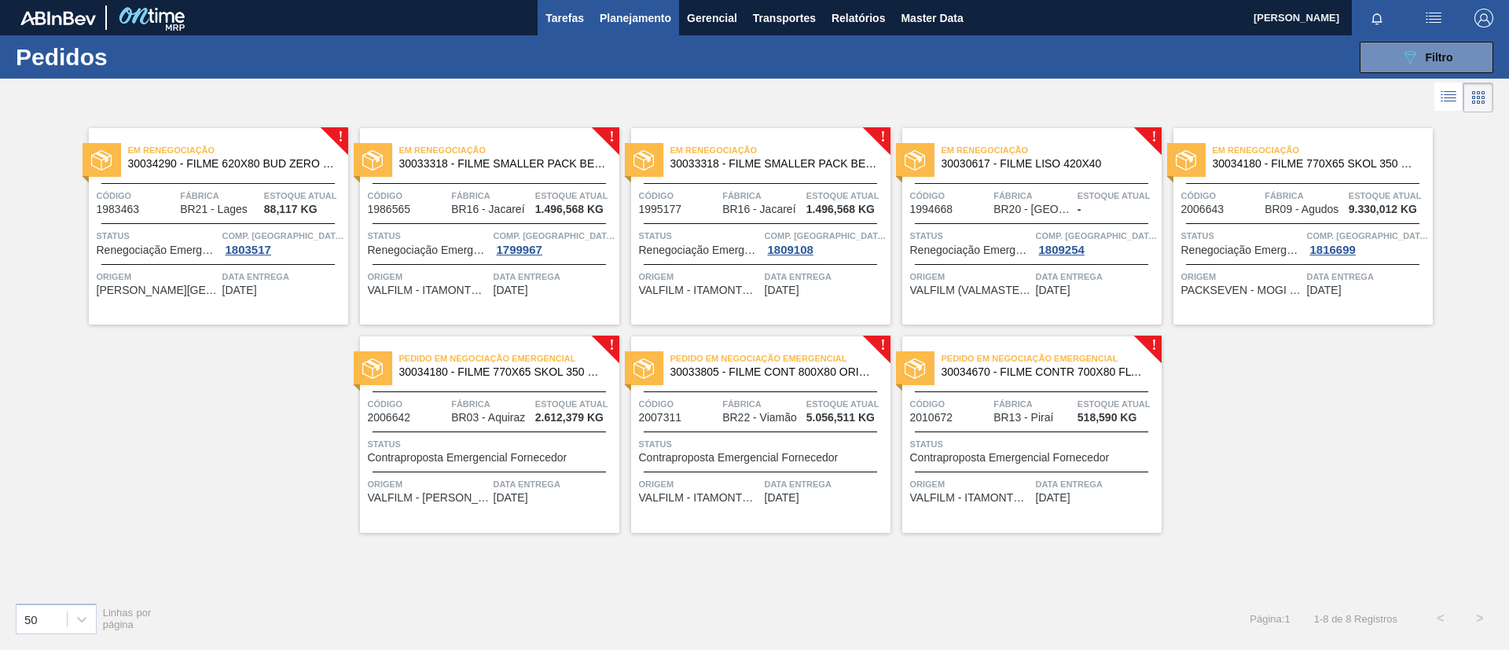
click at [573, 20] on span "Tarefas" at bounding box center [565, 18] width 39 height 19
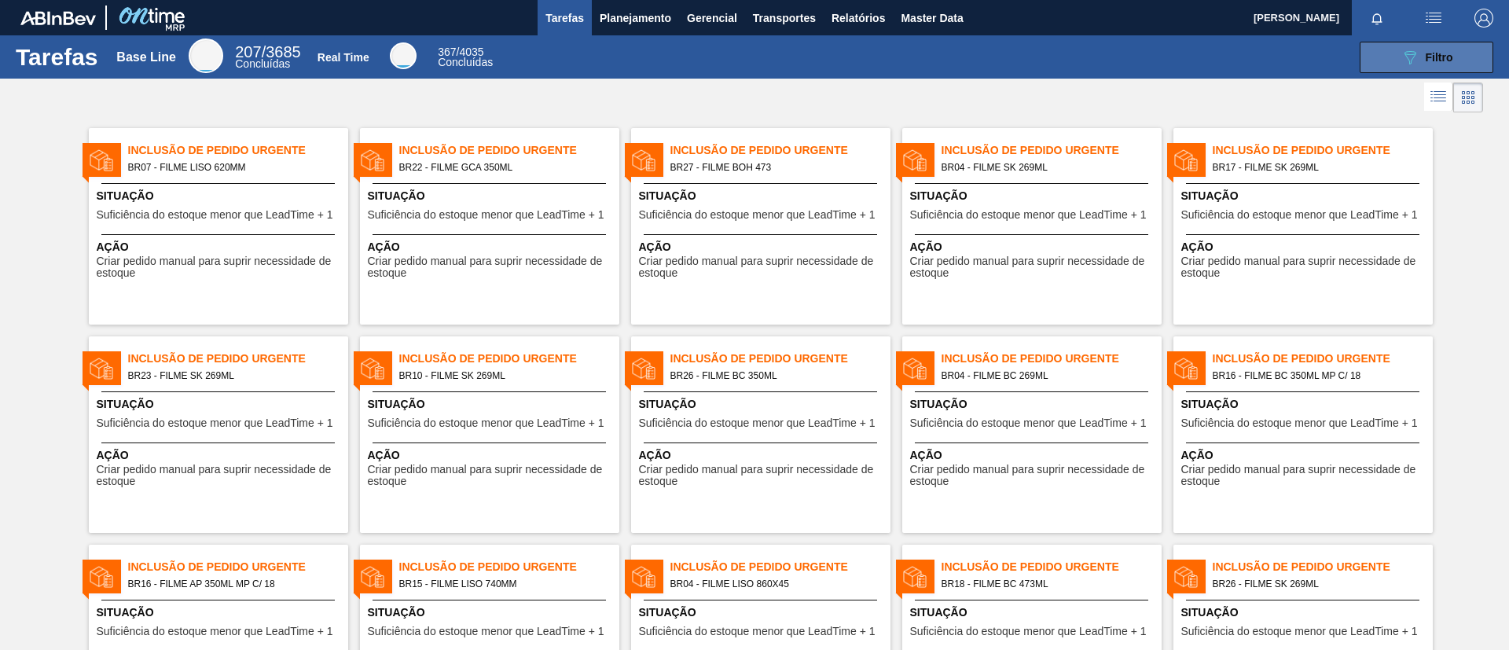
click at [1412, 58] on icon "089F7B8B-B2A5-4AFE-B5C0-19BA573D28AC" at bounding box center [1410, 57] width 19 height 19
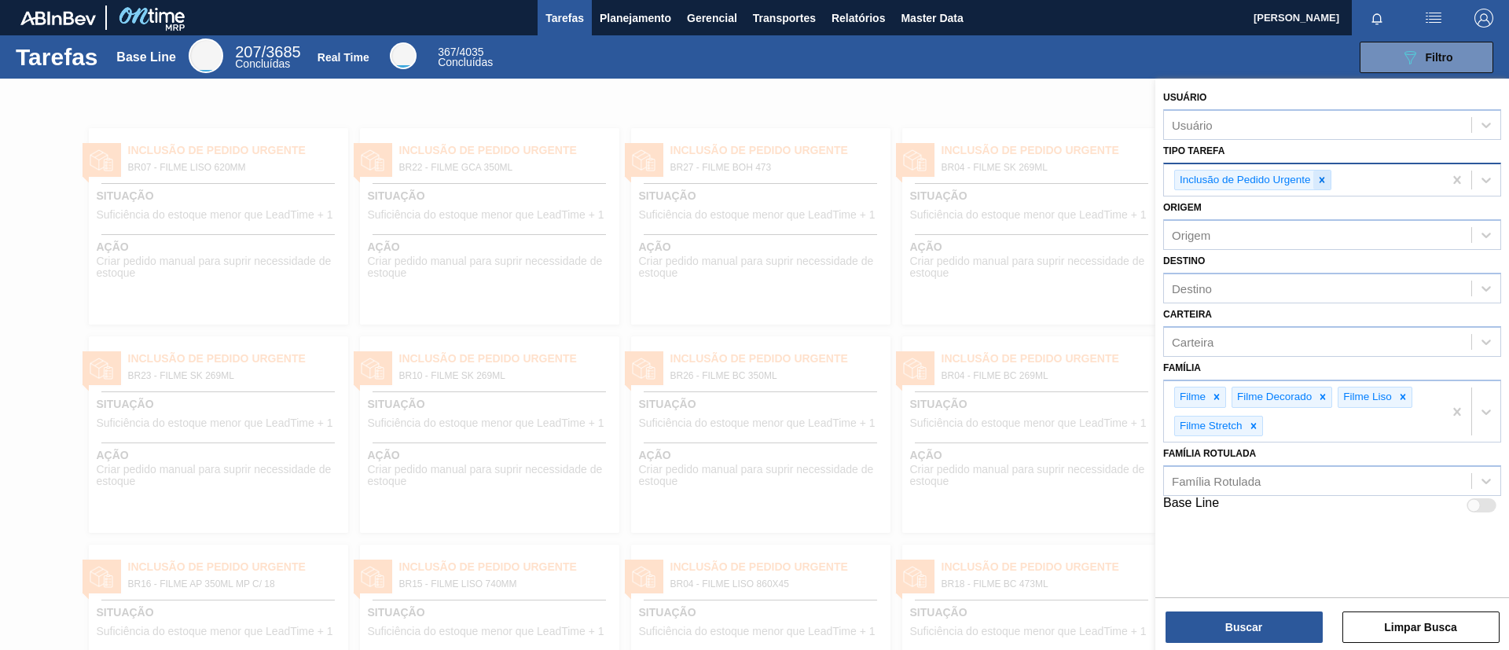
click at [1324, 181] on icon at bounding box center [1322, 180] width 6 height 6
click at [1324, 181] on div "Tipo Tarefa" at bounding box center [1317, 178] width 307 height 23
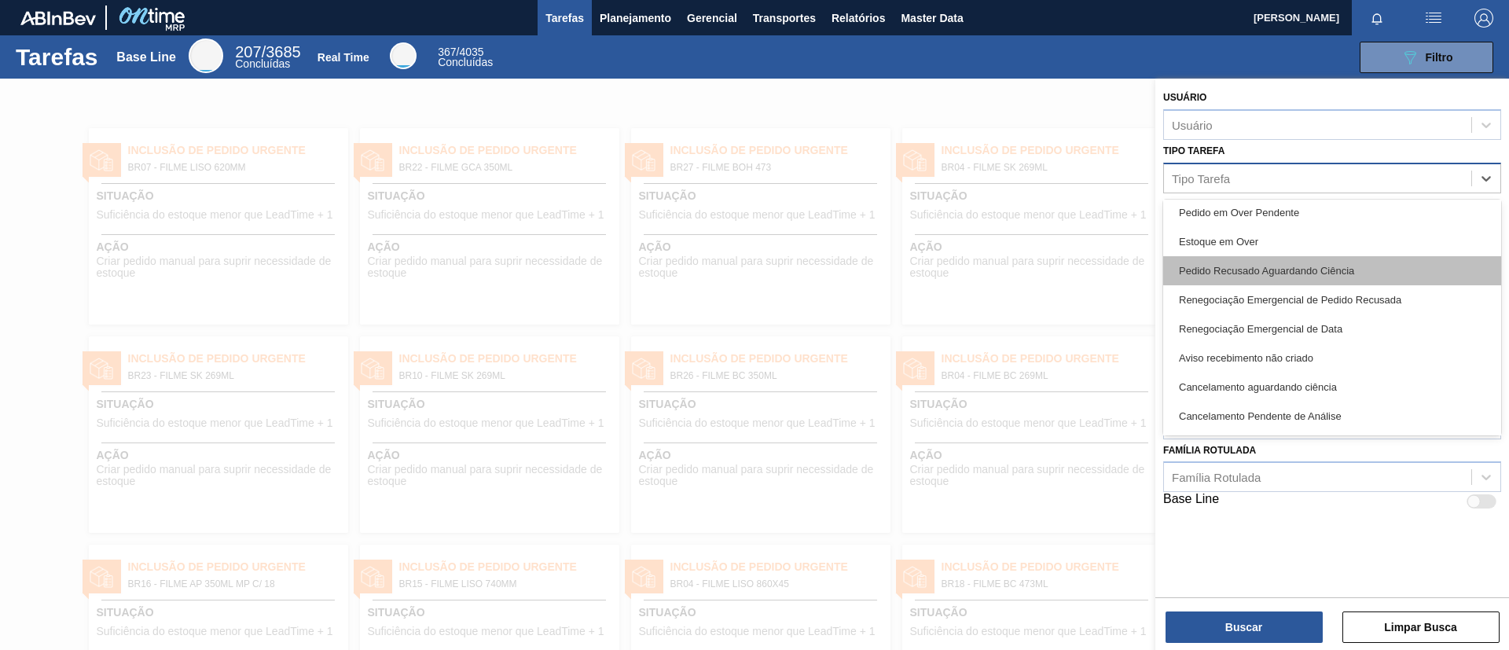
scroll to position [236, 0]
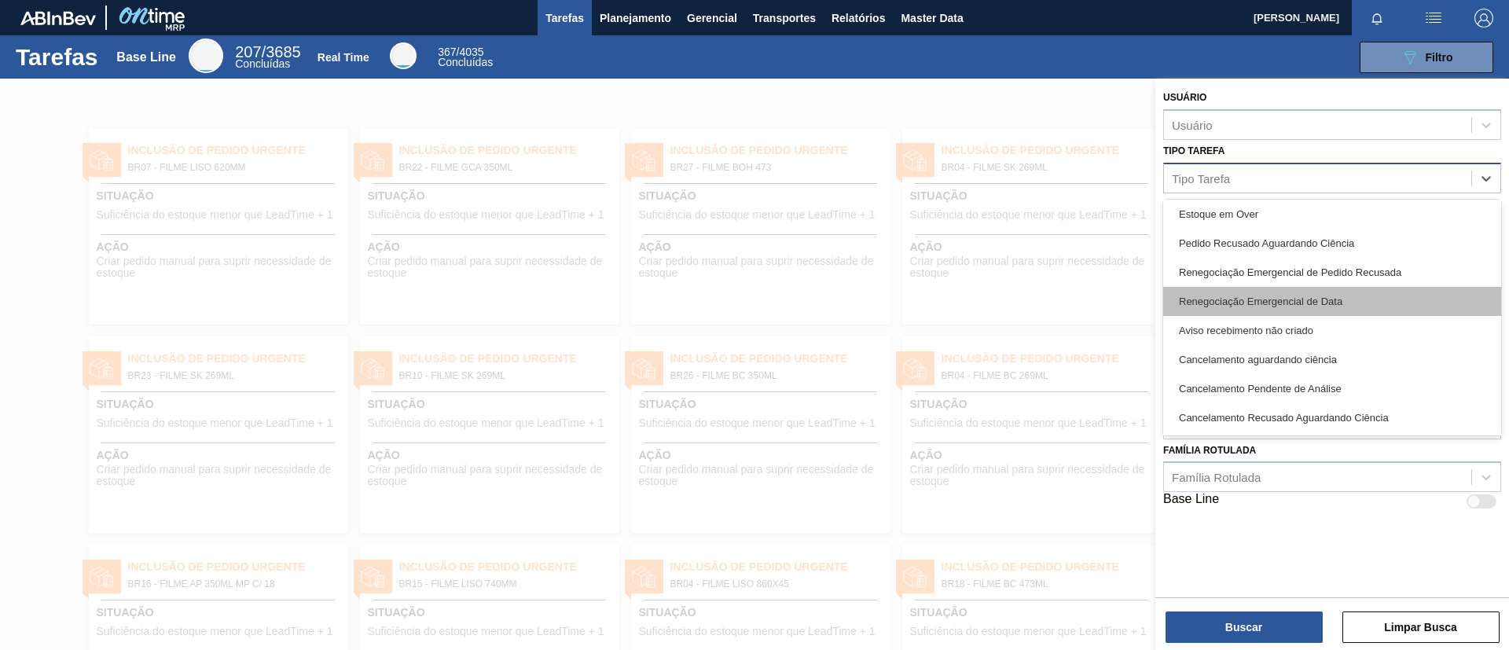
click at [1341, 298] on div "Renegociação Emergencial de Data" at bounding box center [1332, 301] width 338 height 29
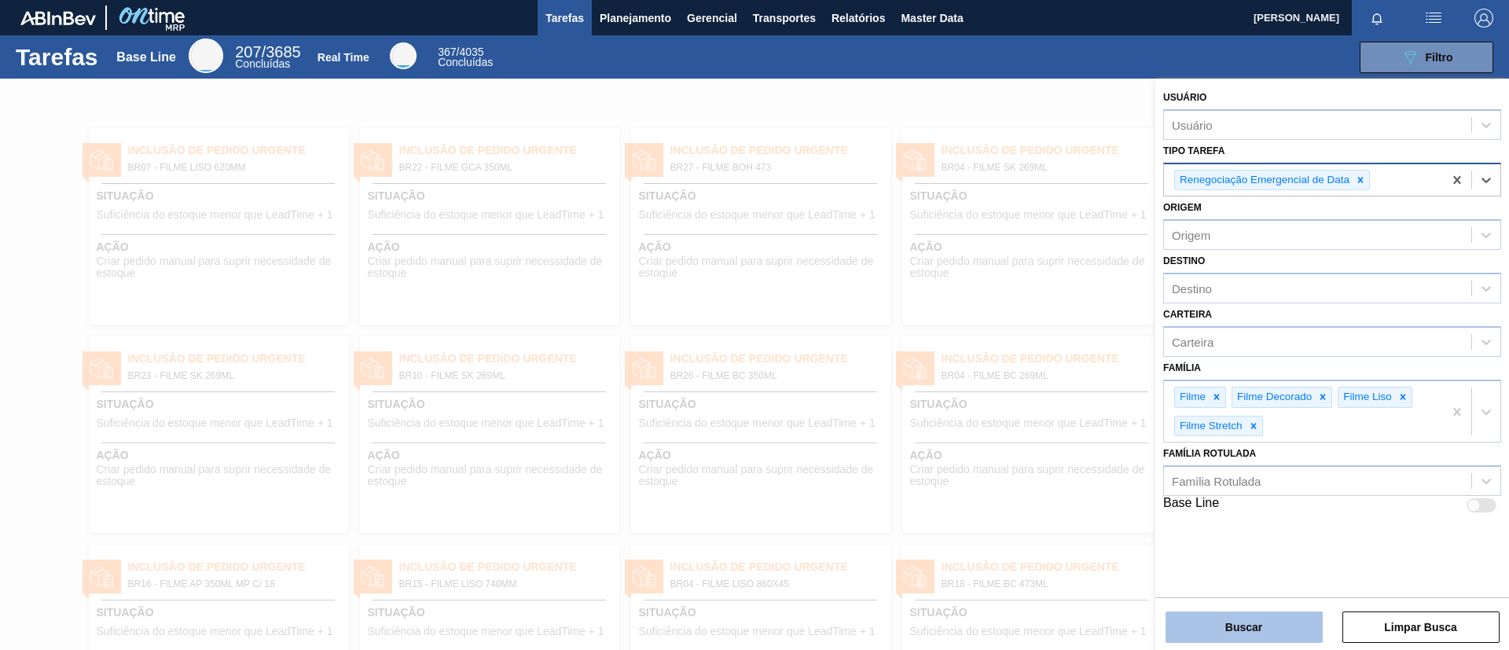
click at [1274, 617] on button "Buscar" at bounding box center [1244, 627] width 157 height 31
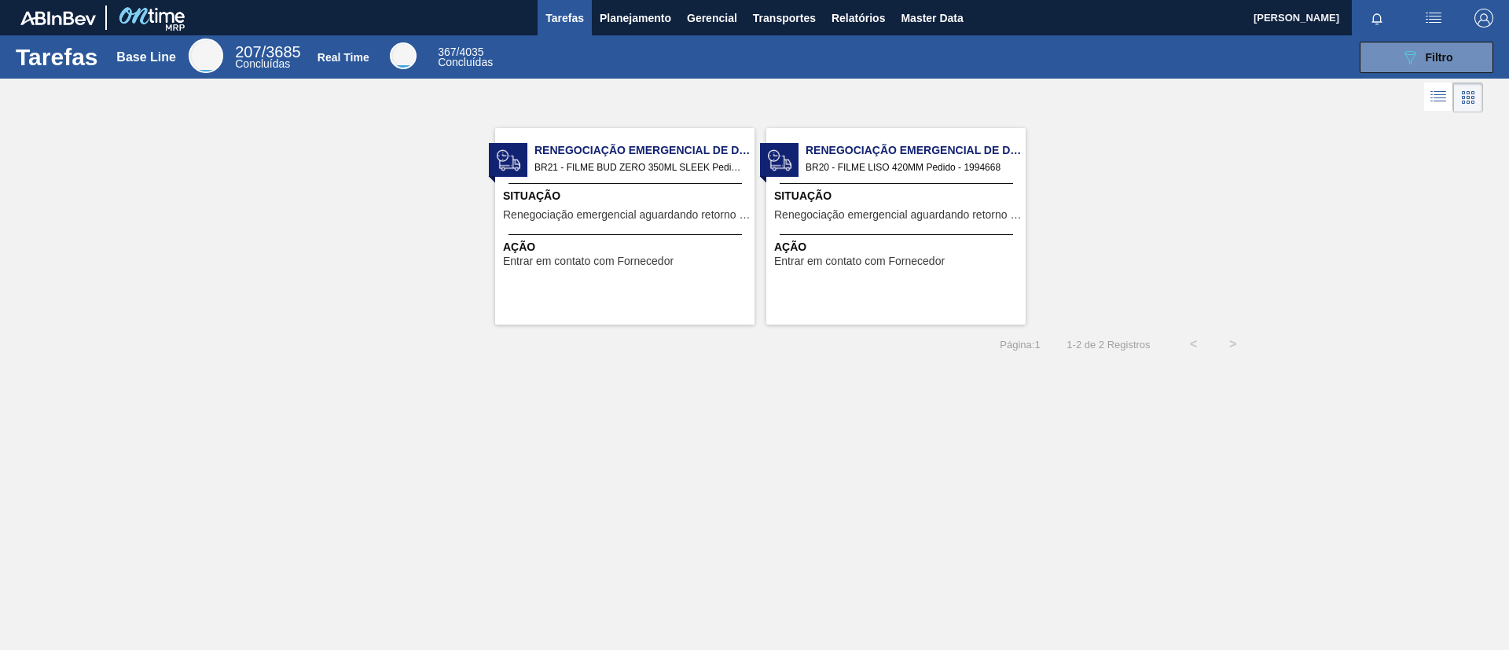
click at [935, 167] on span "BR20 - FILME LISO 420MM Pedido - 1994668" at bounding box center [910, 167] width 208 height 17
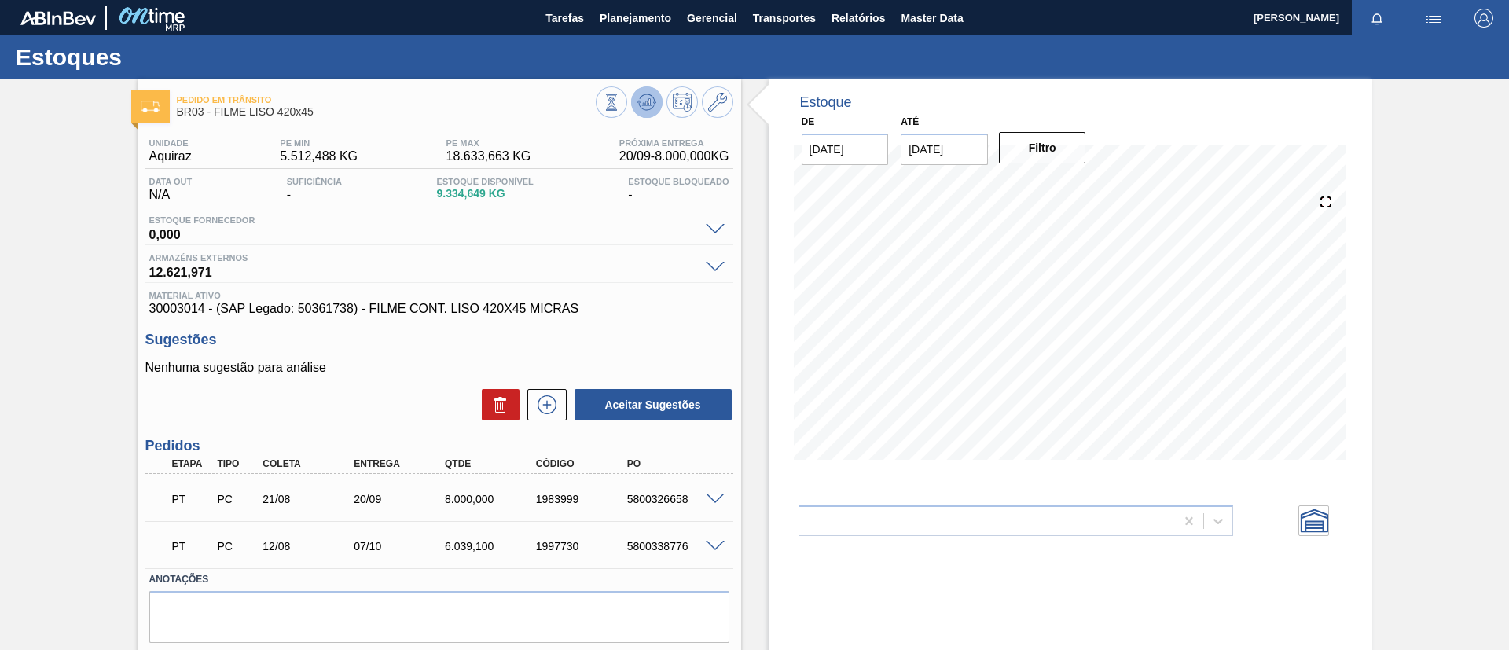
click at [620, 100] on icon at bounding box center [611, 102] width 17 height 17
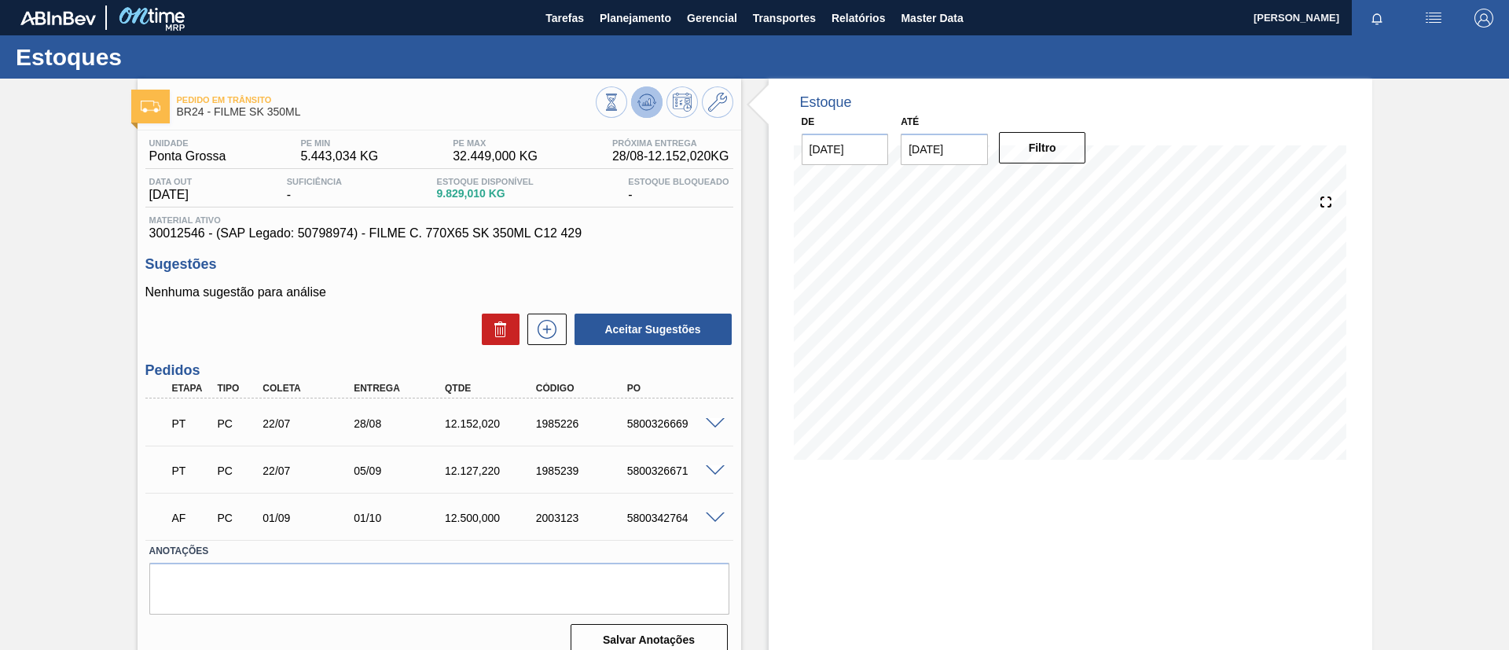
click at [620, 99] on icon at bounding box center [611, 102] width 17 height 17
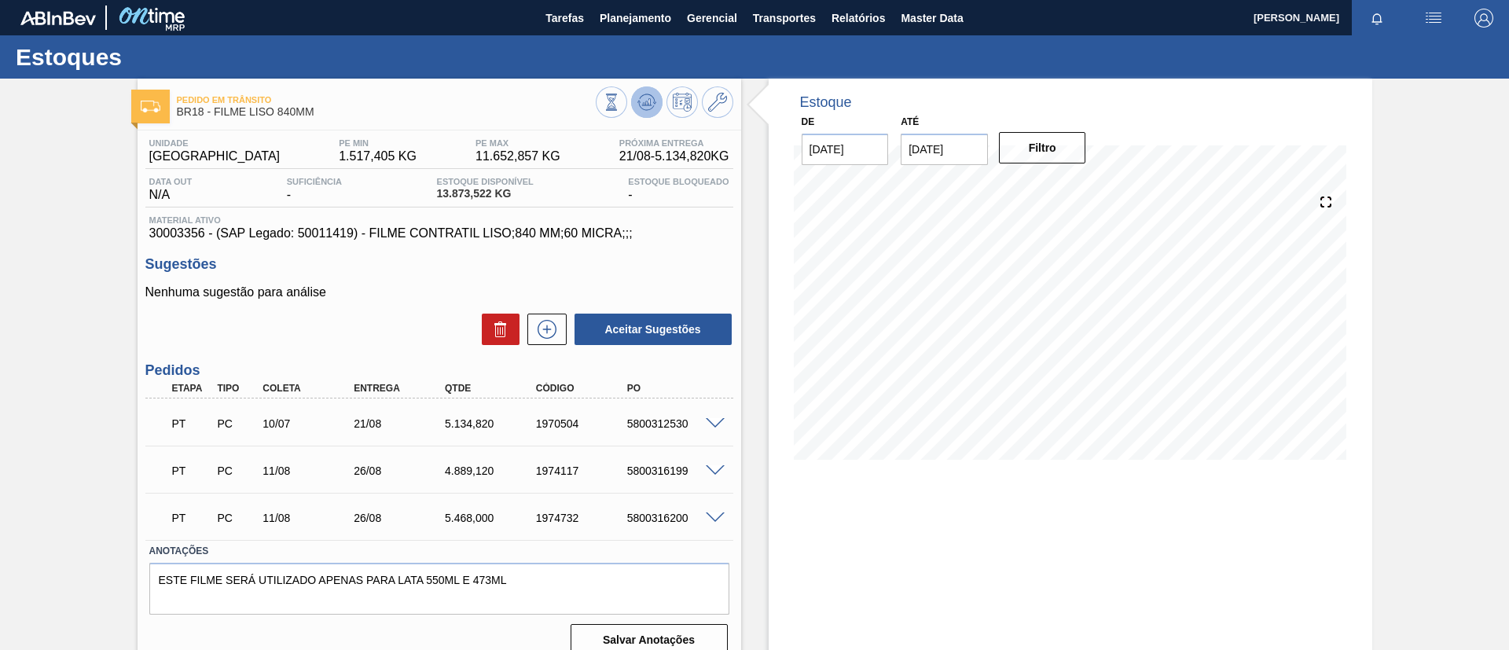
click at [620, 105] on icon at bounding box center [611, 102] width 17 height 17
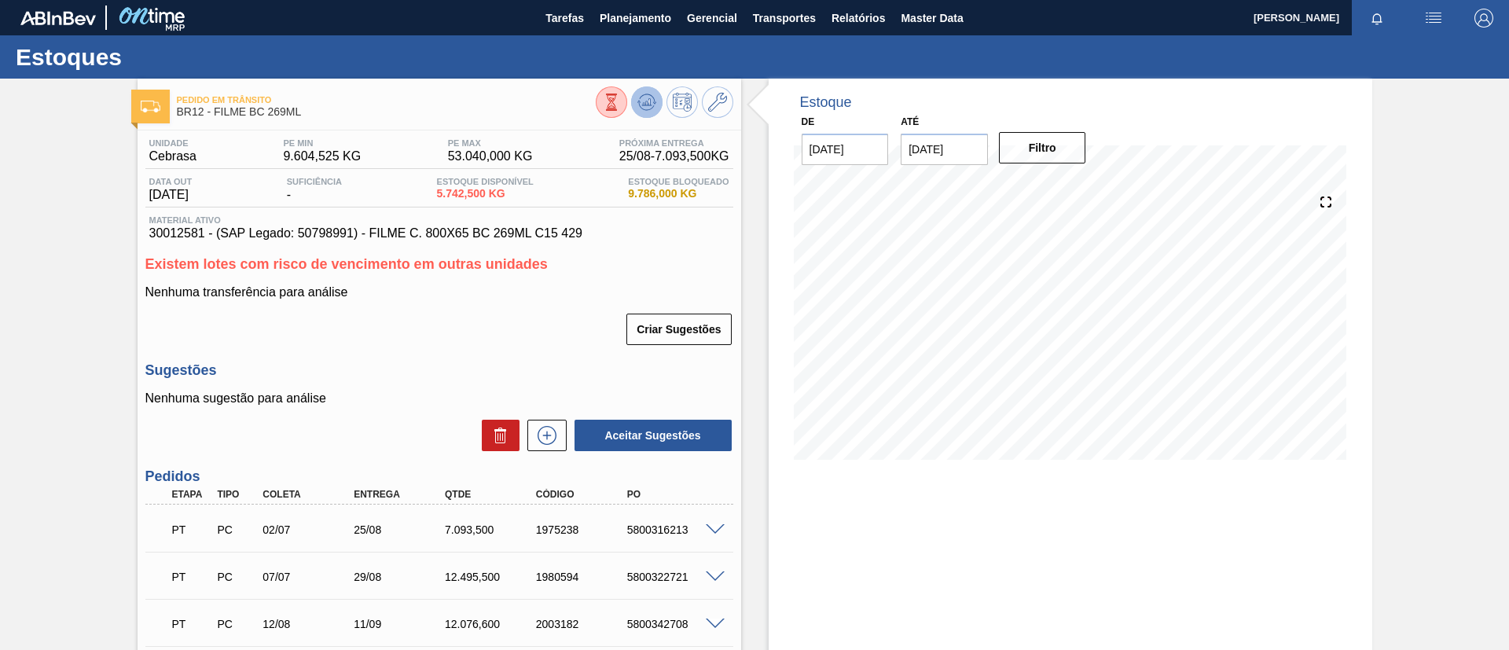
click at [620, 99] on icon at bounding box center [611, 102] width 17 height 17
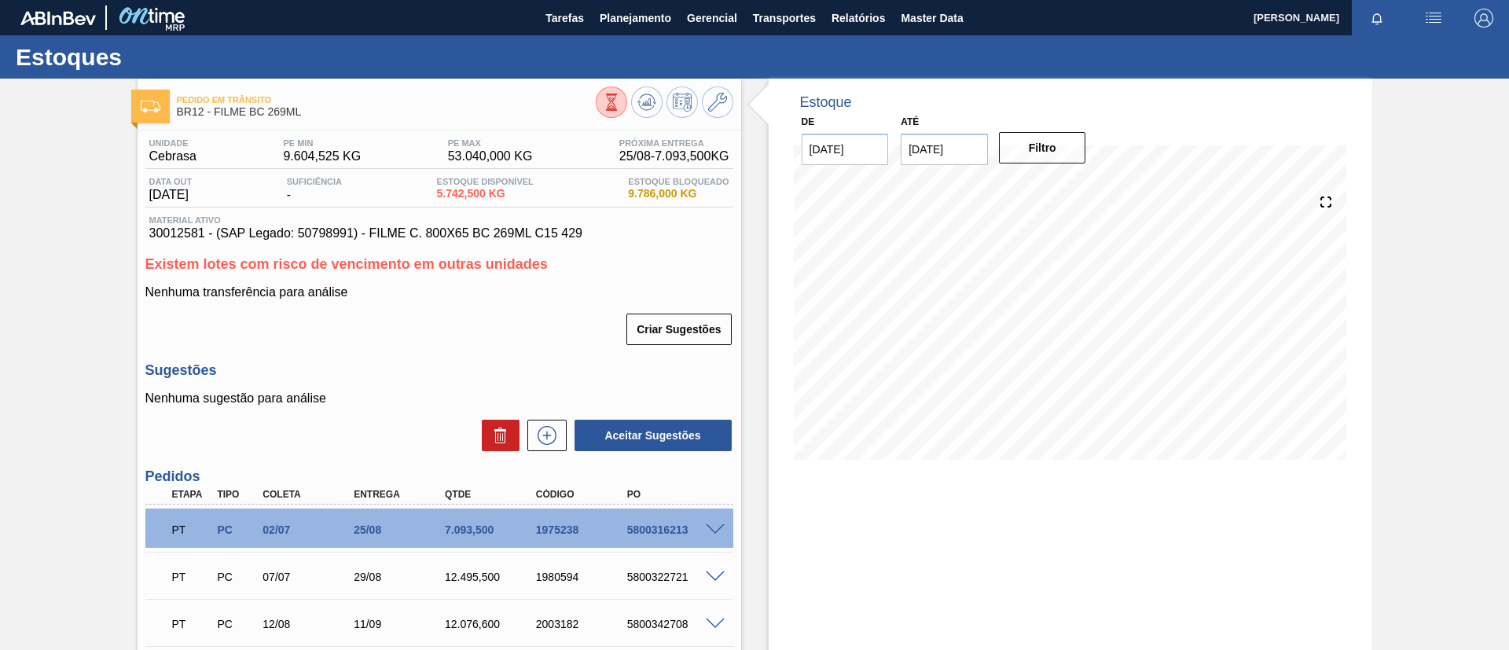
scroll to position [118, 0]
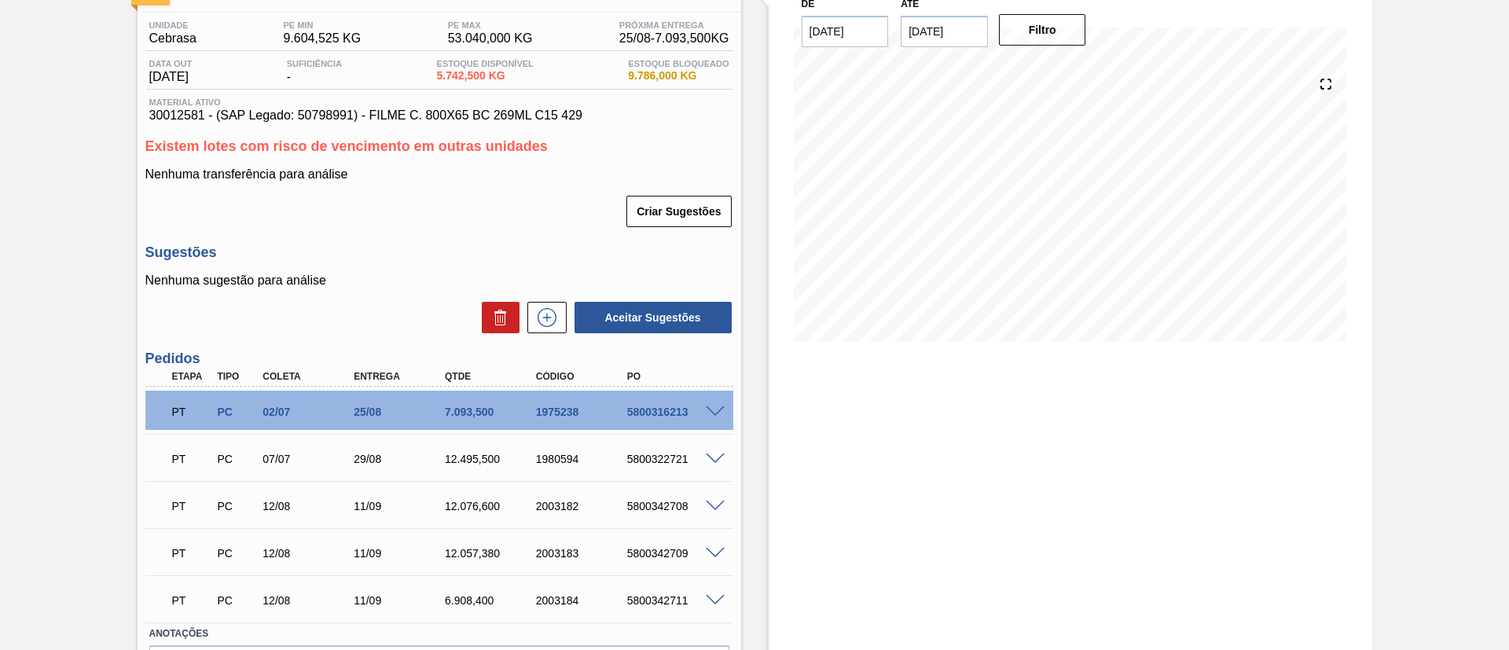
click at [711, 457] on span at bounding box center [715, 460] width 19 height 12
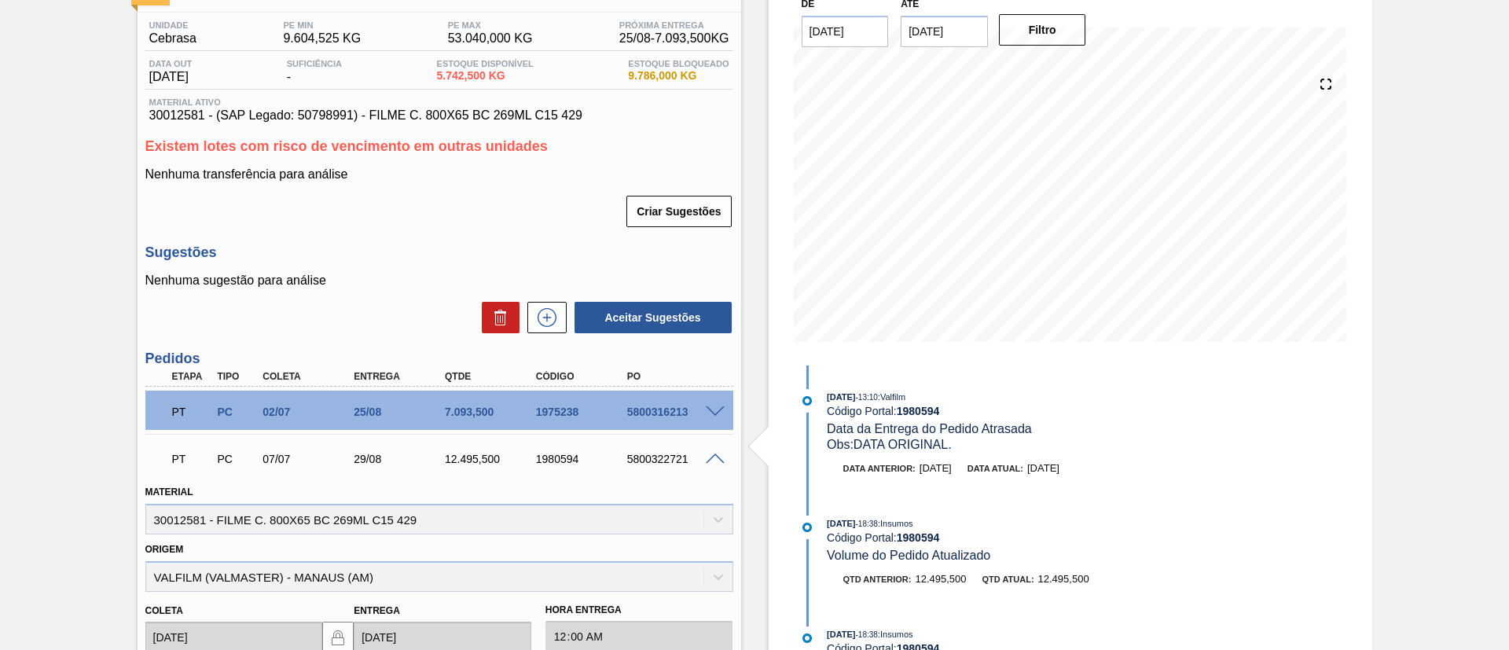
click at [711, 457] on span at bounding box center [715, 460] width 19 height 12
